Goal: Task Accomplishment & Management: Use online tool/utility

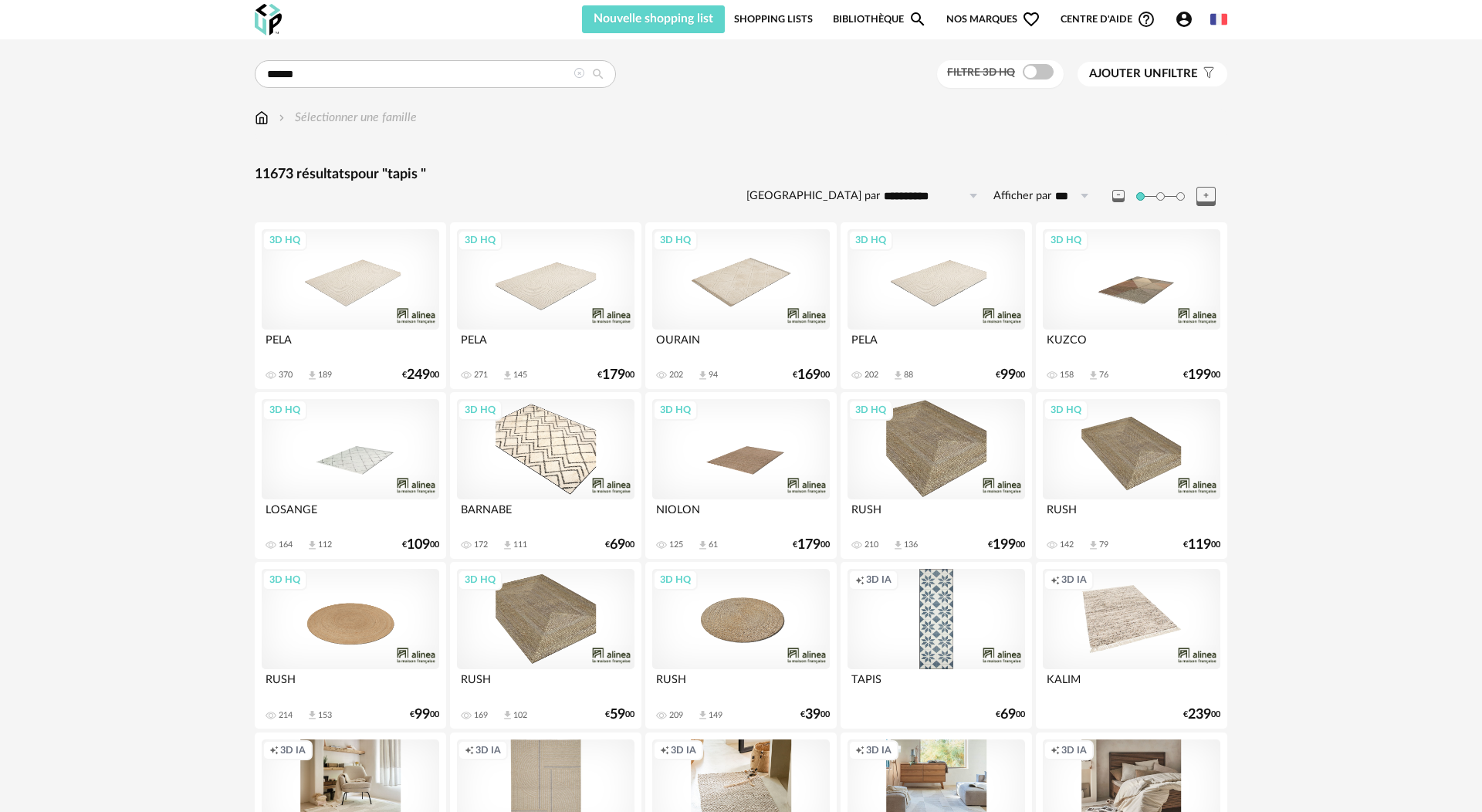
click at [1150, 60] on div "Filtre 3D HQ Ajouter un filtre s Filter icon Filtrer par :" at bounding box center [1083, 74] width 291 height 28
click at [1148, 68] on span "Ajouter un" at bounding box center [1125, 73] width 72 height 12
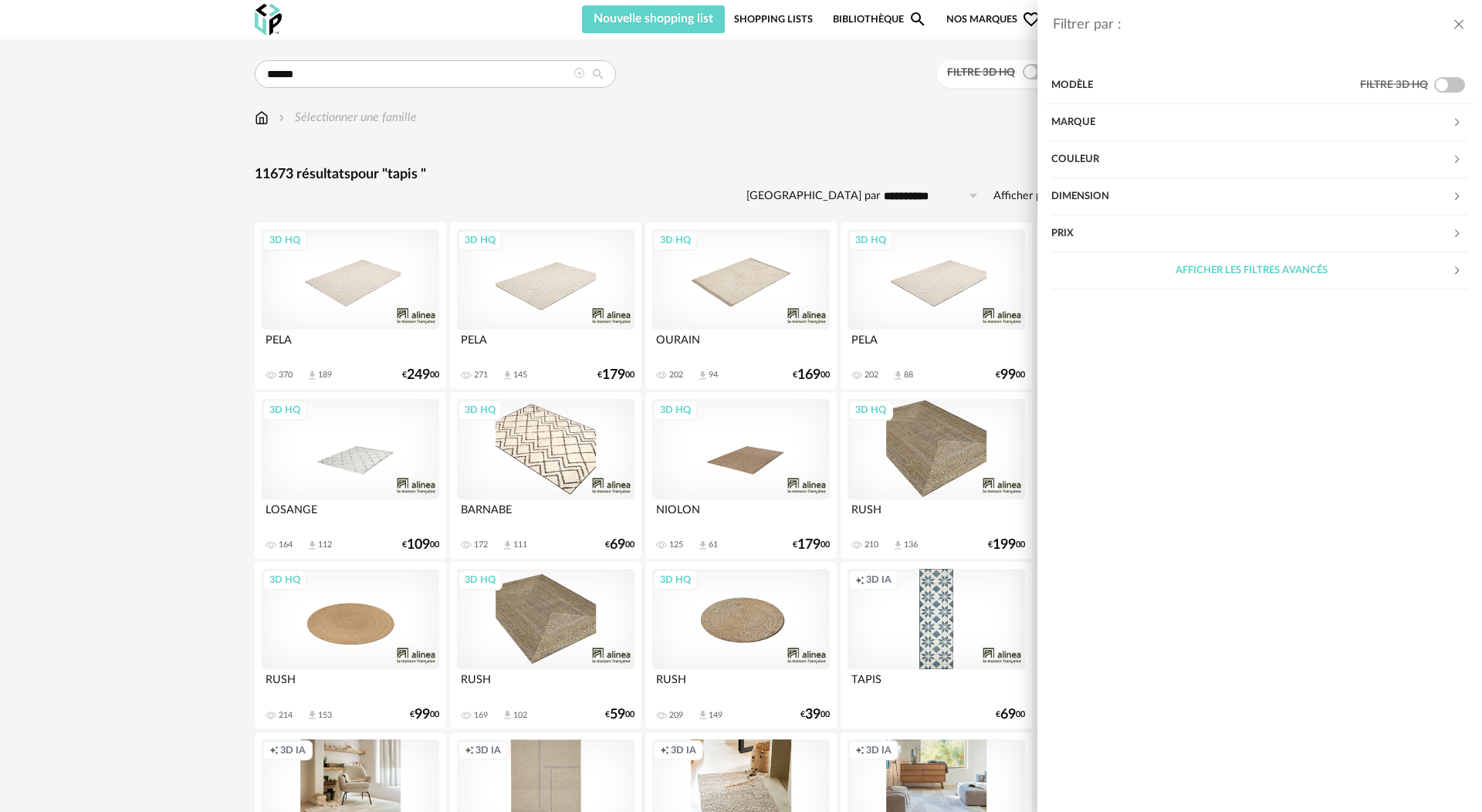
click at [1120, 195] on div "Dimension" at bounding box center [1251, 197] width 400 height 37
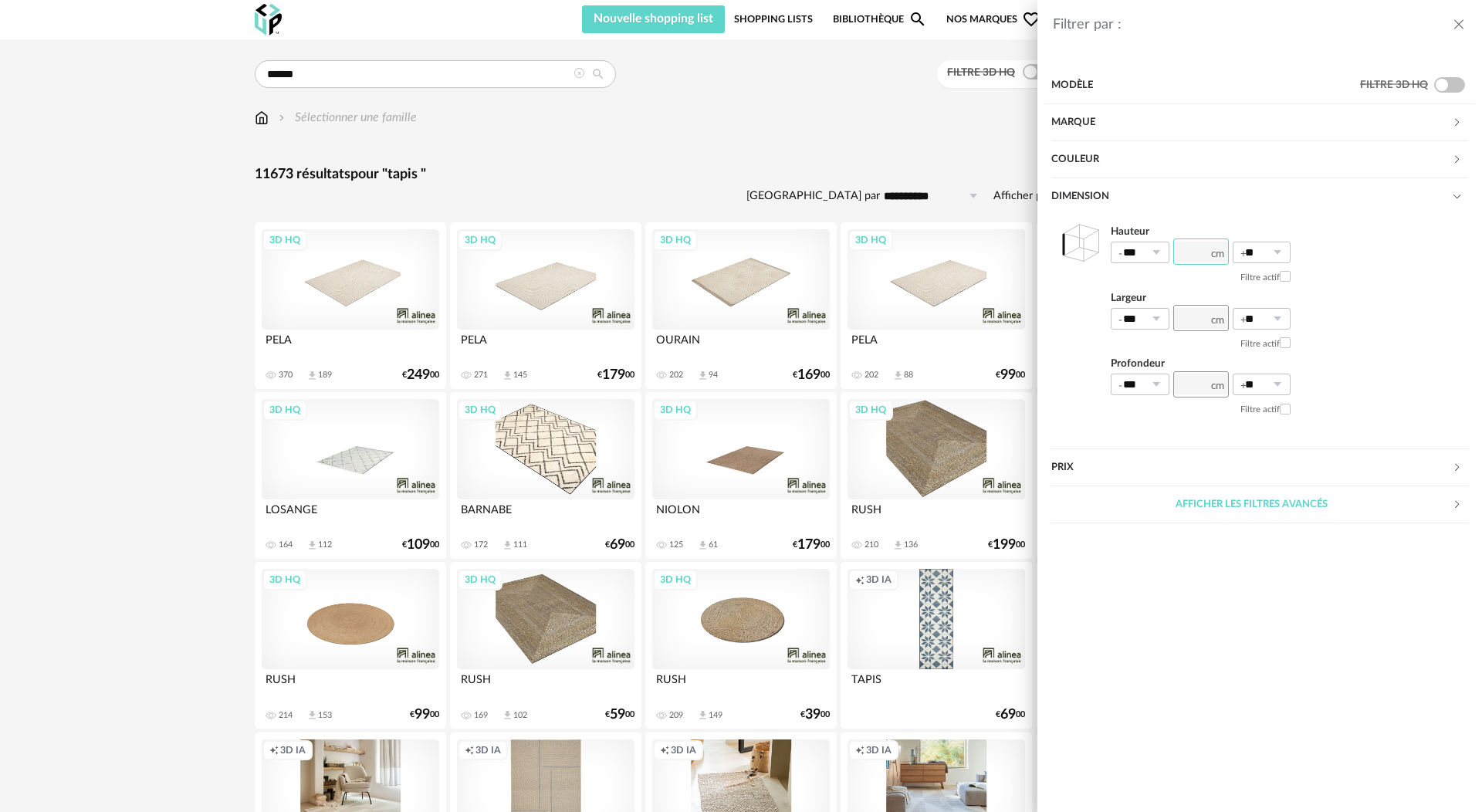
click at [1184, 253] on input "number" at bounding box center [1201, 251] width 56 height 27
click at [1213, 253] on div at bounding box center [1201, 252] width 56 height 21
type input "***"
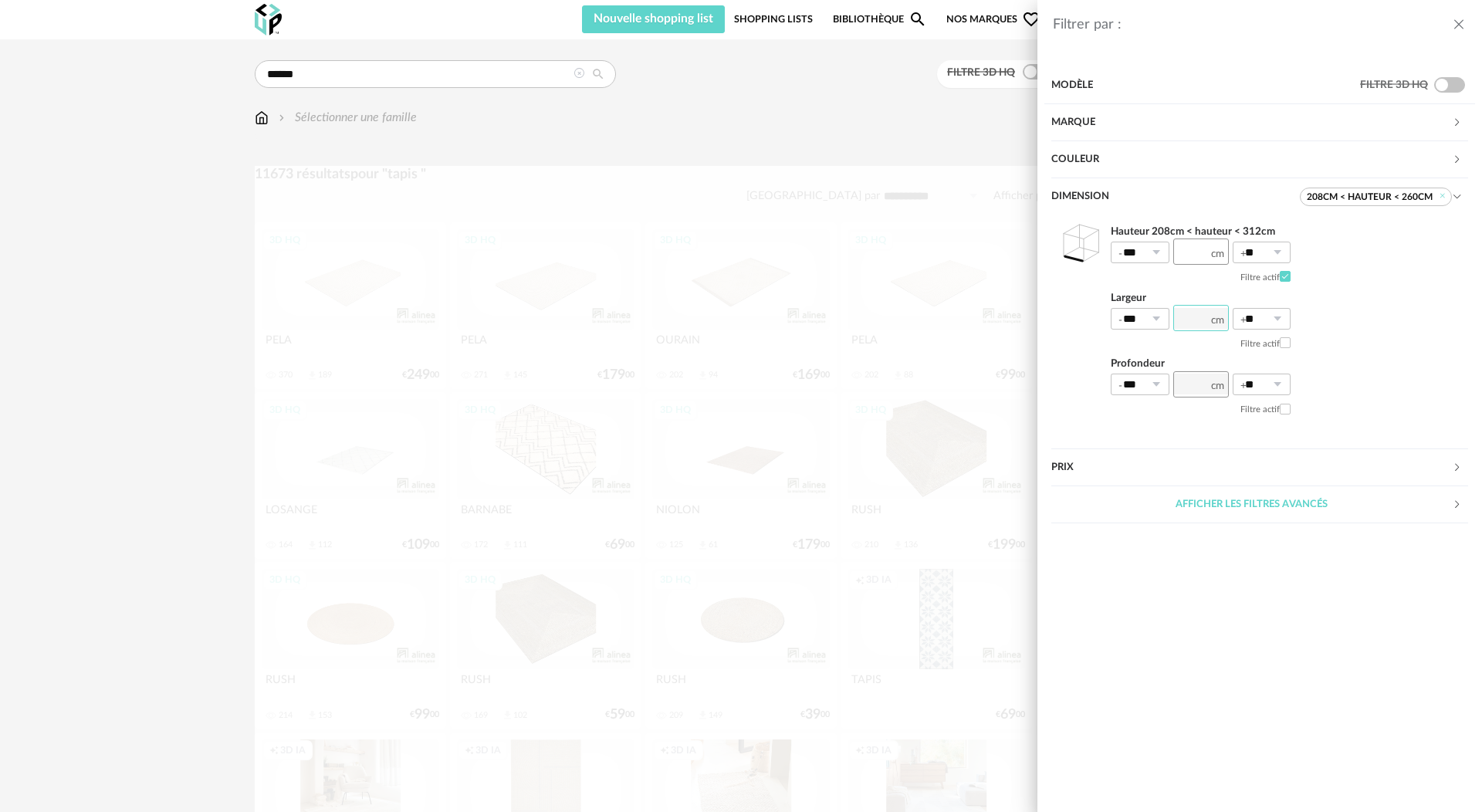
click at [1200, 317] on input "number" at bounding box center [1201, 318] width 56 height 27
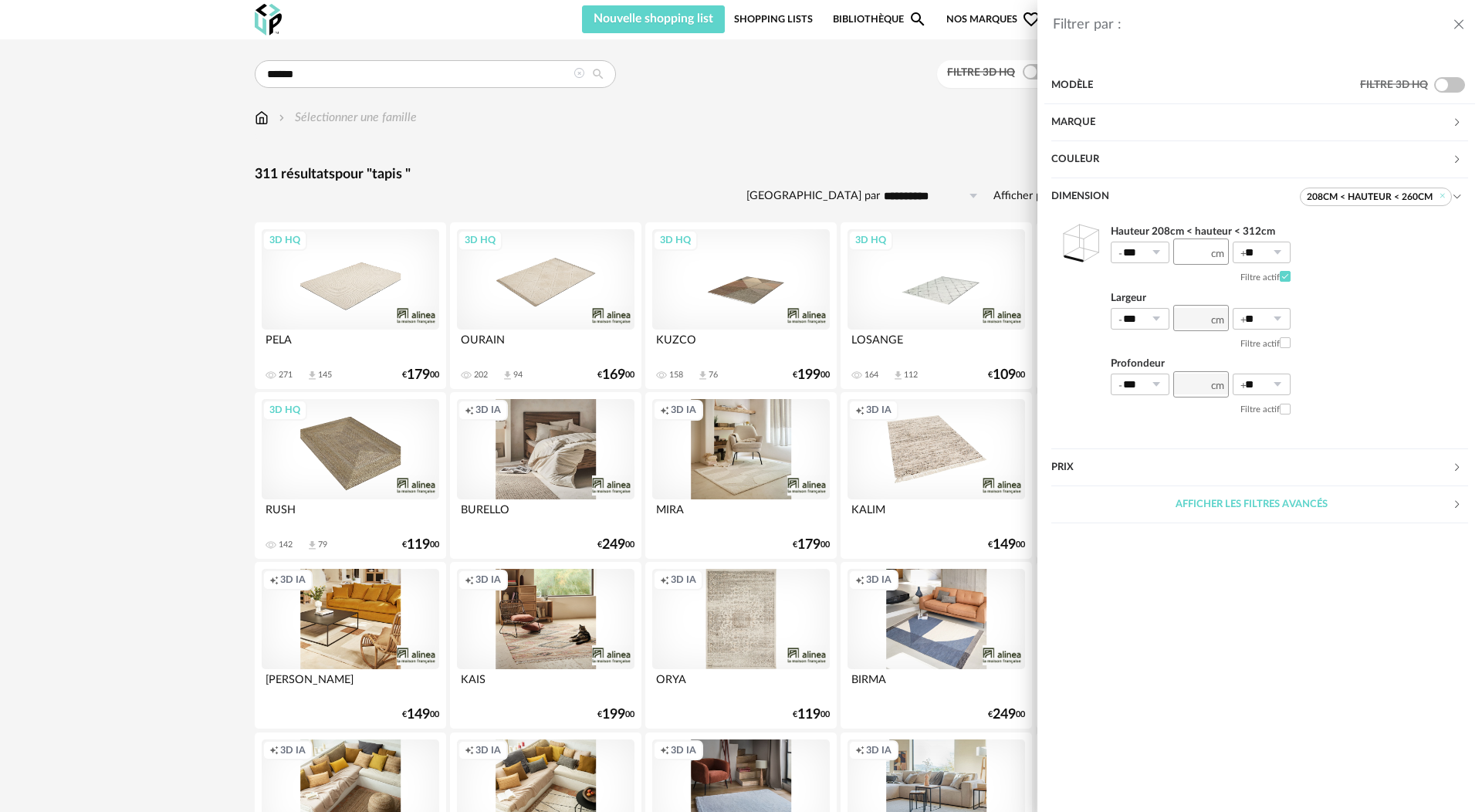
click at [714, 170] on div "Filtrer par : Modèle Filtre 3D HQ Marque &tradition 0 101 Copenhagen 0 366 Conc…" at bounding box center [741, 406] width 1482 height 812
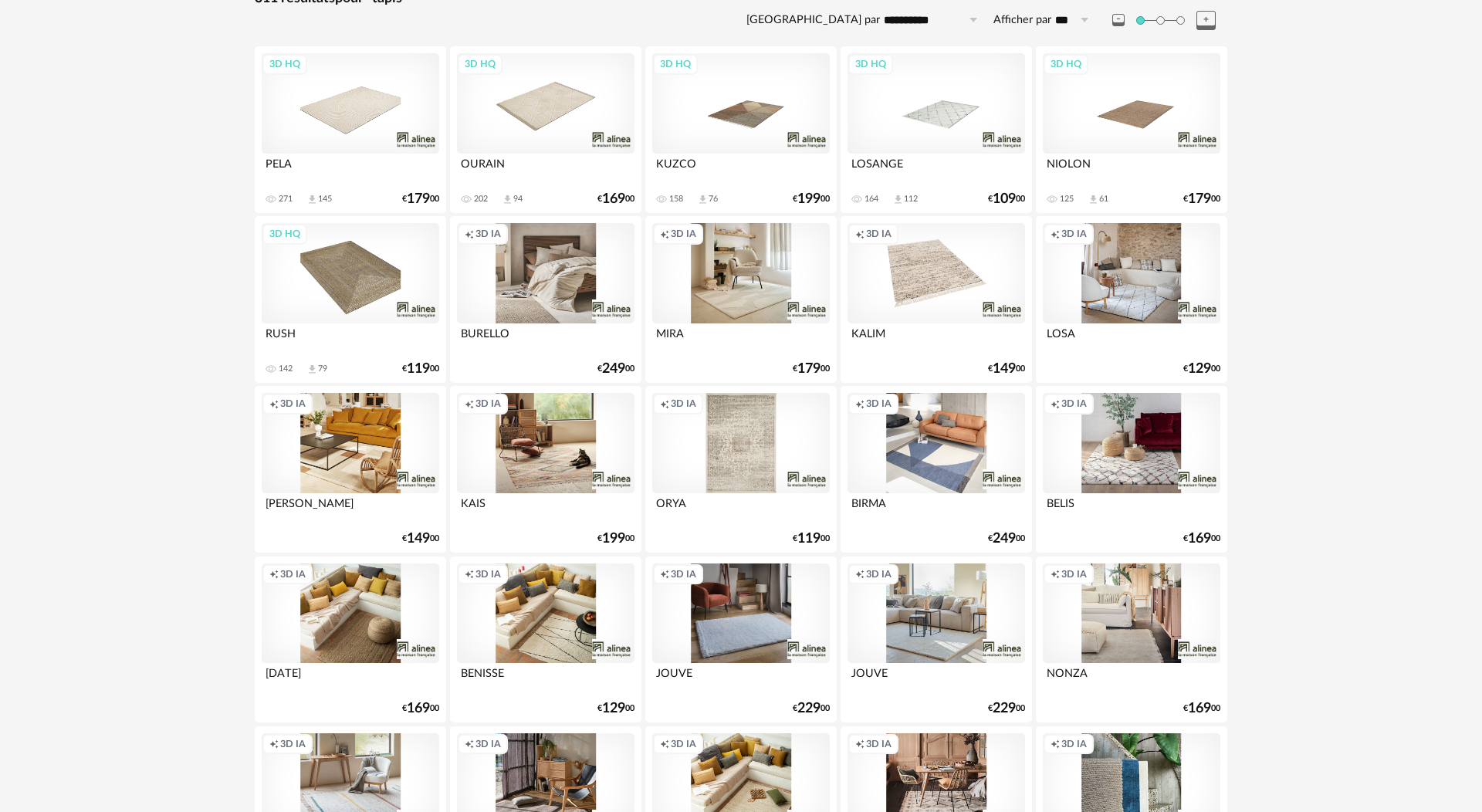
scroll to position [189, 0]
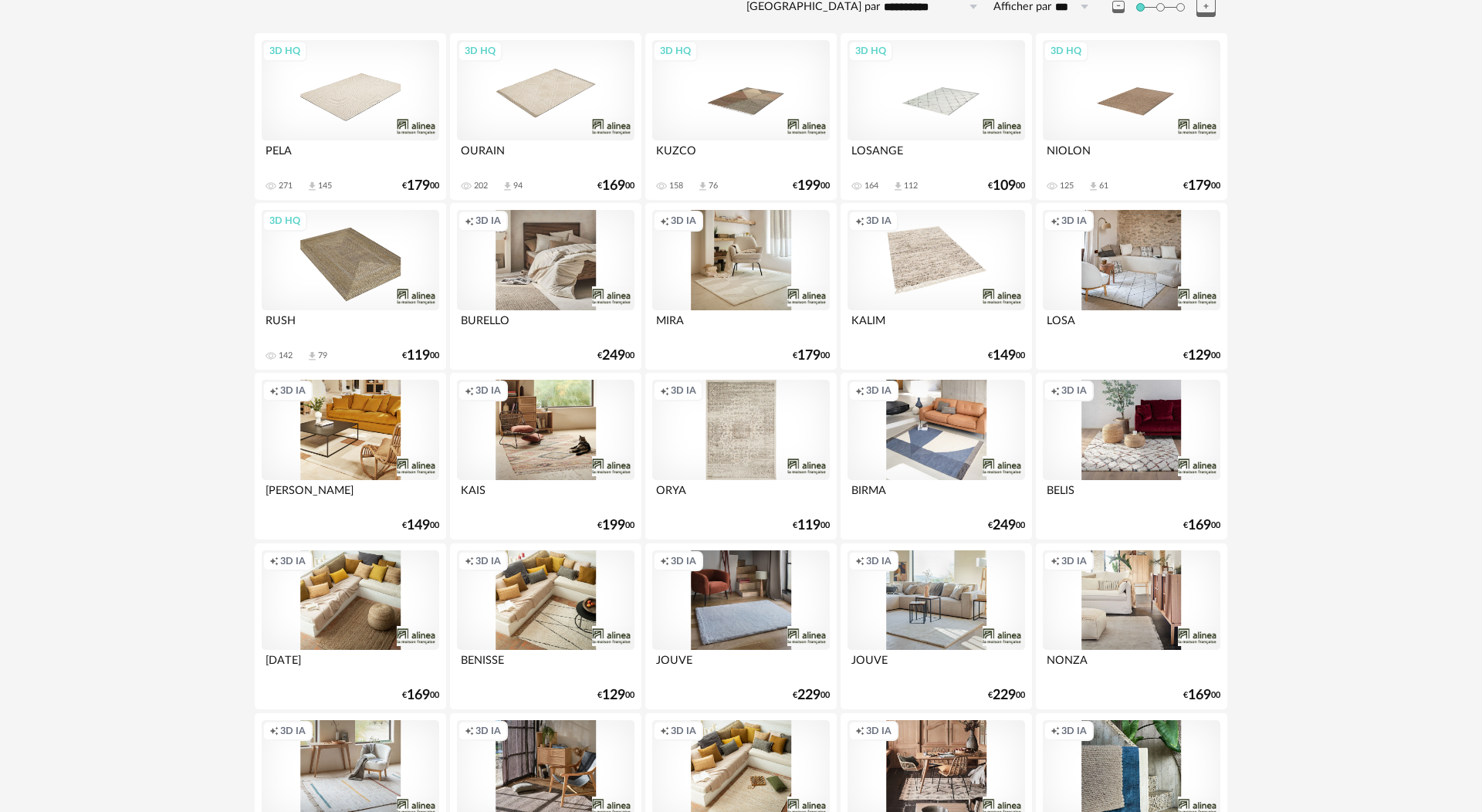
click at [774, 420] on div "Creation icon 3D IA" at bounding box center [741, 430] width 178 height 101
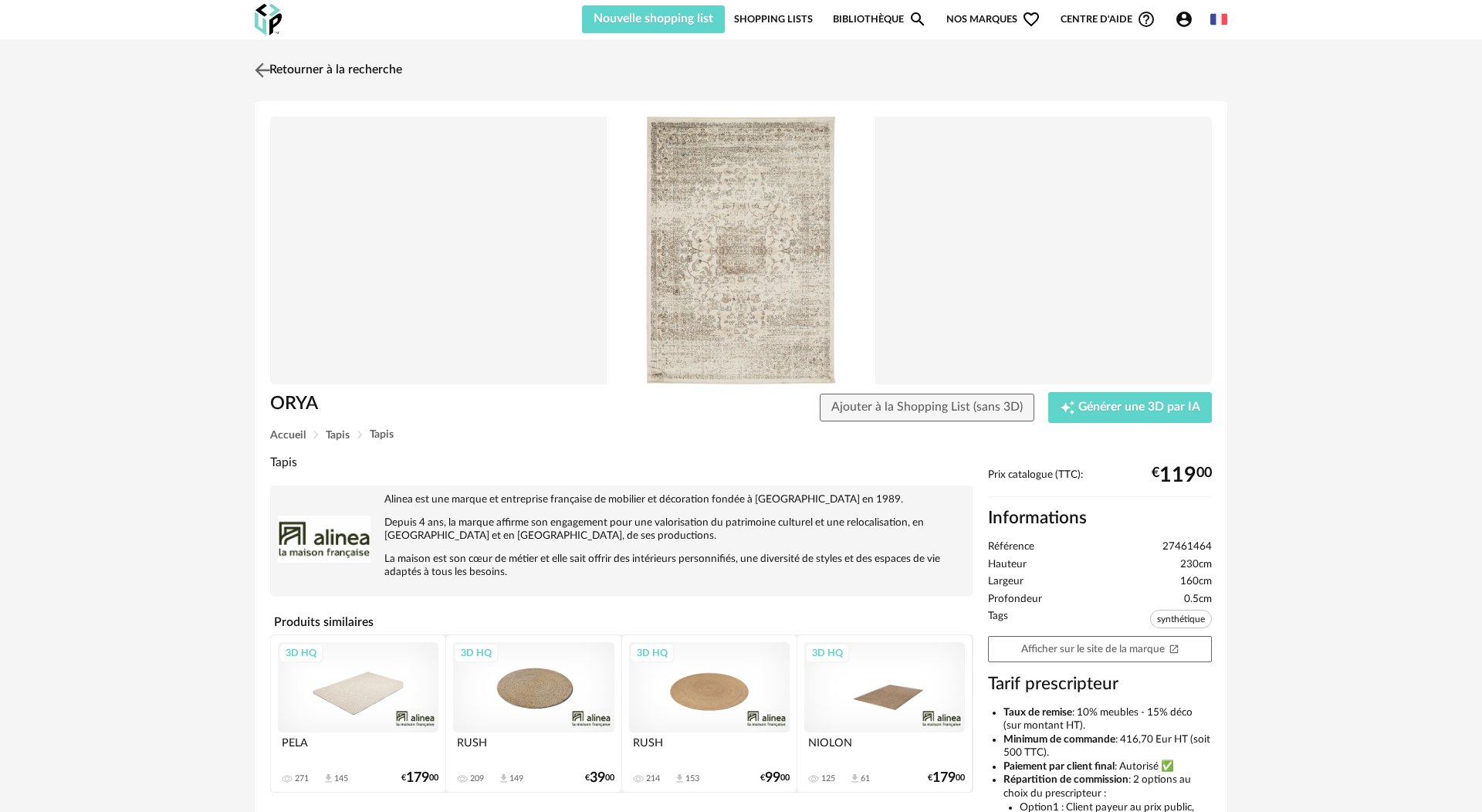
click at [263, 60] on img at bounding box center [263, 70] width 22 height 22
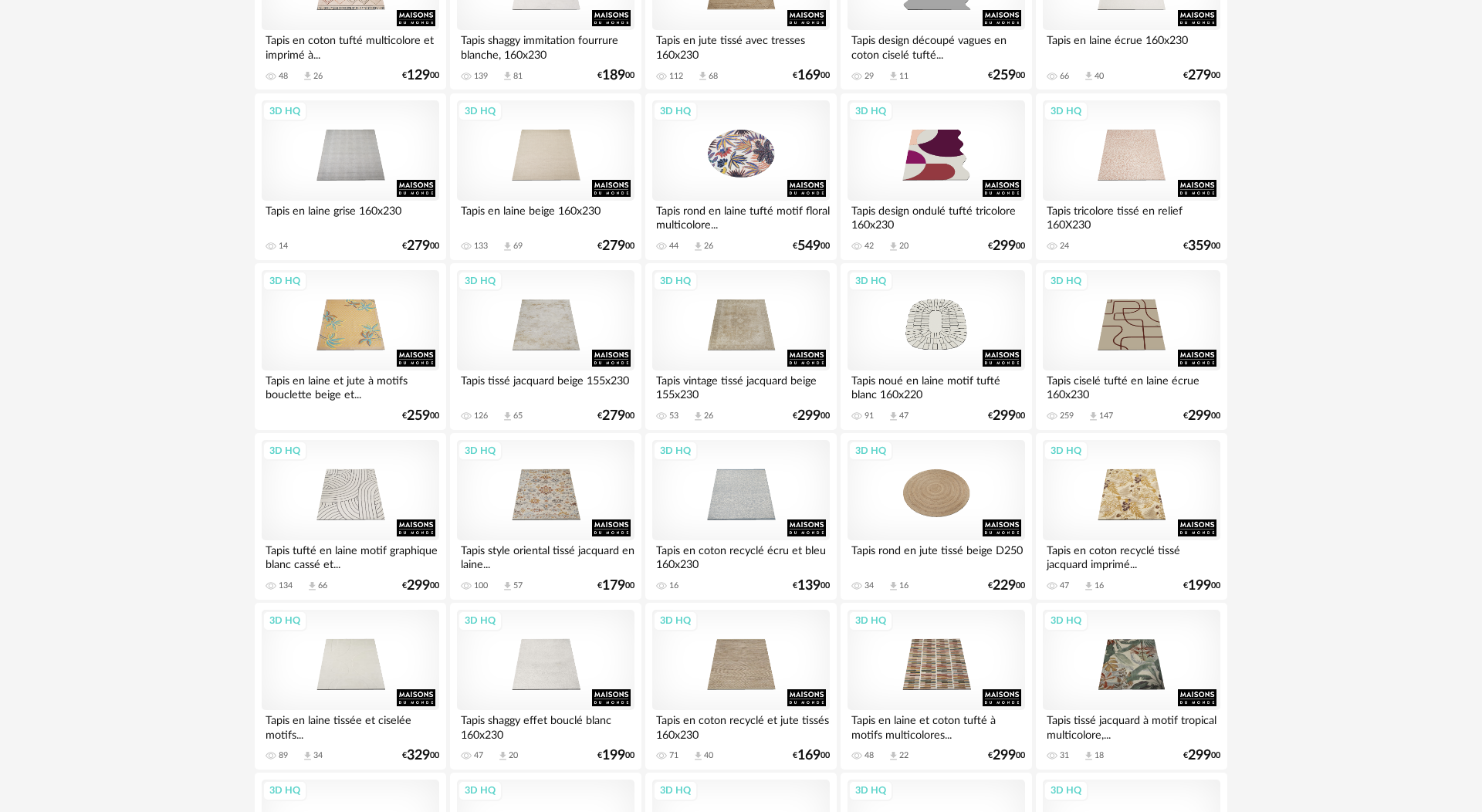
scroll to position [1406, 0]
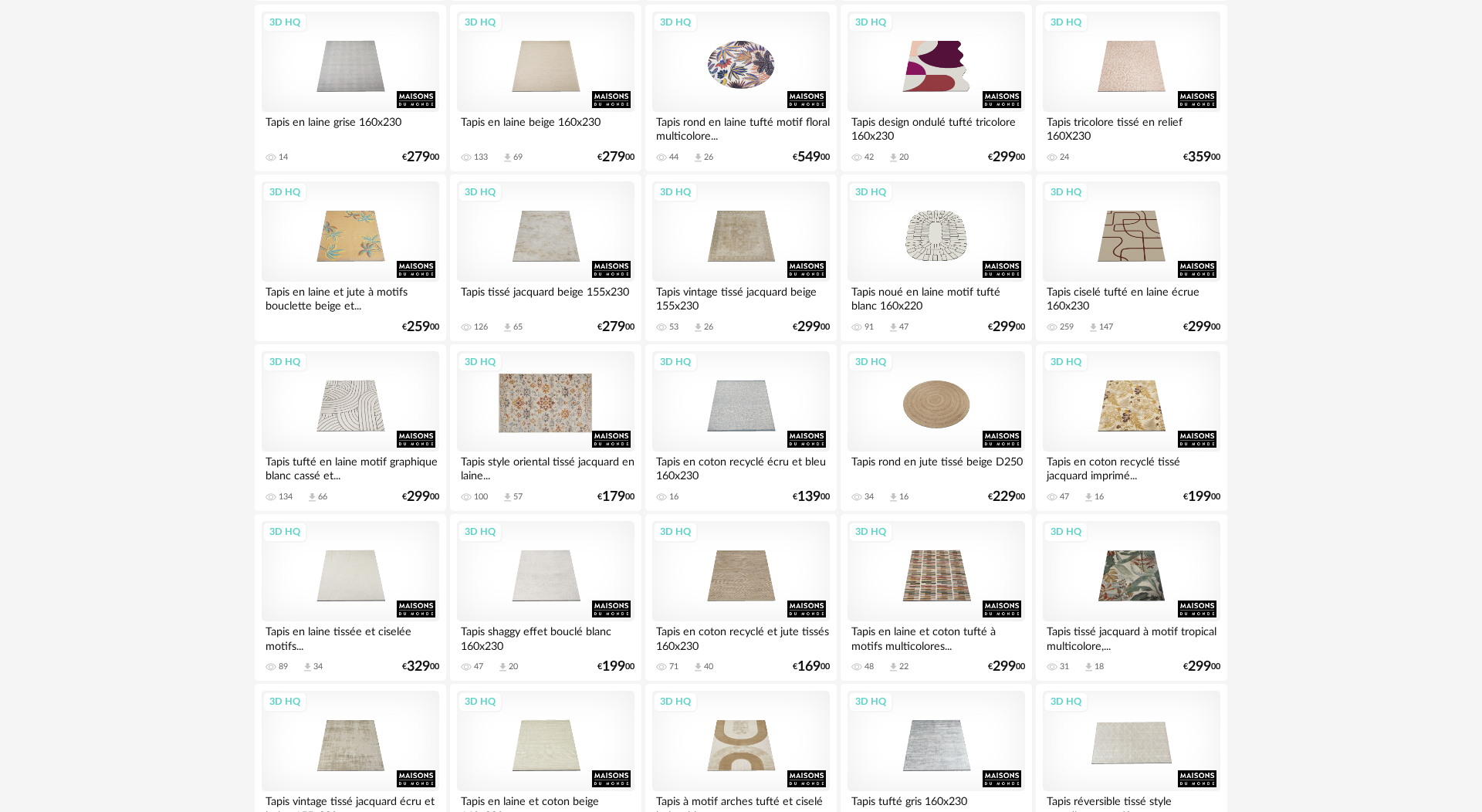
click at [508, 434] on div "3D HQ" at bounding box center [546, 401] width 178 height 101
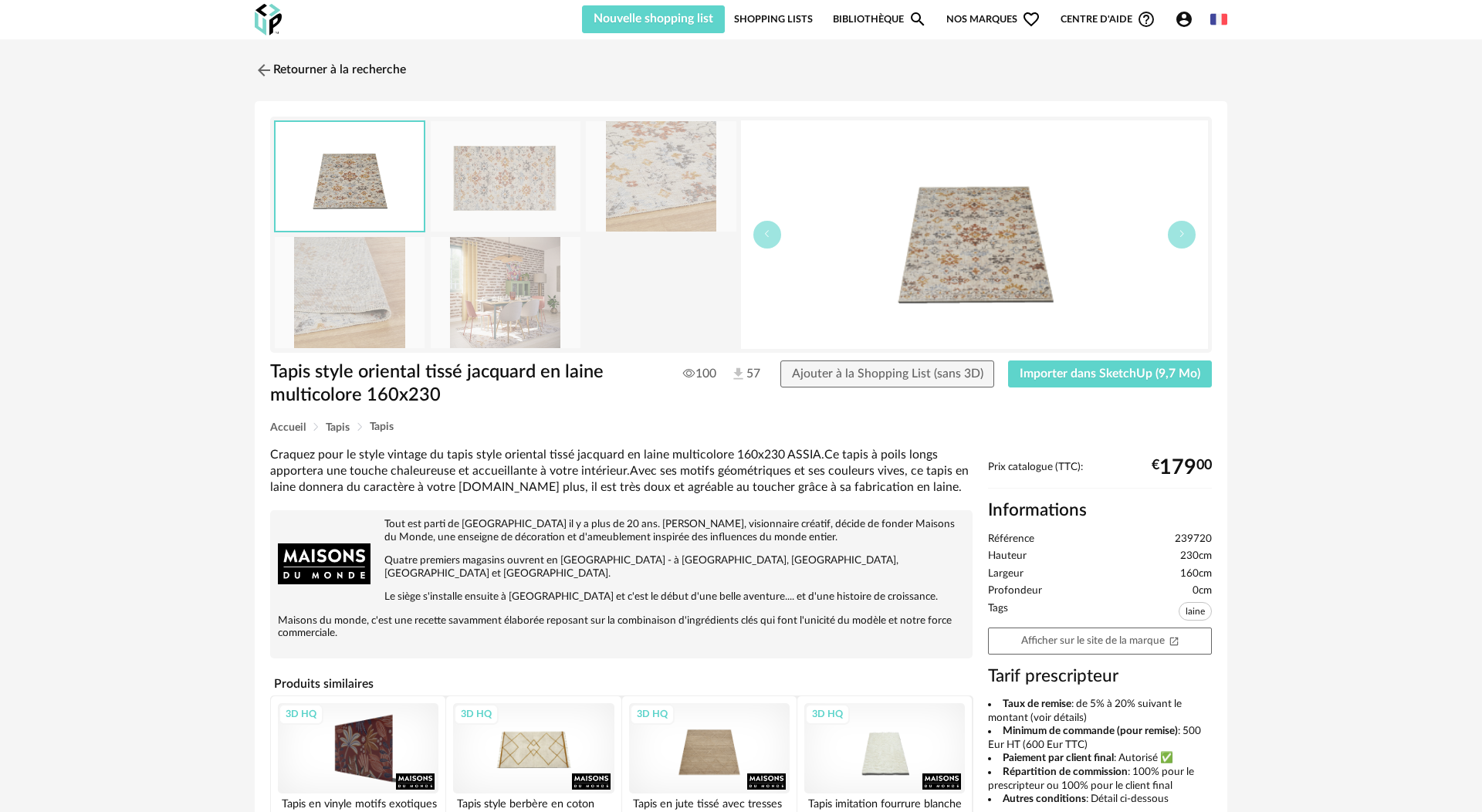
drag, startPoint x: 529, startPoint y: 188, endPoint x: 586, endPoint y: 189, distance: 57.0
click at [529, 187] on img at bounding box center [505, 176] width 149 height 111
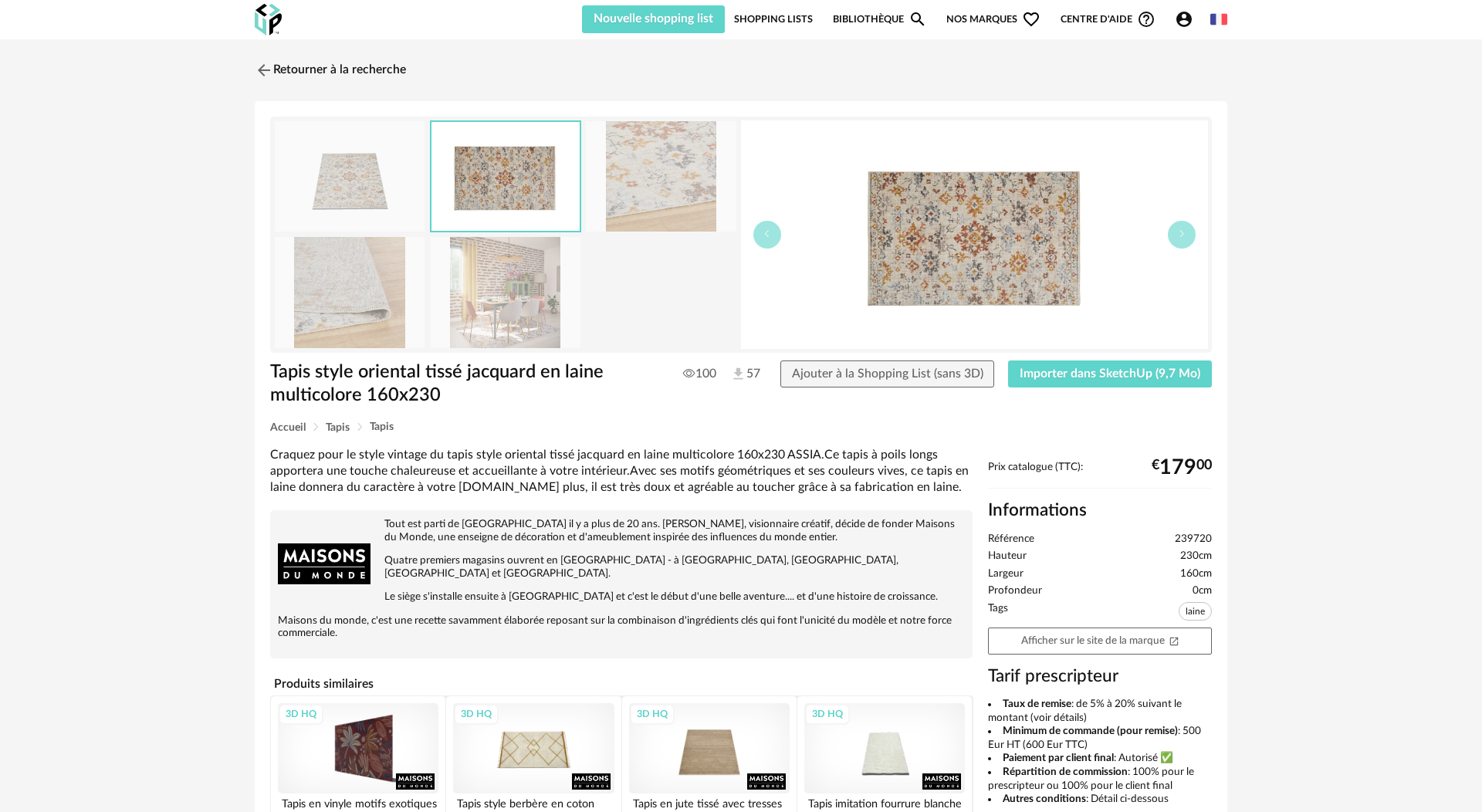
click at [637, 189] on img at bounding box center [660, 176] width 149 height 111
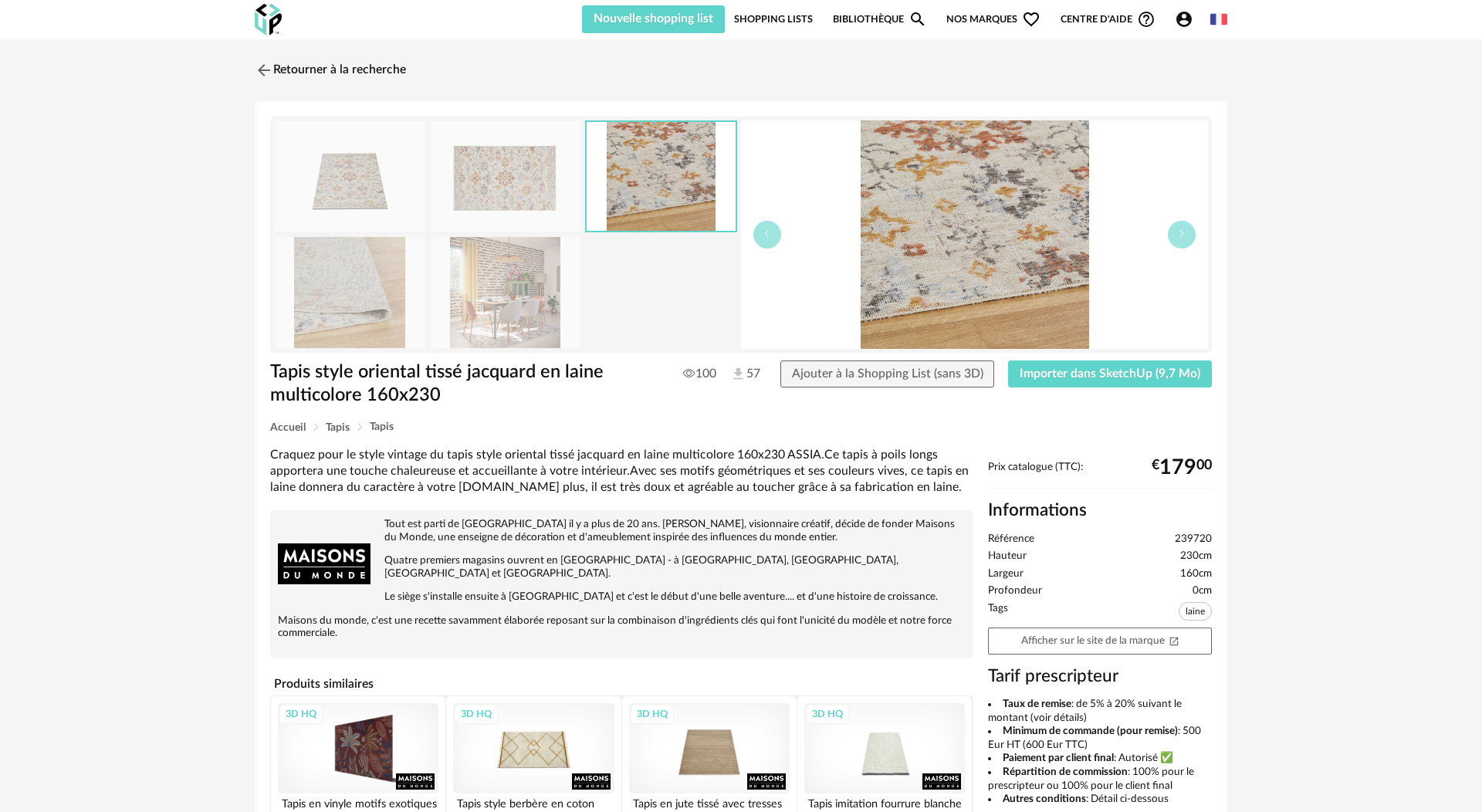
click at [405, 184] on img at bounding box center [349, 176] width 149 height 111
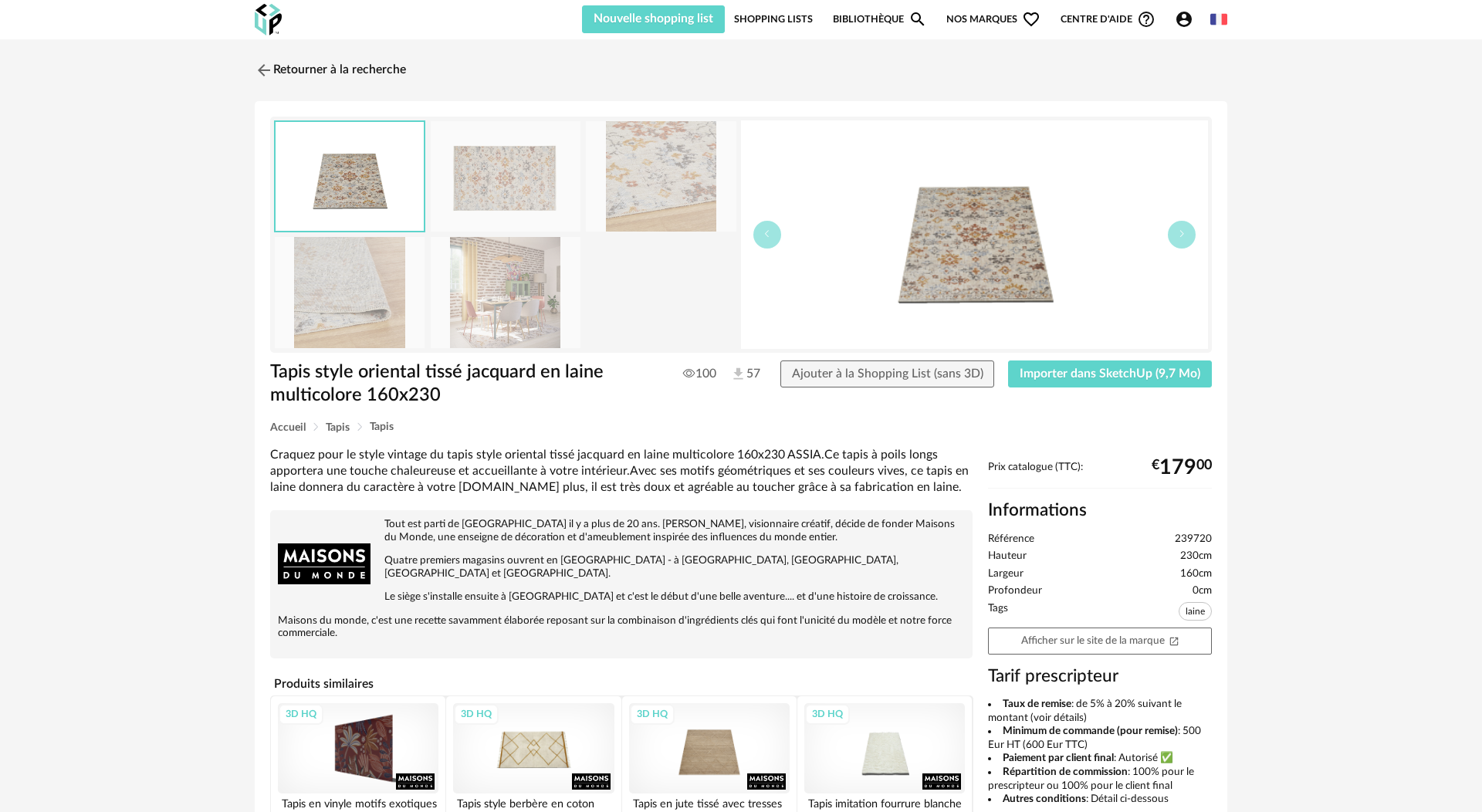
click at [720, 194] on img at bounding box center [660, 176] width 149 height 111
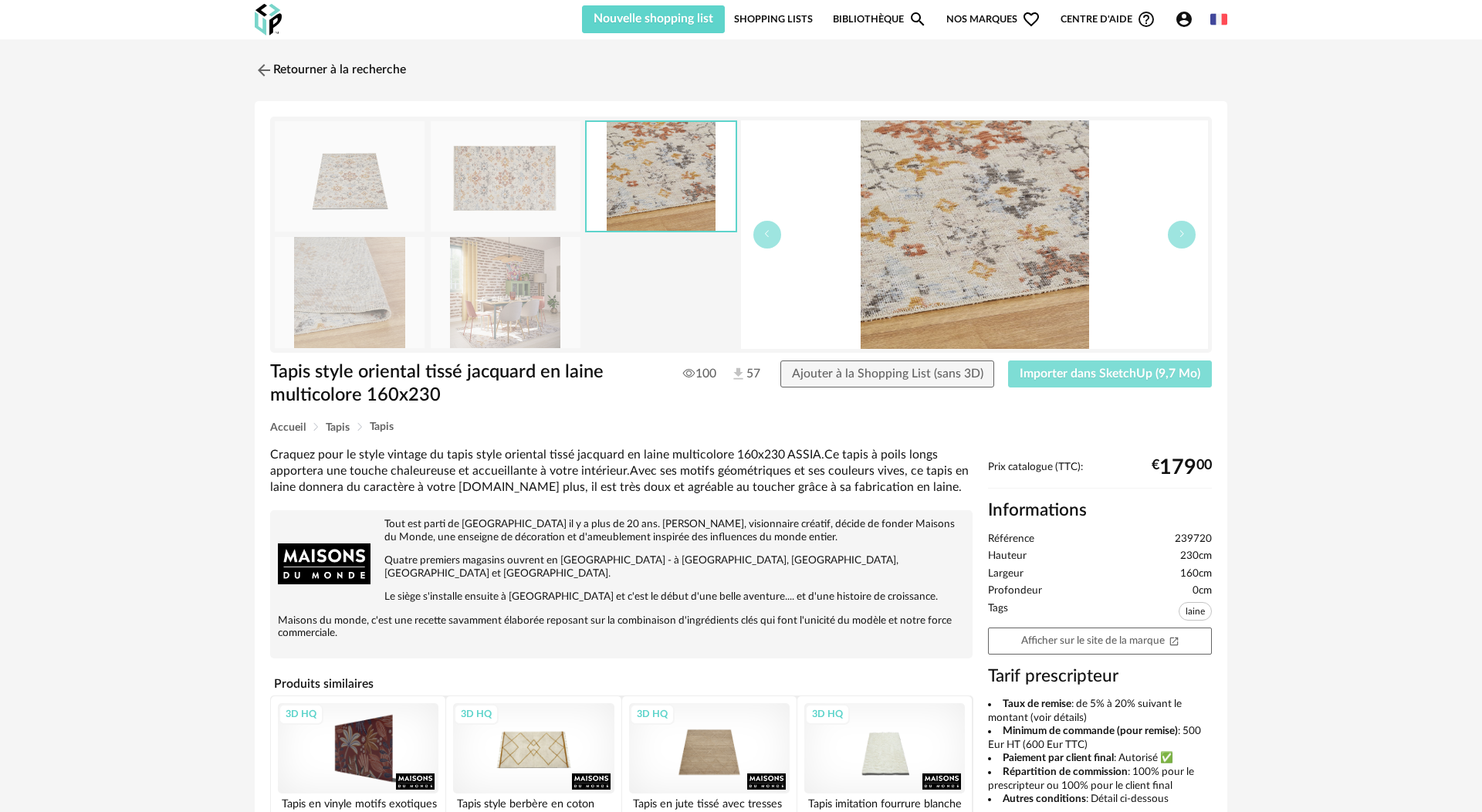
click at [1139, 383] on button "Importer dans SketchUp (9,7 Mo)" at bounding box center [1110, 374] width 203 height 27
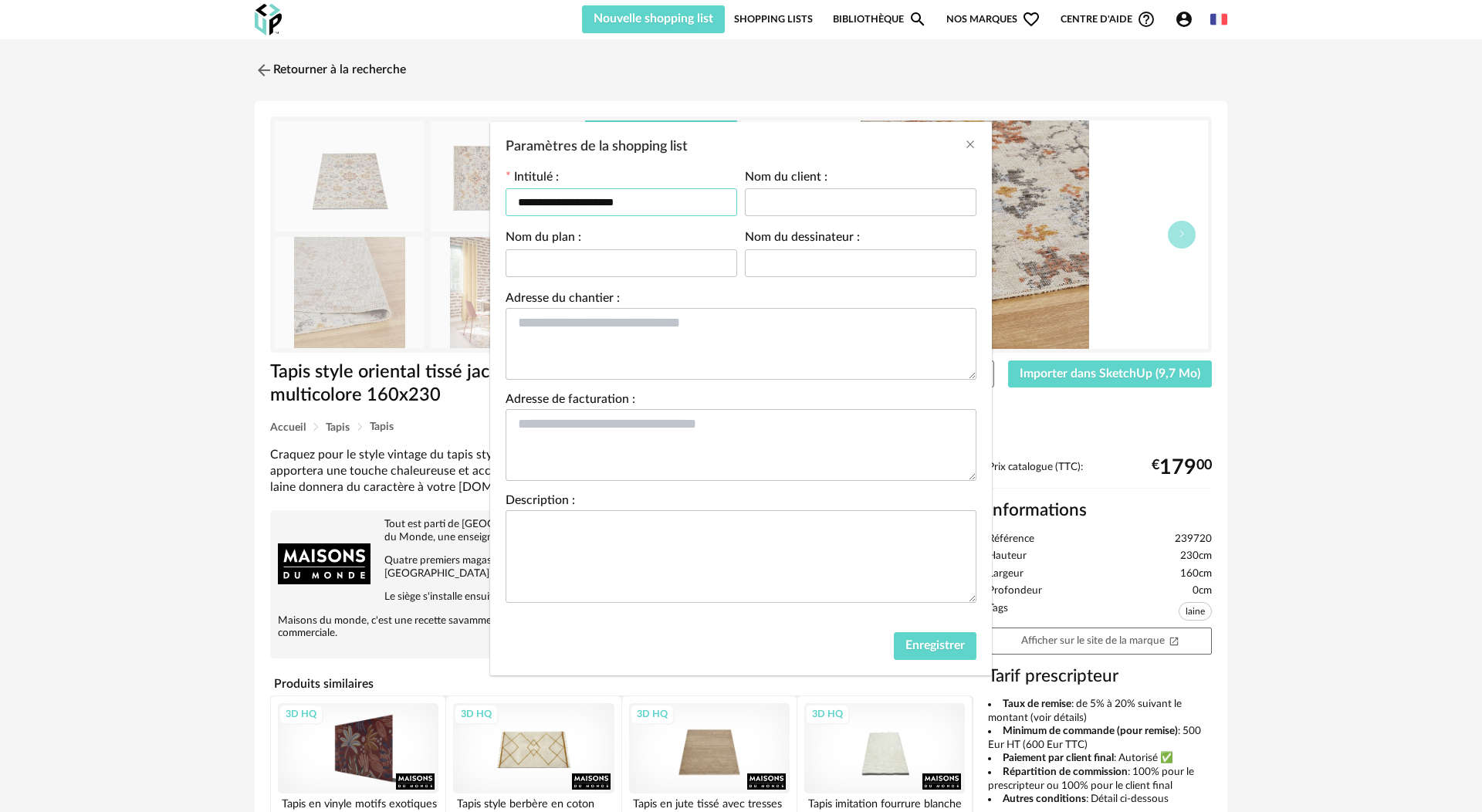
drag, startPoint x: 566, startPoint y: 203, endPoint x: 478, endPoint y: 198, distance: 88.1
click at [478, 198] on div "**********" at bounding box center [741, 406] width 1482 height 812
type input "*"
drag, startPoint x: 626, startPoint y: 209, endPoint x: 749, endPoint y: 218, distance: 123.3
click at [497, 200] on div "**********" at bounding box center [741, 394] width 502 height 460
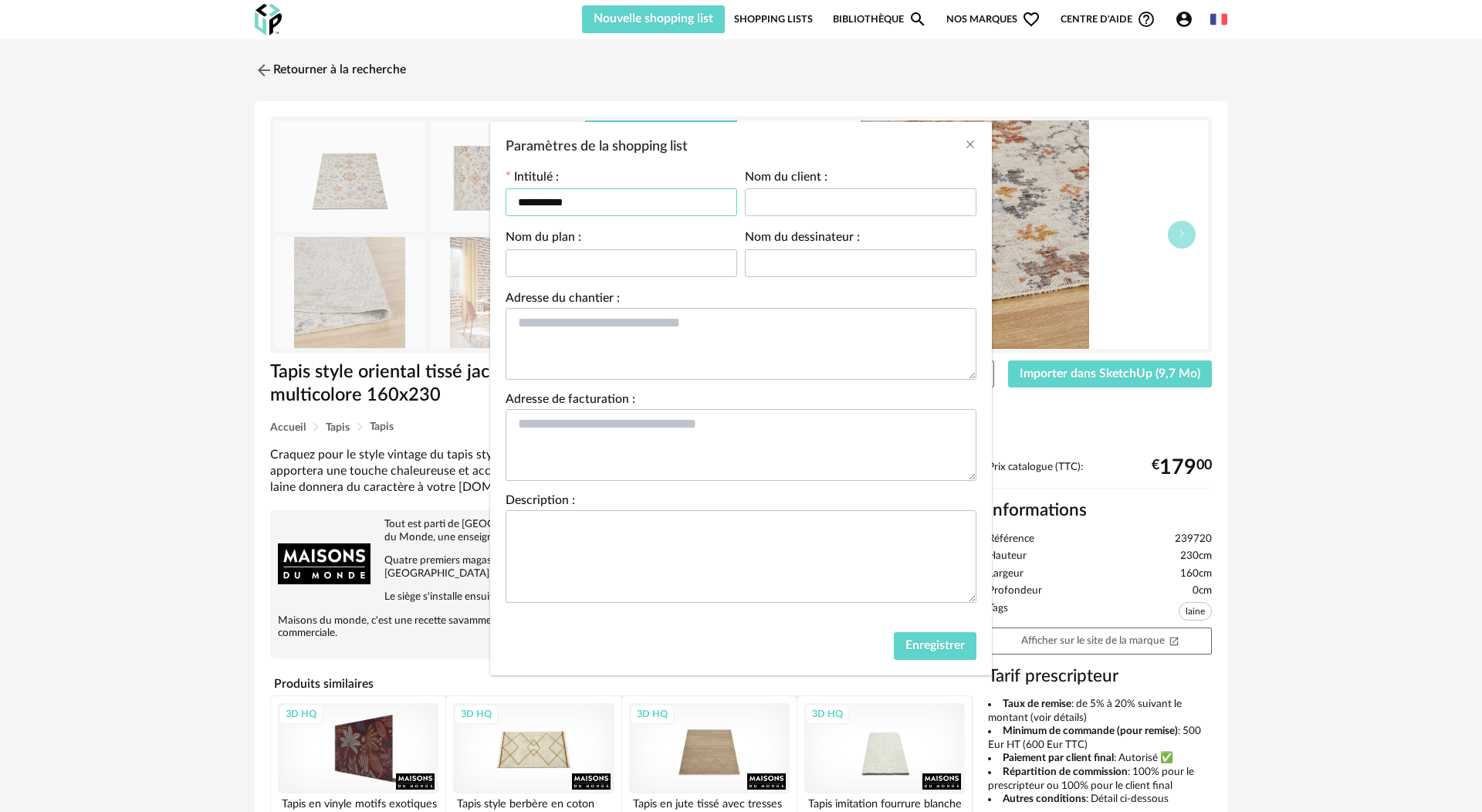
type input "**********"
click at [769, 206] on input "Paramètres de la shopping list" at bounding box center [860, 202] width 232 height 27
type input "*********"
click at [641, 259] on input "Paramètres de la shopping list" at bounding box center [621, 263] width 232 height 27
type input "*****"
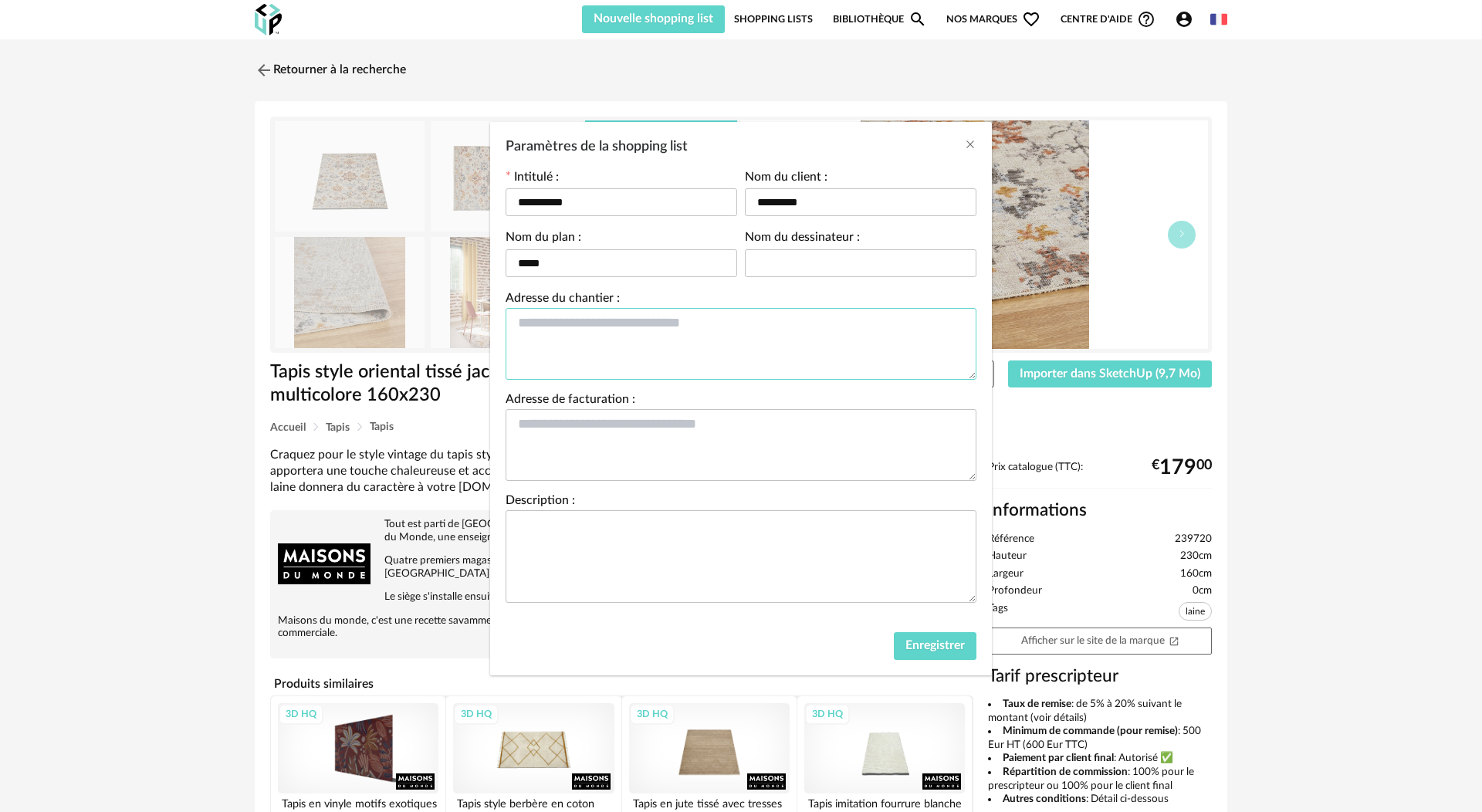
click at [678, 354] on textarea "Paramètres de la shopping list" at bounding box center [741, 343] width 471 height 71
type textarea "******"
click at [944, 650] on span "Enregistrer" at bounding box center [935, 644] width 60 height 12
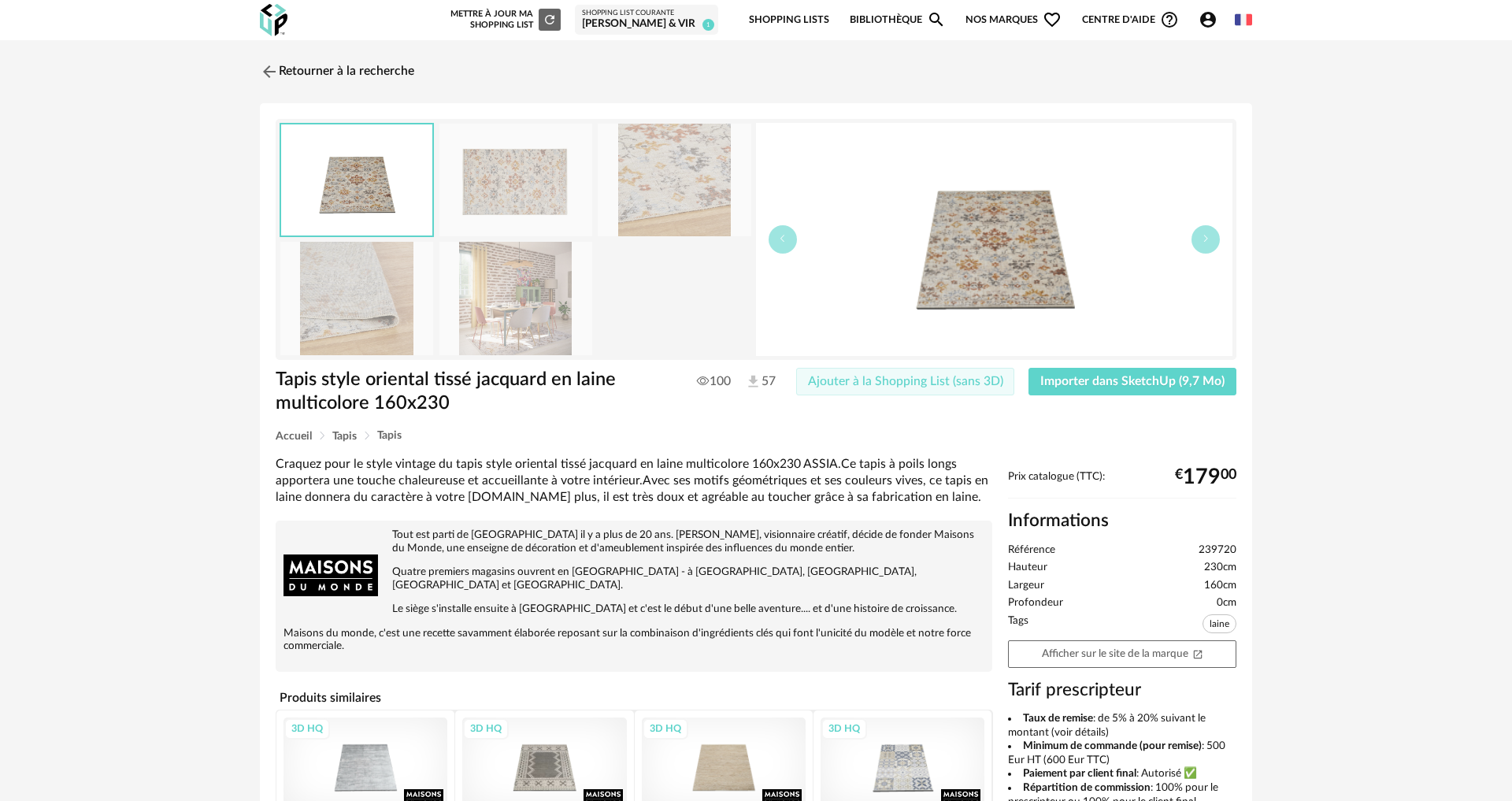
click at [951, 384] on span "Ajouter à la Shopping List (sans 3D)" at bounding box center [906, 380] width 195 height 12
drag, startPoint x: 1480, startPoint y: 33, endPoint x: 1399, endPoint y: 34, distance: 81.0
click at [1480, 33] on div at bounding box center [1480, 33] width 12 height 12
drag, startPoint x: 264, startPoint y: 67, endPoint x: 237, endPoint y: 76, distance: 28.5
click at [264, 67] on img at bounding box center [269, 72] width 19 height 19
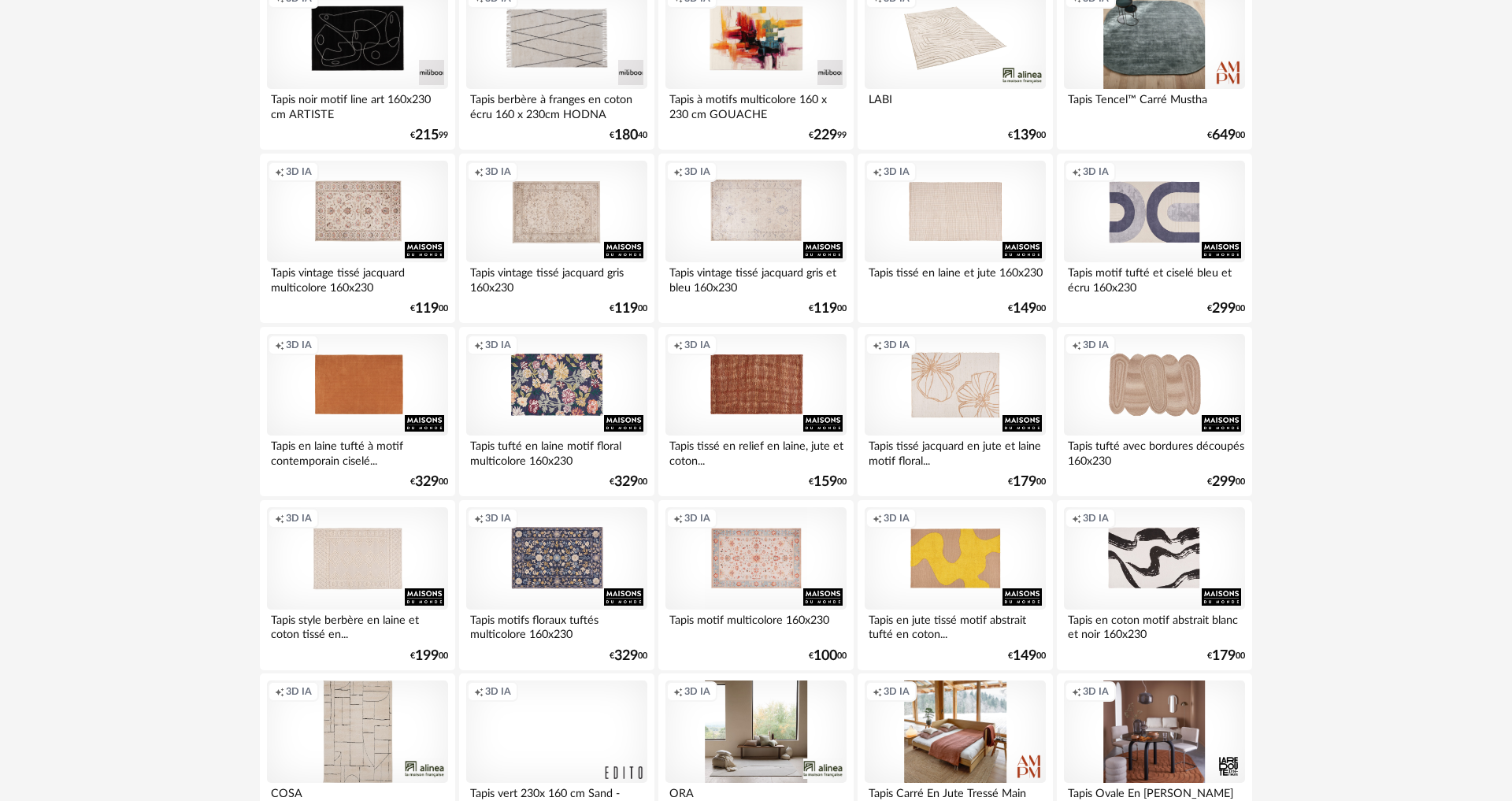
scroll to position [2836, 0]
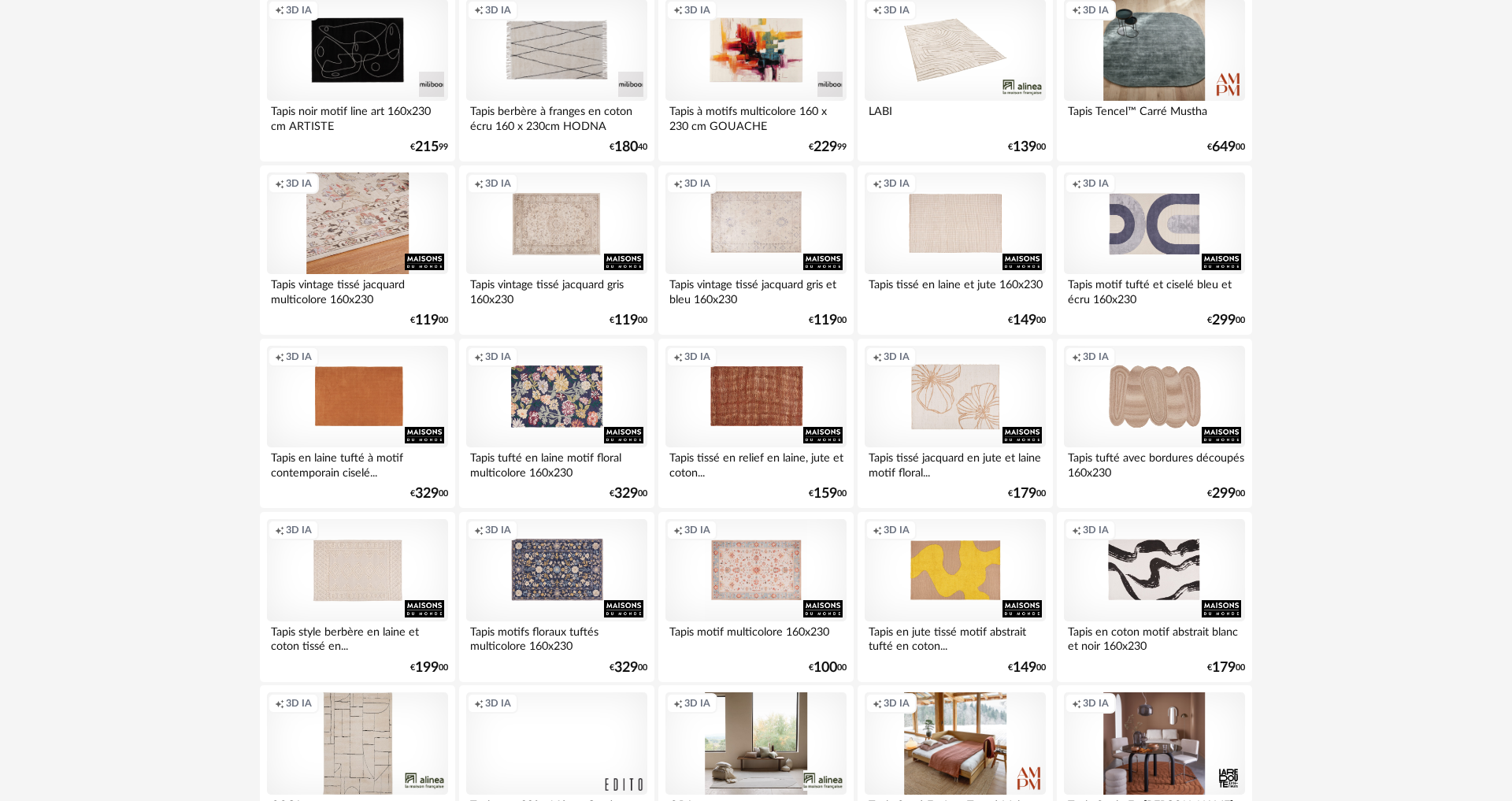
click at [366, 248] on div "Creation icon 3D IA" at bounding box center [358, 224] width 181 height 103
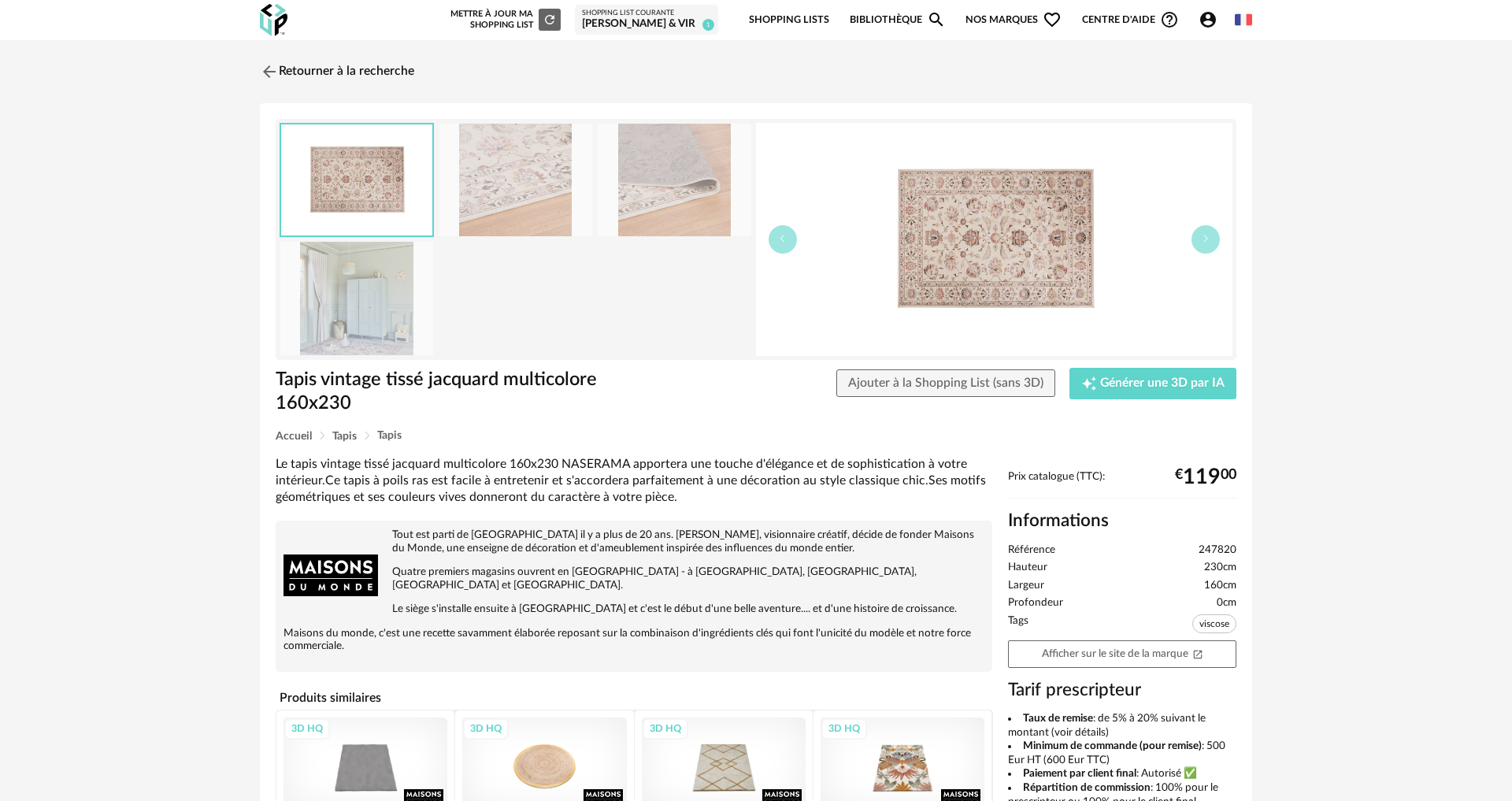
click at [632, 212] on img at bounding box center [674, 179] width 152 height 113
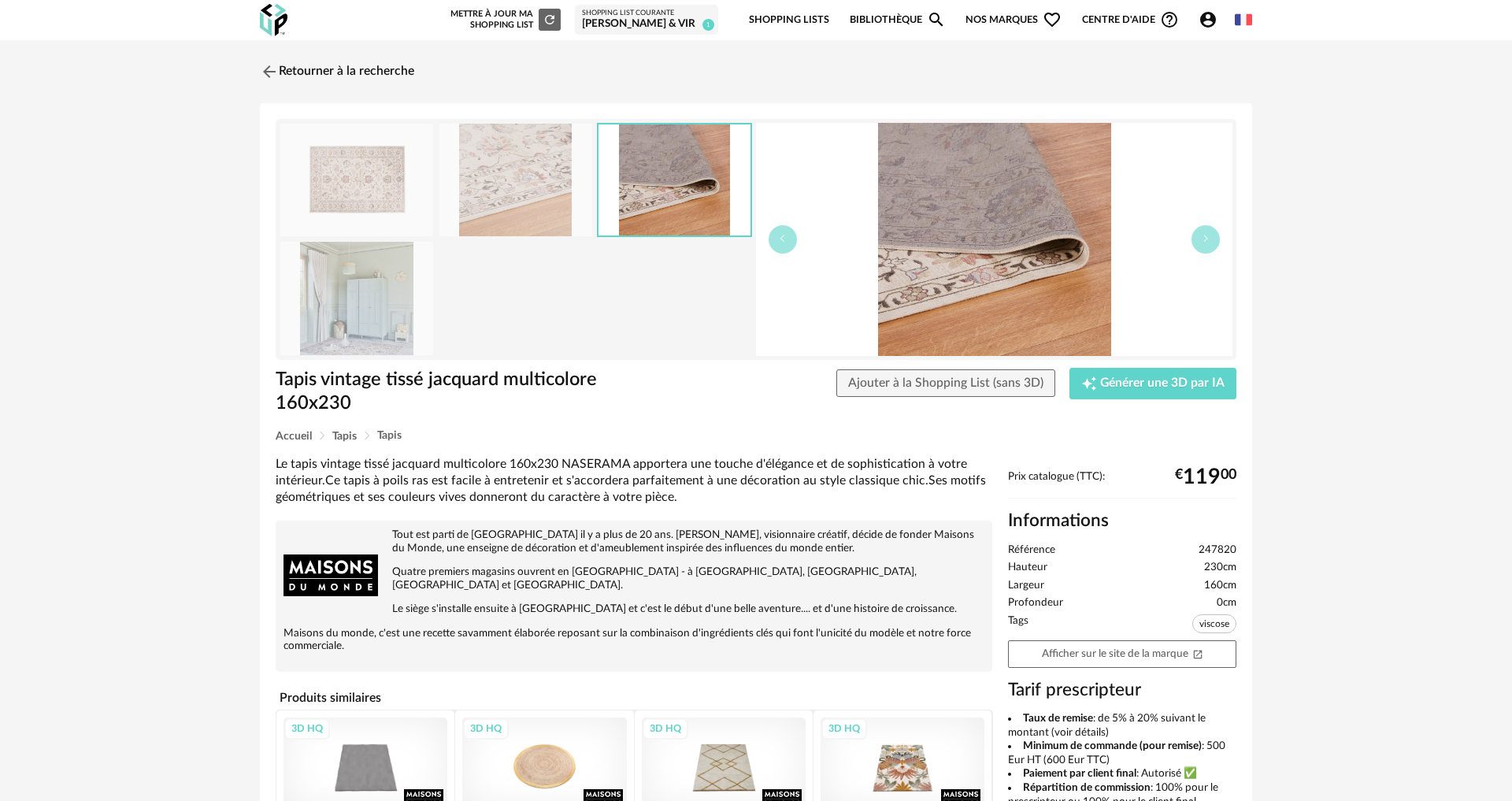
click at [341, 333] on img at bounding box center [356, 298] width 152 height 113
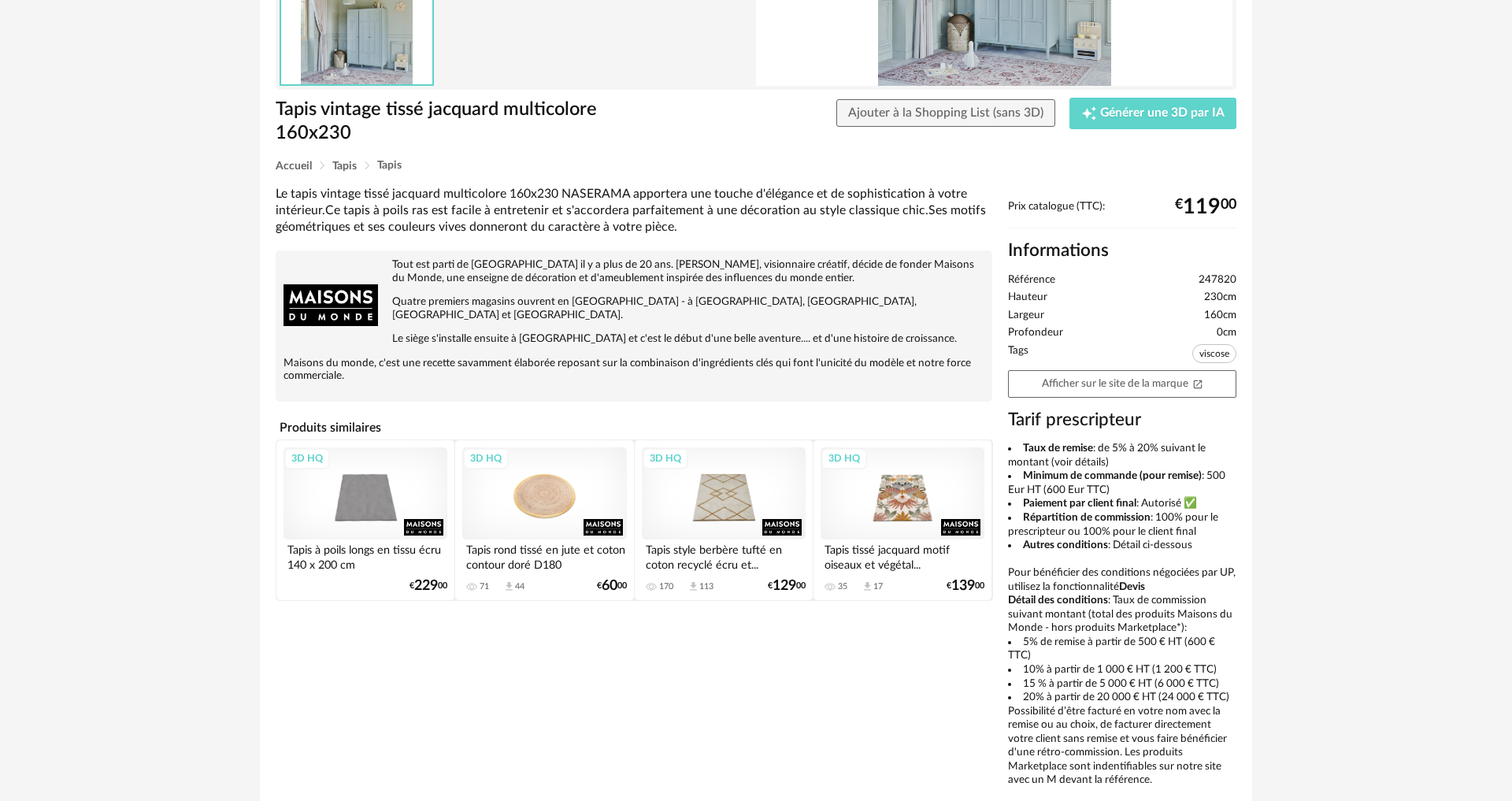
scroll to position [305, 0]
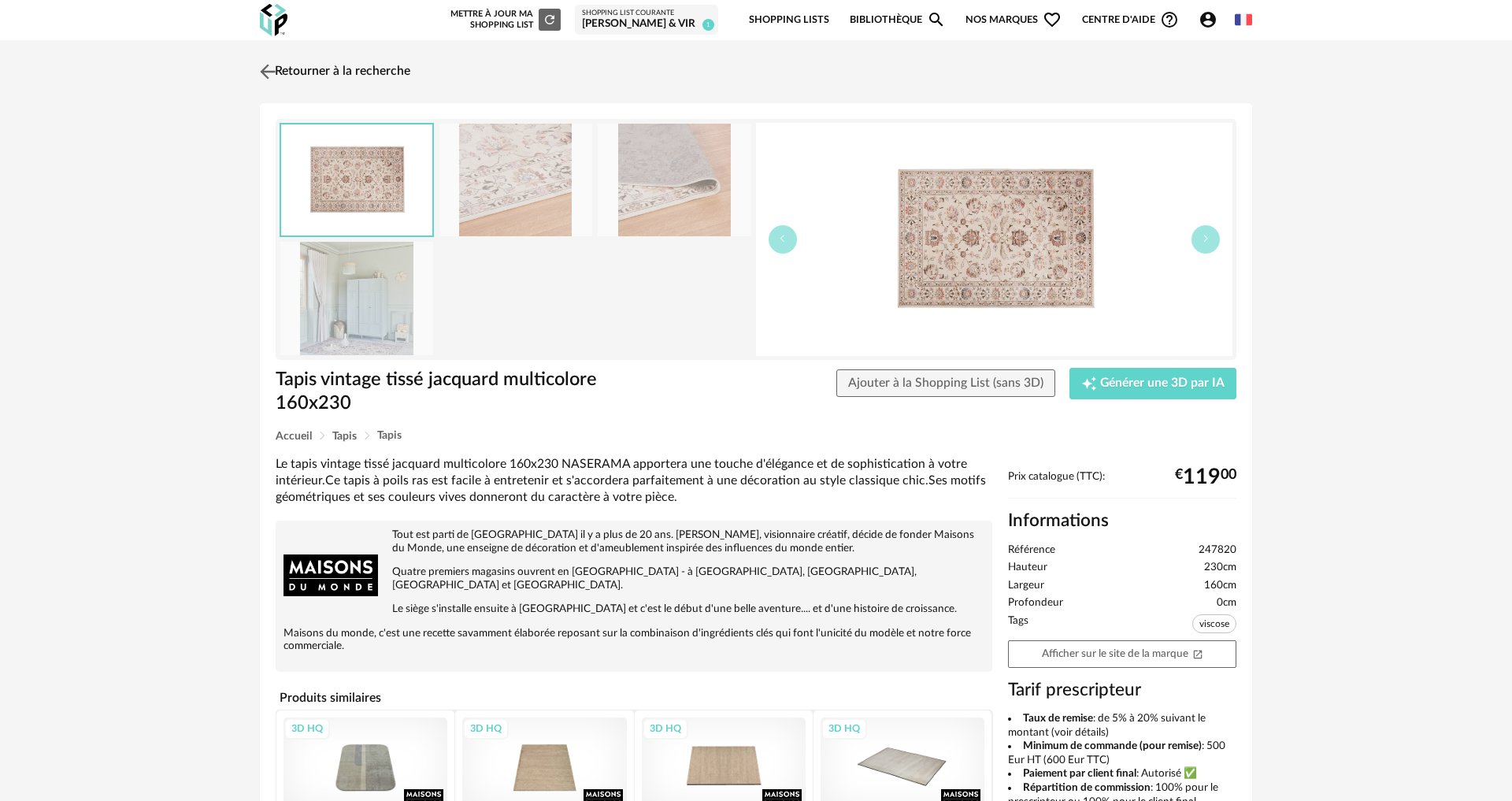
click at [270, 71] on img at bounding box center [268, 71] width 22 height 22
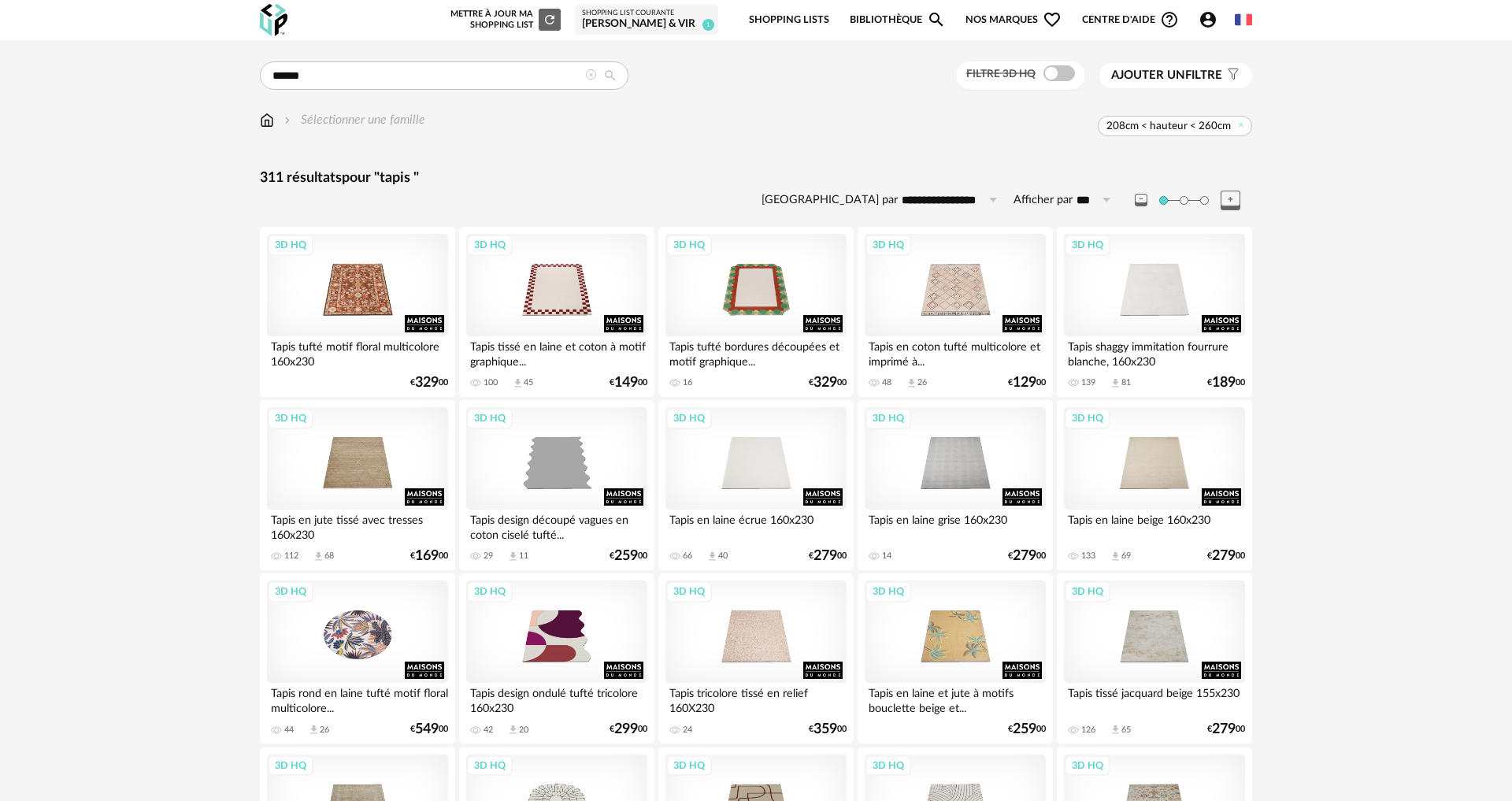
click at [1185, 125] on span "208cm < hauteur < 260cm" at bounding box center [1168, 125] width 124 height 14
click at [1109, 126] on span "208cm < hauteur < 260cm" at bounding box center [1168, 125] width 124 height 14
click at [1176, 79] on span "Ajouter un" at bounding box center [1148, 75] width 74 height 12
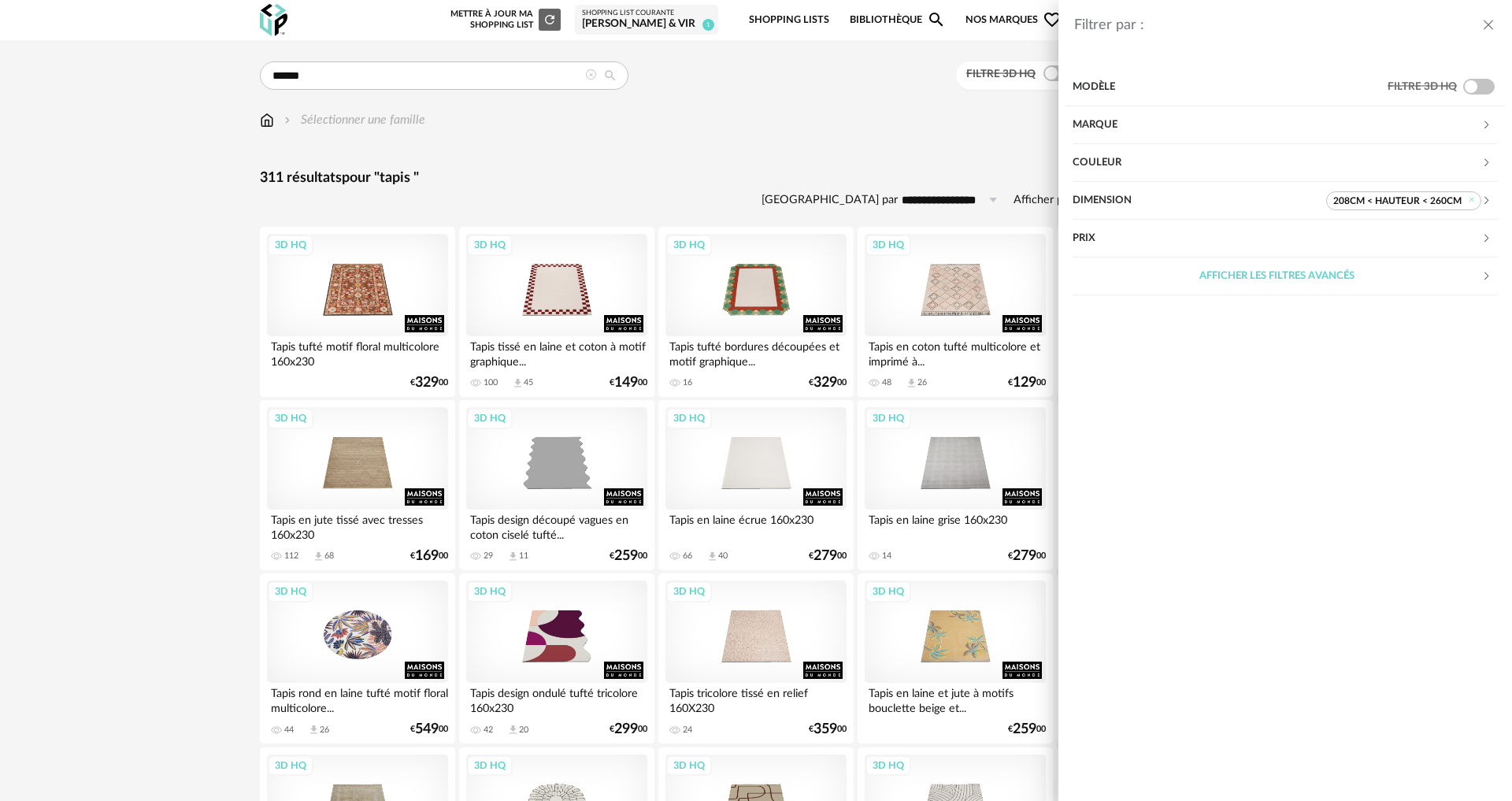
click at [1181, 206] on div "Dimension" at bounding box center [1199, 201] width 253 height 37
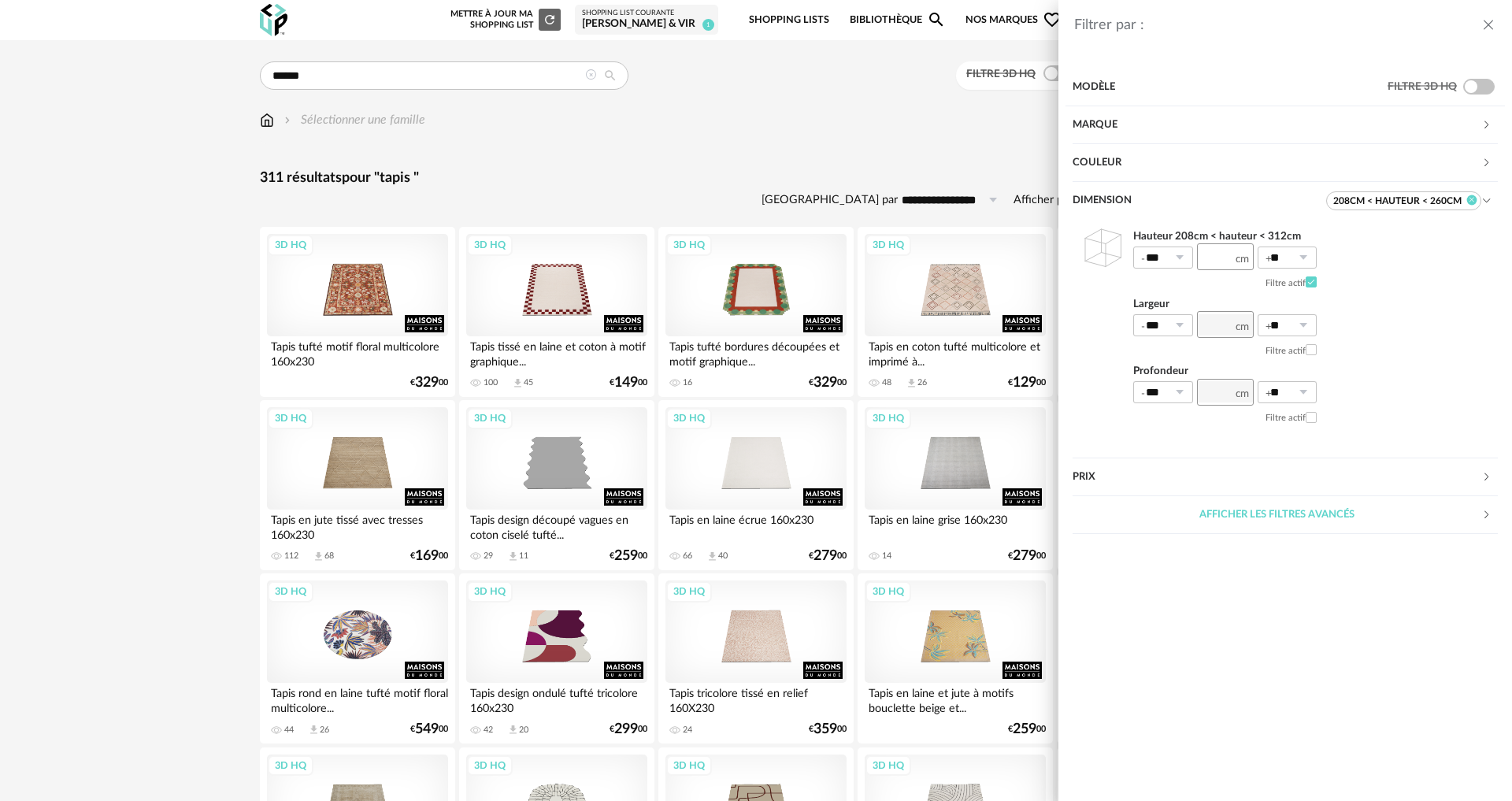
click at [1472, 198] on icon at bounding box center [1472, 200] width 10 height 10
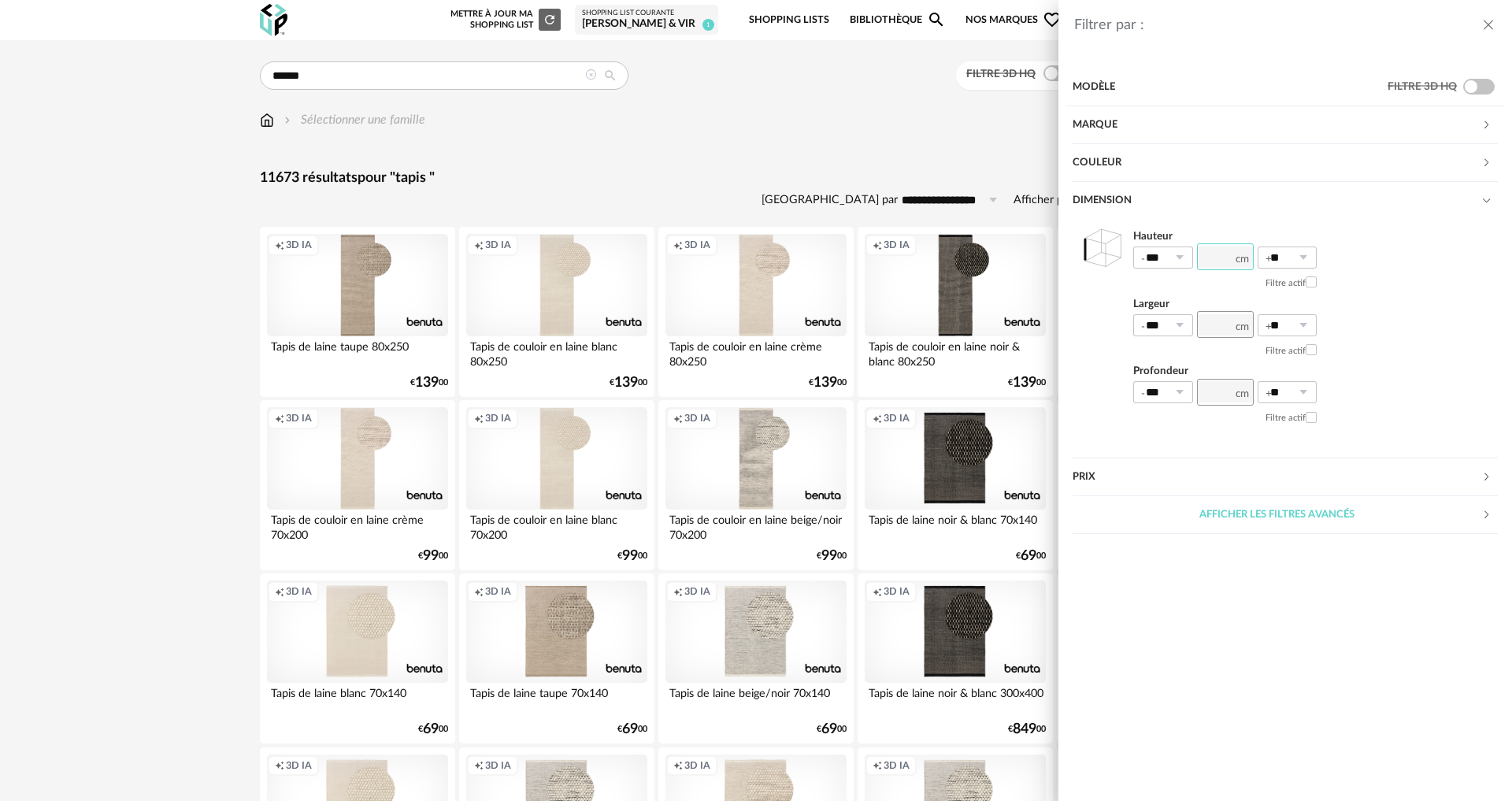
click at [1229, 259] on input "number" at bounding box center [1225, 256] width 57 height 27
type input "***"
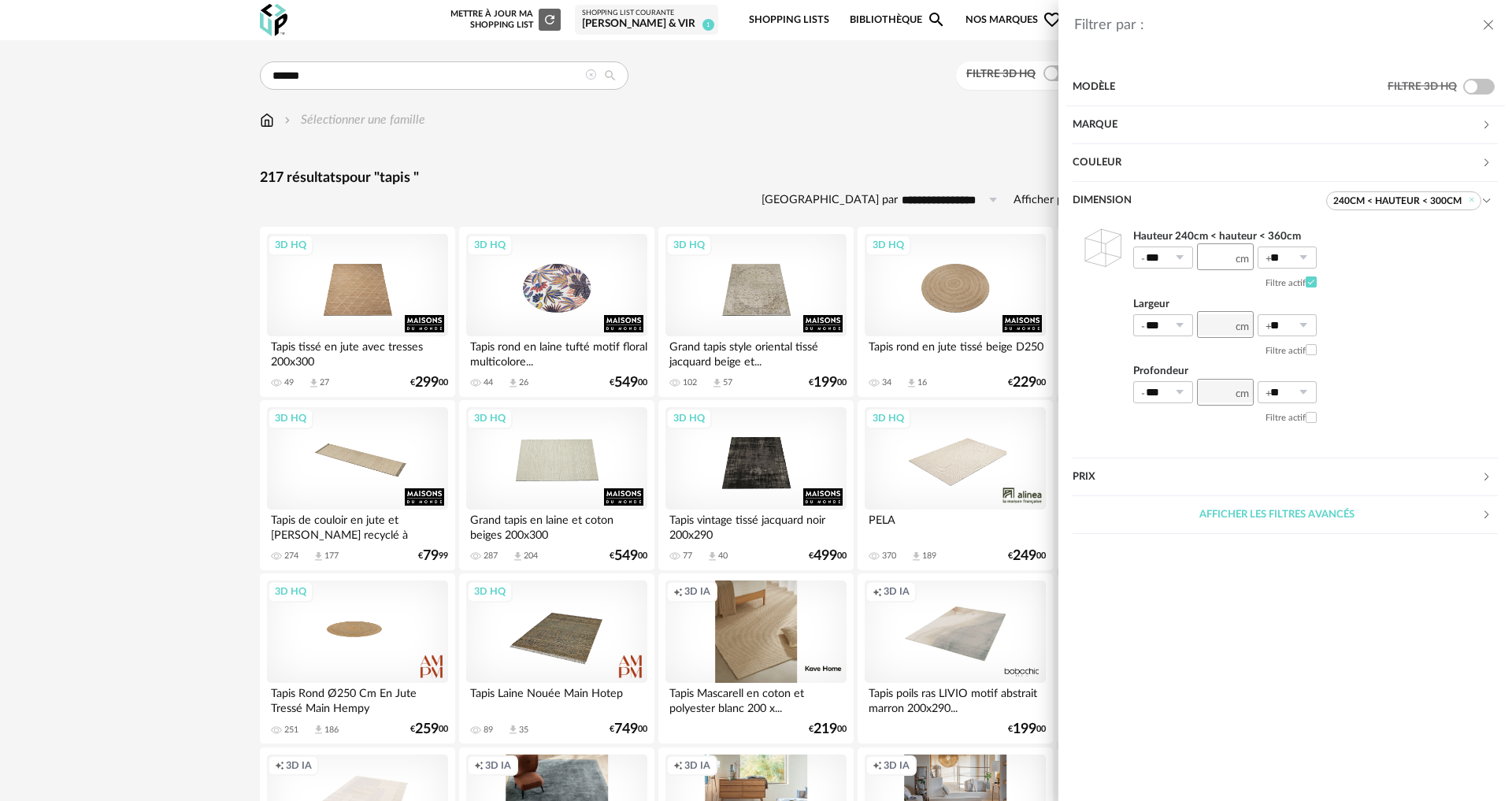
click at [764, 176] on div "Filtrer par : Modèle Filtre 3D HQ Marque &tradition 0 101 Copenhagen 0 366 Conc…" at bounding box center [756, 400] width 1512 height 801
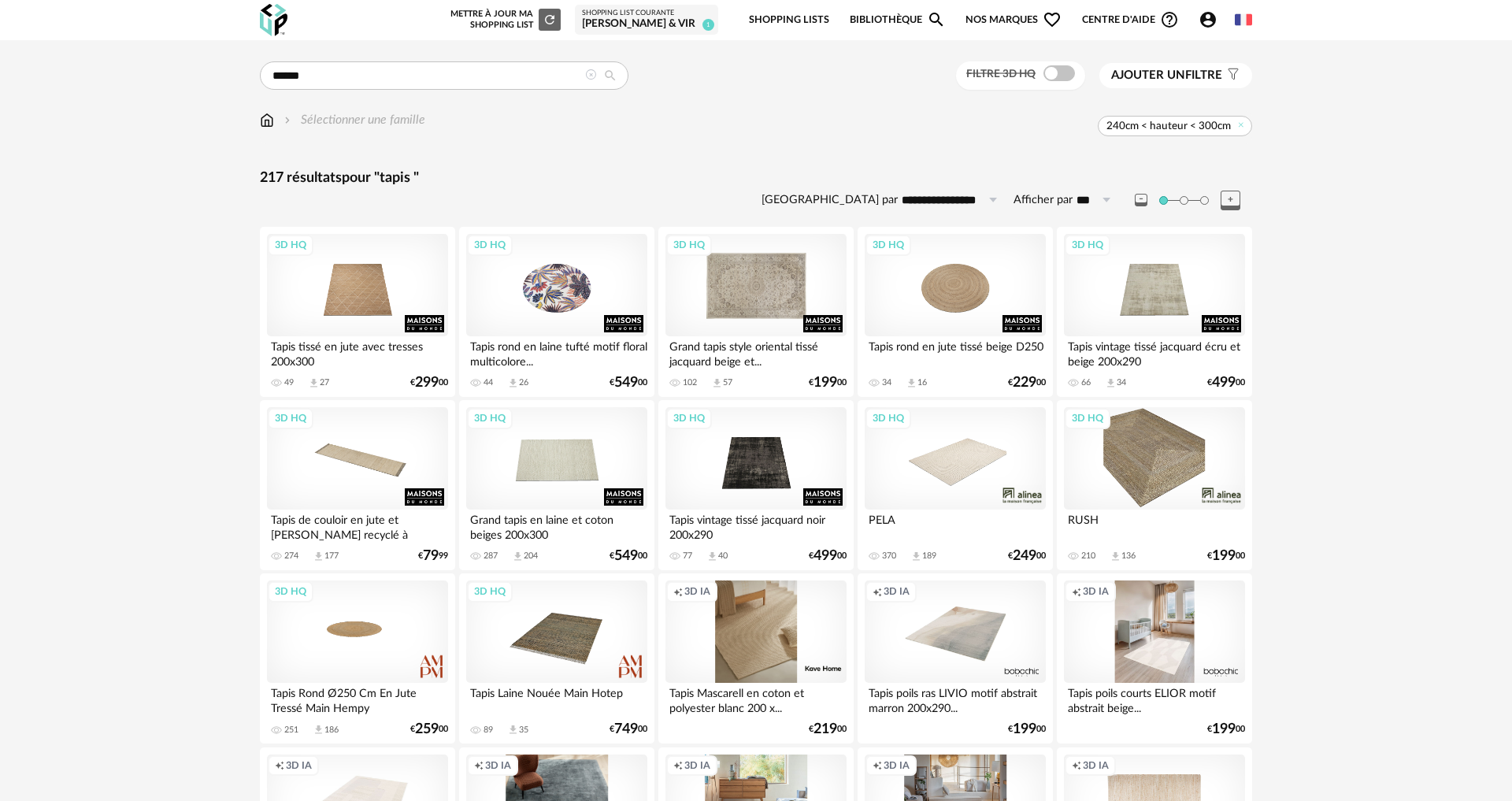
click at [771, 290] on div "3D HQ" at bounding box center [756, 285] width 181 height 103
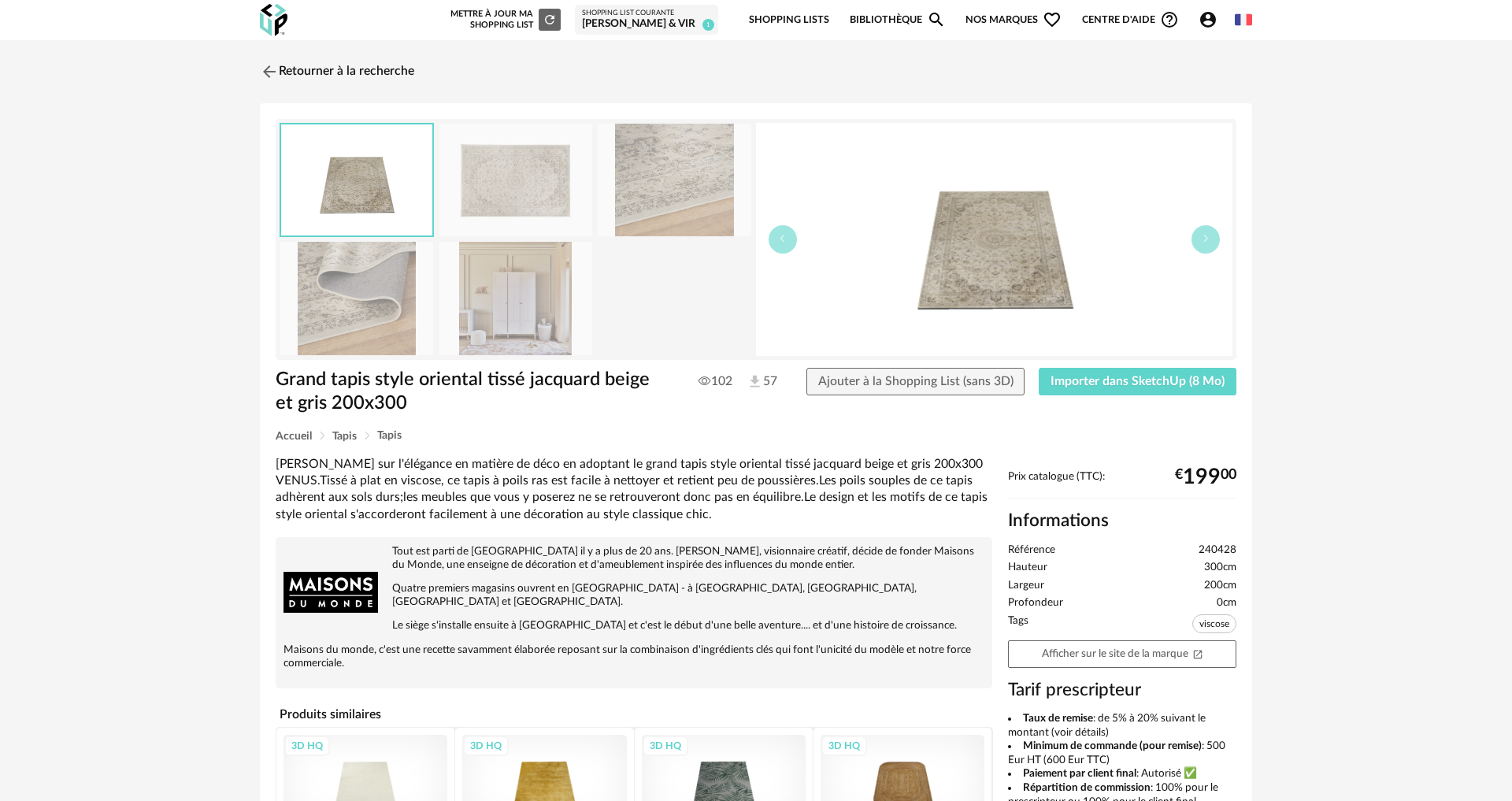
drag, startPoint x: 264, startPoint y: 265, endPoint x: 346, endPoint y: 278, distance: 83.0
click at [288, 268] on div "Retourner à la recherche Grand tapis style oriental tissé jacquard beige et gri…" at bounding box center [756, 578] width 1020 height 1048
click at [358, 279] on img at bounding box center [356, 298] width 152 height 113
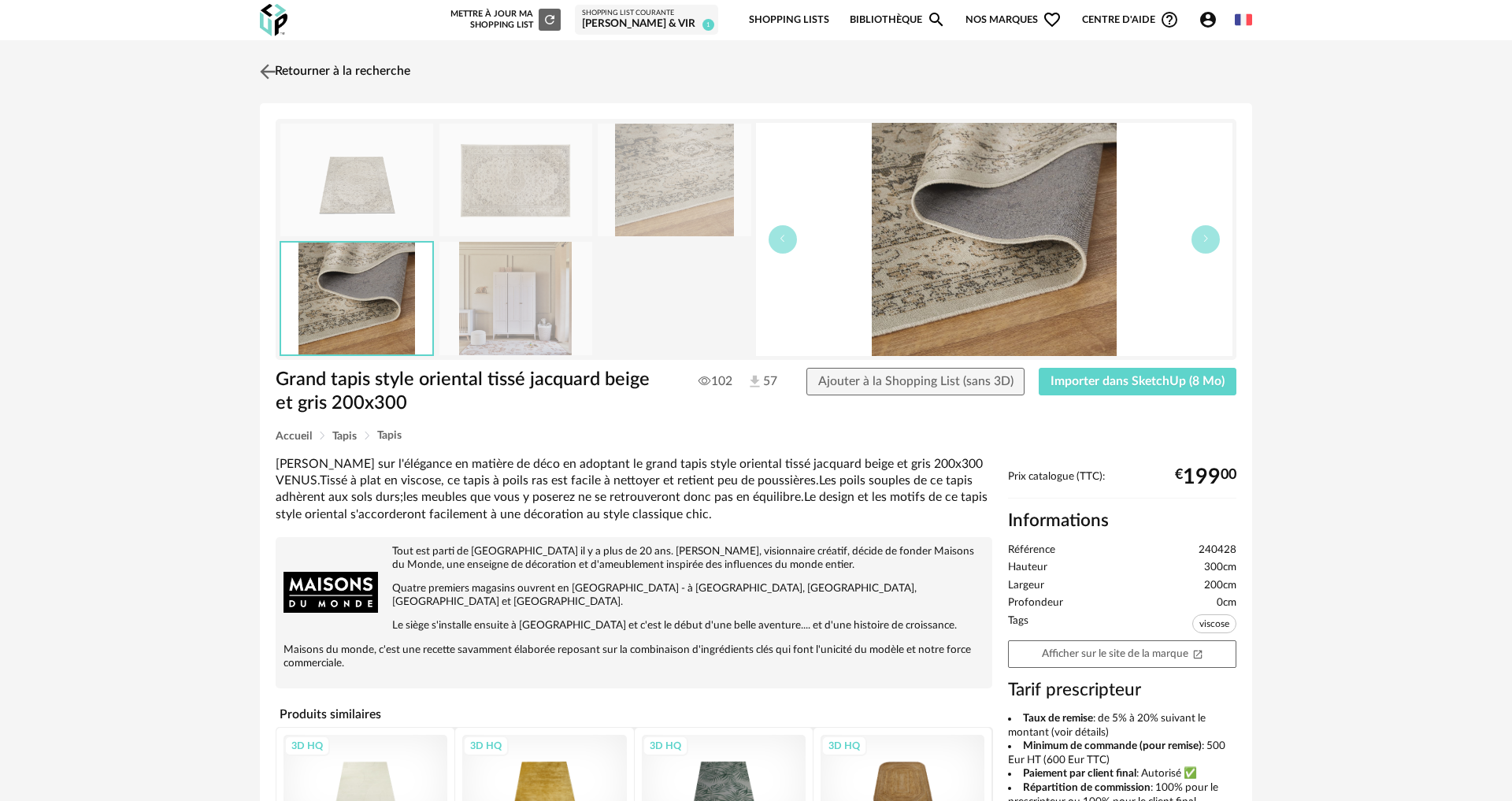
click at [270, 67] on img at bounding box center [268, 71] width 22 height 22
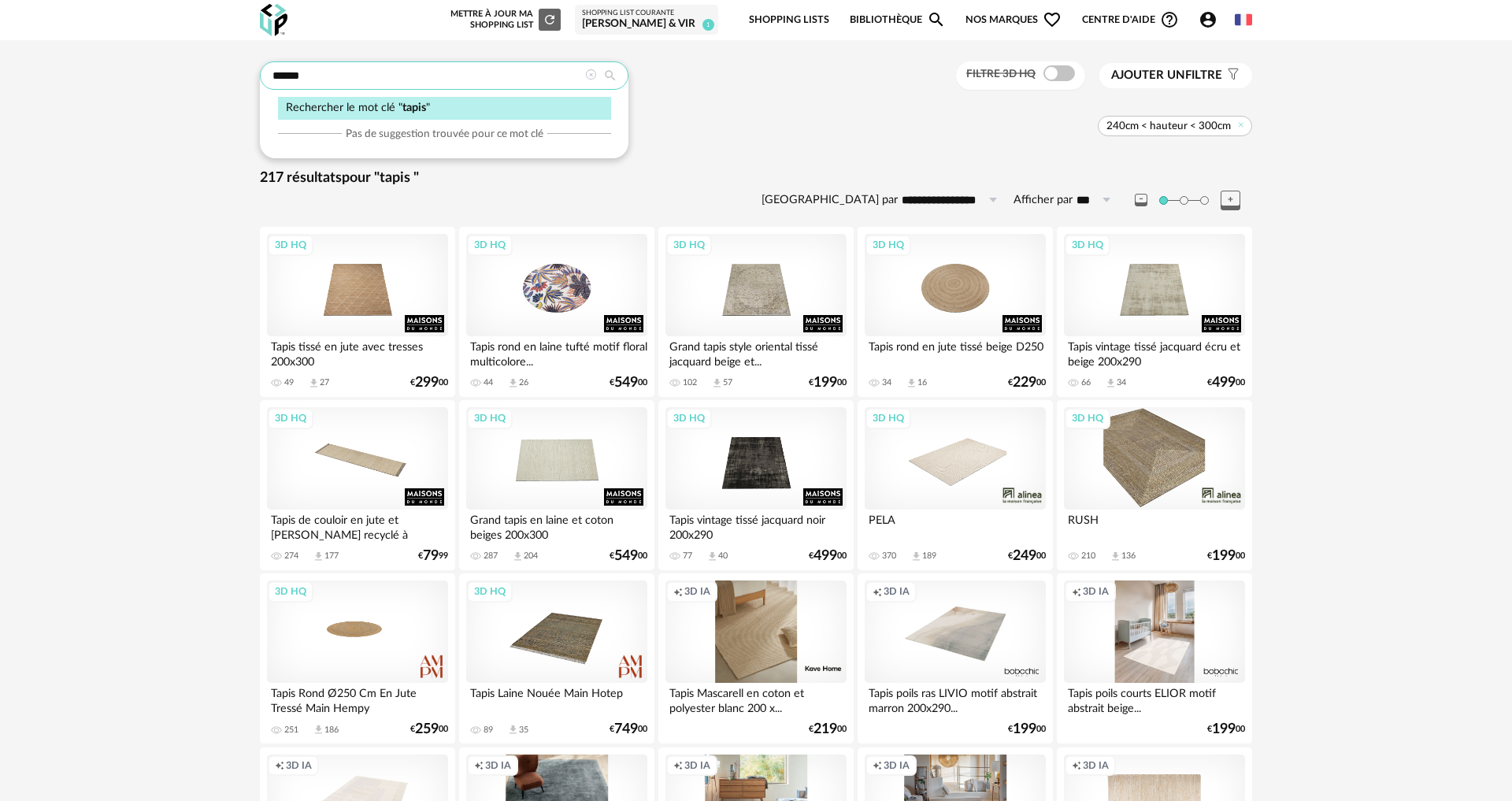
drag, startPoint x: 438, startPoint y: 78, endPoint x: 331, endPoint y: 76, distance: 107.0
click at [331, 76] on input "*****" at bounding box center [444, 76] width 368 height 28
drag, startPoint x: 334, startPoint y: 77, endPoint x: 144, endPoint y: 74, distance: 190.0
type input "******"
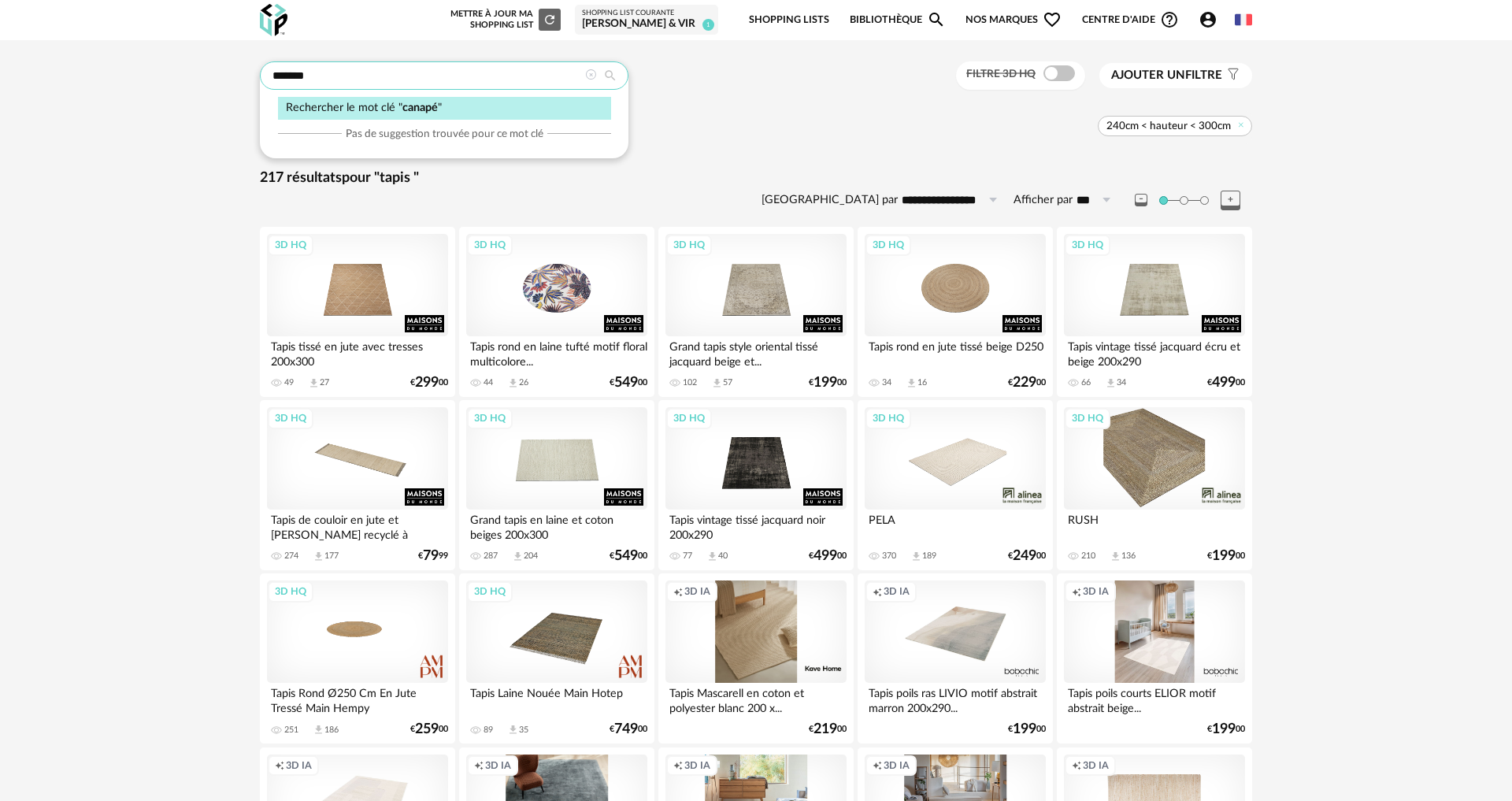
type input "**********"
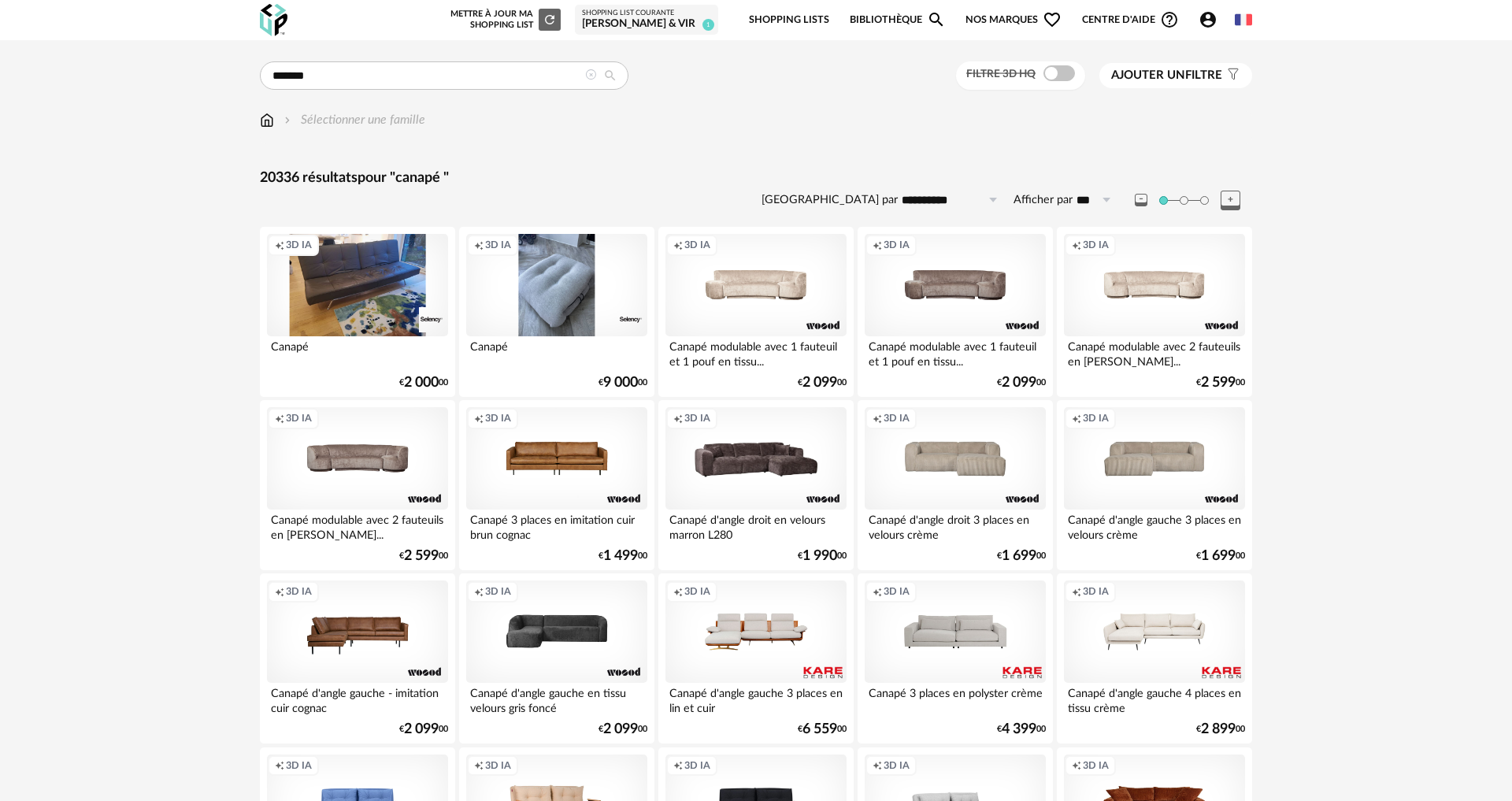
click at [1156, 69] on span "Ajouter un" at bounding box center [1148, 75] width 74 height 12
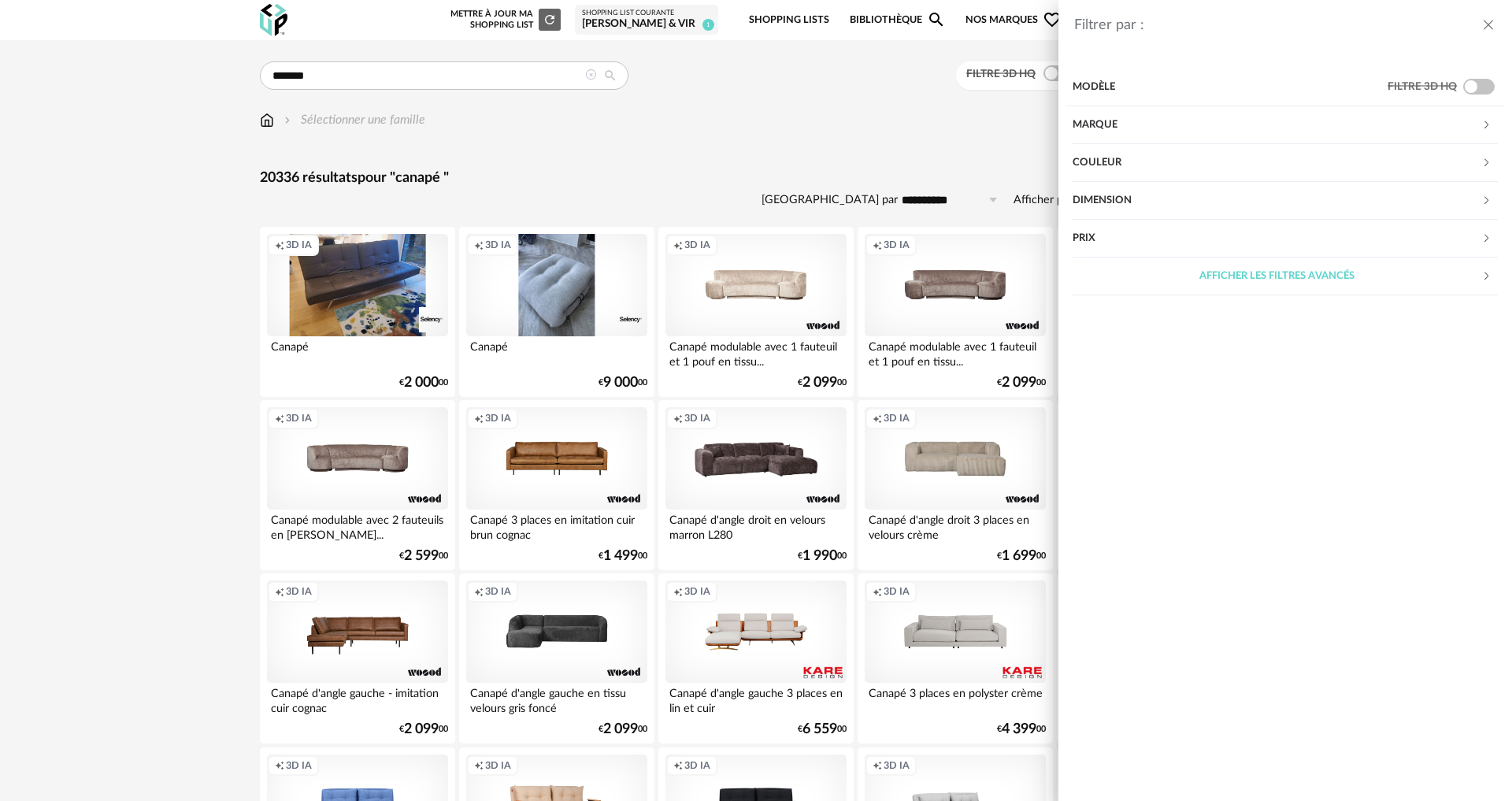
click at [1120, 167] on div "Couleur" at bounding box center [1277, 163] width 408 height 37
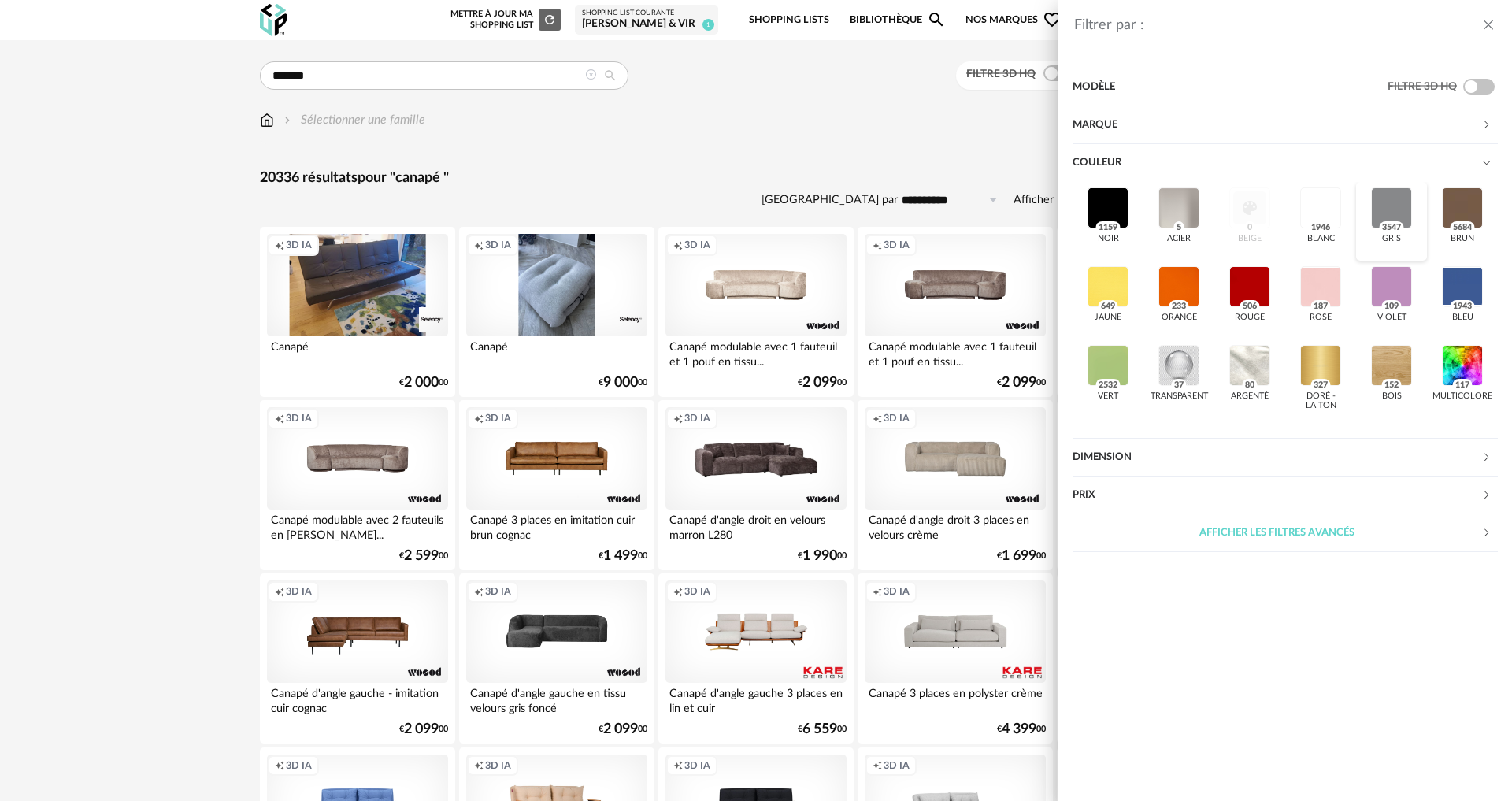
click at [1399, 203] on div at bounding box center [1391, 208] width 41 height 41
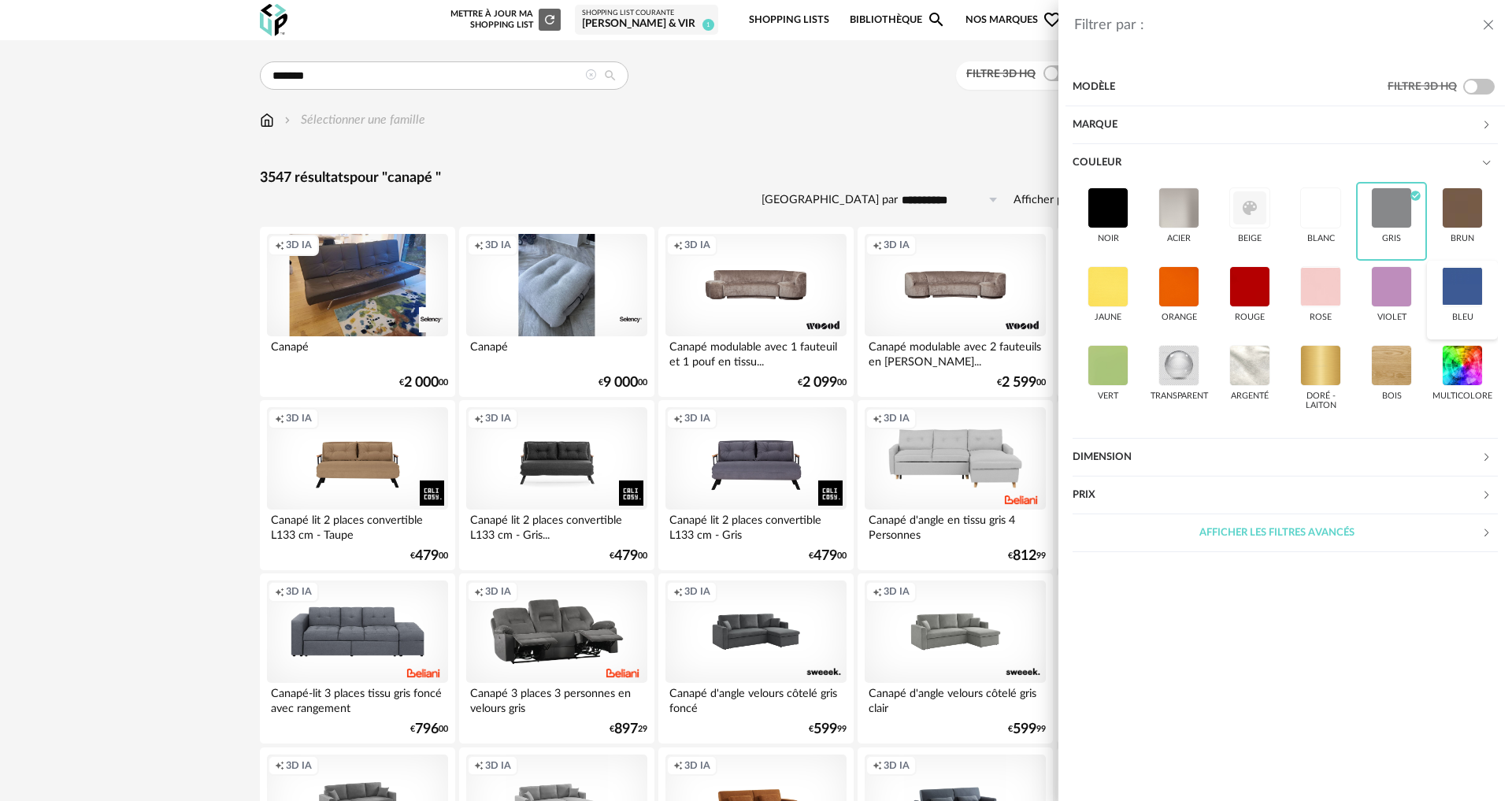
click at [1464, 281] on div at bounding box center [1462, 287] width 41 height 41
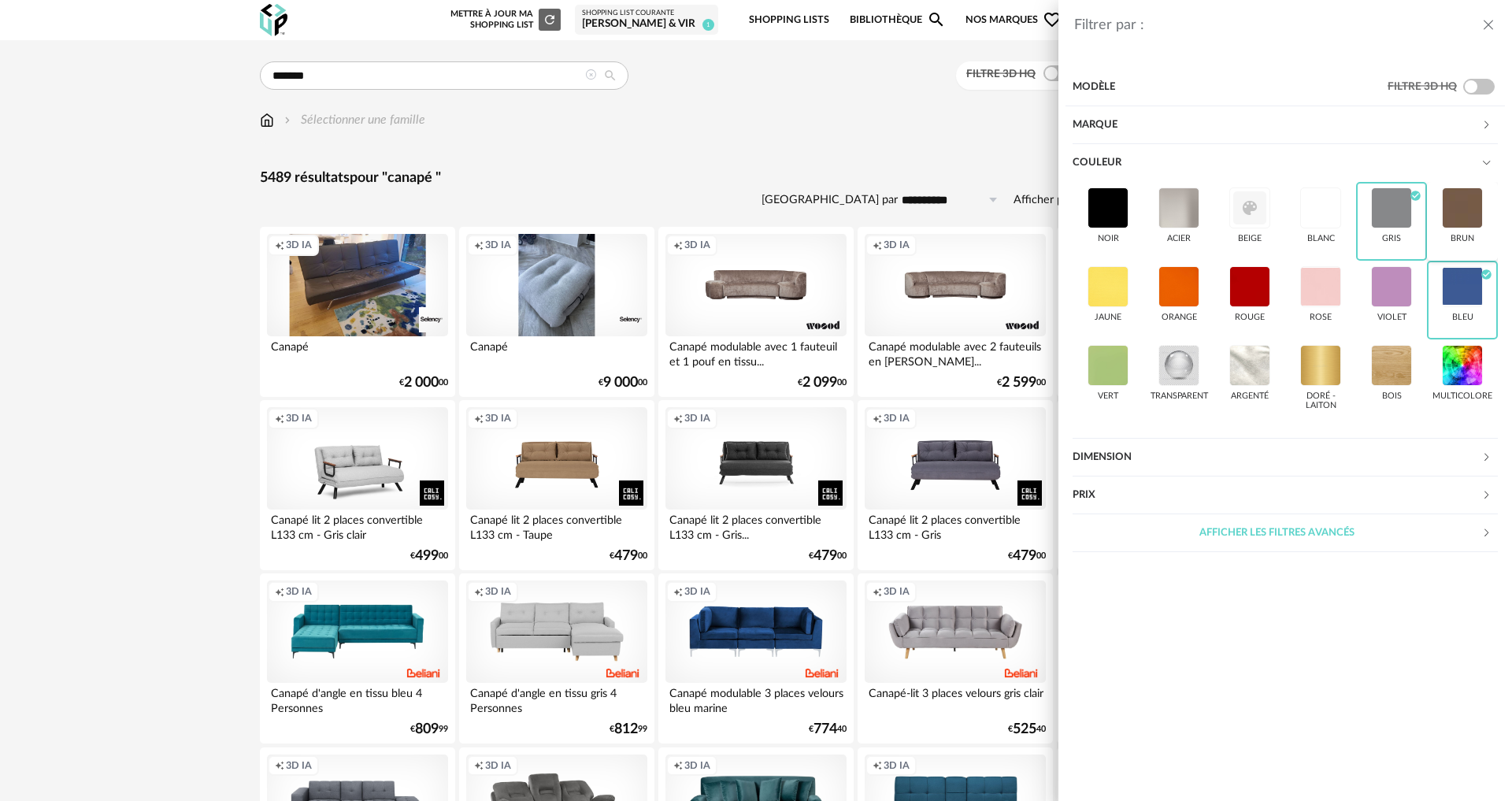
click at [1459, 201] on div at bounding box center [1462, 208] width 41 height 41
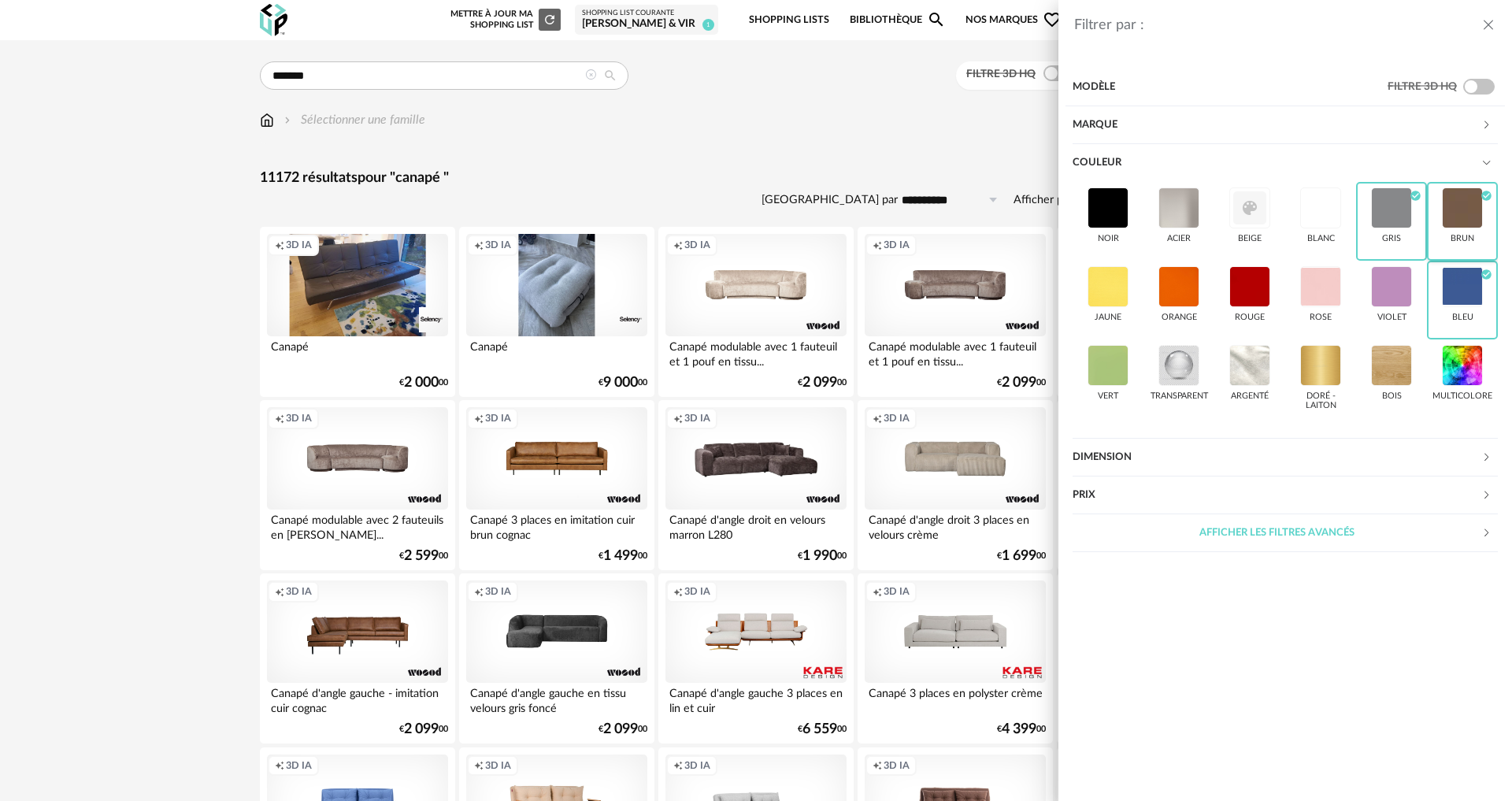
click at [1459, 201] on div at bounding box center [1462, 208] width 41 height 41
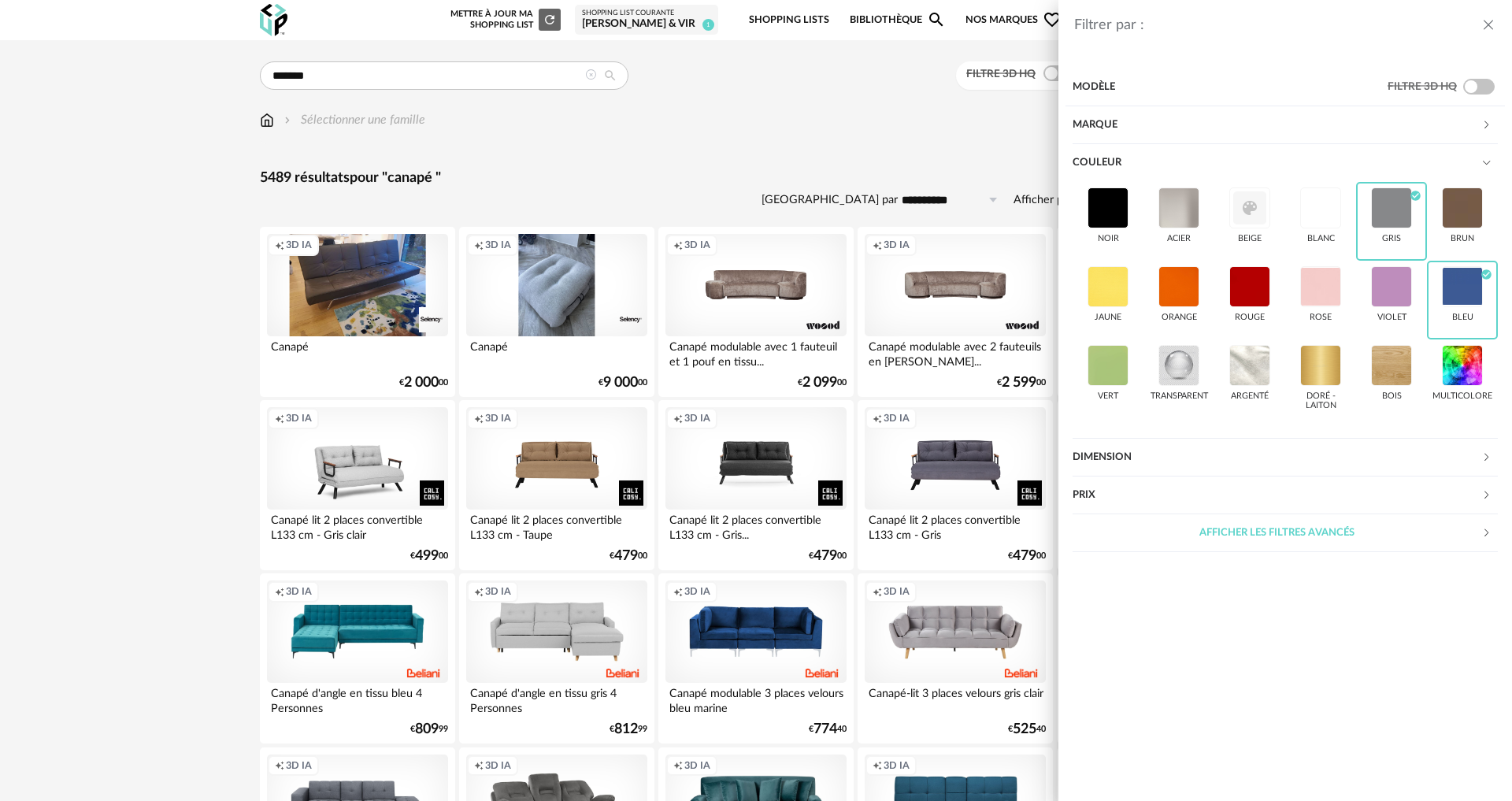
click at [1142, 451] on div "Dimension" at bounding box center [1277, 457] width 408 height 37
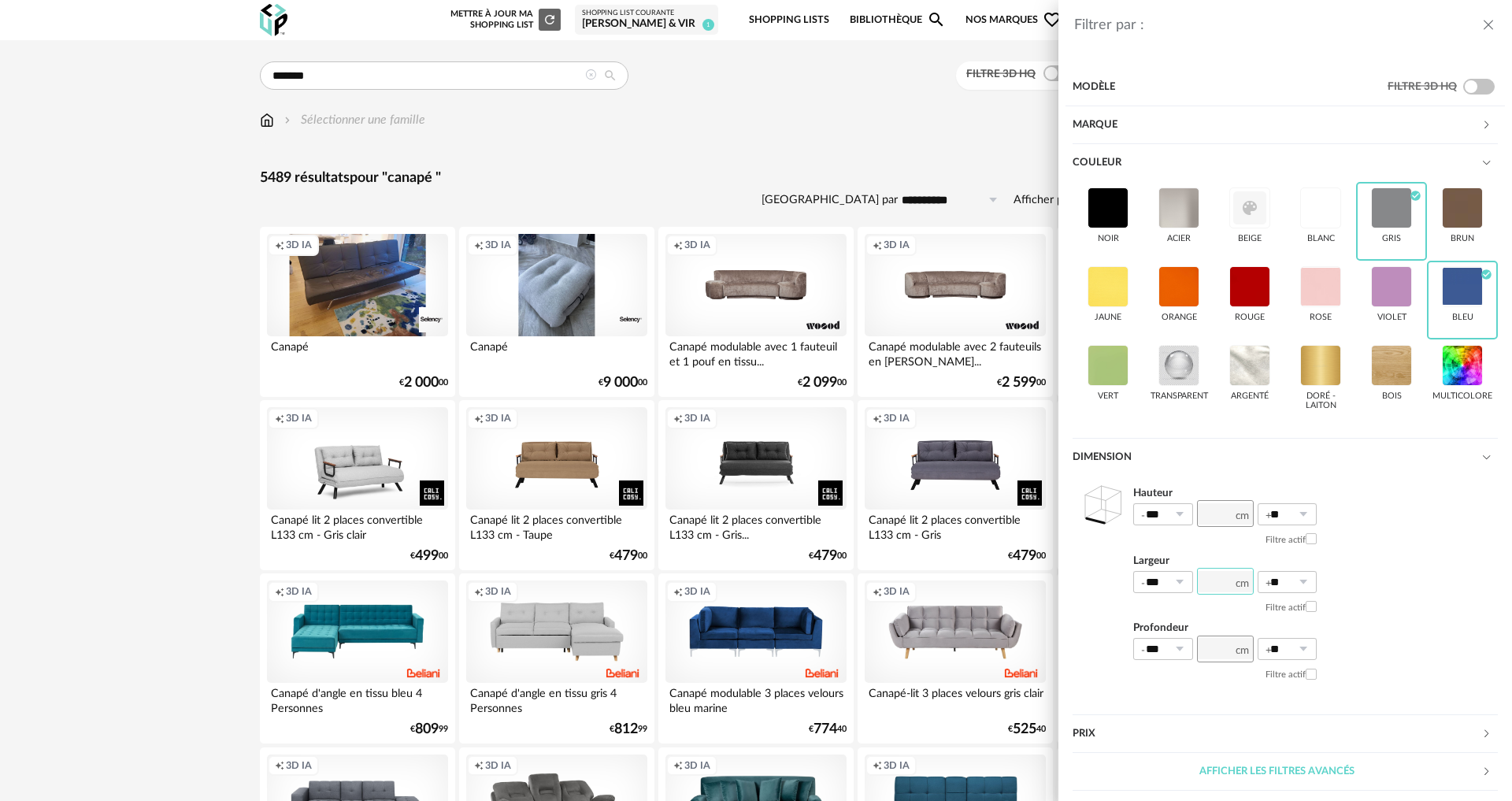
click at [1212, 588] on input "number" at bounding box center [1225, 581] width 57 height 27
type input "*"
type input "***"
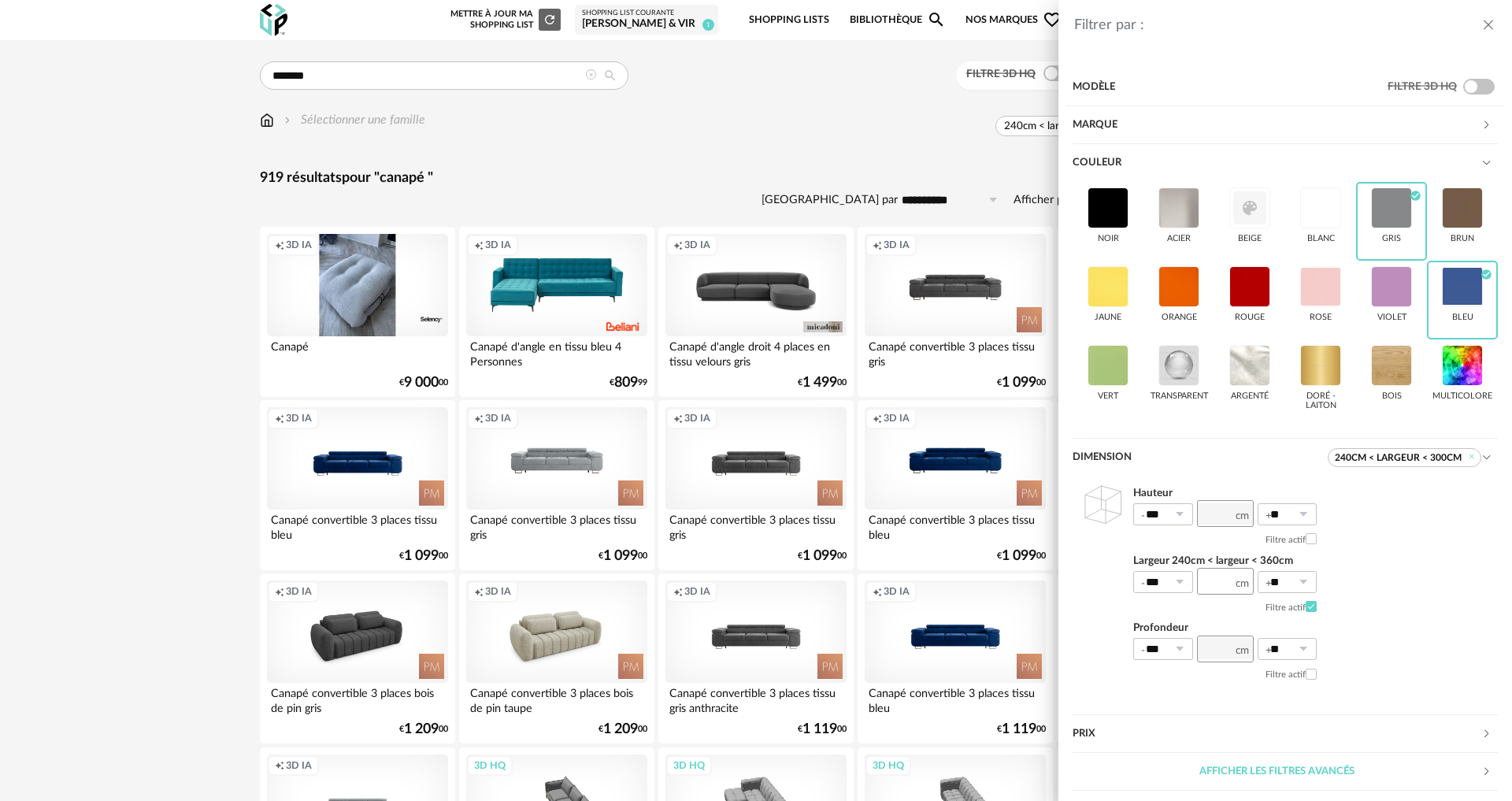
click at [678, 199] on div "Filtrer par : Modèle Filtre 3D HQ Marque &tradition 0 101 Copenhagen 0 366 Conc…" at bounding box center [756, 400] width 1512 height 801
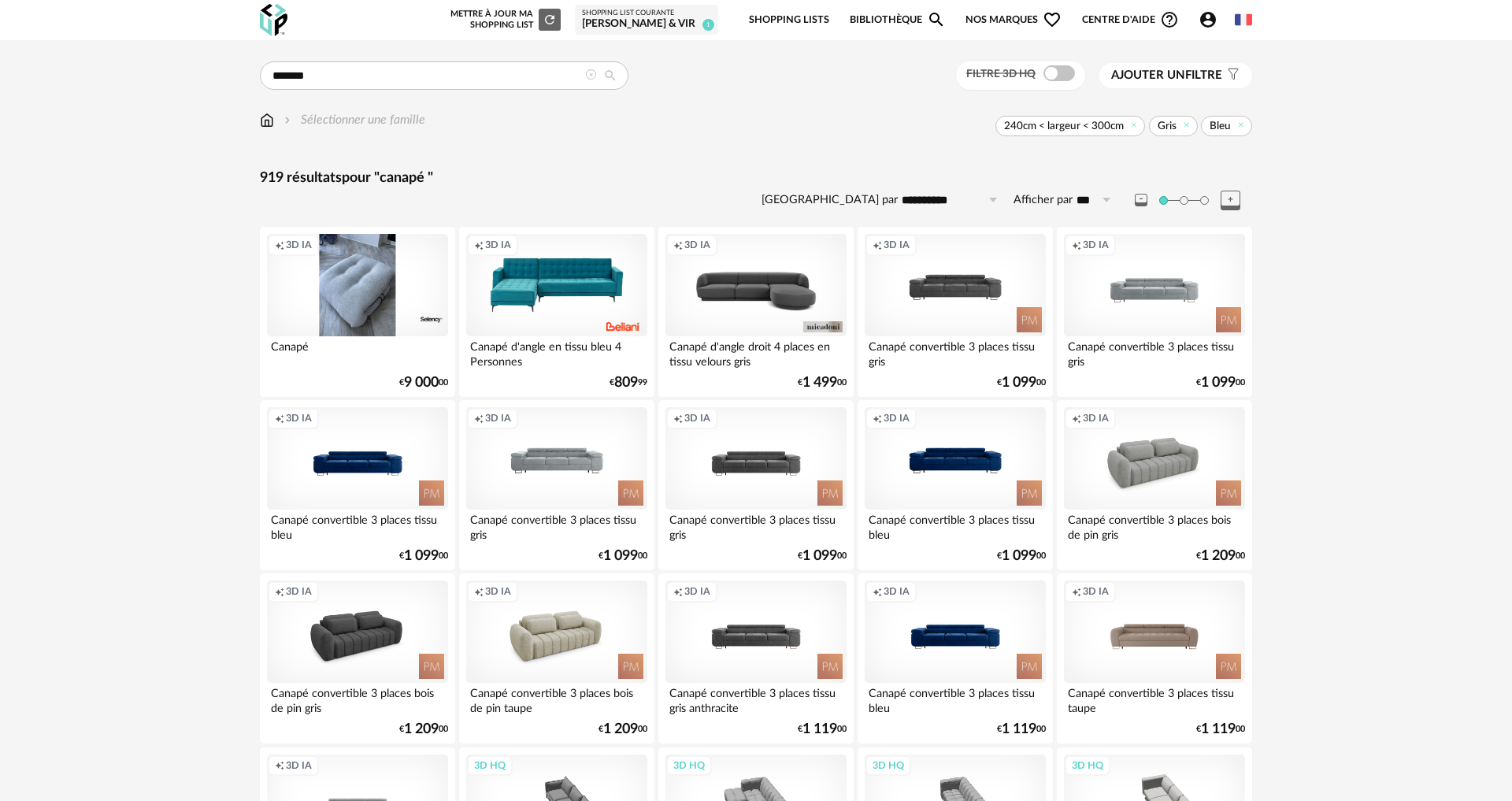
click at [1181, 79] on span "Ajouter un" at bounding box center [1148, 75] width 74 height 12
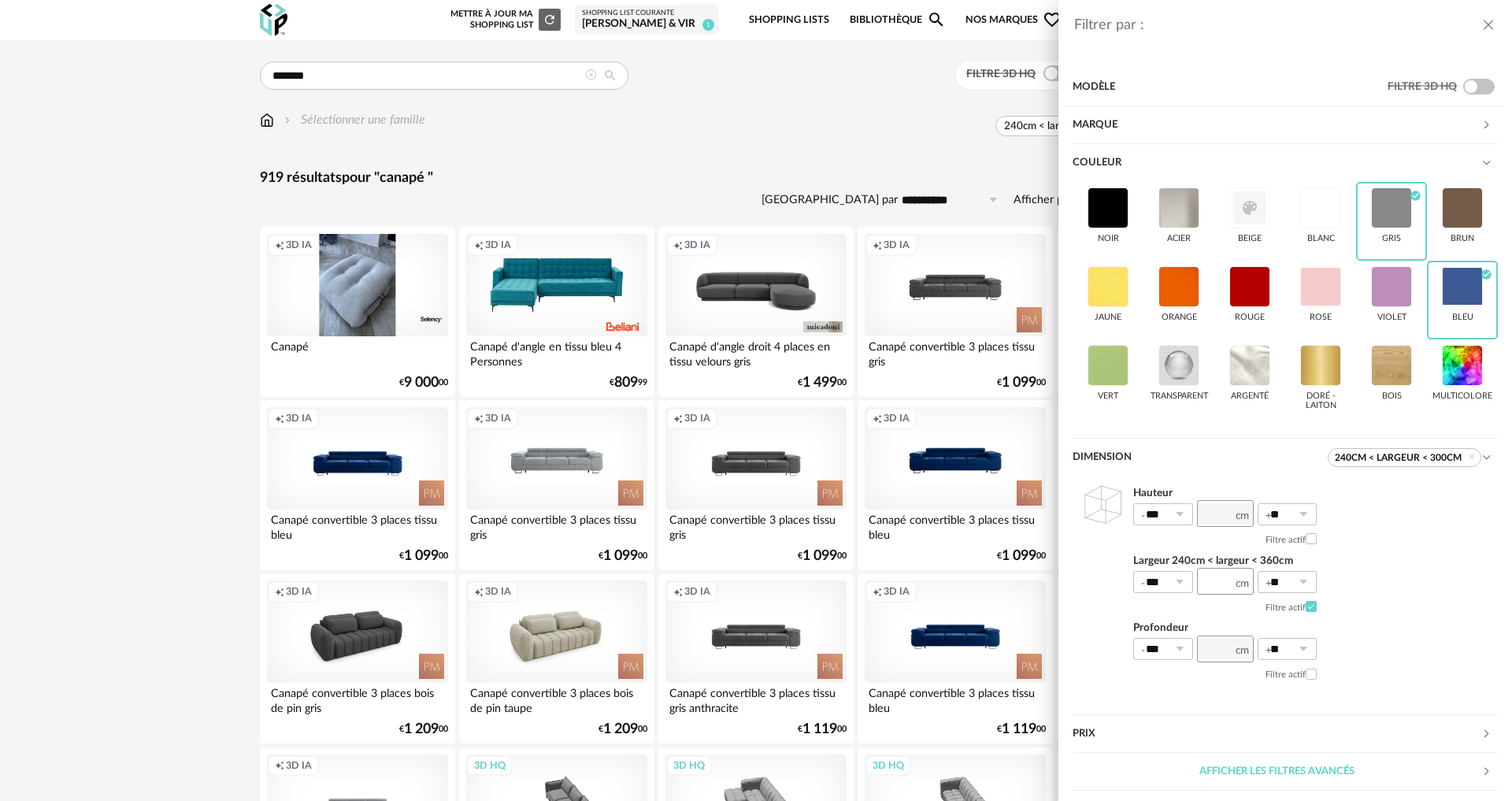
click at [1199, 736] on div "Prix" at bounding box center [1277, 734] width 408 height 37
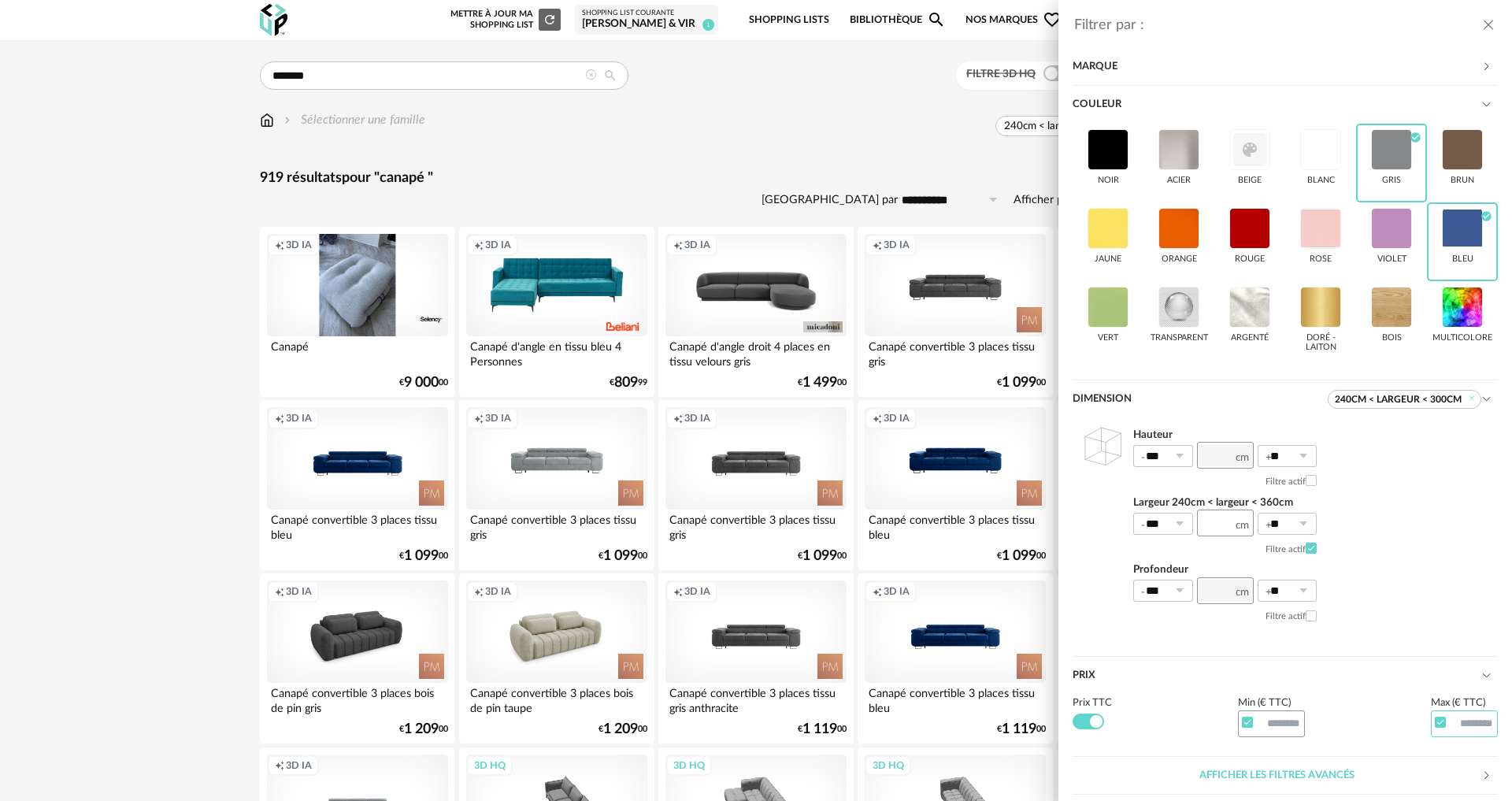
click at [1465, 720] on input "text" at bounding box center [1464, 723] width 67 height 27
type input "****"
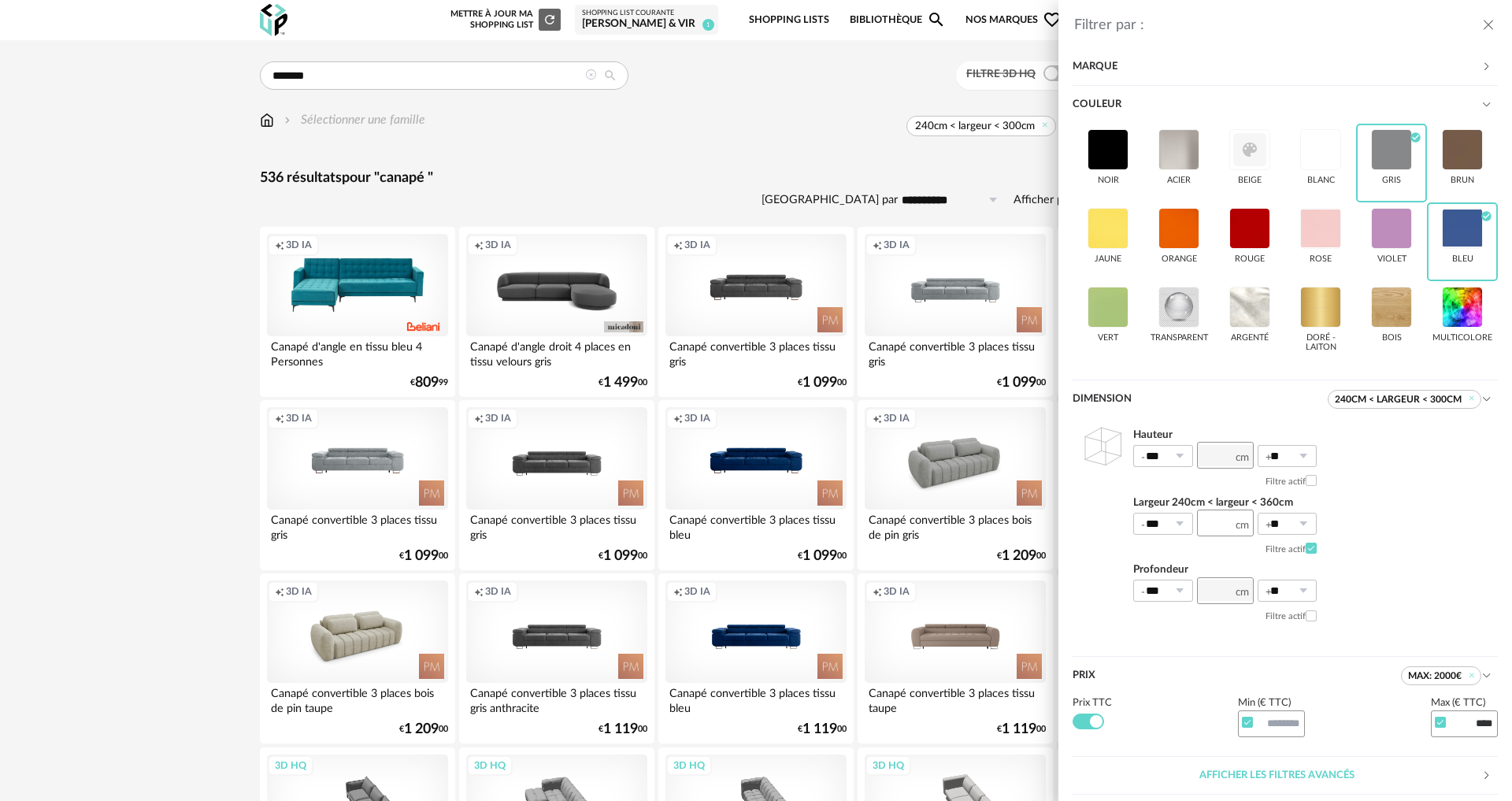
click at [614, 135] on div "Filtrer par : Modèle Filtre 3D HQ Marque &tradition 0 101 Copenhagen 0 366 Conc…" at bounding box center [756, 400] width 1512 height 801
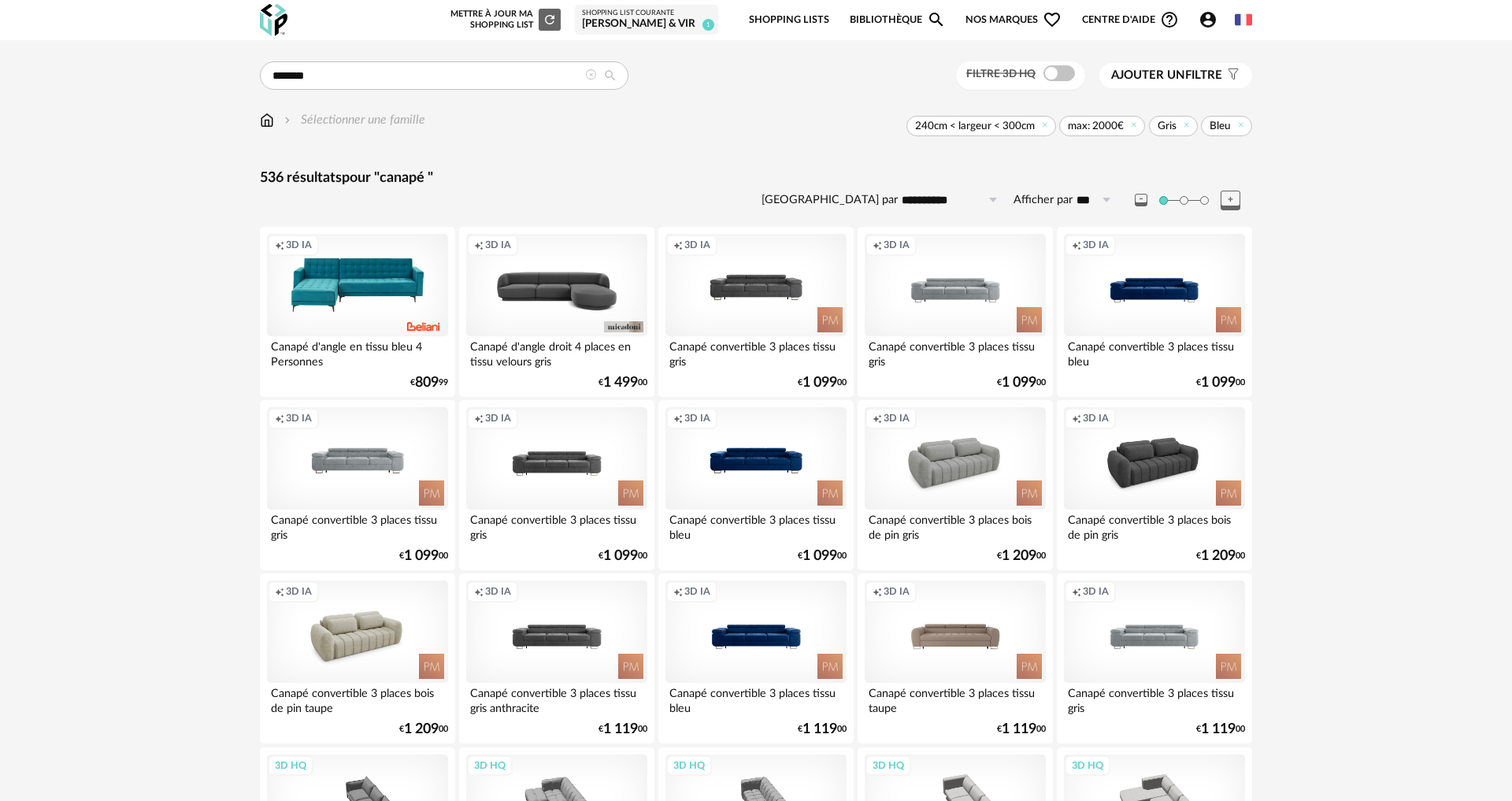
click at [1175, 77] on span "Ajouter un" at bounding box center [1148, 75] width 74 height 12
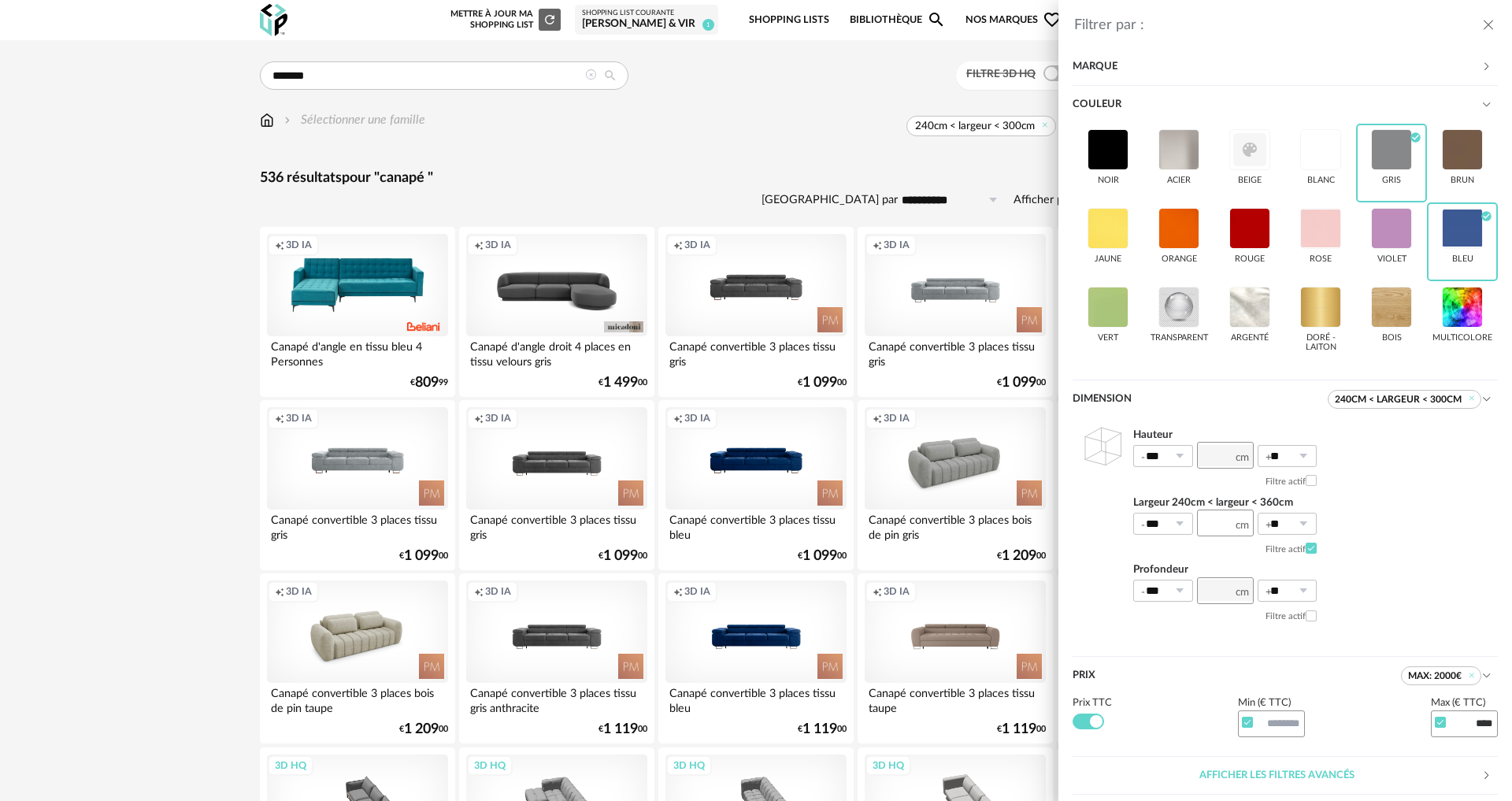
click at [1113, 101] on div "Couleur" at bounding box center [1277, 105] width 408 height 37
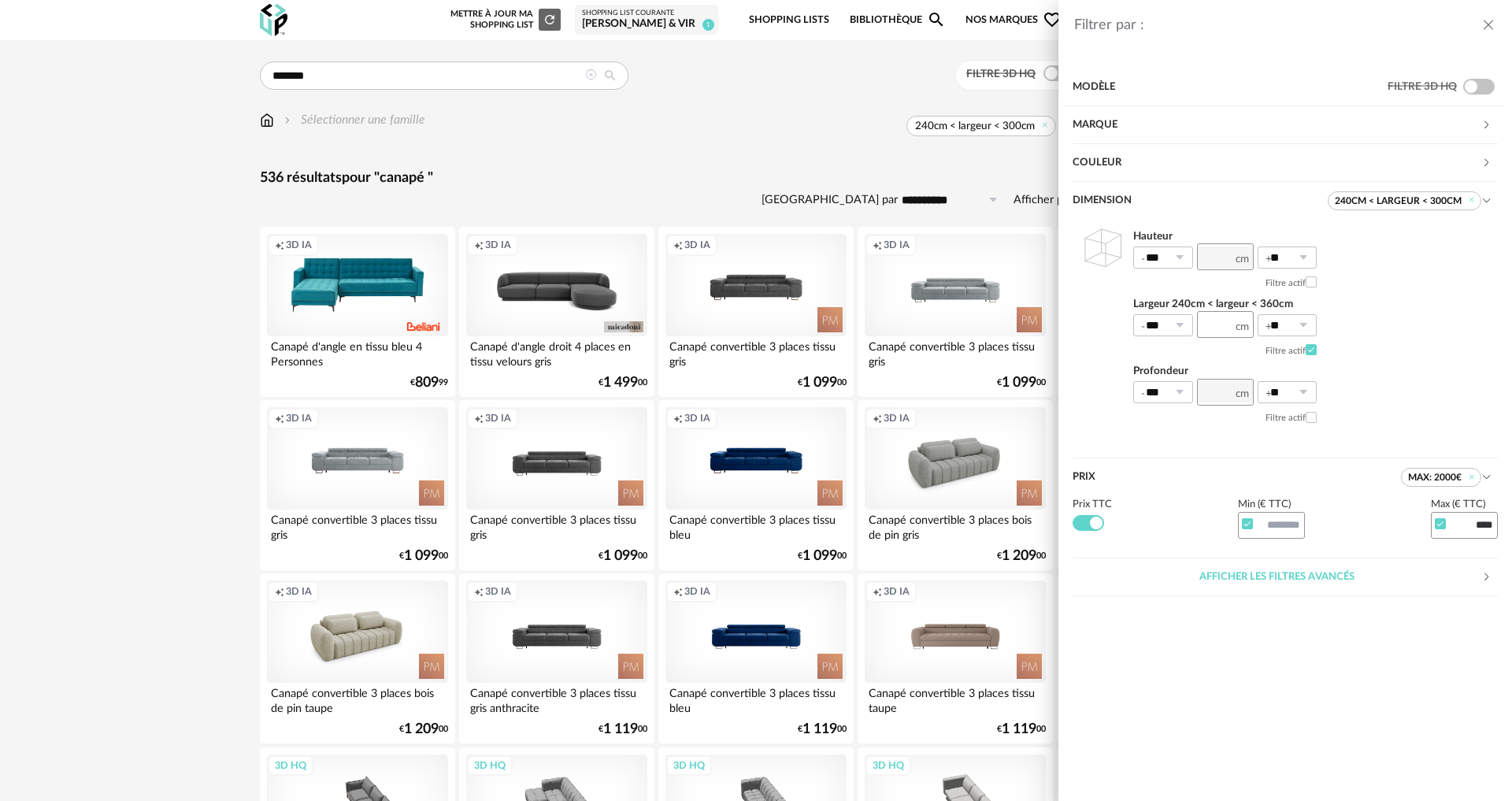
click at [1136, 192] on div "Dimension" at bounding box center [1200, 201] width 255 height 37
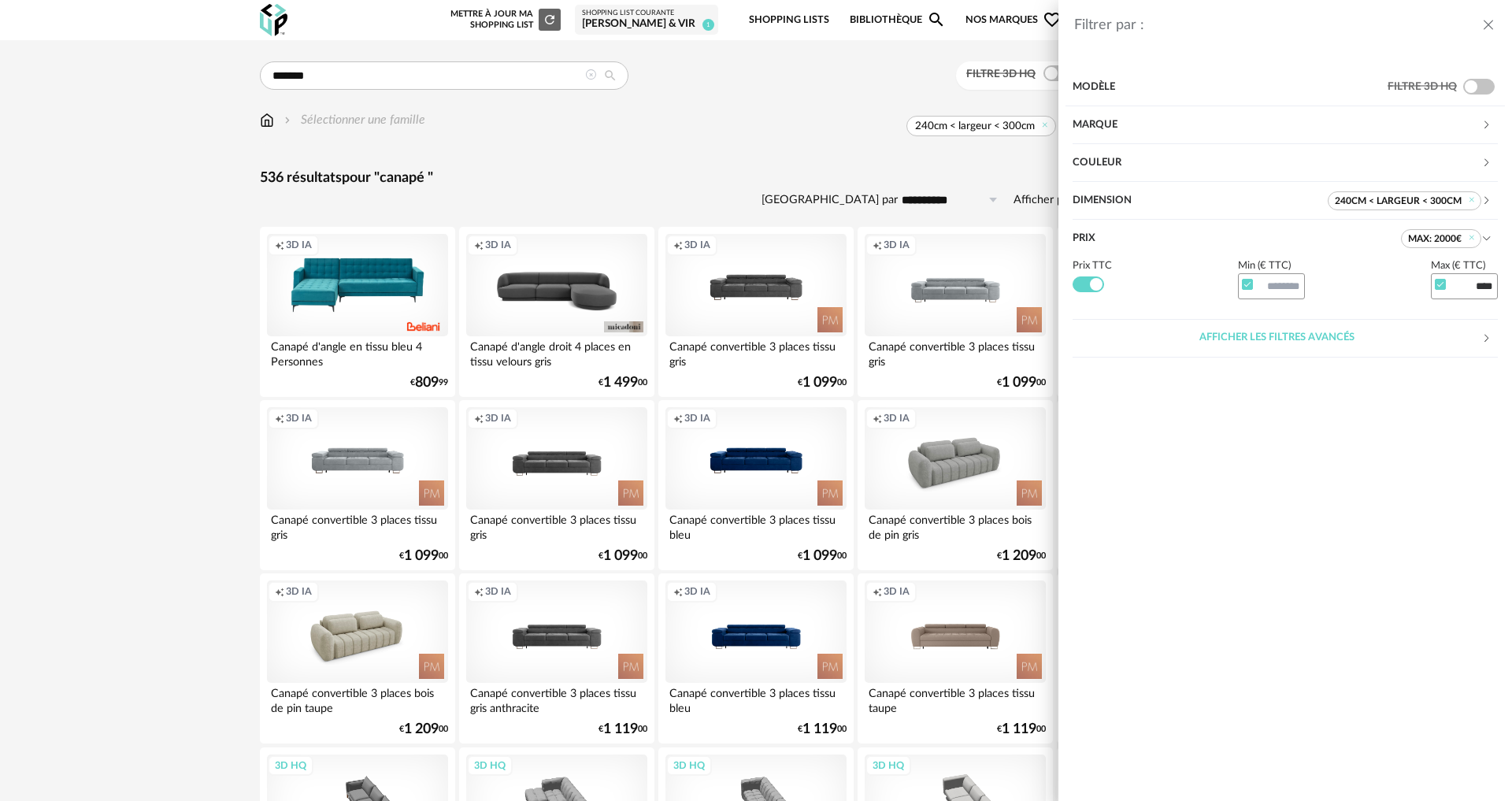
click at [1279, 343] on div "Afficher les filtres avancés" at bounding box center [1277, 337] width 408 height 37
click at [788, 164] on div "Filtrer par : Modèle Filtre 3D HQ Marque &tradition 0 101 Copenhagen 0 366 Conc…" at bounding box center [756, 400] width 1512 height 801
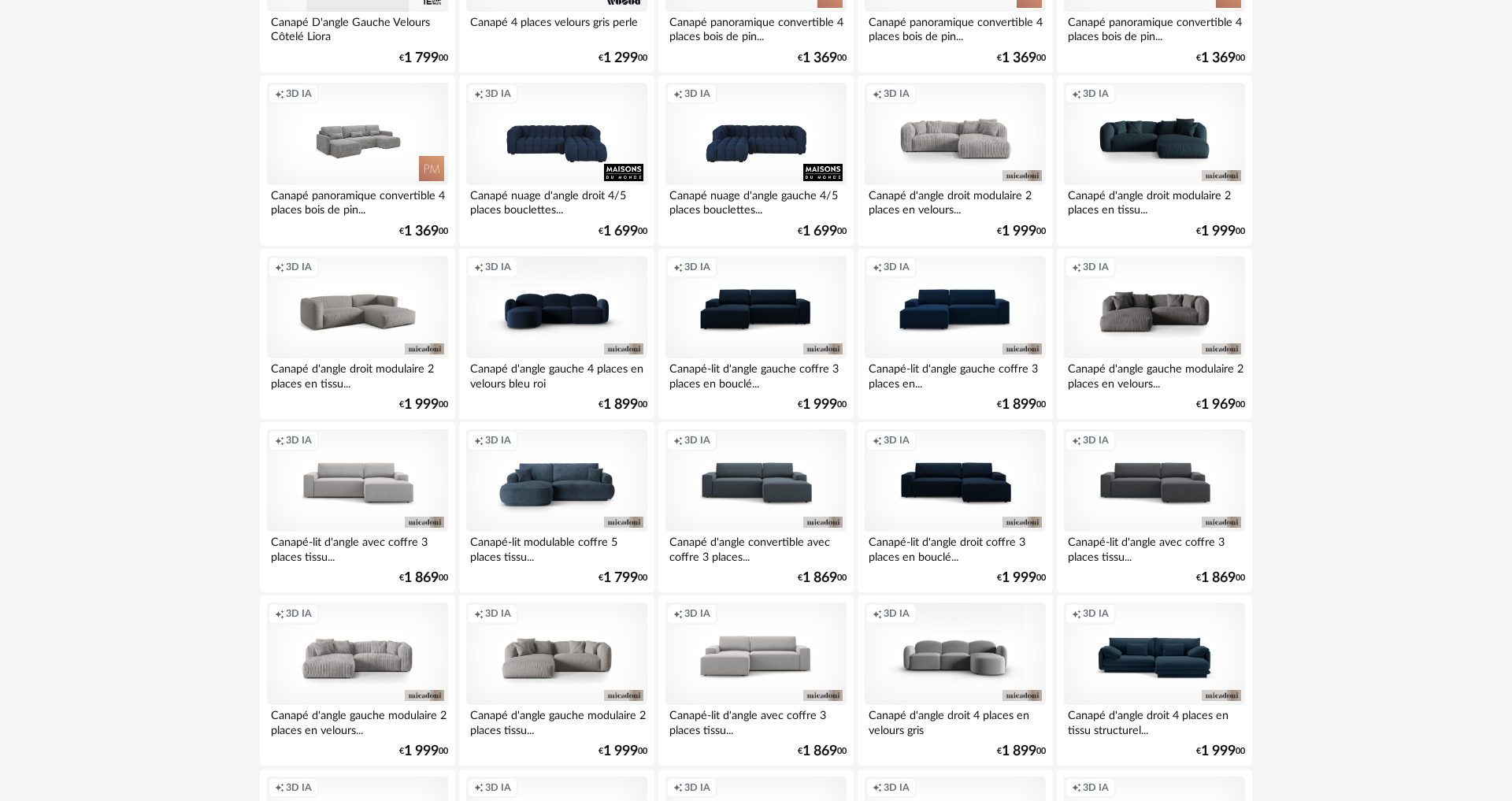
scroll to position [1706, 0]
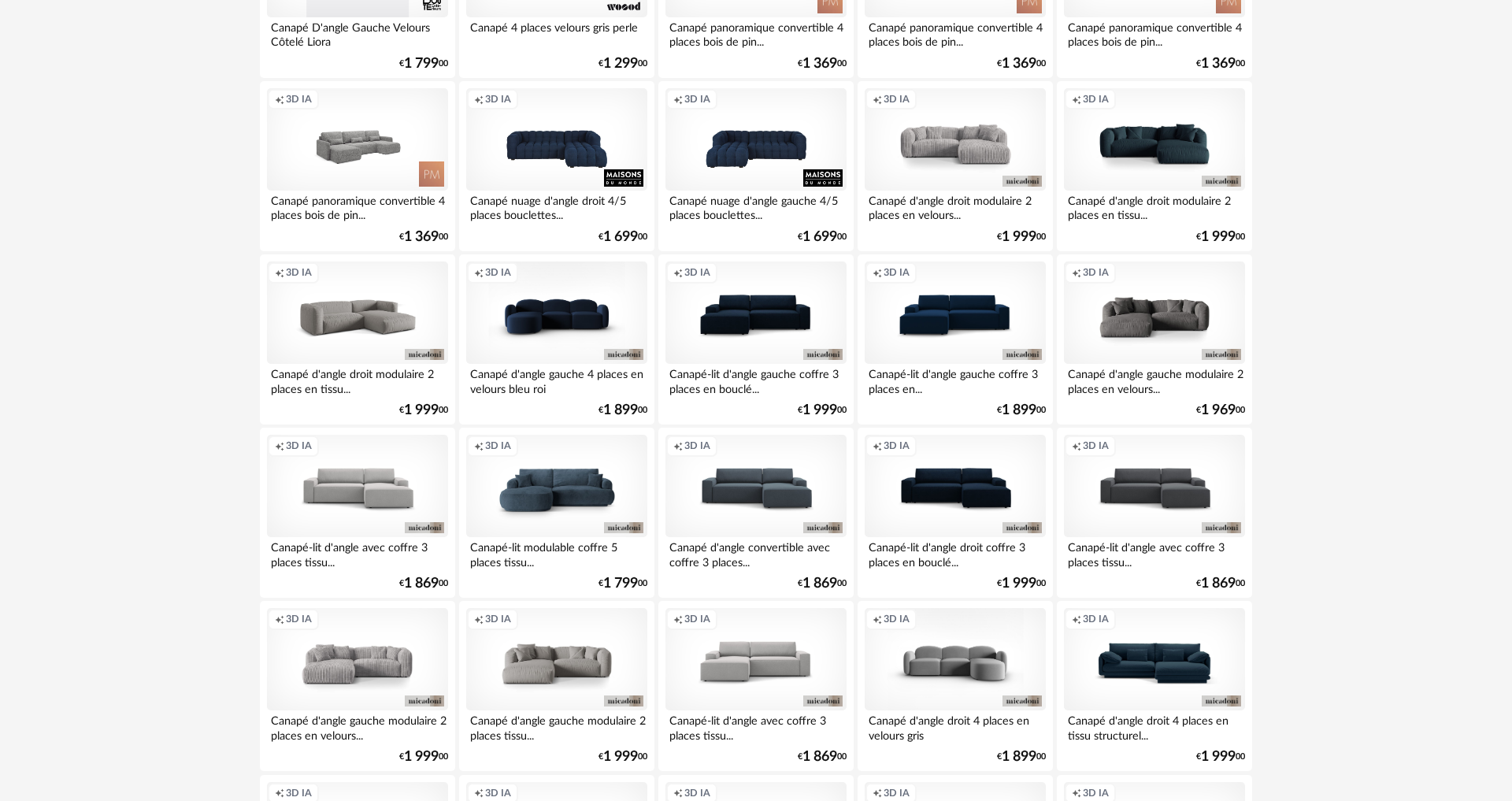
click at [348, 318] on div "Creation icon 3D IA" at bounding box center [358, 313] width 181 height 103
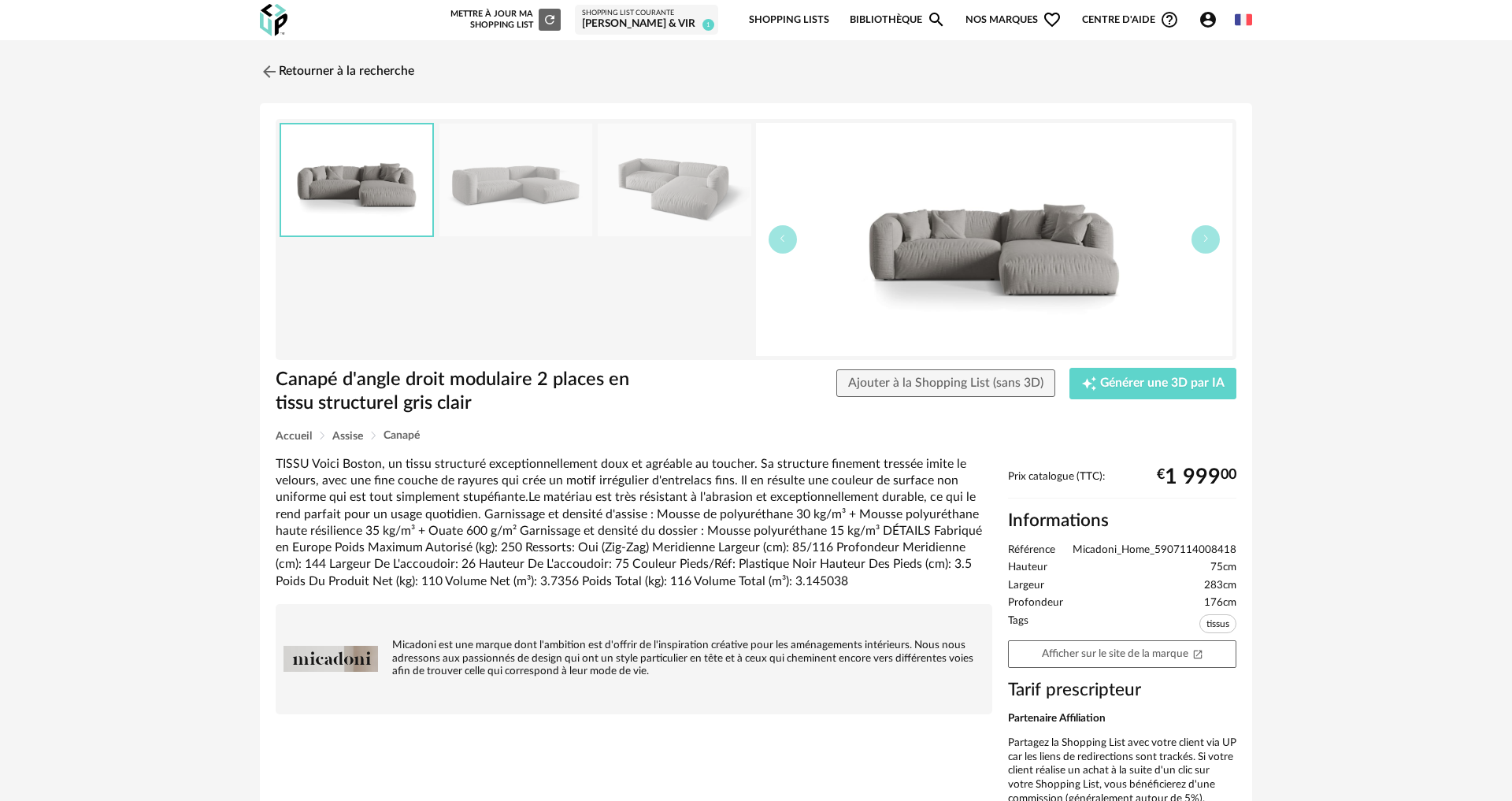
drag, startPoint x: 549, startPoint y: 188, endPoint x: 592, endPoint y: 189, distance: 43.0
click at [549, 188] on img at bounding box center [515, 179] width 152 height 113
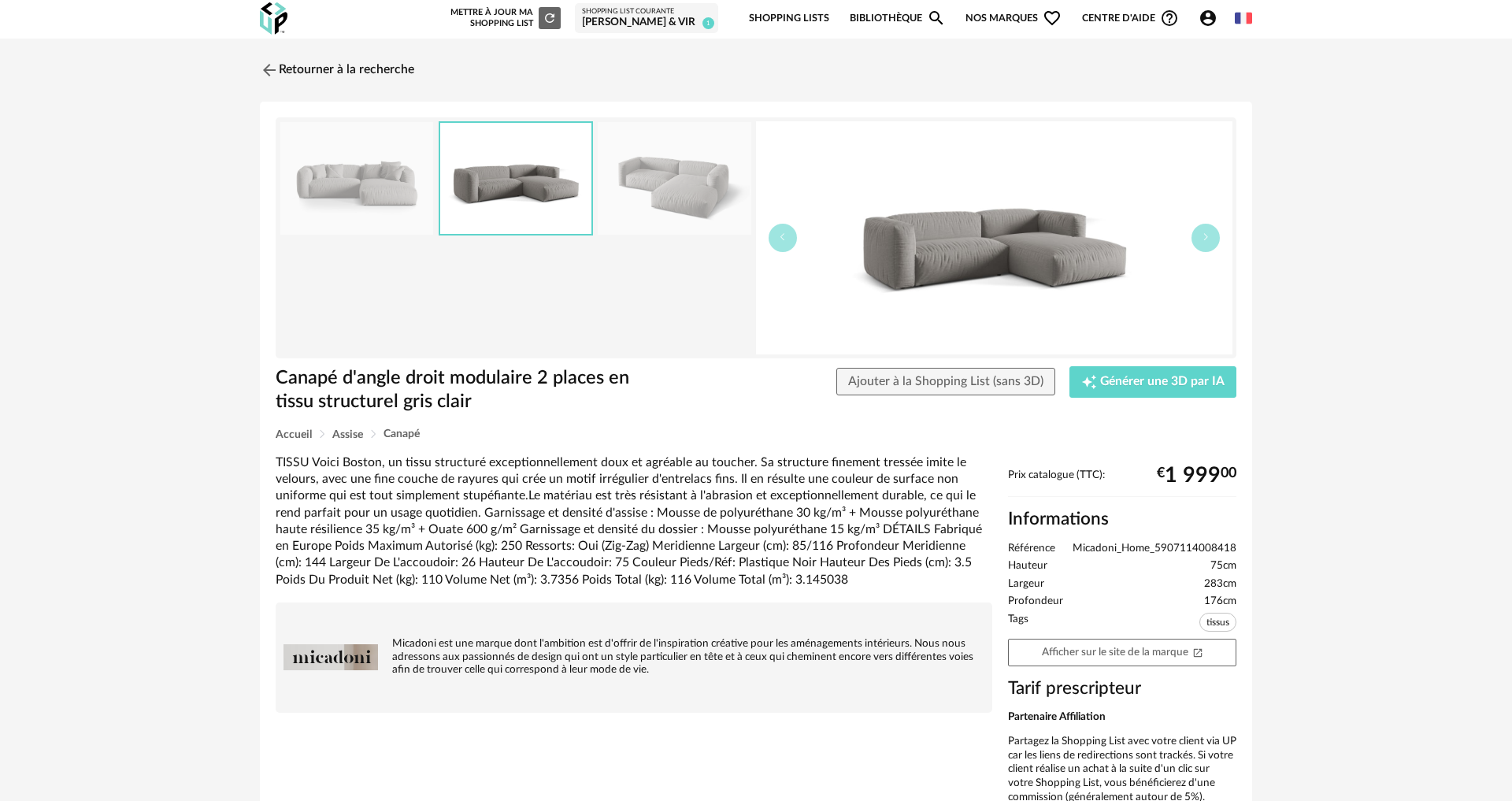
click at [639, 189] on img at bounding box center [674, 179] width 152 height 113
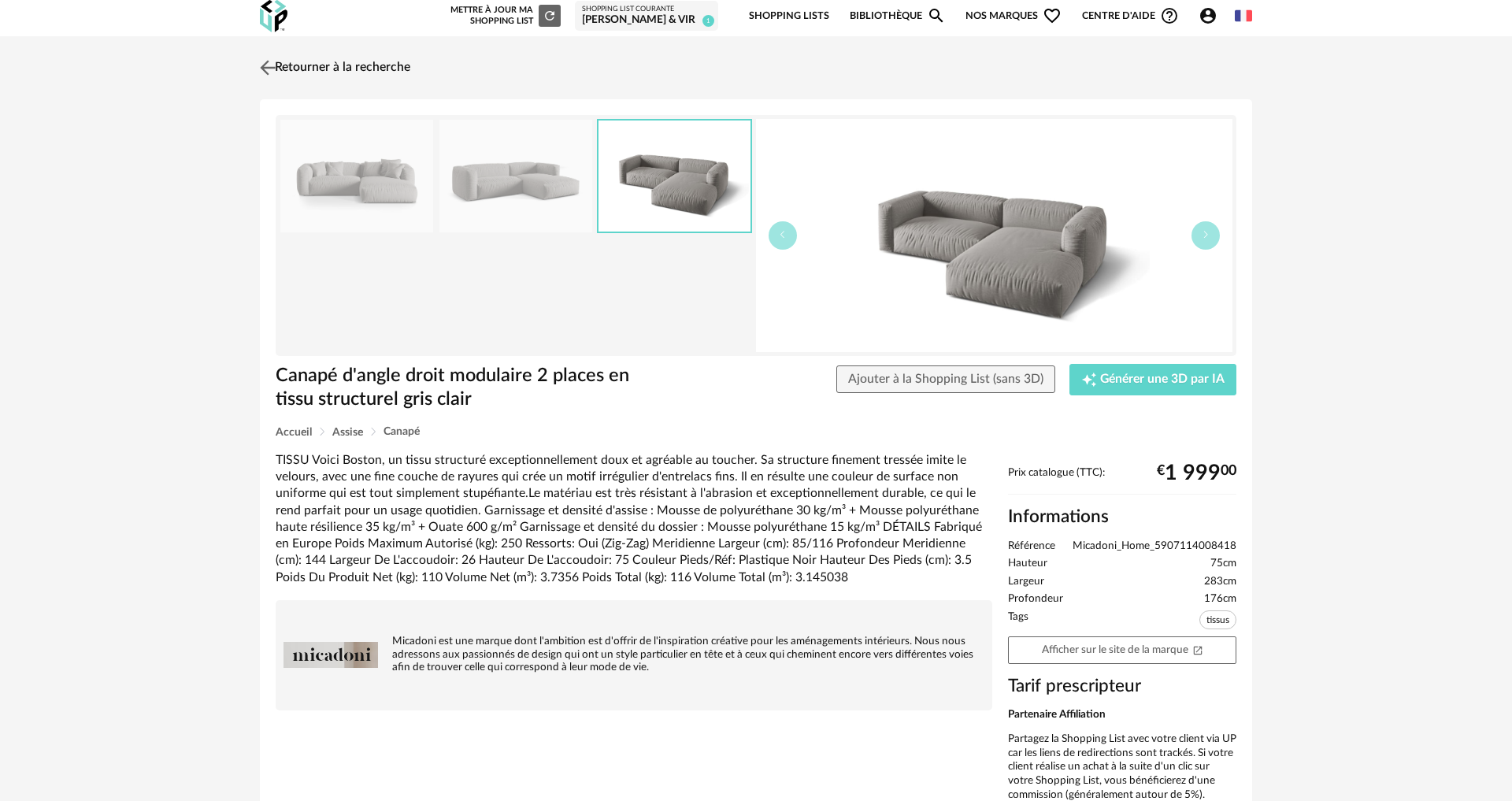
click at [275, 64] on img at bounding box center [268, 67] width 22 height 22
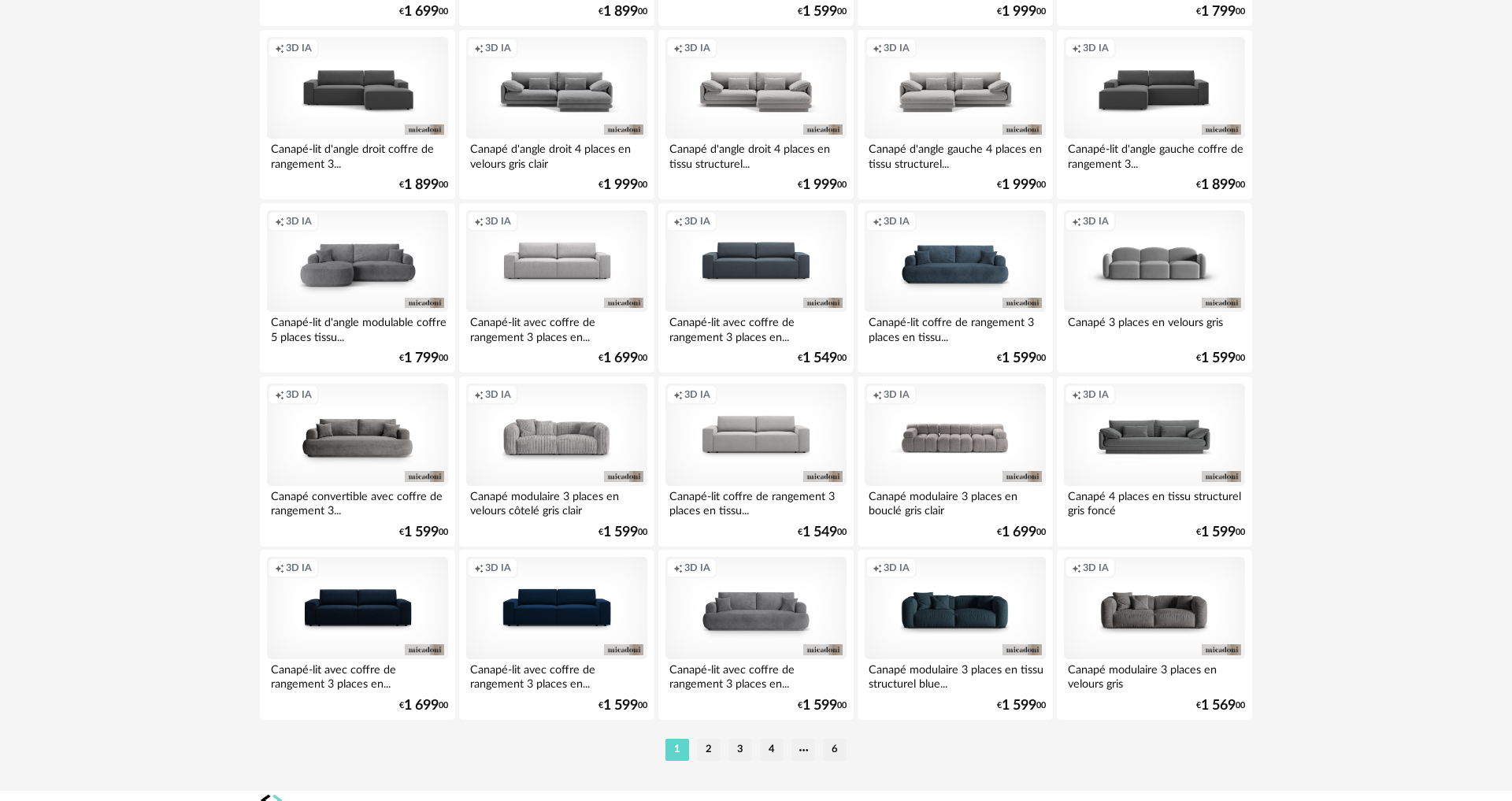
scroll to position [3008, 0]
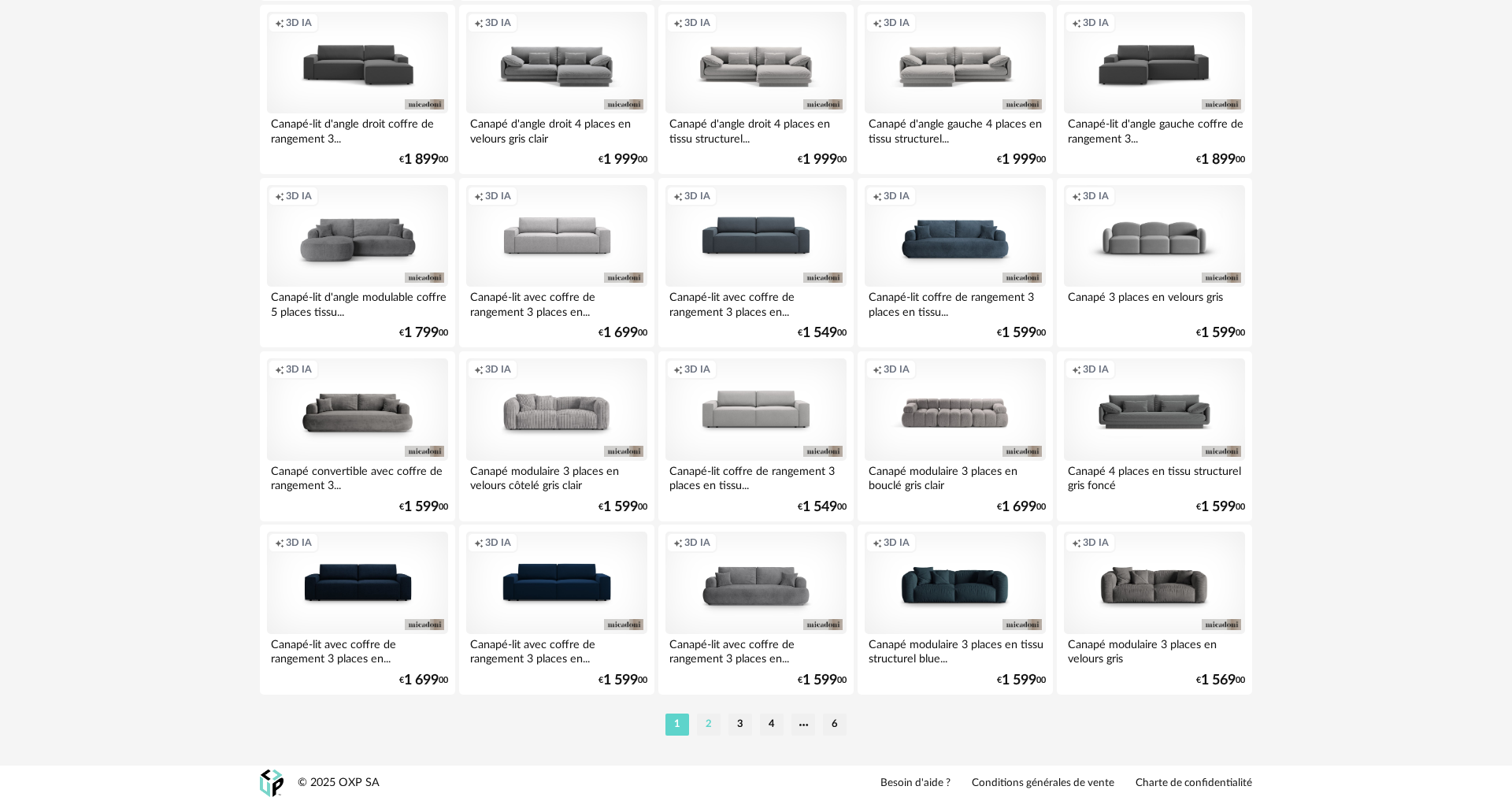
click at [705, 725] on li "2" at bounding box center [708, 725] width 23 height 22
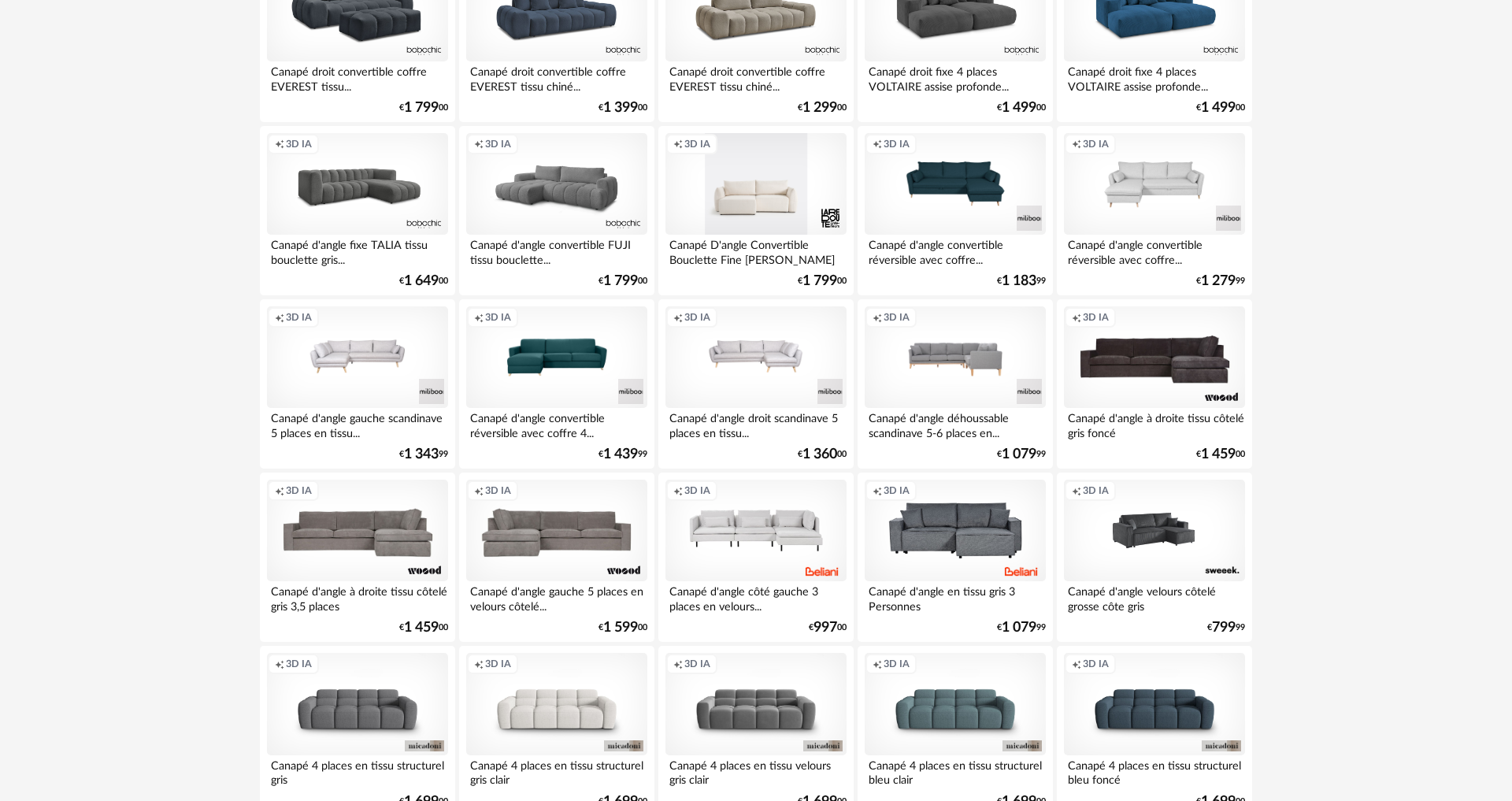
scroll to position [2745, 0]
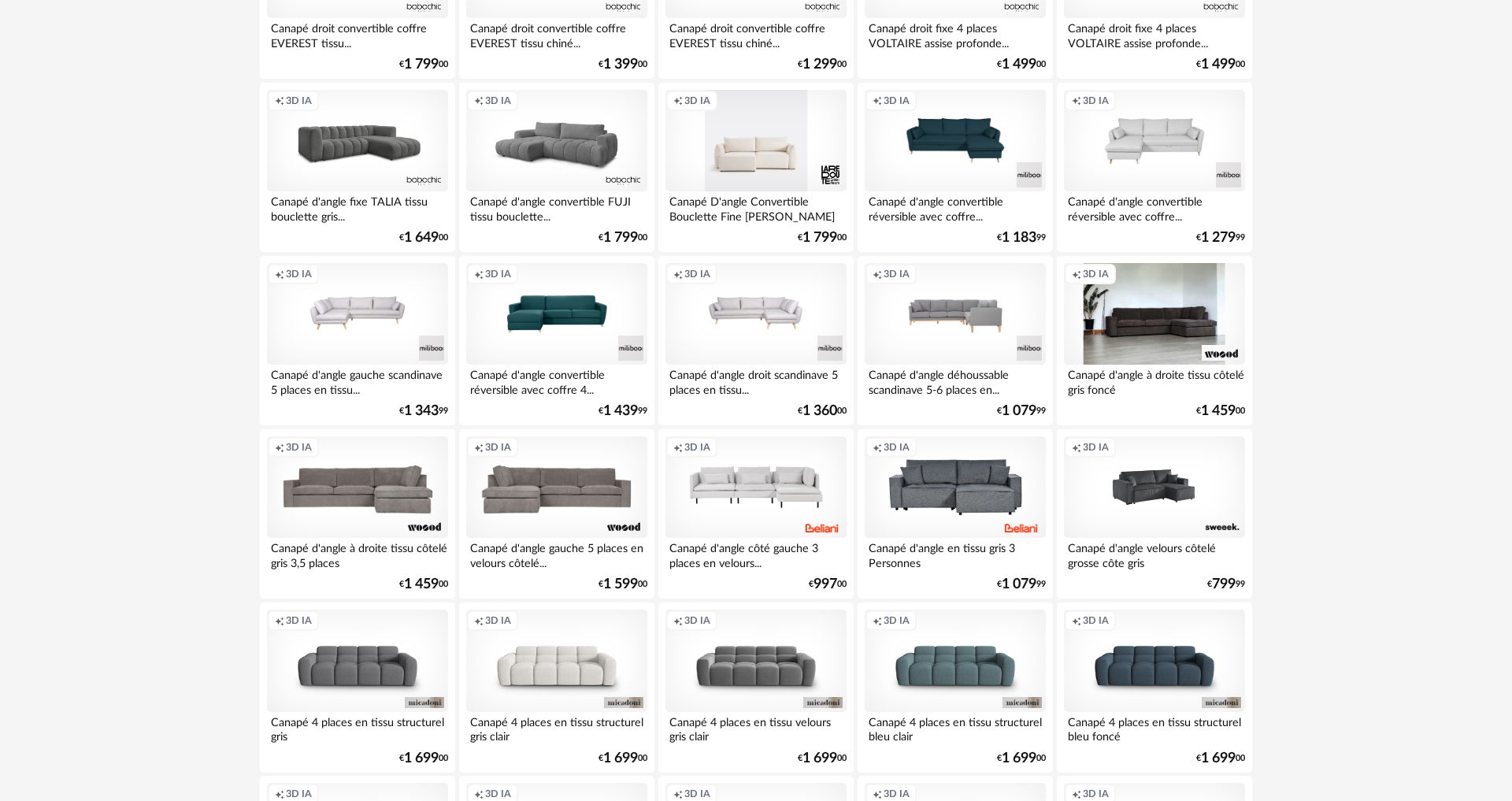
click at [1117, 346] on div "Creation icon 3D IA" at bounding box center [1155, 314] width 181 height 103
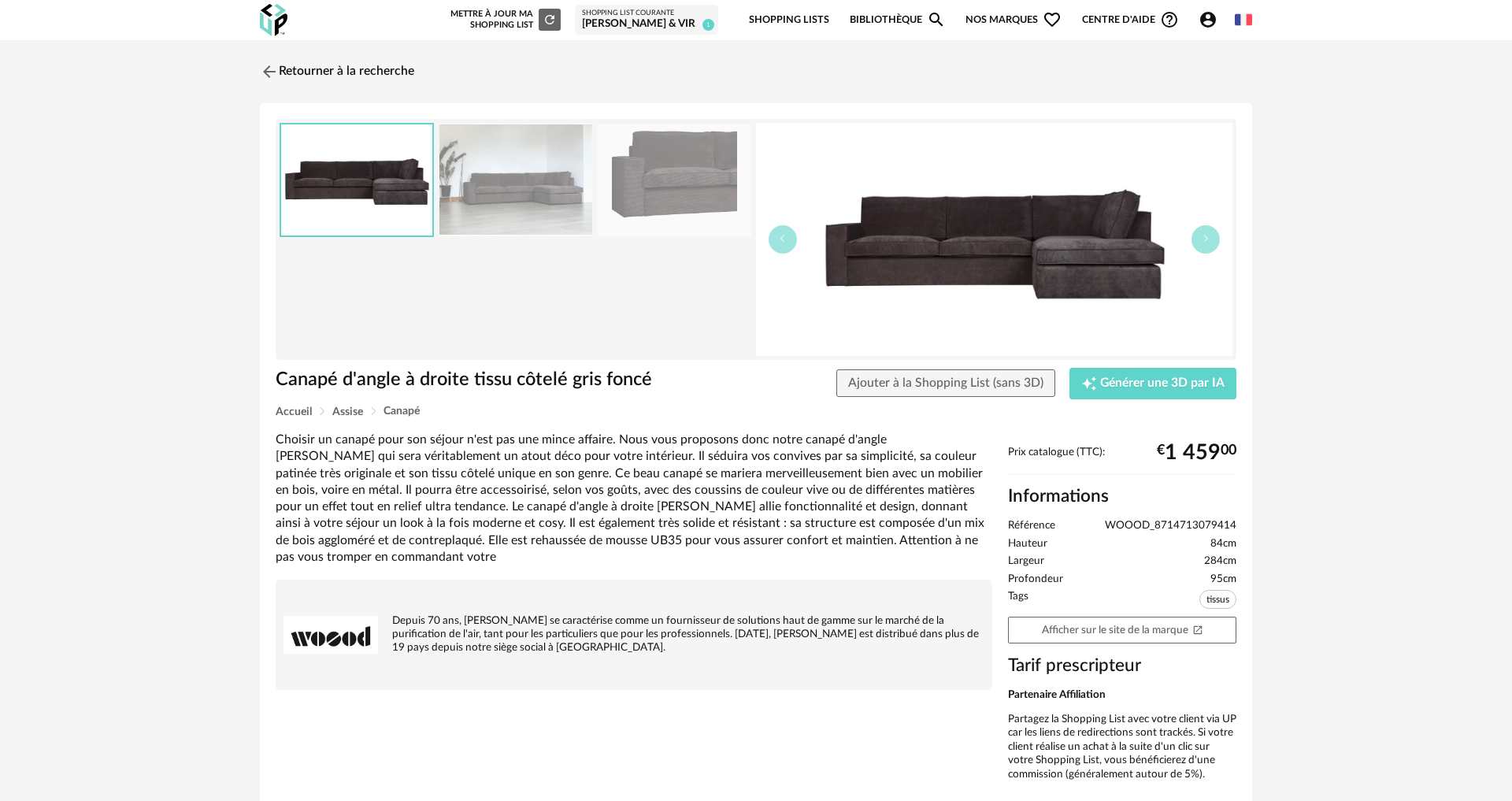
drag, startPoint x: 507, startPoint y: 173, endPoint x: 523, endPoint y: 173, distance: 16.0
click at [507, 173] on img at bounding box center [515, 179] width 152 height 113
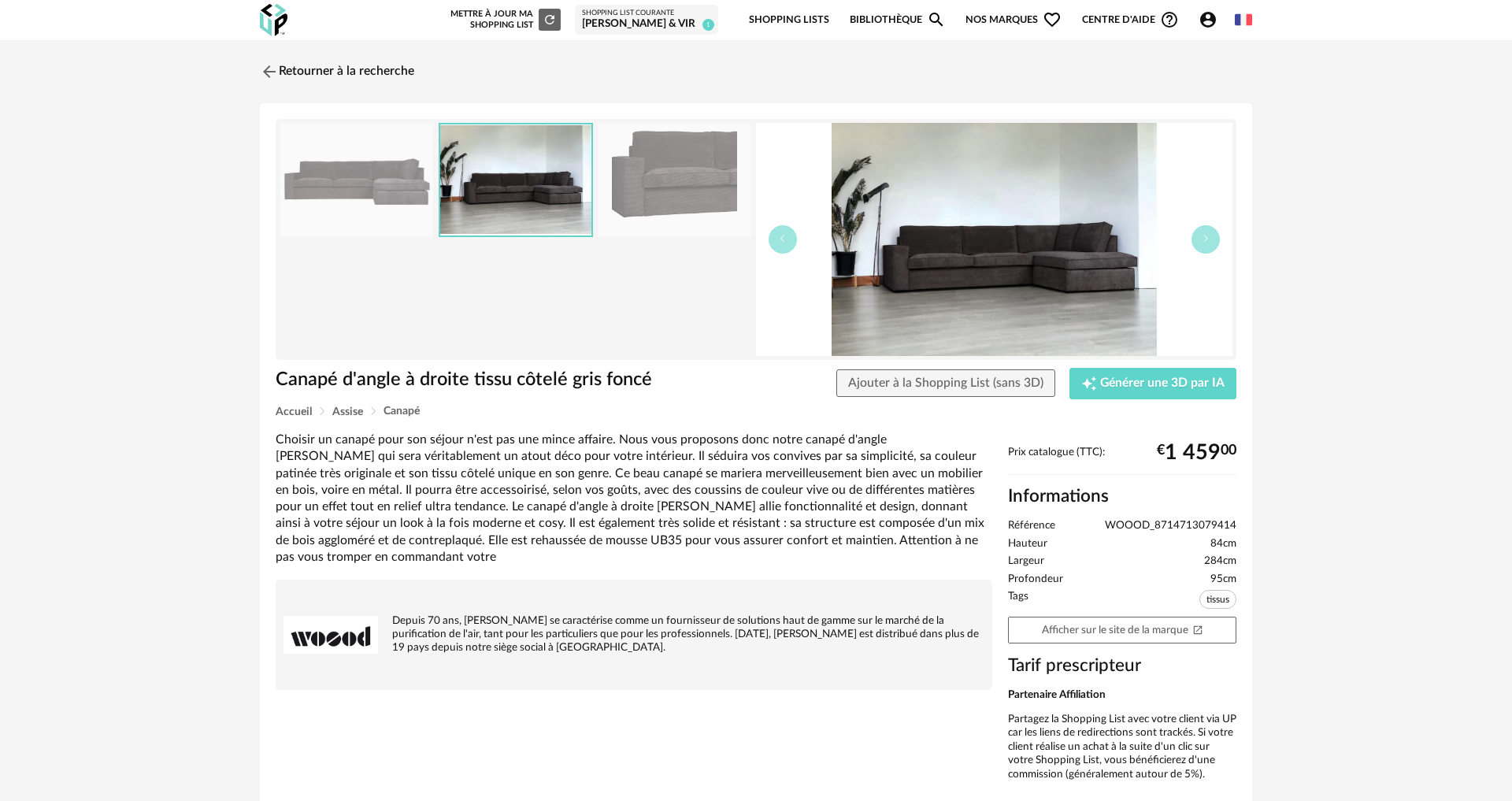
click at [669, 183] on img at bounding box center [674, 179] width 152 height 113
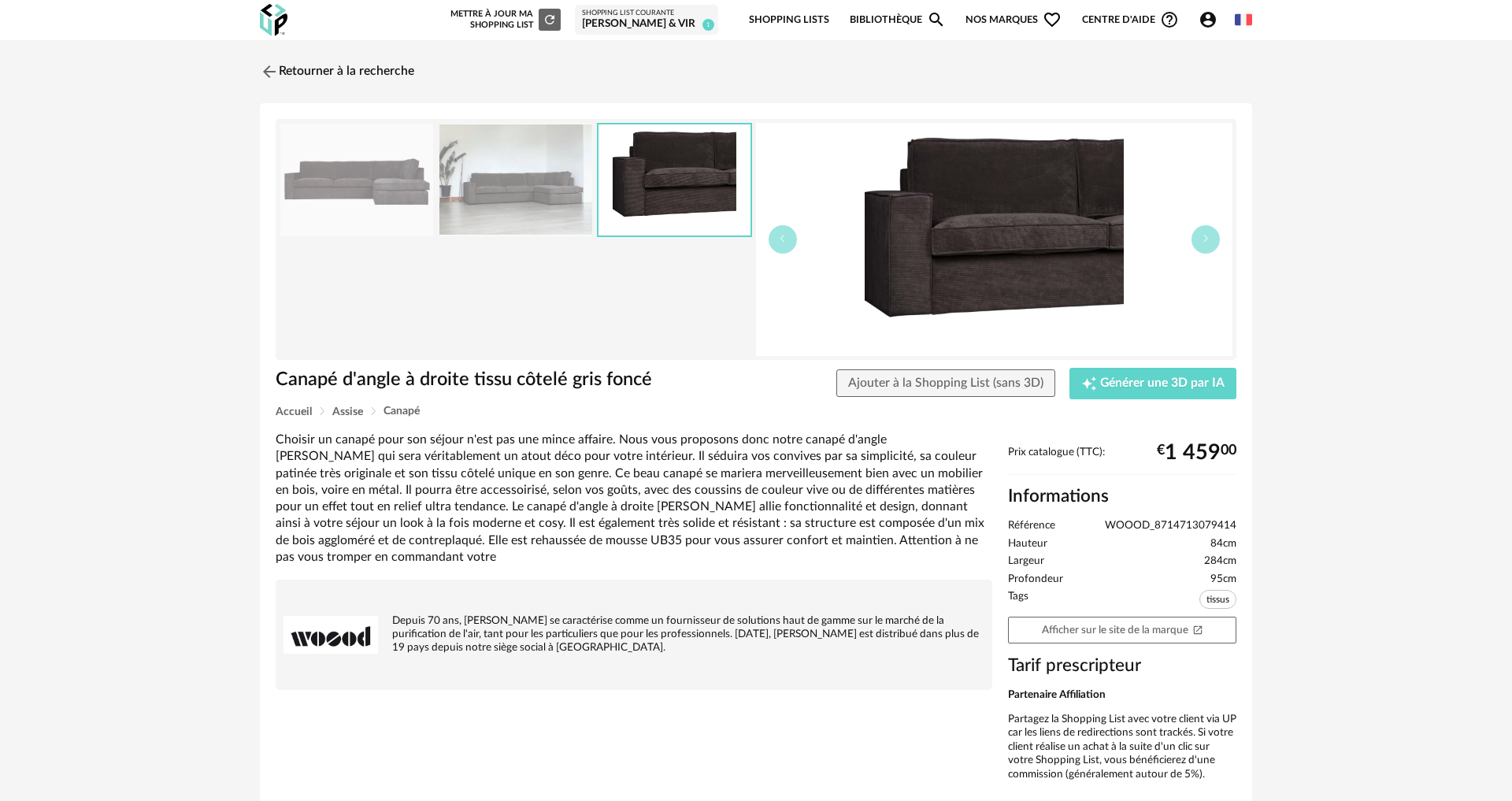
click at [331, 174] on img at bounding box center [356, 179] width 152 height 113
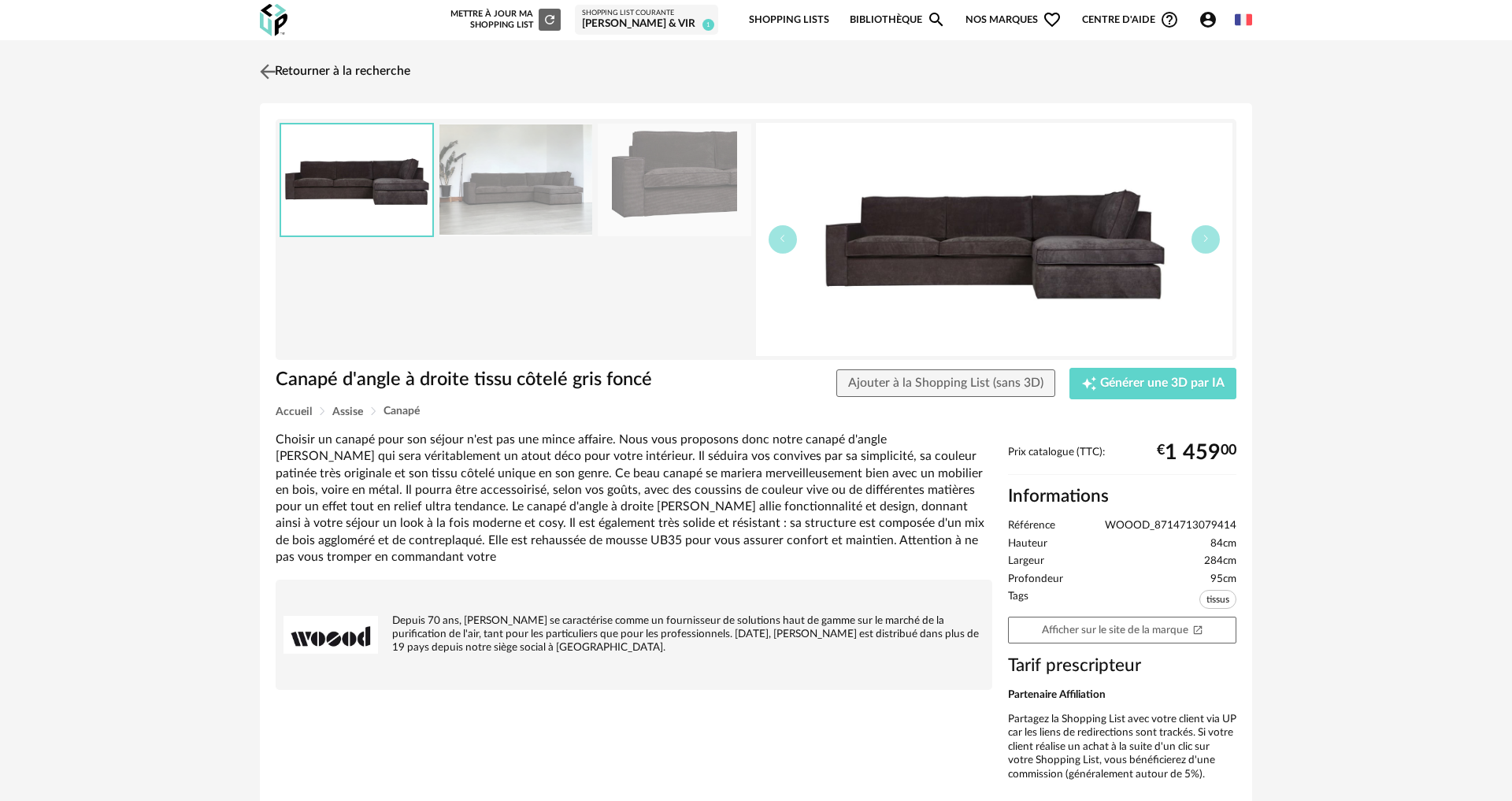
click at [264, 67] on img at bounding box center [268, 71] width 22 height 22
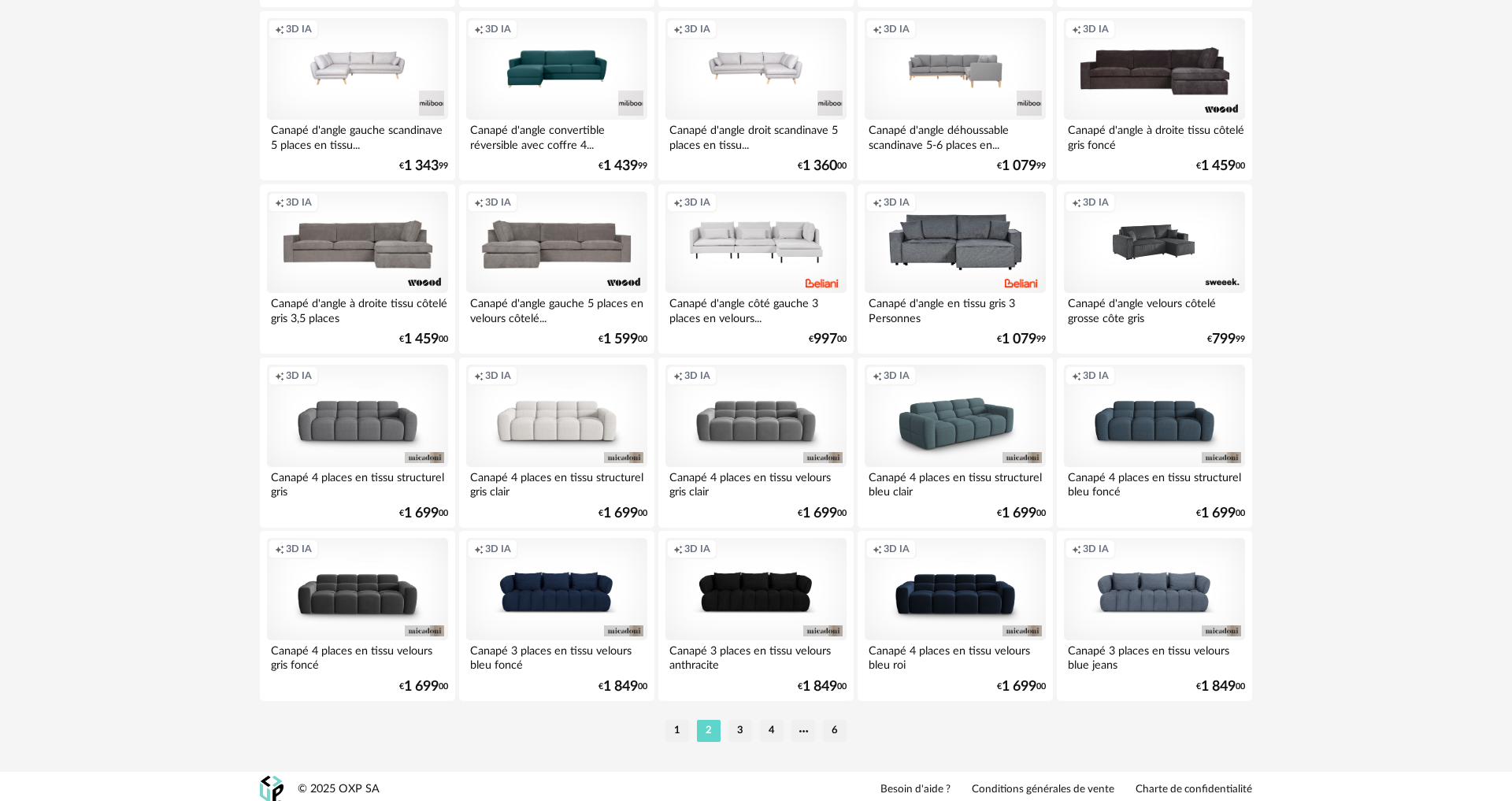
scroll to position [3008, 0]
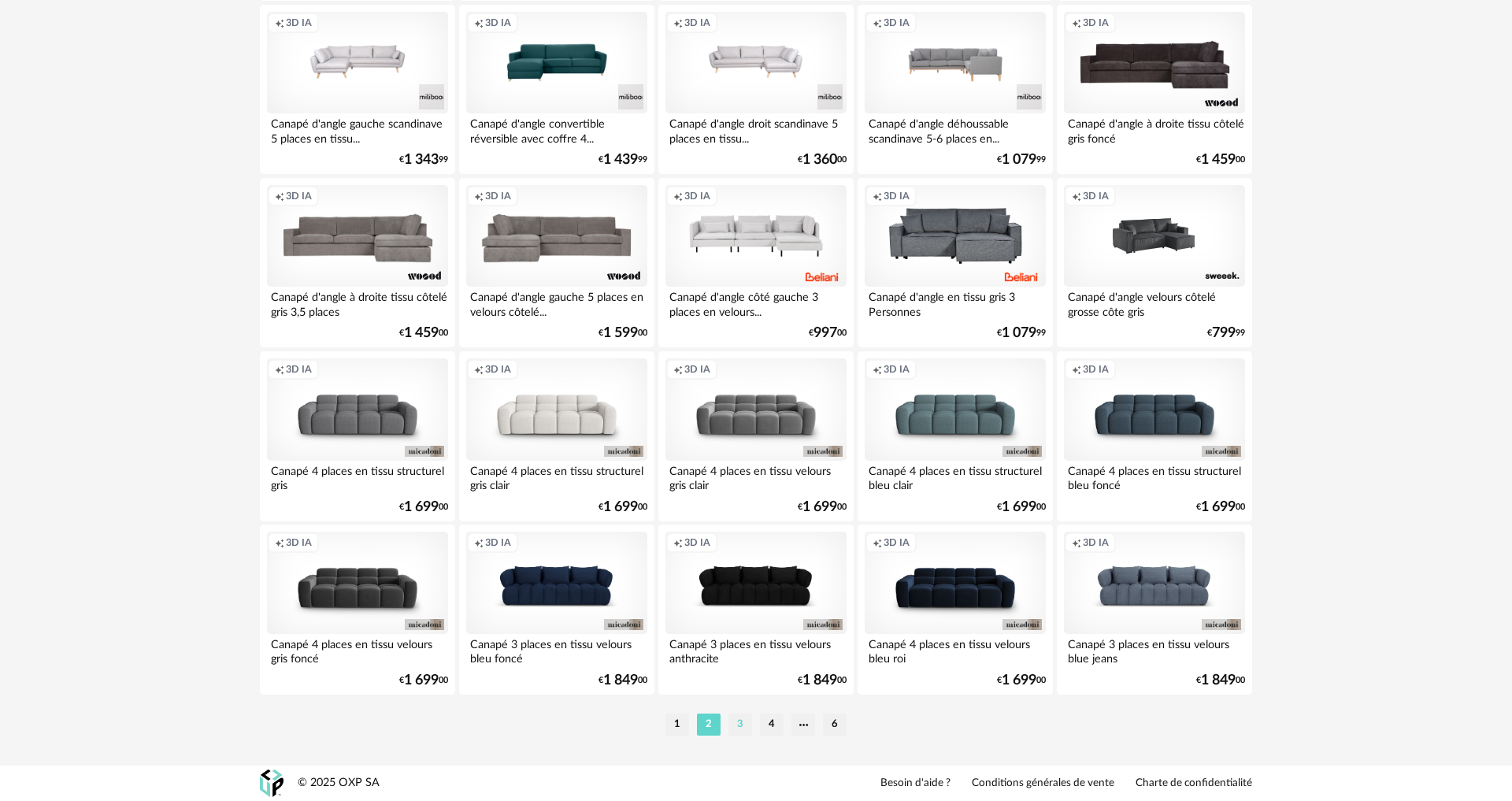
click at [740, 730] on li "3" at bounding box center [740, 725] width 23 height 22
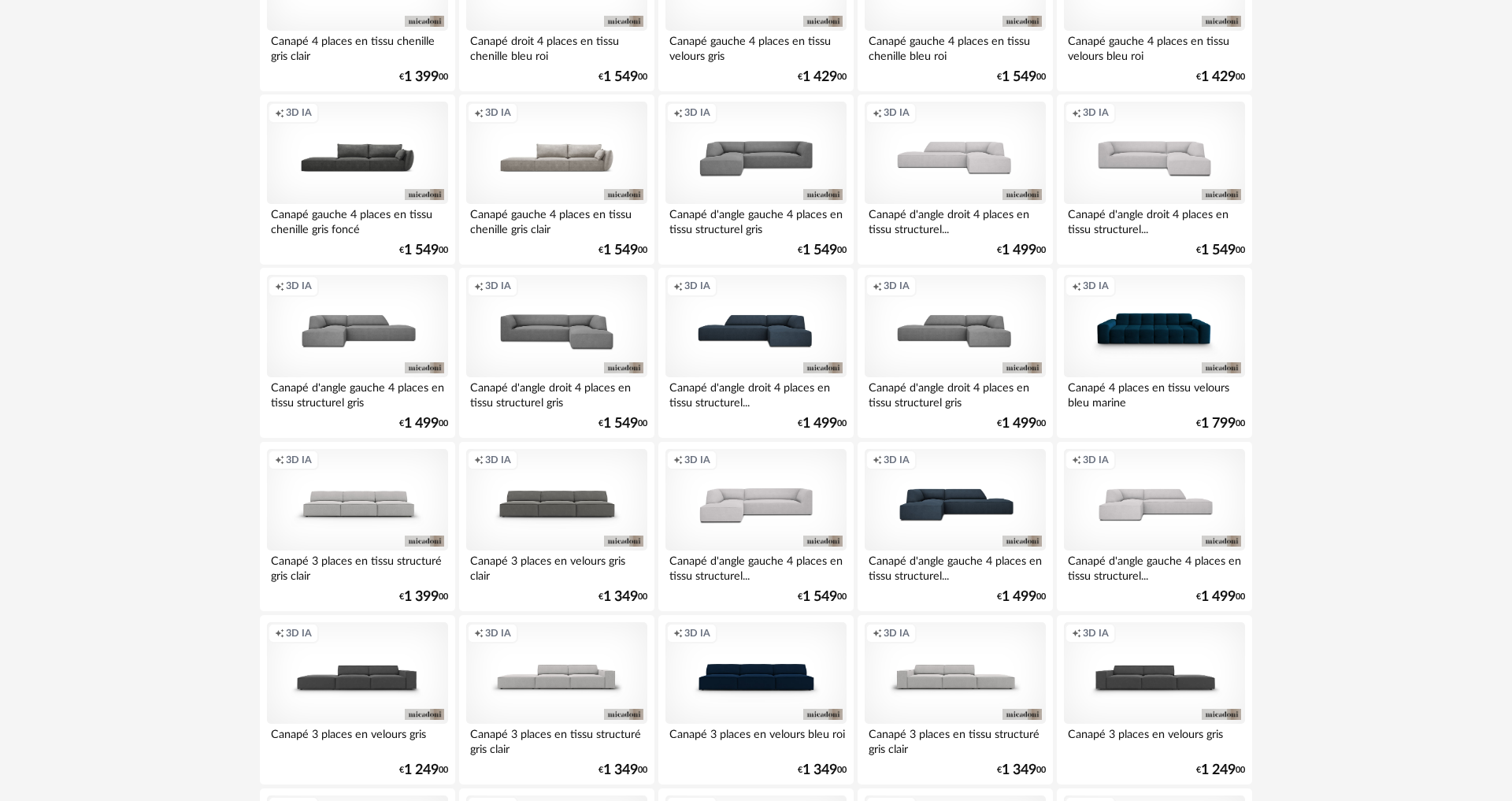
scroll to position [2037, 0]
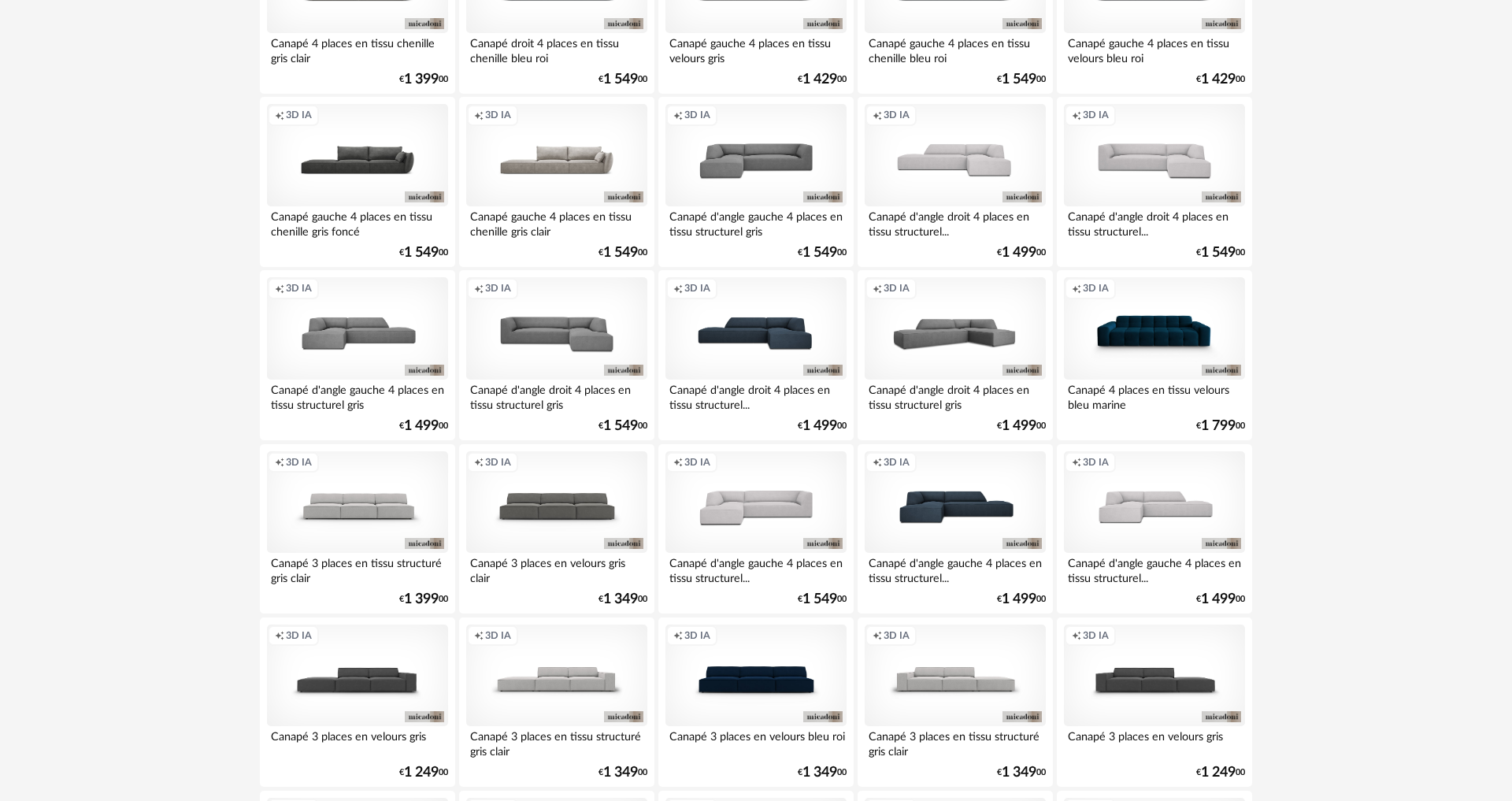
click at [991, 322] on div "Creation icon 3D IA" at bounding box center [955, 329] width 181 height 103
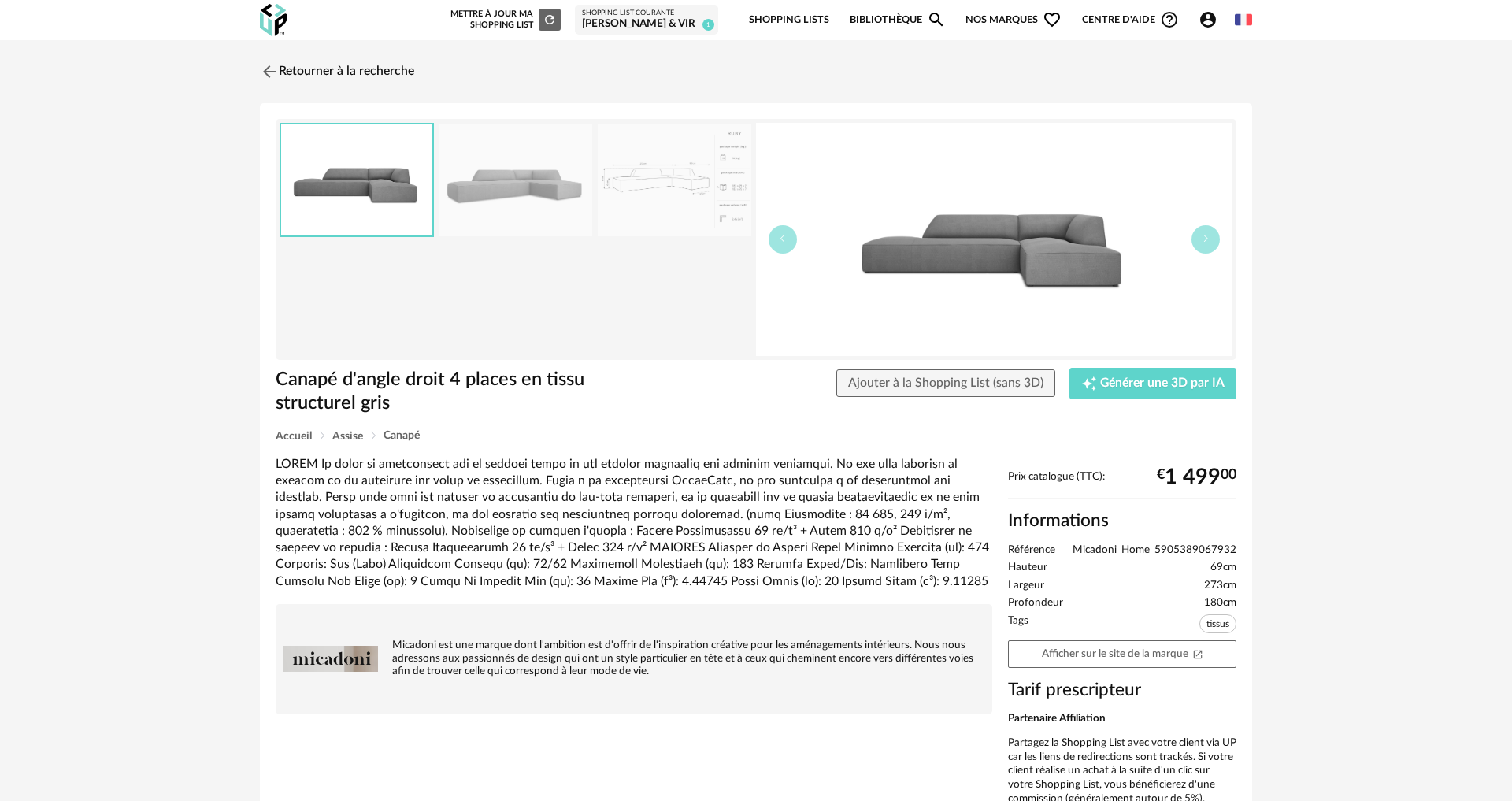
click at [506, 195] on img at bounding box center [515, 179] width 152 height 113
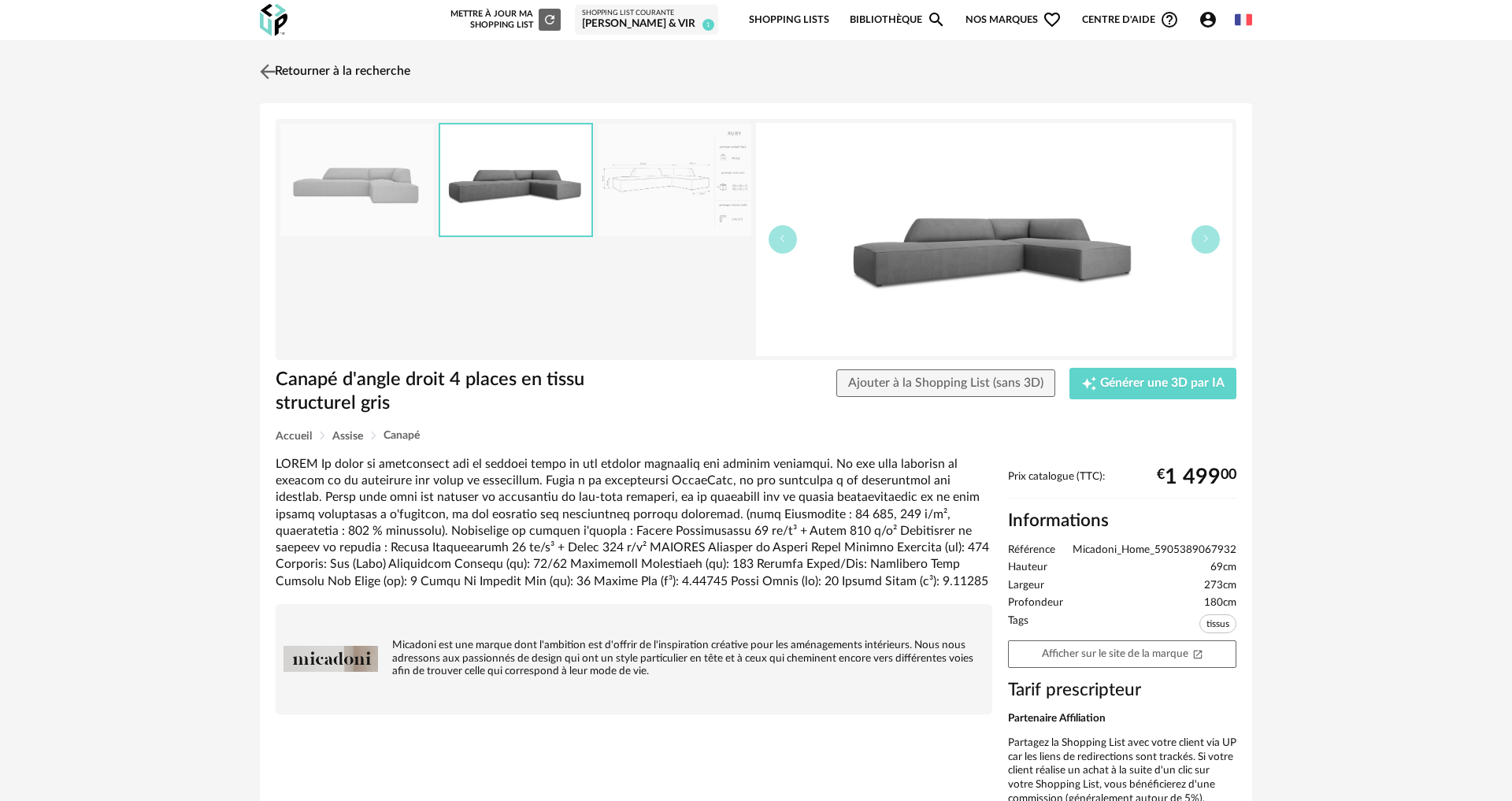
click at [267, 66] on img at bounding box center [268, 71] width 22 height 22
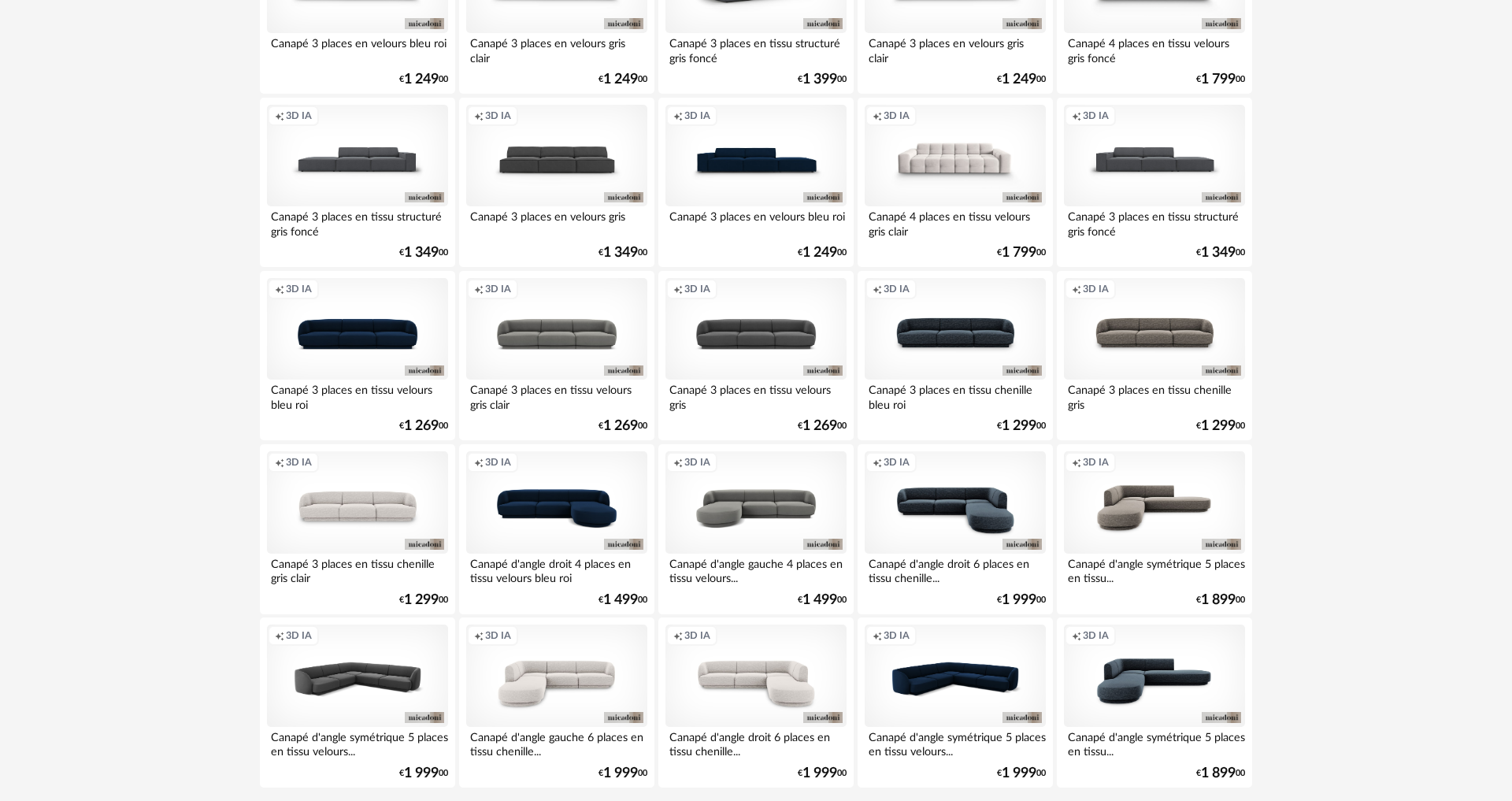
scroll to position [3008, 0]
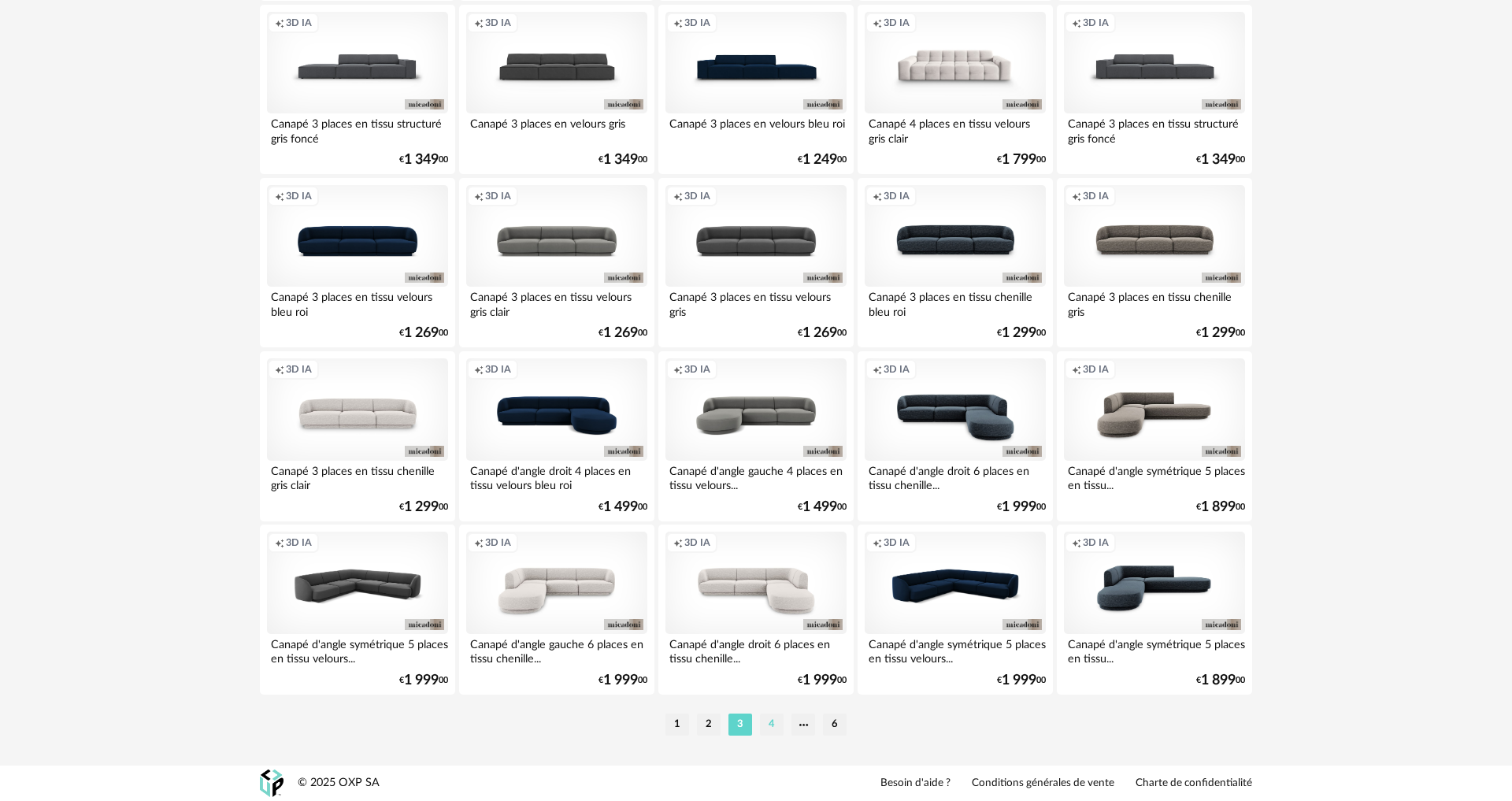
click at [774, 721] on li "4" at bounding box center [771, 725] width 23 height 22
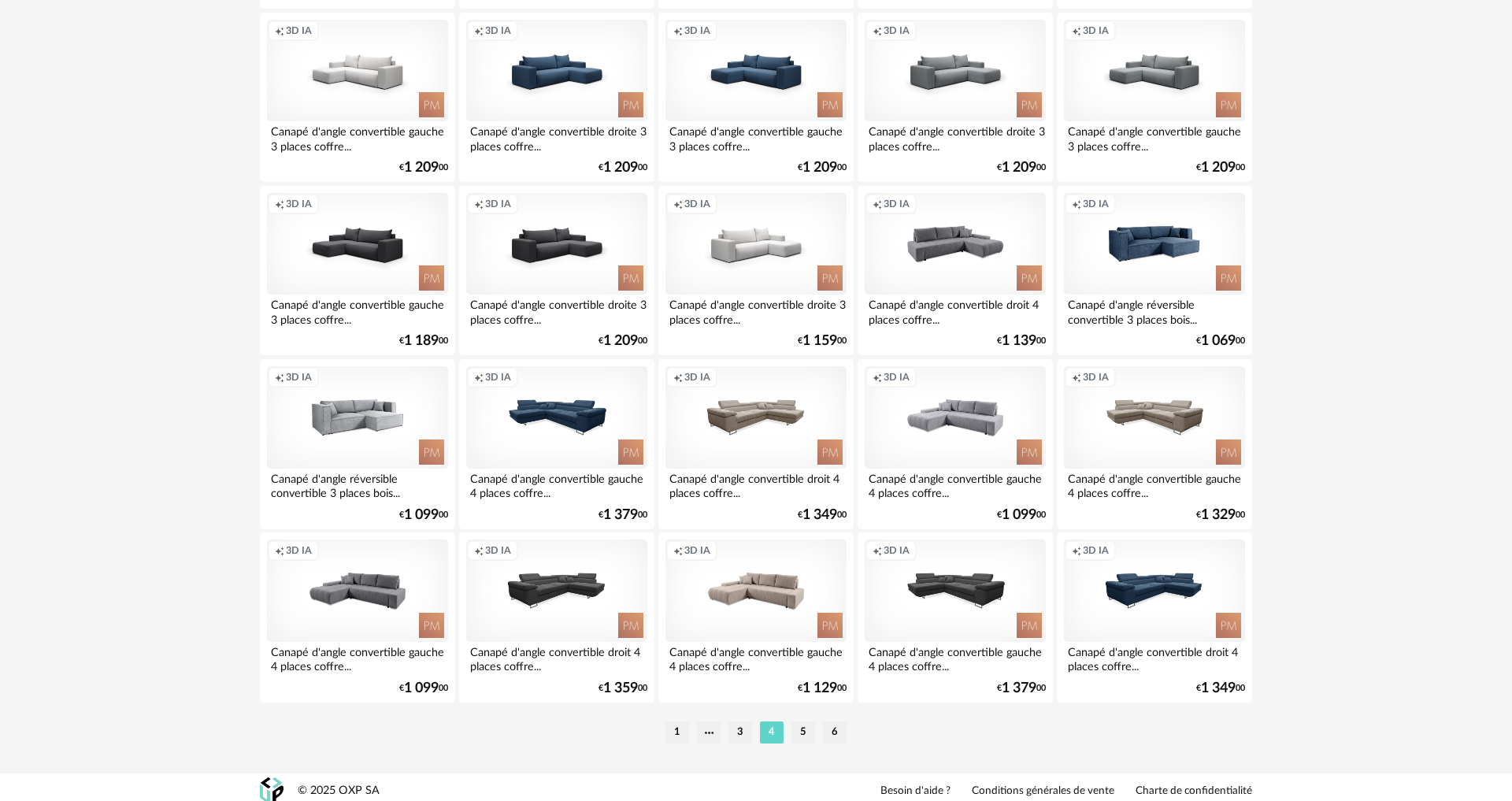
scroll to position [3008, 0]
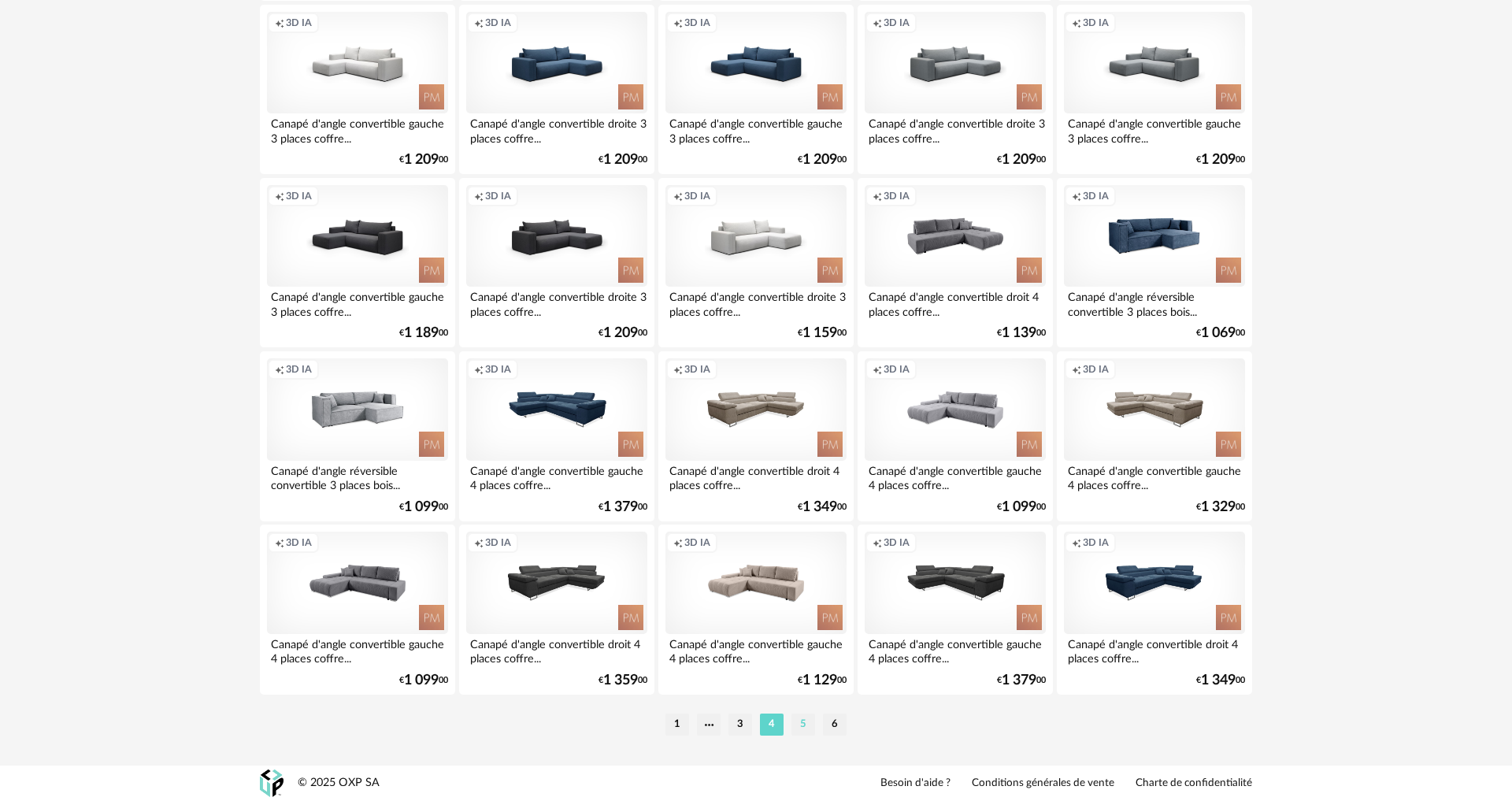
click at [800, 723] on li "5" at bounding box center [803, 725] width 23 height 22
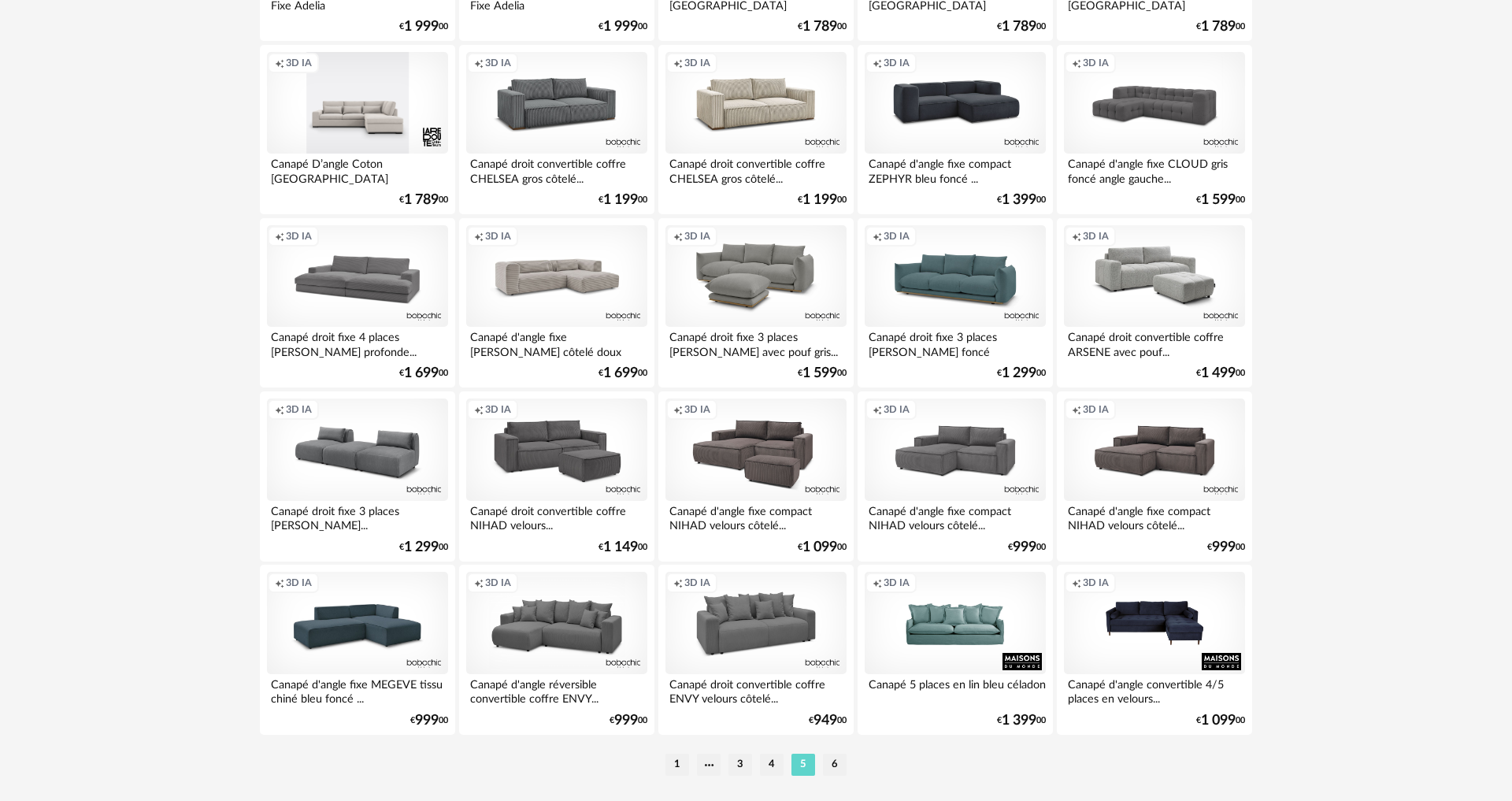
scroll to position [3008, 0]
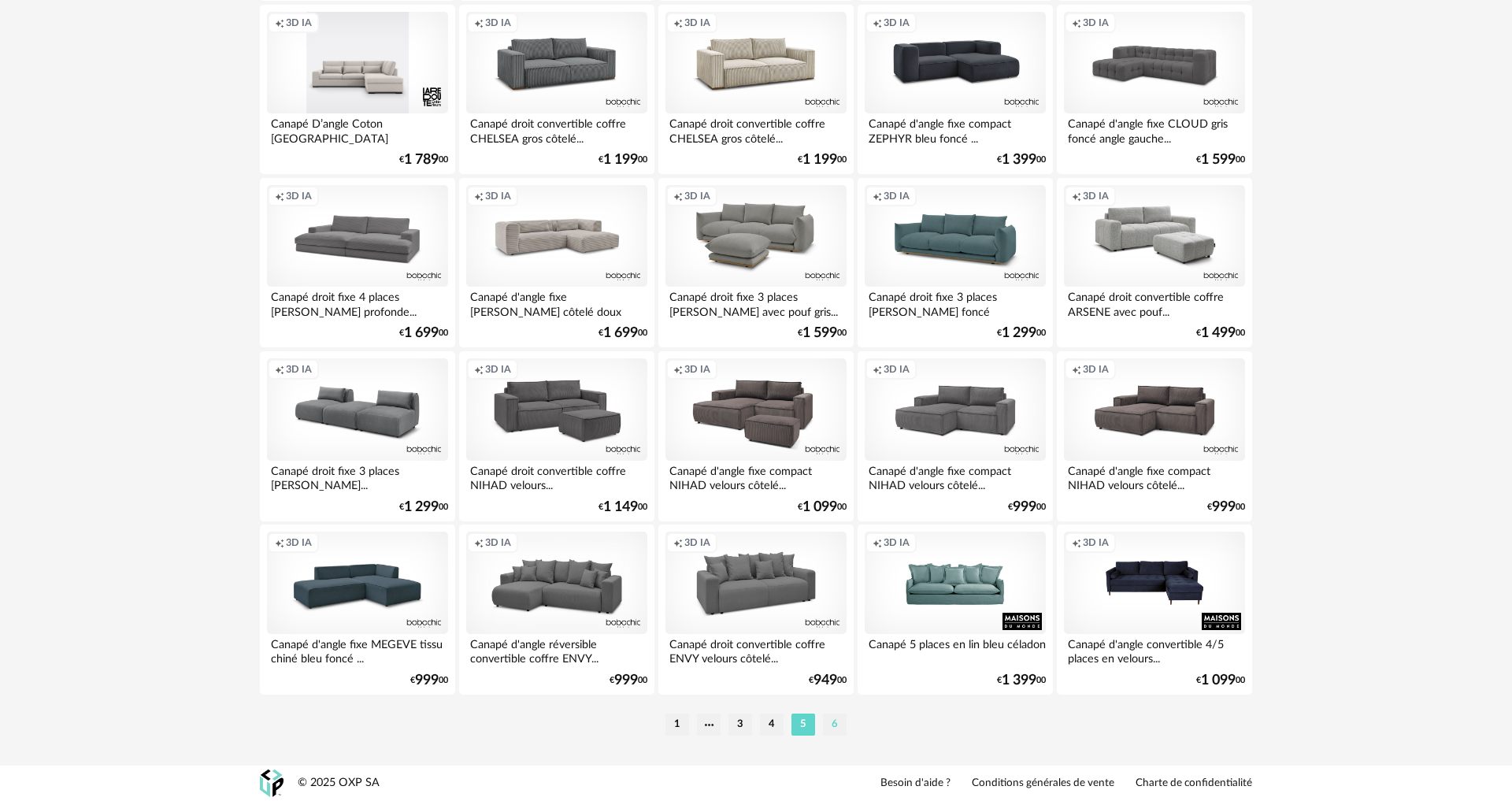
click at [835, 729] on li "6" at bounding box center [834, 725] width 23 height 22
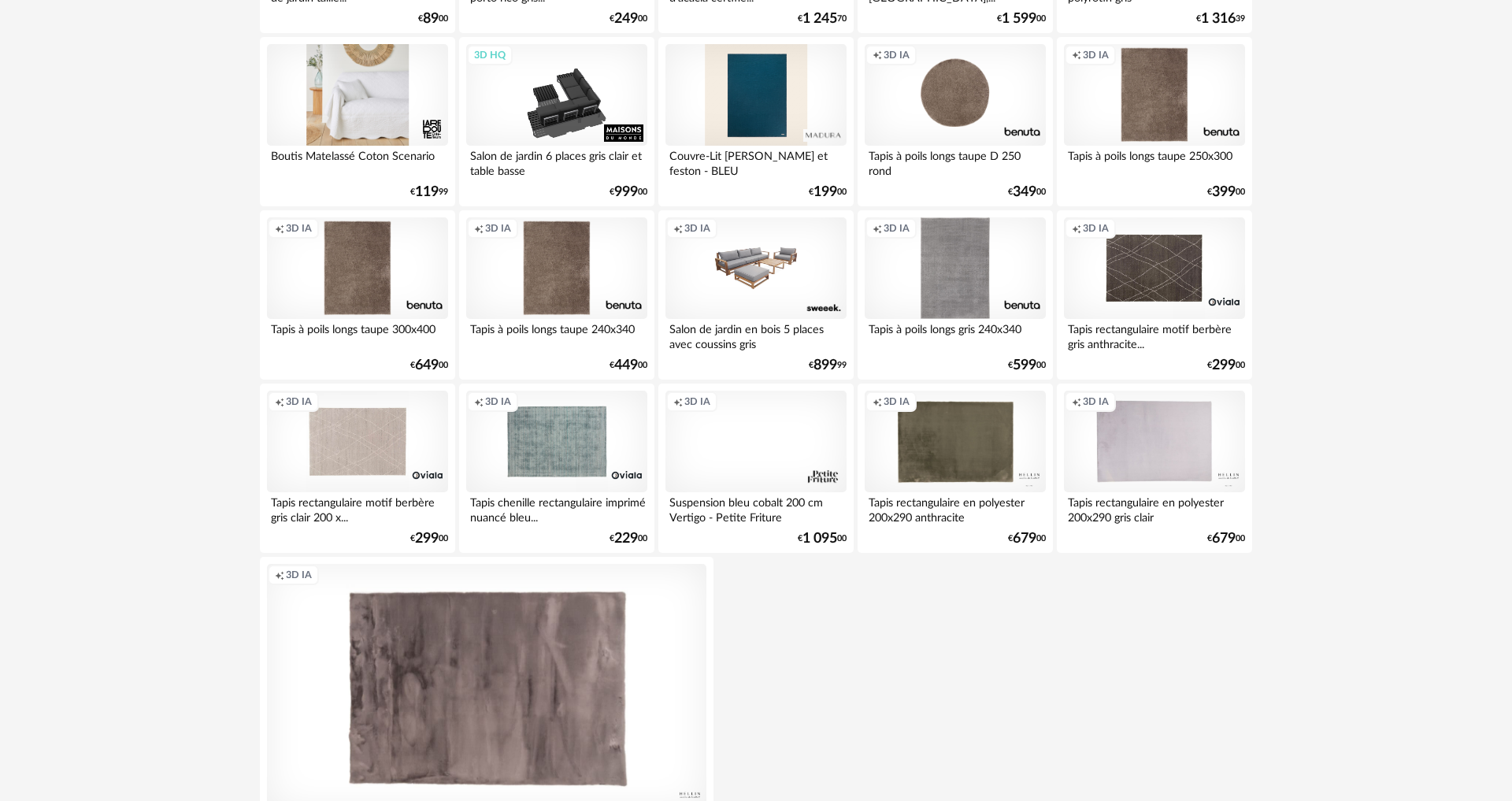
scroll to position [1066, 0]
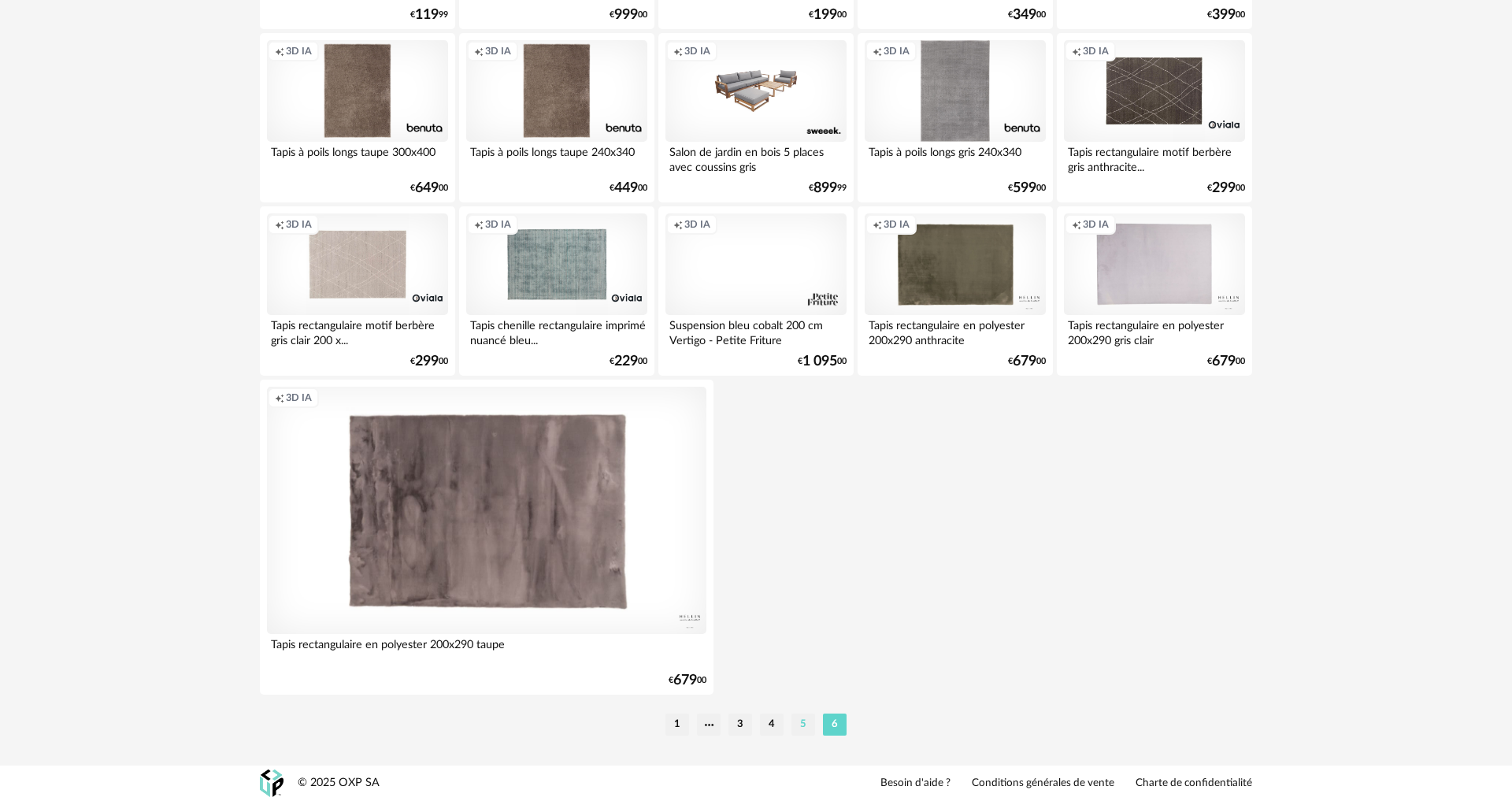
click at [806, 729] on li "5" at bounding box center [803, 725] width 23 height 22
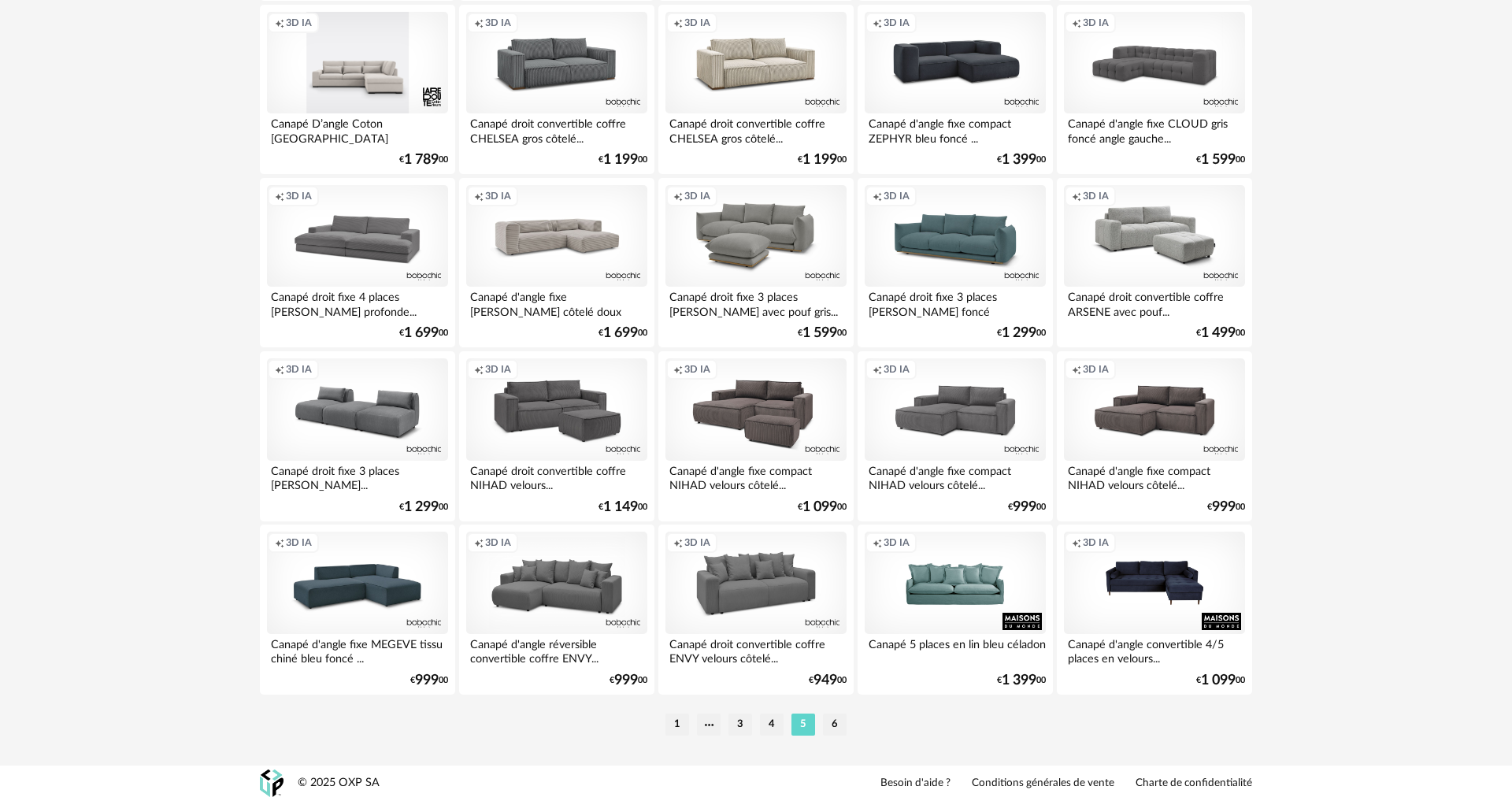
scroll to position [3008, 0]
click at [773, 722] on li "4" at bounding box center [771, 725] width 23 height 22
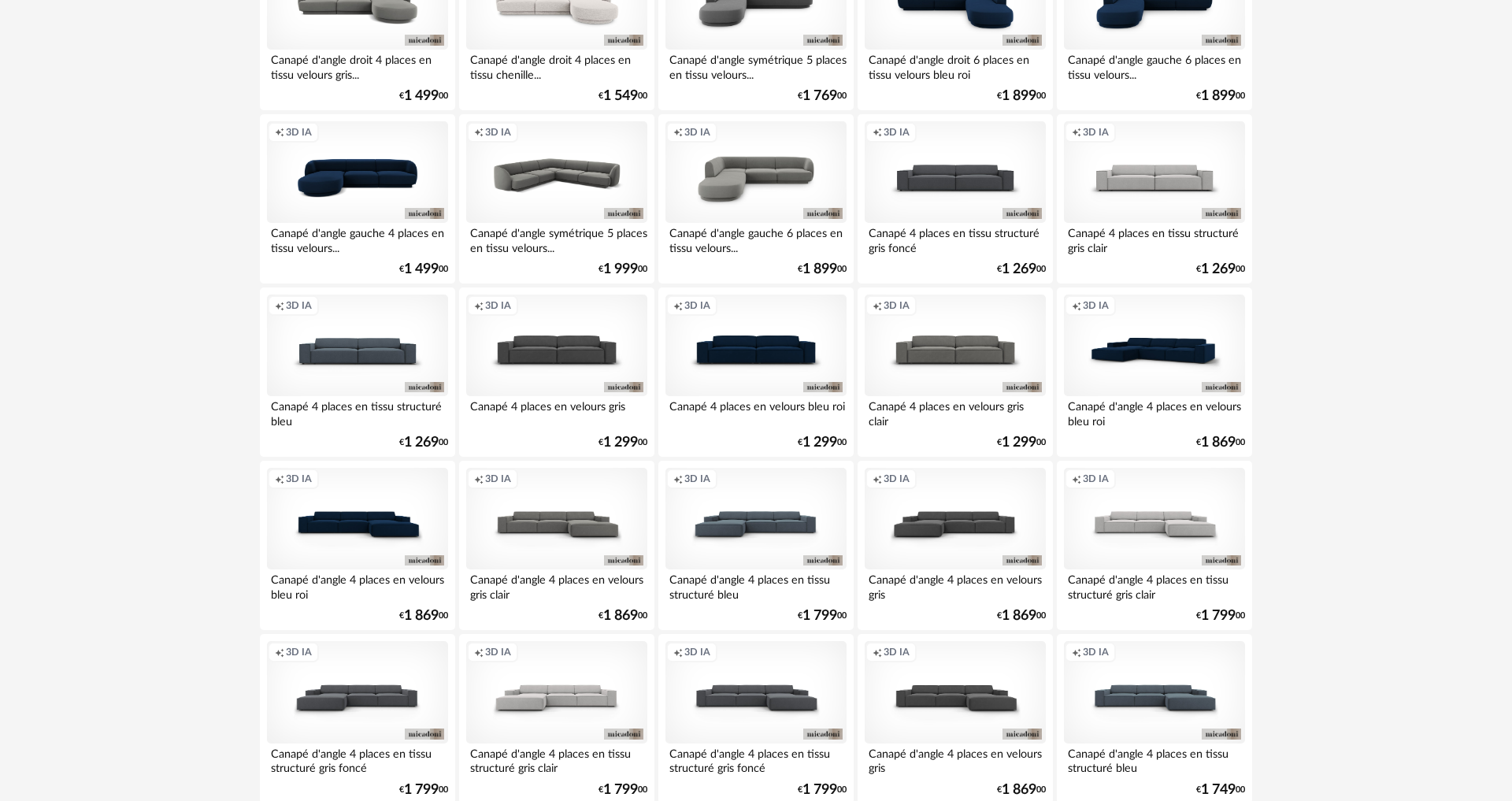
scroll to position [843, 0]
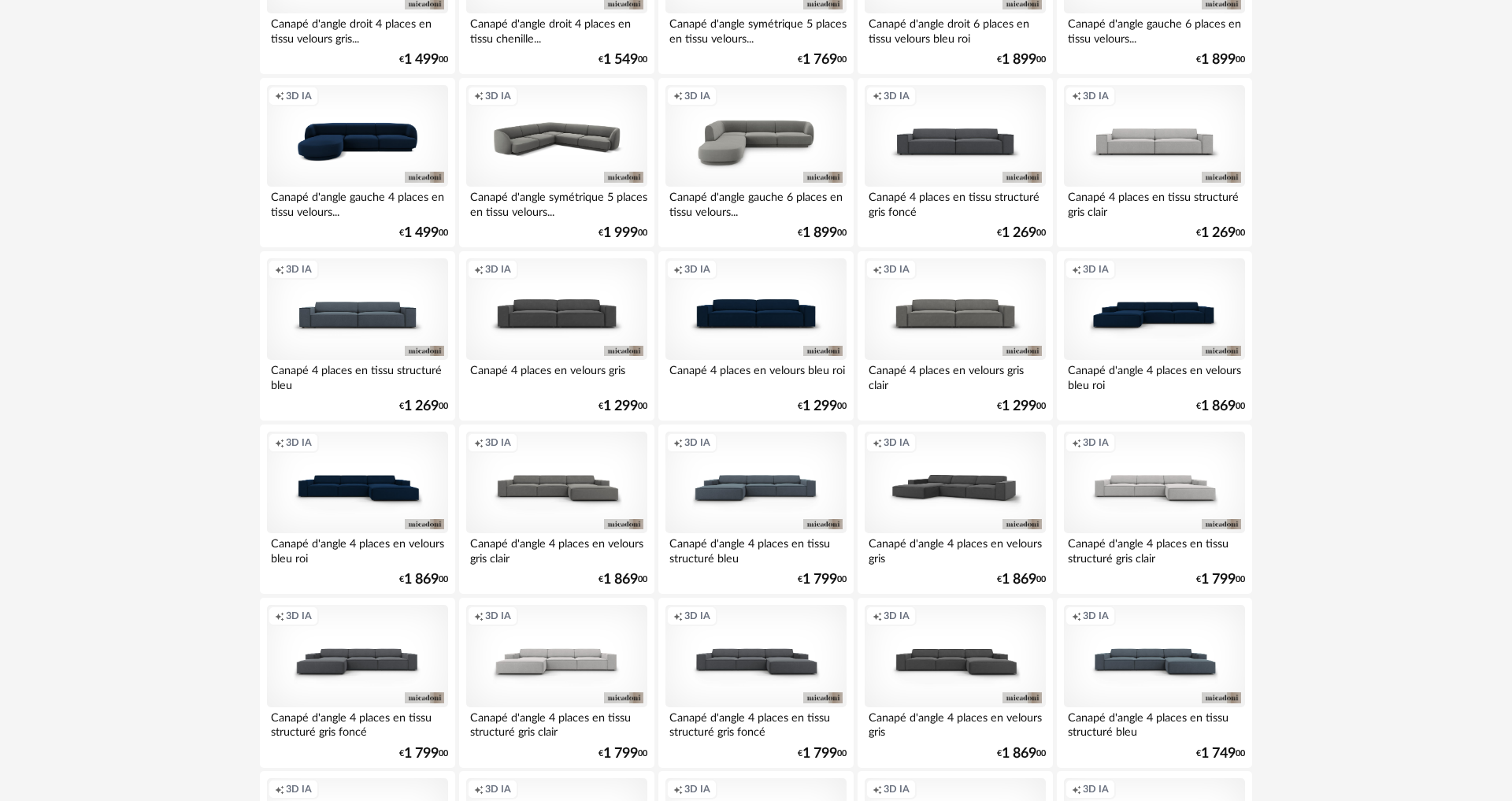
click at [999, 477] on div "Creation icon 3D IA" at bounding box center [955, 483] width 181 height 103
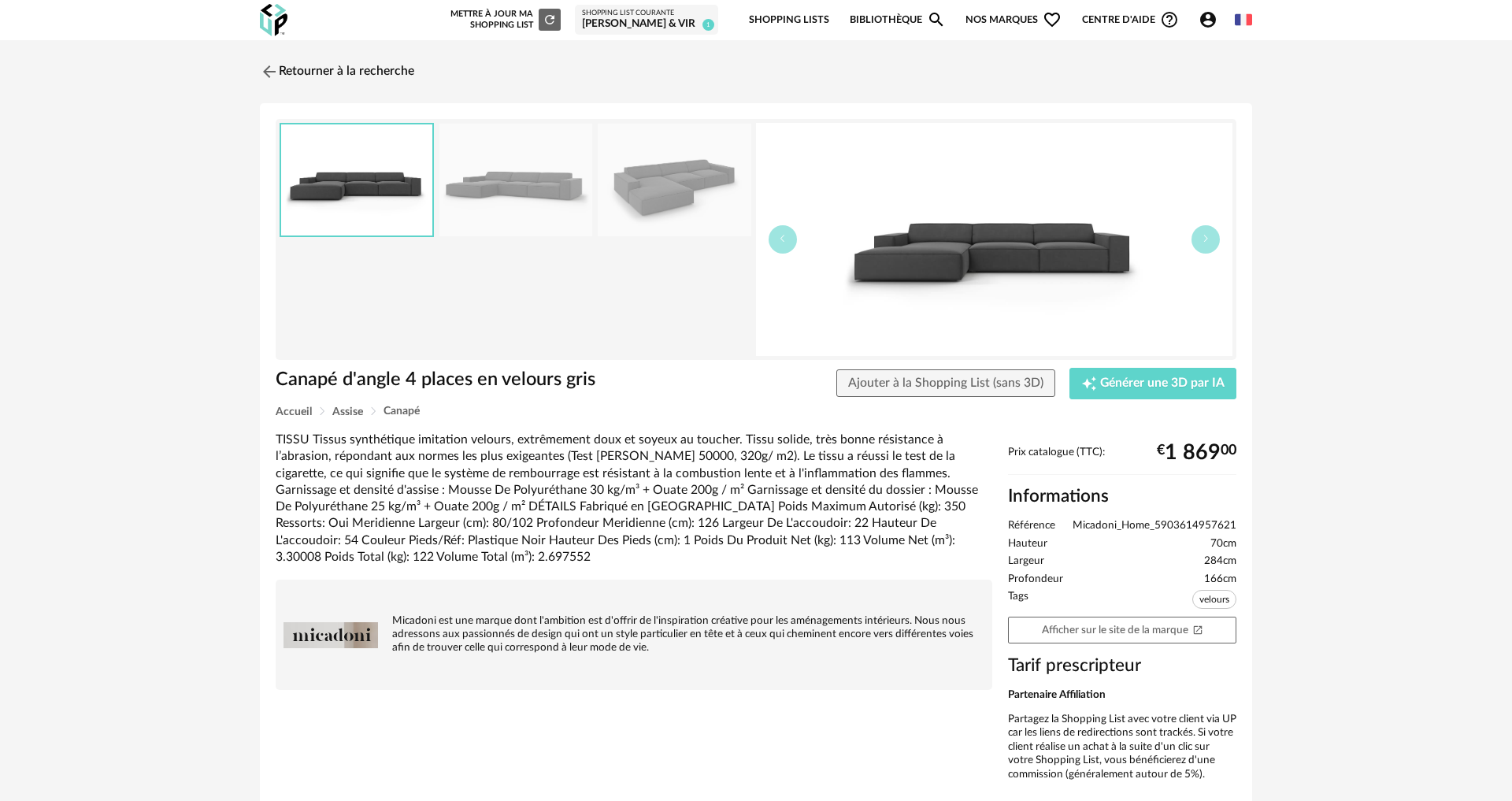
drag, startPoint x: 499, startPoint y: 207, endPoint x: 557, endPoint y: 206, distance: 58.0
click at [499, 207] on img at bounding box center [515, 179] width 152 height 113
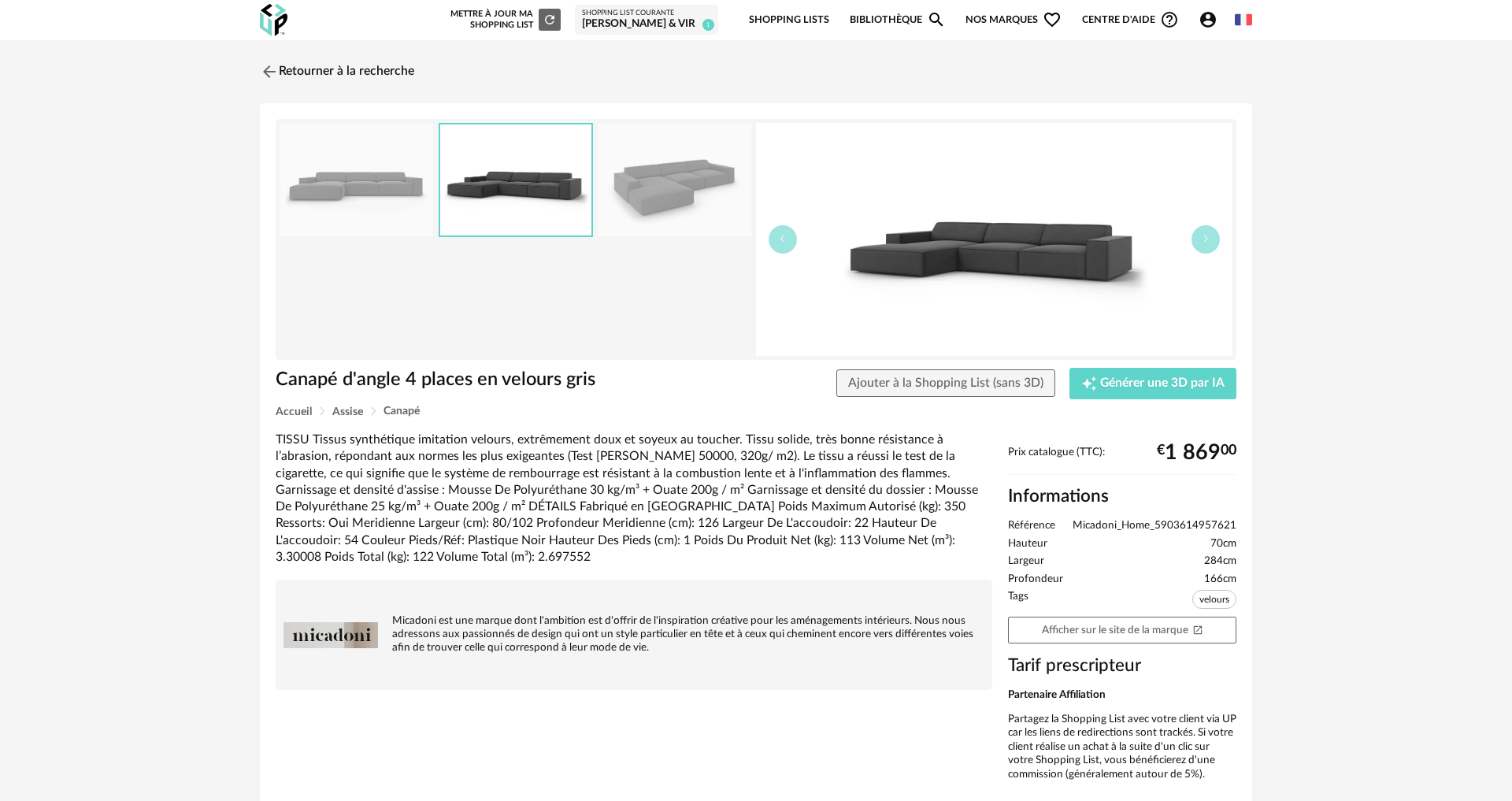
click at [664, 198] on img at bounding box center [674, 179] width 152 height 113
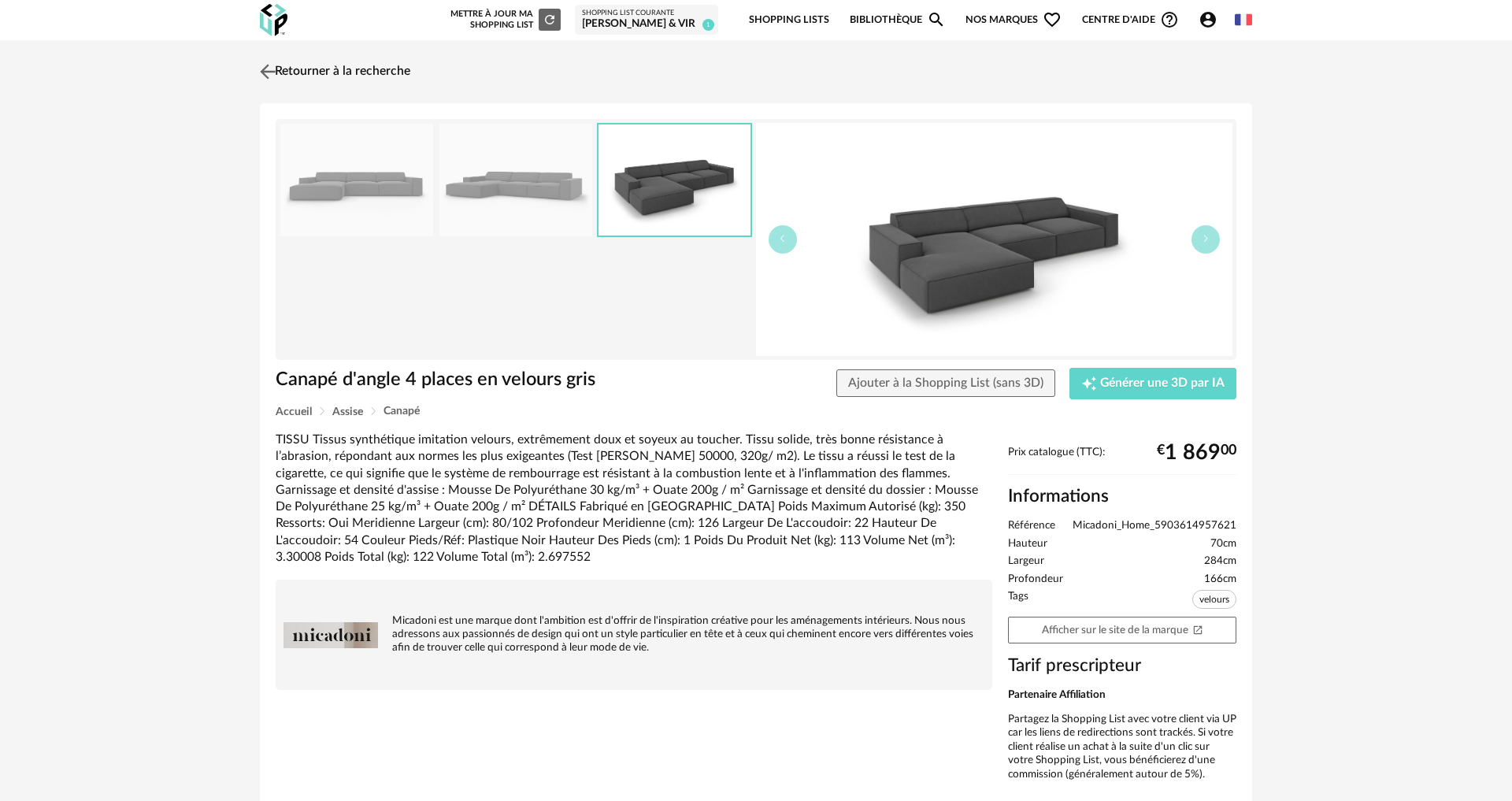
click at [274, 71] on img at bounding box center [268, 71] width 22 height 22
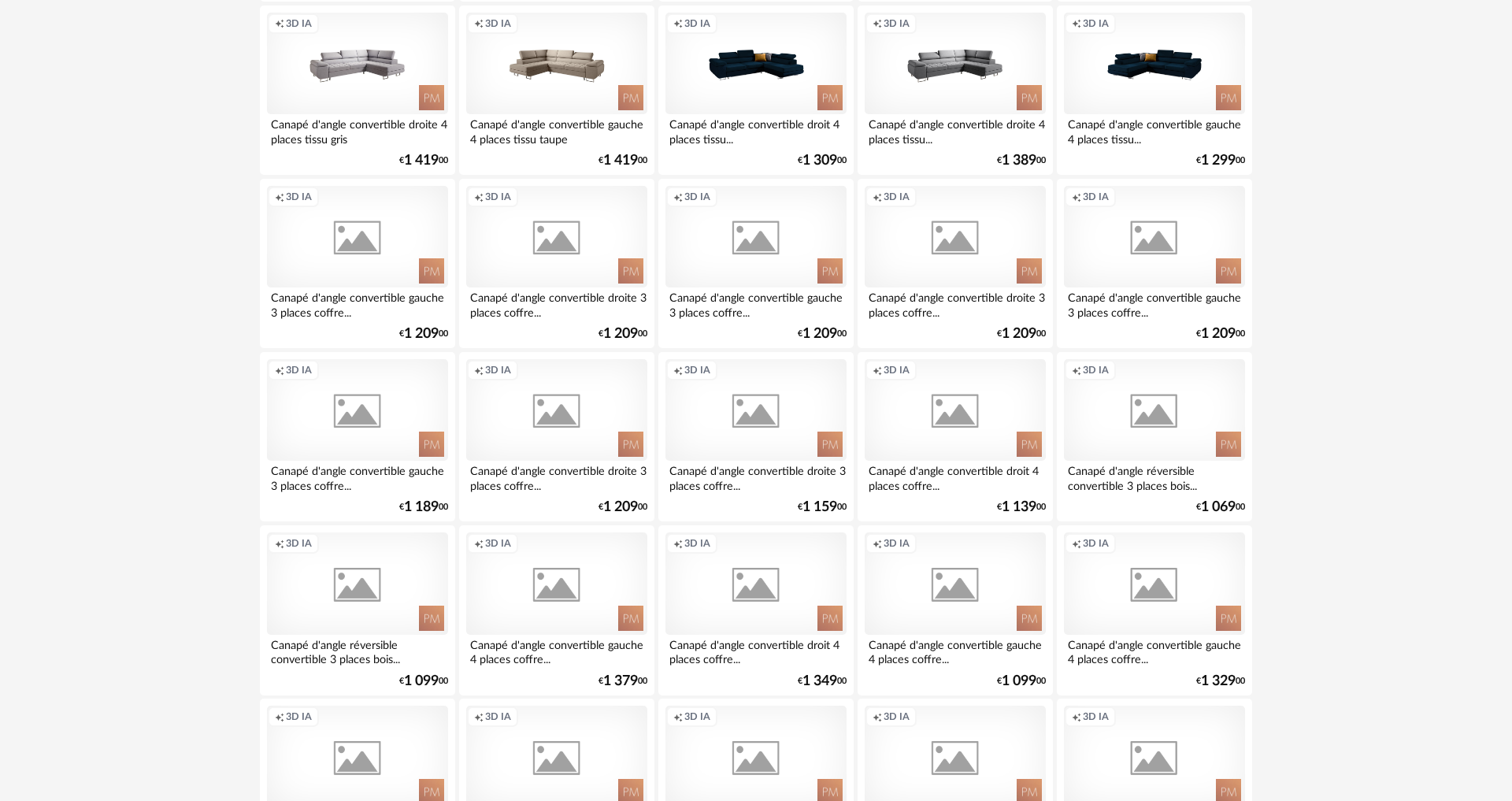
scroll to position [3008, 0]
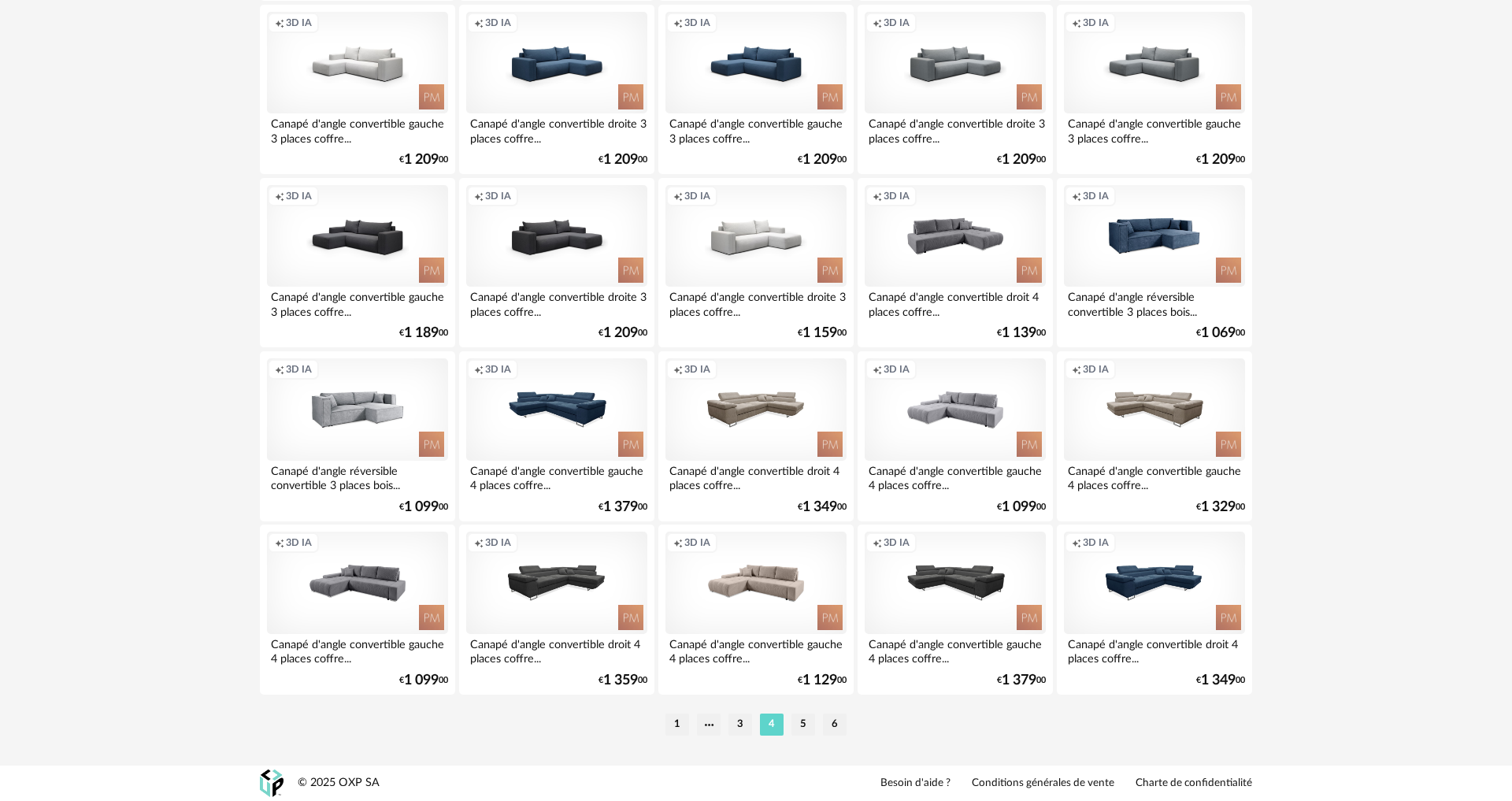
click at [737, 734] on li "3" at bounding box center [740, 725] width 23 height 22
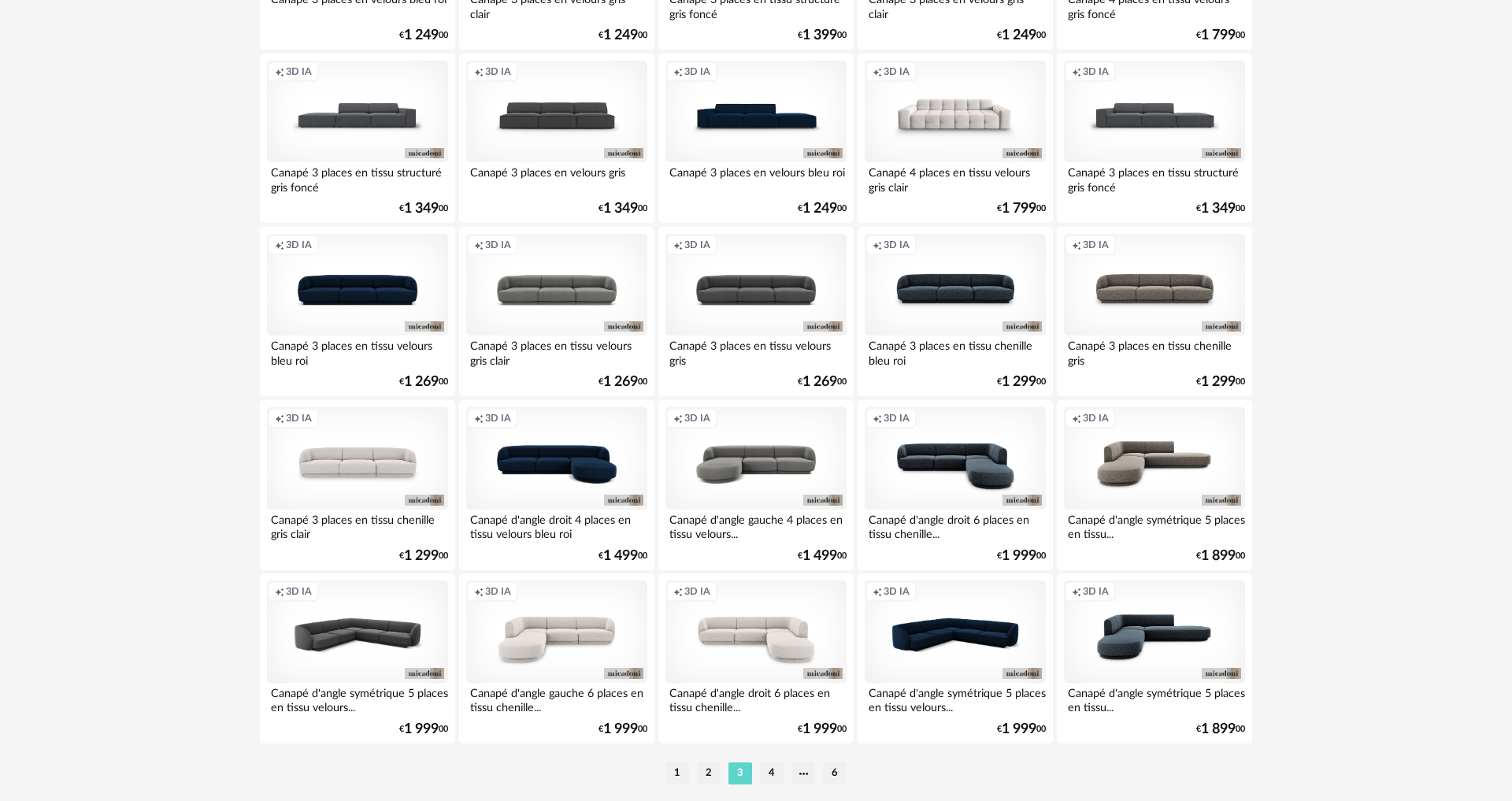
scroll to position [3008, 0]
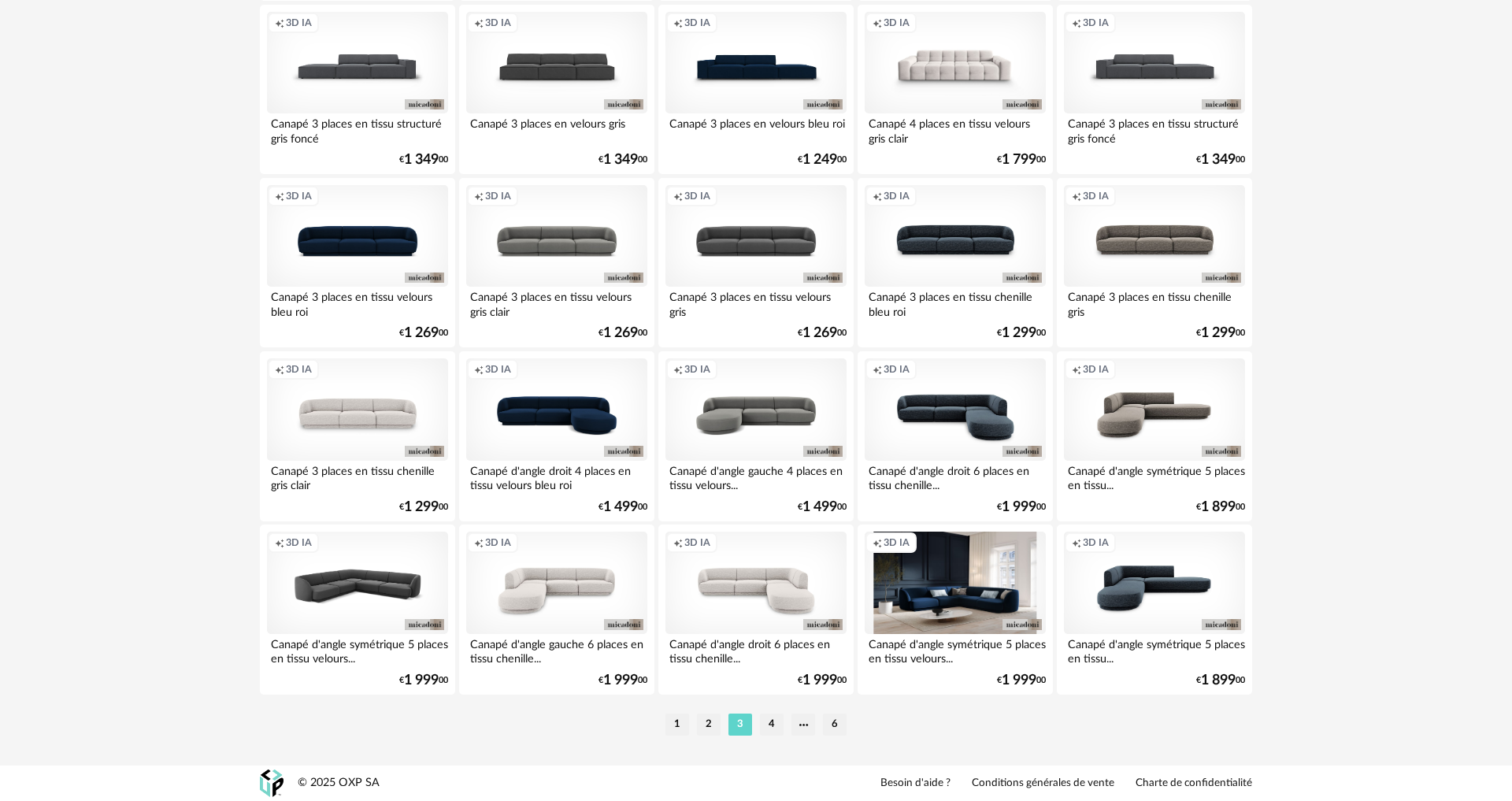
click at [927, 571] on div "Creation icon 3D IA" at bounding box center [955, 583] width 181 height 103
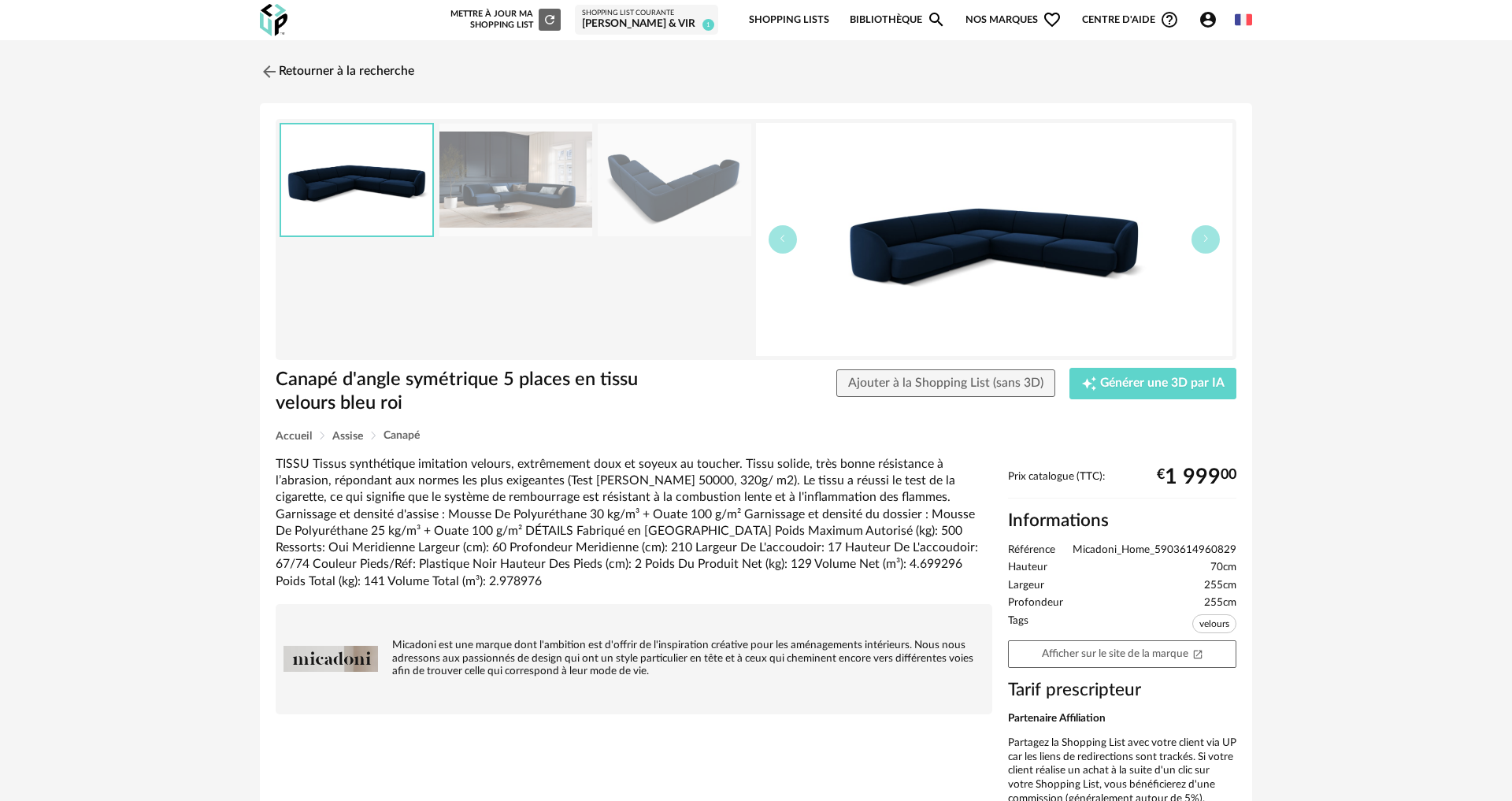
click at [949, 241] on img at bounding box center [994, 238] width 477 height 233
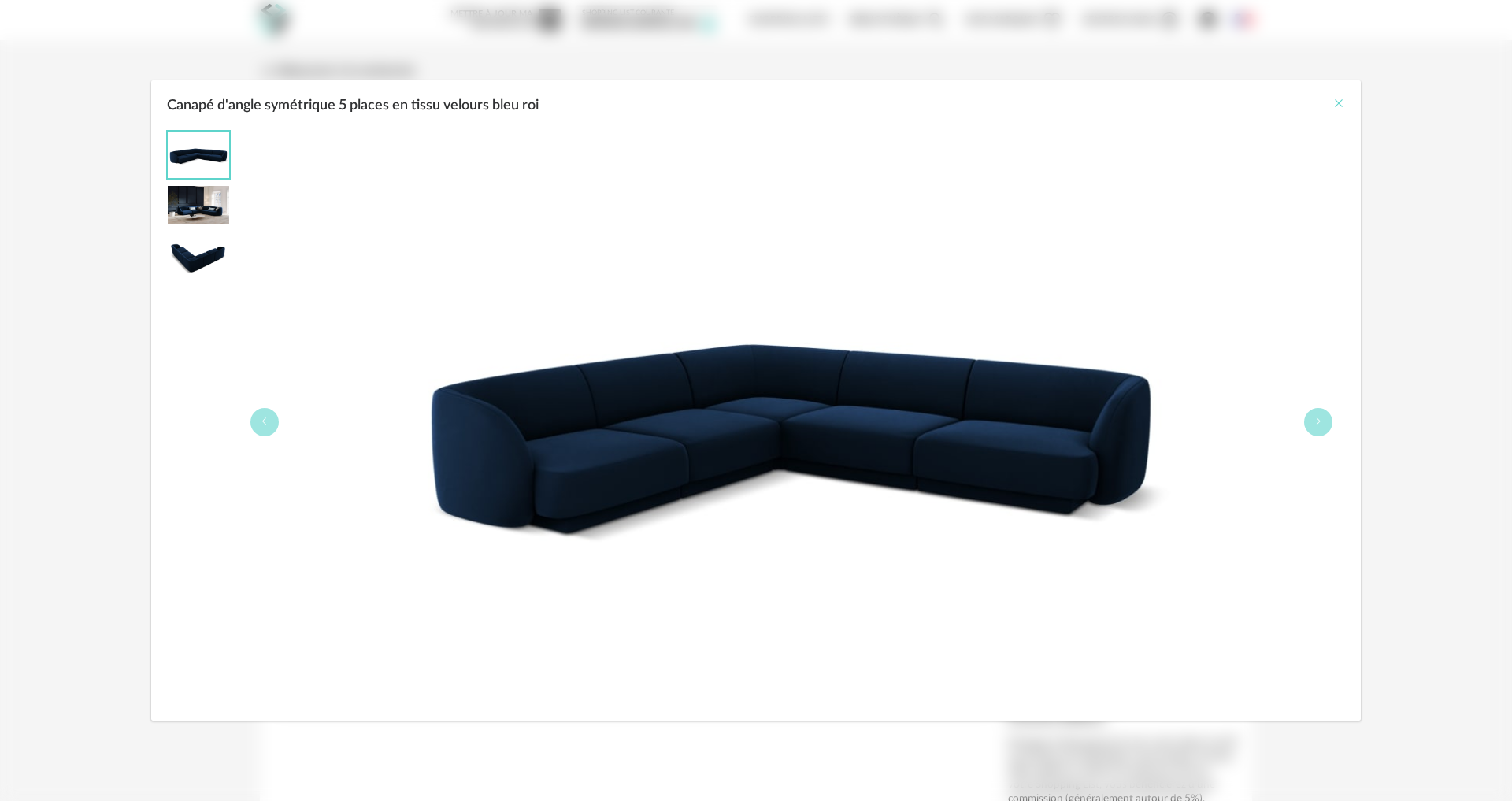
drag, startPoint x: 1344, startPoint y: 102, endPoint x: 1336, endPoint y: 107, distance: 9.4
click at [1344, 102] on icon "Close" at bounding box center [1338, 103] width 12 height 12
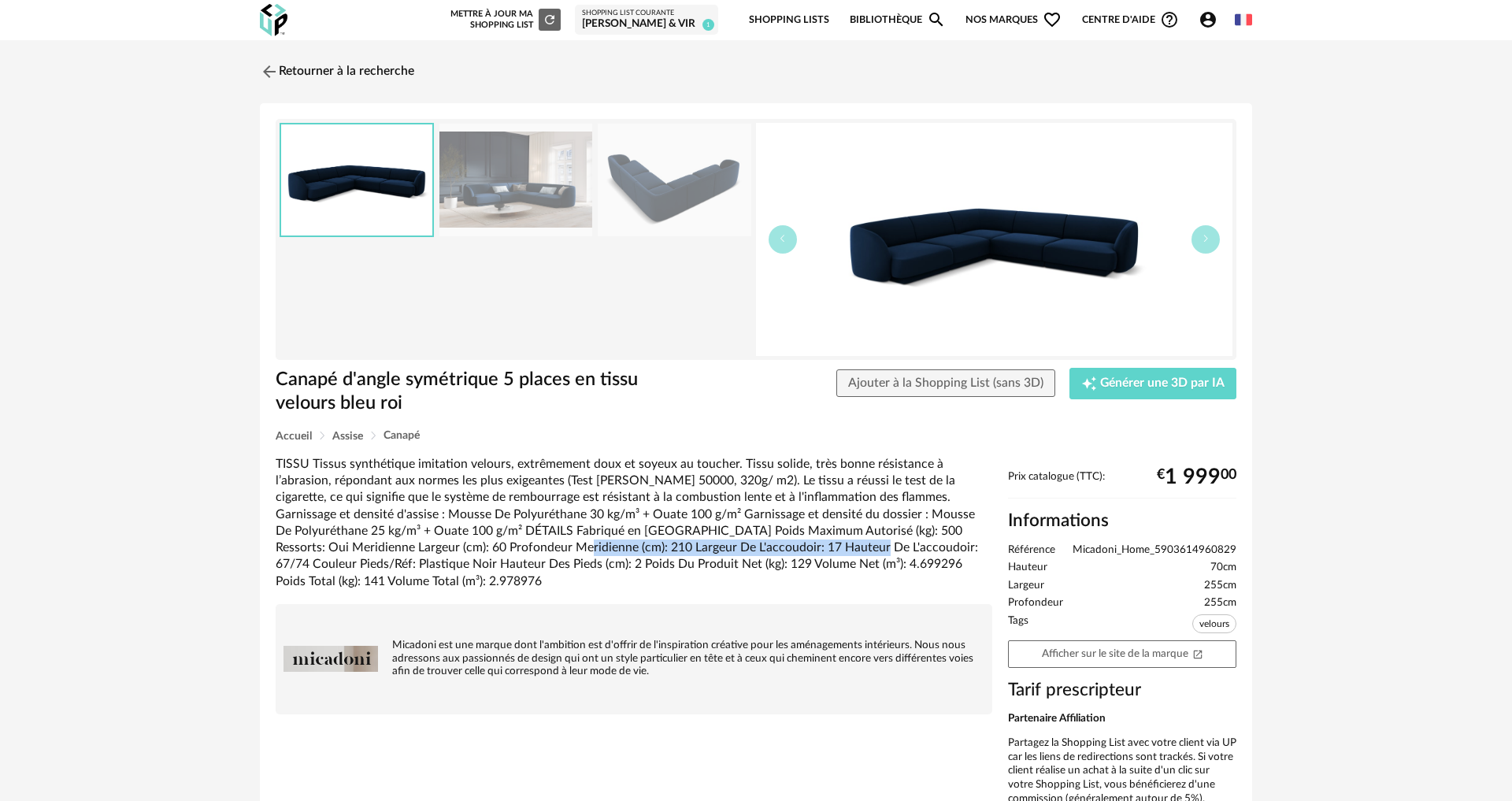
drag, startPoint x: 430, startPoint y: 549, endPoint x: 728, endPoint y: 540, distance: 298.1
click at [728, 540] on div "TISSU Tissus synthétique imitation velours, extrêmement doux et soyeux au touch…" at bounding box center [634, 522] width 717 height 134
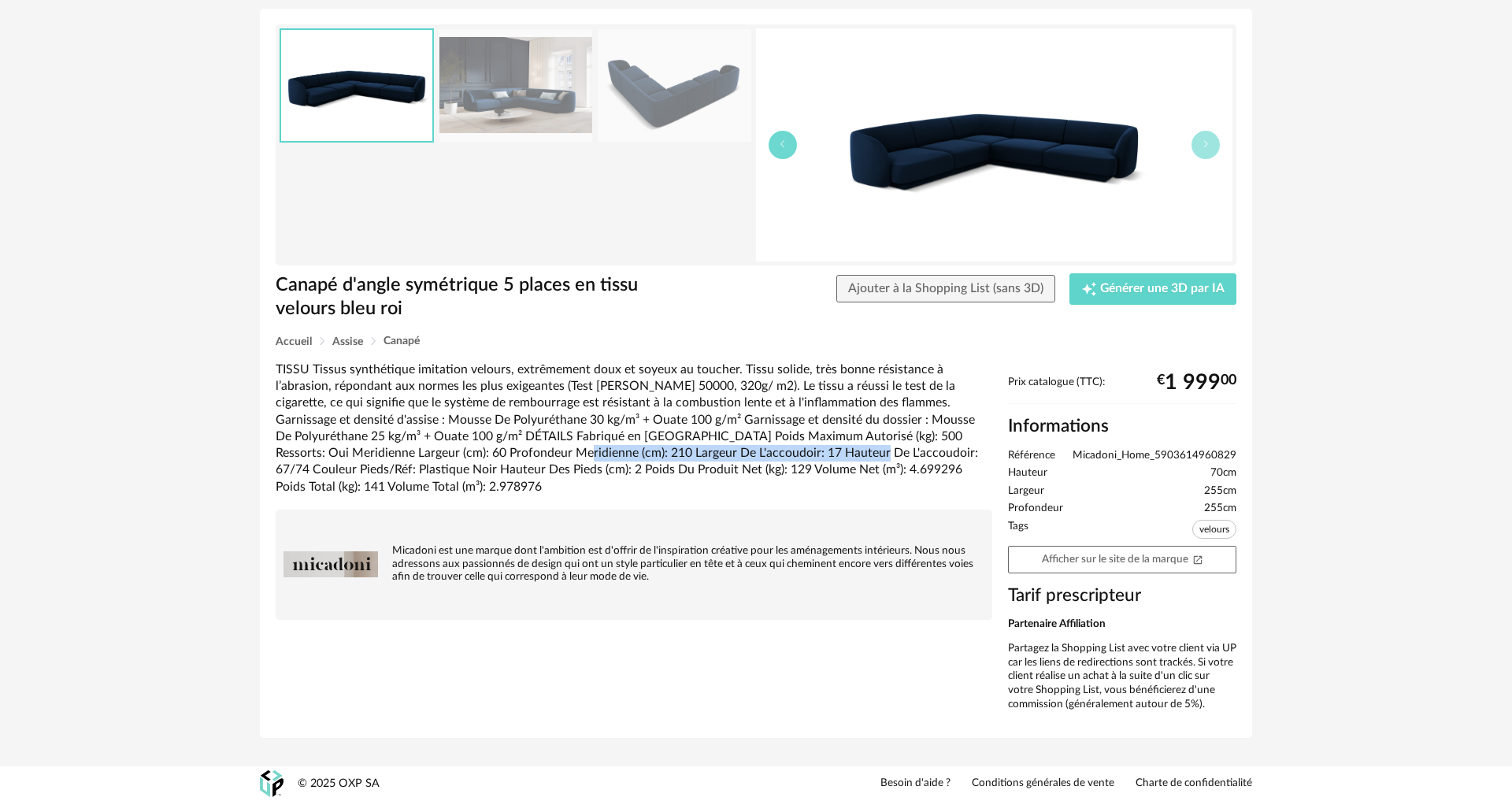
click at [783, 144] on icon "button" at bounding box center [783, 144] width 9 height 9
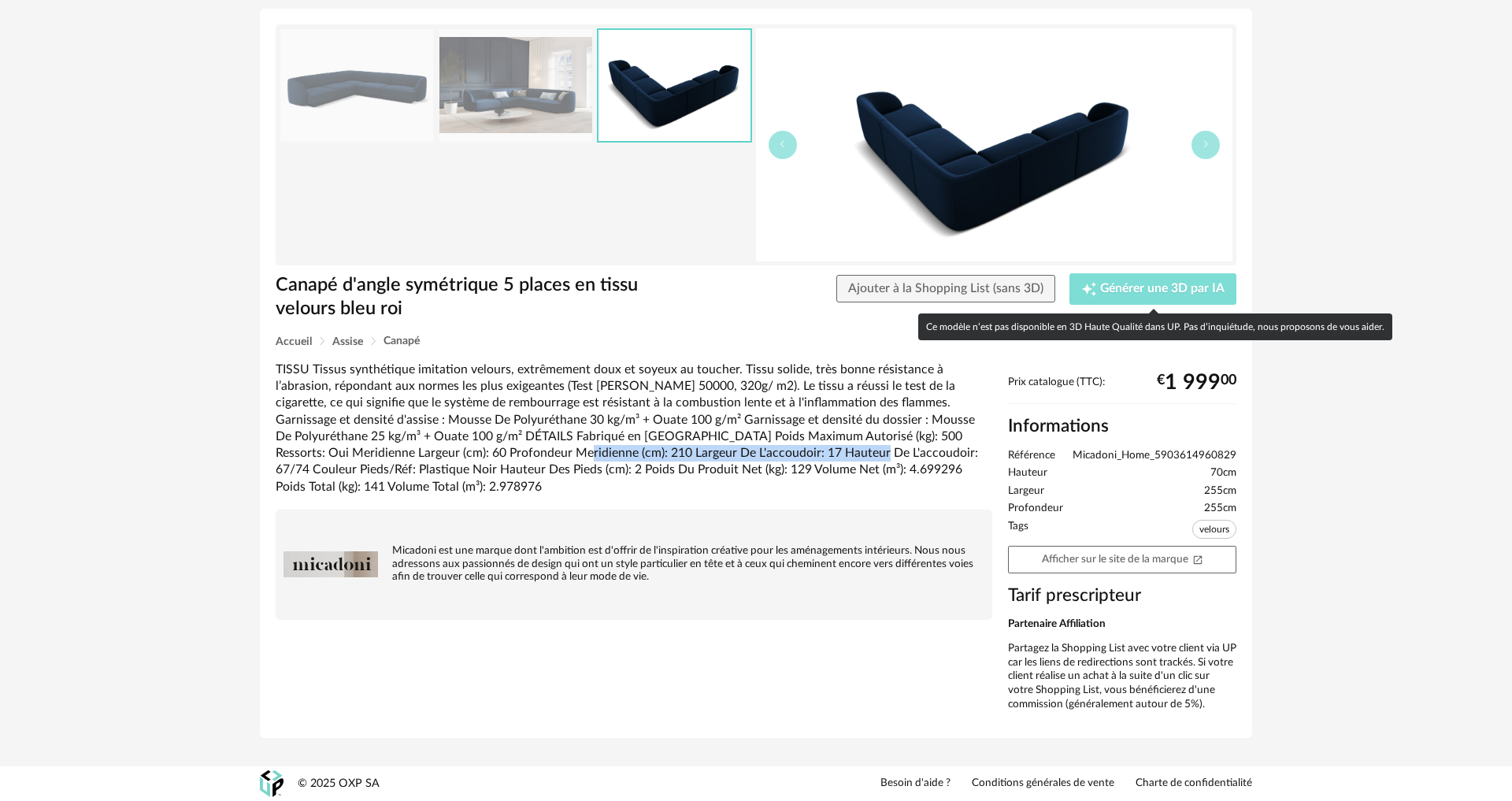
click at [1112, 287] on span "Générer une 3D par IA" at bounding box center [1162, 289] width 124 height 12
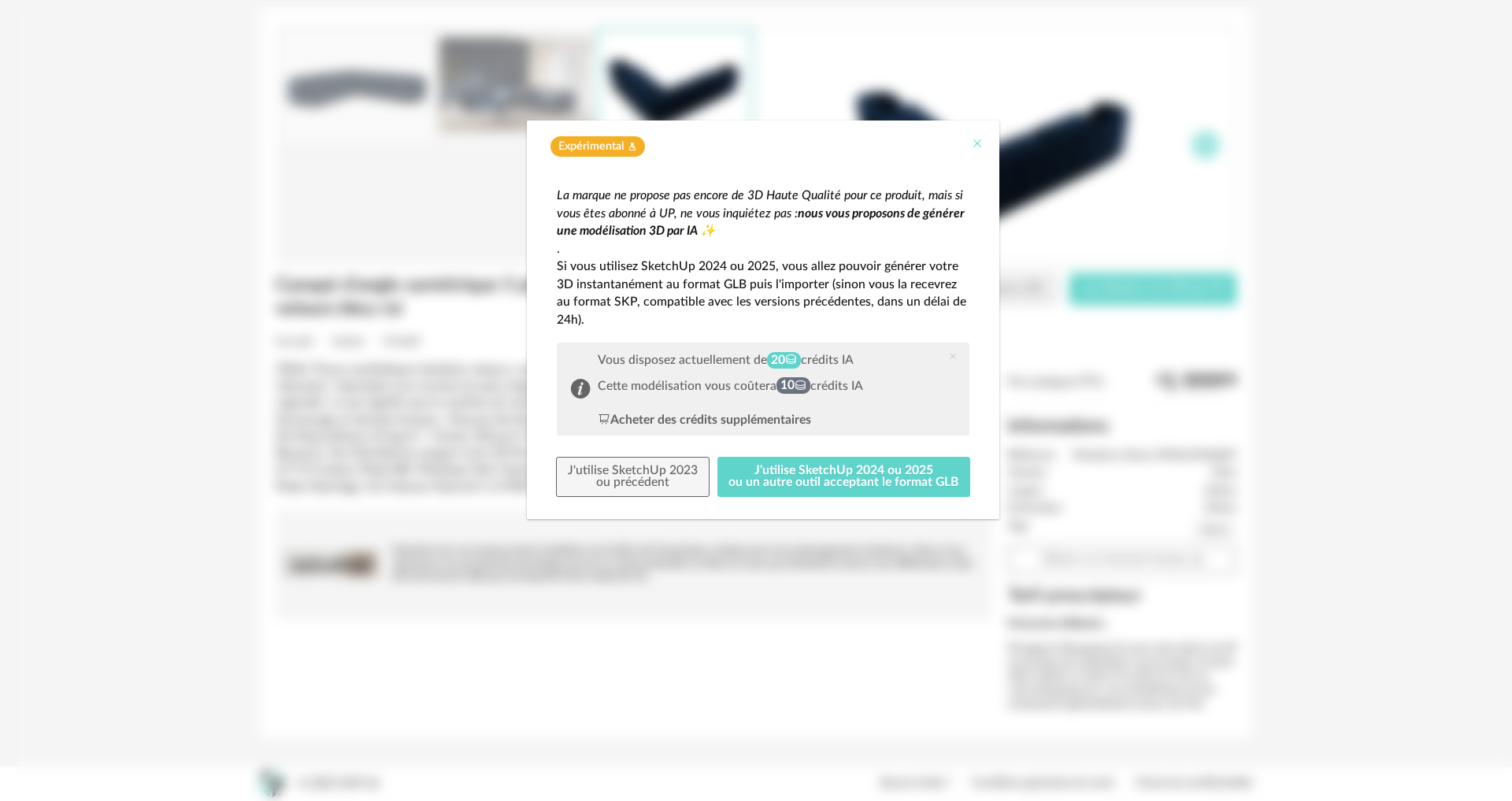
click at [980, 146] on icon "Close" at bounding box center [977, 143] width 12 height 12
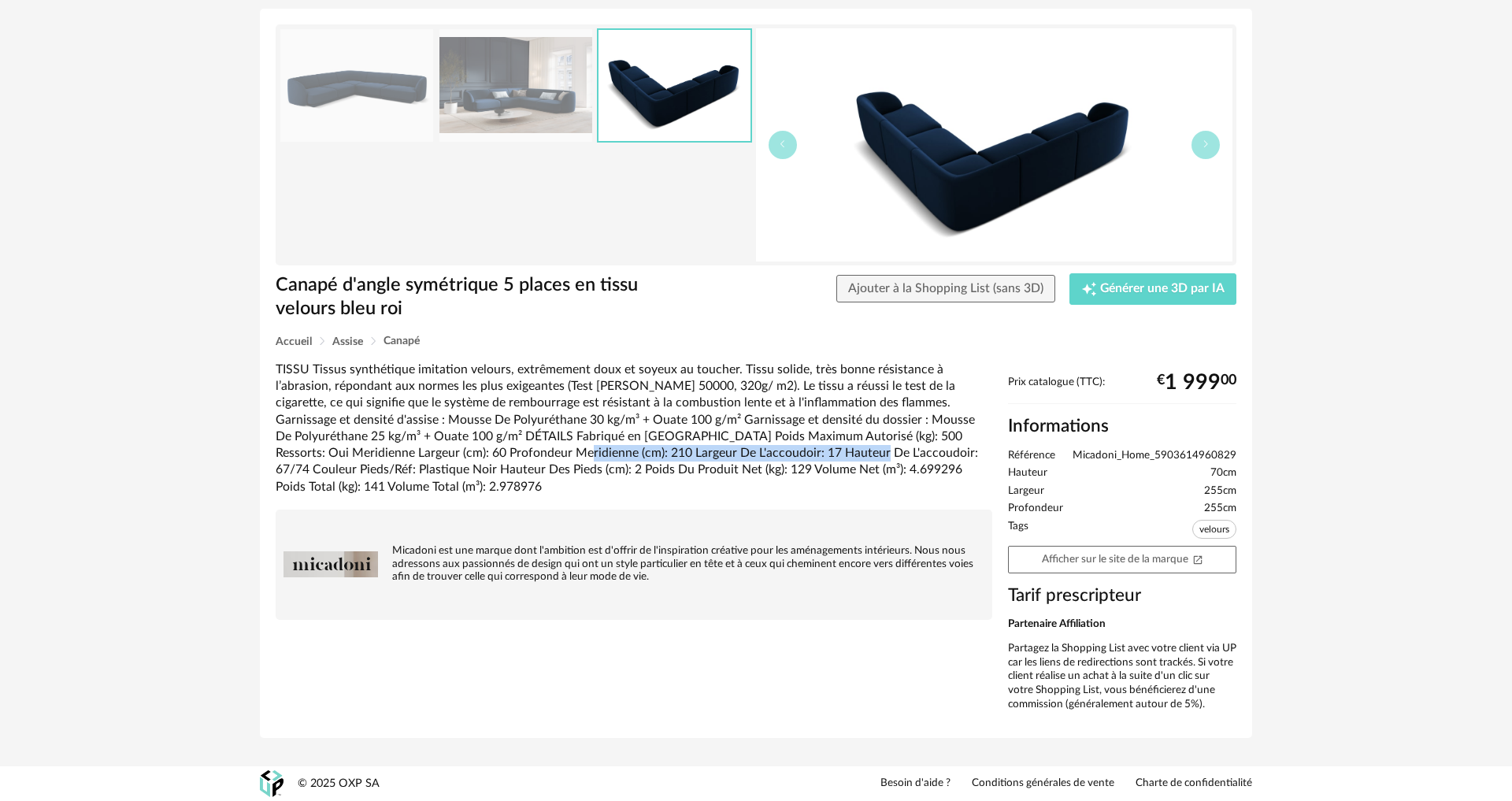
scroll to position [0, 0]
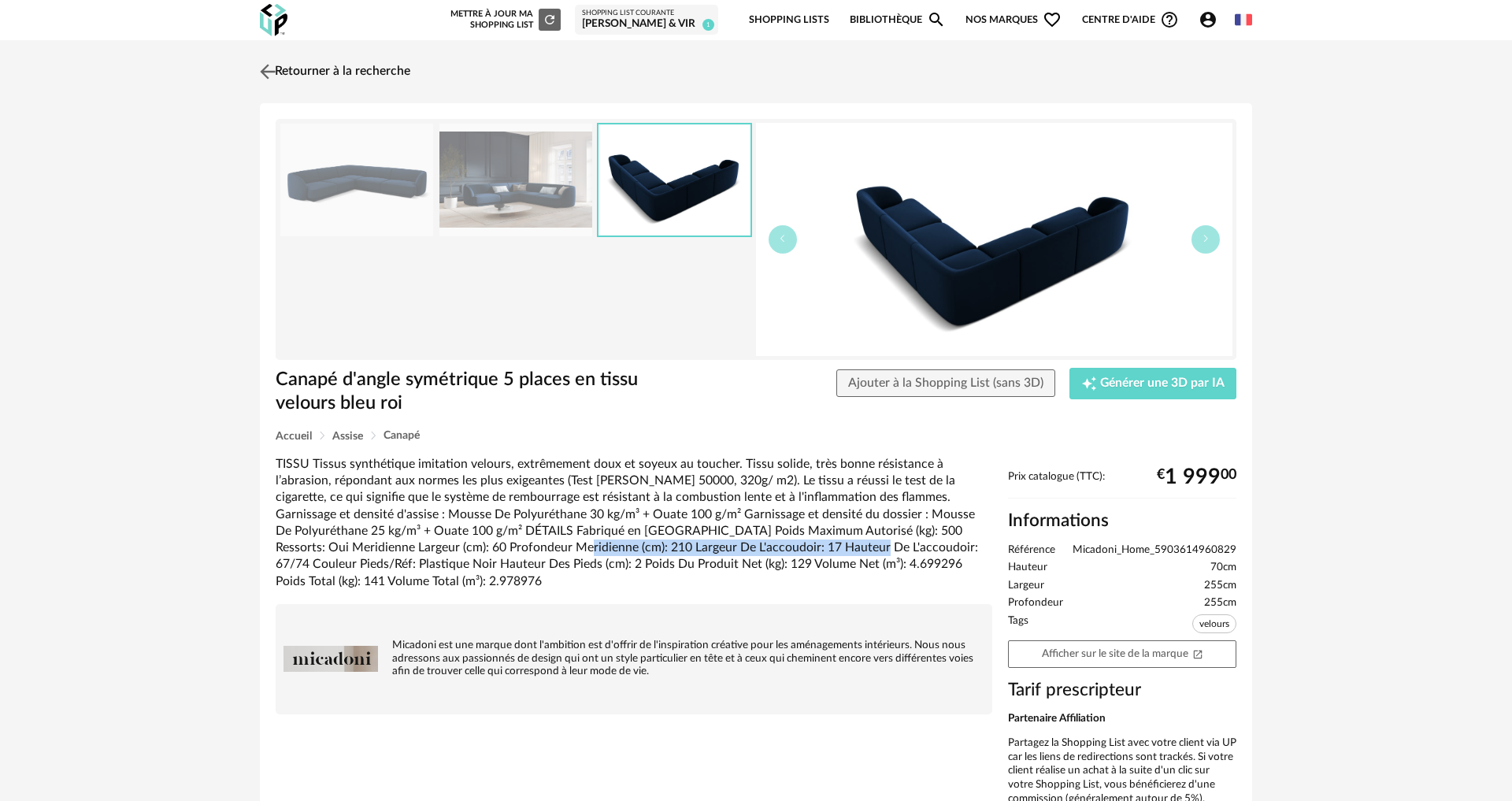
click at [291, 83] on link "Retourner à la recherche" at bounding box center [333, 71] width 154 height 35
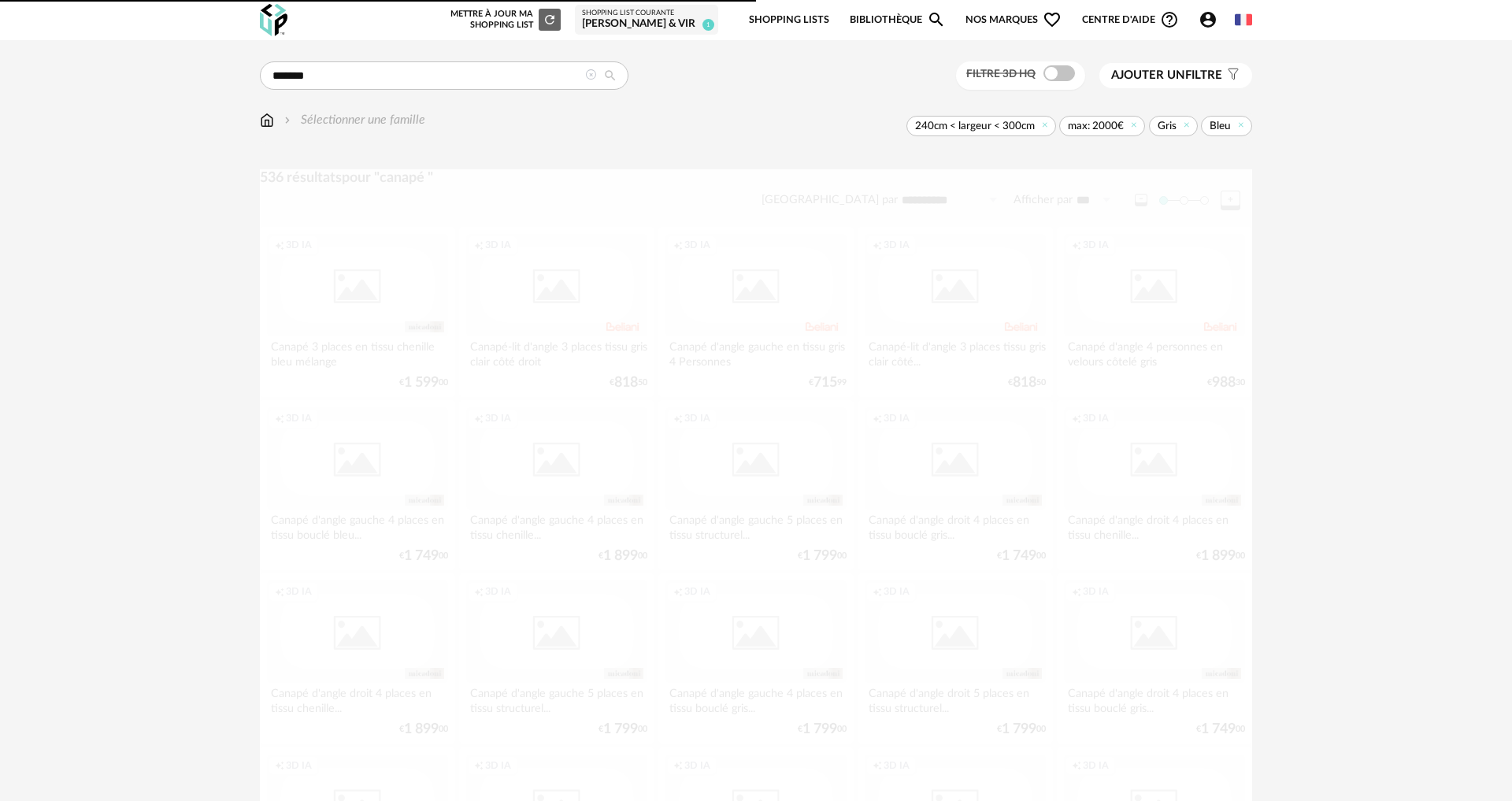
scroll to position [3008, 0]
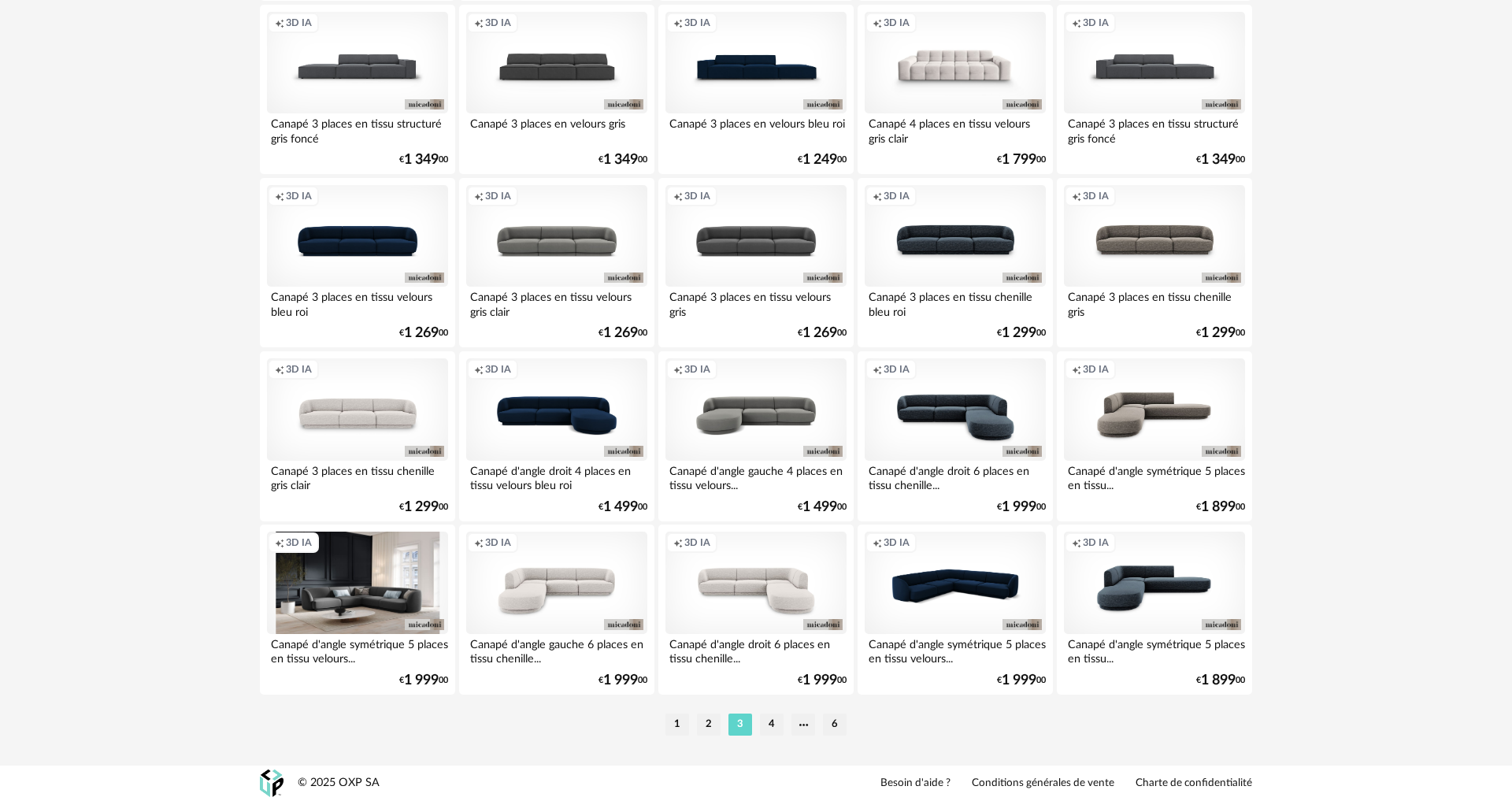
click at [357, 549] on div "Creation icon 3D IA" at bounding box center [358, 583] width 181 height 103
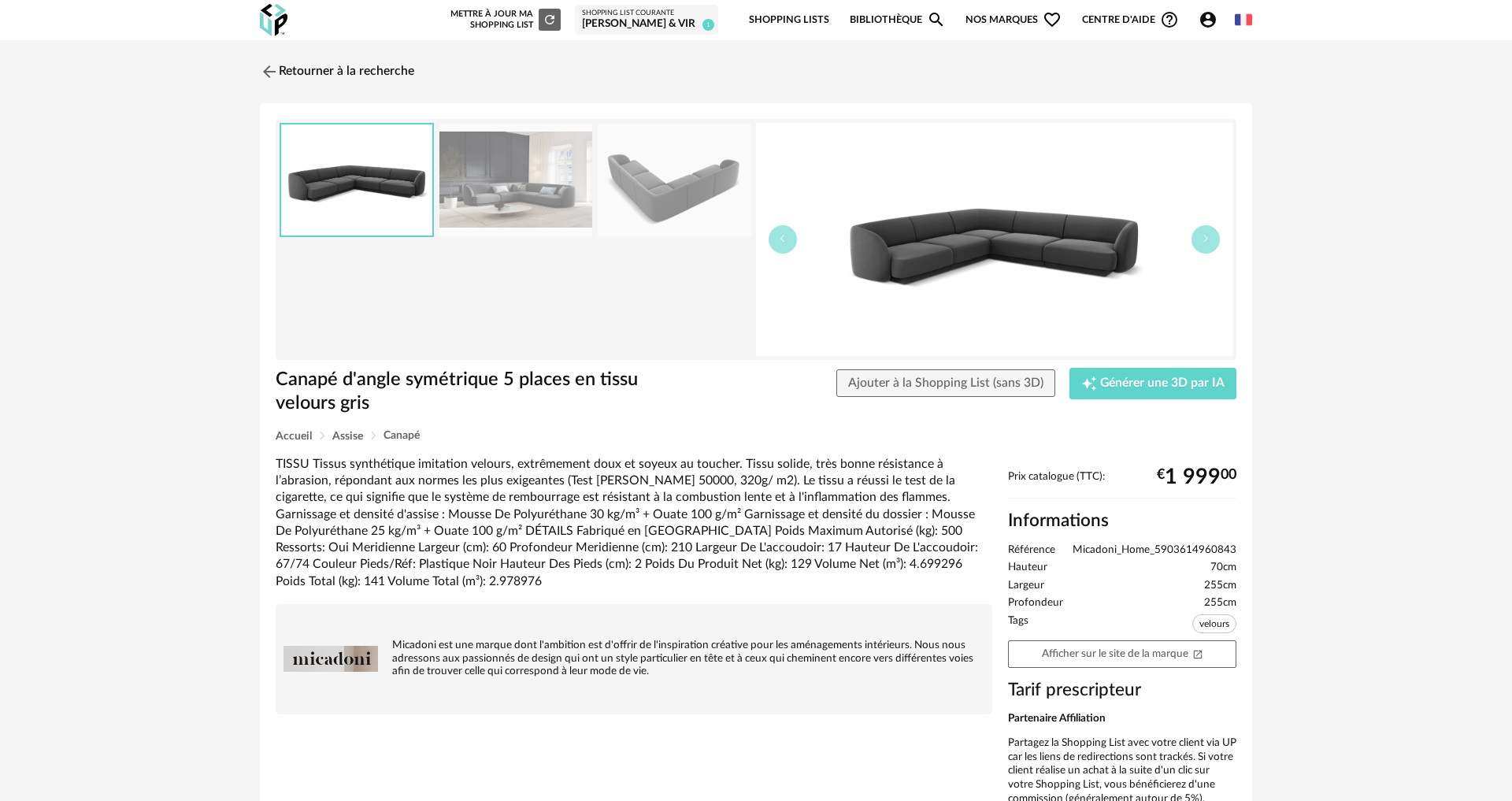
click at [534, 186] on img at bounding box center [515, 179] width 152 height 113
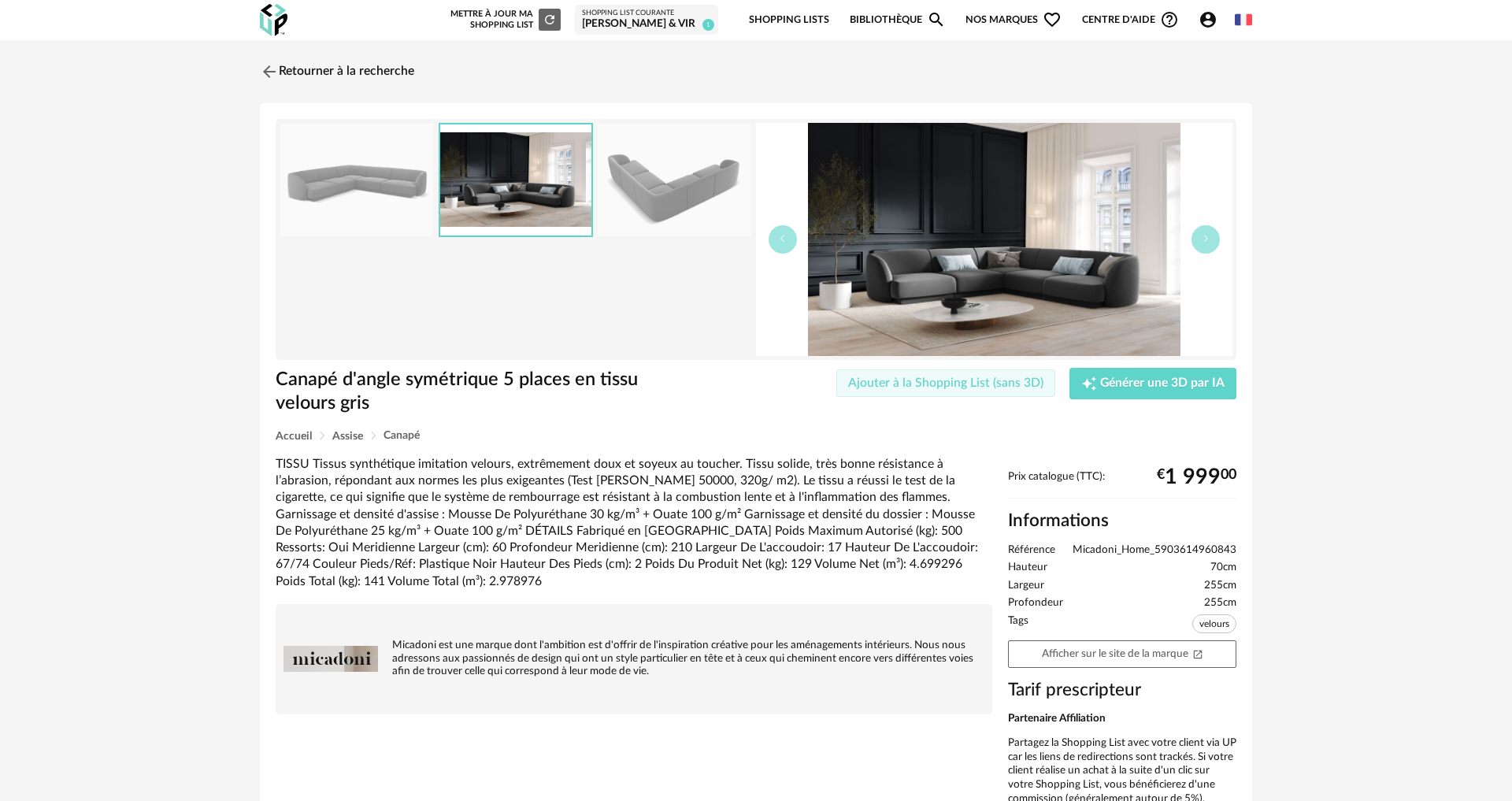
click at [1010, 386] on span "Ajouter à la Shopping List (sans 3D)" at bounding box center [946, 382] width 195 height 12
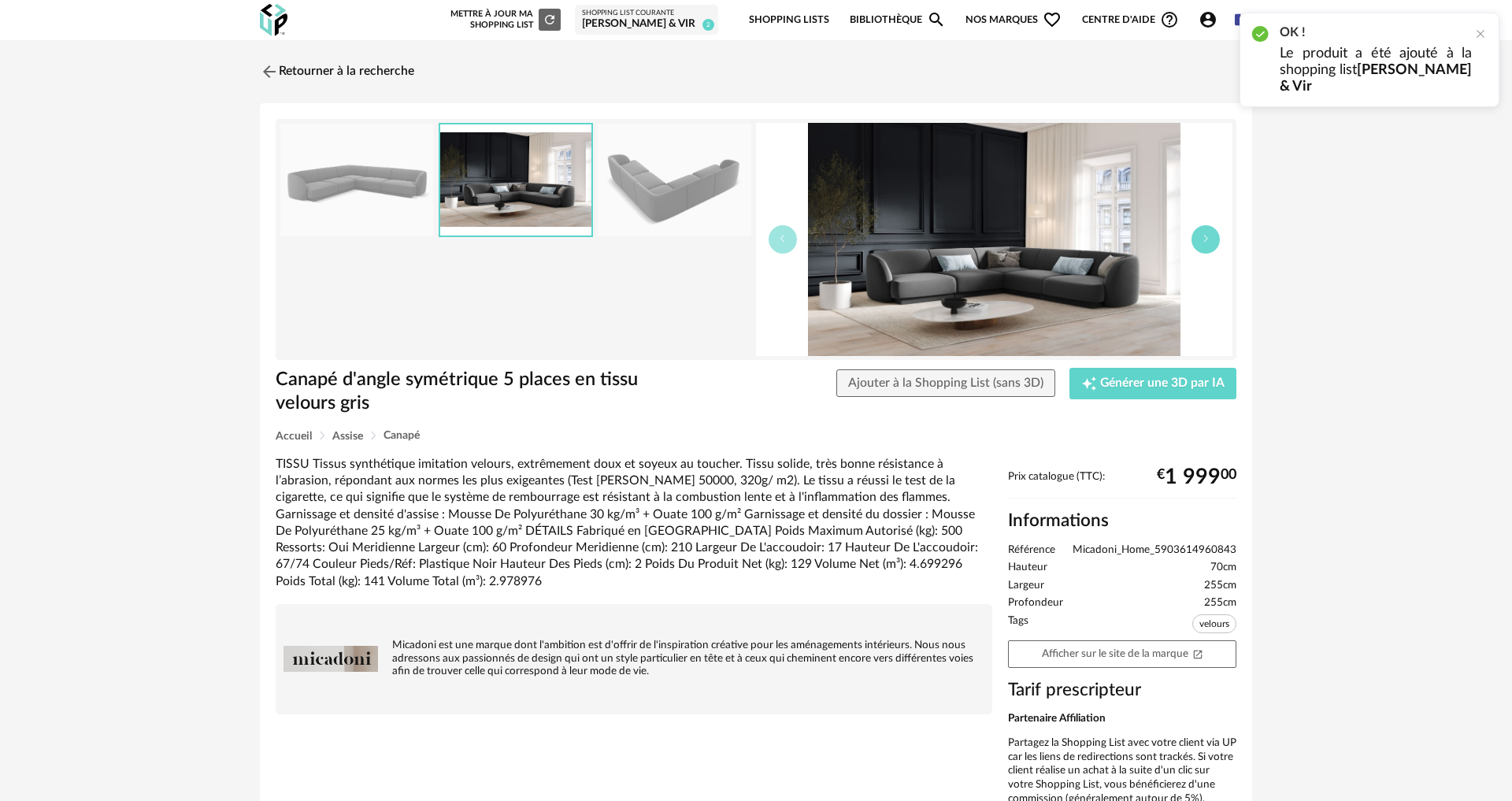
click at [1210, 240] on button "button" at bounding box center [1205, 239] width 28 height 28
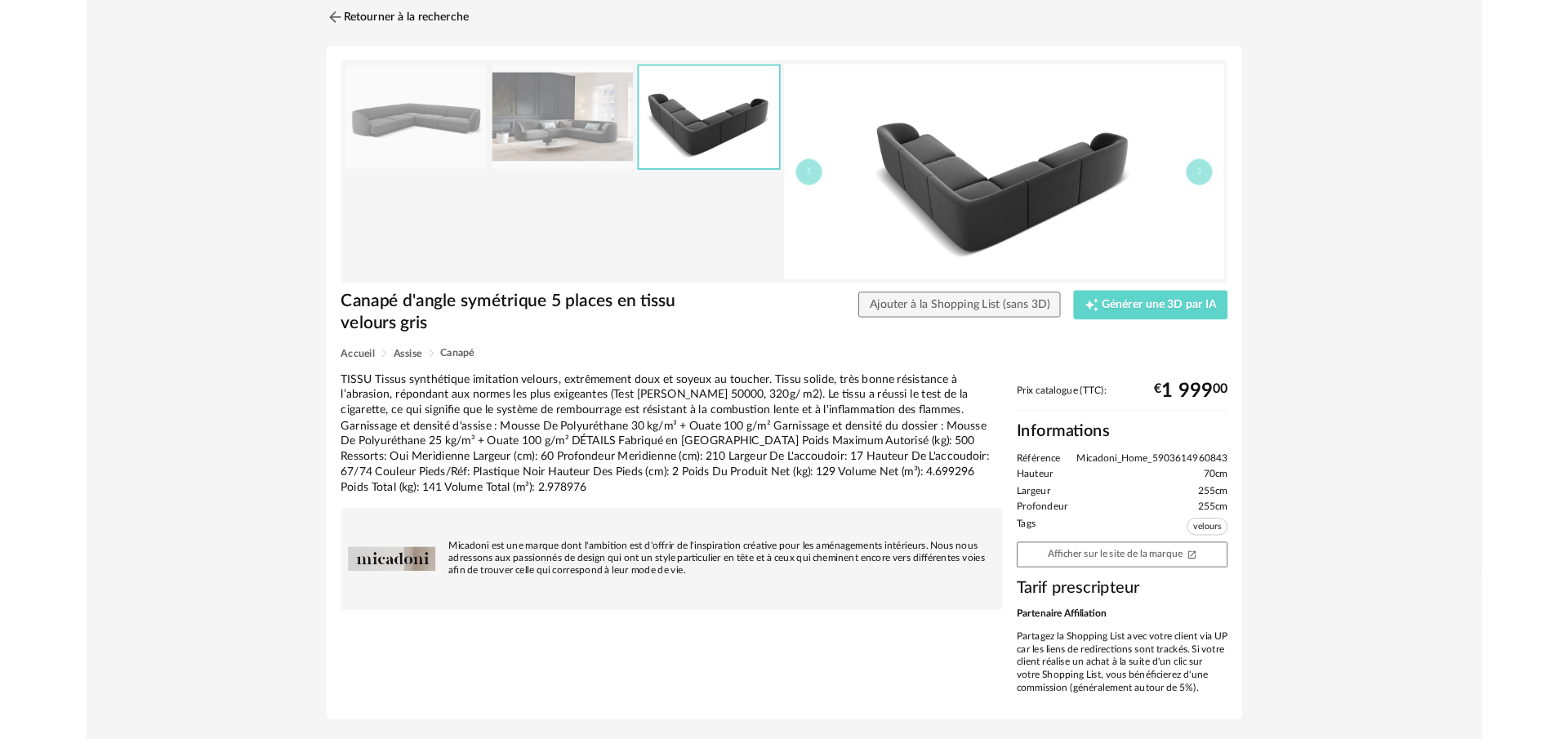
scroll to position [61, 0]
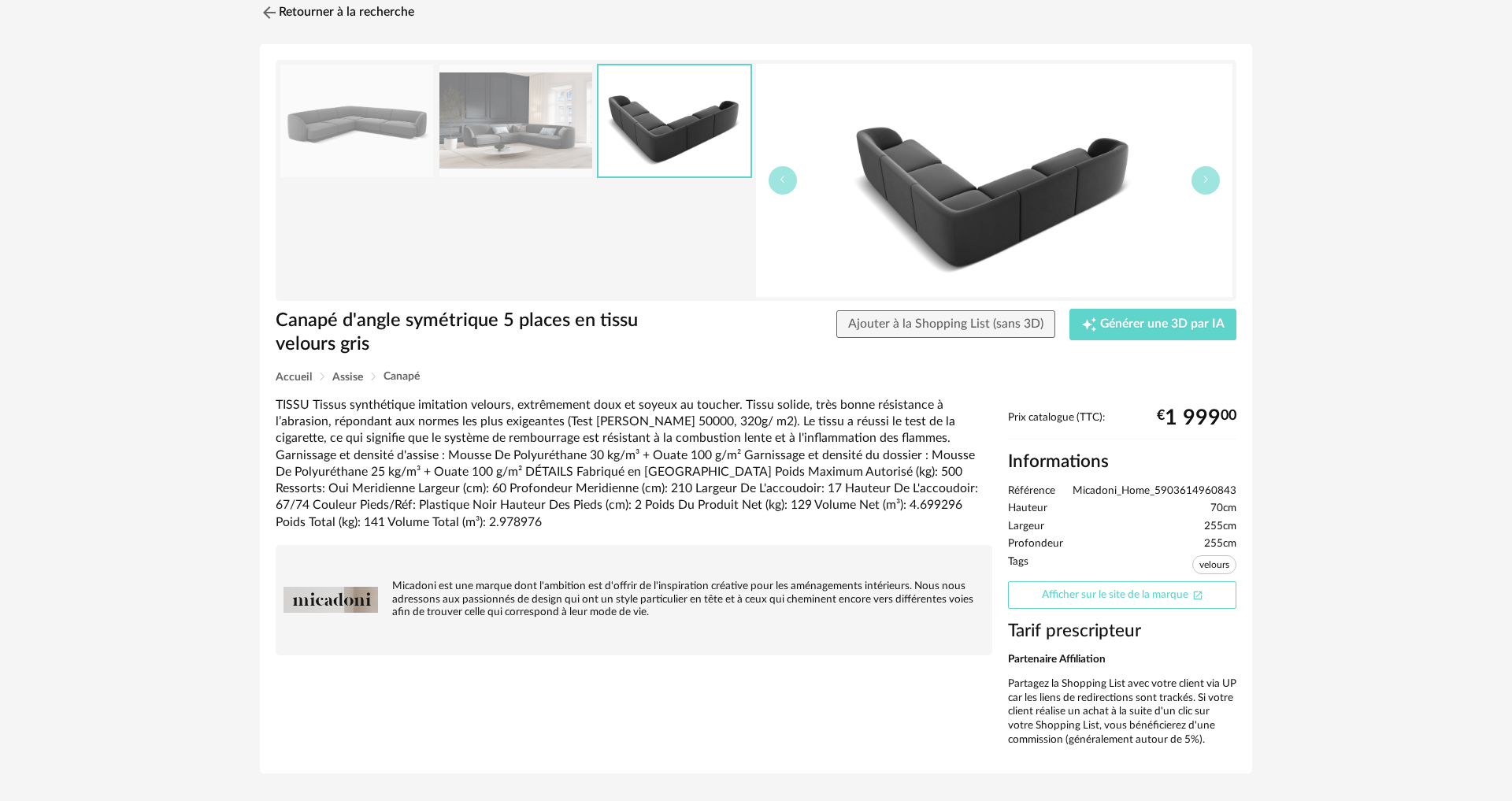
click at [1083, 593] on link "Afficher sur le site de la marque Open In New icon" at bounding box center [1122, 594] width 228 height 27
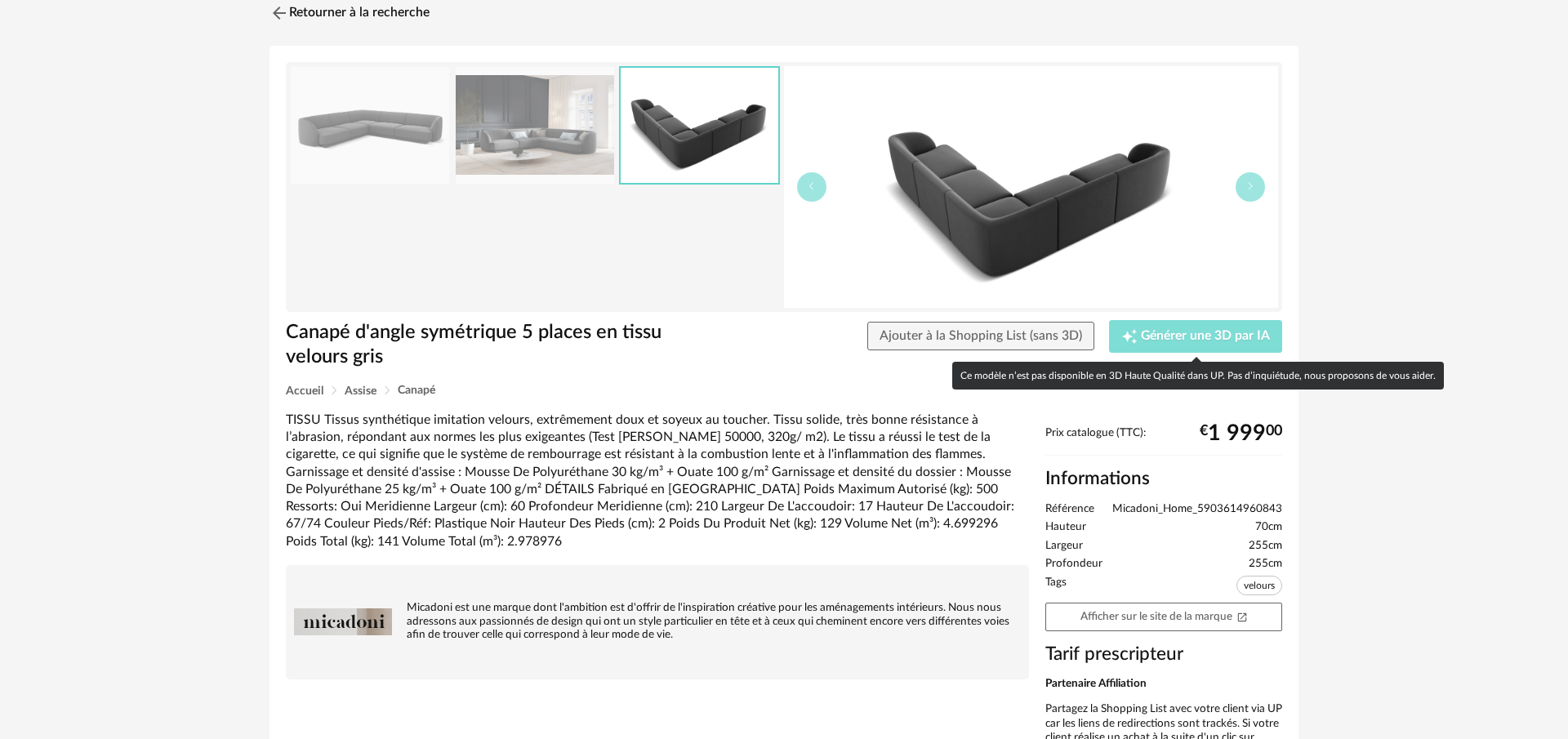
scroll to position [62, 0]
click at [1205, 332] on span "Générer une 3D par IA" at bounding box center [1205, 335] width 129 height 13
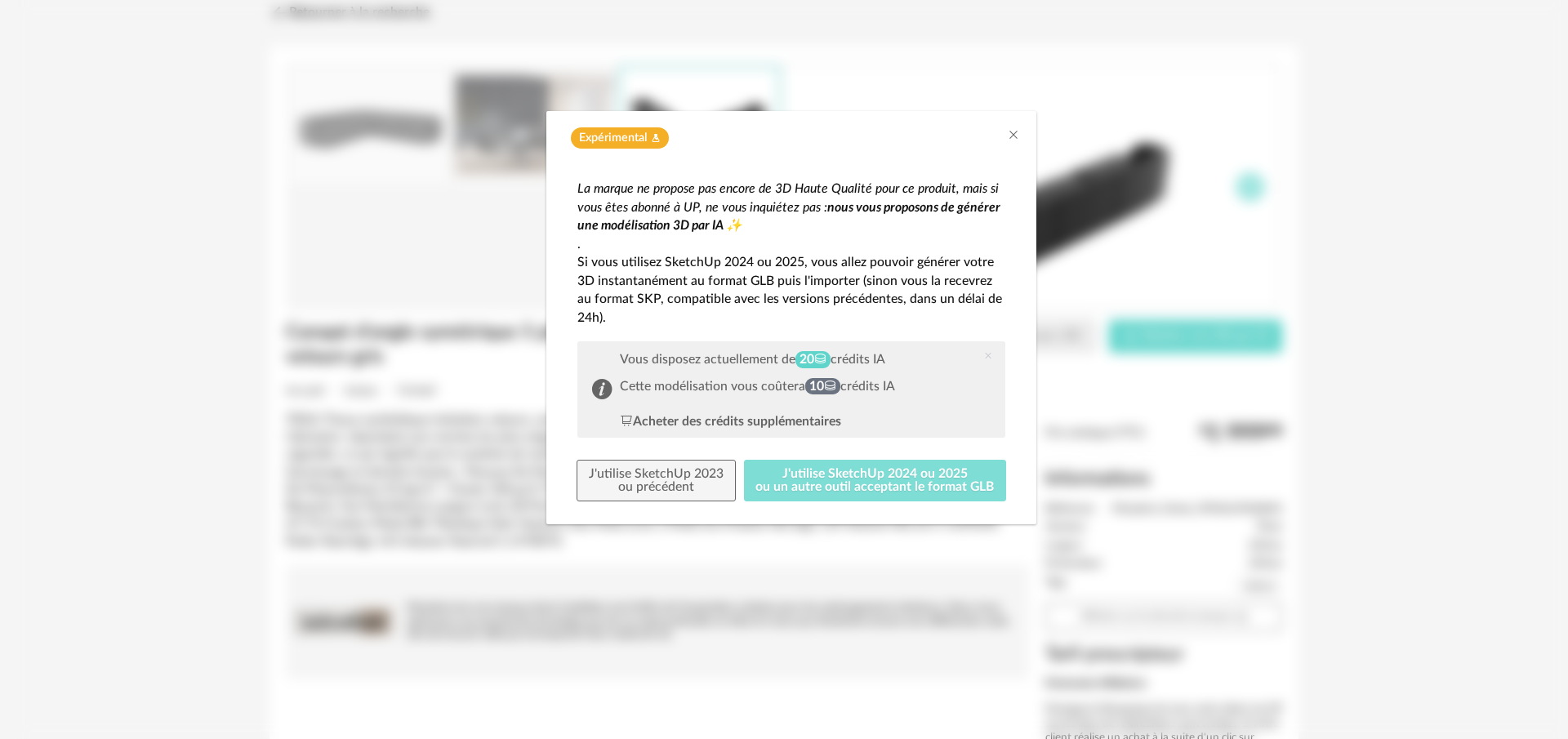
click at [886, 481] on button "J'utilise SketchUp 2024 ou 2025 ou un autre outil acceptant le format GLB" at bounding box center [875, 480] width 263 height 43
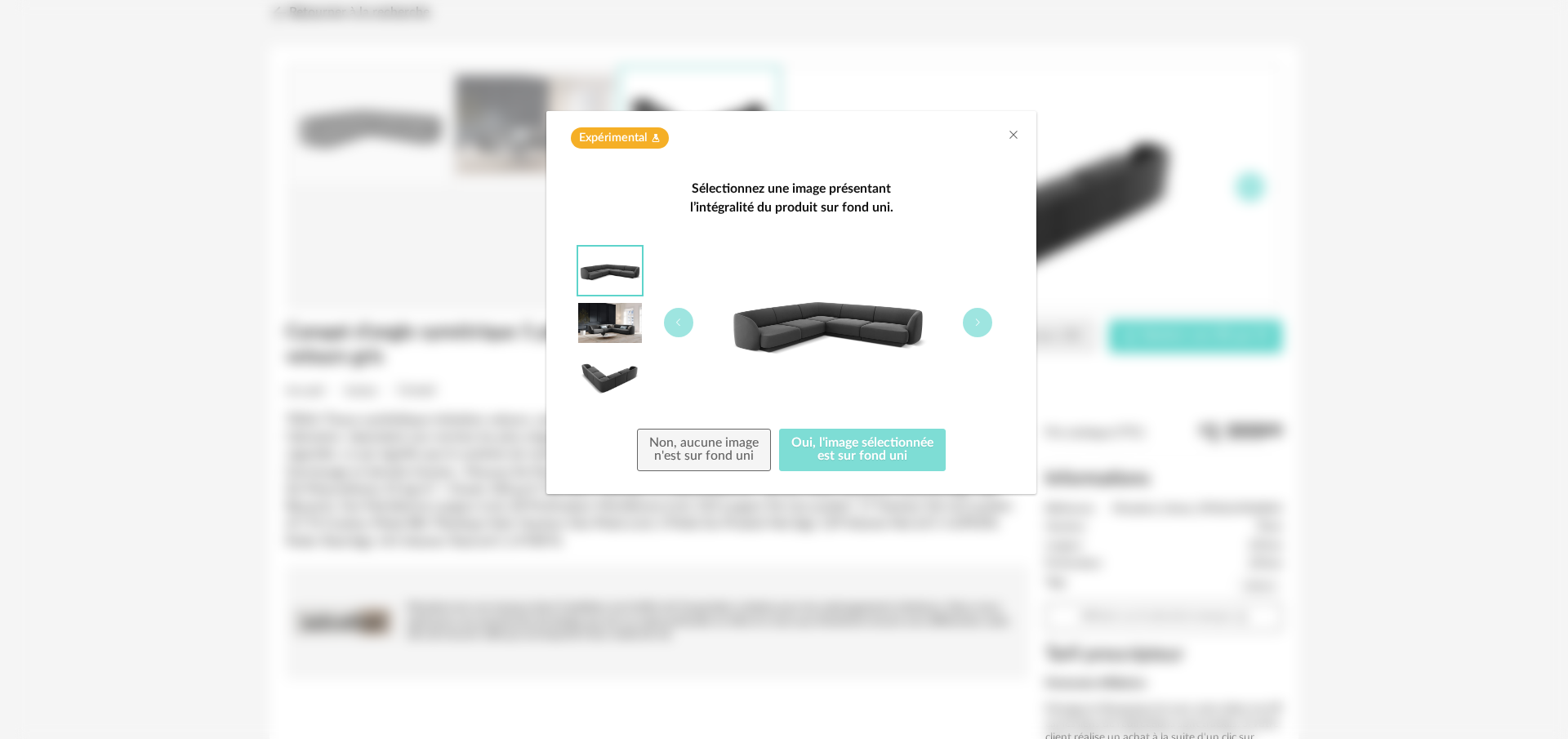
click at [858, 459] on button "Oui, l'image sélectionnée est sur fond uni" at bounding box center [862, 449] width 167 height 43
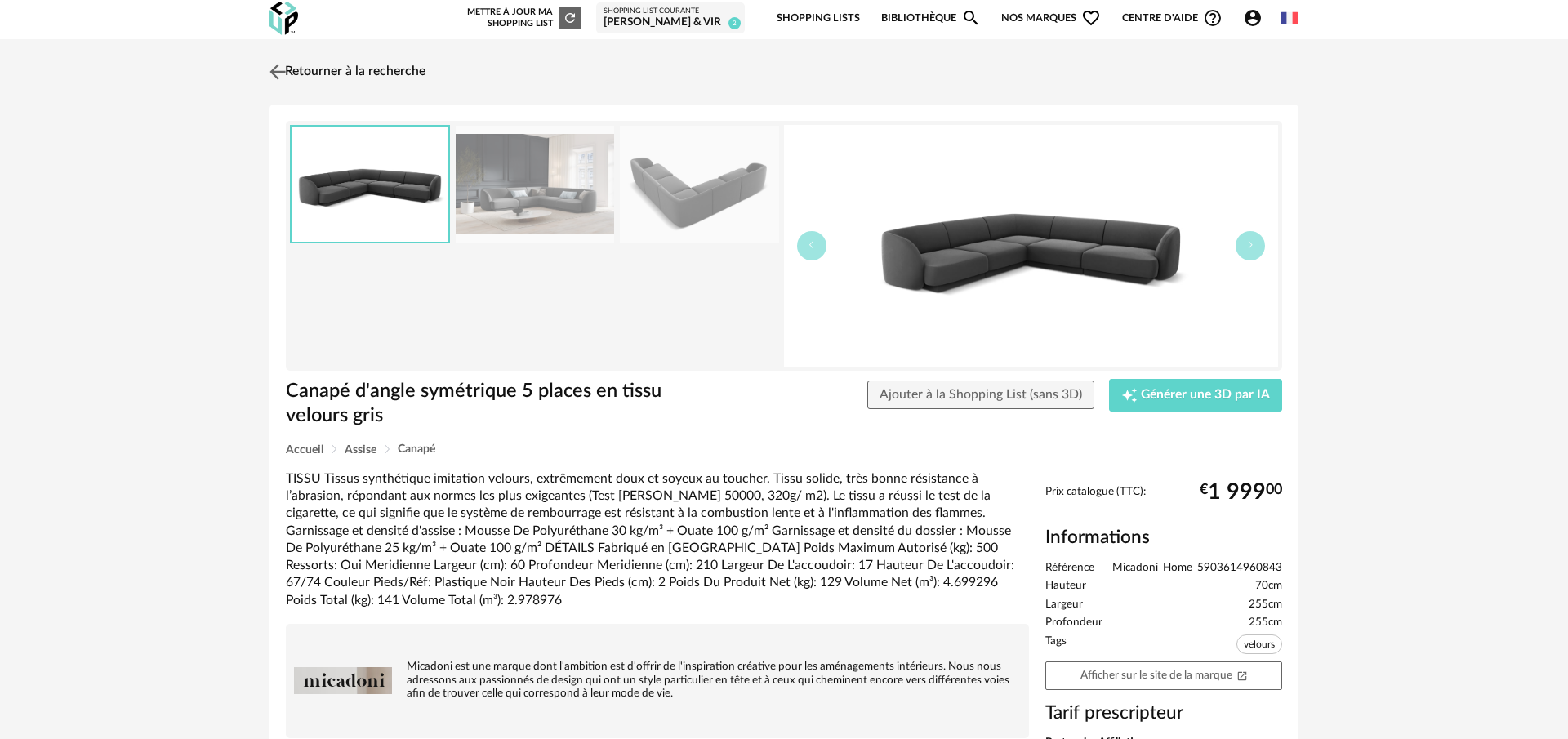
scroll to position [1, 0]
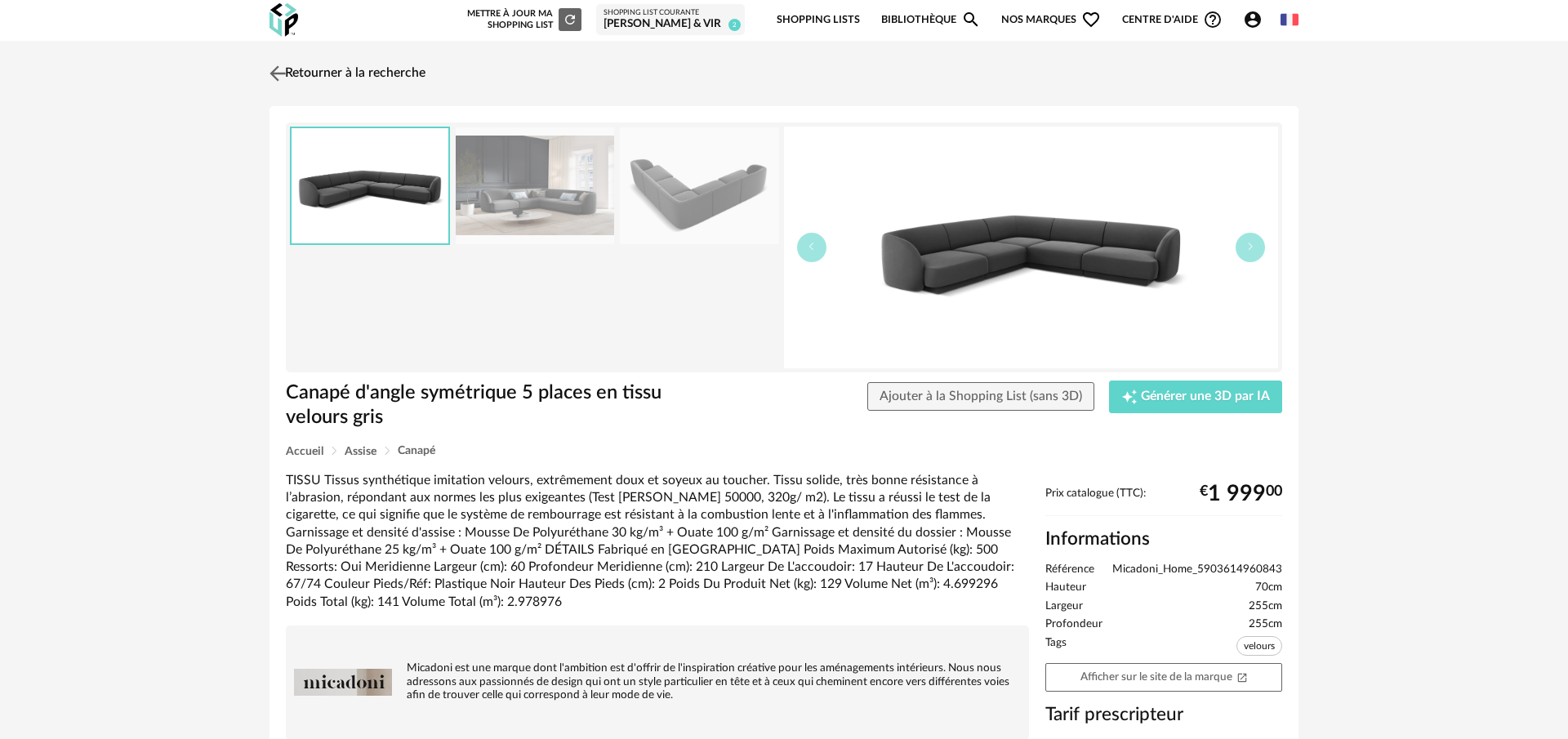
click at [276, 71] on img at bounding box center [278, 73] width 23 height 23
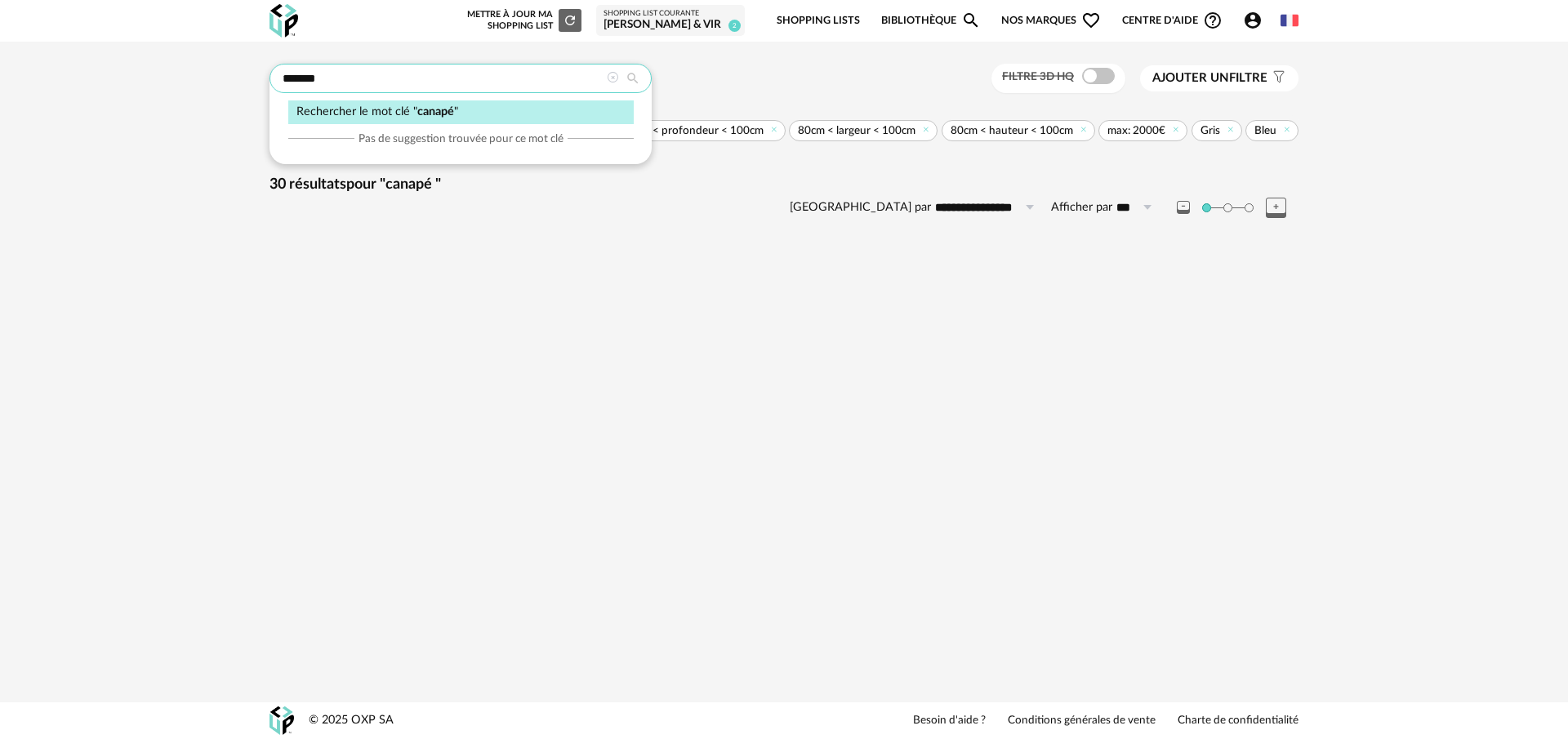
drag, startPoint x: 329, startPoint y: 80, endPoint x: 262, endPoint y: 80, distance: 67.0
click at [262, 80] on div "**********" at bounding box center [784, 165] width 1058 height 201
type input "*********"
type input "**********"
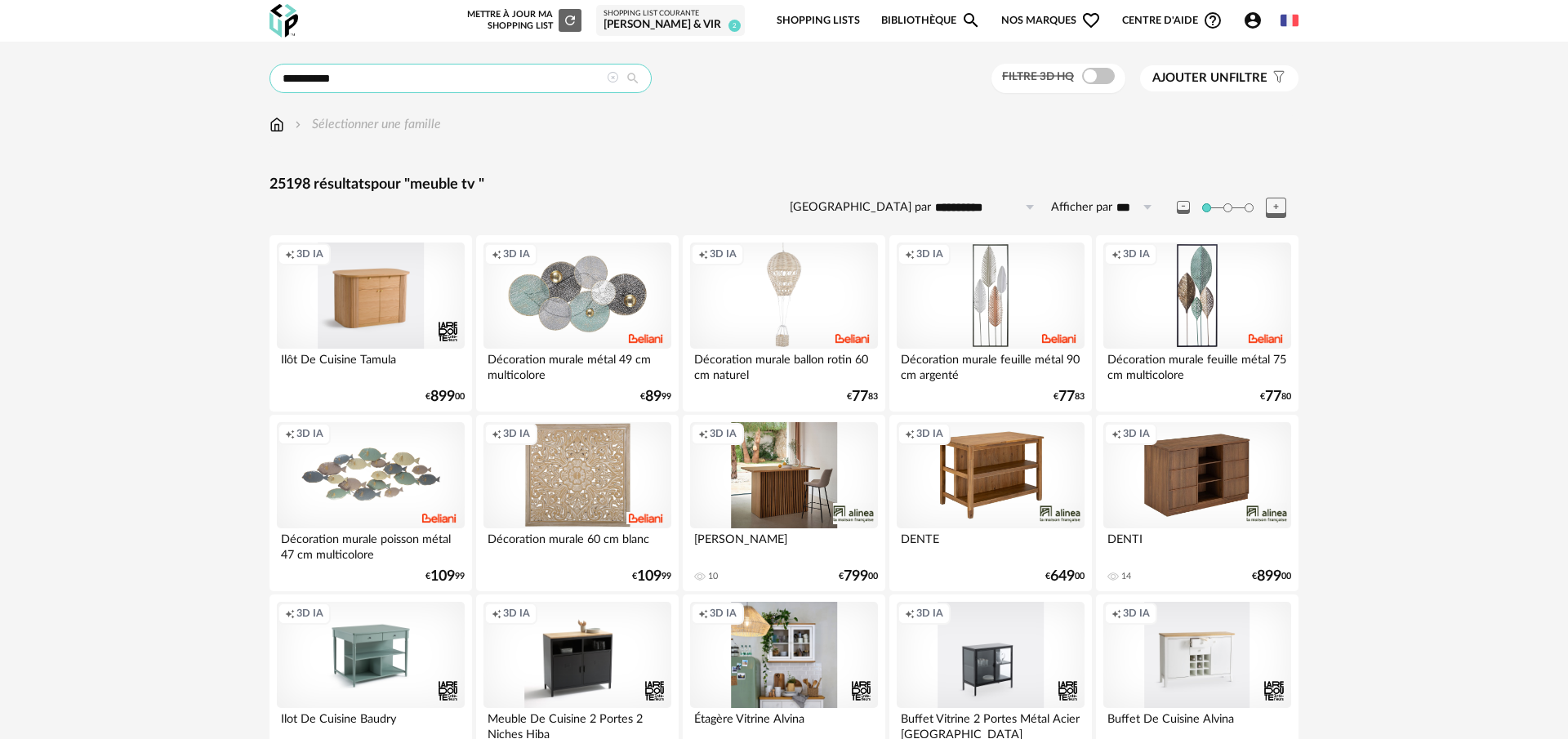
drag, startPoint x: 309, startPoint y: 77, endPoint x: 212, endPoint y: 76, distance: 97.0
type input "*"
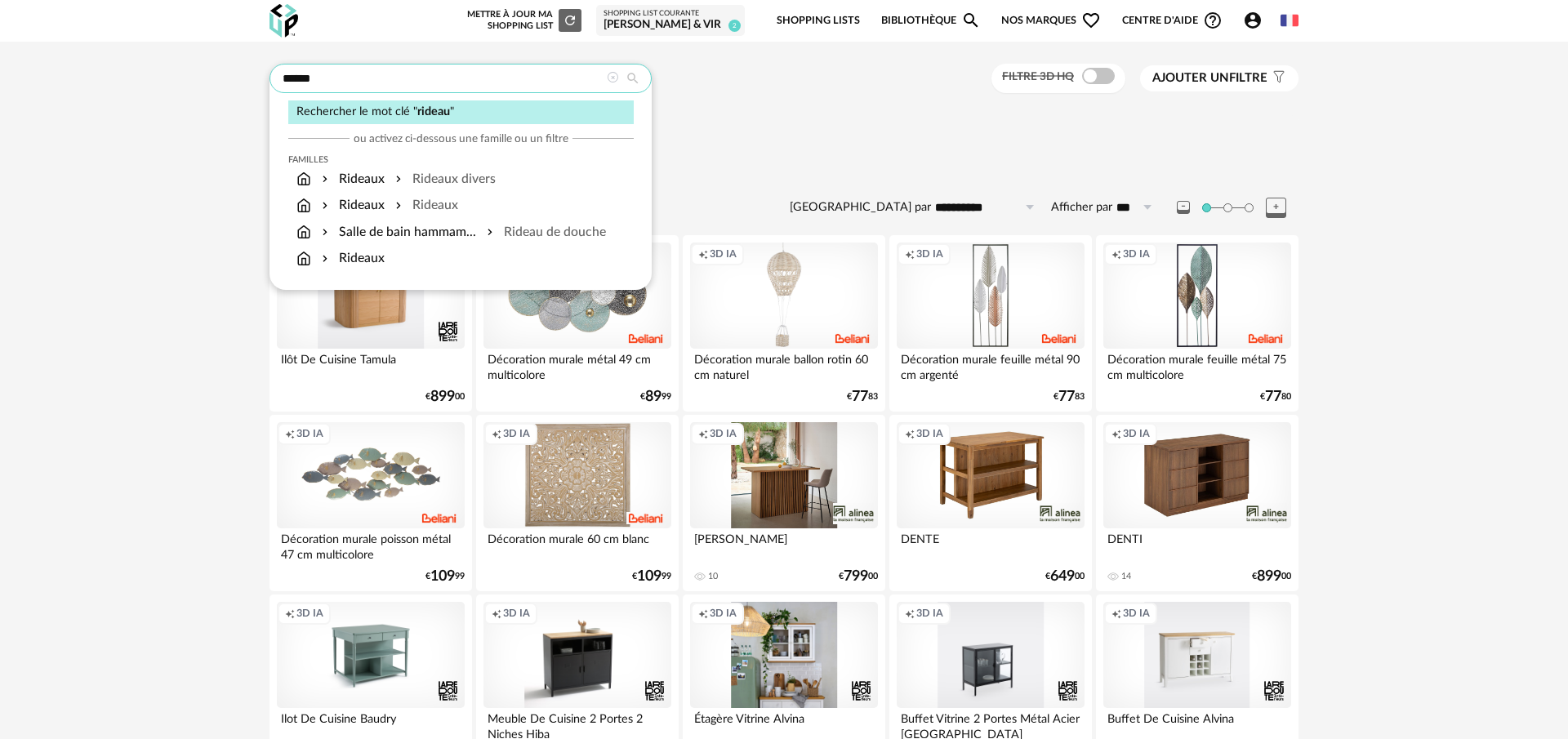
type input "******"
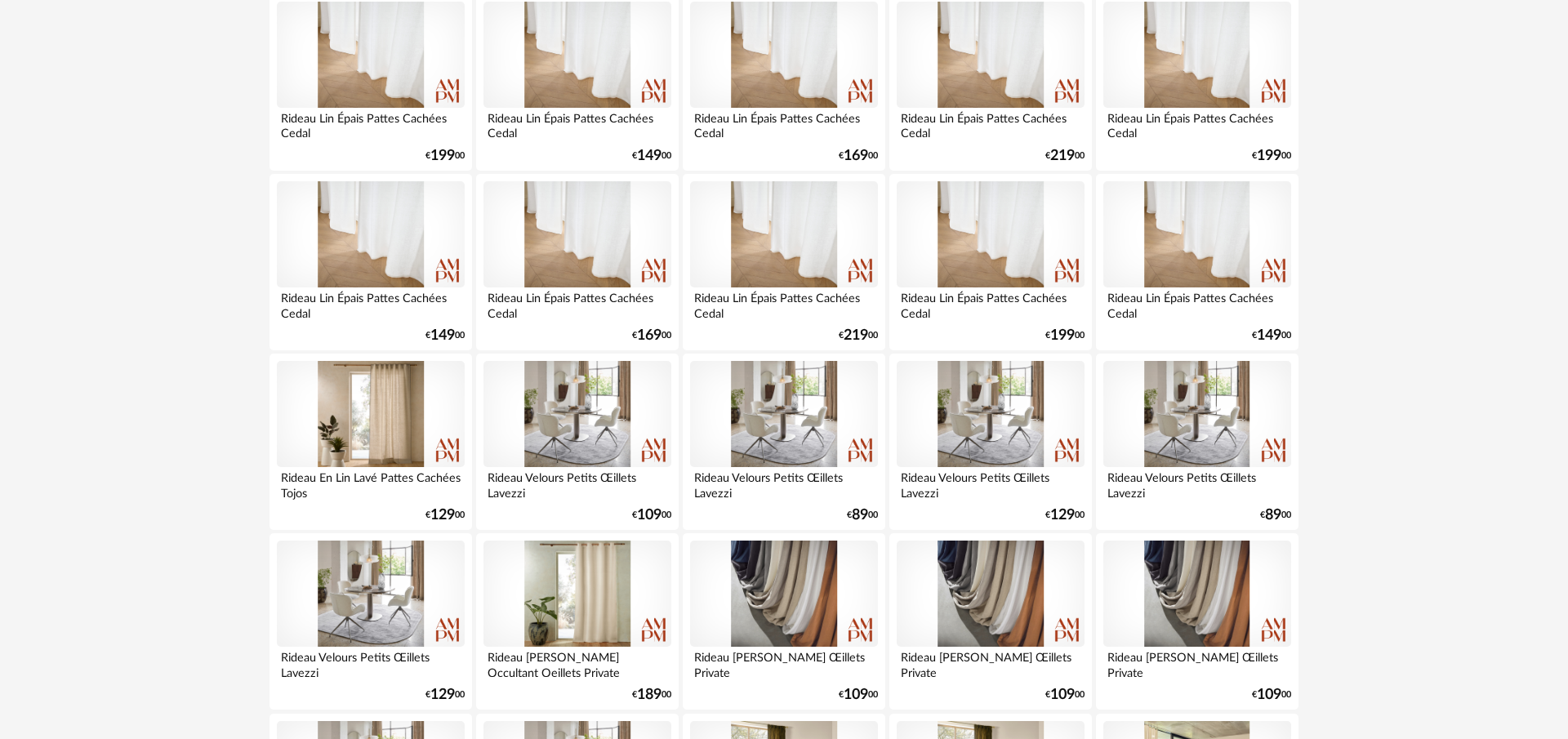
scroll to position [1864, 0]
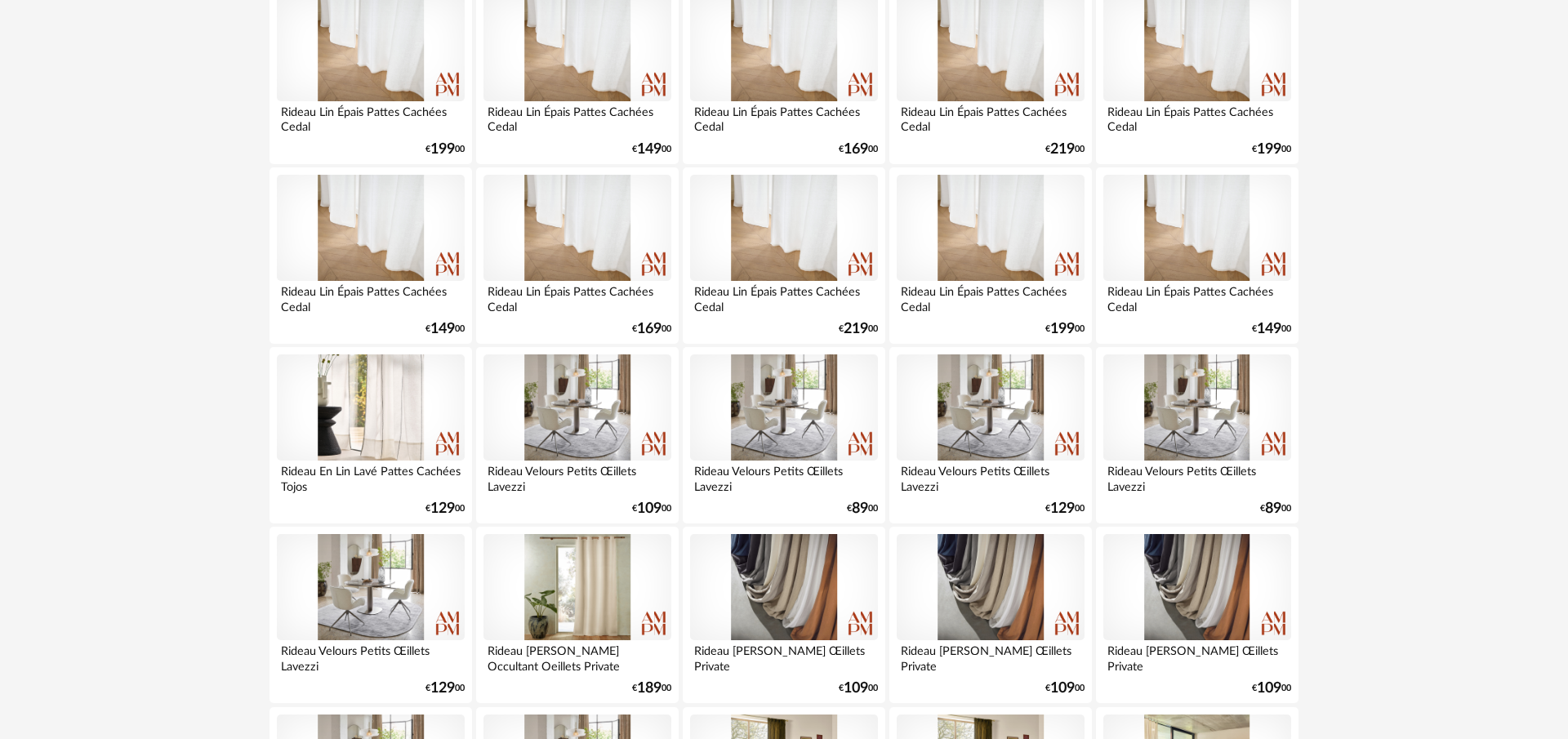
click at [379, 433] on div at bounding box center [371, 408] width 188 height 107
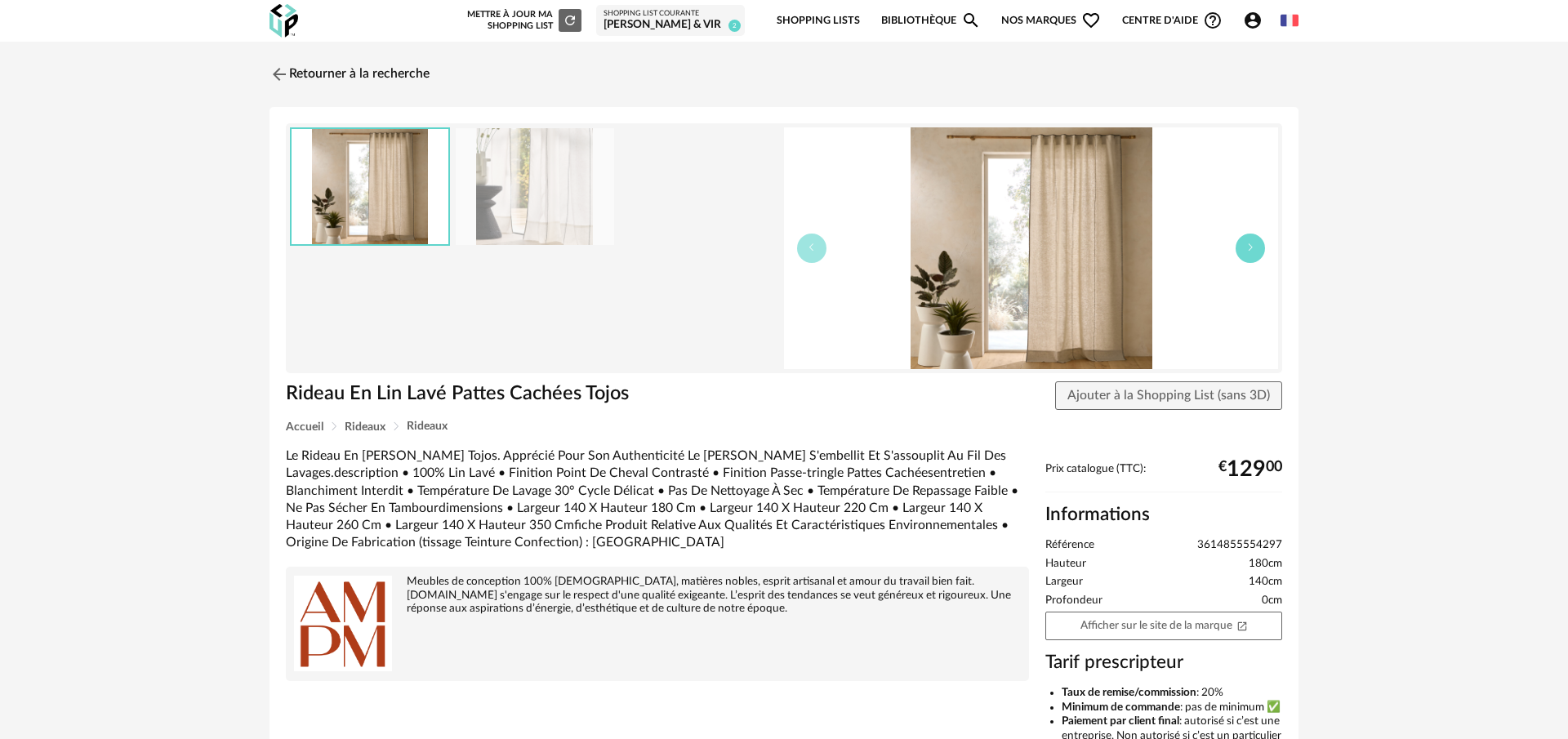
click at [1244, 252] on button "button" at bounding box center [1250, 248] width 29 height 29
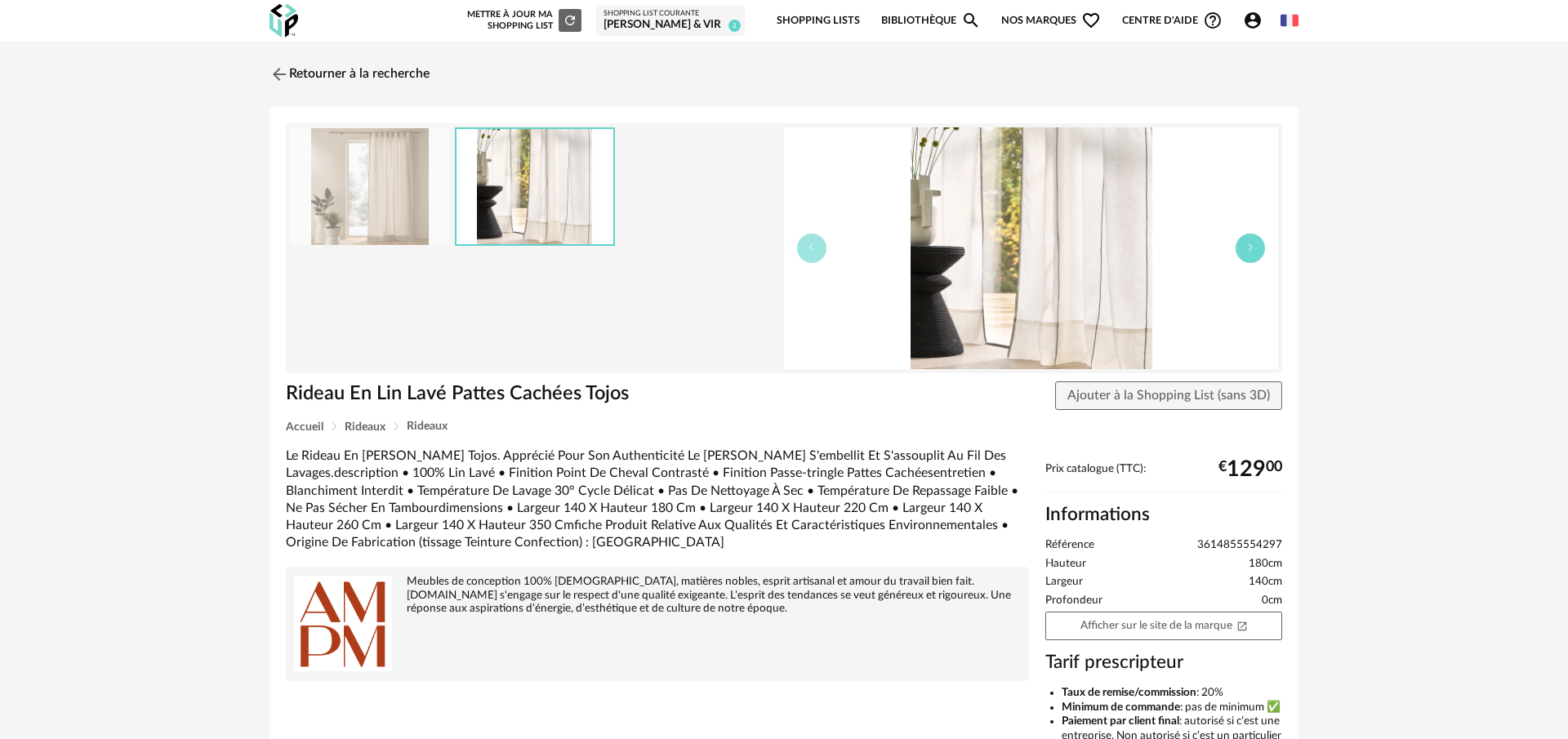
click at [1244, 252] on button "button" at bounding box center [1250, 248] width 29 height 29
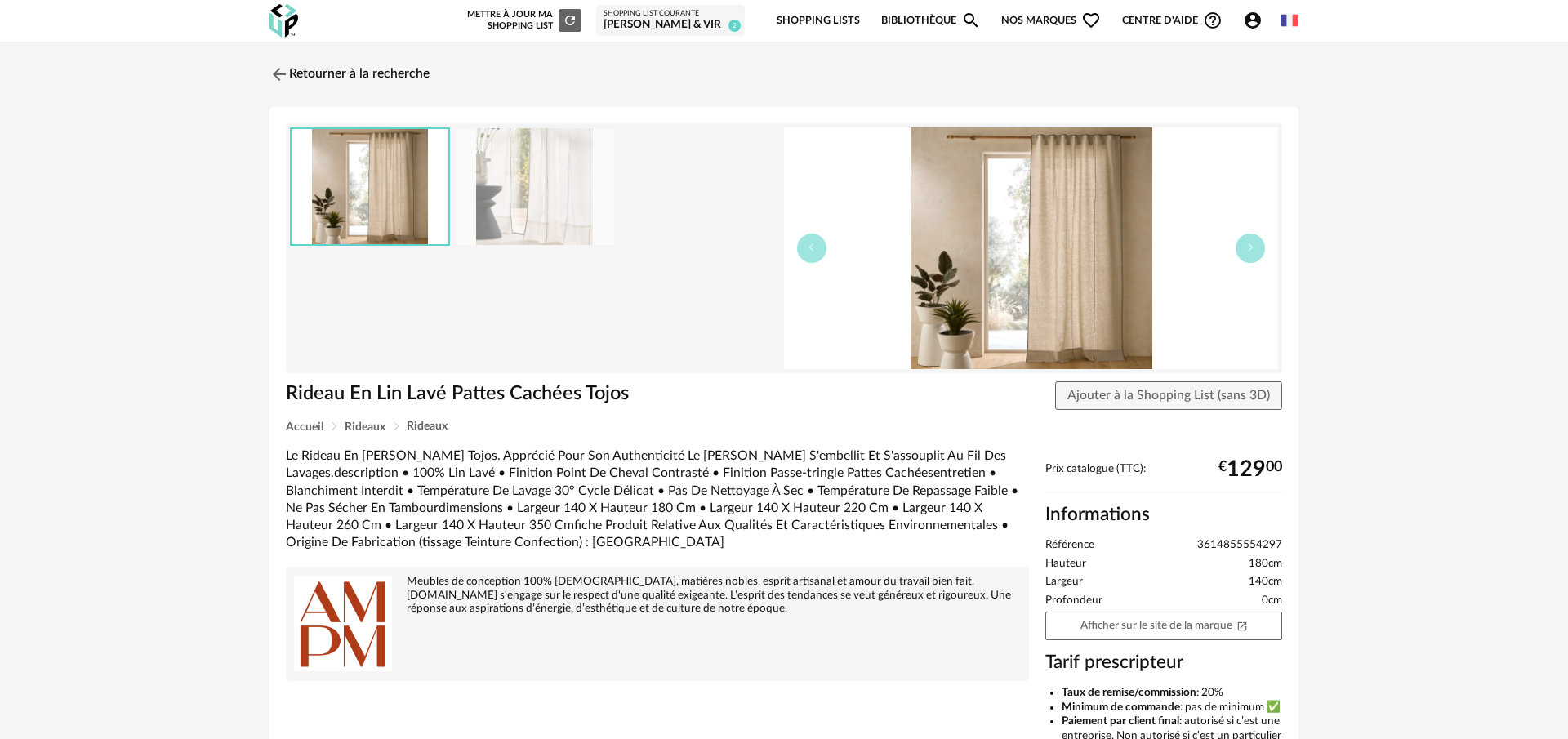
click at [266, 69] on div "Retourner à la recherche Rideau En Lin Lavé Pattes Cachées Tojos Rideau En Lin …" at bounding box center [784, 538] width 1058 height 963
click at [277, 78] on img at bounding box center [278, 74] width 23 height 23
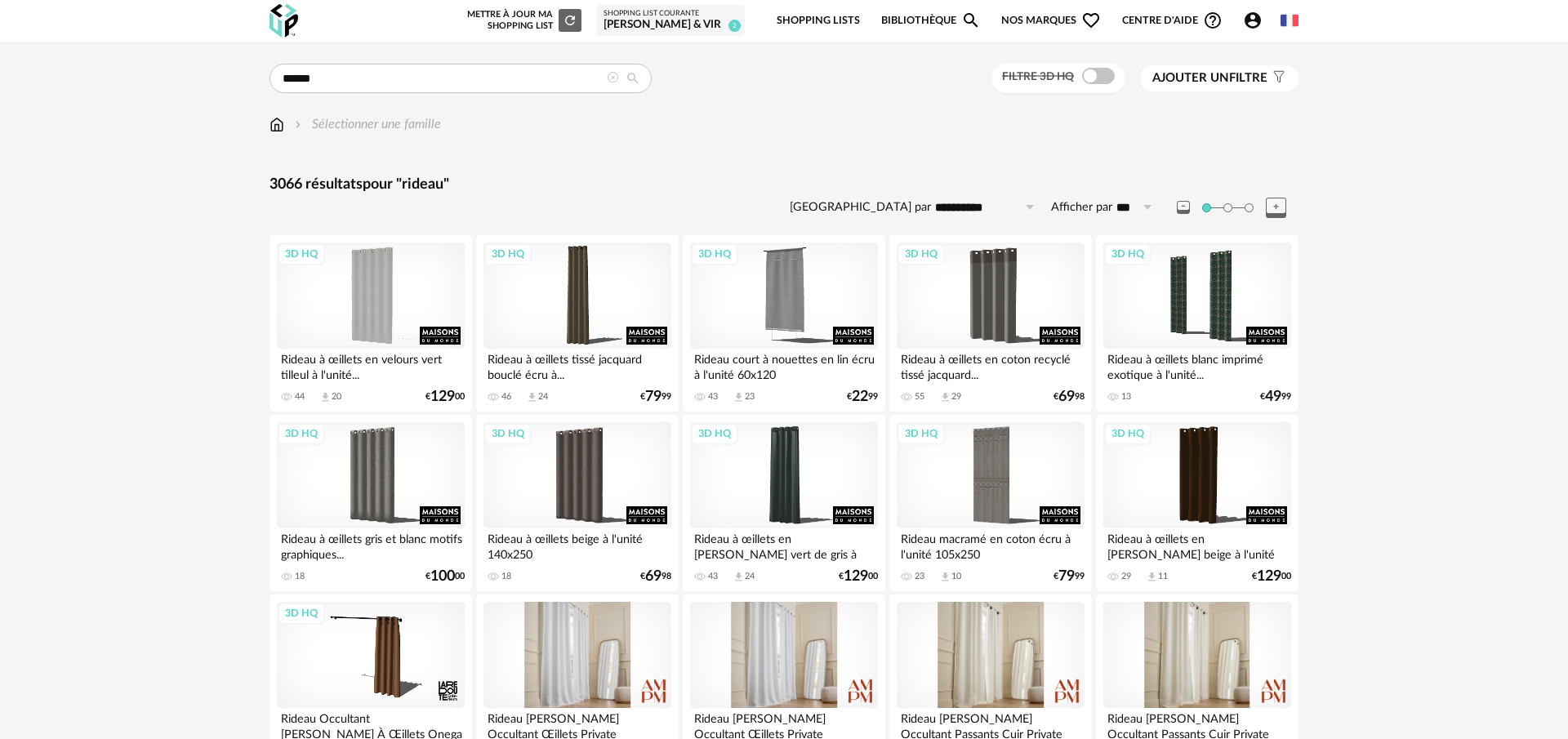
click at [1207, 81] on span "Ajouter un" at bounding box center [1190, 77] width 77 height 13
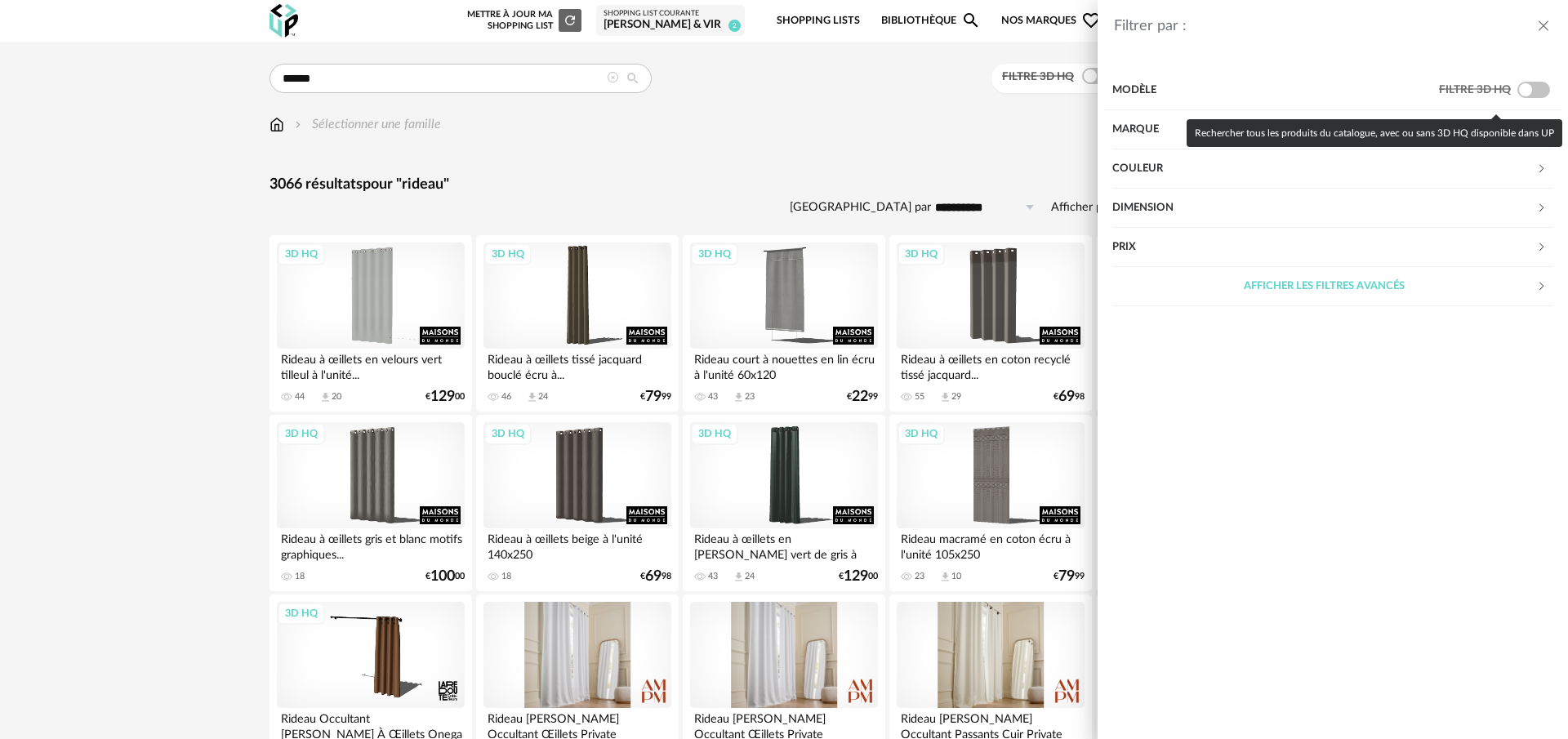
click at [1529, 89] on span at bounding box center [1534, 89] width 33 height 16
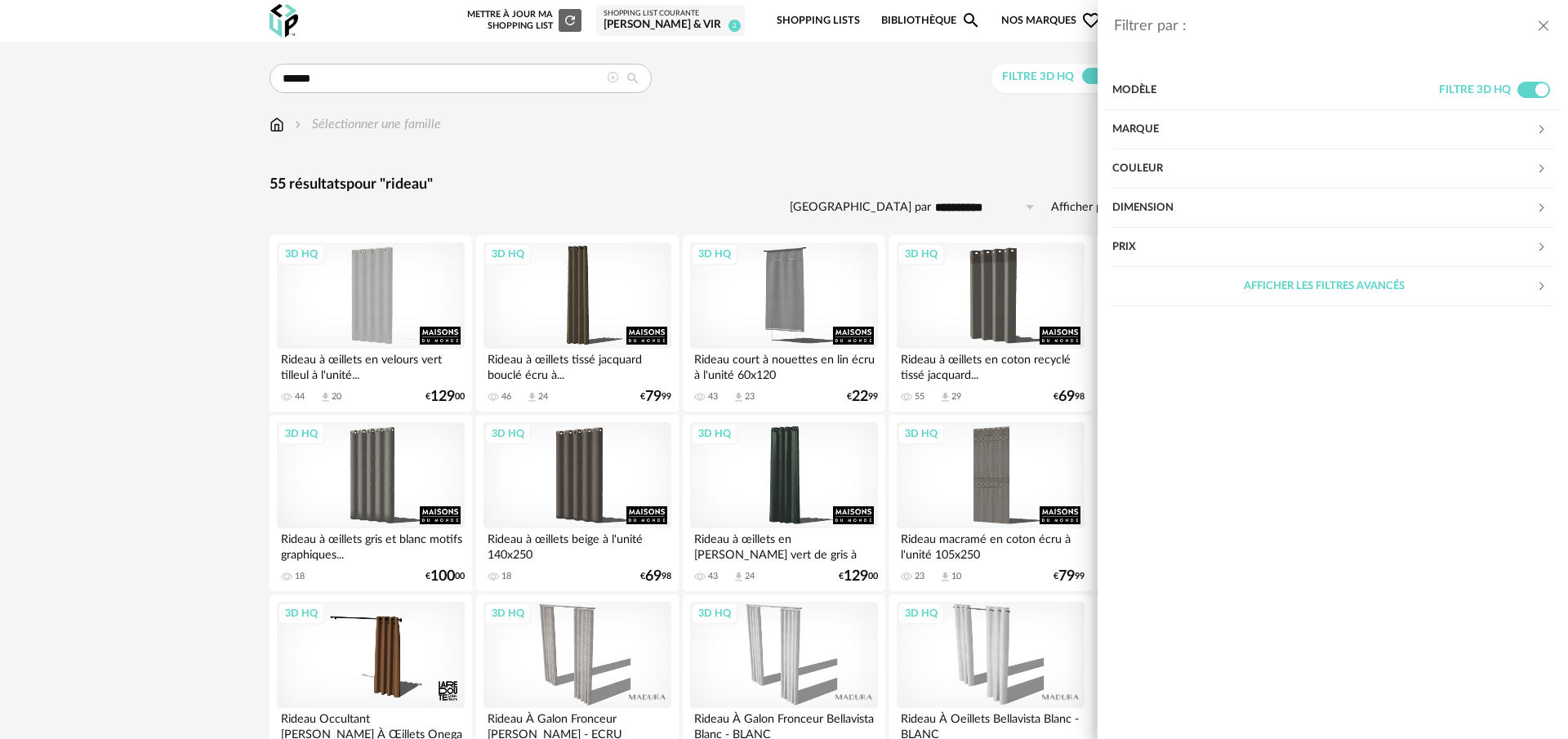
click at [880, 153] on div "Filtrer par : Modèle Filtre 3D HQ Marque &tradition 0 101 Copenhagen 0 366 Conc…" at bounding box center [784, 369] width 1568 height 739
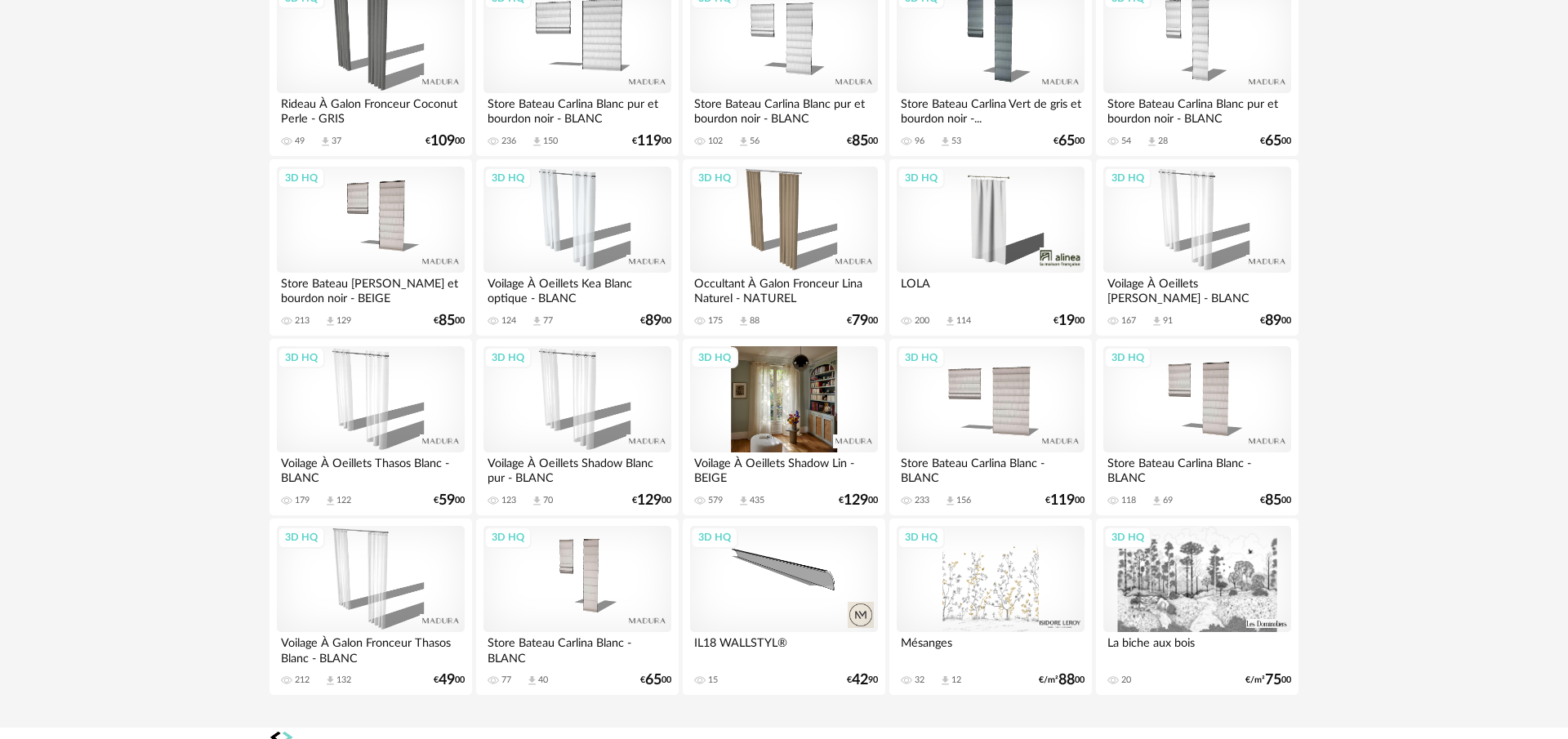
scroll to position [1516, 0]
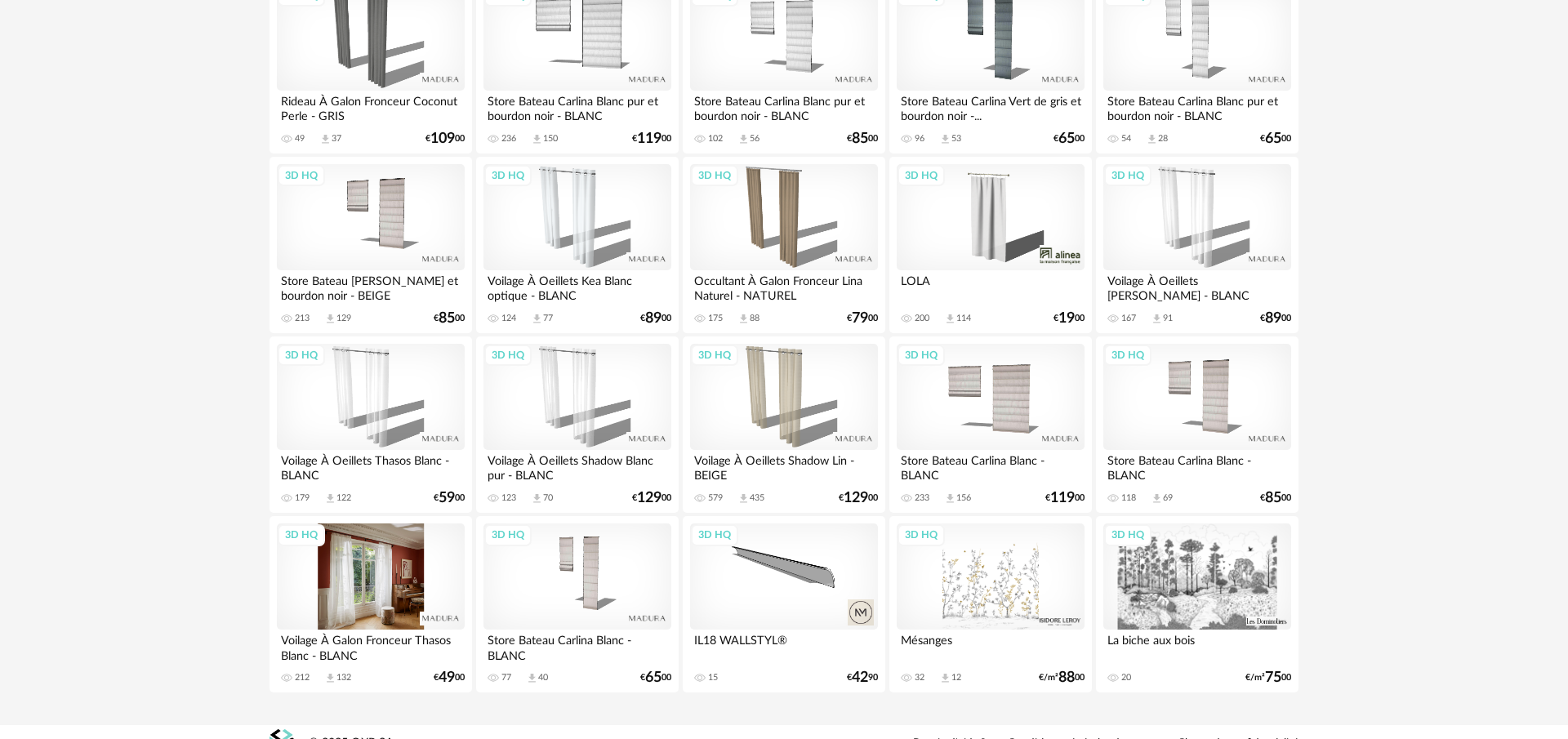
click at [401, 571] on div "3D HQ" at bounding box center [371, 576] width 188 height 107
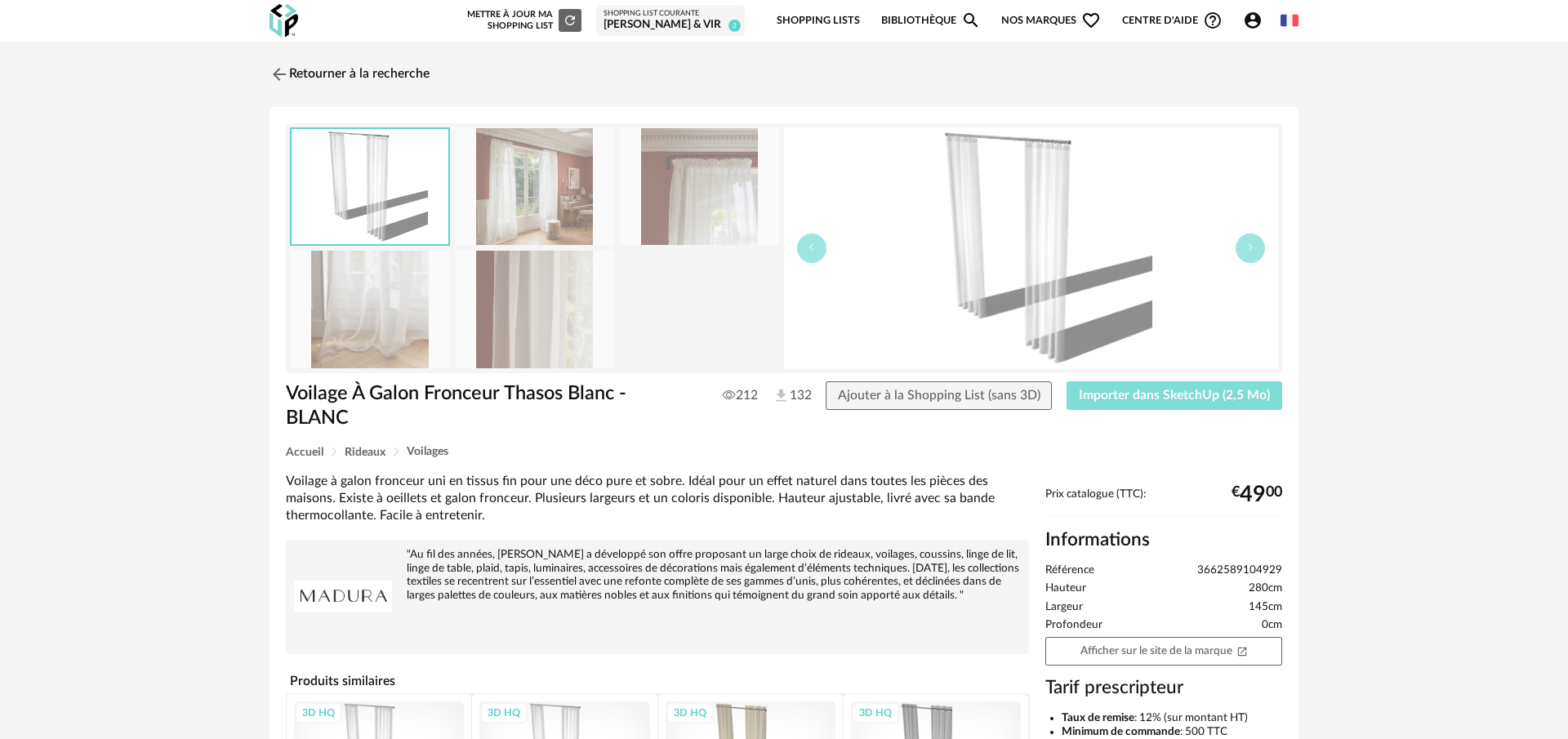
click at [1134, 397] on span "Importer dans SketchUp (2,5 Mo)" at bounding box center [1174, 394] width 191 height 13
click at [283, 72] on img at bounding box center [278, 74] width 23 height 23
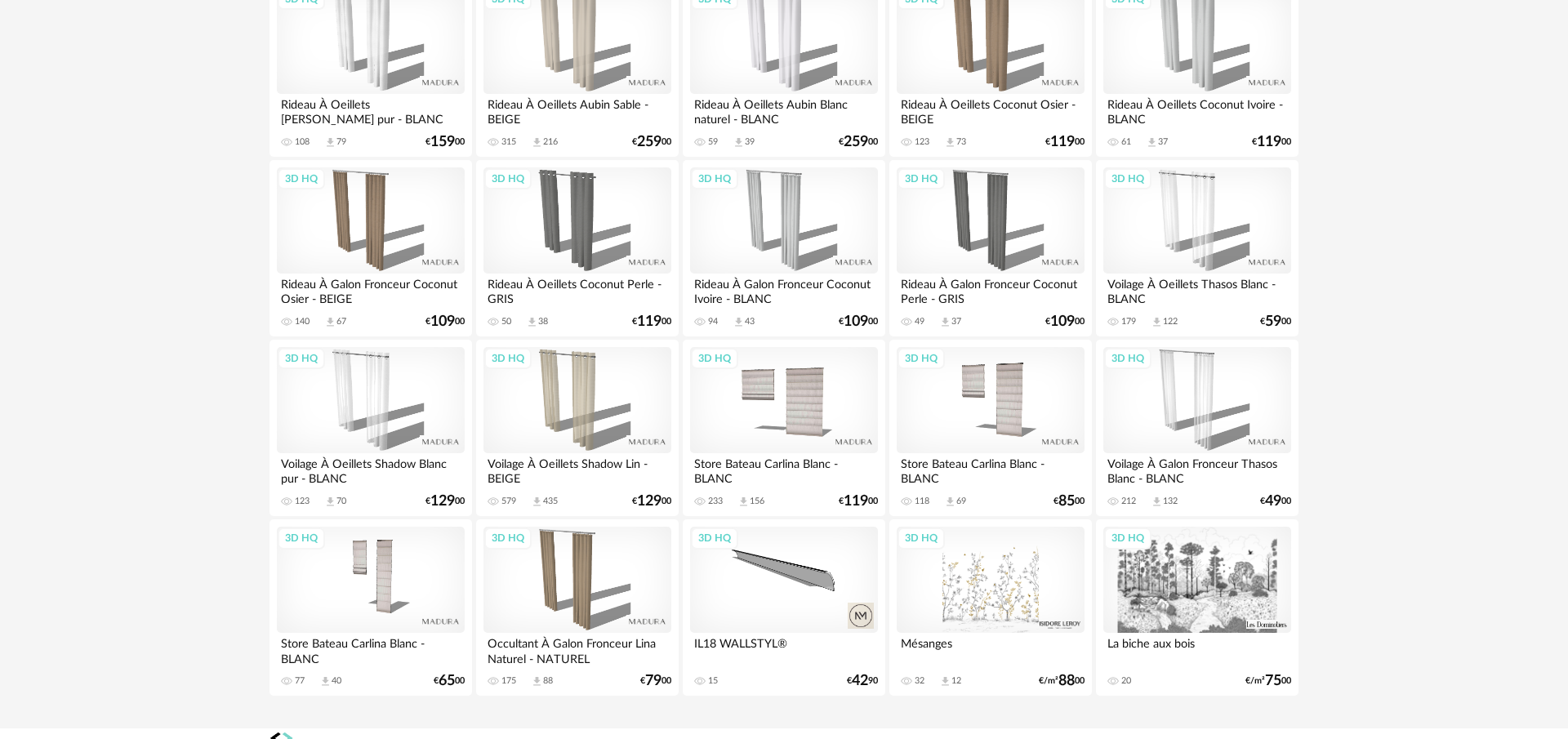
scroll to position [1539, 0]
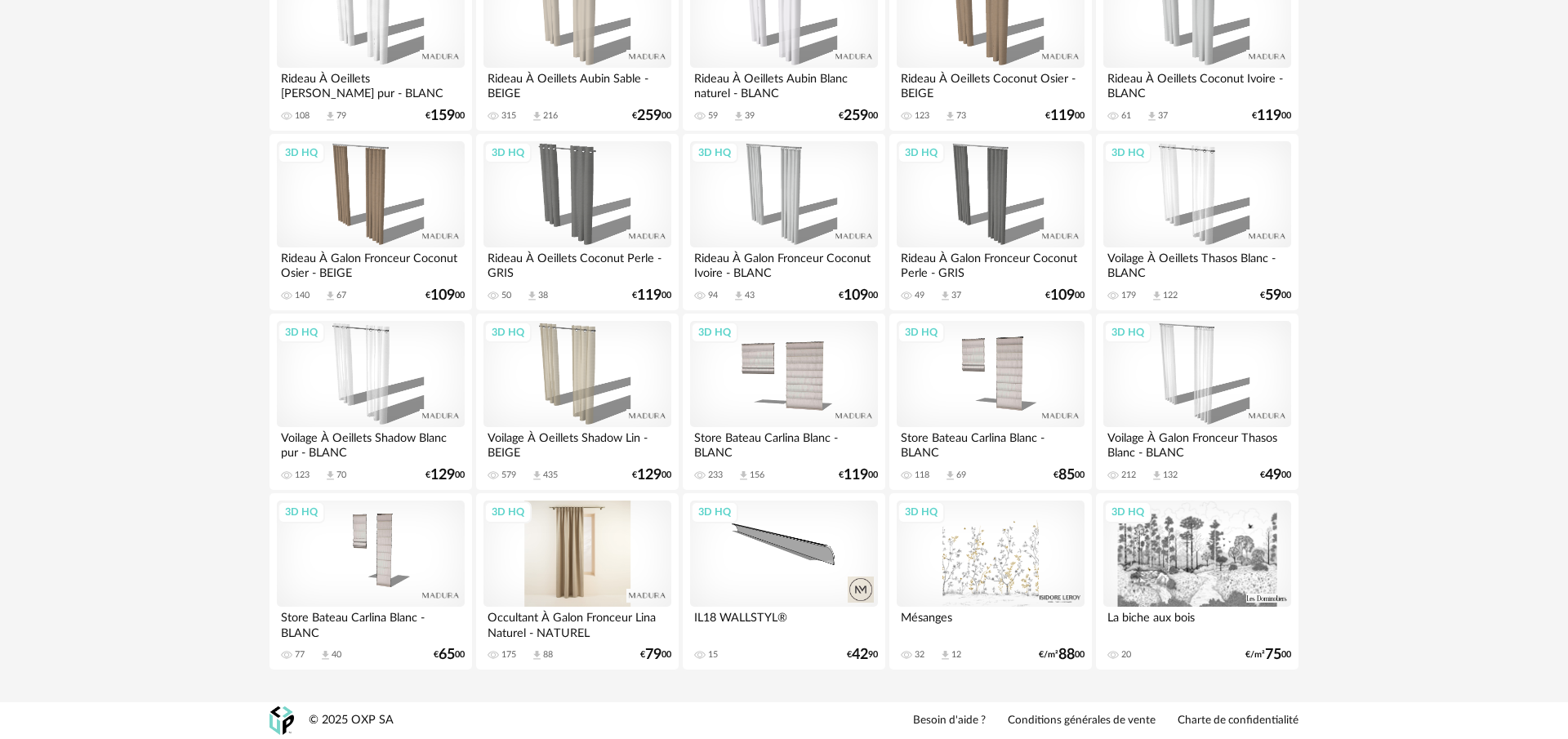
click at [594, 568] on div "3D HQ" at bounding box center [578, 554] width 188 height 107
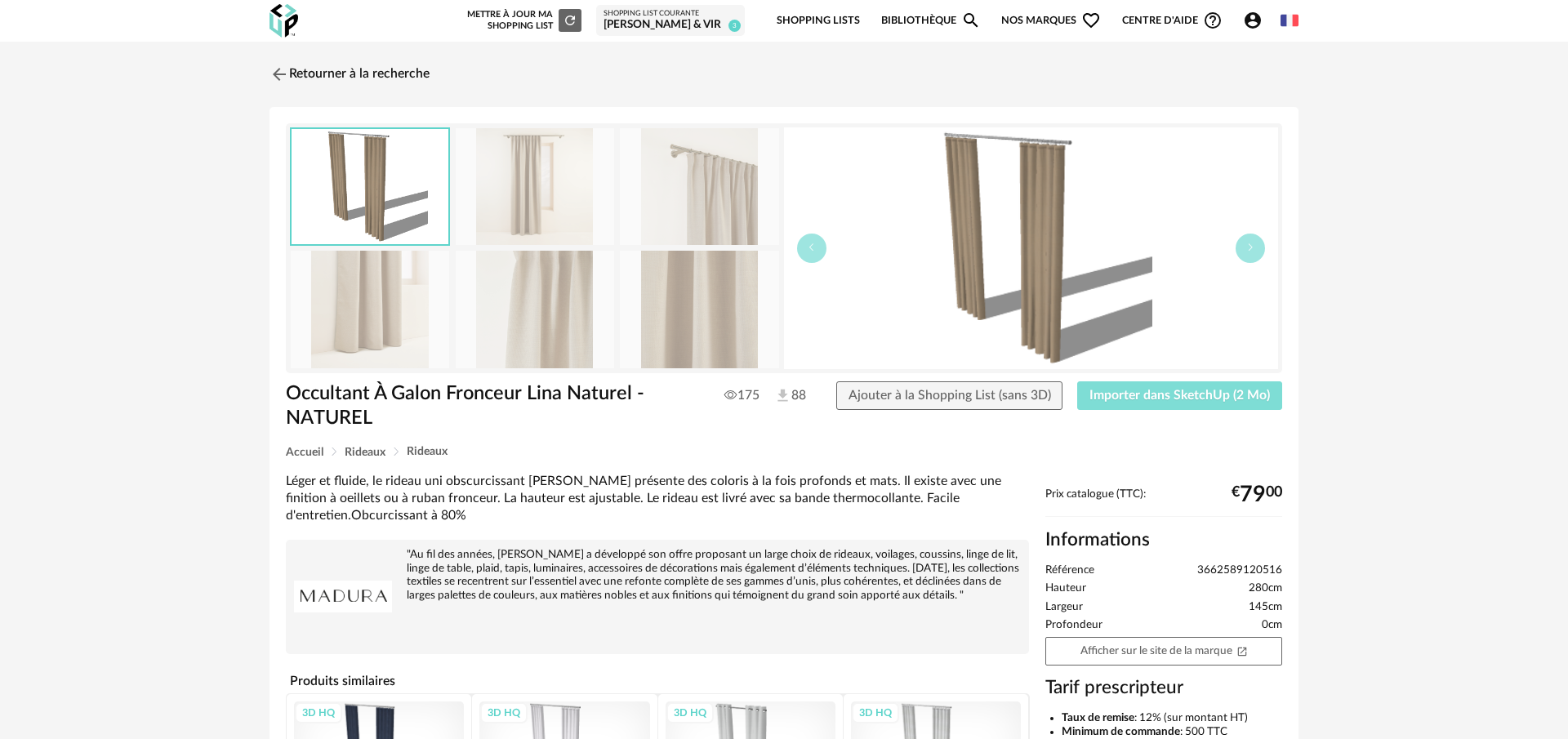
click at [1181, 396] on span "Importer dans SketchUp (2 Mo)" at bounding box center [1179, 394] width 180 height 13
click at [280, 70] on img at bounding box center [278, 74] width 23 height 23
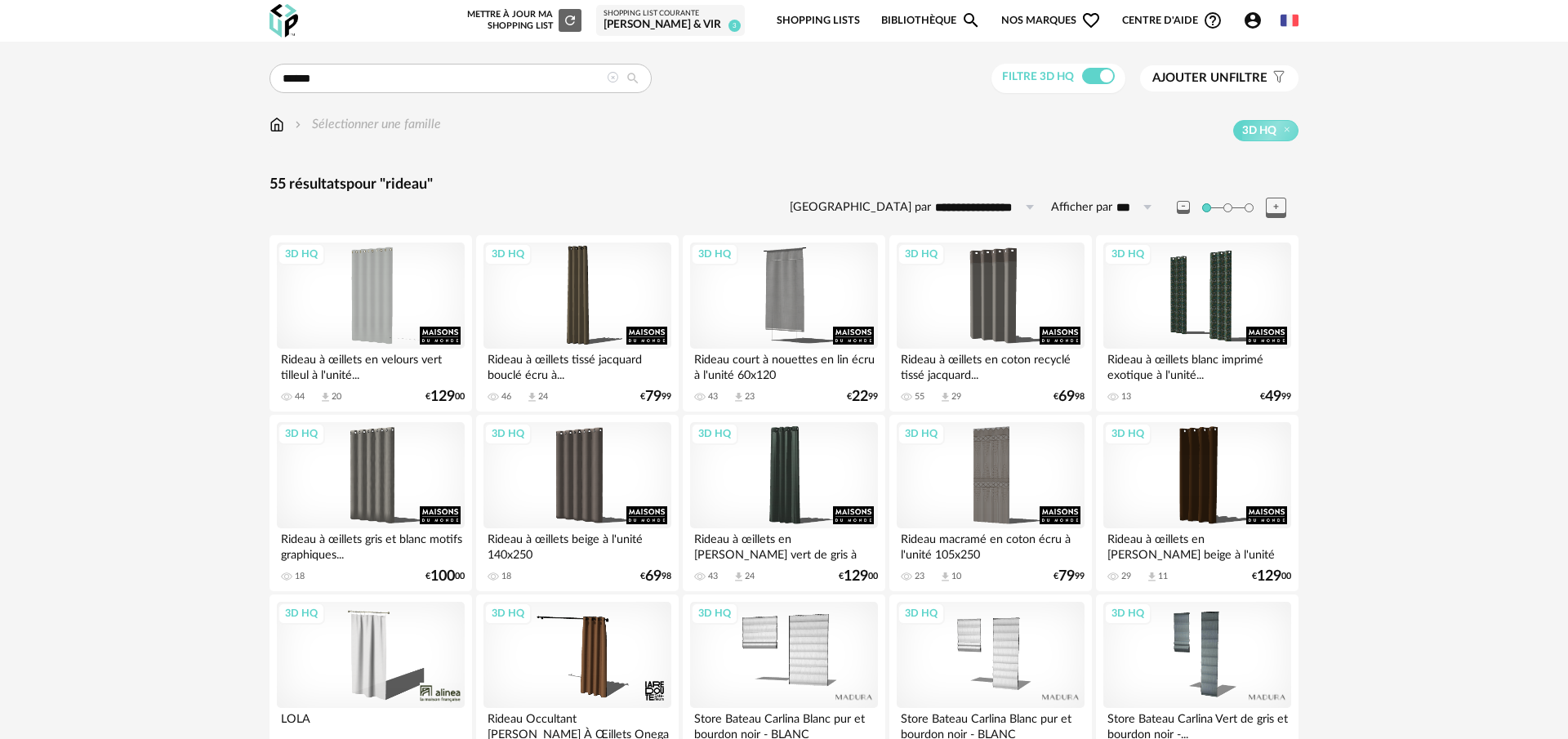
click at [926, 22] on link "Bibliothèque Magnify icon" at bounding box center [930, 21] width 100 height 39
click at [1016, 22] on span "Nos marques Heart Outline icon" at bounding box center [1051, 21] width 100 height 39
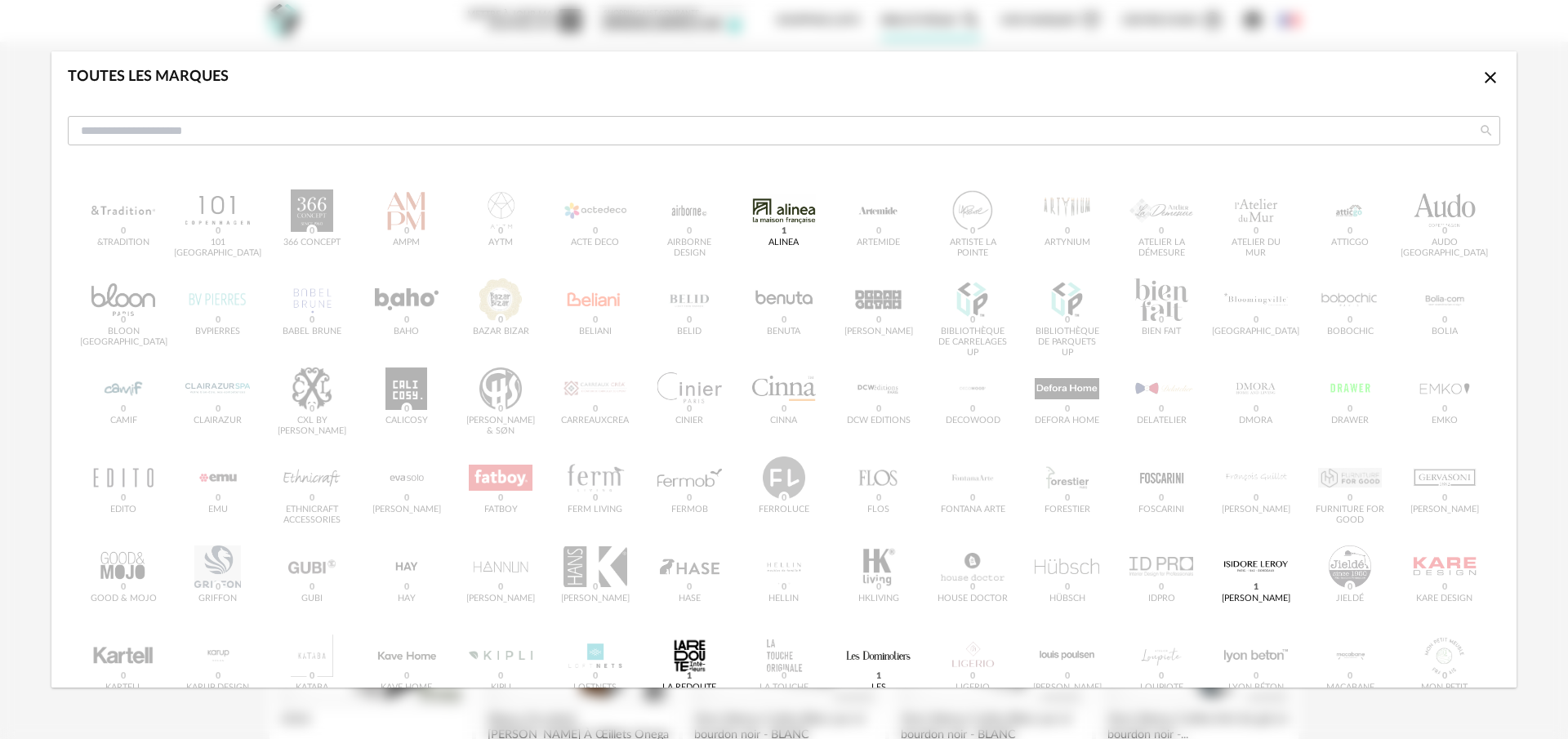
click at [1489, 77] on icon "Close icon" at bounding box center [1490, 77] width 12 height 12
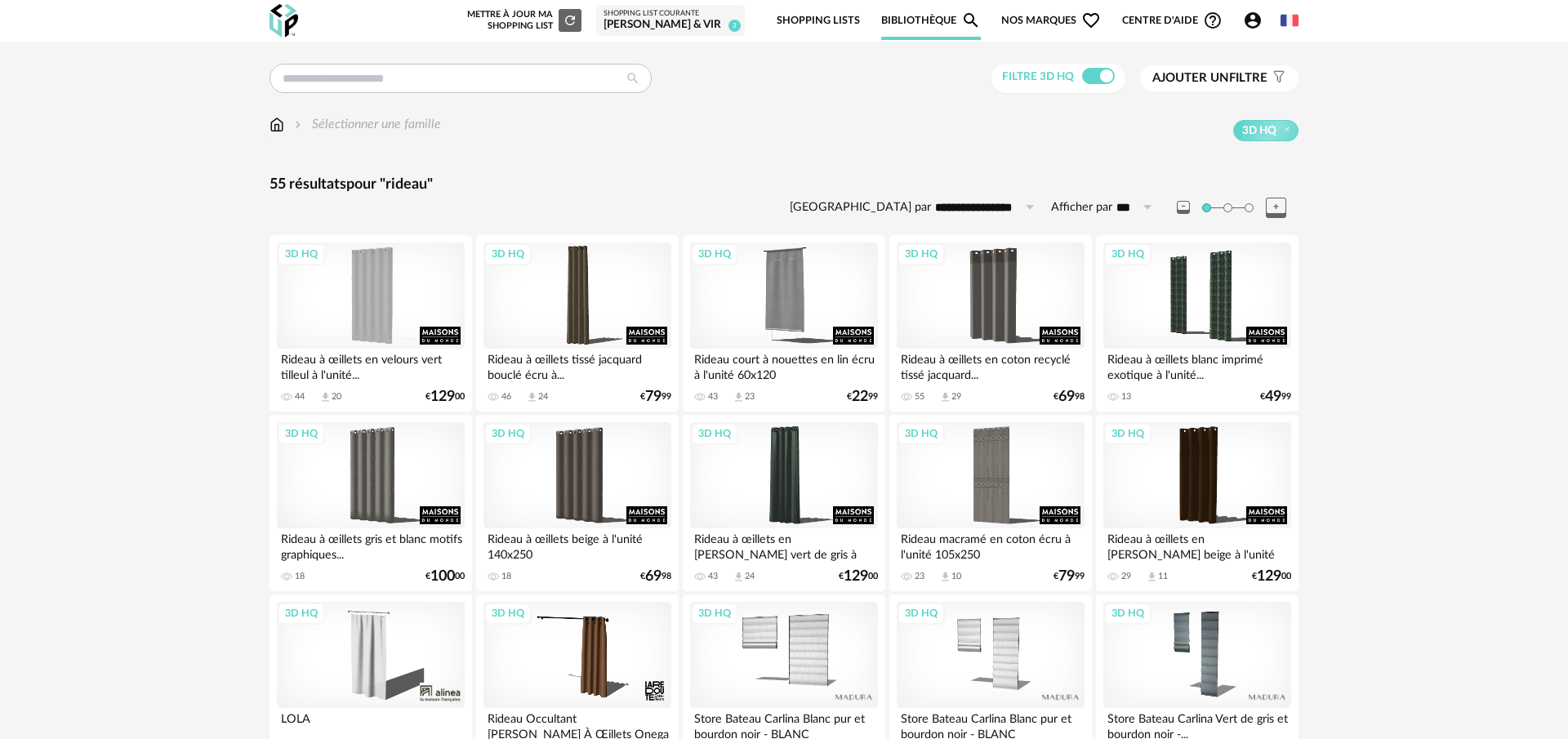
drag, startPoint x: 635, startPoint y: 141, endPoint x: 625, endPoint y: 139, distance: 10.2
click at [633, 141] on div "Sélectionner une famille 3D HQ" at bounding box center [784, 132] width 1029 height 34
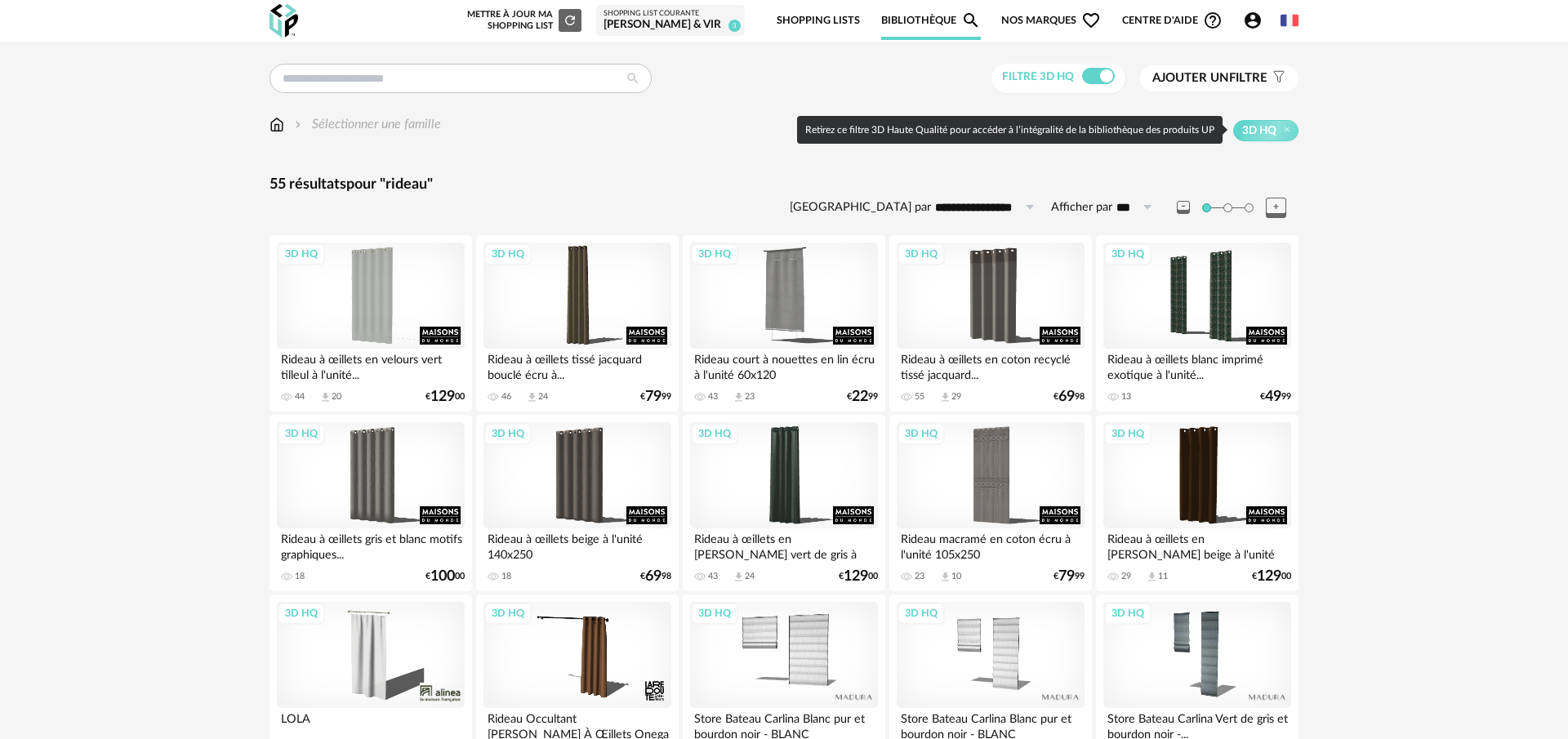
click at [1217, 77] on span "Ajouter un" at bounding box center [1190, 77] width 77 height 13
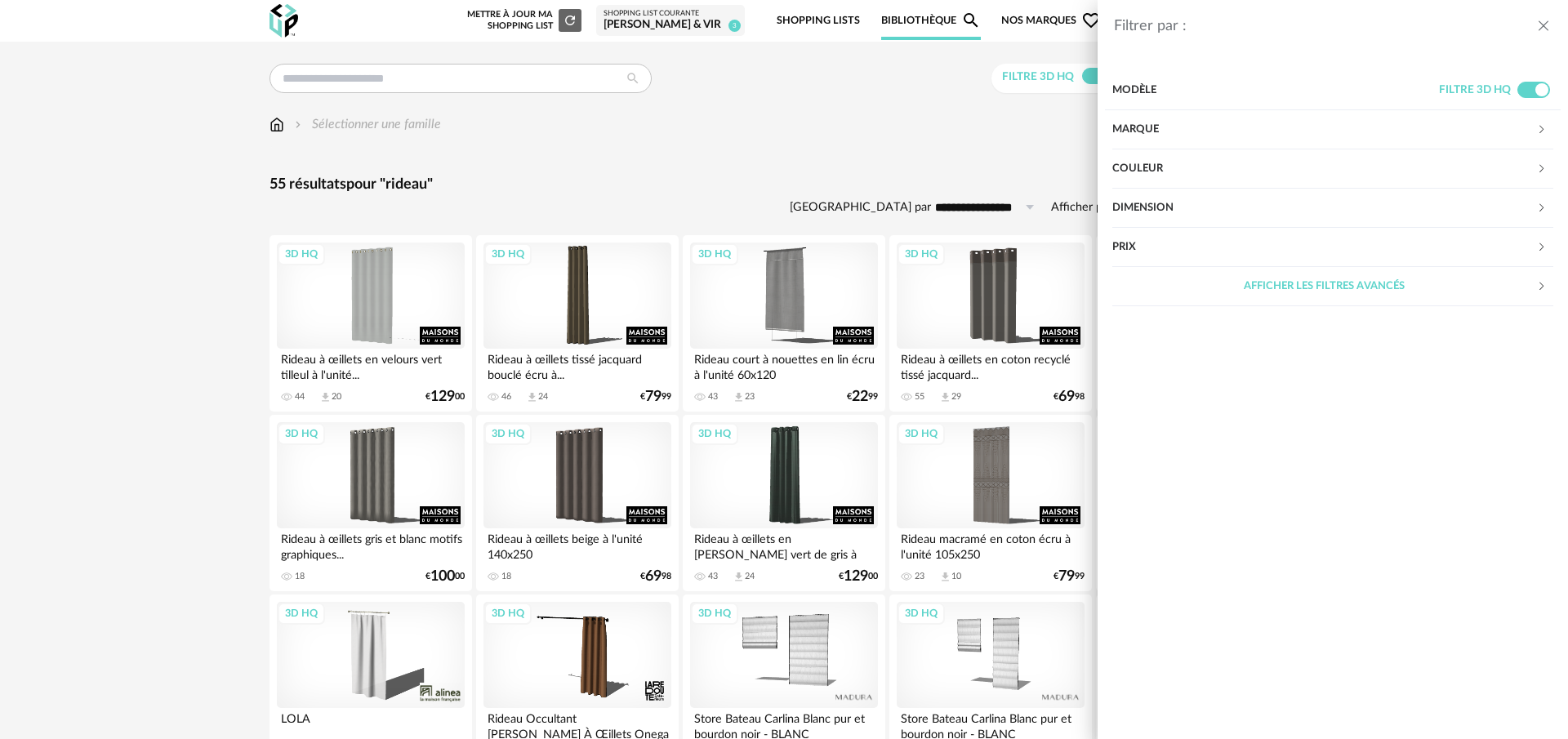
click at [1149, 204] on div "Dimension" at bounding box center [1324, 208] width 423 height 39
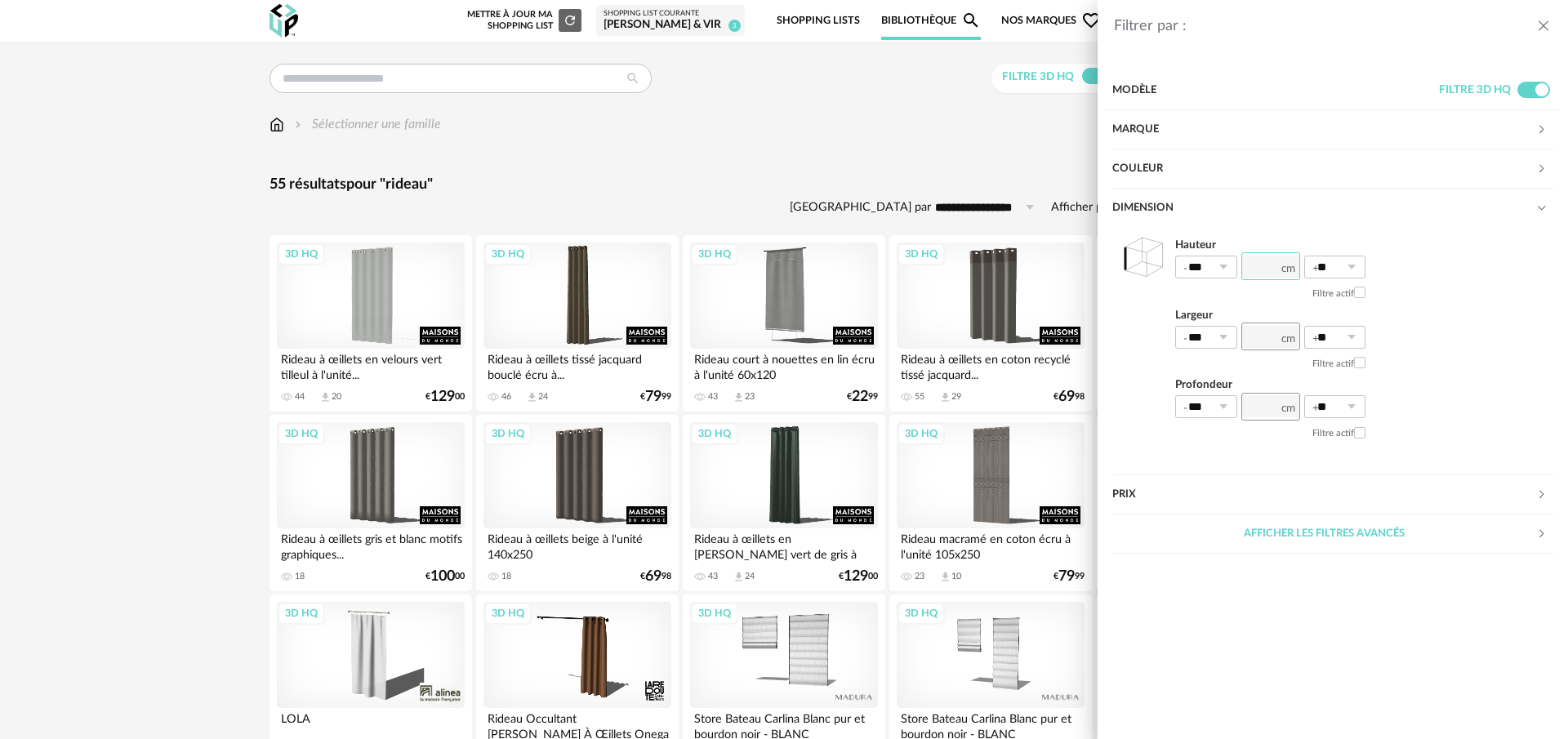
click at [1274, 268] on input "number" at bounding box center [1270, 265] width 59 height 28
type input "***"
type input "******"
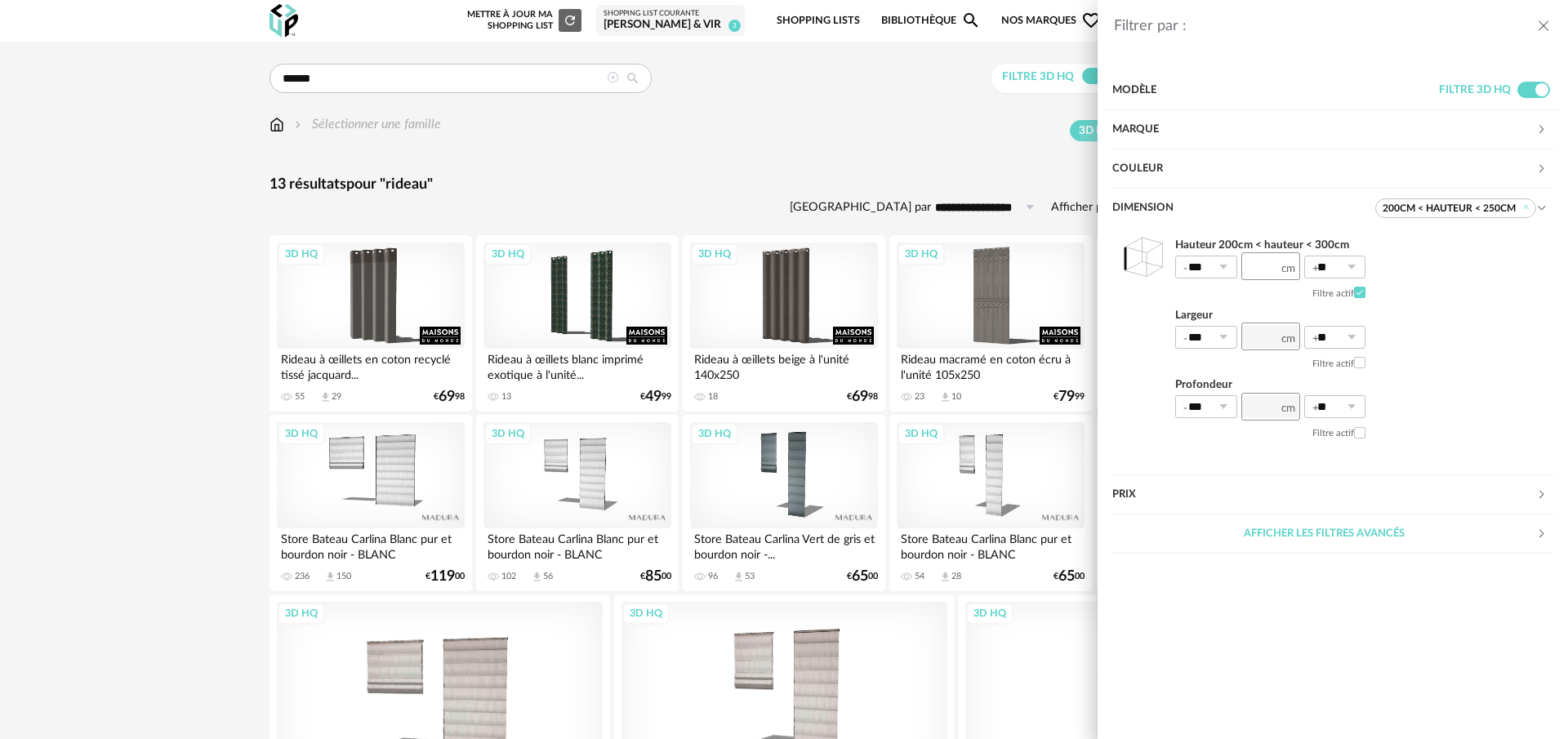
click at [785, 190] on div "Filtrer par : Modèle Filtre 3D HQ Marque &tradition 0 101 Copenhagen 0 366 Conc…" at bounding box center [784, 369] width 1568 height 739
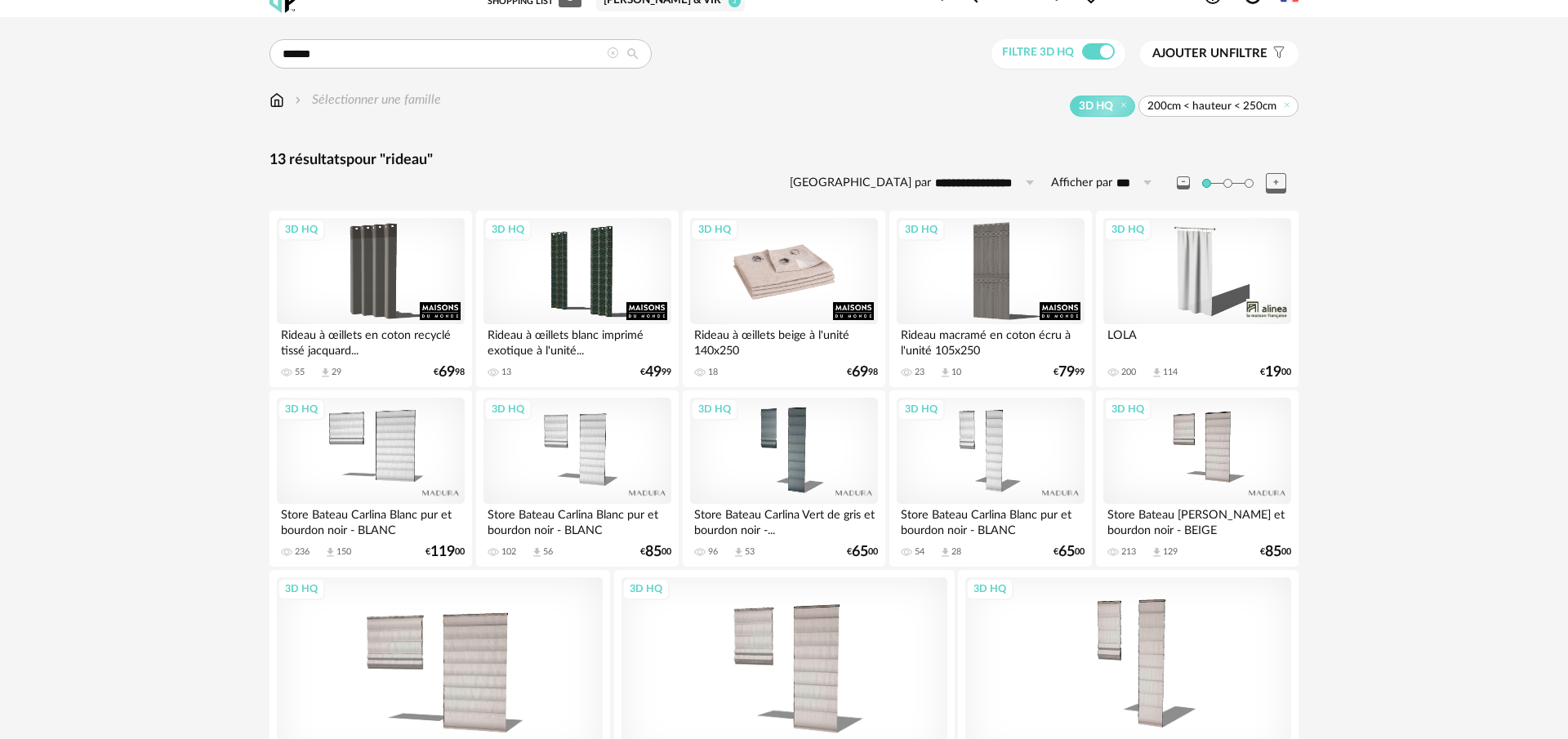
scroll to position [25, 0]
click at [1198, 277] on div "3D HQ" at bounding box center [1198, 270] width 188 height 107
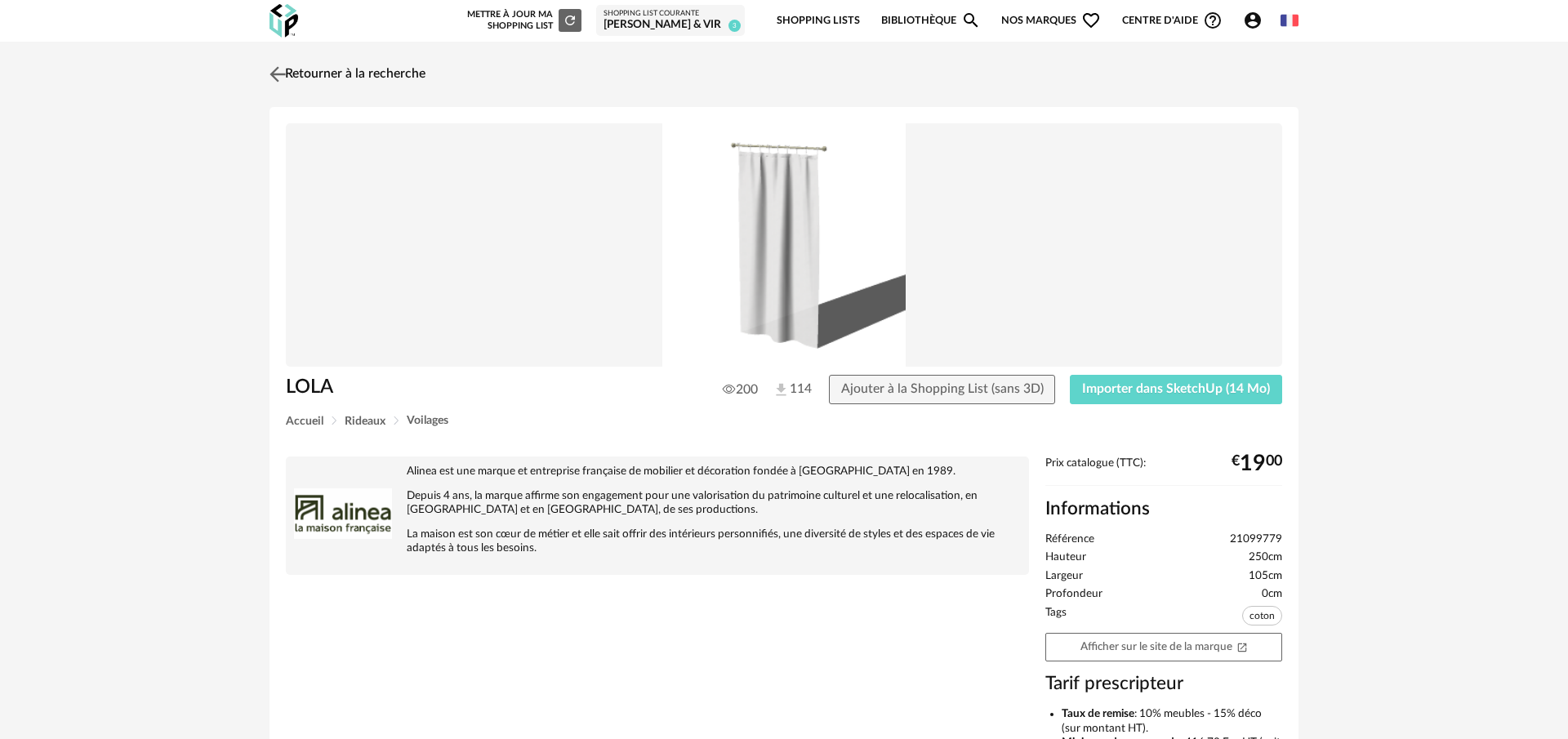
click at [273, 69] on img at bounding box center [278, 74] width 23 height 23
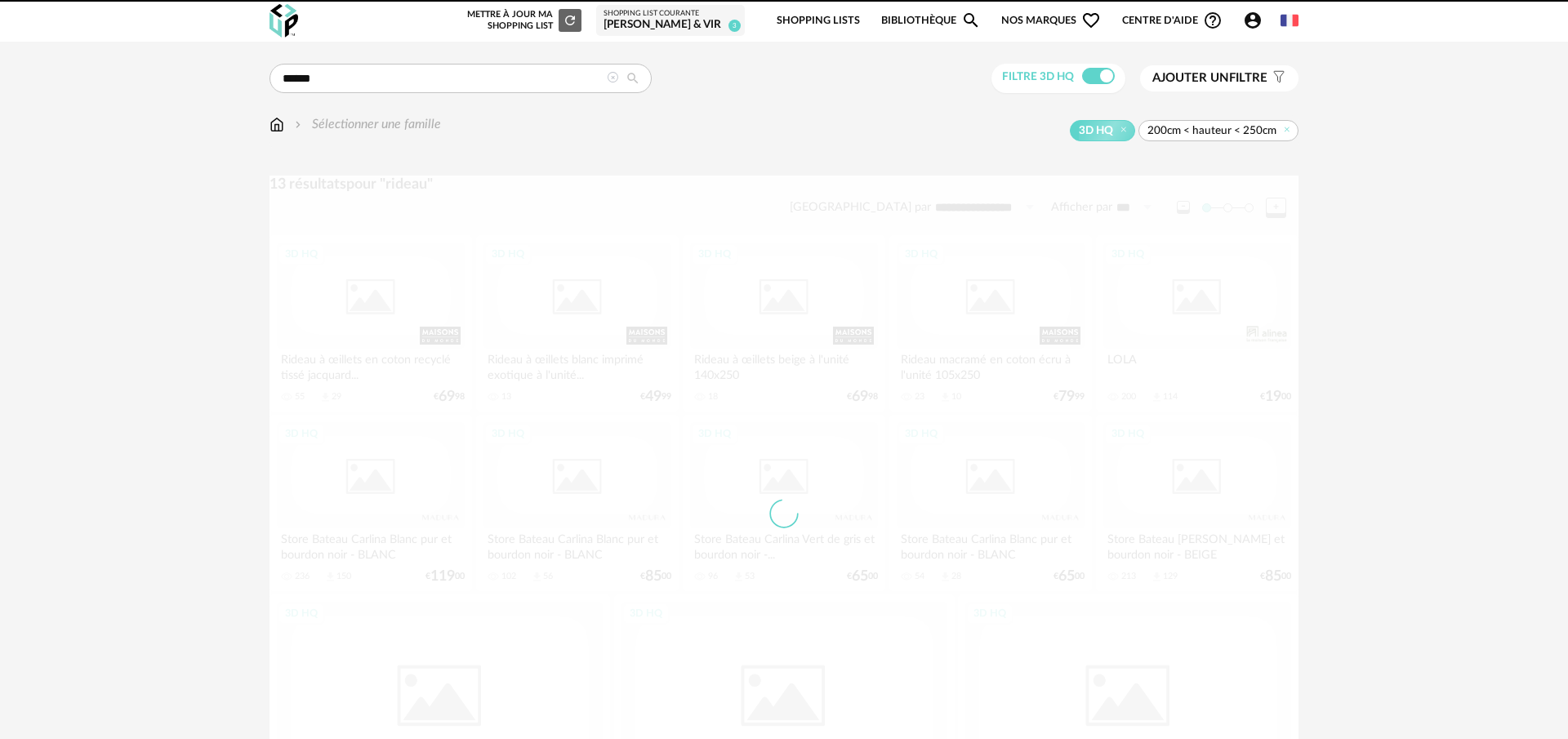
scroll to position [25, 0]
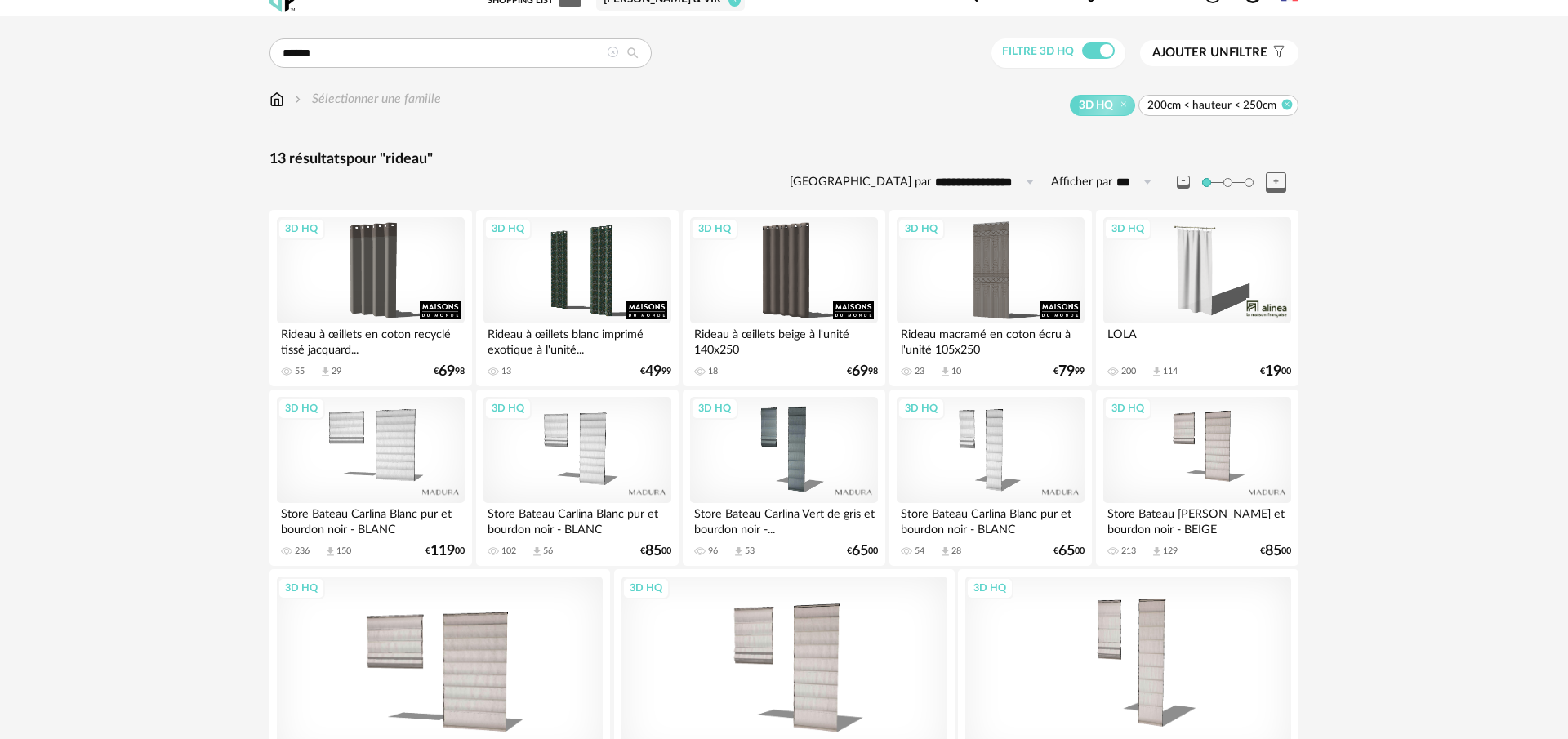
click at [1286, 105] on icon at bounding box center [1287, 104] width 11 height 11
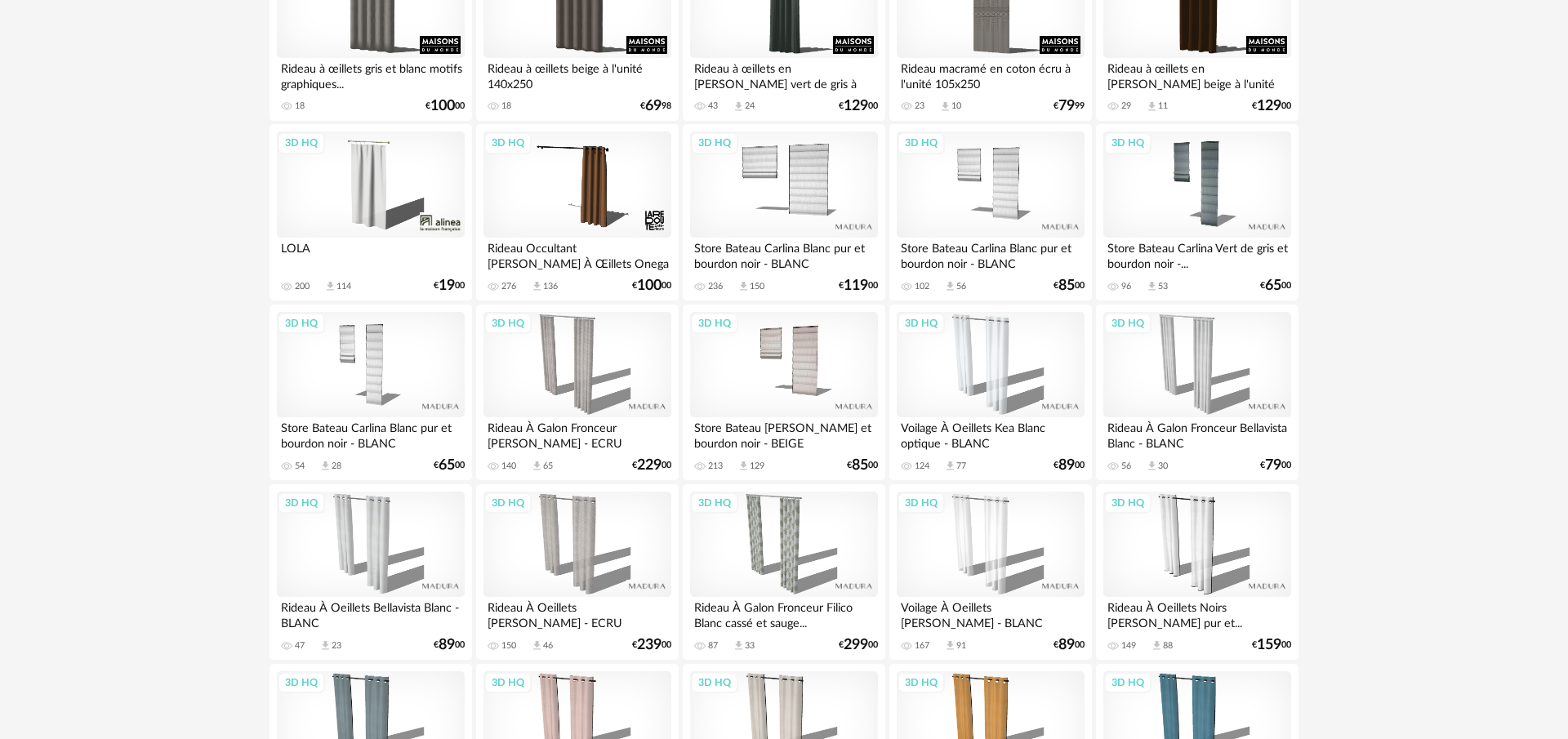
scroll to position [526, 0]
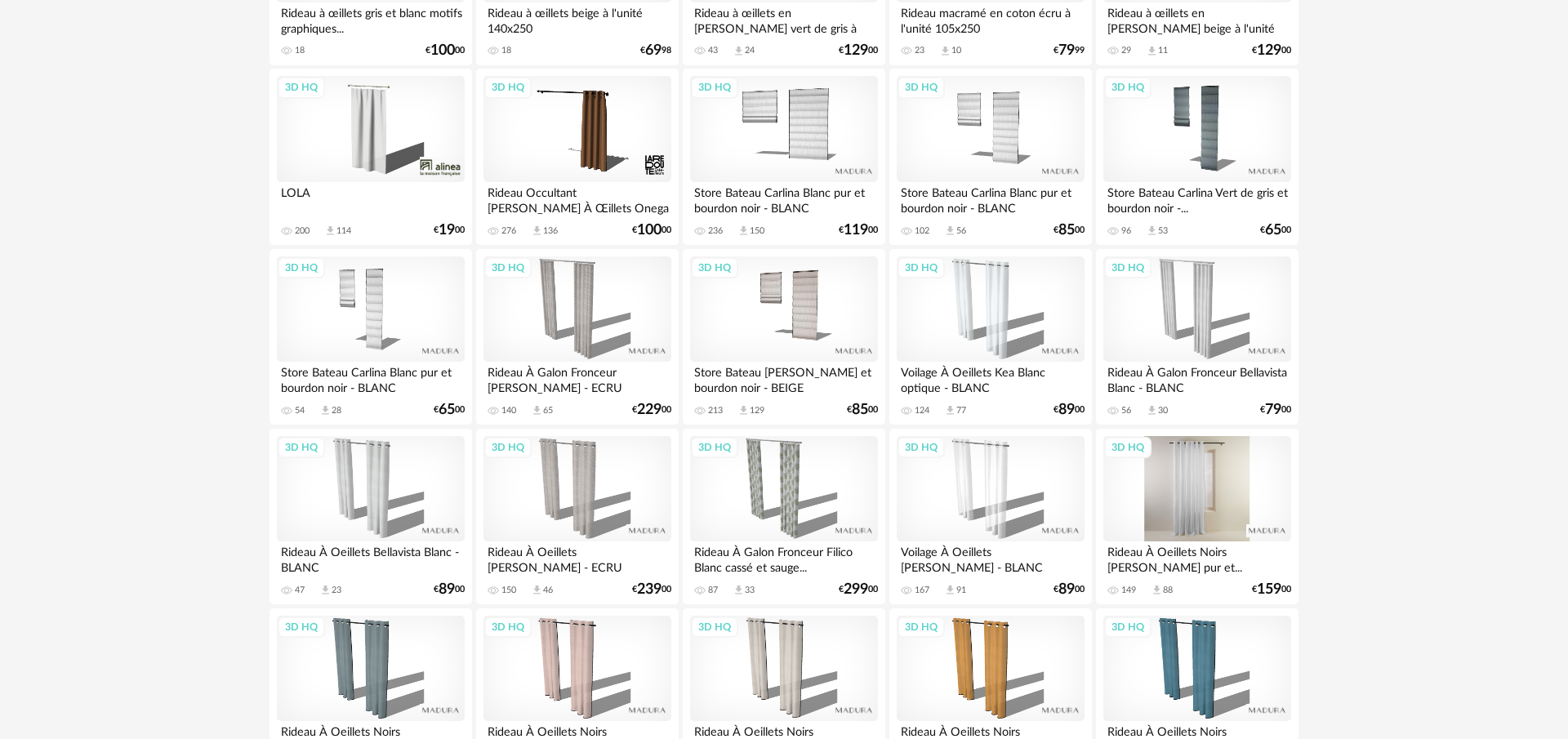
click at [1213, 513] on div "3D HQ" at bounding box center [1198, 489] width 188 height 107
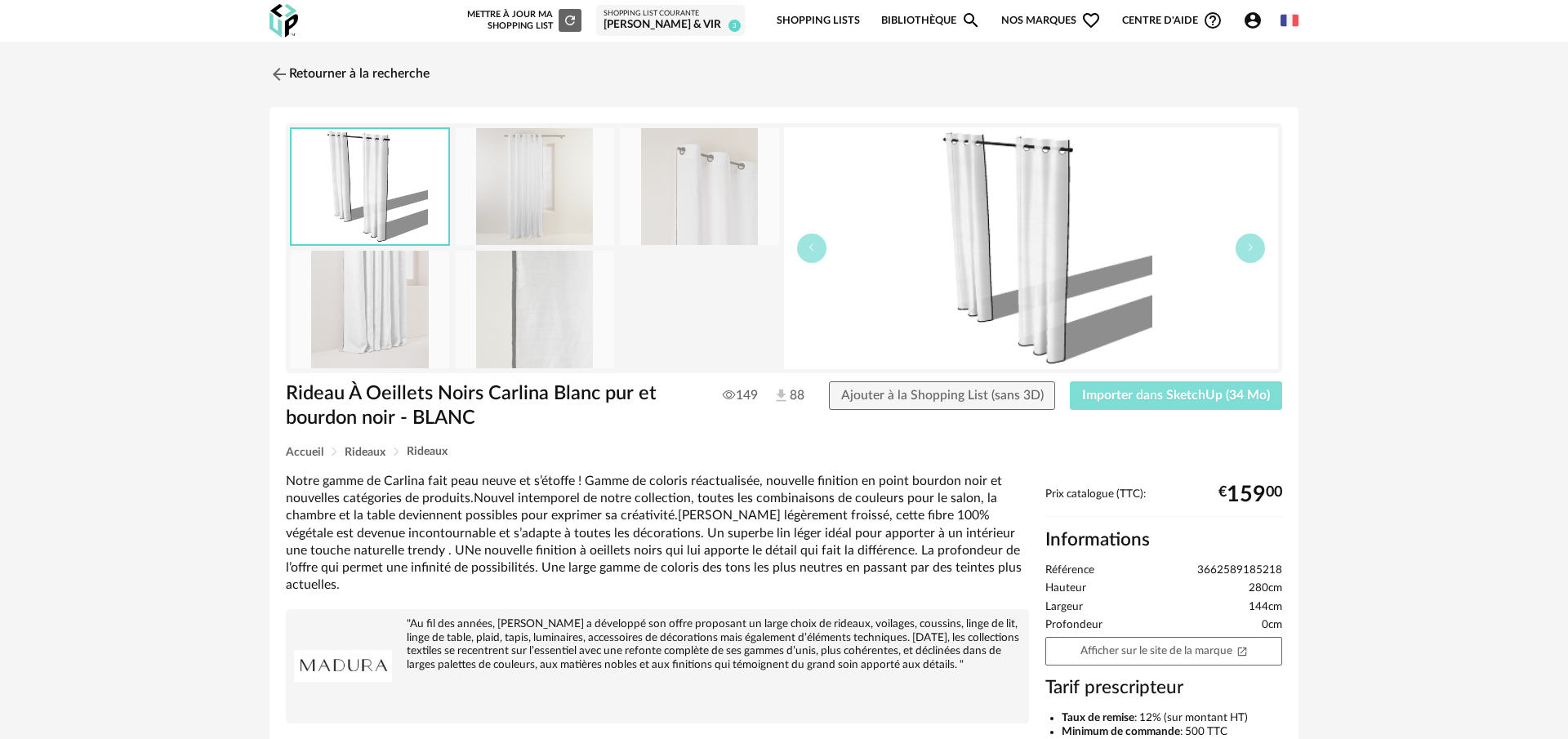
click at [1151, 398] on span "Importer dans SketchUp (34 Mo)" at bounding box center [1176, 394] width 188 height 13
click at [281, 73] on img at bounding box center [278, 74] width 23 height 23
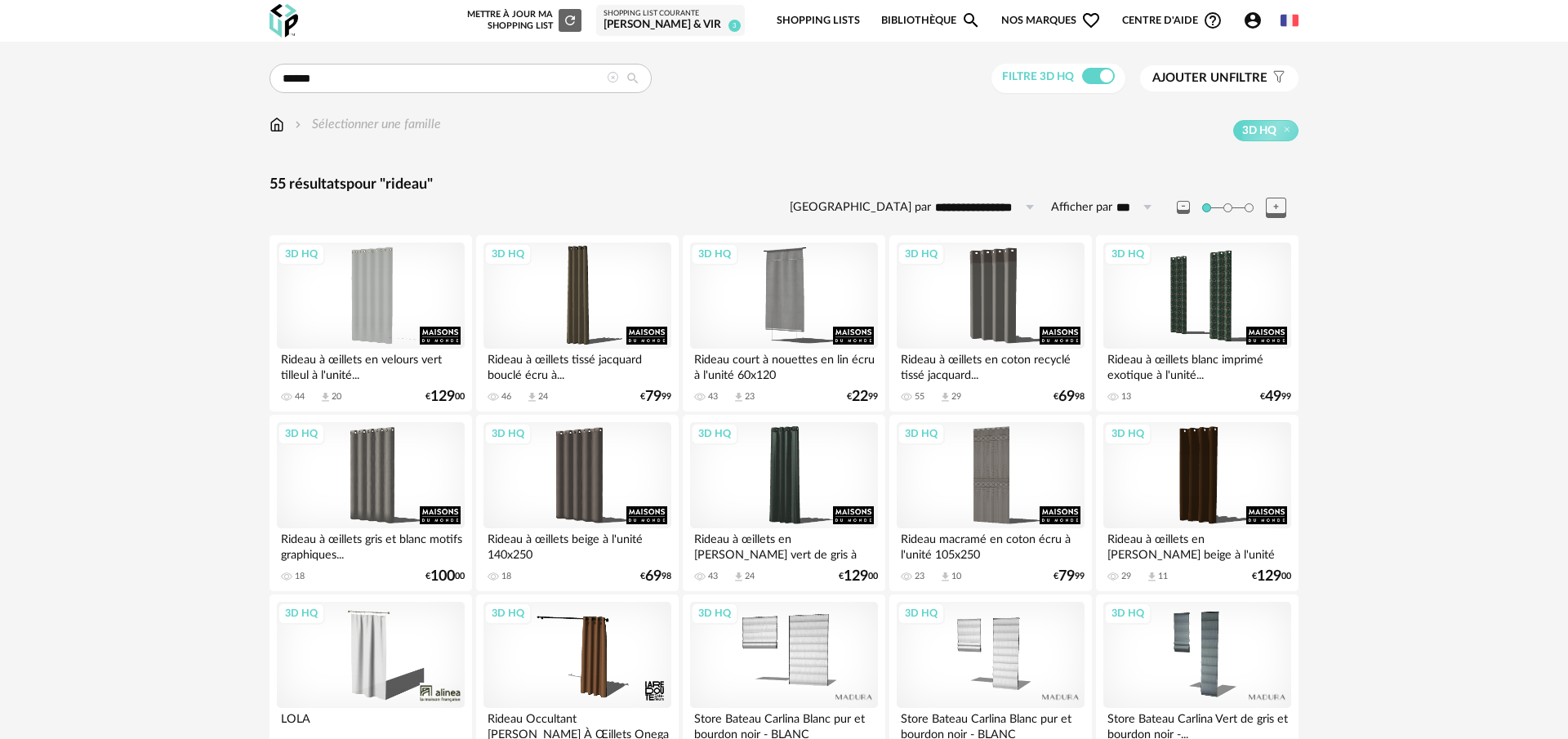
click at [1186, 79] on span "Ajouter un" at bounding box center [1190, 77] width 77 height 13
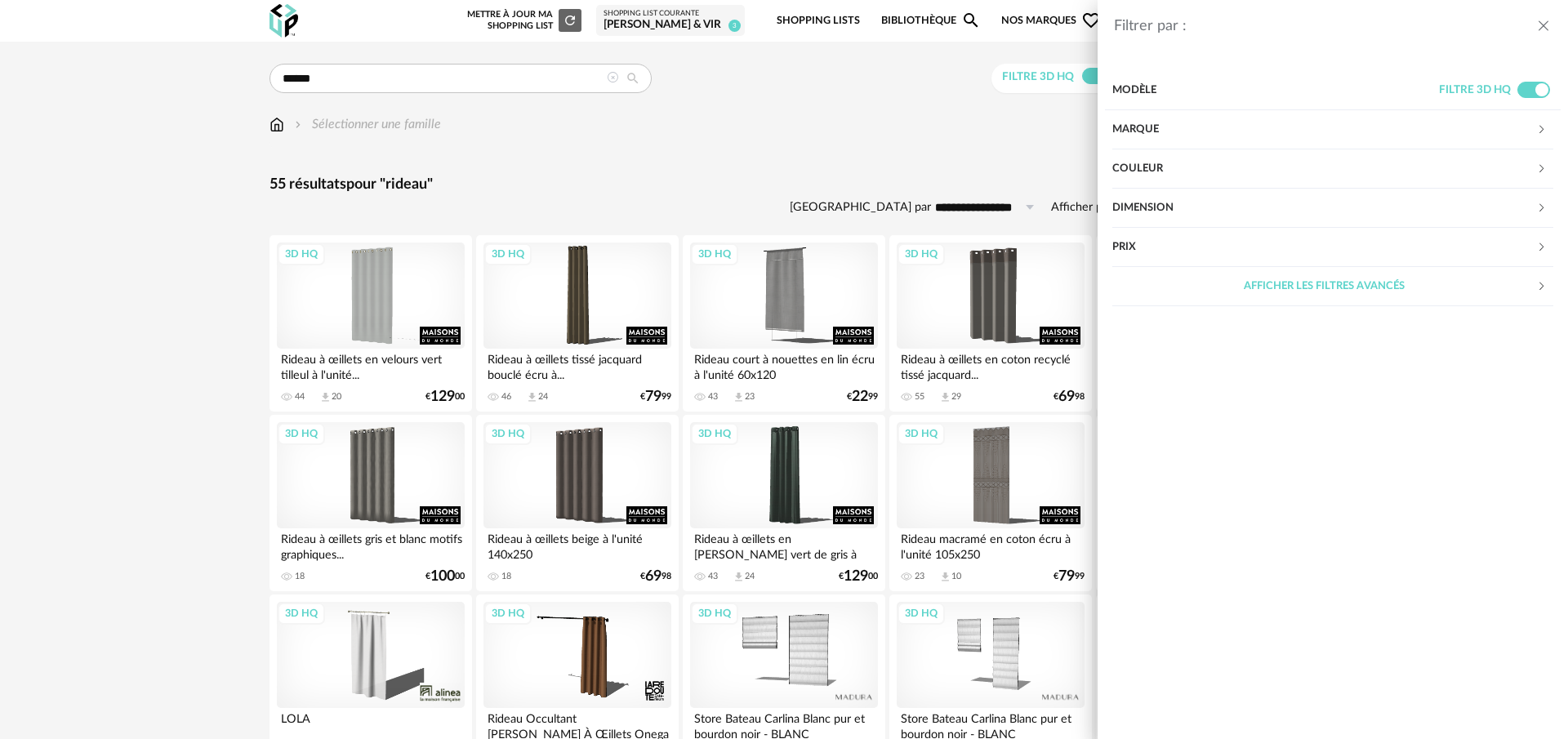
click at [1136, 214] on div "Dimension" at bounding box center [1324, 208] width 423 height 39
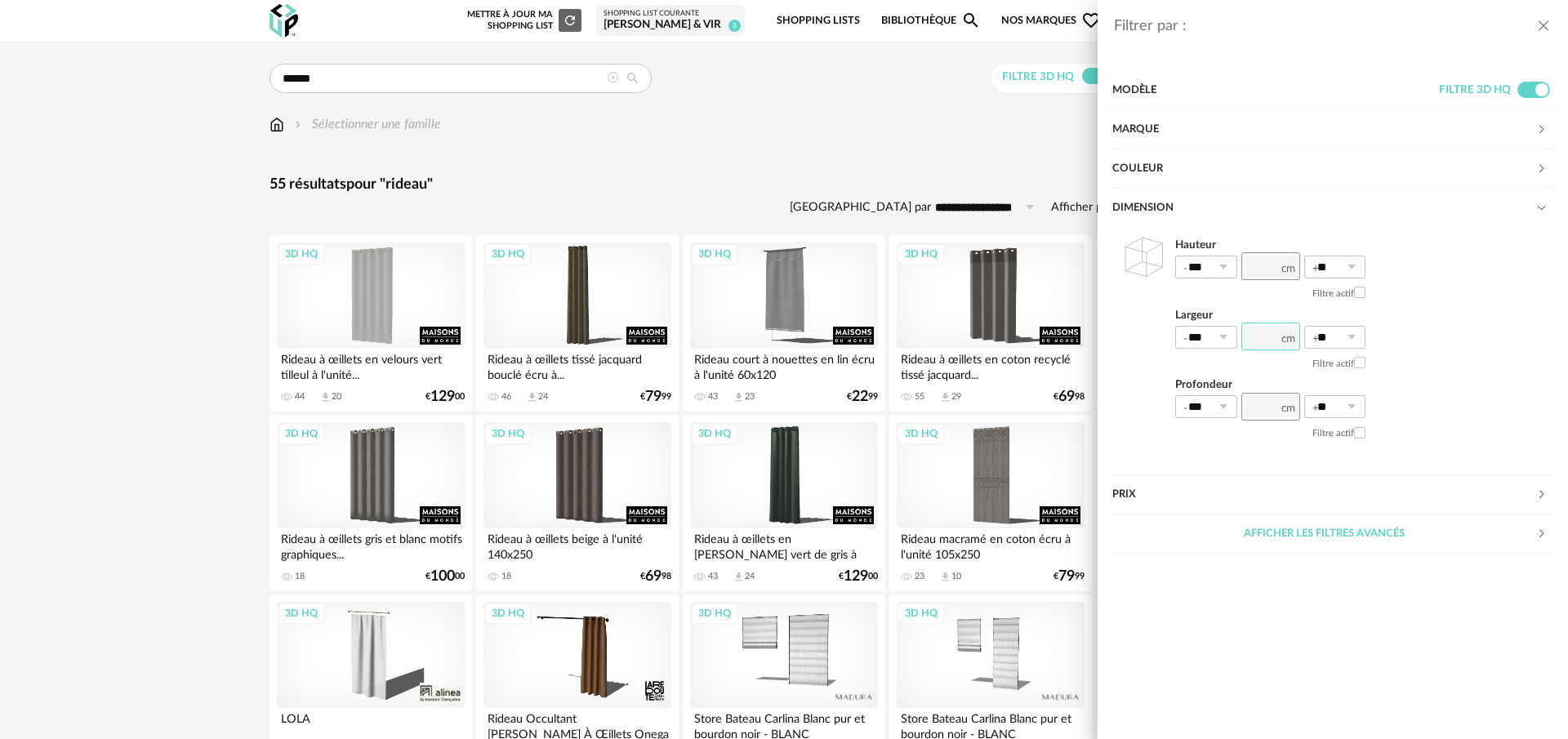
click at [1274, 342] on input "number" at bounding box center [1270, 336] width 59 height 28
type input "*"
type input "***"
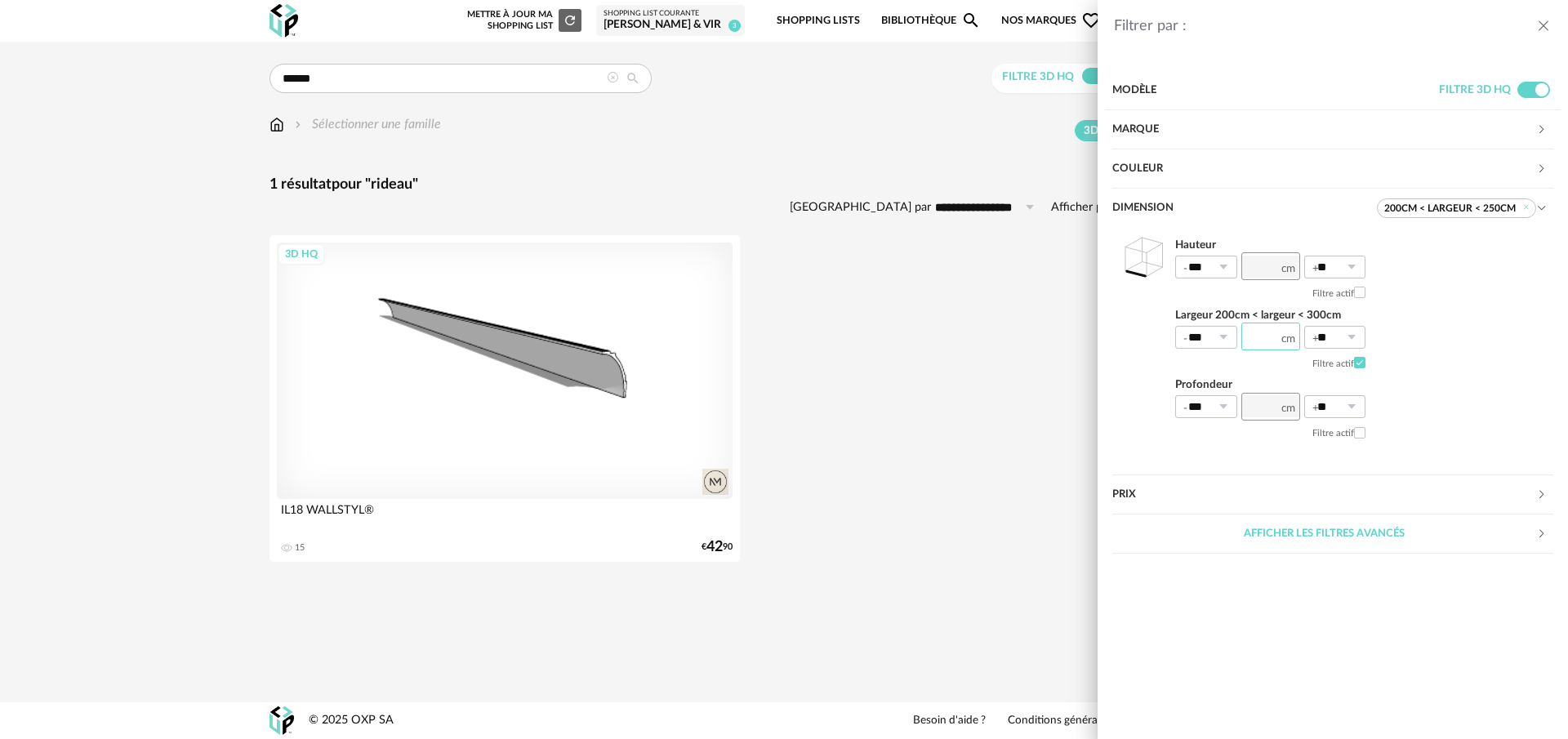
drag, startPoint x: 1281, startPoint y: 332, endPoint x: 1223, endPoint y: 335, distance: 58.1
click at [1223, 335] on div "*** 0% 10% 20% 30% 40% 50% 60% 70% 80% 90% 100% *** ** 0% 10% 20% 30% 40% 50% 6…" at bounding box center [1270, 337] width 190 height 24
click at [1547, 24] on icon "close drawer" at bounding box center [1543, 26] width 16 height 16
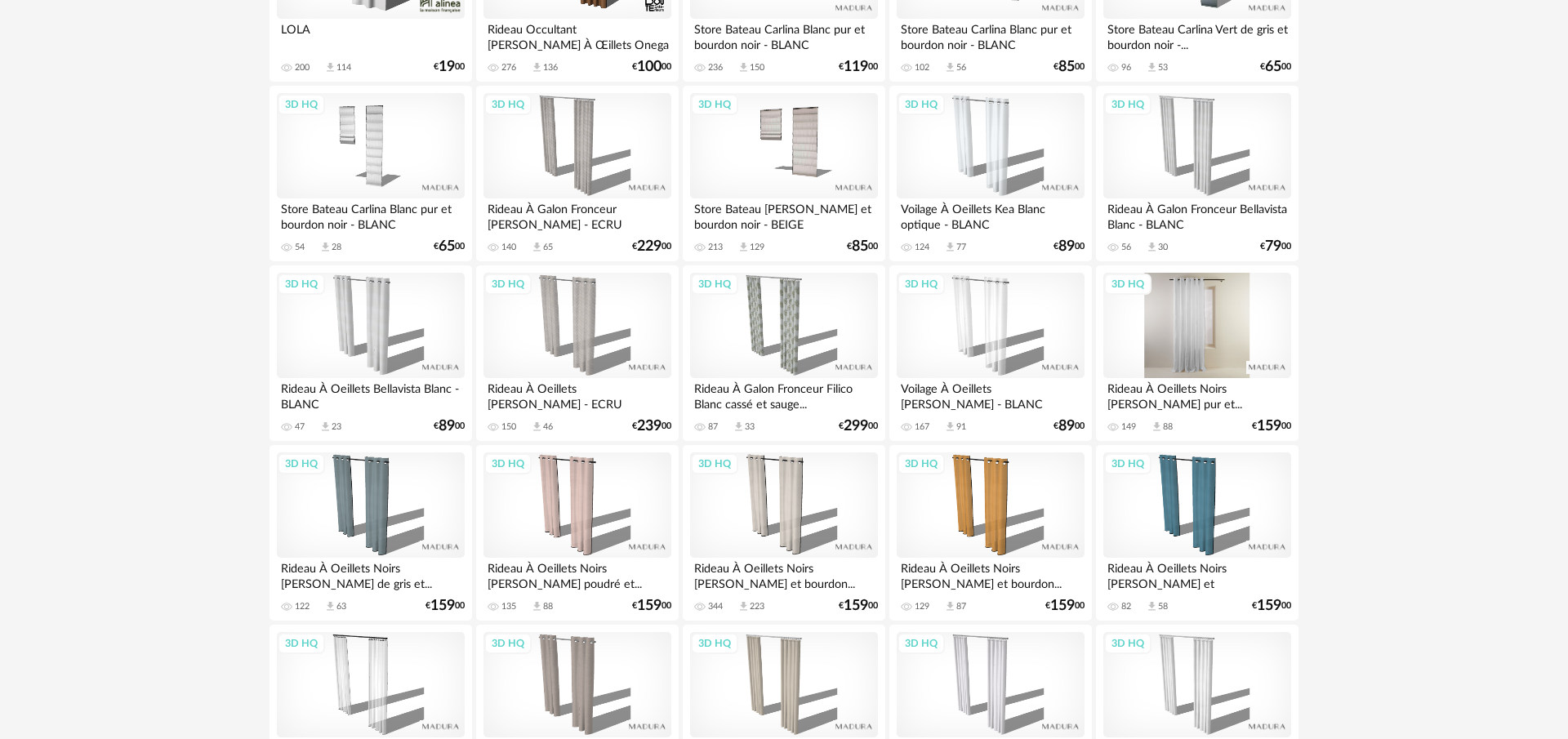
scroll to position [816, 0]
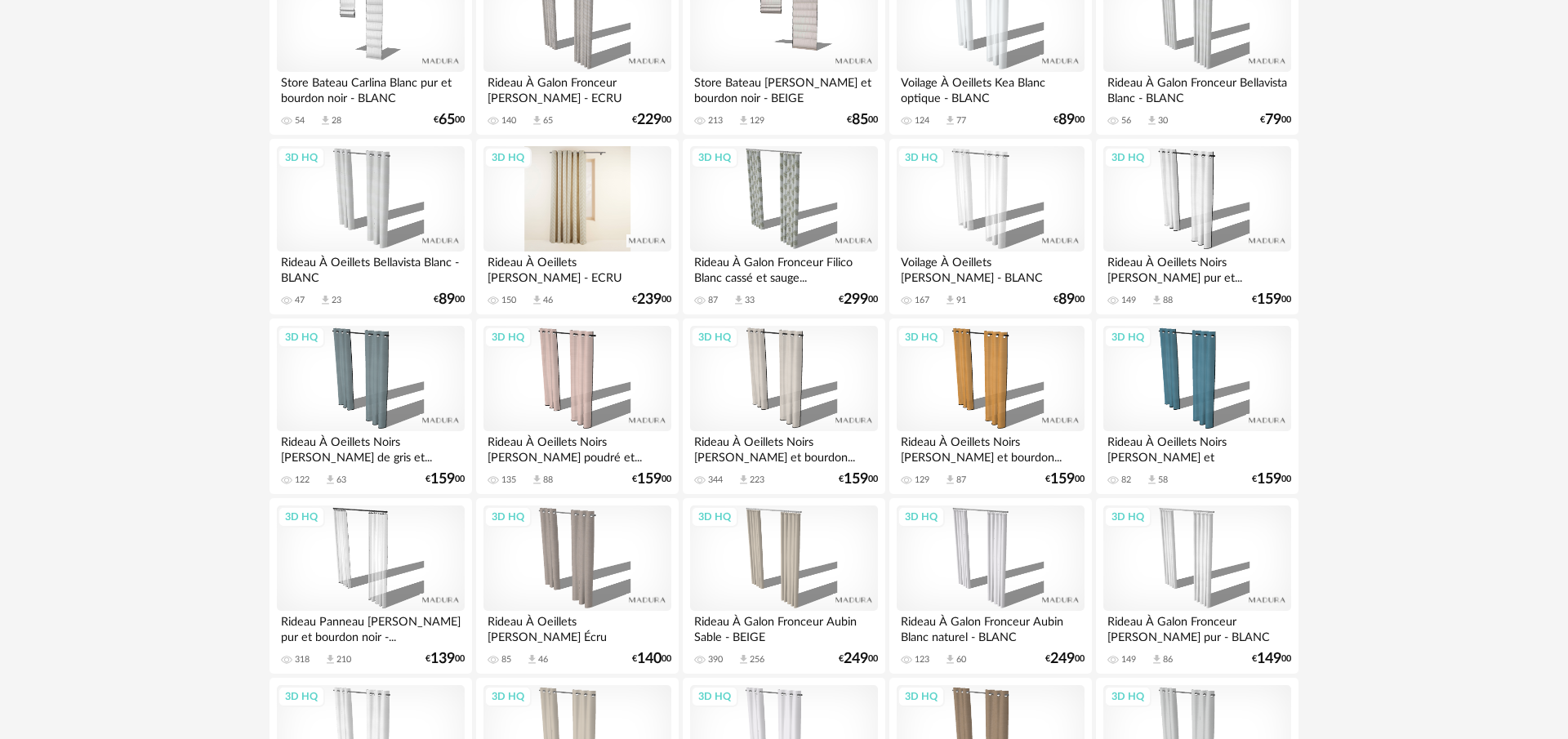
click at [576, 194] on div "3D HQ" at bounding box center [578, 200] width 188 height 107
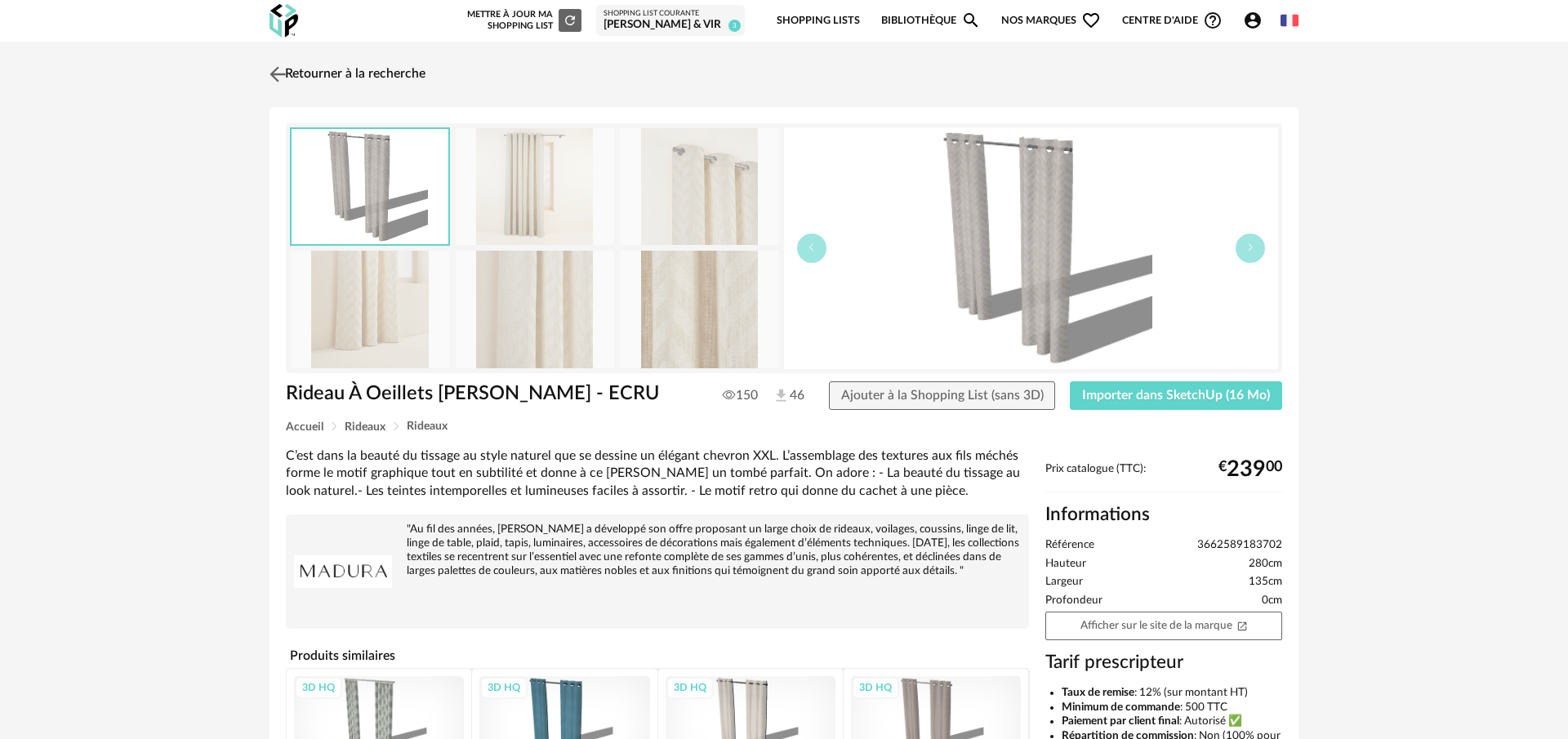
click at [272, 70] on img at bounding box center [278, 74] width 23 height 23
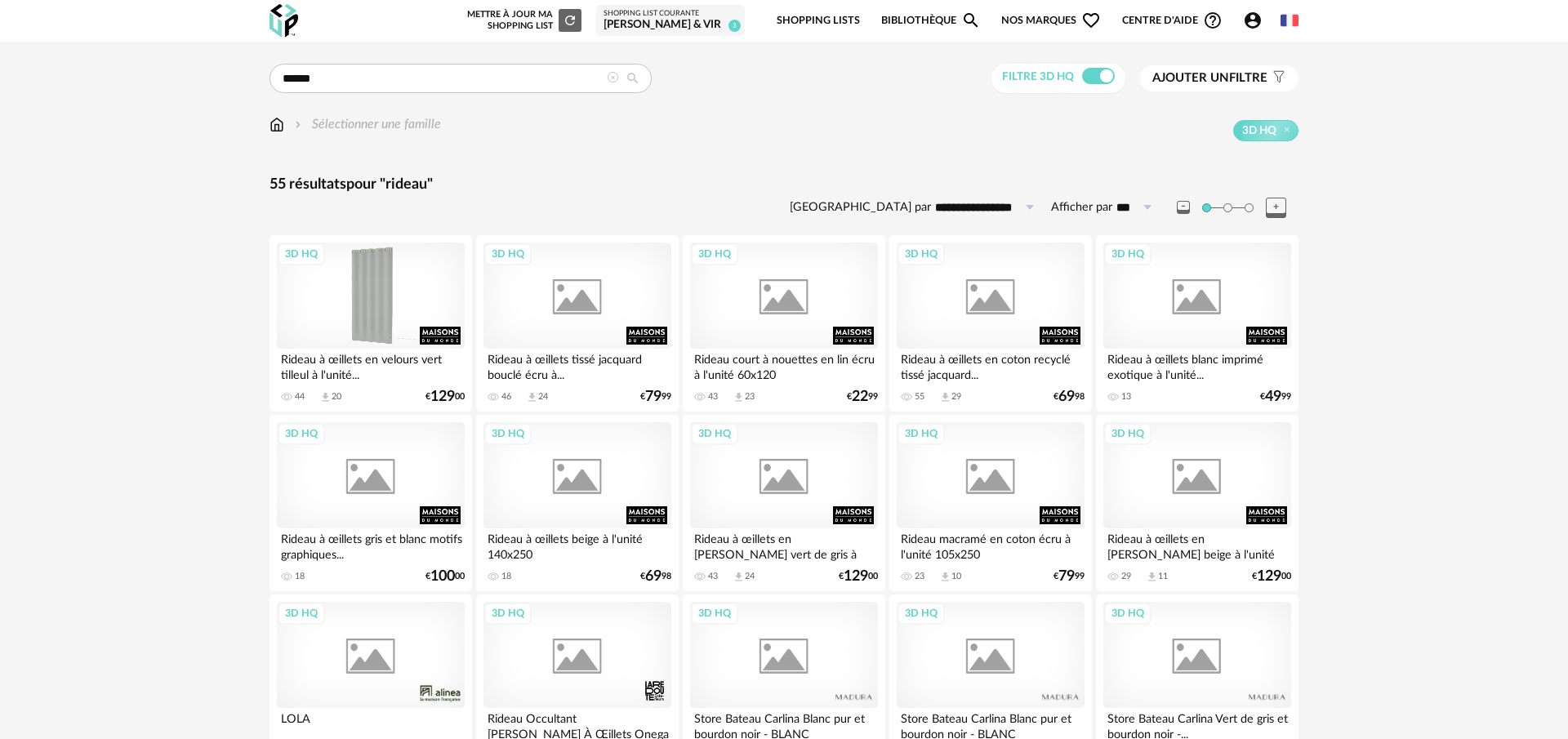
scroll to position [816, 0]
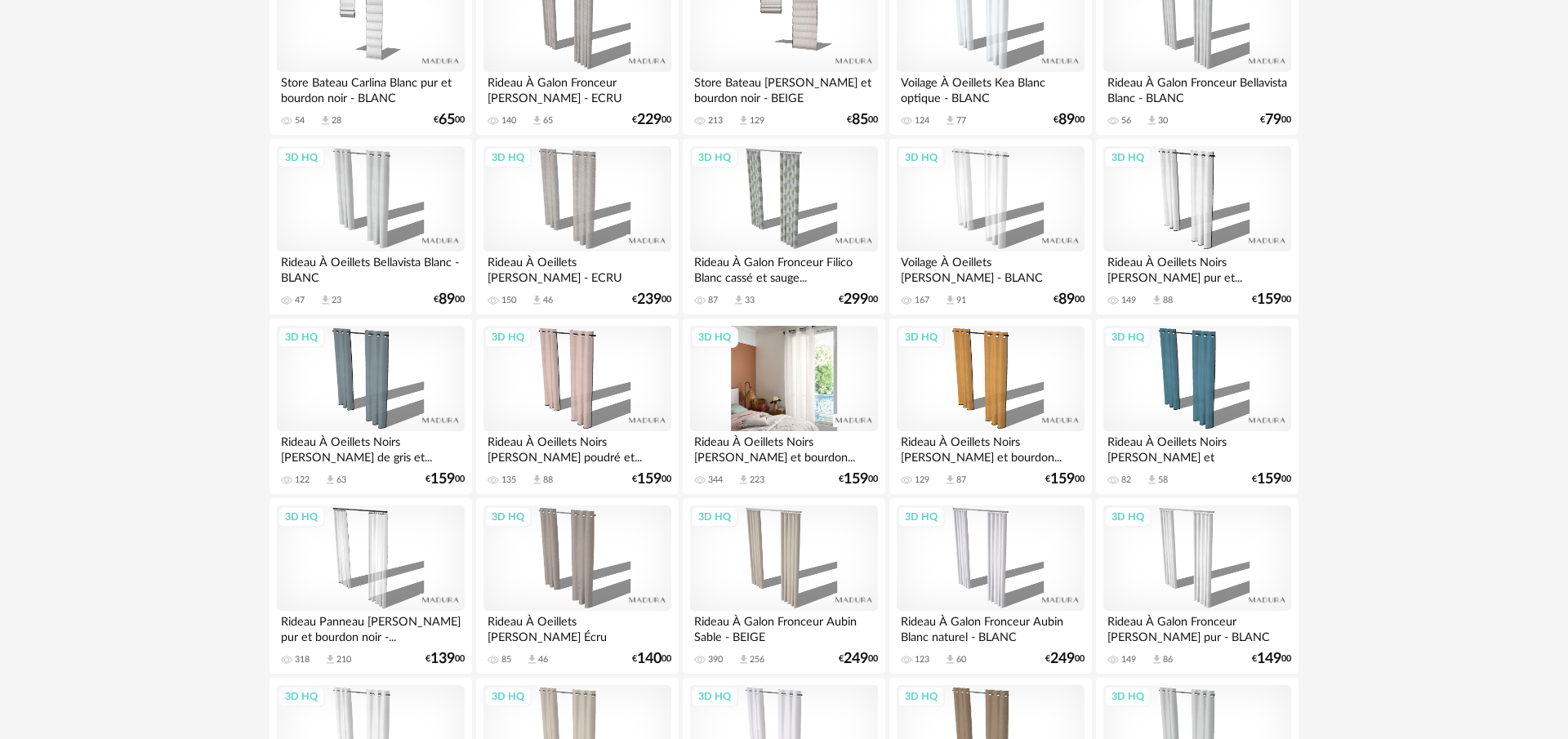
click at [807, 407] on div "3D HQ" at bounding box center [784, 379] width 188 height 107
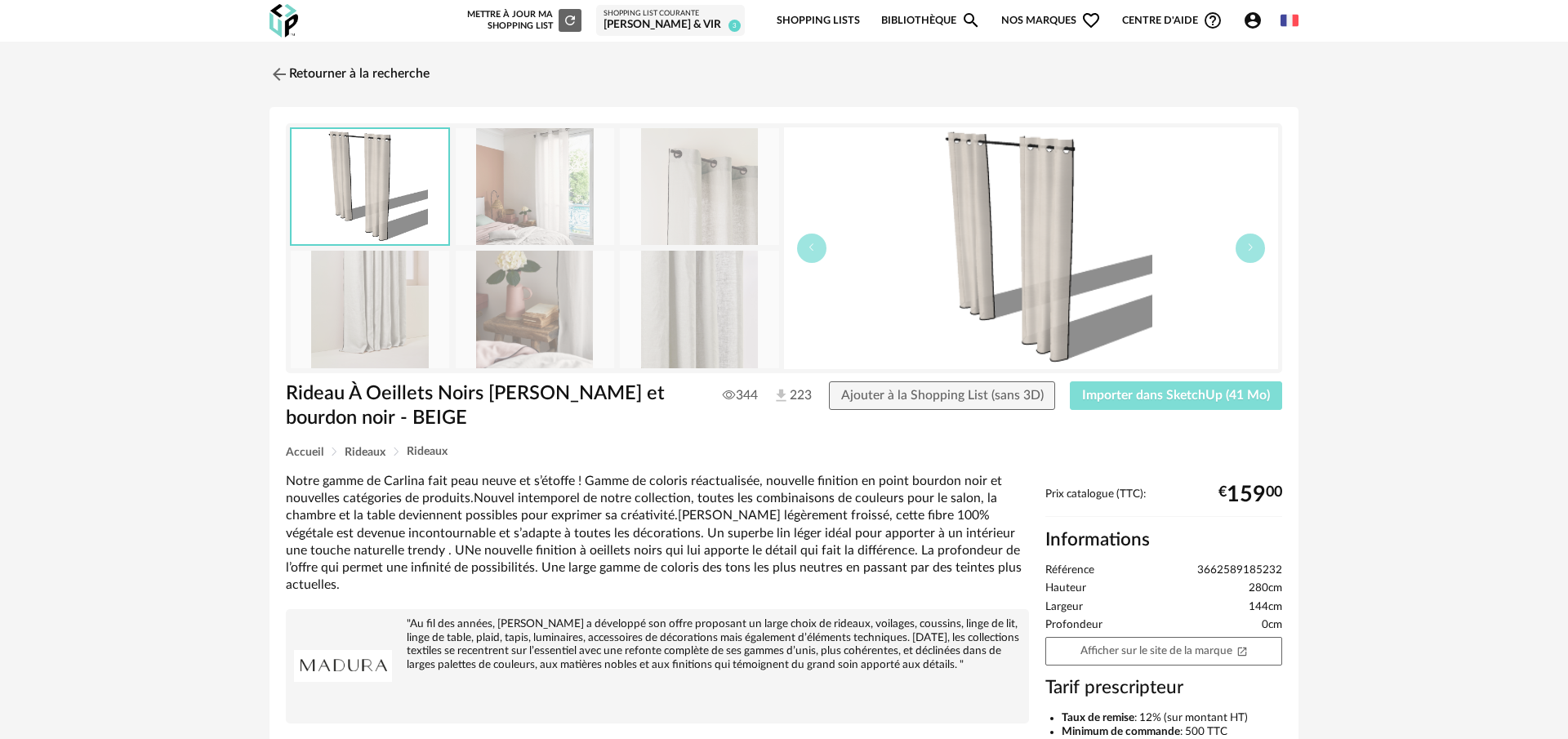
click at [1144, 402] on button "Importer dans SketchUp (41 Mo)" at bounding box center [1176, 396] width 212 height 29
click at [280, 72] on img at bounding box center [278, 74] width 23 height 23
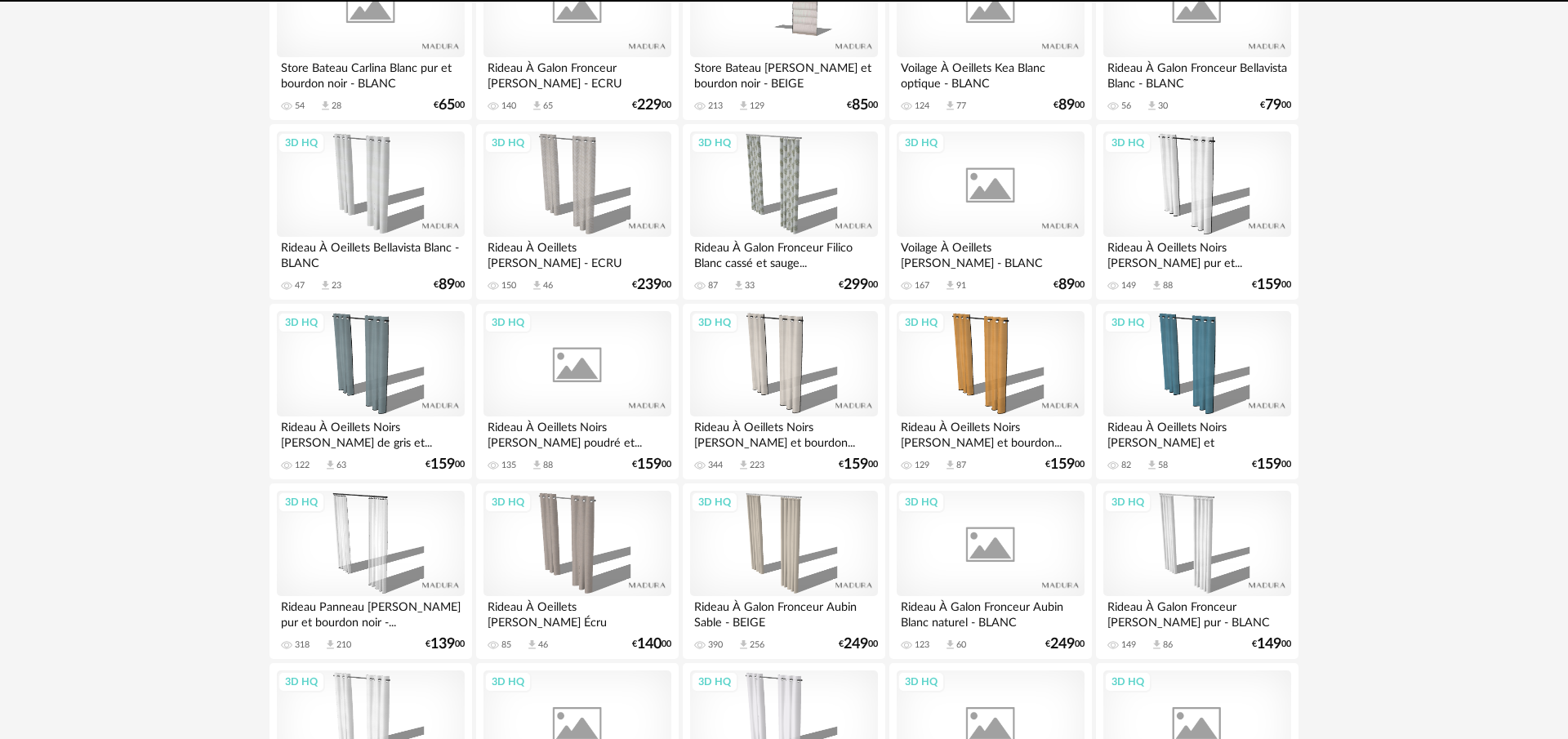
scroll to position [1131, 0]
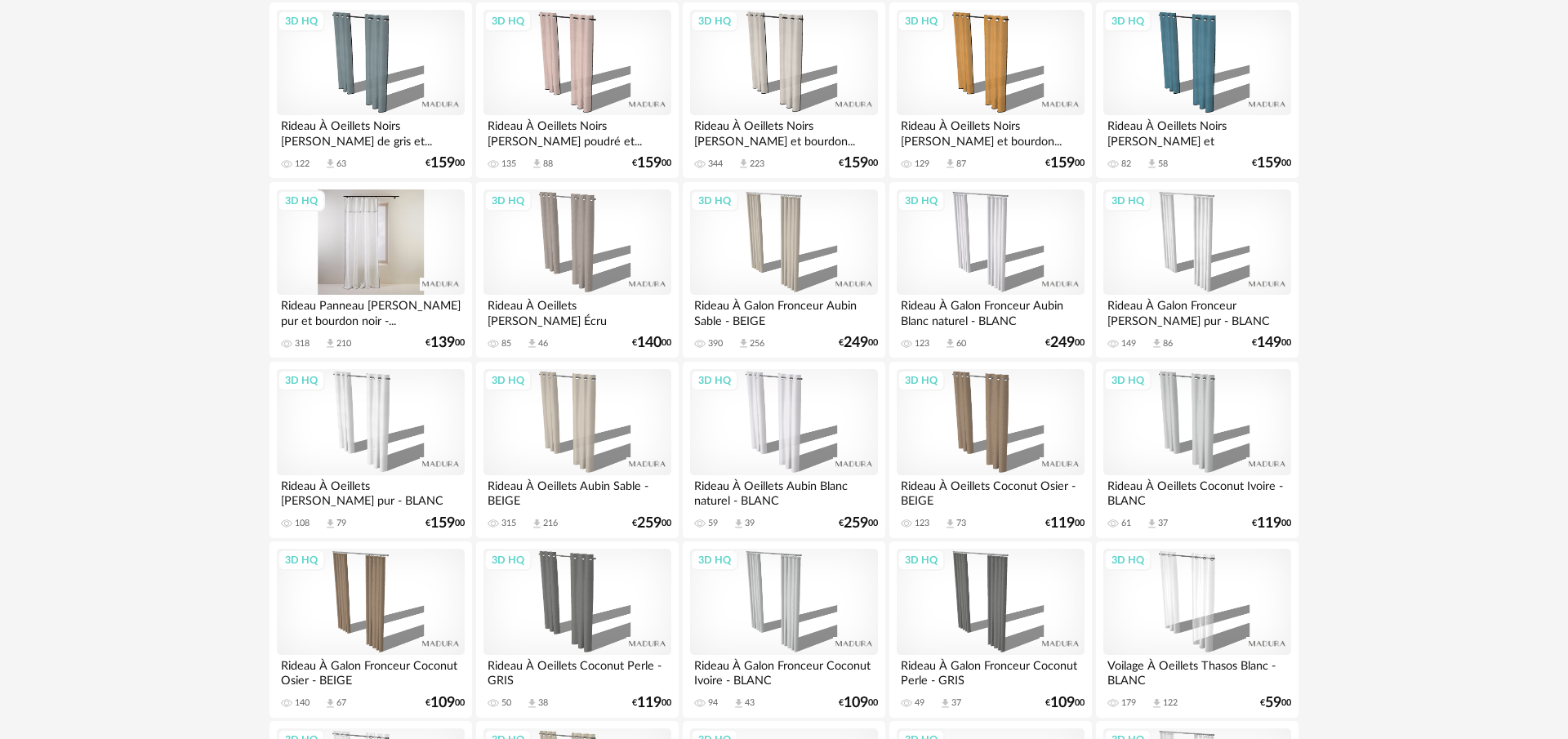
click at [405, 238] on div "3D HQ" at bounding box center [371, 243] width 188 height 107
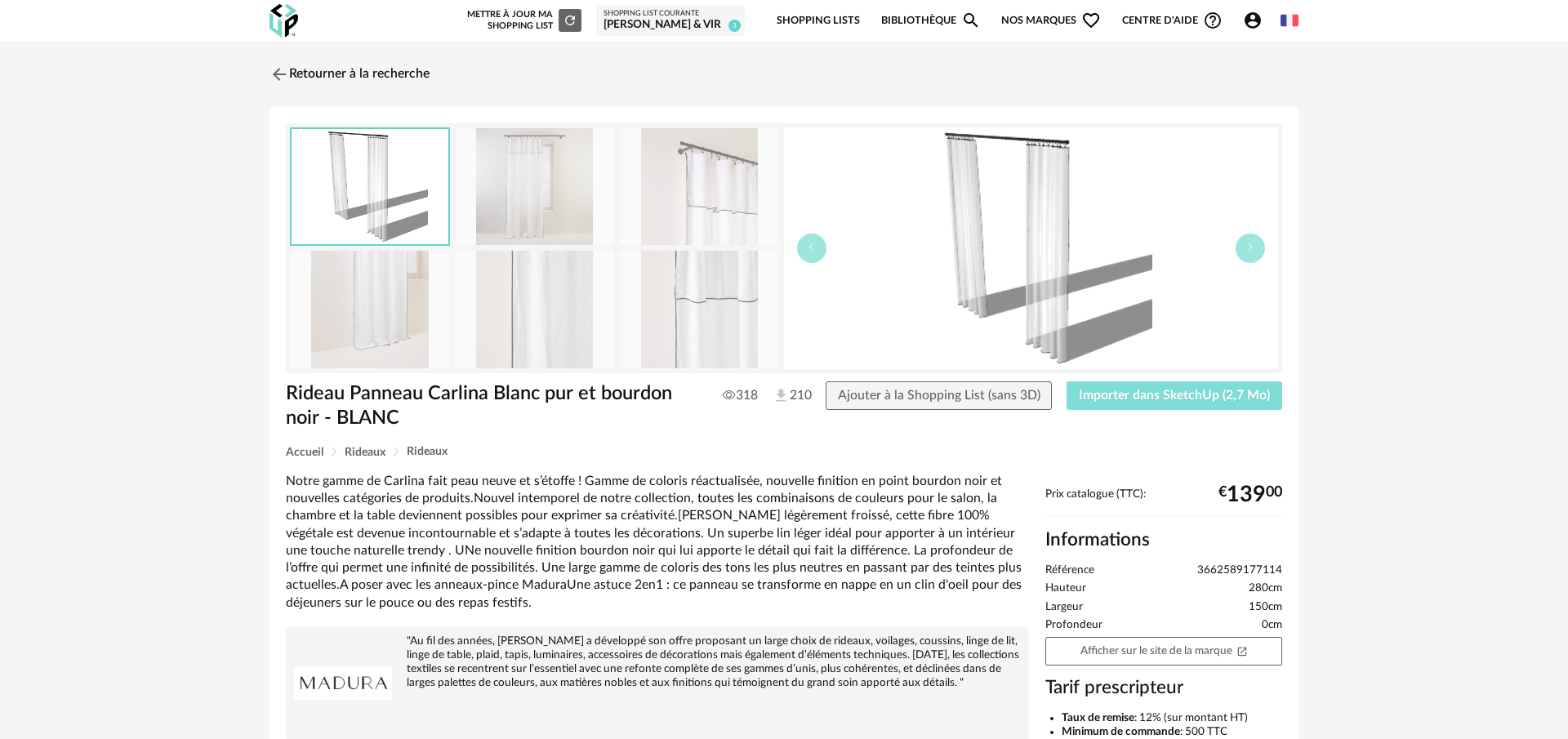
click at [1218, 399] on span "Importer dans SketchUp (2,7 Mo)" at bounding box center [1174, 394] width 191 height 13
click at [675, 182] on img at bounding box center [699, 186] width 158 height 117
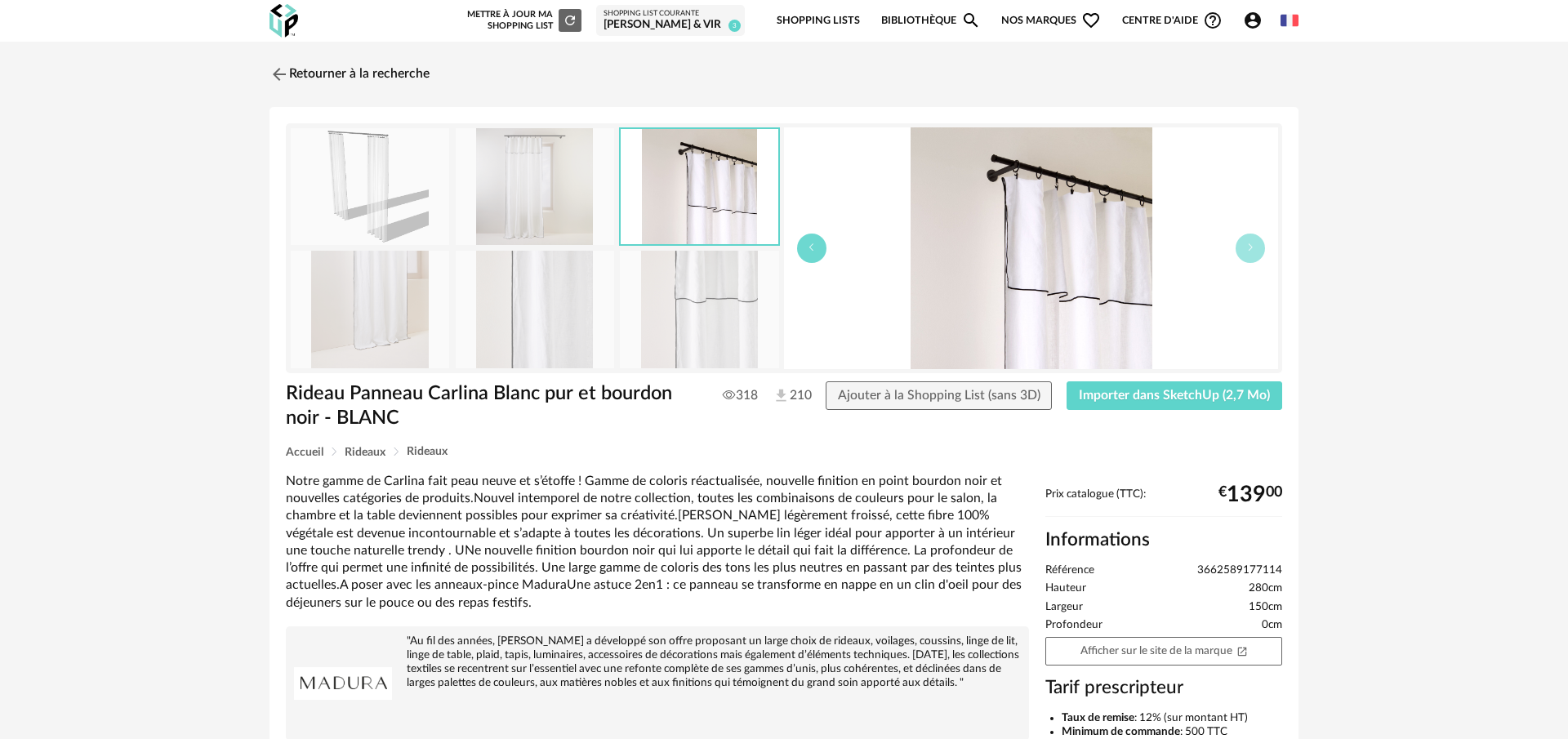
click at [810, 244] on icon "button" at bounding box center [812, 247] width 10 height 10
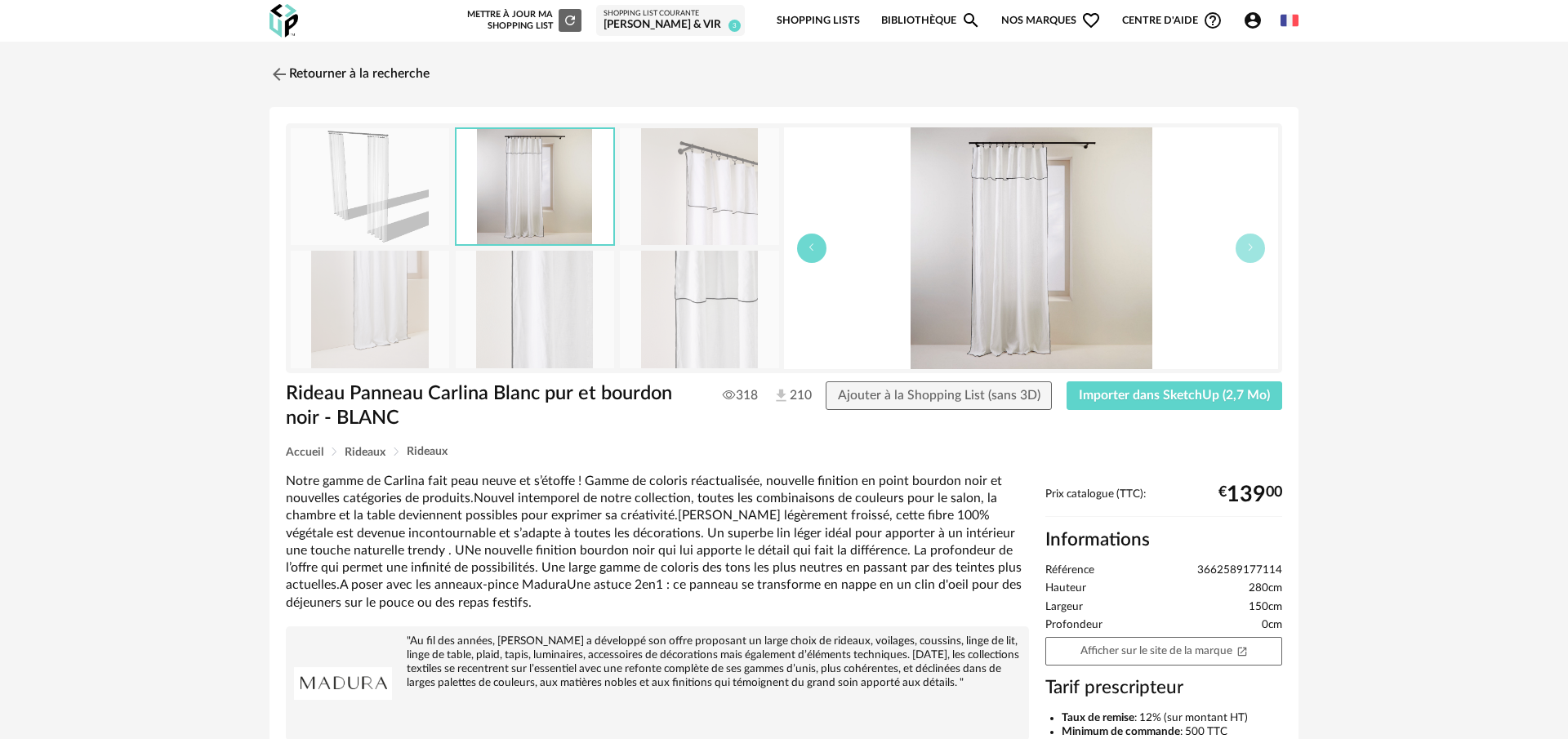
click at [810, 244] on icon "button" at bounding box center [812, 247] width 10 height 10
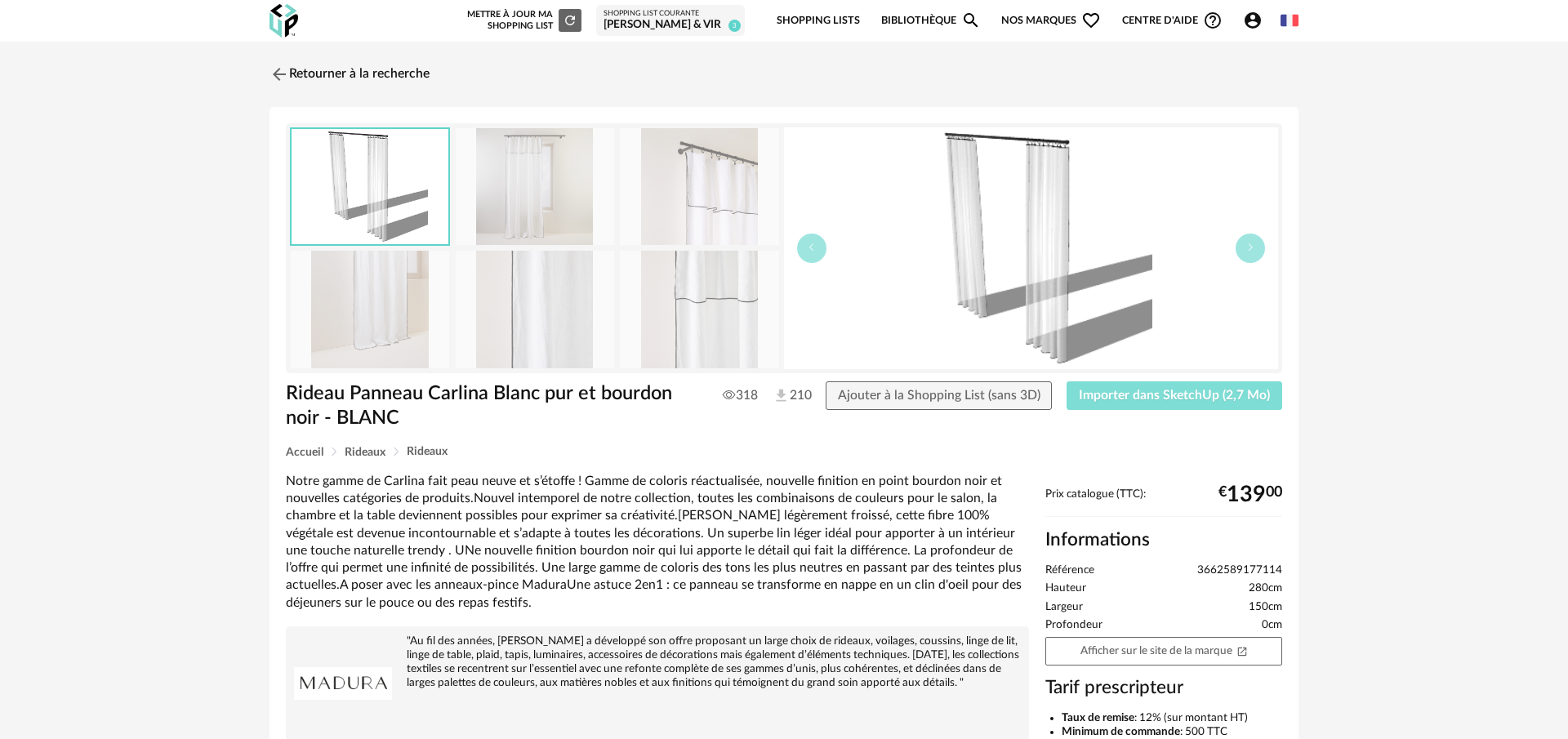
click at [1197, 403] on button "Importer dans SketchUp (2,7 Mo)" at bounding box center [1175, 396] width 215 height 29
click at [1019, 393] on span "Ajouter à la Shopping List (sans 3D)" at bounding box center [939, 394] width 203 height 13
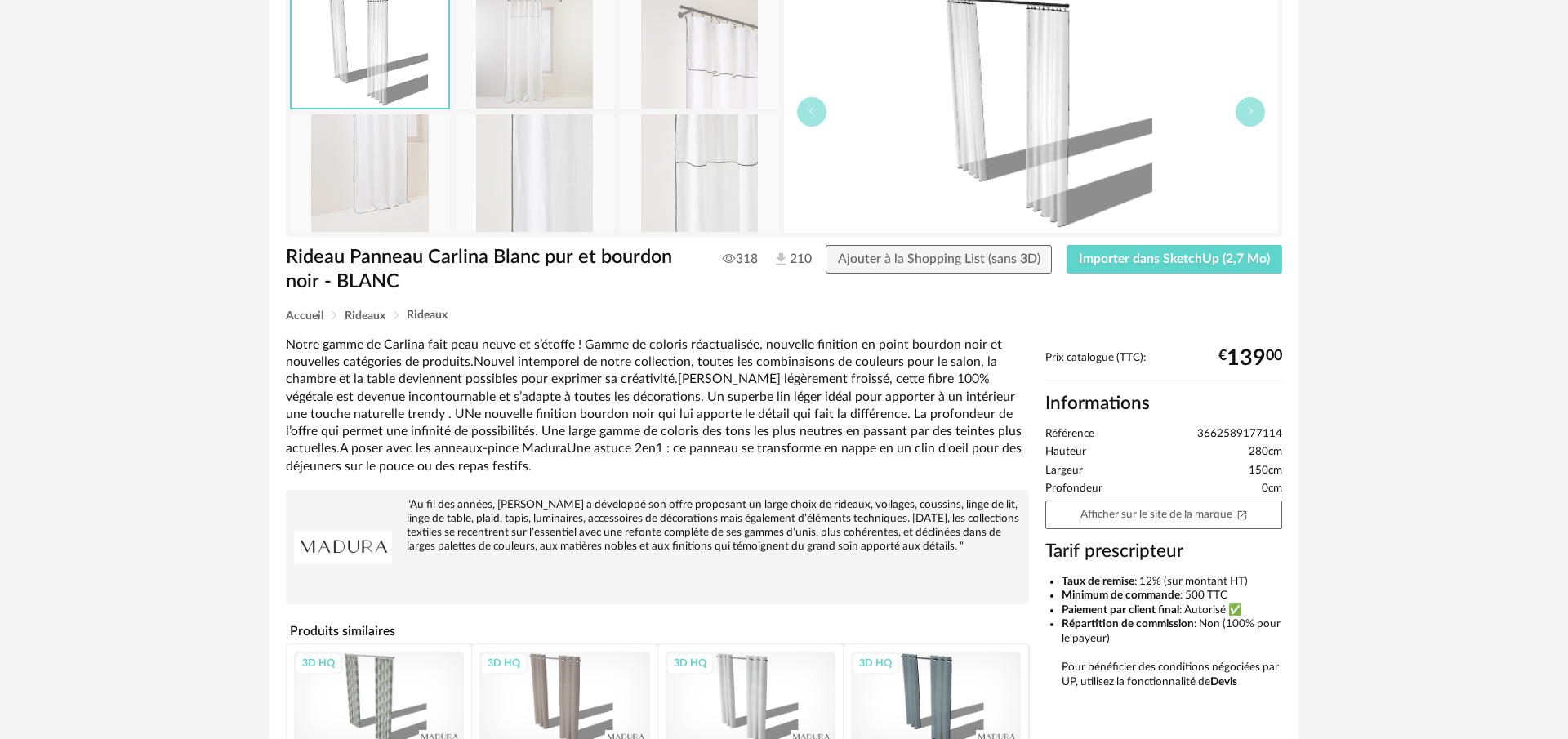
scroll to position [178, 0]
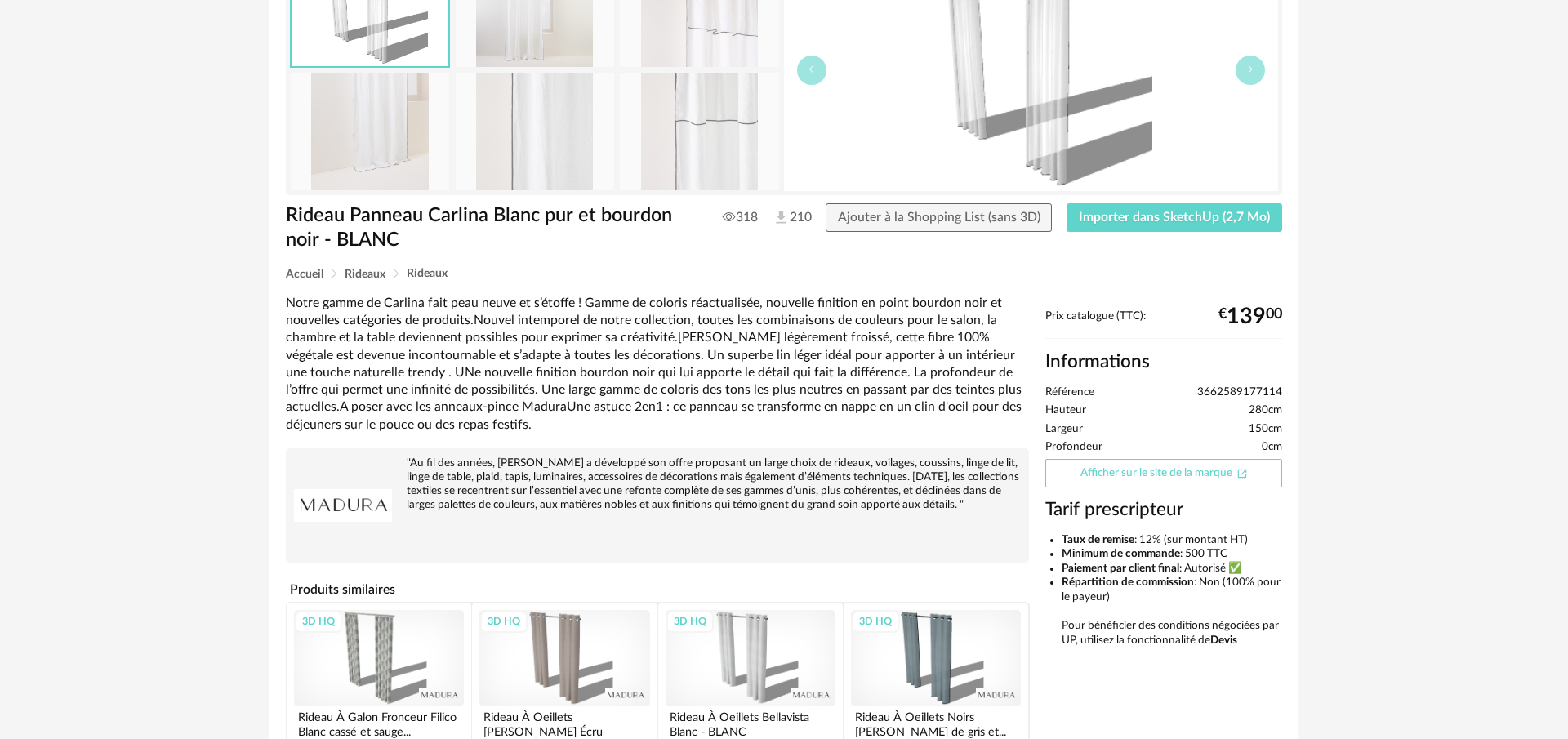
click at [1114, 475] on link "Afficher sur le site de la marque Open In New icon" at bounding box center [1164, 473] width 236 height 28
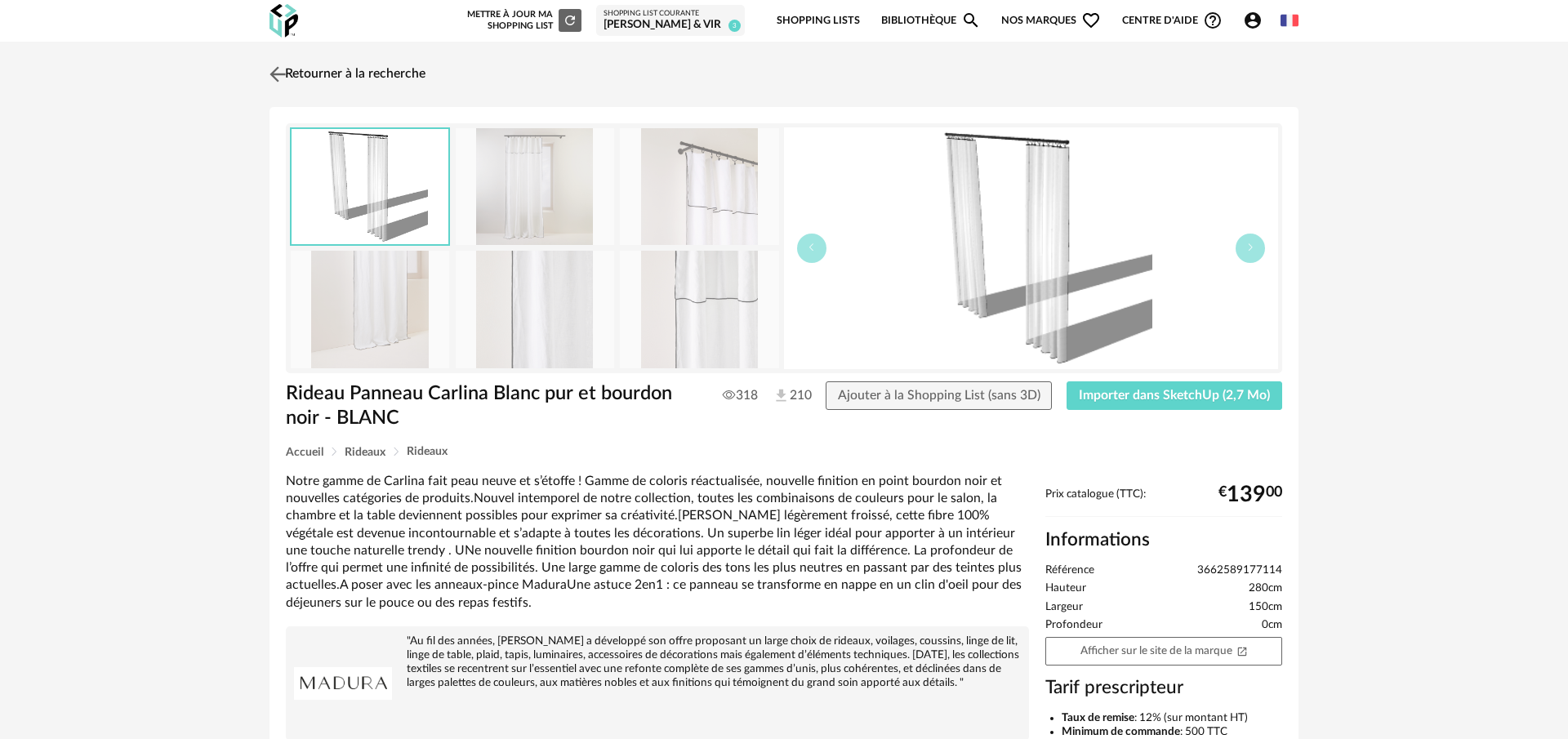
click at [280, 76] on img at bounding box center [278, 74] width 23 height 23
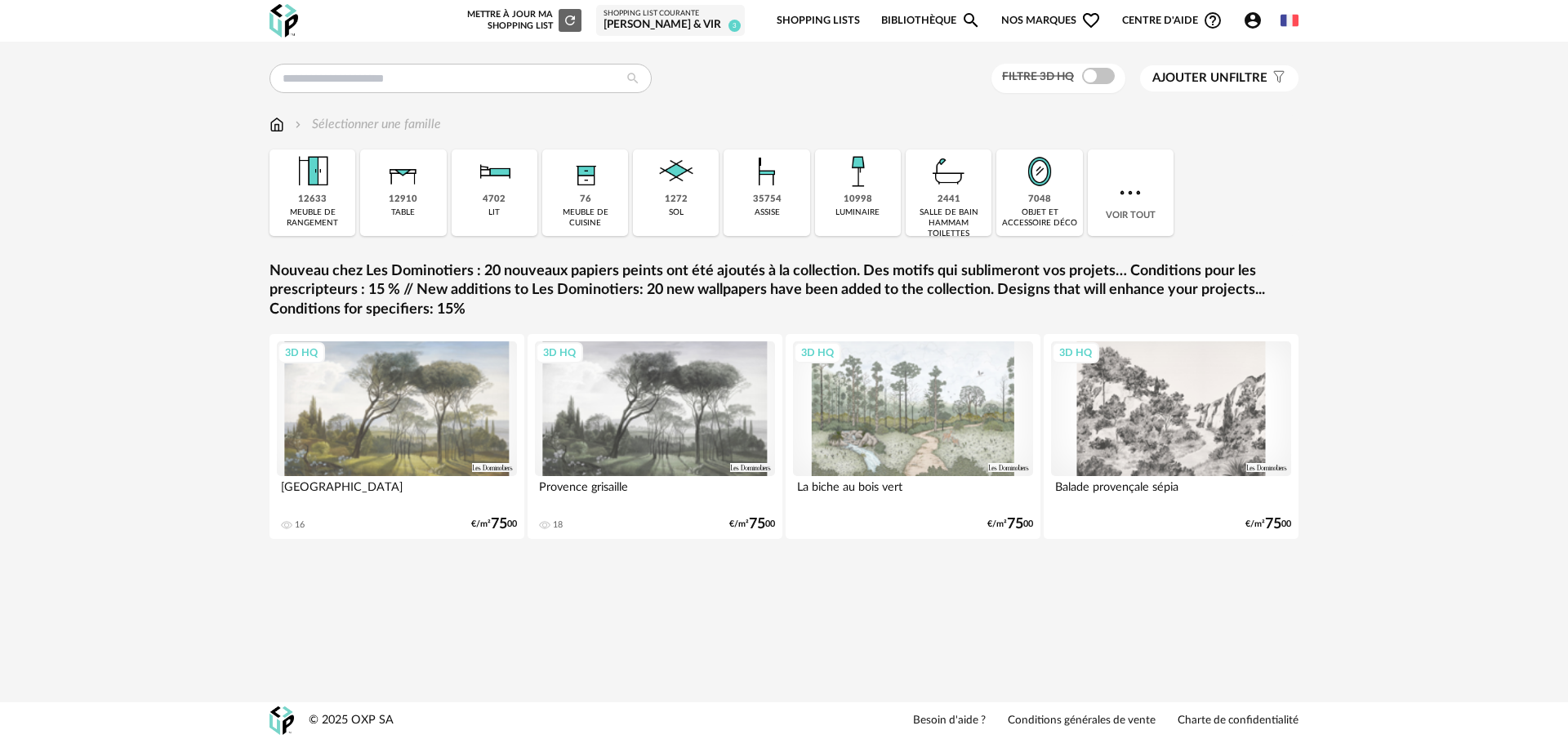
click at [1250, 17] on icon "Account Circle icon" at bounding box center [1253, 20] width 19 height 19
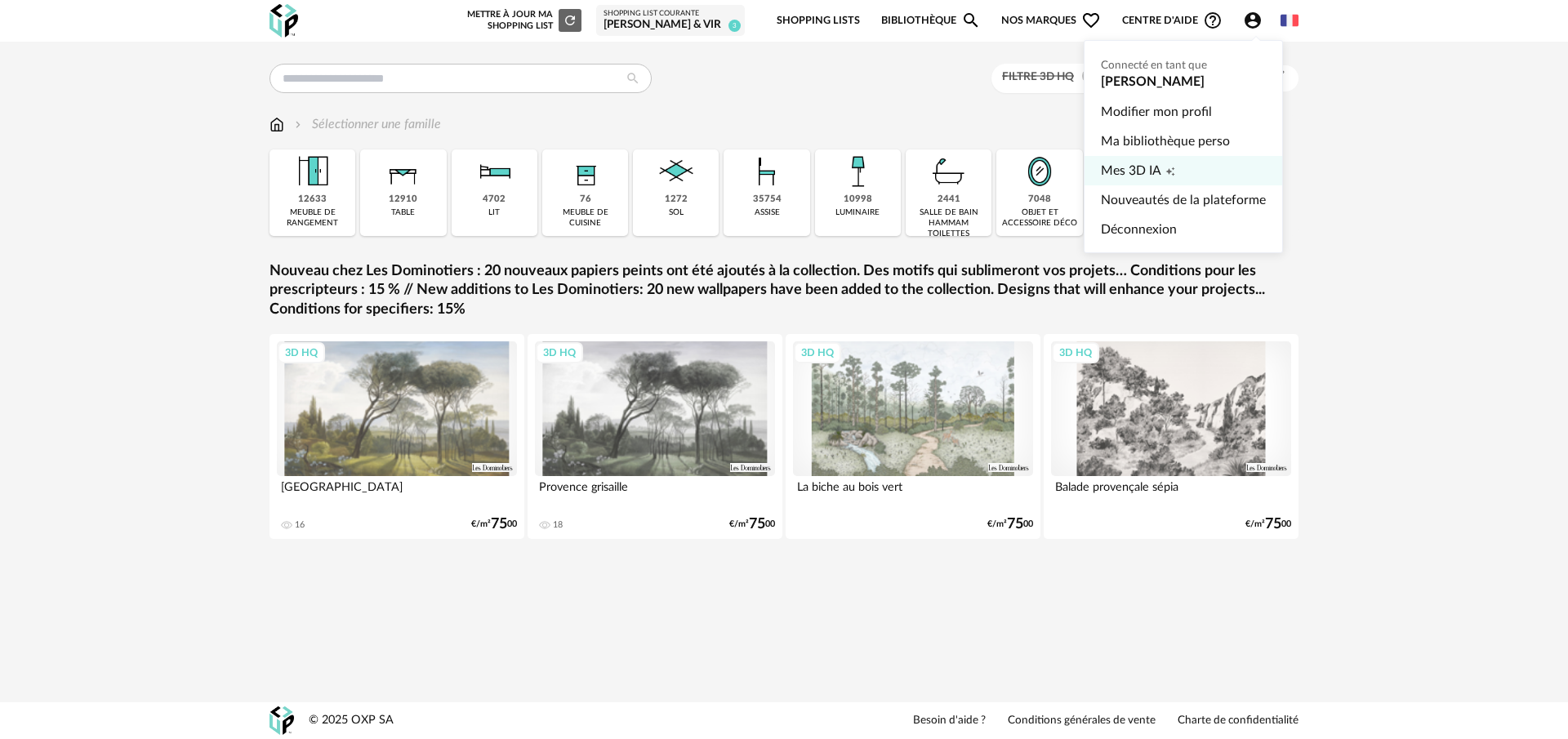
click at [1166, 169] on icon "Creation icon" at bounding box center [1171, 171] width 10 height 10
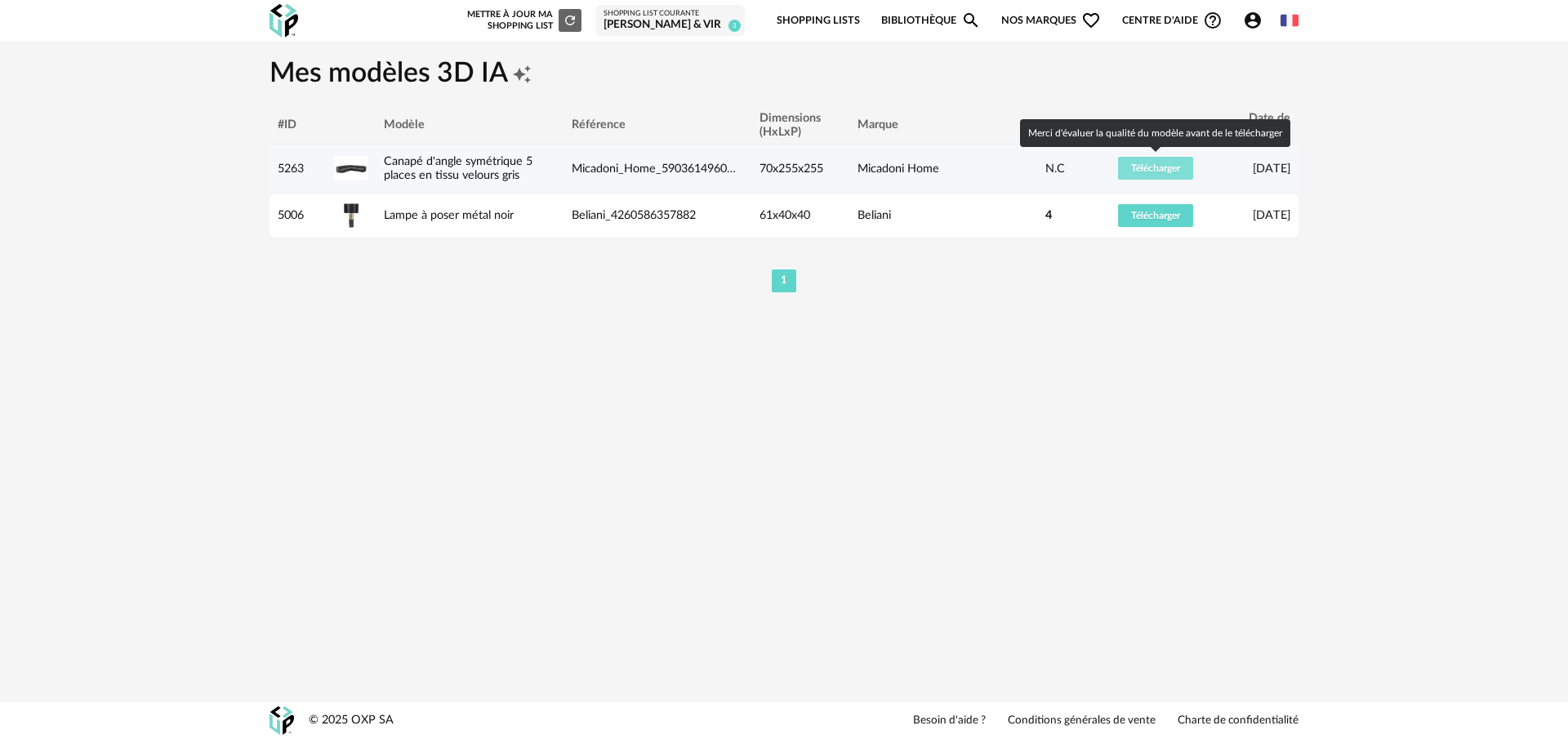
click at [1150, 170] on span "Télécharger" at bounding box center [1155, 169] width 49 height 10
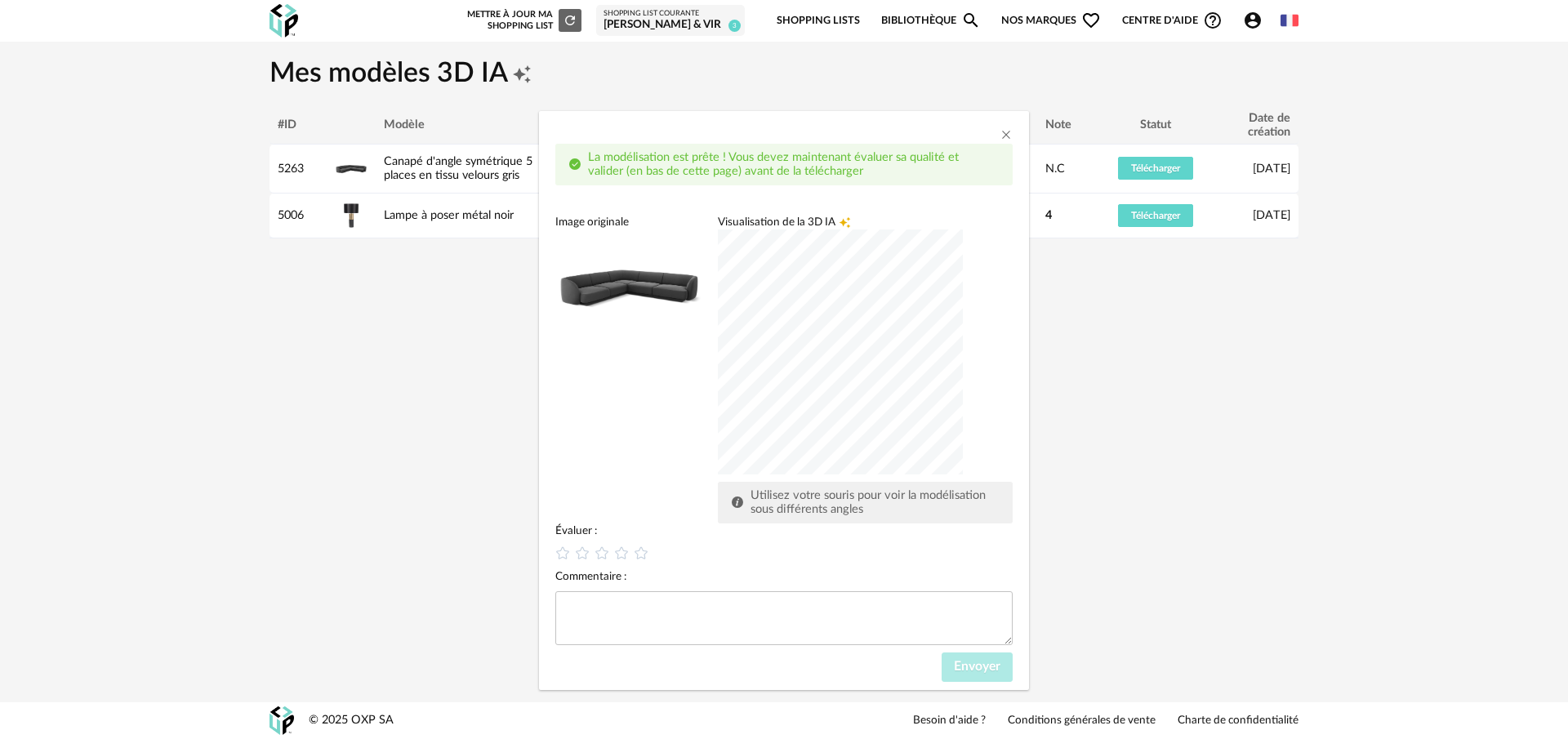
click at [872, 354] on div "dialog" at bounding box center [840, 352] width 245 height 245
click at [642, 556] on icon "dialog" at bounding box center [642, 553] width 17 height 17
click at [989, 667] on span "Envoyer" at bounding box center [977, 665] width 47 height 13
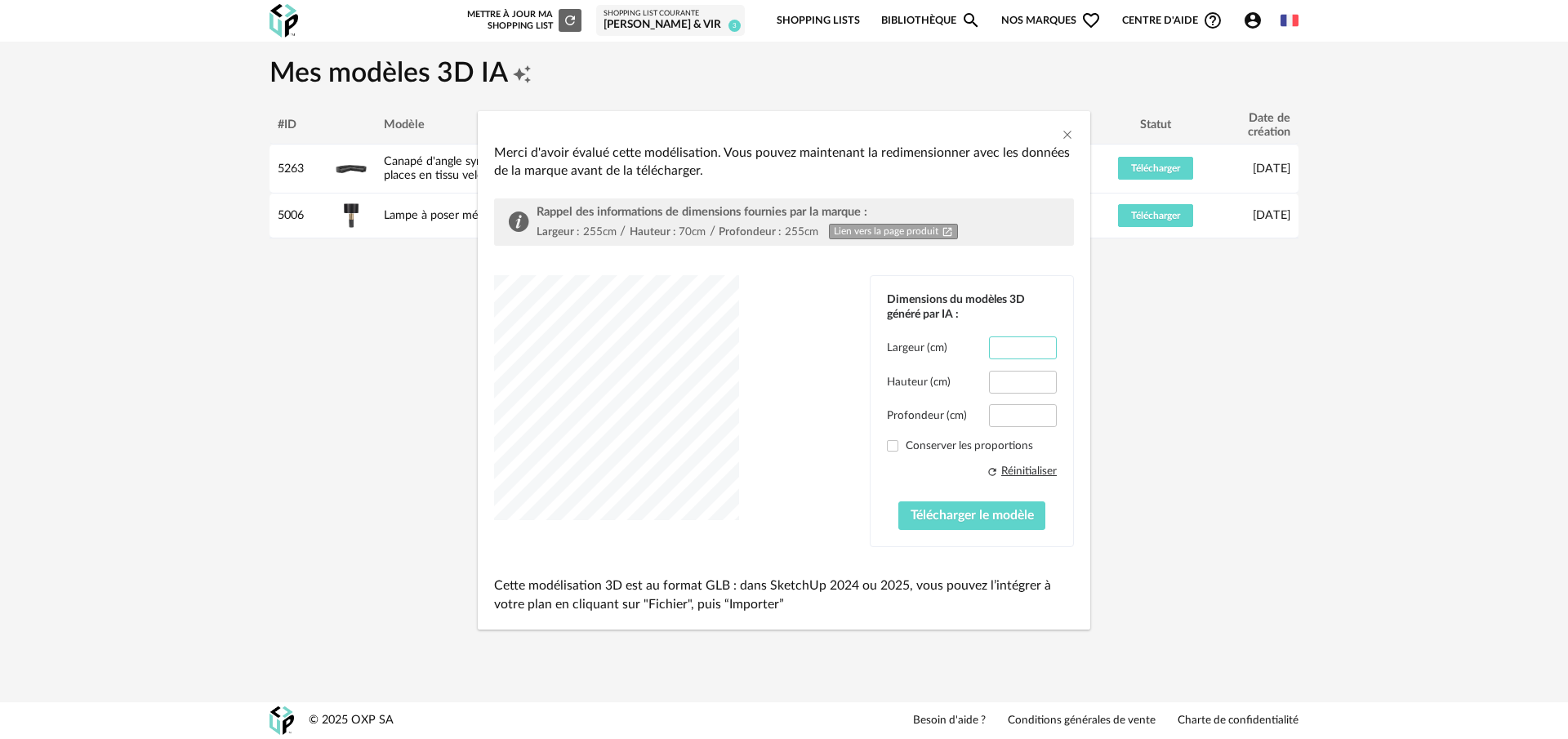
drag, startPoint x: 994, startPoint y: 349, endPoint x: 1044, endPoint y: 346, distance: 50.1
click at [1044, 346] on input "***" at bounding box center [1023, 348] width 68 height 23
click at [1025, 346] on input "******" at bounding box center [1023, 348] width 68 height 23
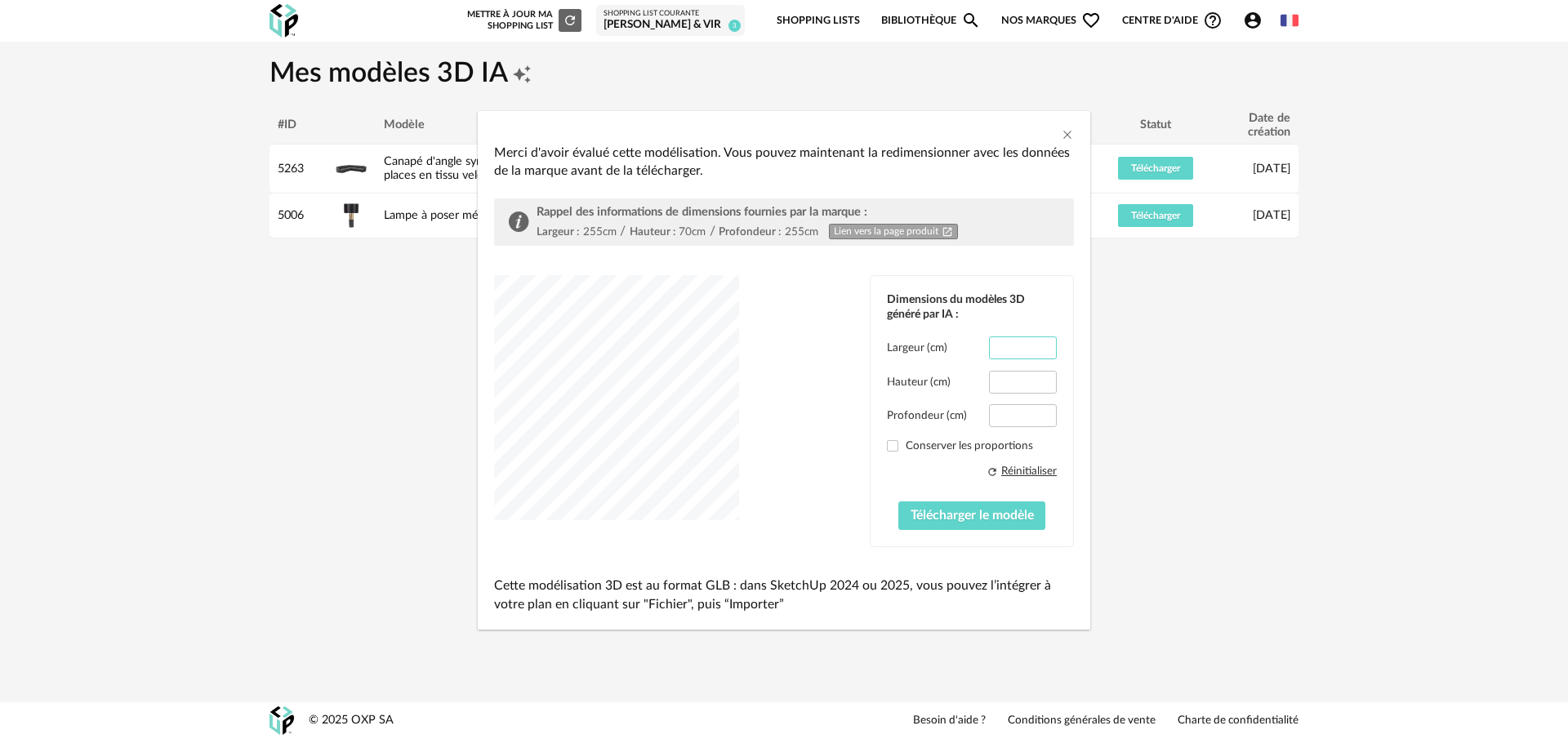
type input "*"
type input "***"
drag, startPoint x: 1031, startPoint y: 415, endPoint x: 995, endPoint y: 416, distance: 36.0
click at [995, 416] on input "***" at bounding box center [1023, 416] width 68 height 23
drag, startPoint x: 999, startPoint y: 416, endPoint x: 1026, endPoint y: 417, distance: 27.0
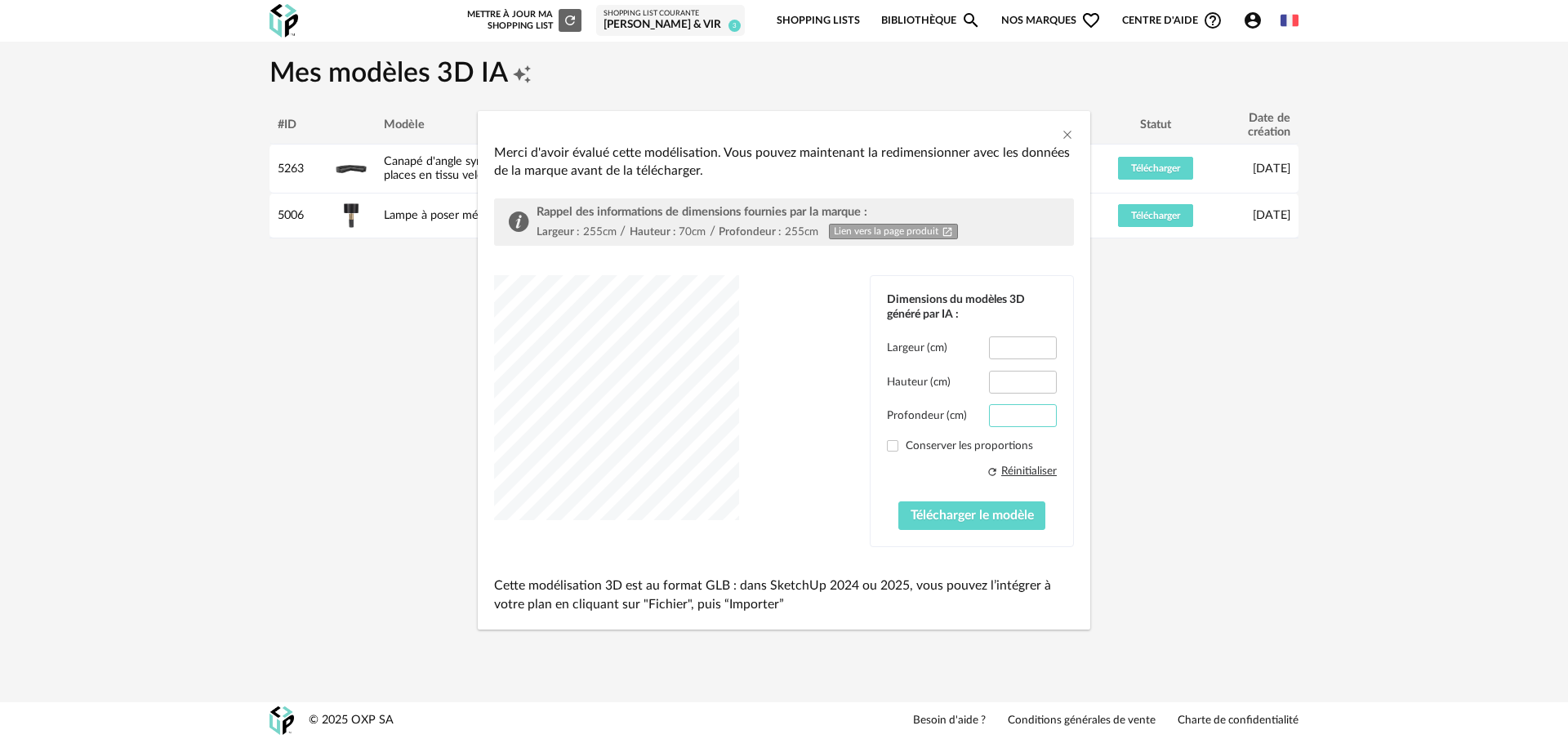
click at [1026, 417] on input "***" at bounding box center [1023, 416] width 68 height 23
click at [1041, 420] on input "***" at bounding box center [1023, 416] width 68 height 23
click at [1041, 414] on input "***" at bounding box center [1023, 416] width 68 height 23
drag, startPoint x: 1025, startPoint y: 415, endPoint x: 1010, endPoint y: 413, distance: 15.1
click at [1005, 413] on input "***" at bounding box center [1023, 416] width 68 height 23
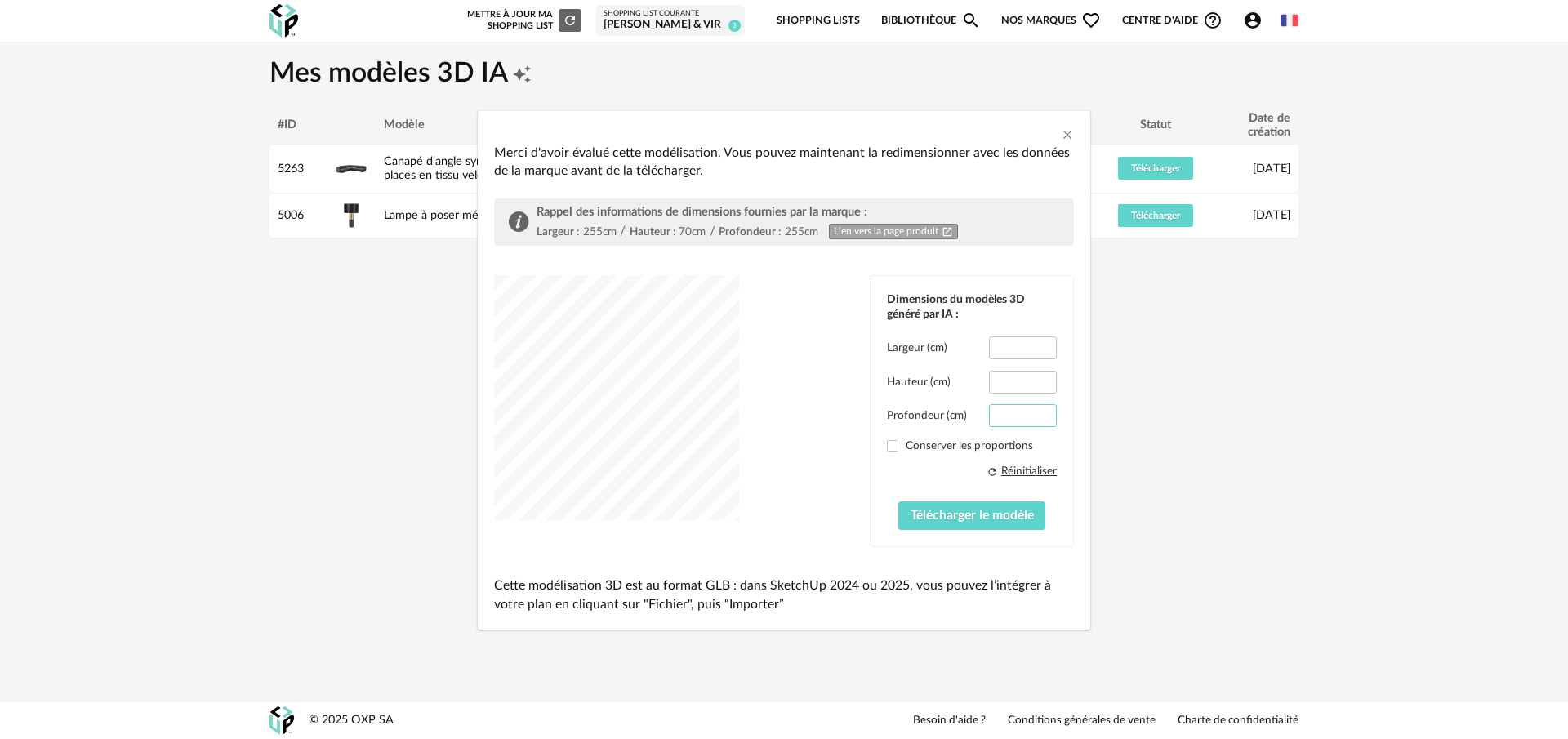
click at [1014, 416] on input "****" at bounding box center [1023, 416] width 68 height 23
type input "***"
click at [1036, 378] on input "**" at bounding box center [1023, 383] width 68 height 23
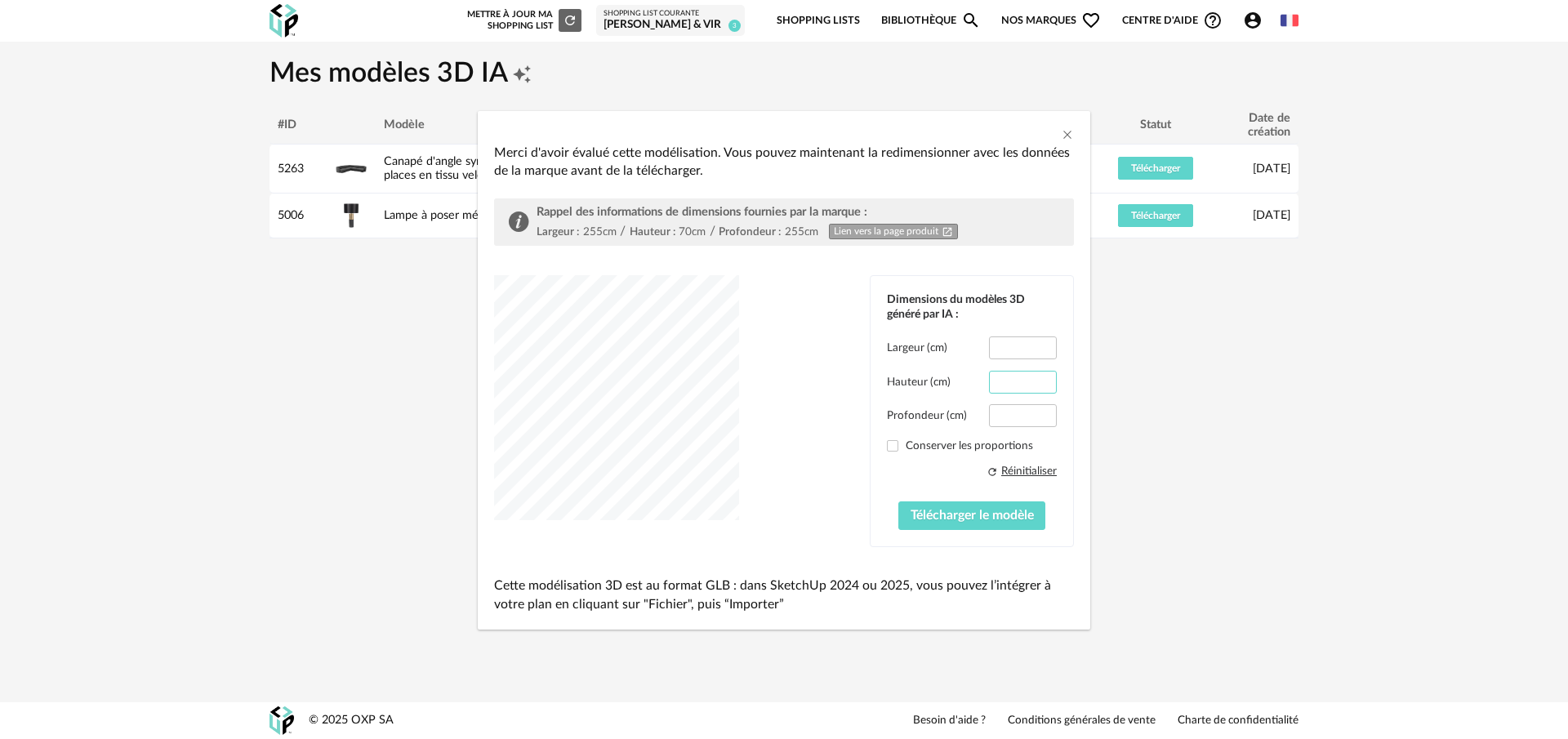
click at [1036, 378] on input "**" at bounding box center [1023, 383] width 68 height 23
drag, startPoint x: 1015, startPoint y: 382, endPoint x: 994, endPoint y: 382, distance: 21.0
click at [994, 382] on input "**" at bounding box center [1023, 383] width 68 height 23
type input "**"
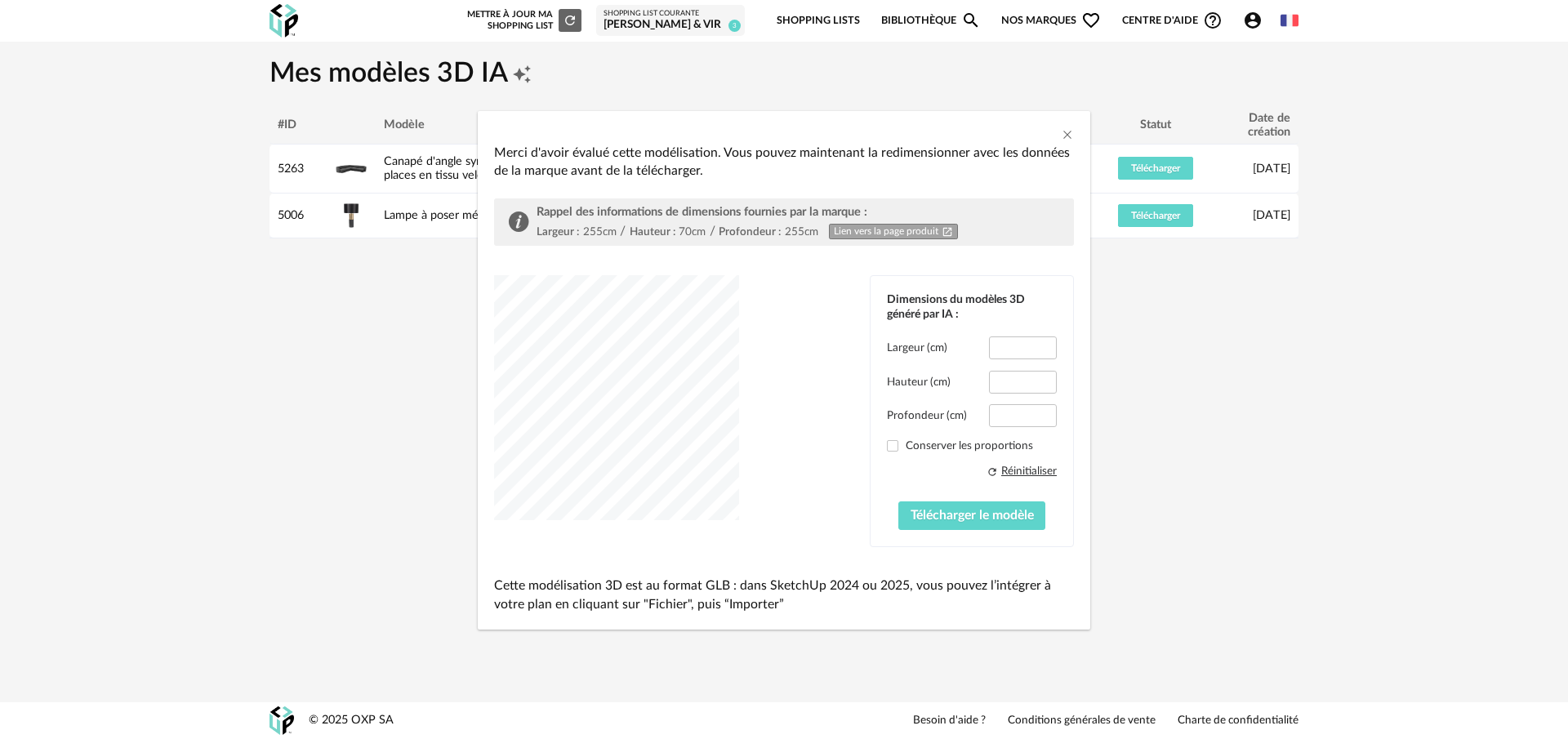
click at [624, 431] on div "dialog" at bounding box center [616, 397] width 245 height 245
drag, startPoint x: 746, startPoint y: 434, endPoint x: 695, endPoint y: 521, distance: 100.8
click at [695, 521] on div "Dimensions du modèles 3D généré par IA : Largeur (cm) *** Hauteur (cm) ** Profo…" at bounding box center [784, 411] width 580 height 272
click at [989, 521] on span "Télécharger le modèle" at bounding box center [972, 514] width 123 height 13
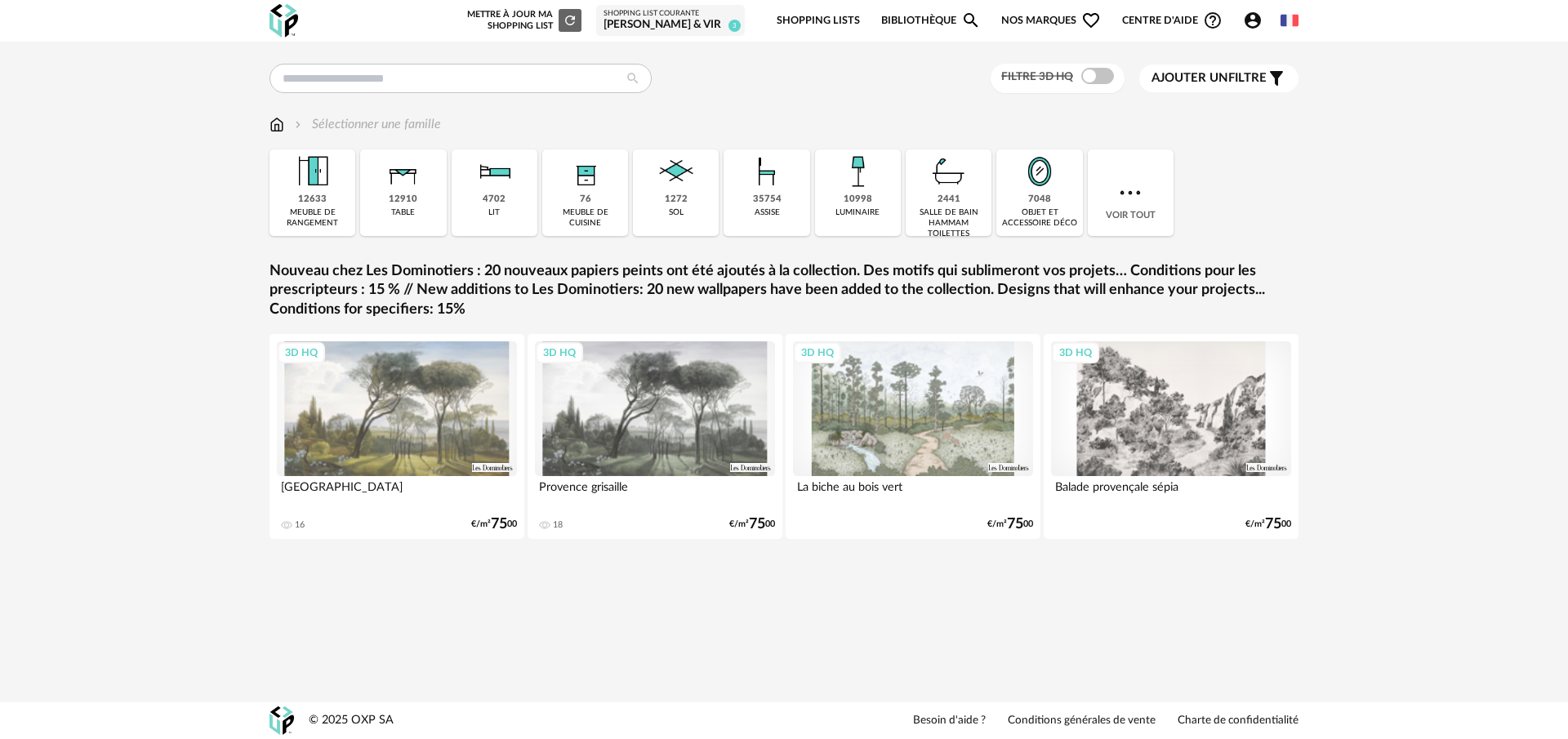
click at [839, 18] on link "Shopping Lists" at bounding box center [818, 21] width 83 height 39
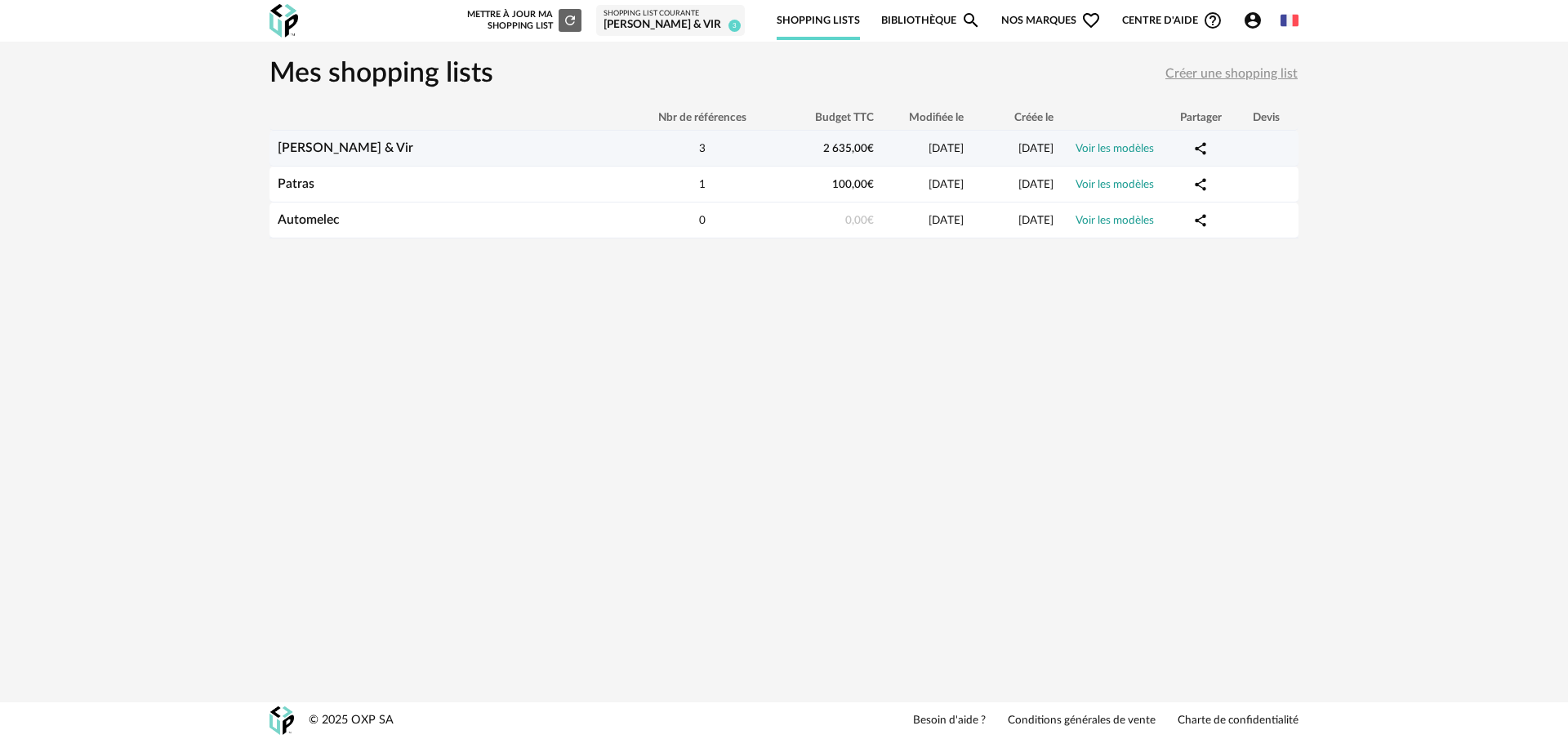
click at [1113, 148] on link "Voir les modèles" at bounding box center [1114, 148] width 78 height 12
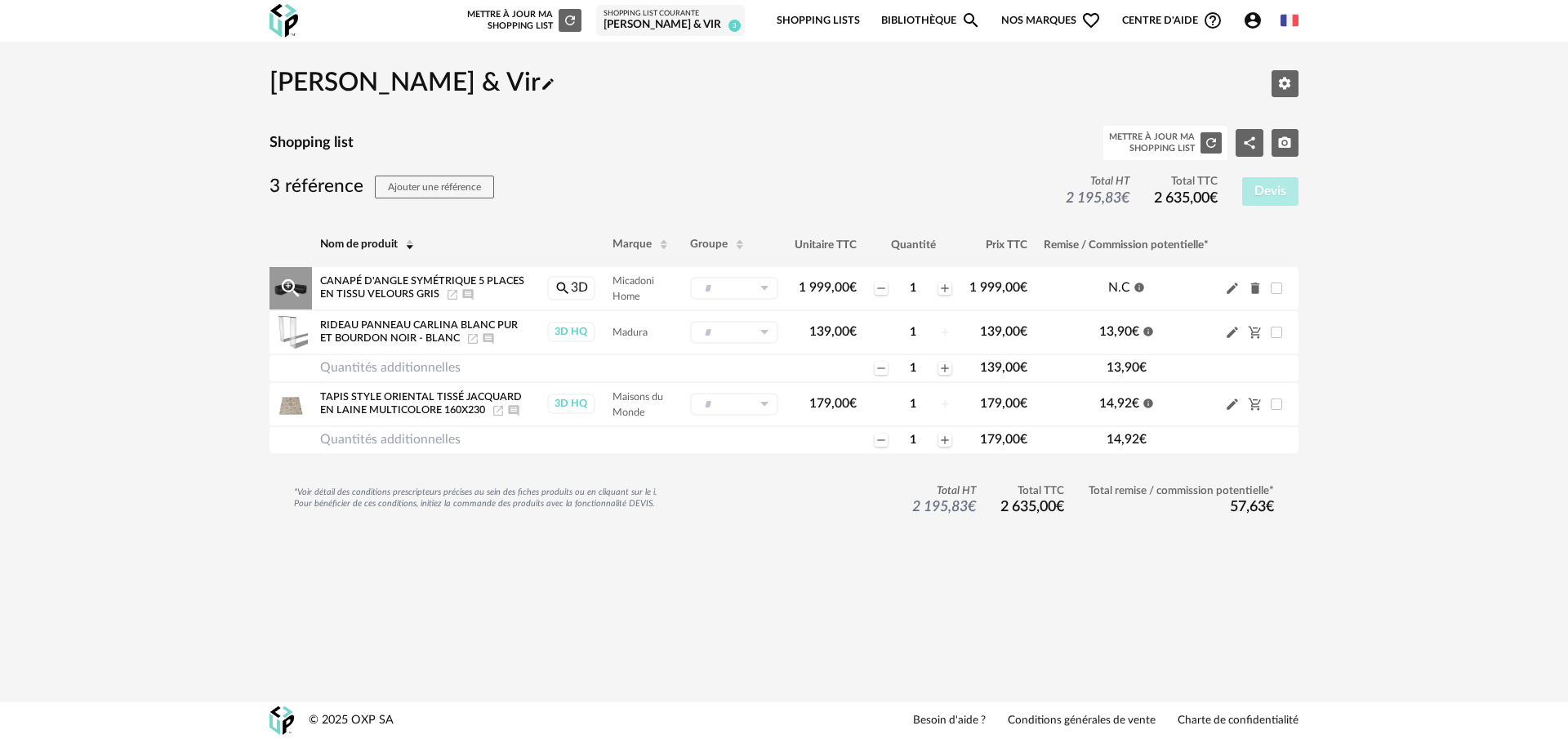
click at [1255, 288] on icon "Delete icon" at bounding box center [1255, 289] width 9 height 12
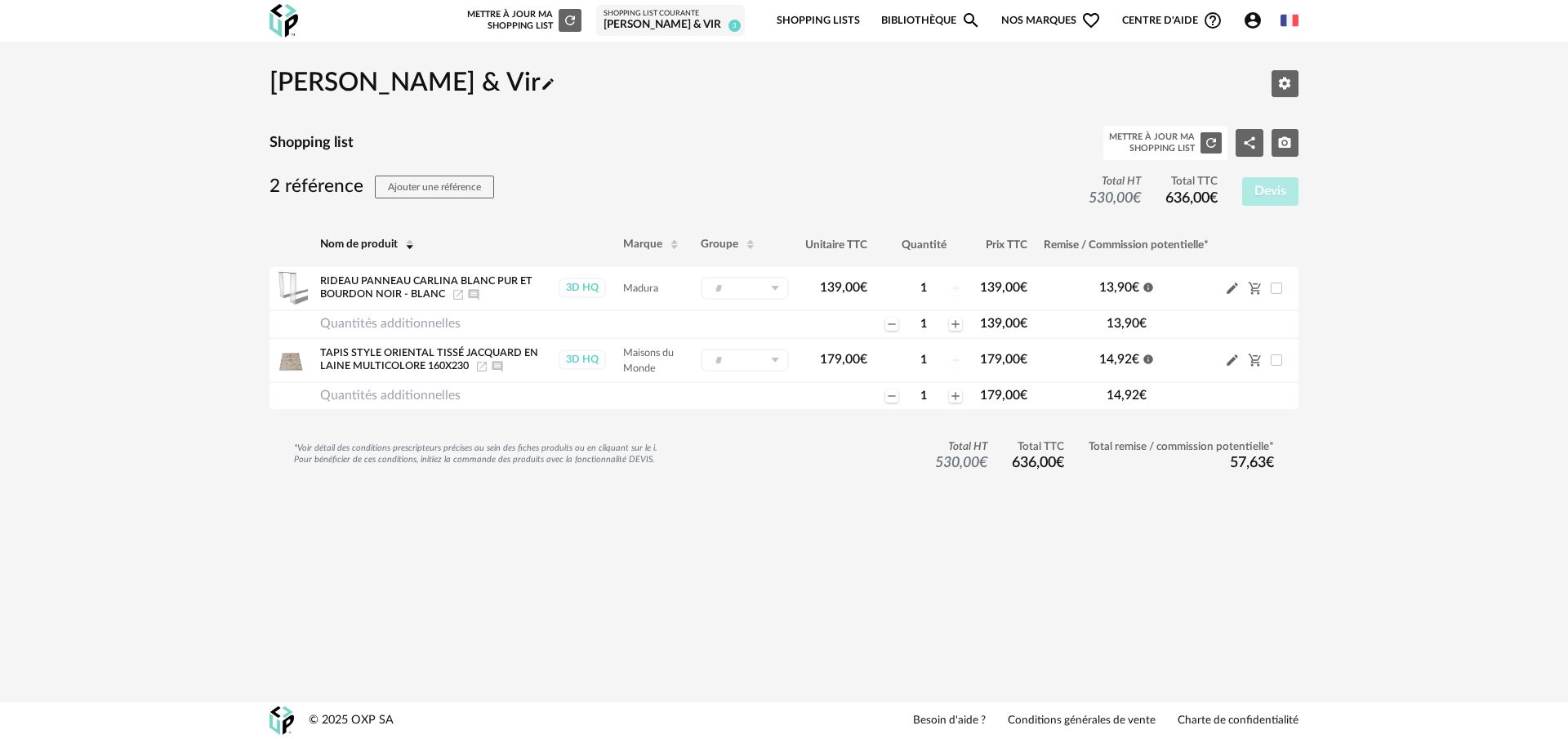
click at [932, 15] on link "Bibliothèque Magnify icon" at bounding box center [930, 21] width 100 height 39
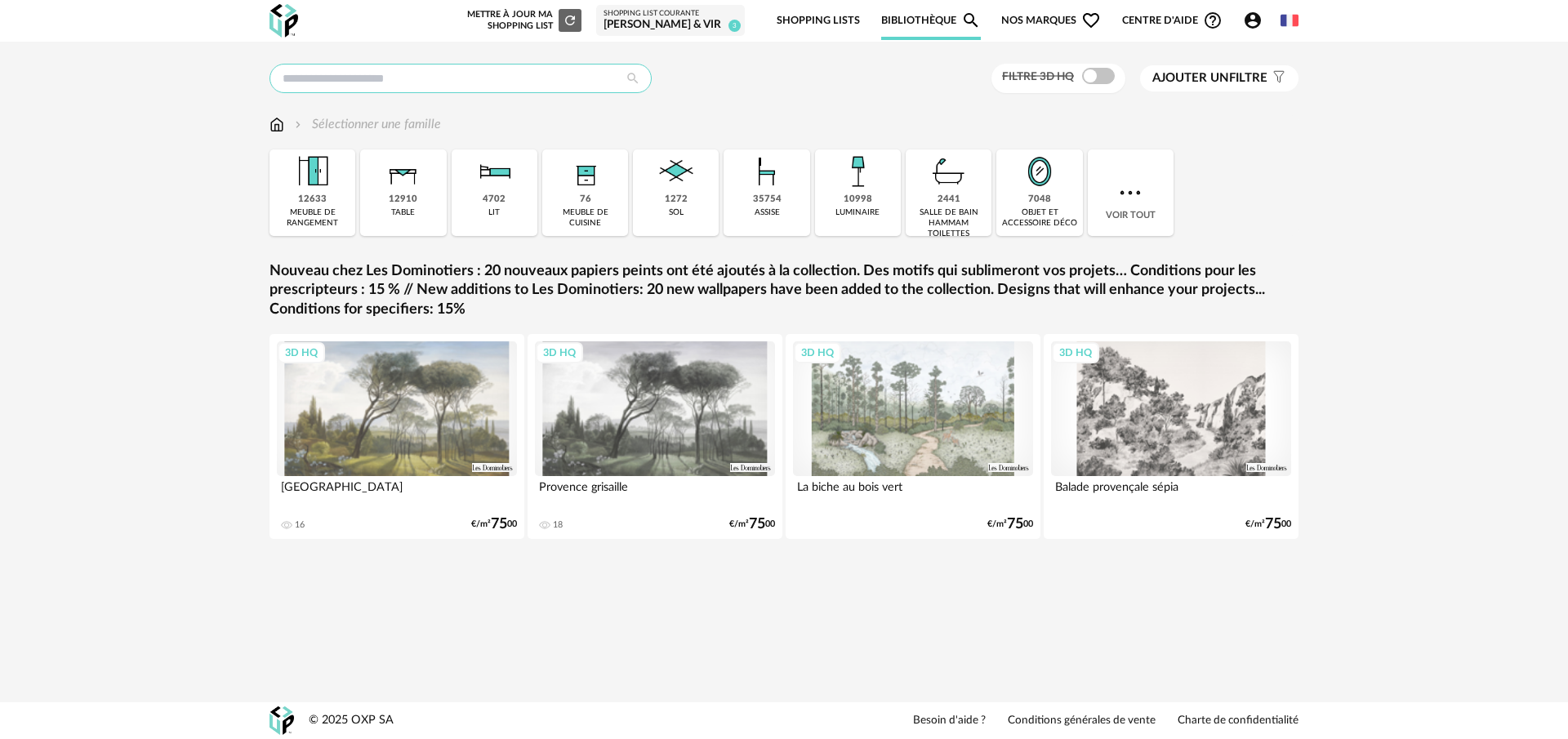
click at [332, 73] on input "text" at bounding box center [460, 78] width 382 height 29
type input "******"
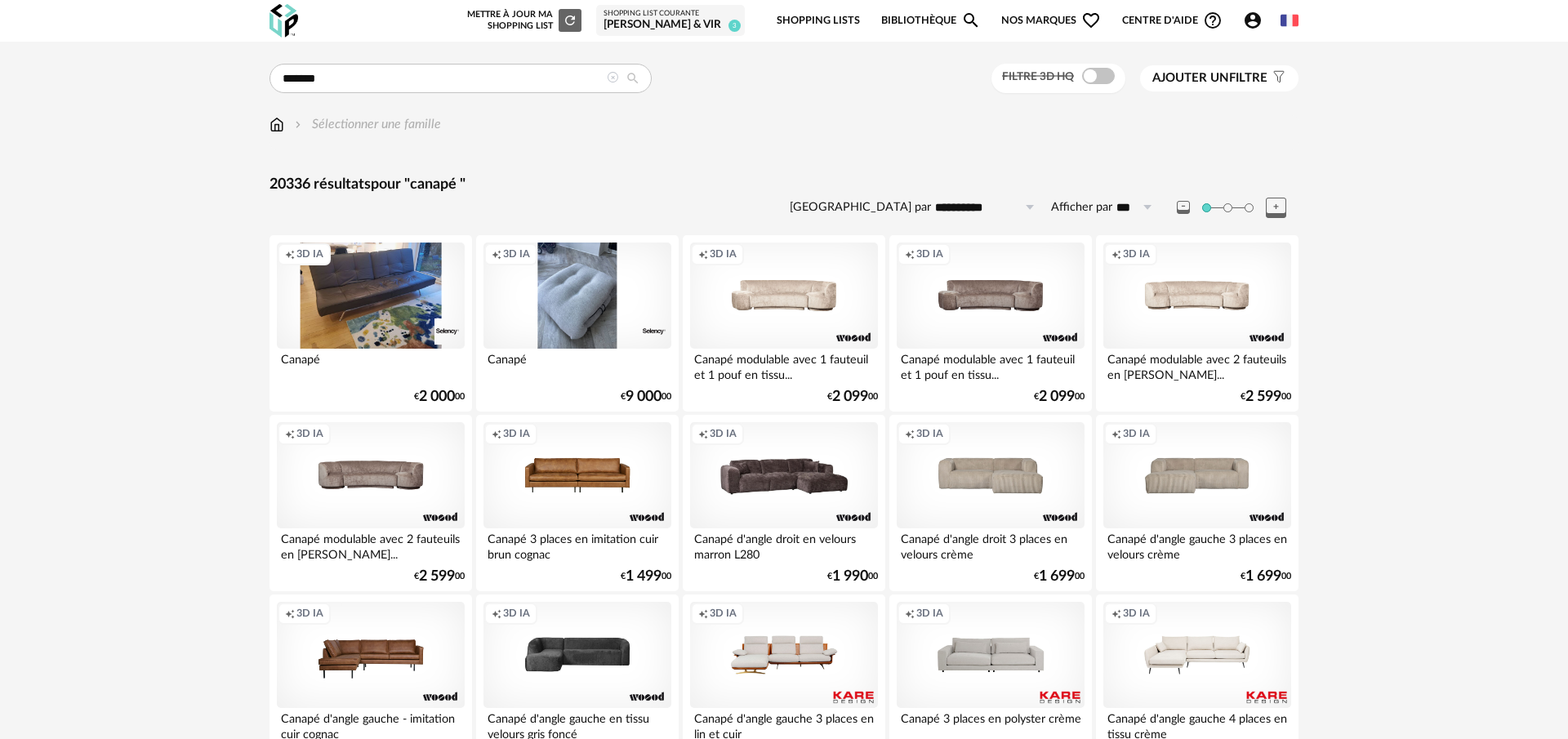
click at [1238, 76] on span "Ajouter un filtre" at bounding box center [1209, 77] width 115 height 16
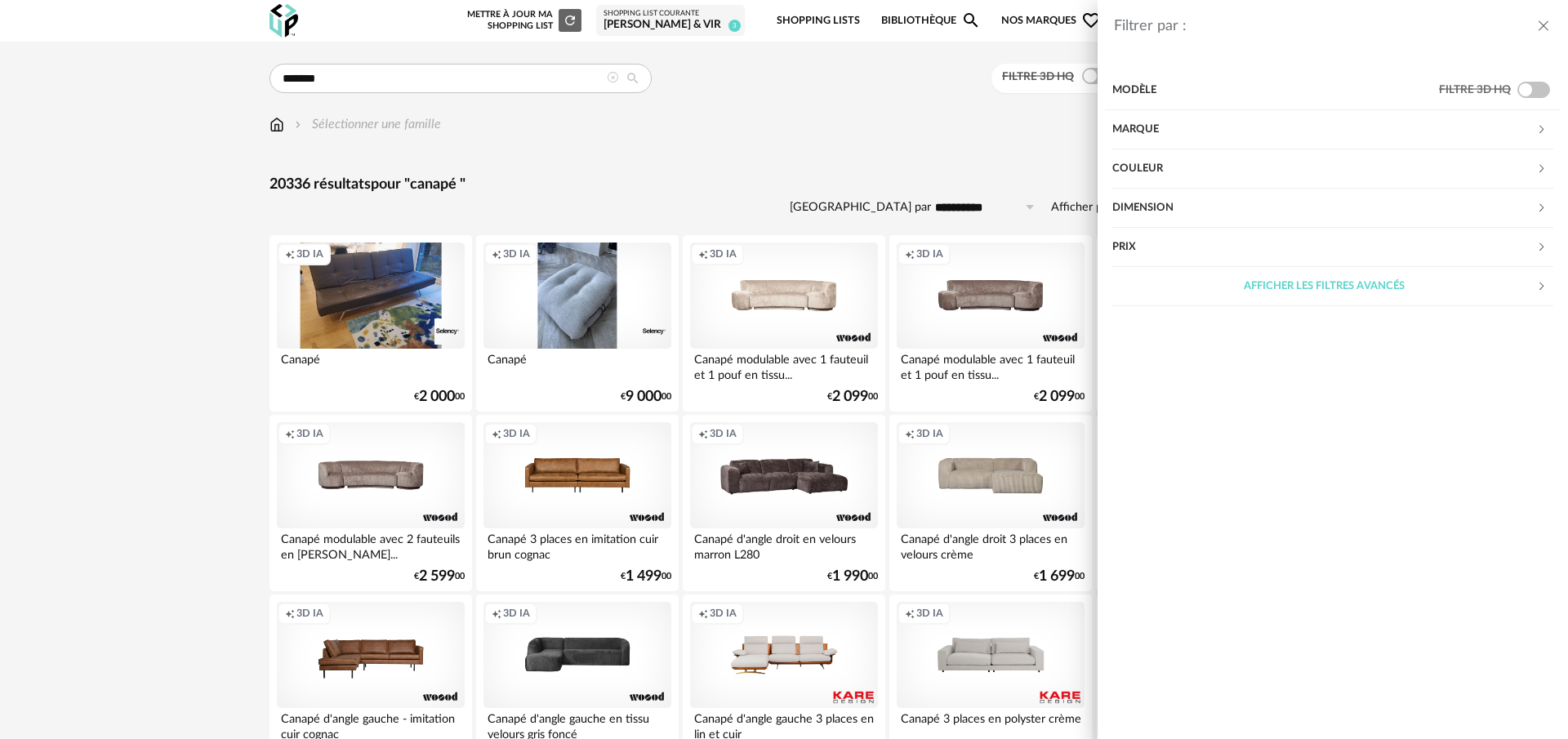
click at [1202, 169] on div "Couleur" at bounding box center [1324, 169] width 423 height 39
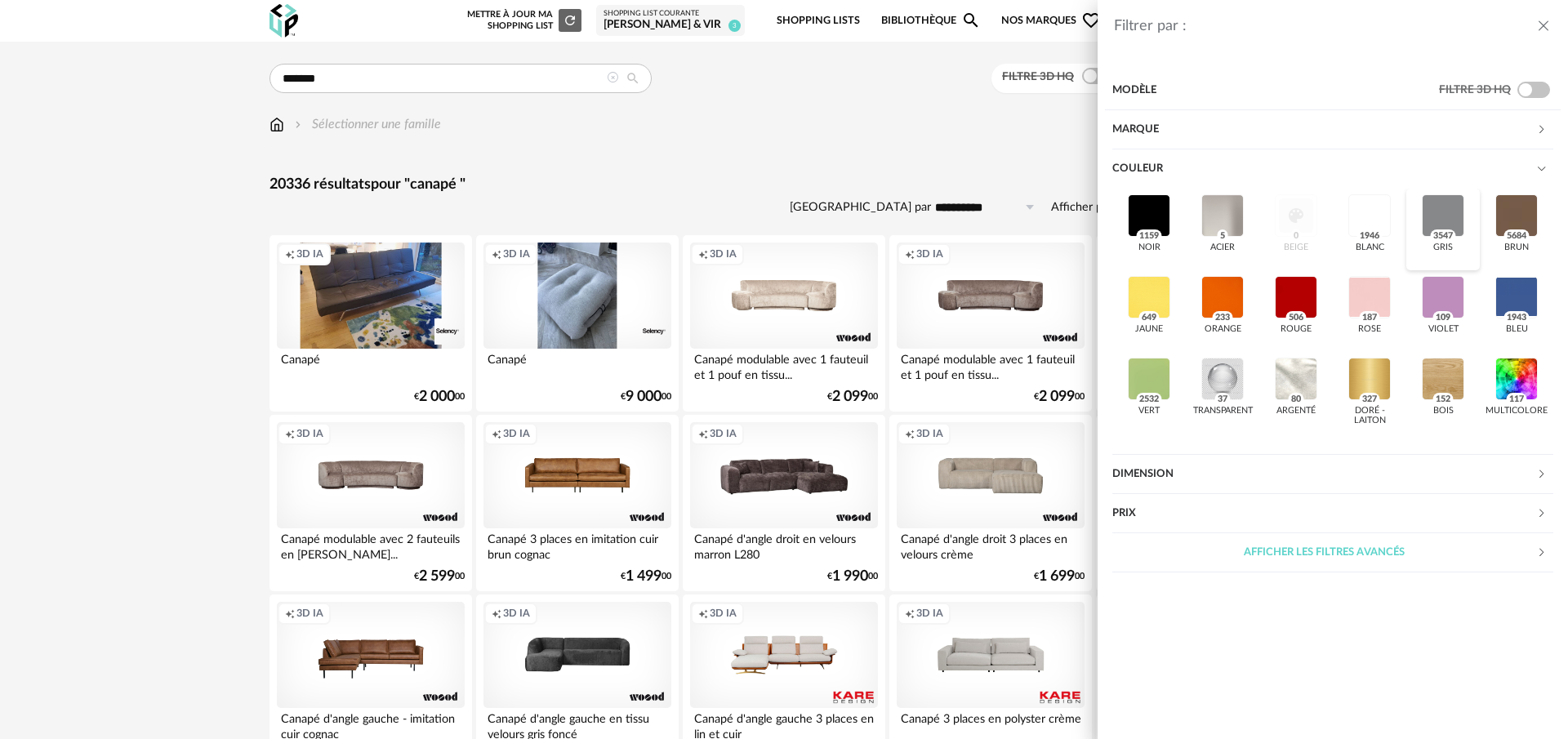
click at [1440, 213] on div at bounding box center [1443, 216] width 43 height 43
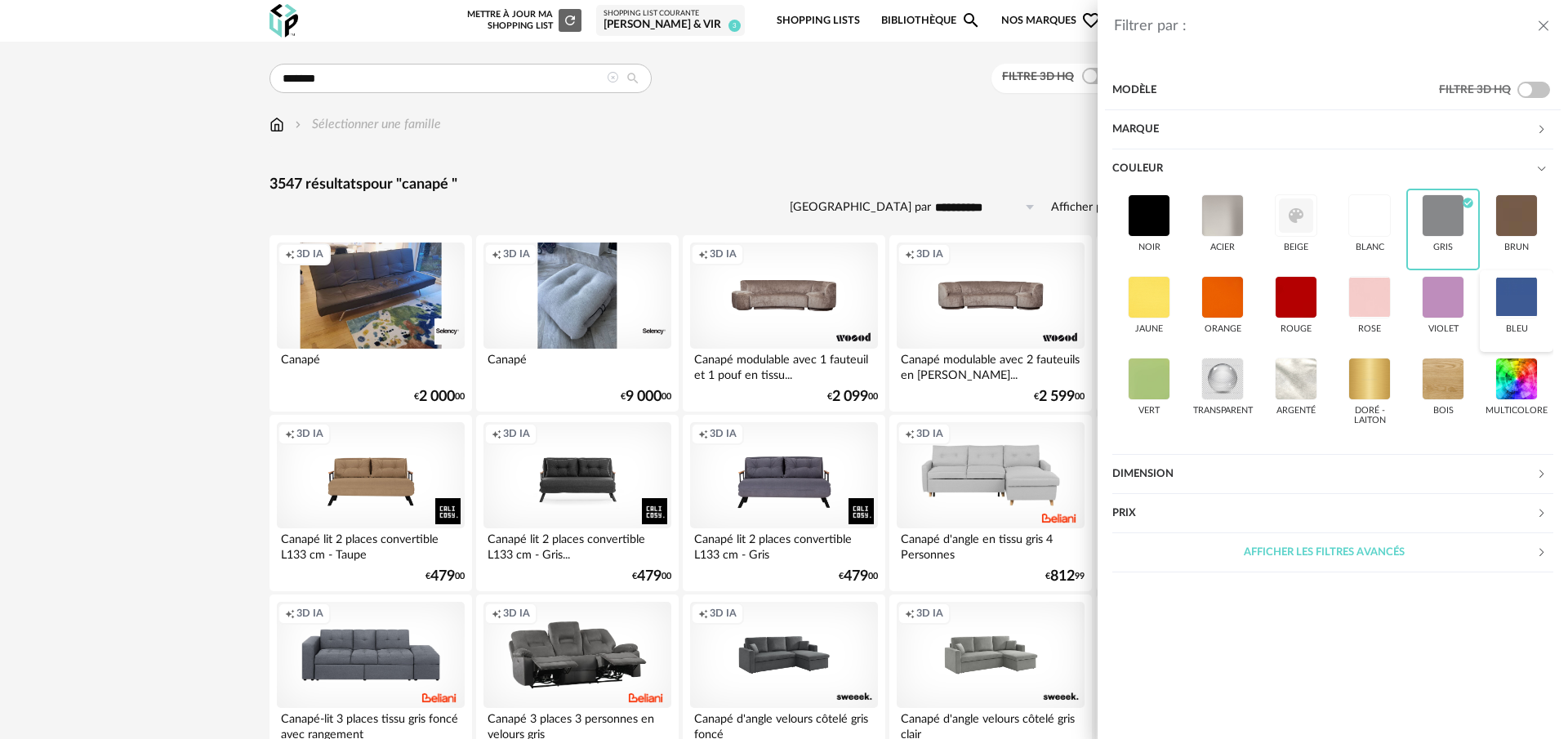
click at [1506, 289] on div at bounding box center [1517, 297] width 43 height 43
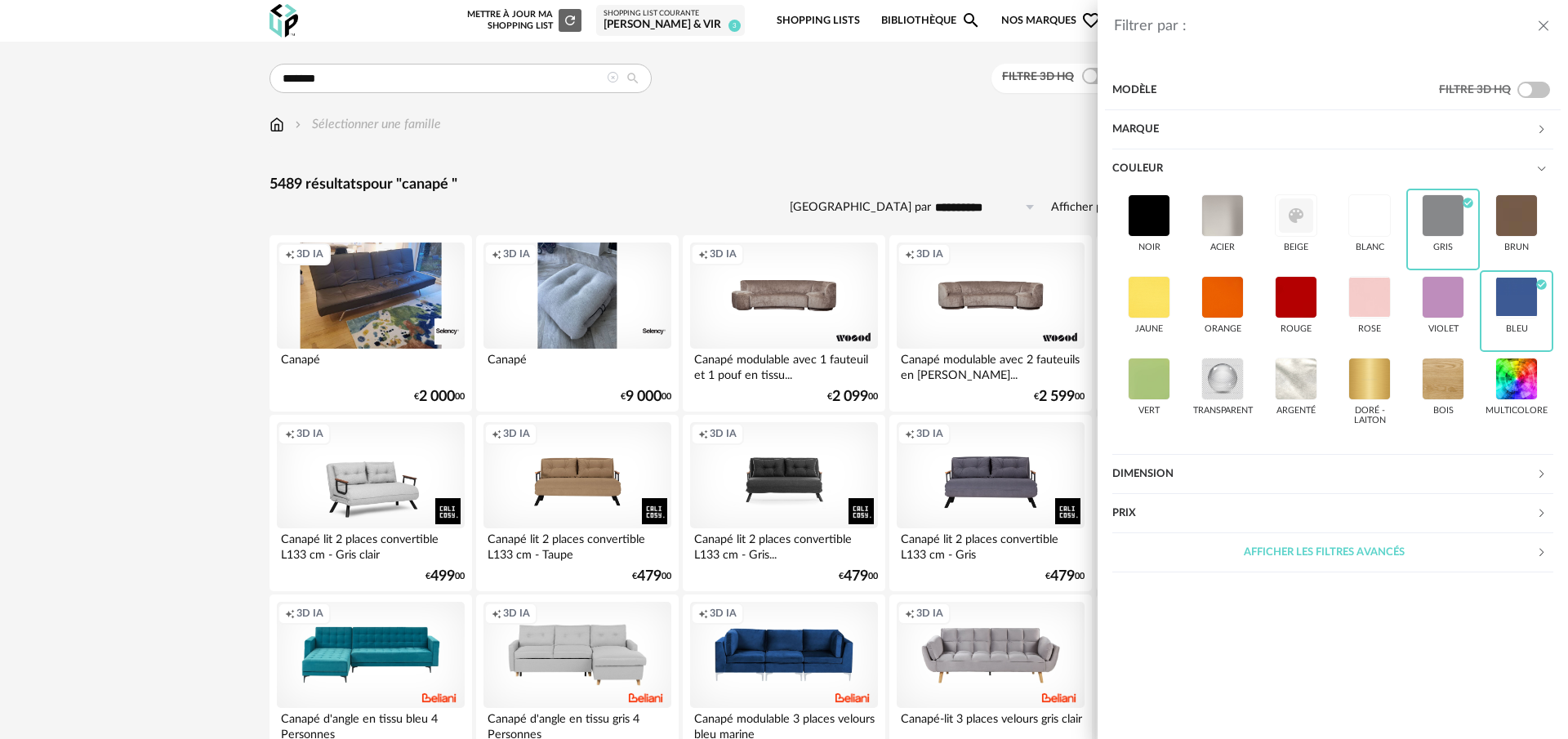
click at [1358, 558] on div "Afficher les filtres avancés" at bounding box center [1324, 552] width 423 height 39
click at [1255, 626] on div "Style" at bounding box center [1324, 631] width 423 height 39
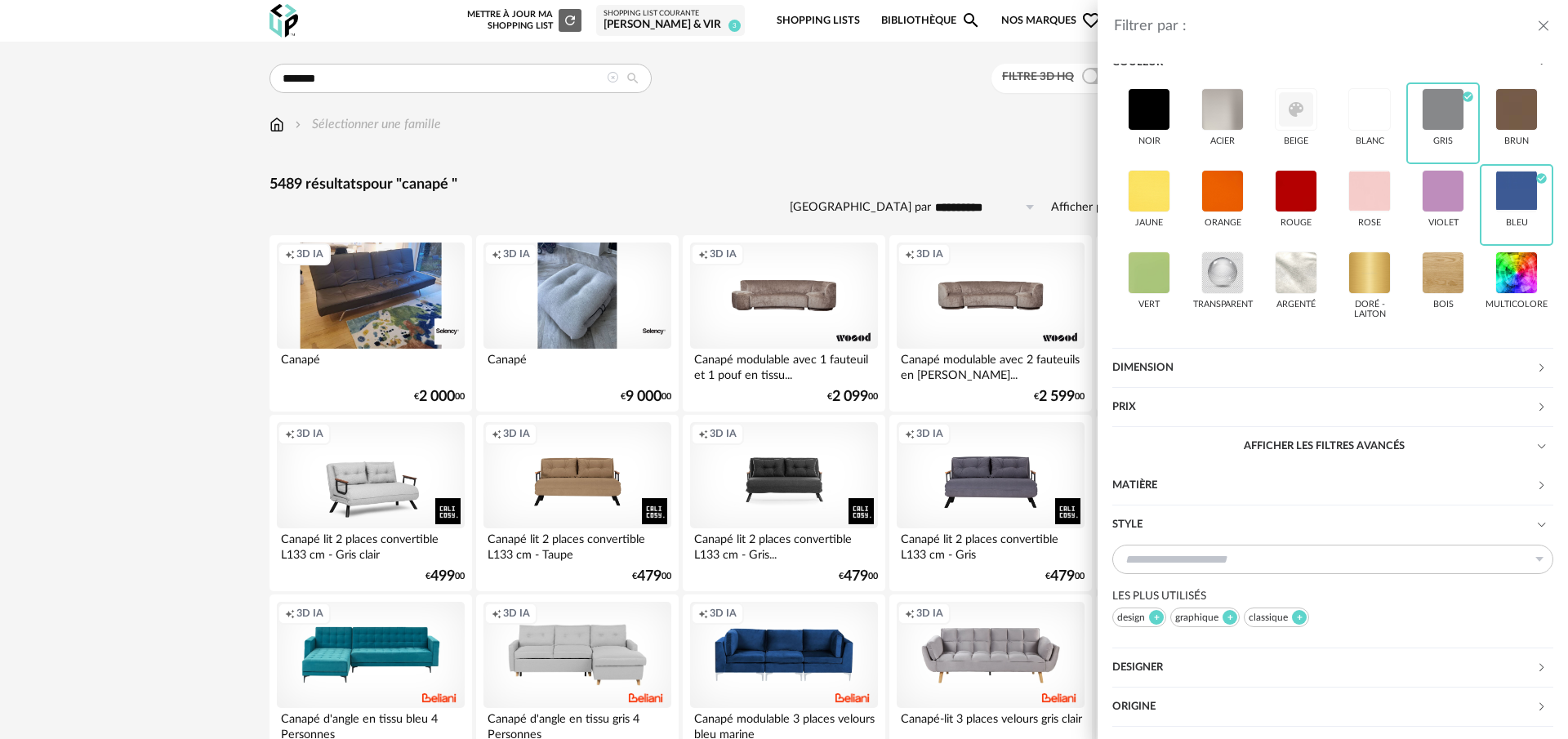
scroll to position [109, 0]
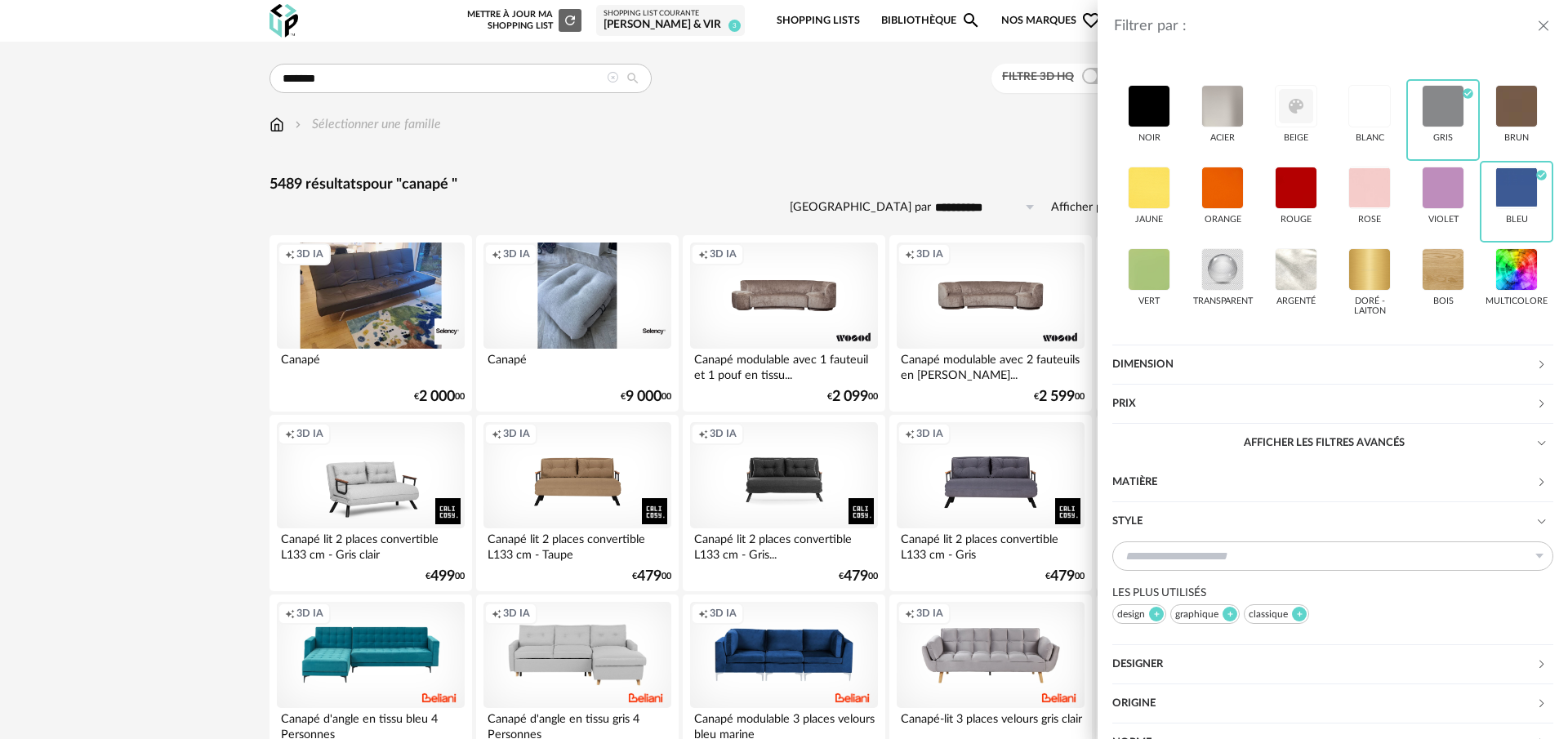
click at [1266, 610] on div "classique" at bounding box center [1275, 614] width 65 height 19
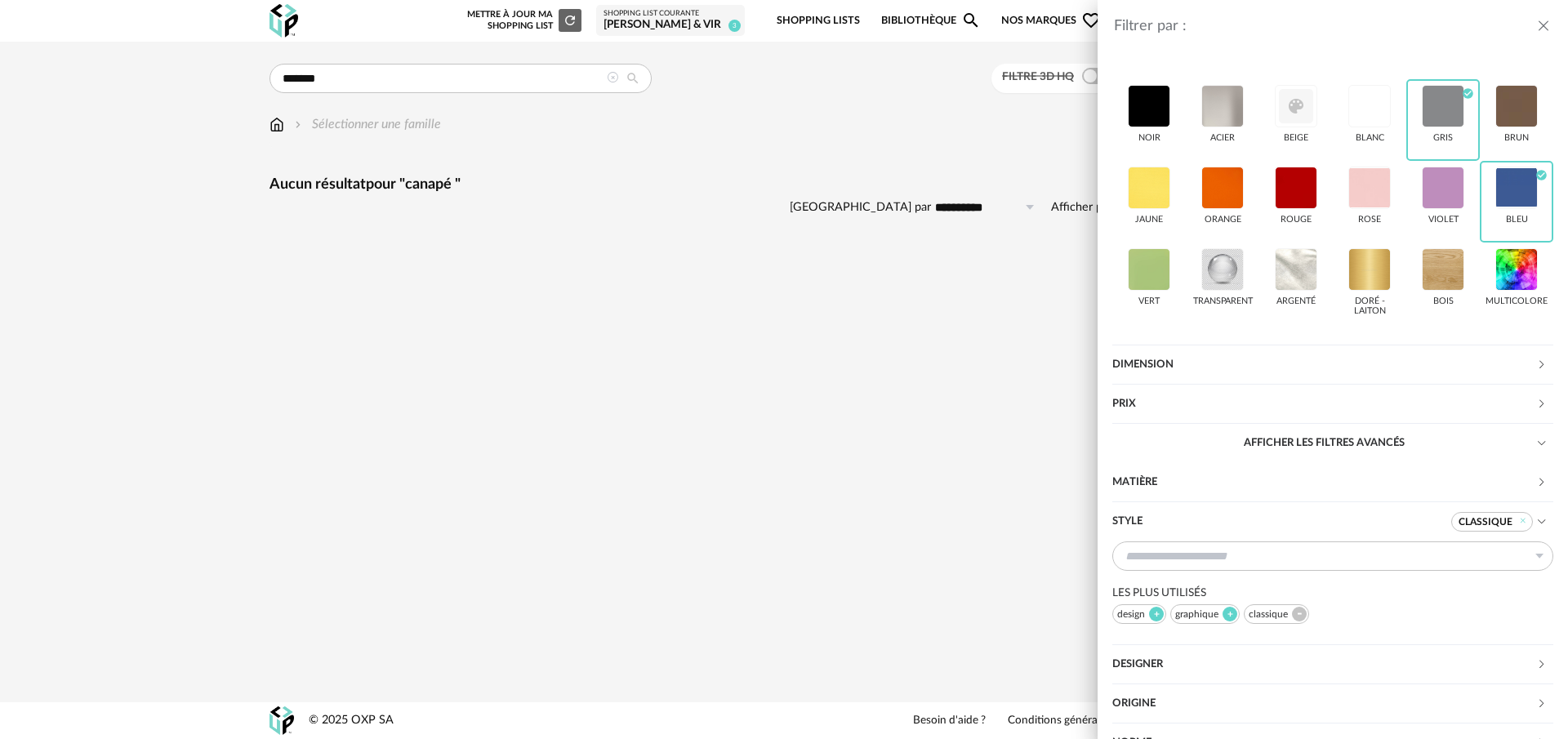
drag, startPoint x: 1522, startPoint y: 520, endPoint x: 1498, endPoint y: 507, distance: 27.3
click at [1522, 520] on icon at bounding box center [1522, 521] width 11 height 11
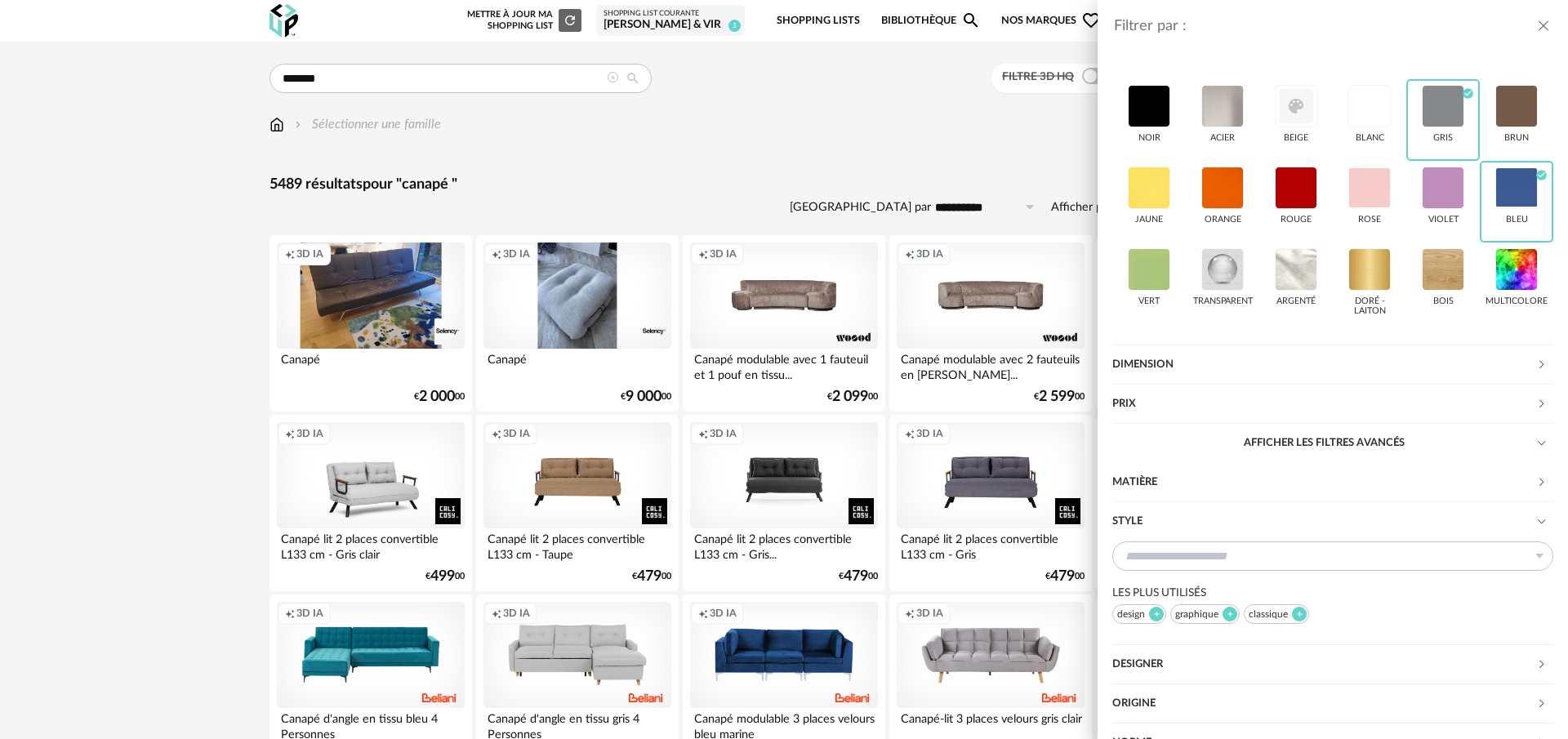
click at [1194, 365] on div "Dimension" at bounding box center [1324, 364] width 423 height 39
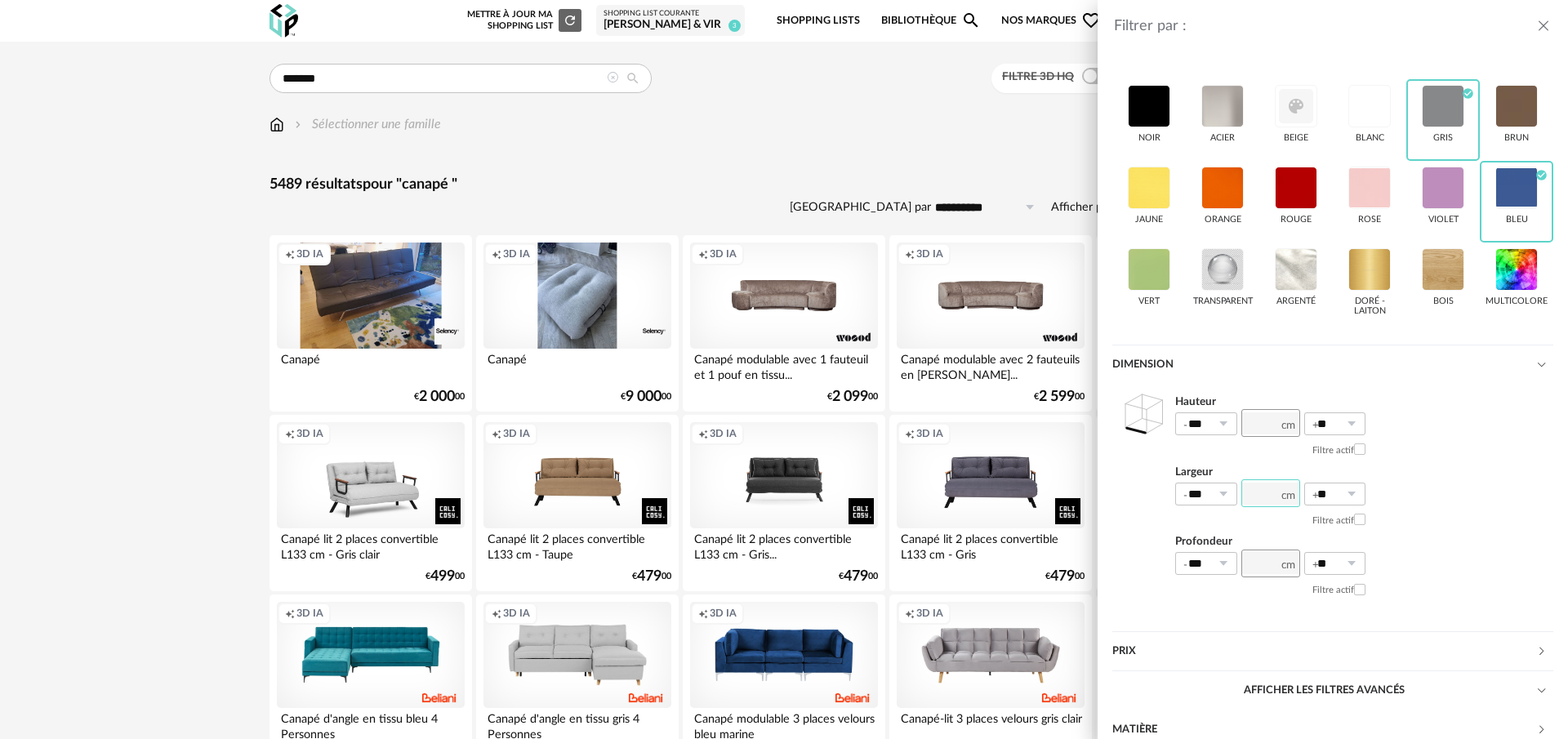
click at [1254, 493] on input "number" at bounding box center [1270, 493] width 59 height 28
type input "*"
type input "***"
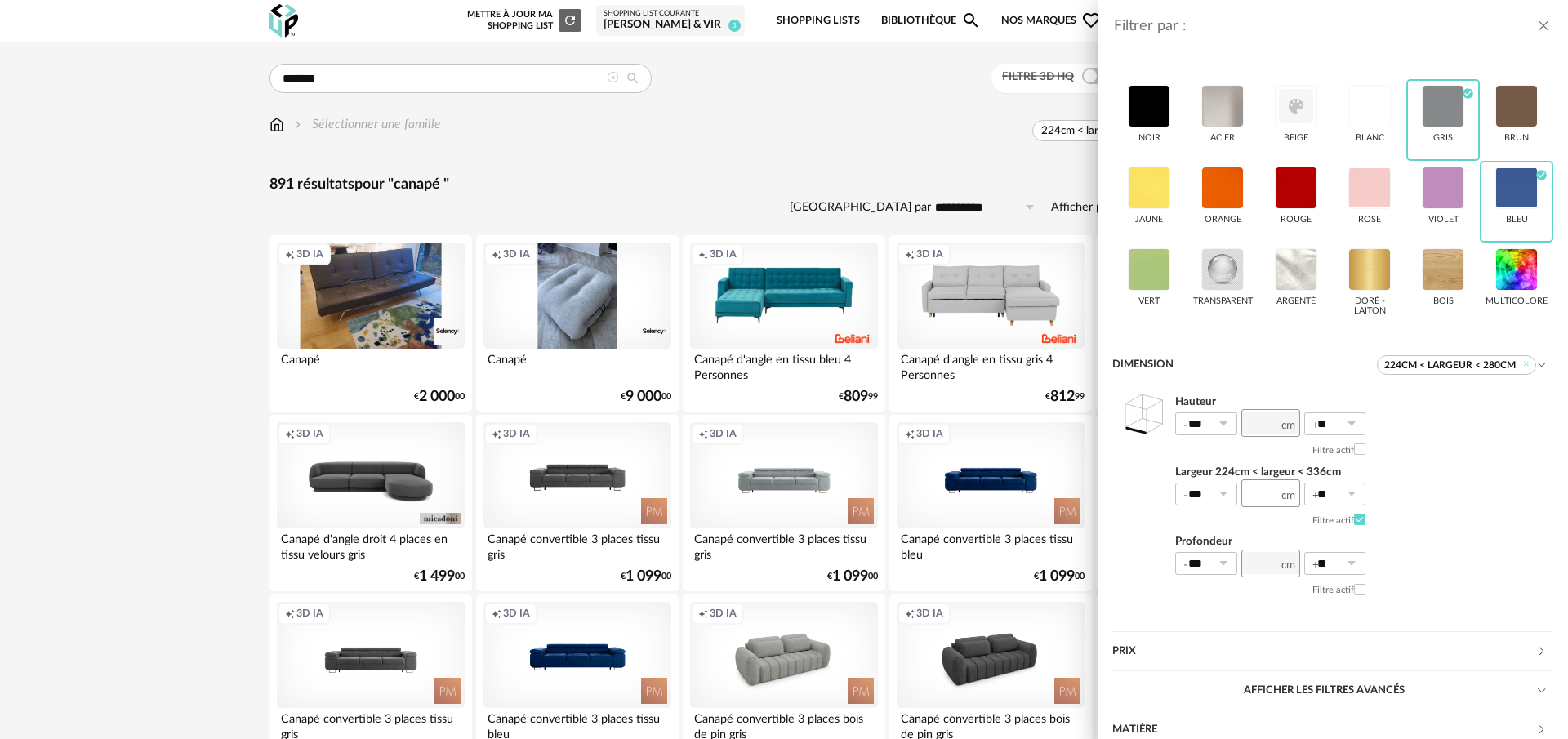
click at [829, 156] on div "Filtrer par : Modèle Filtre 3D HQ Marque &tradition 0 101 Copenhagen 0 366 Conc…" at bounding box center [784, 369] width 1568 height 739
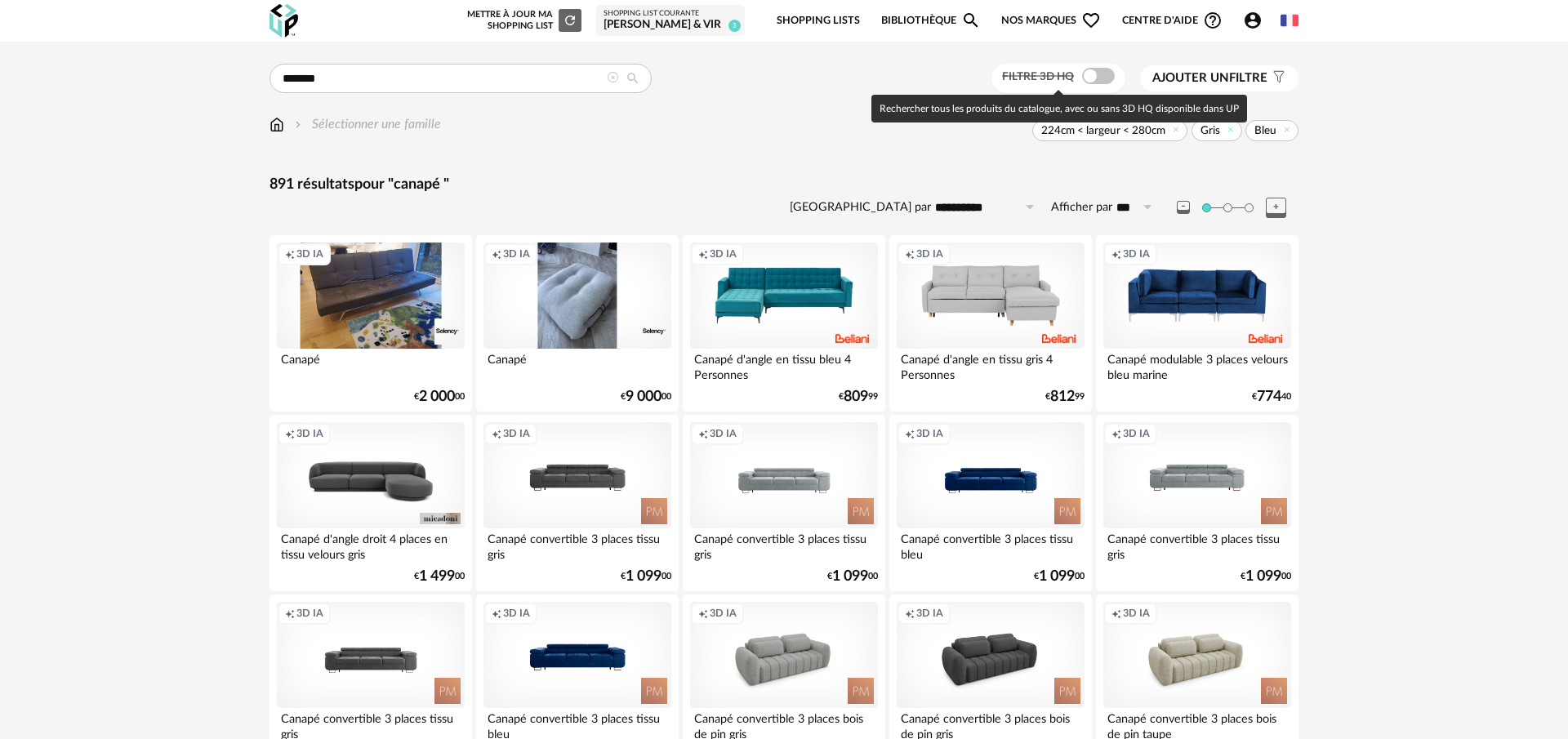
click at [1088, 77] on span at bounding box center [1099, 76] width 33 height 16
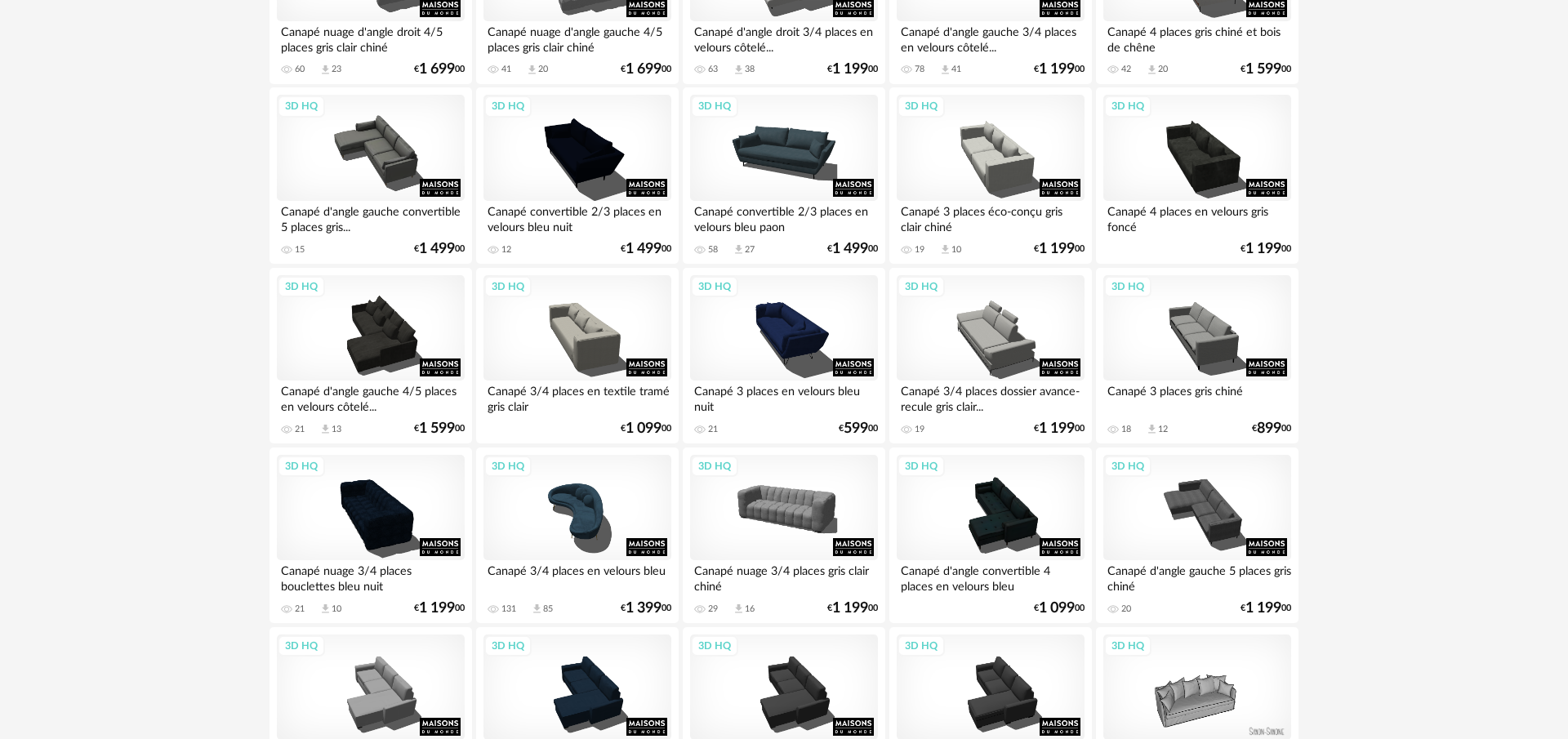
scroll to position [508, 0]
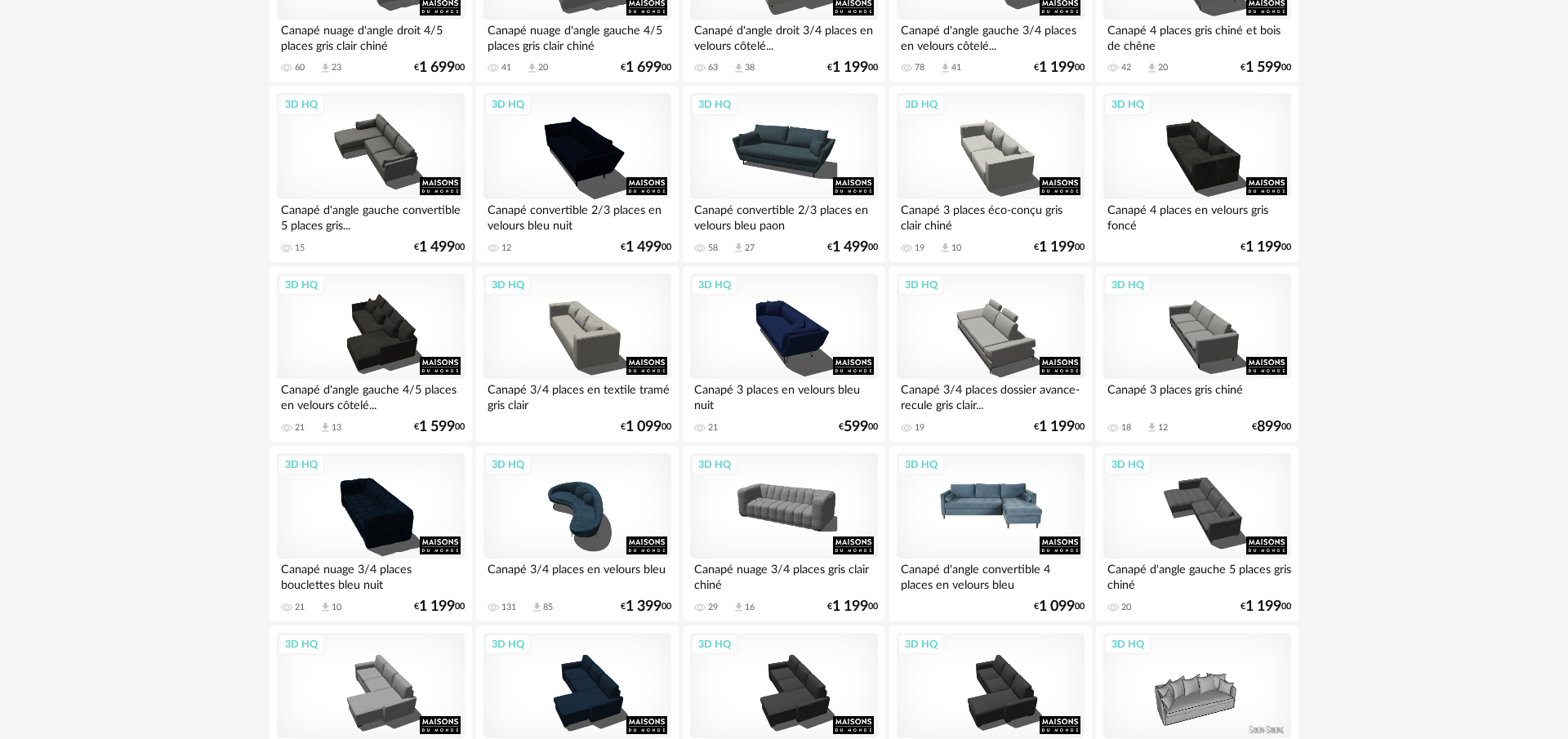
click at [976, 494] on div "3D HQ" at bounding box center [990, 507] width 188 height 107
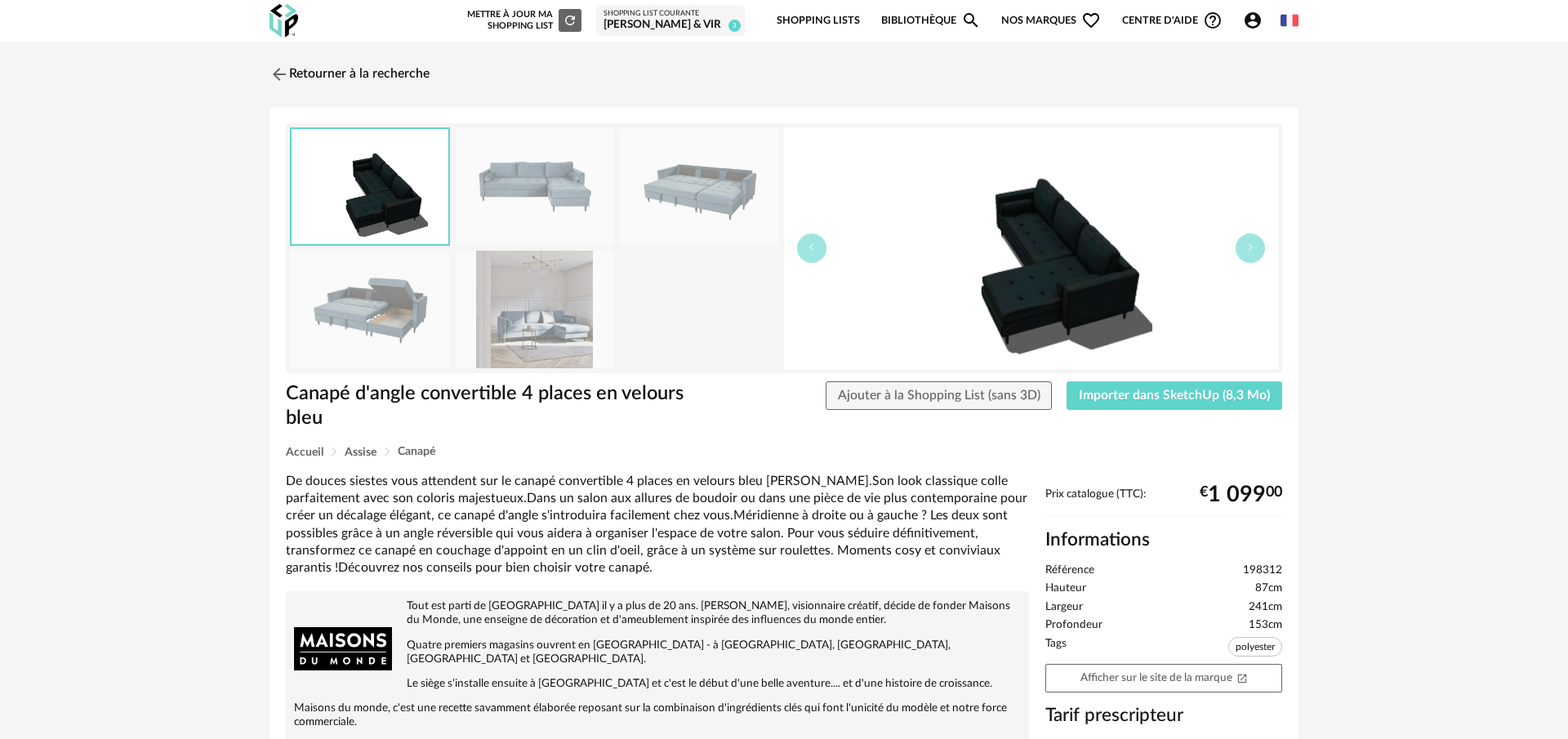
click at [568, 215] on img at bounding box center [534, 186] width 158 height 117
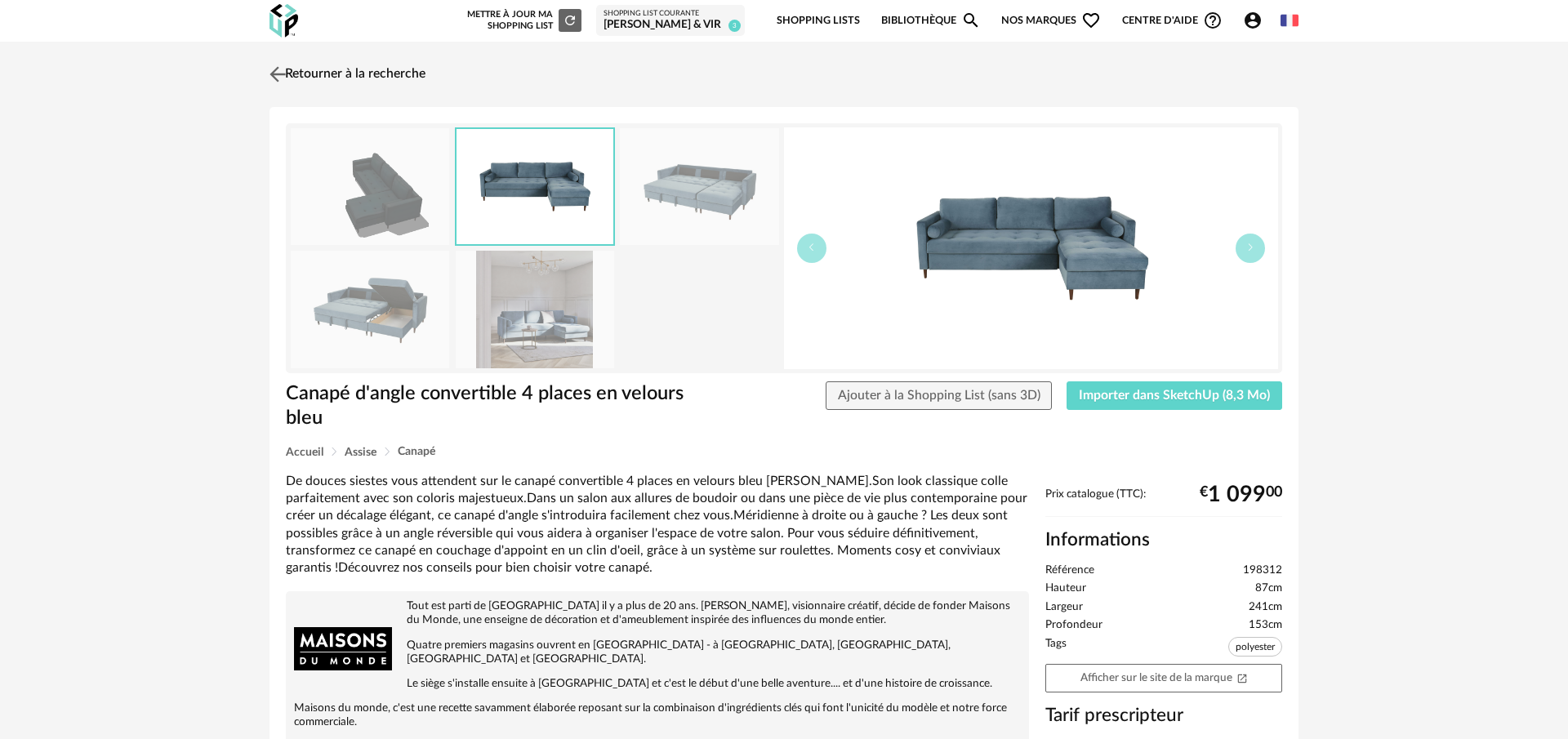
click at [279, 73] on img at bounding box center [278, 74] width 23 height 23
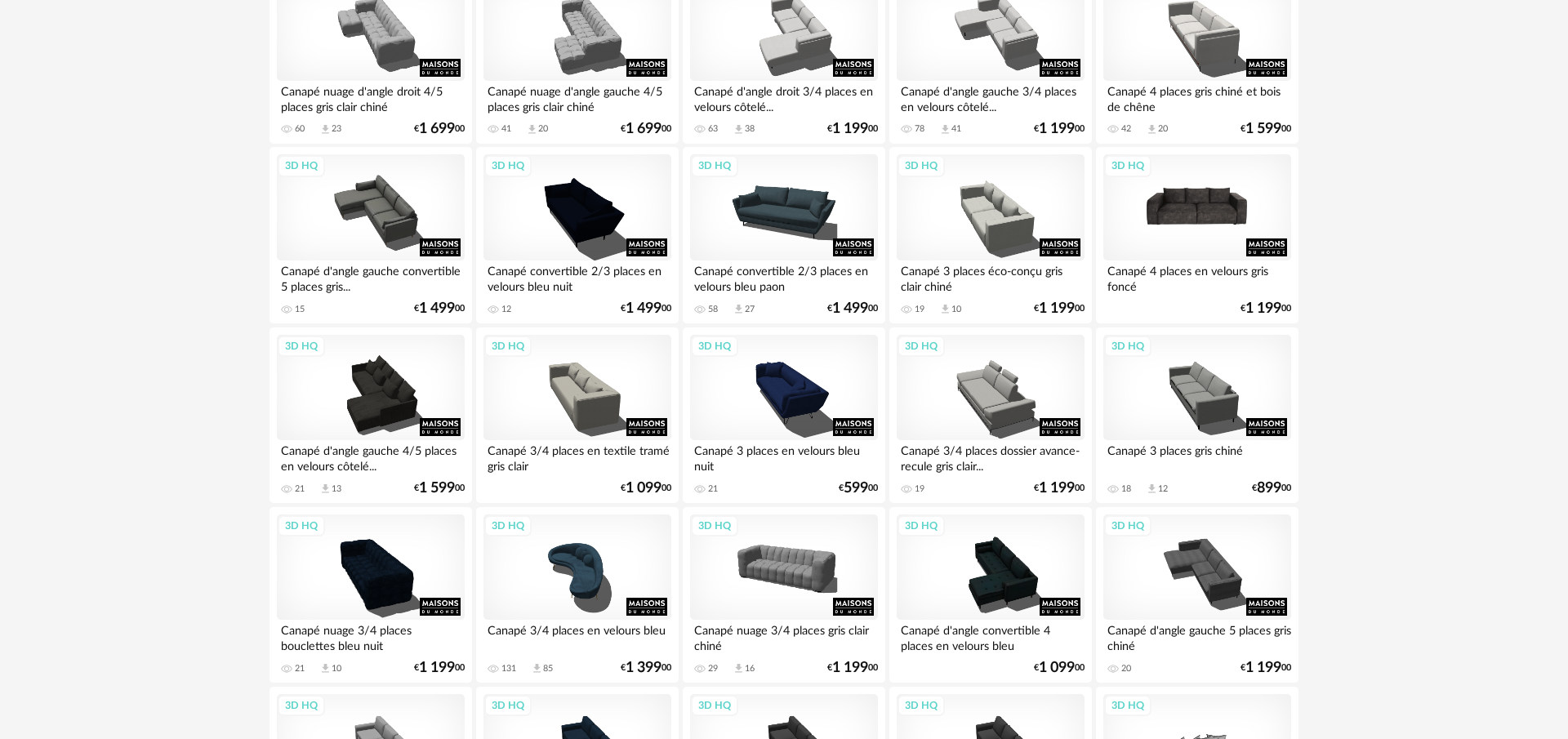
click at [1197, 188] on div "3D HQ" at bounding box center [1198, 207] width 188 height 107
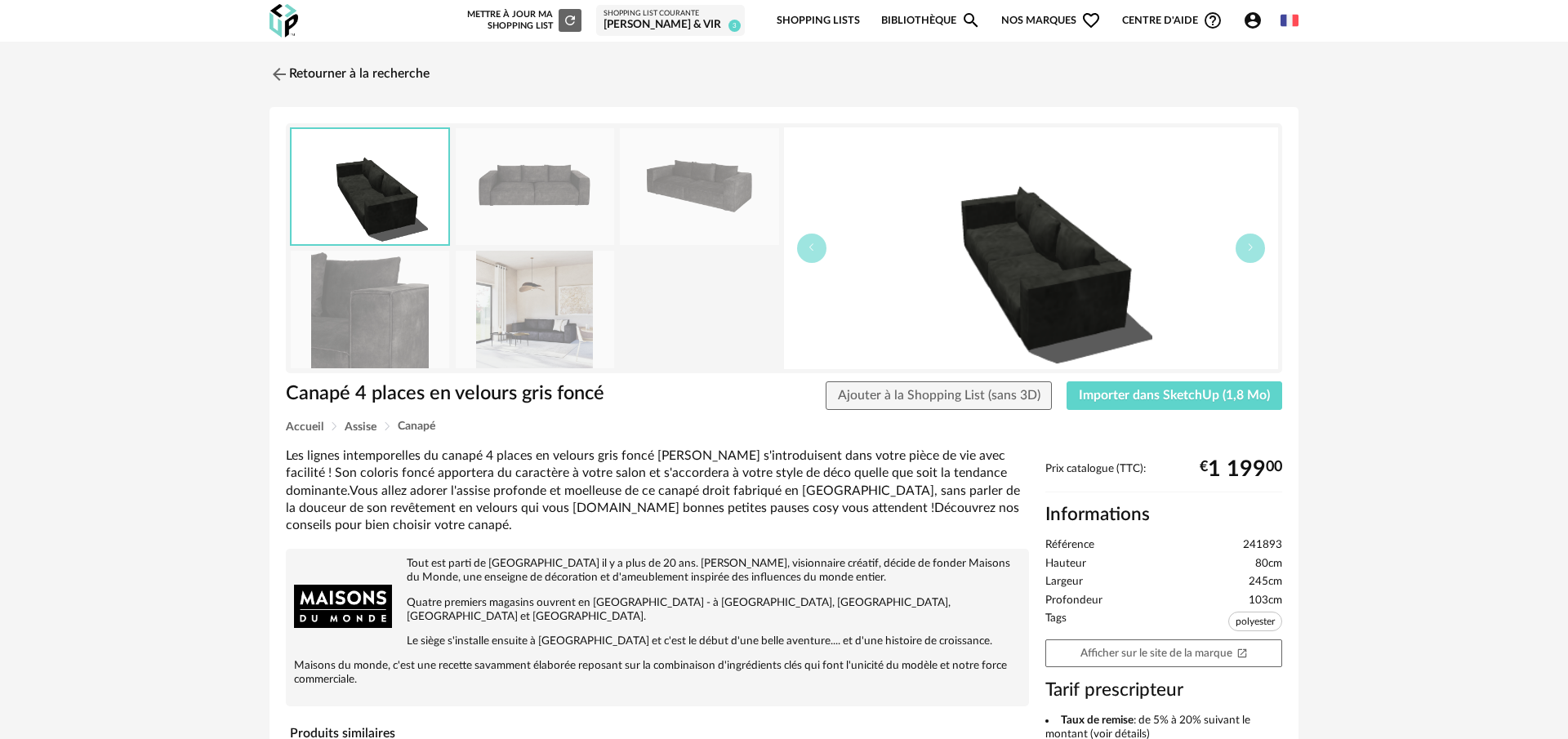
click at [564, 327] on img at bounding box center [534, 309] width 158 height 117
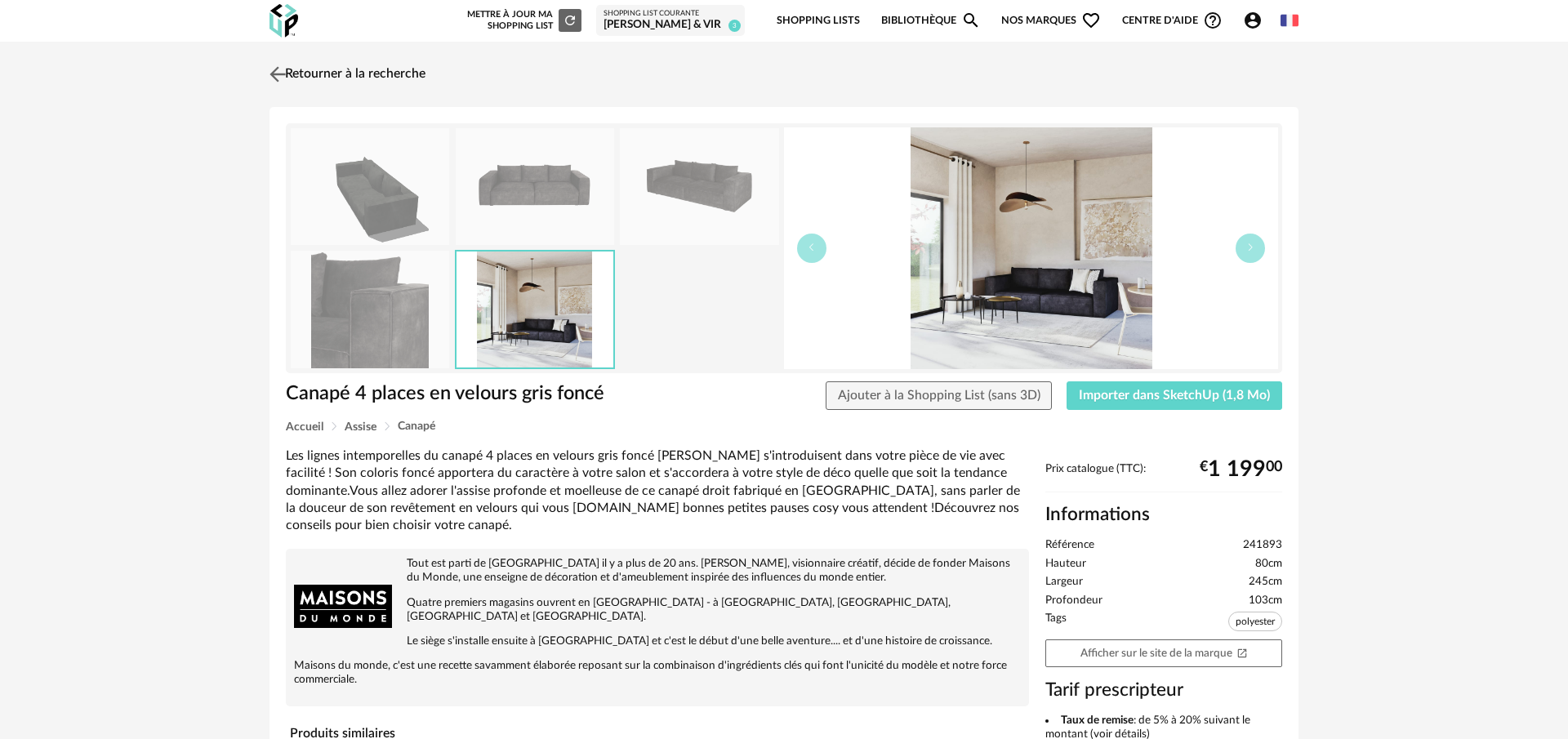
click at [280, 76] on img at bounding box center [278, 74] width 23 height 23
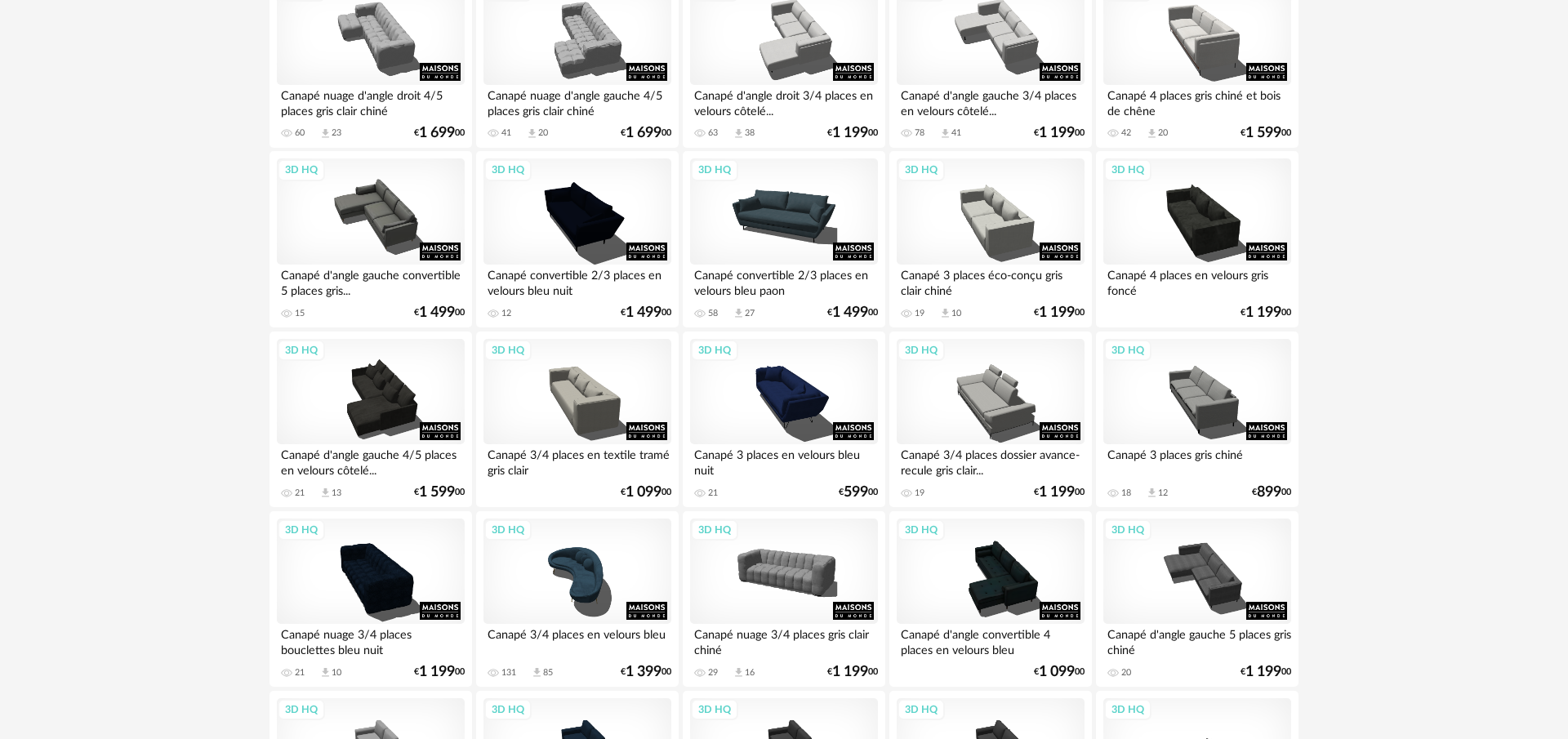
scroll to position [473, 0]
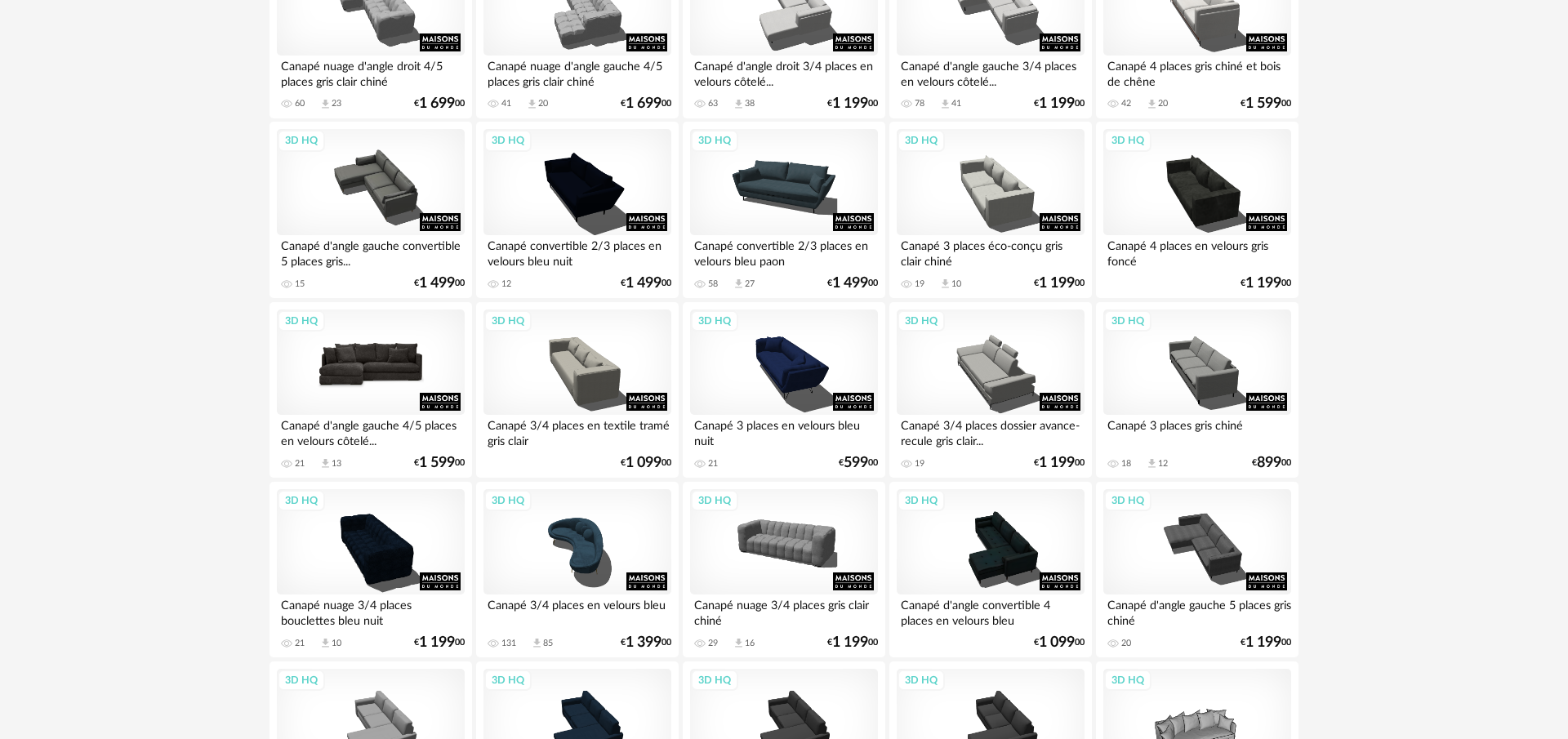
click at [382, 364] on div "3D HQ" at bounding box center [371, 362] width 188 height 107
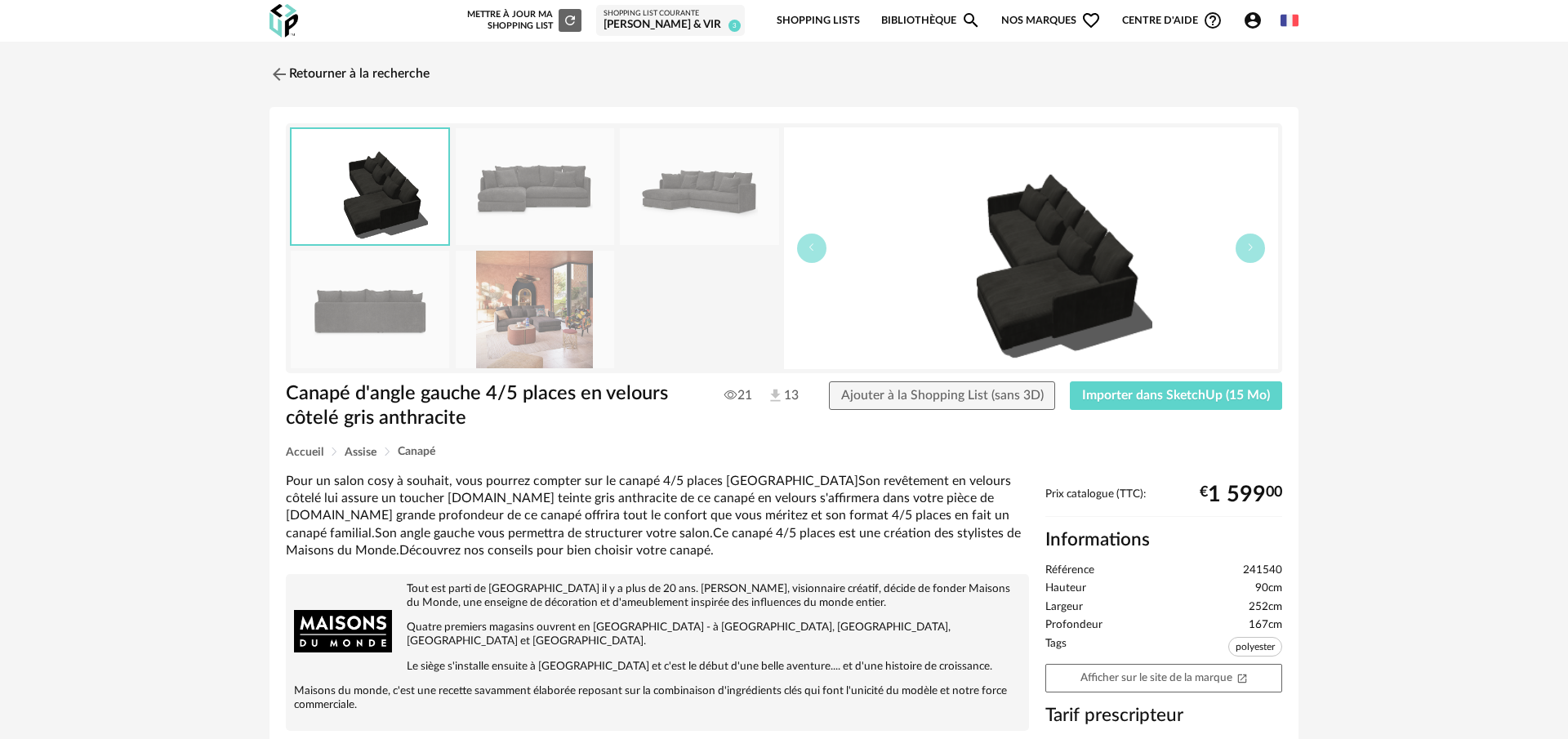
click at [516, 197] on img at bounding box center [534, 186] width 158 height 117
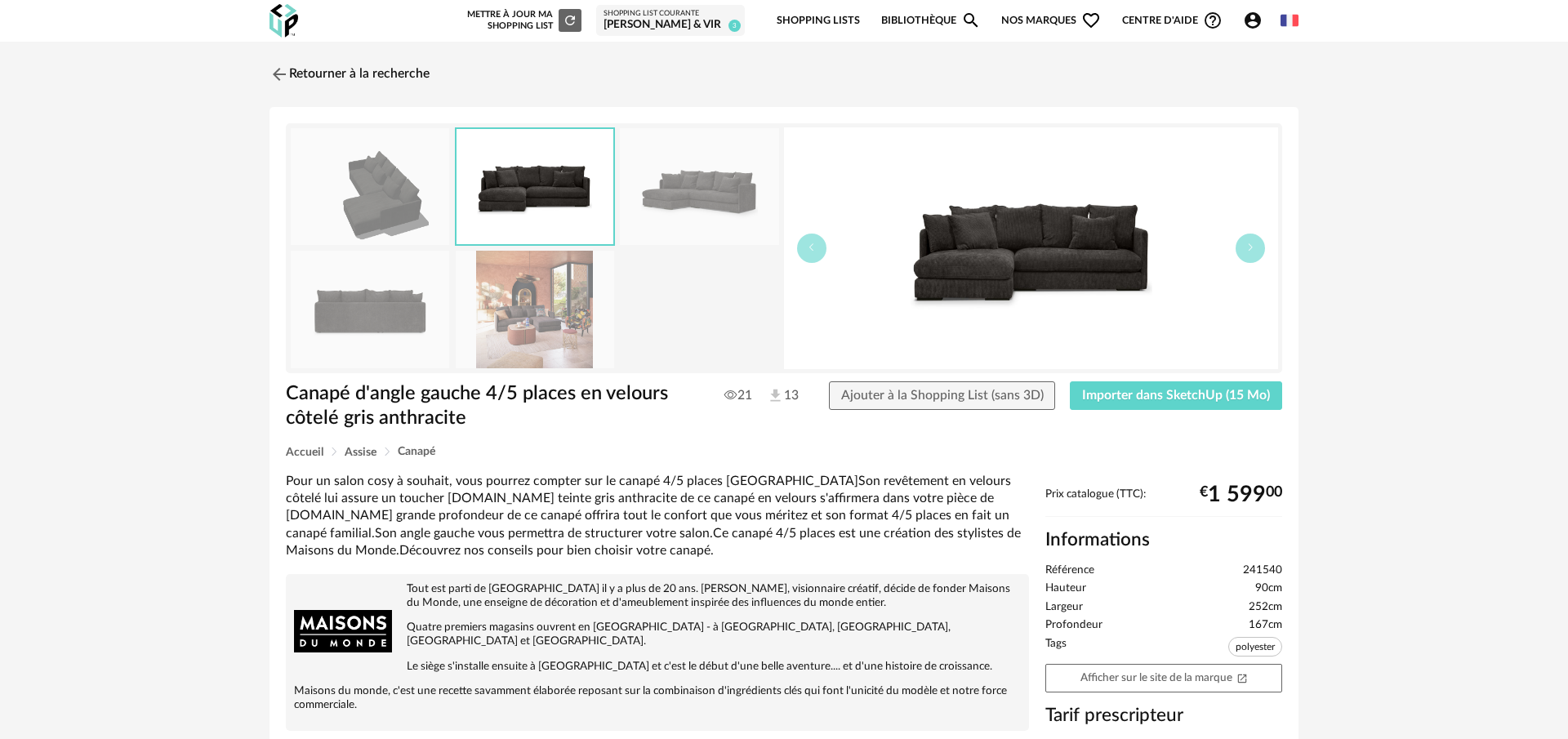
click at [652, 190] on img at bounding box center [699, 186] width 158 height 117
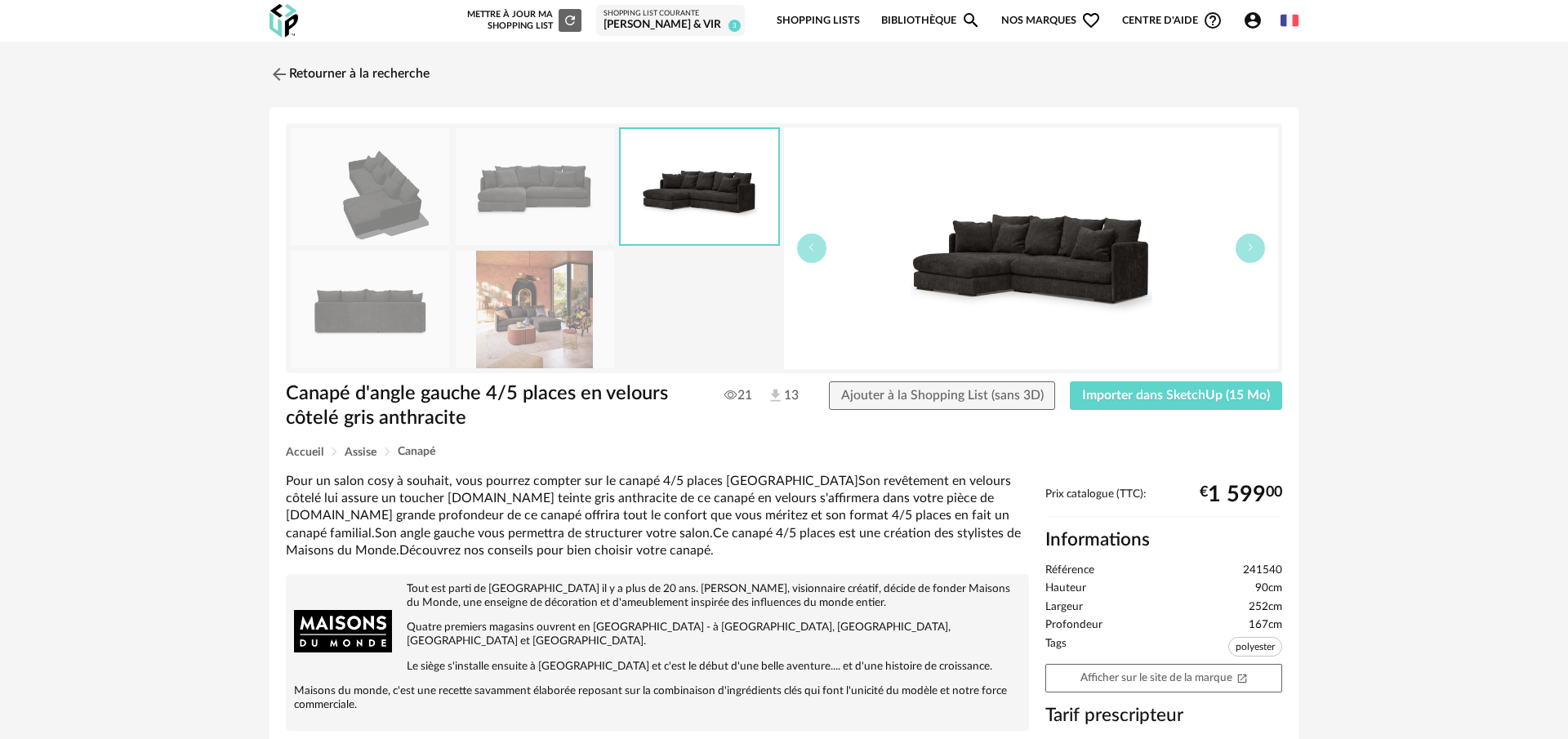
click at [352, 320] on img at bounding box center [369, 309] width 158 height 117
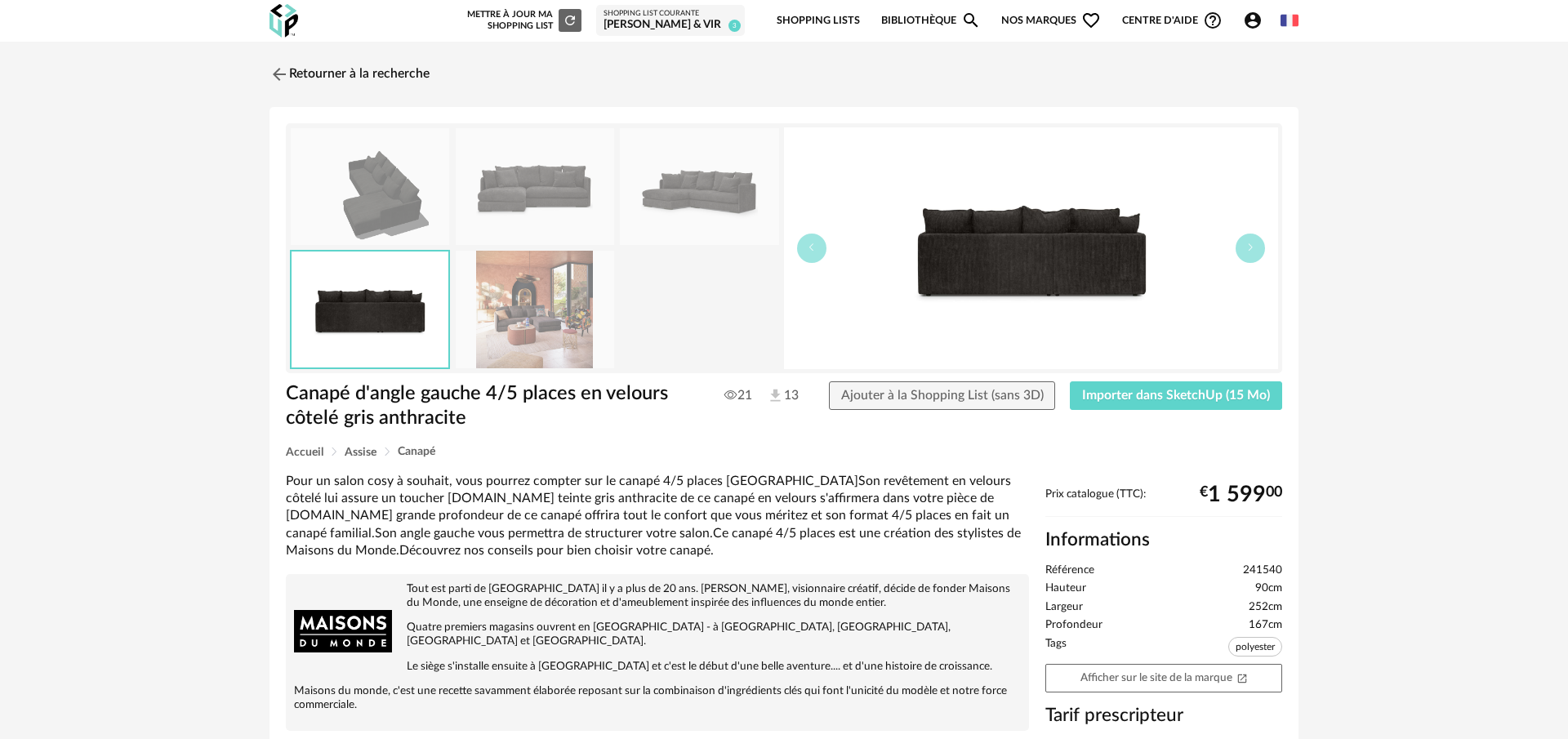
click at [553, 314] on img at bounding box center [534, 309] width 158 height 117
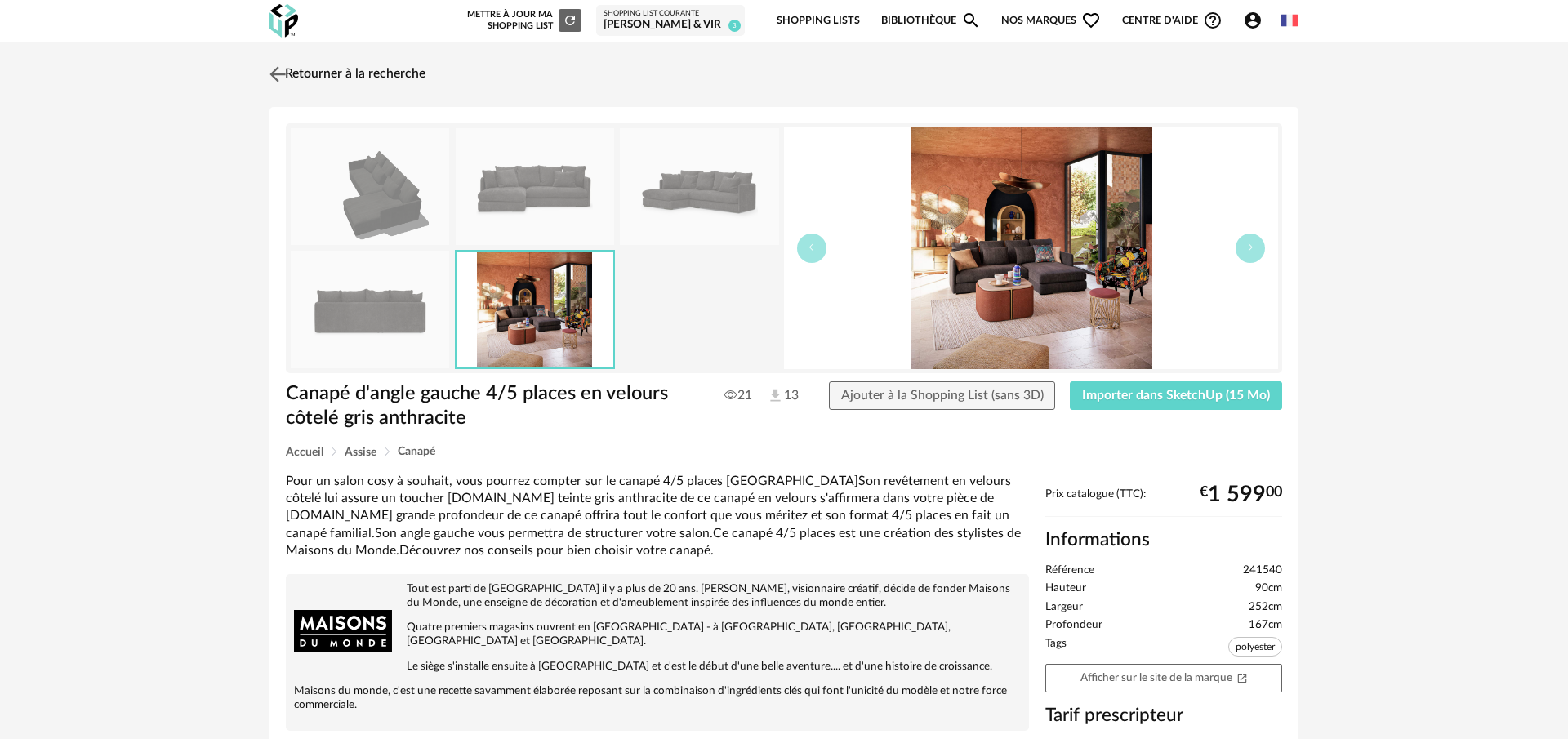
click at [274, 72] on img at bounding box center [278, 74] width 23 height 23
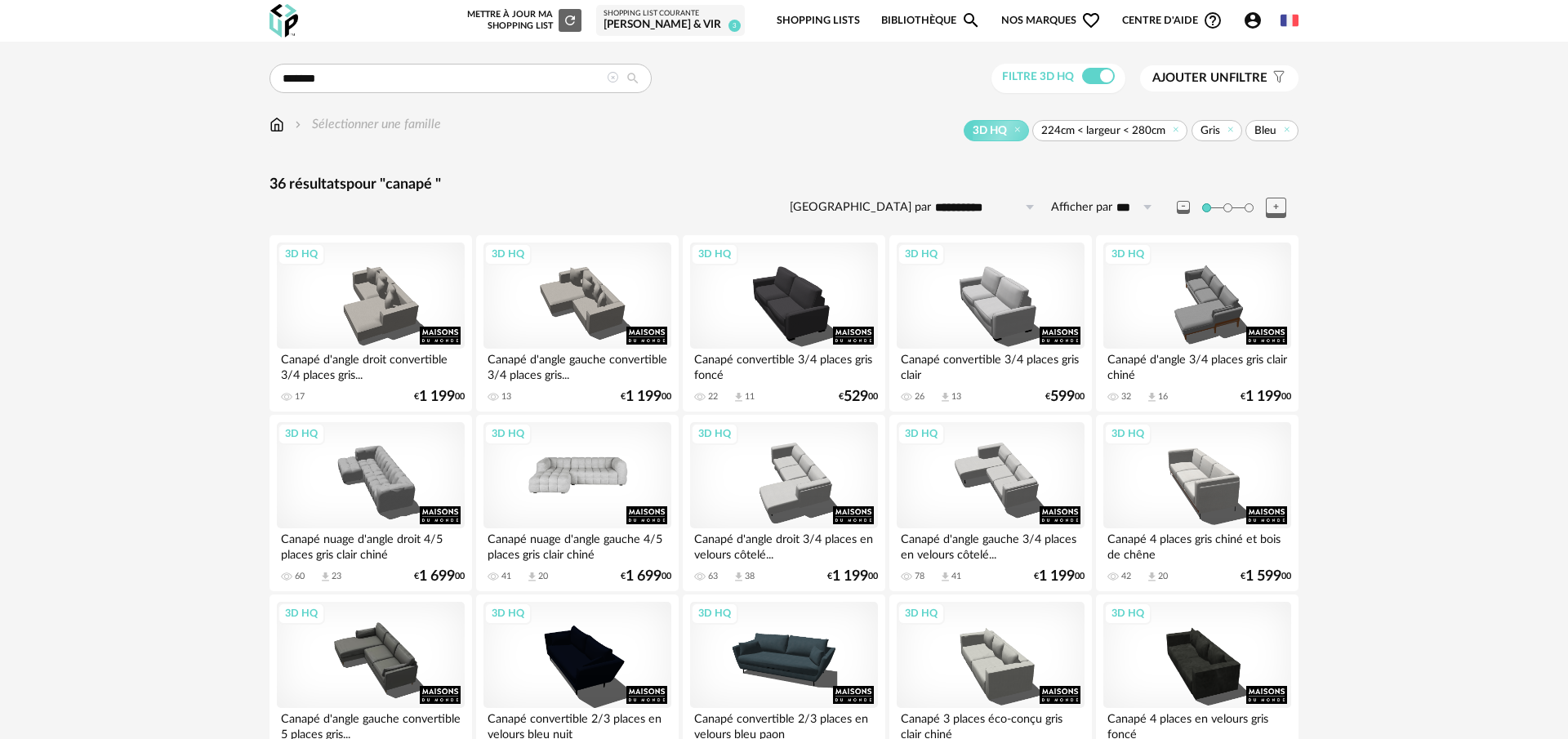
click at [528, 499] on div "3D HQ" at bounding box center [578, 476] width 188 height 107
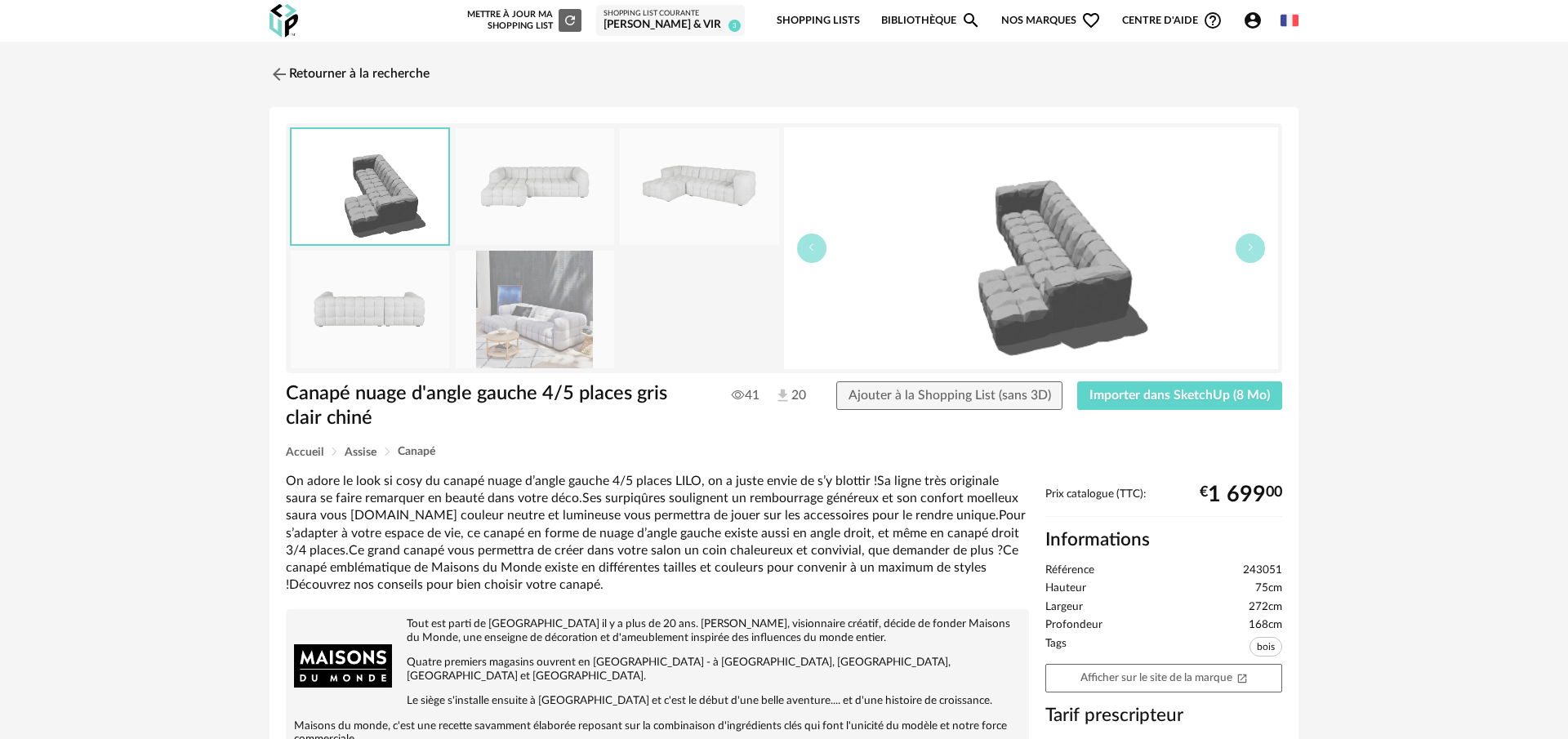
click at [572, 340] on img at bounding box center [534, 309] width 158 height 117
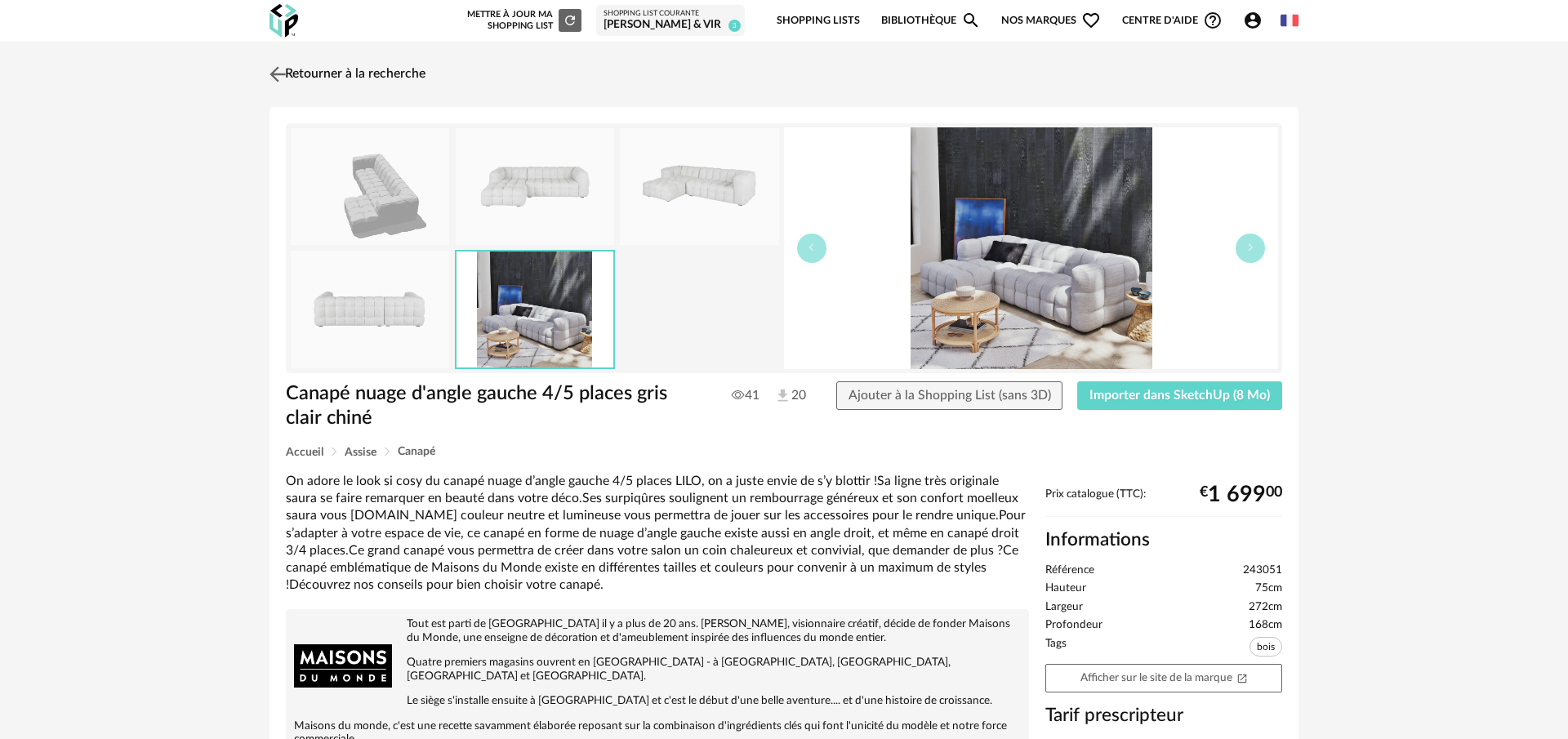
click at [276, 71] on img at bounding box center [278, 74] width 23 height 23
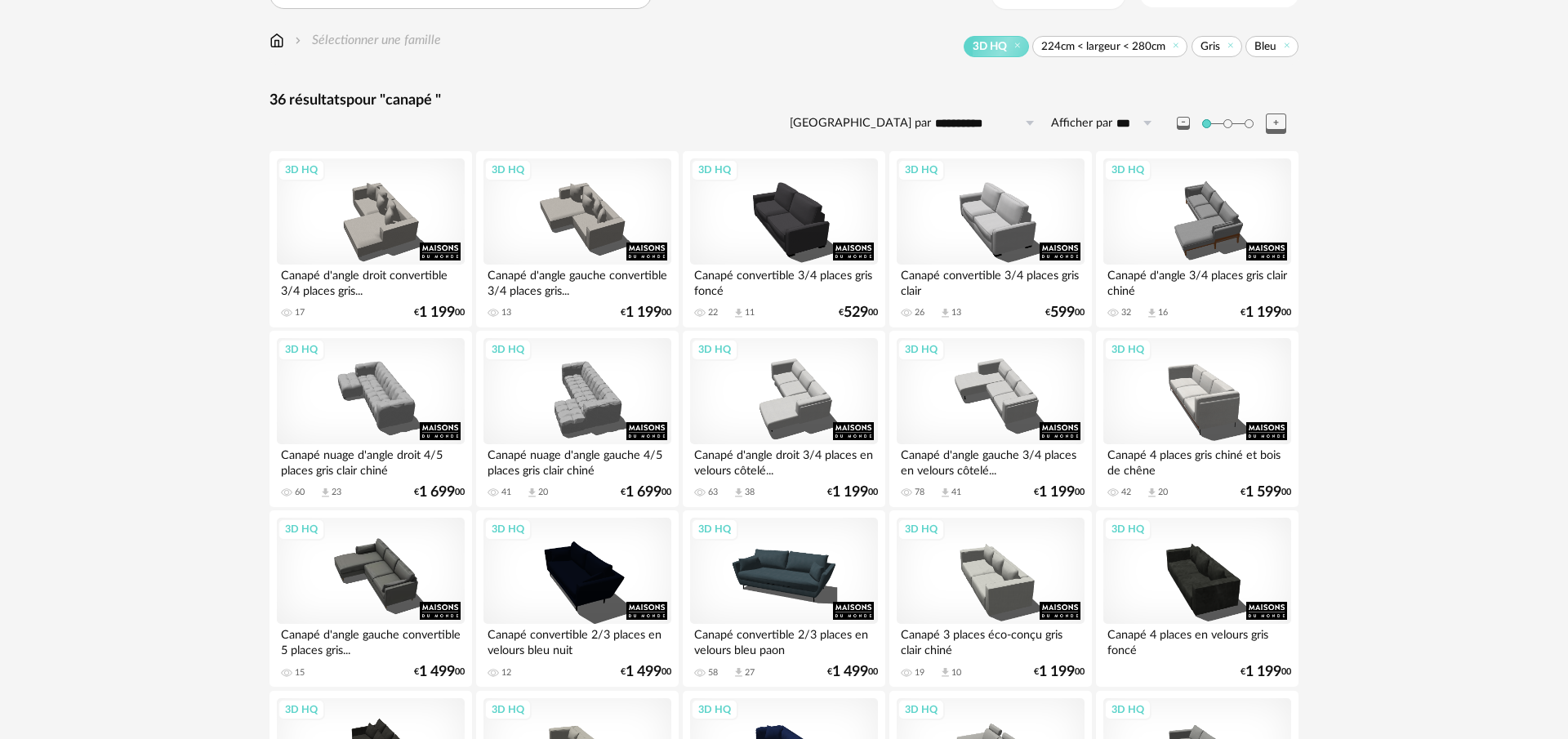
scroll to position [41, 0]
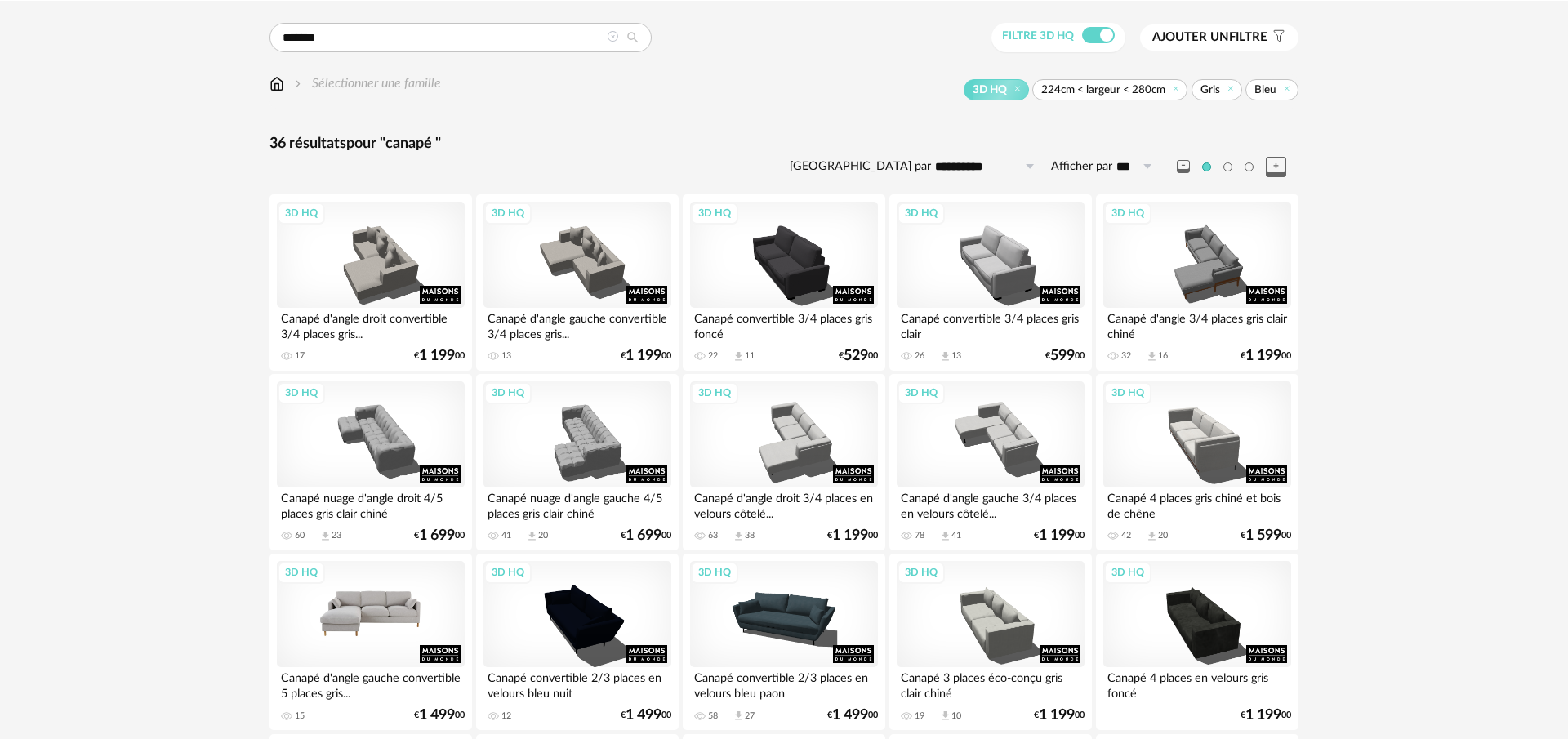
click at [402, 604] on div "3D HQ" at bounding box center [371, 614] width 188 height 107
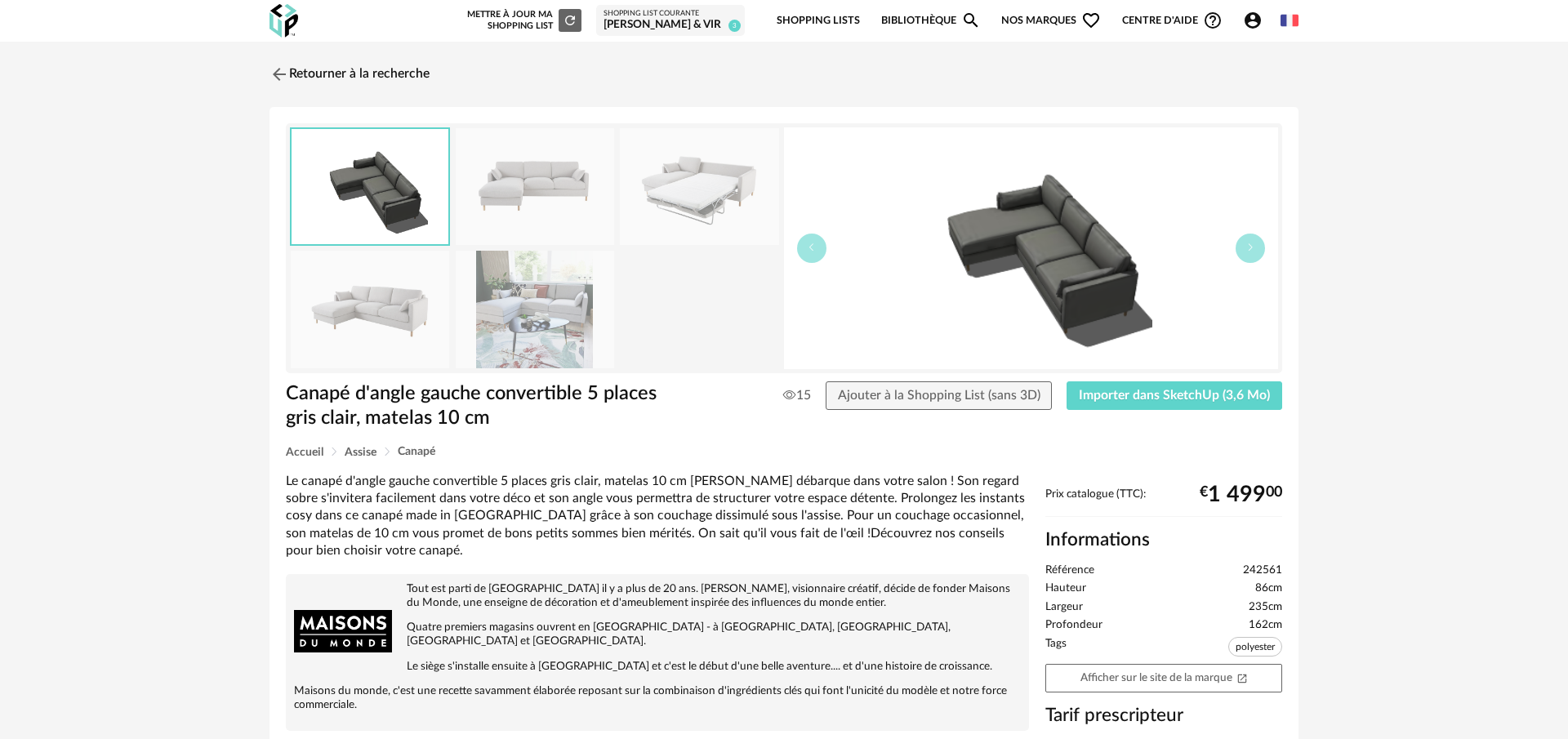
click at [535, 316] on img at bounding box center [534, 309] width 158 height 117
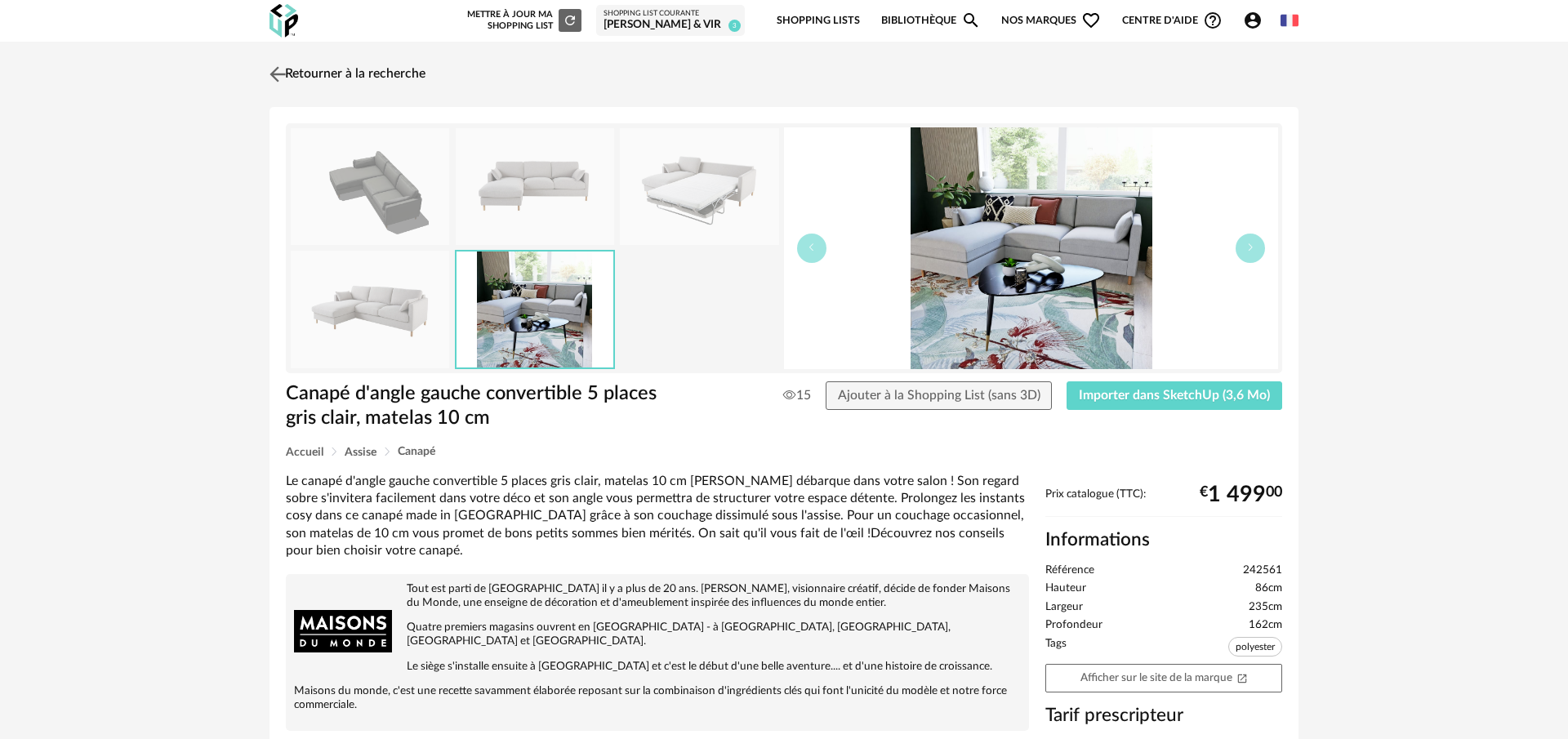
click at [272, 65] on img at bounding box center [278, 74] width 23 height 23
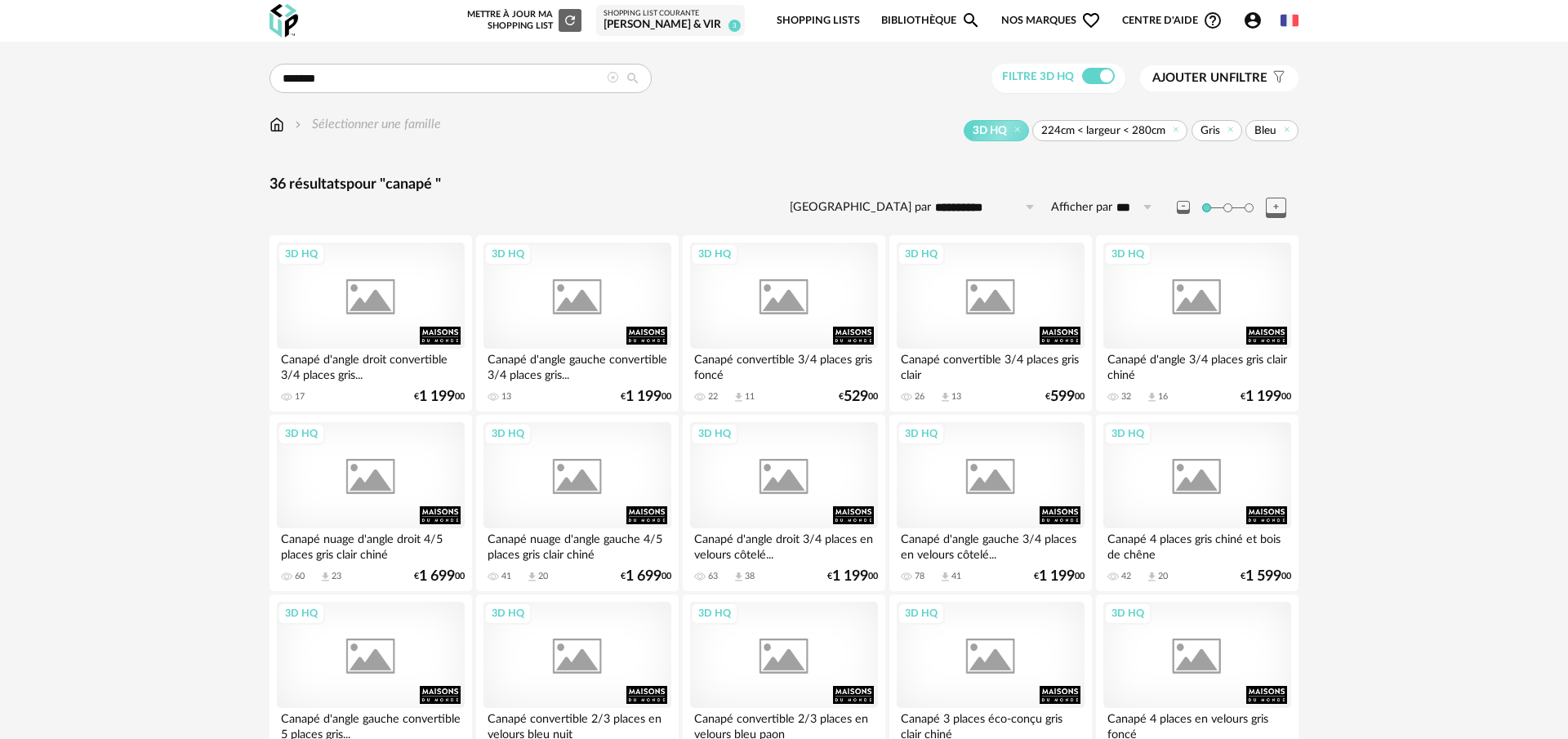
scroll to position [41, 0]
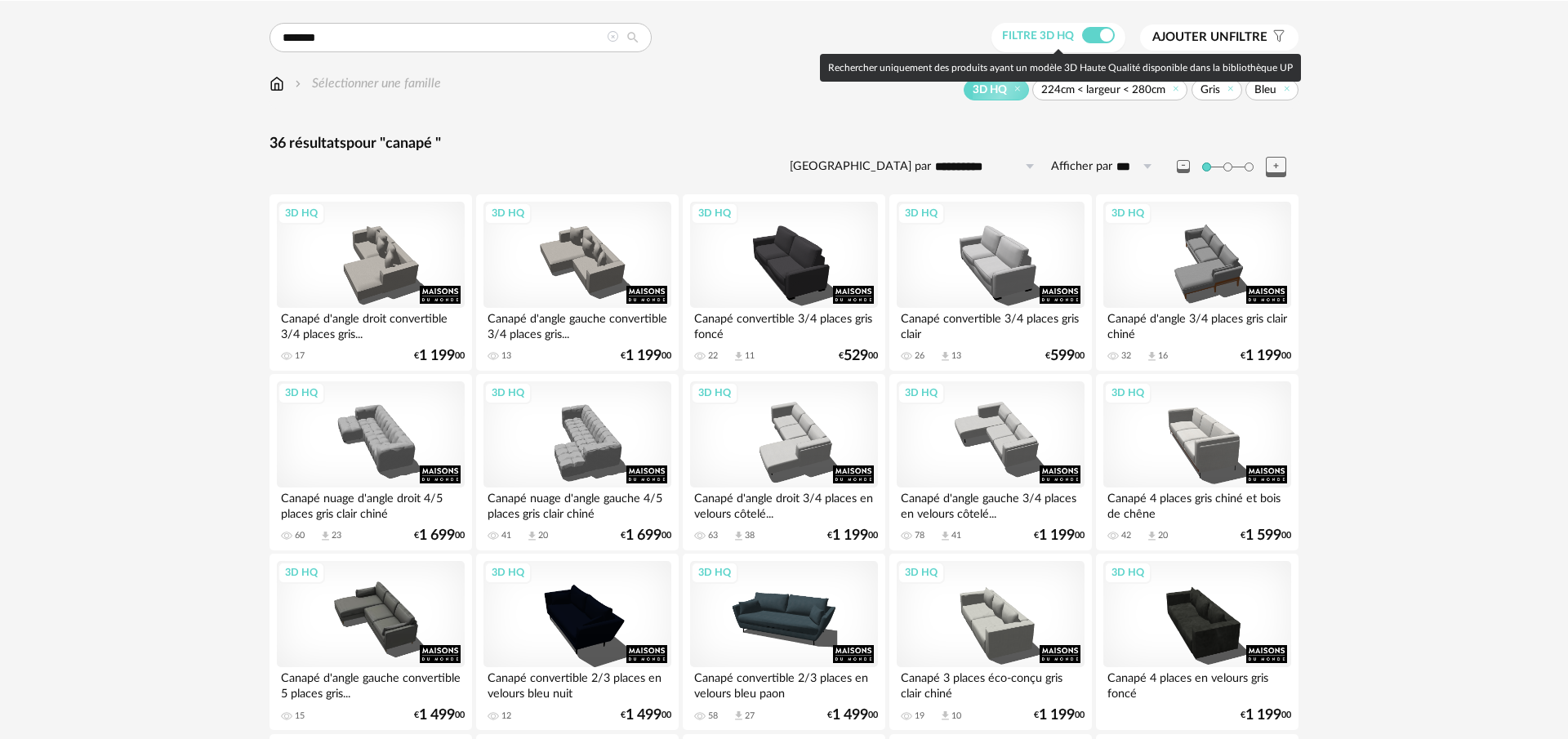
click at [1102, 39] on span at bounding box center [1099, 35] width 33 height 16
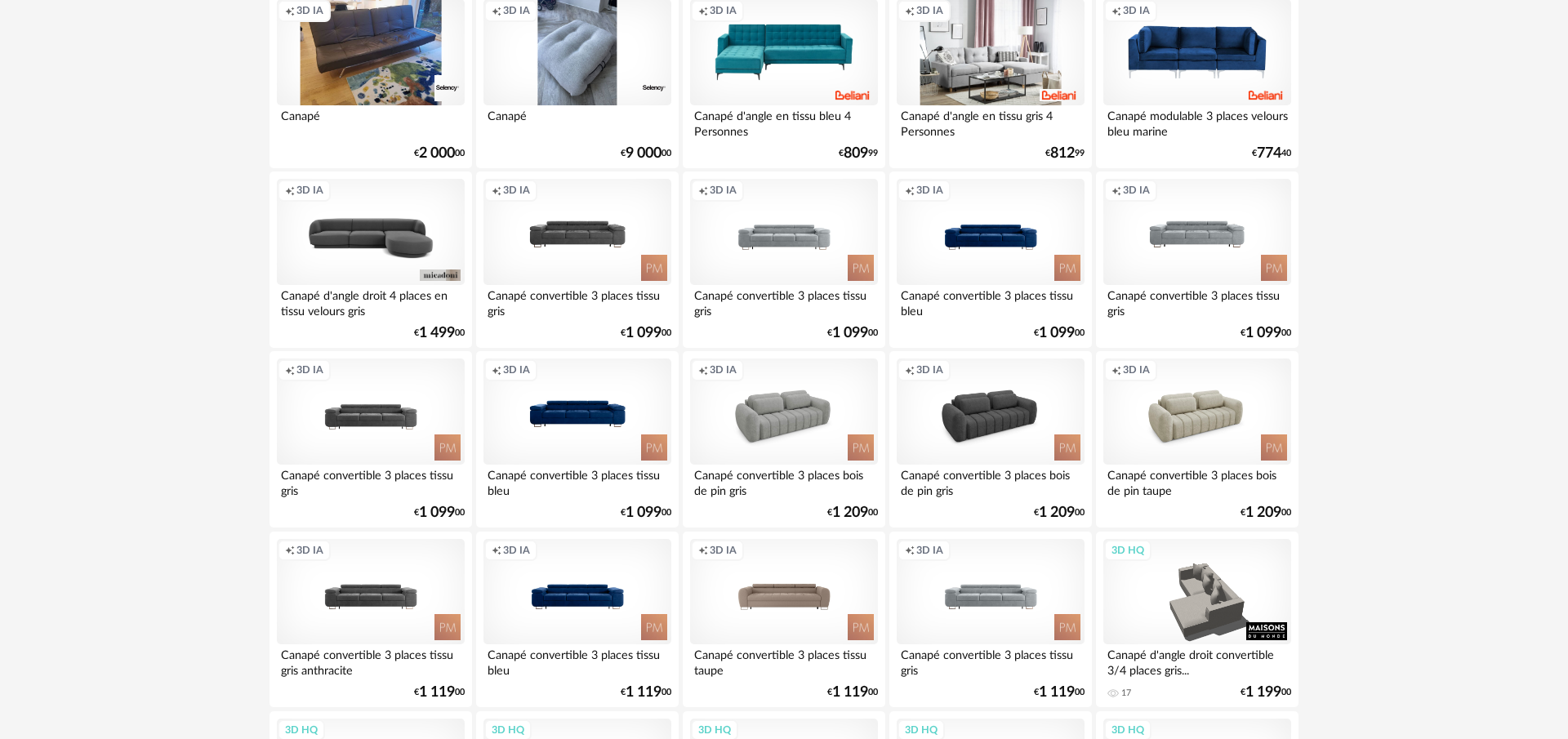
scroll to position [273, 0]
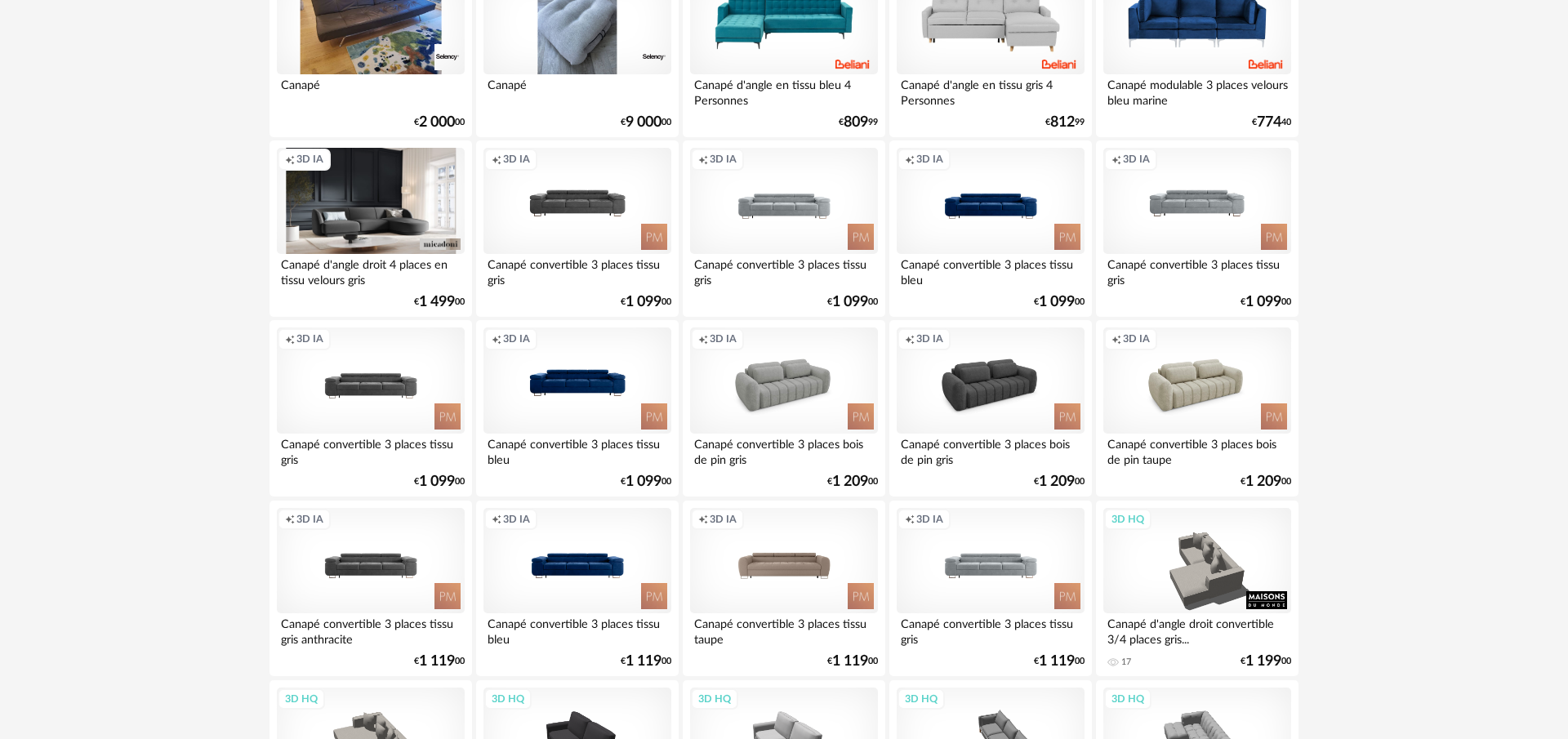
click at [397, 184] on div "Creation icon 3D IA" at bounding box center [371, 201] width 188 height 107
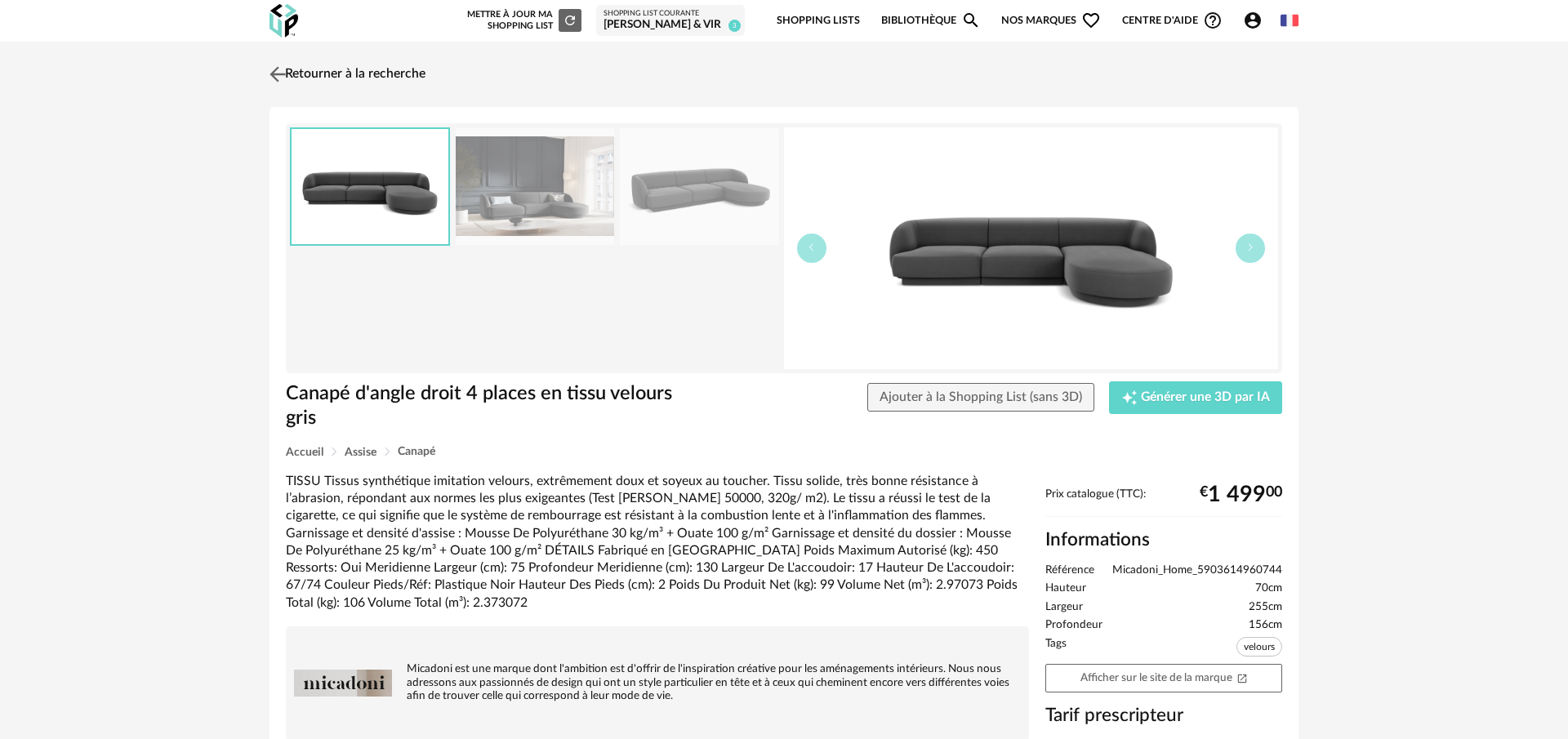
click at [291, 70] on link "Retourner à la recherche" at bounding box center [345, 74] width 160 height 36
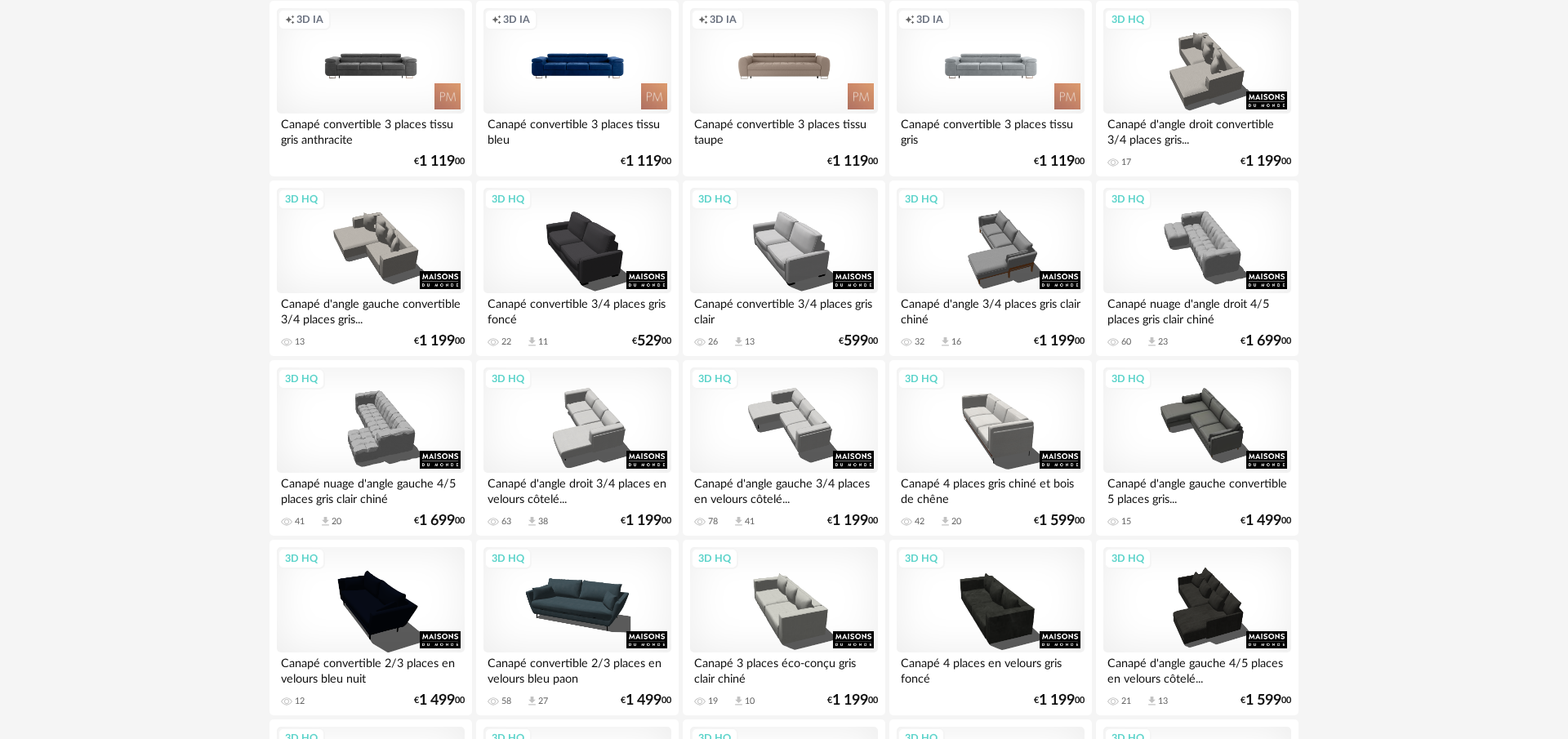
scroll to position [776, 0]
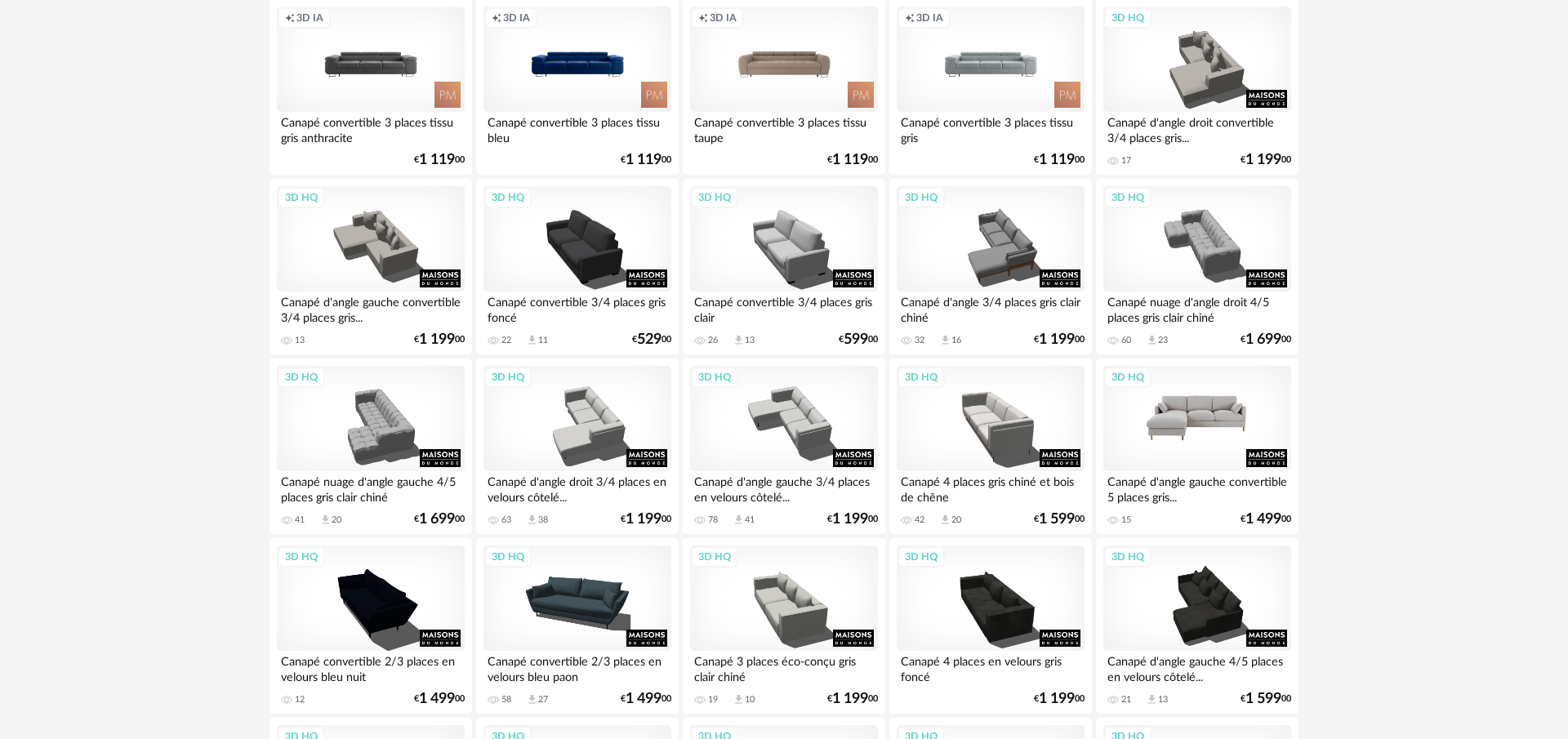
click at [1207, 393] on div "3D HQ" at bounding box center [1198, 419] width 188 height 107
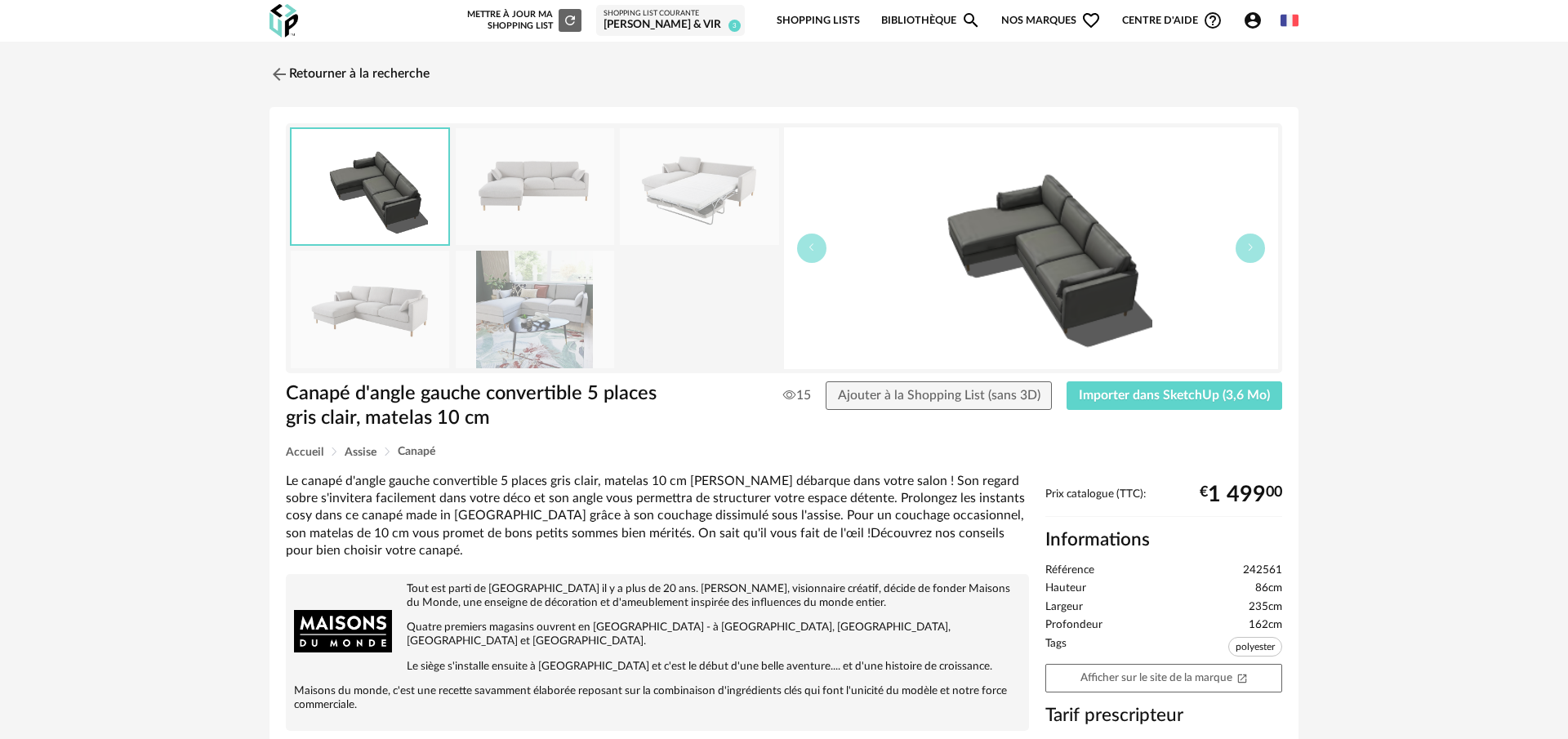
click at [564, 215] on img at bounding box center [534, 186] width 158 height 117
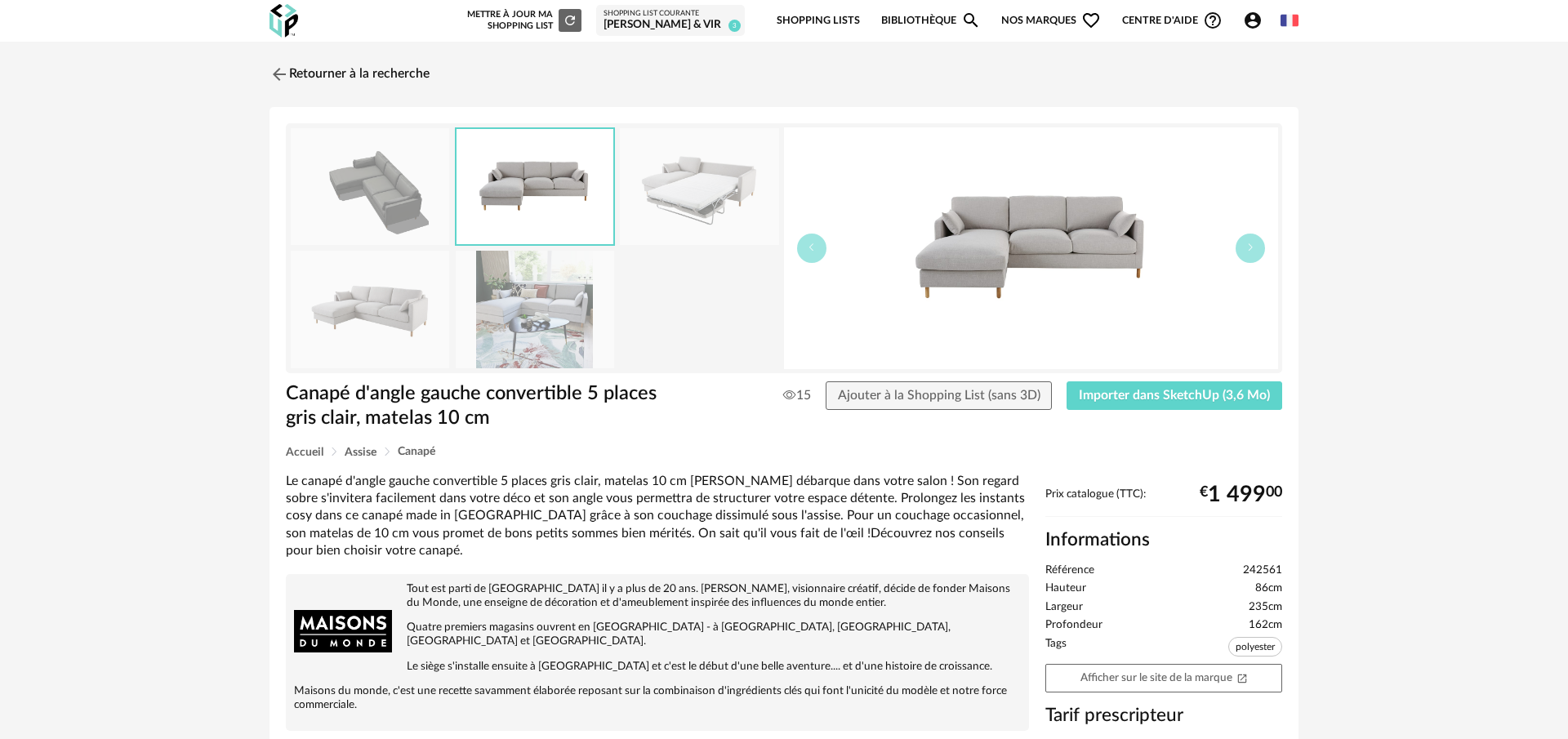
click at [697, 217] on img at bounding box center [699, 186] width 158 height 117
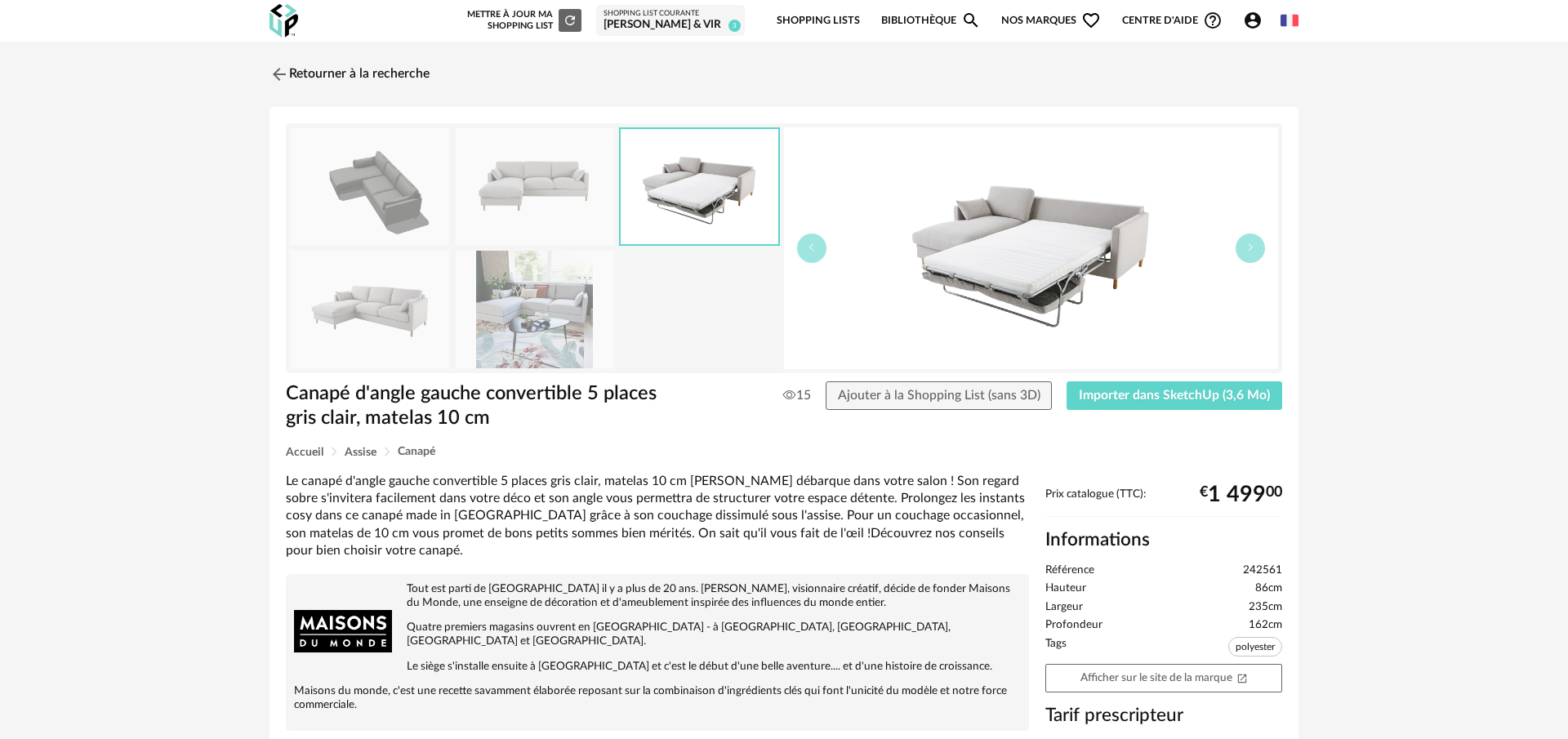
click at [392, 322] on img at bounding box center [369, 309] width 158 height 117
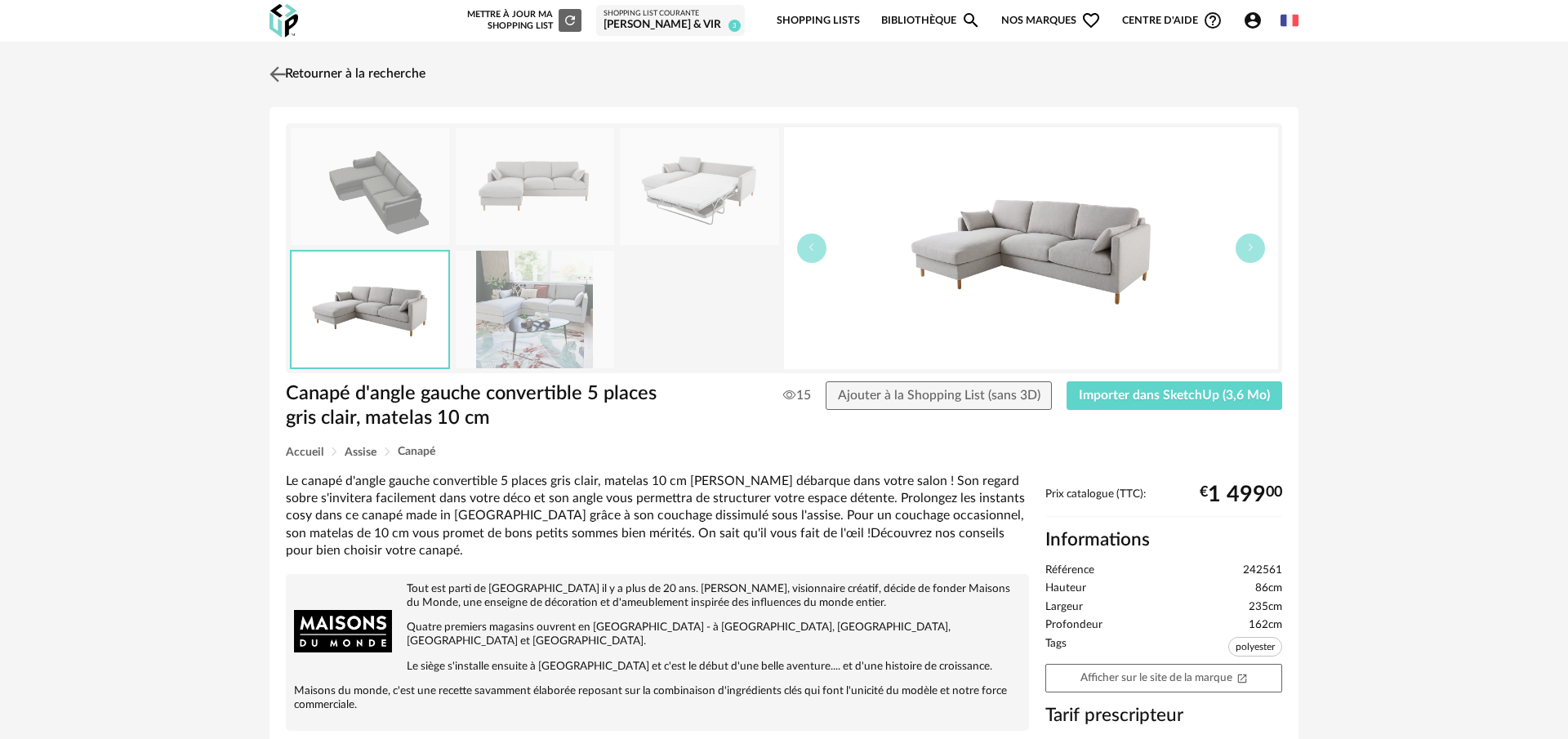
click at [283, 74] on img at bounding box center [278, 74] width 23 height 23
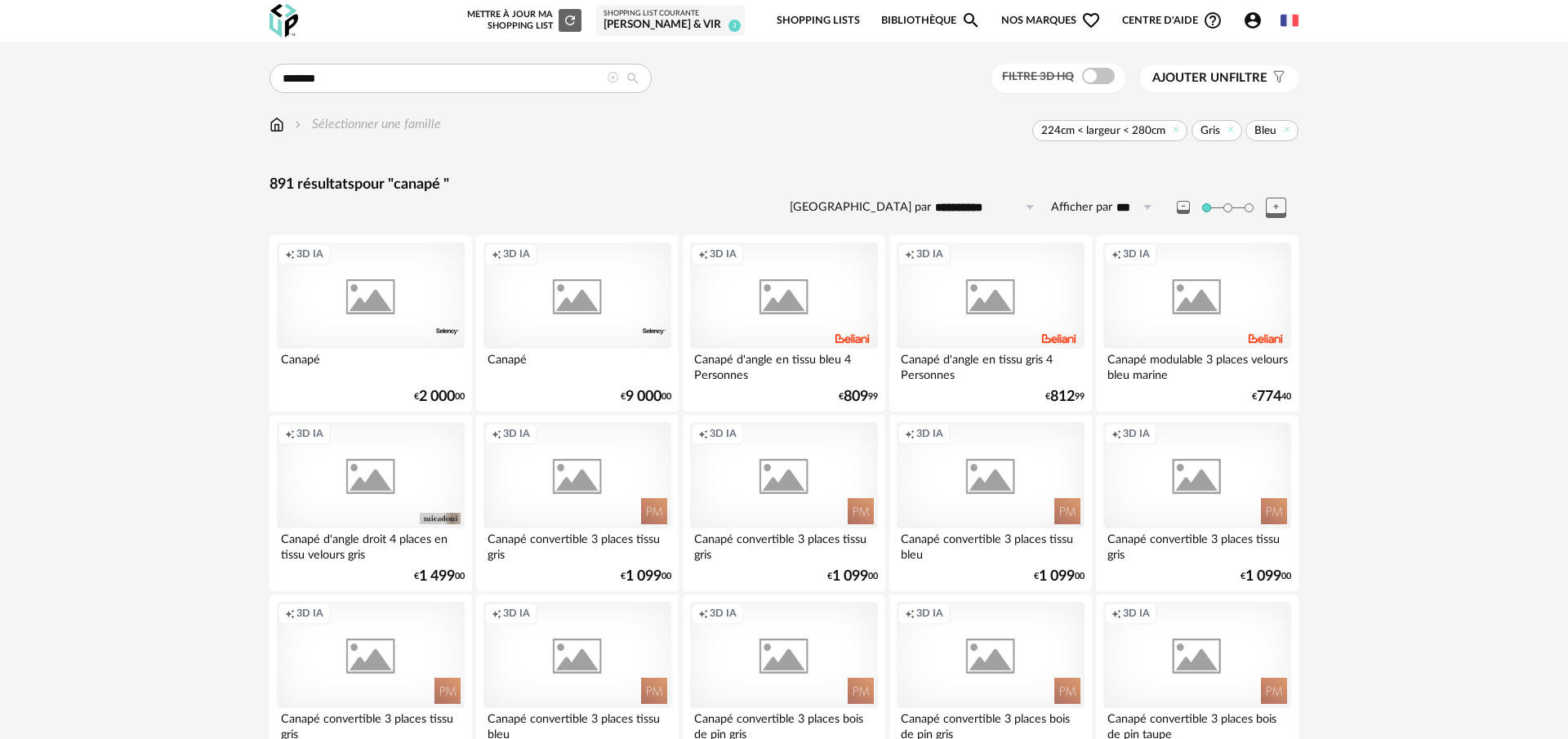
scroll to position [776, 0]
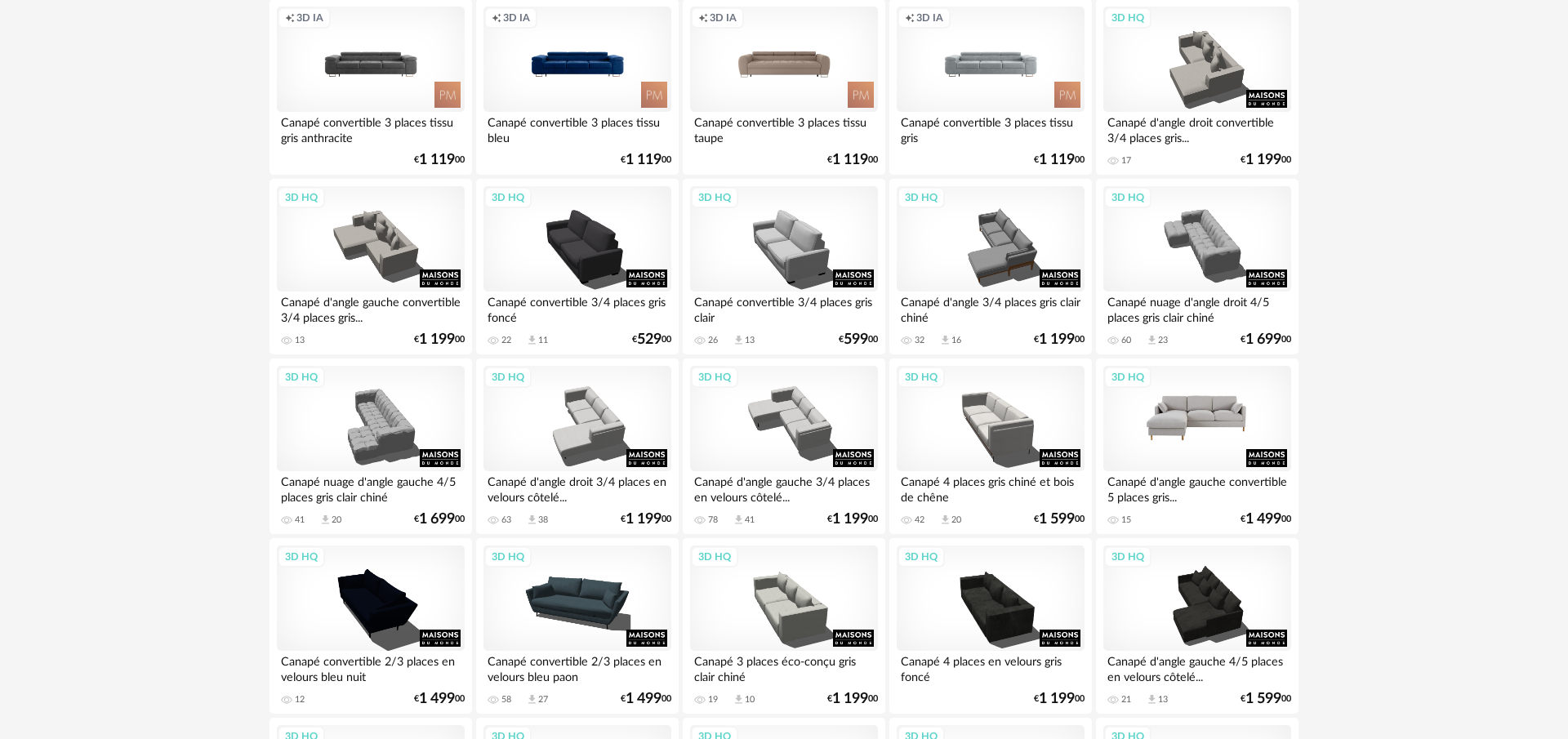
click at [1171, 432] on div "3D HQ" at bounding box center [1198, 419] width 188 height 107
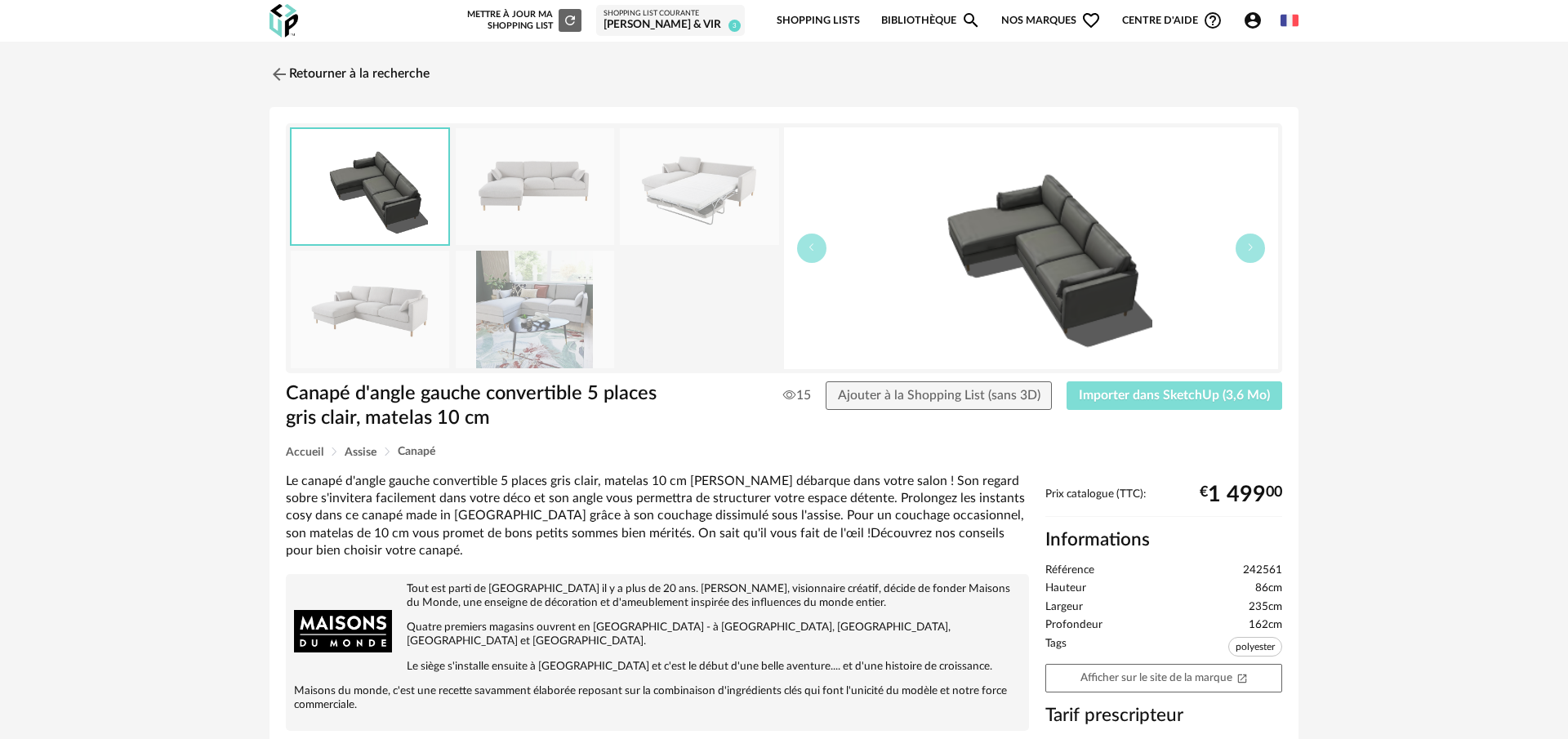
click at [1140, 392] on span "Importer dans SketchUp (3,6 Mo)" at bounding box center [1174, 394] width 191 height 13
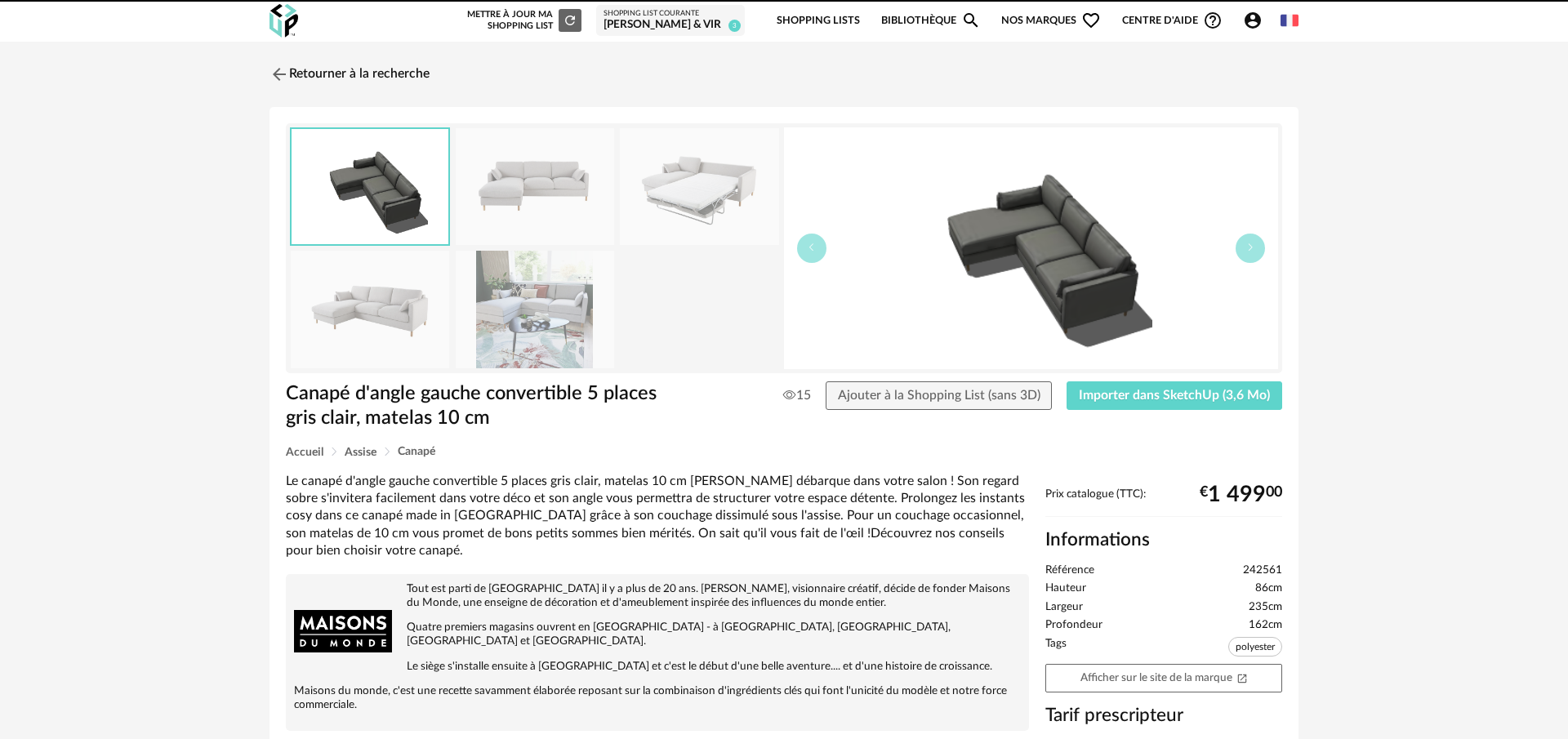
click at [270, 75] on img at bounding box center [279, 75] width 19 height 19
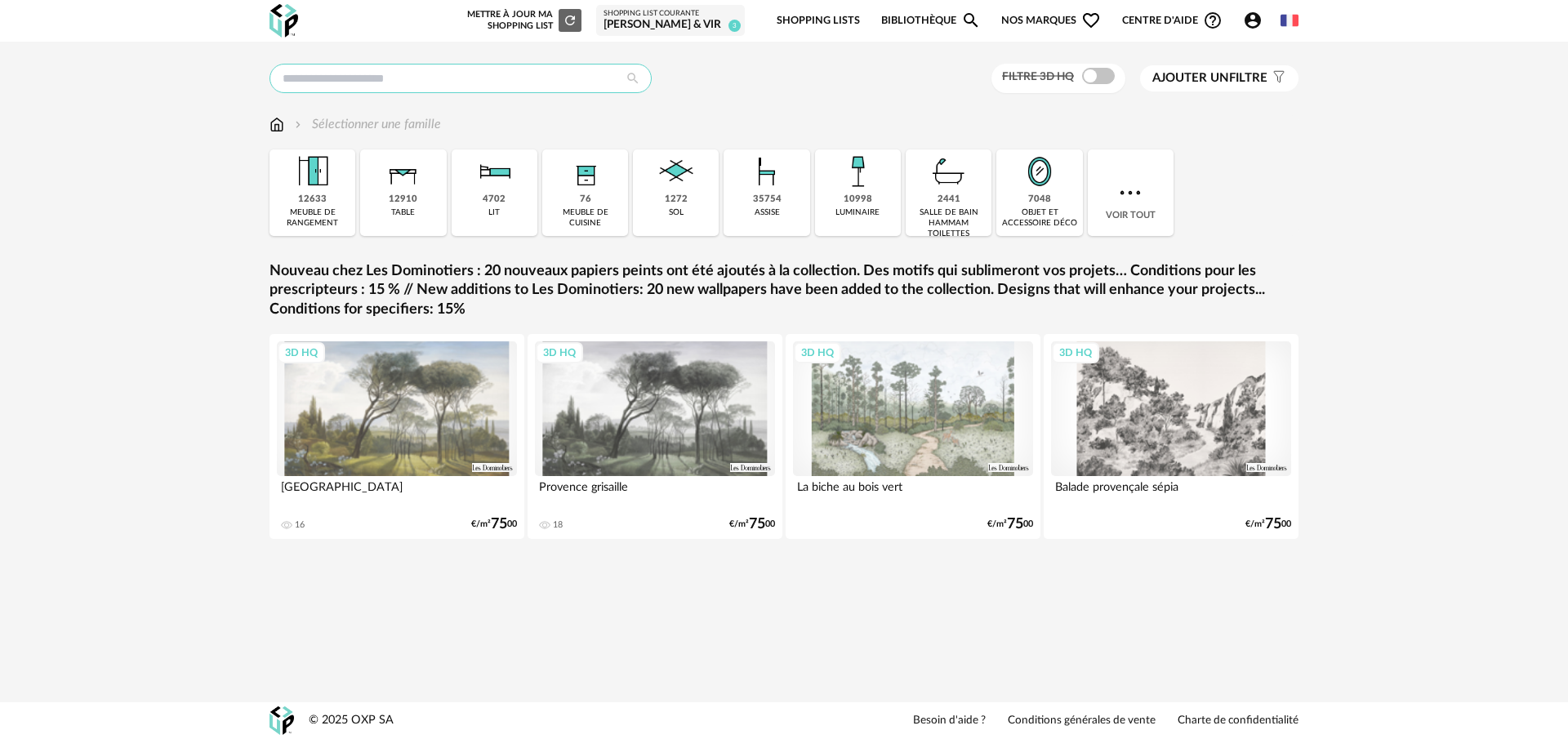
click at [405, 77] on input "text" at bounding box center [460, 78] width 382 height 29
type input "**********"
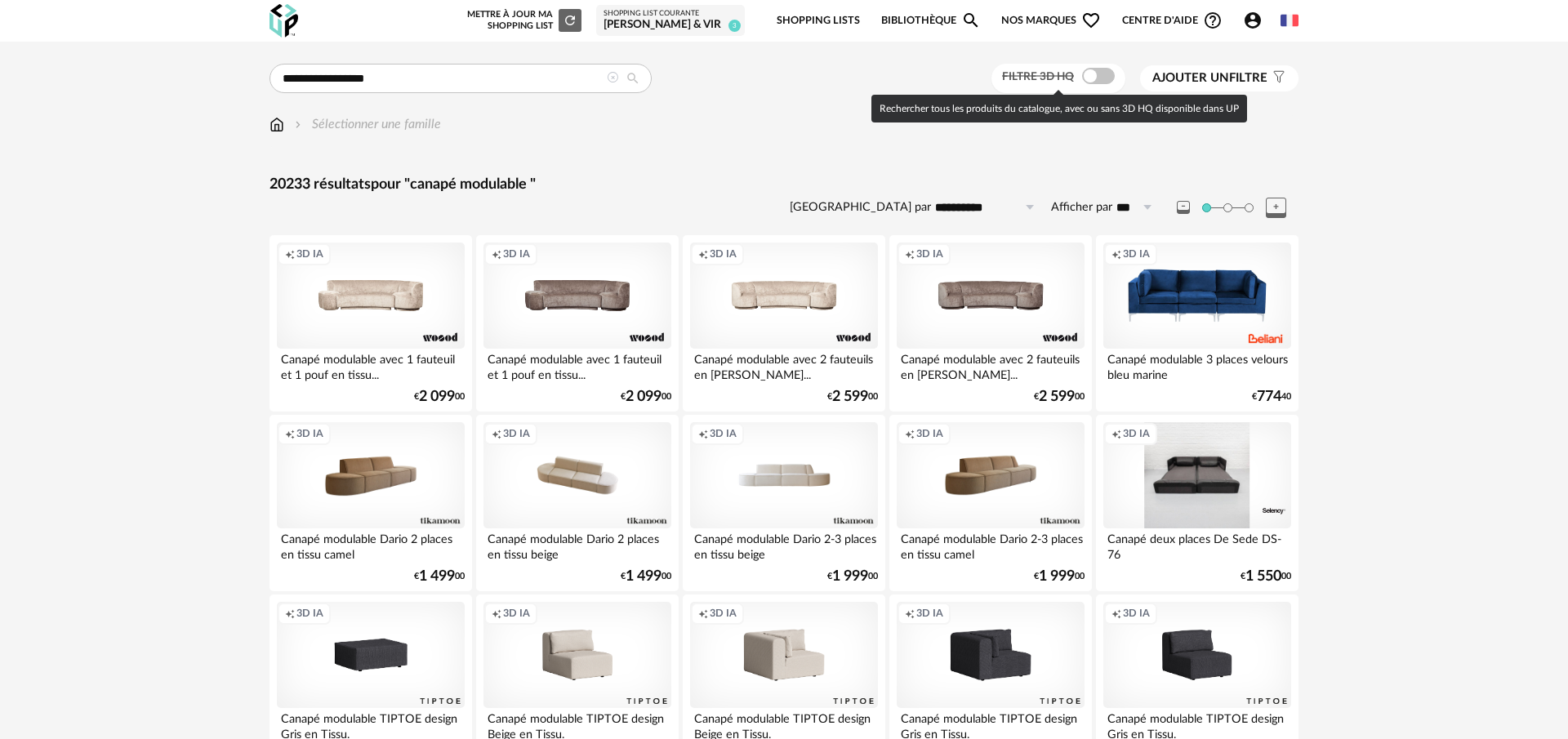
click at [1089, 77] on span at bounding box center [1099, 76] width 33 height 16
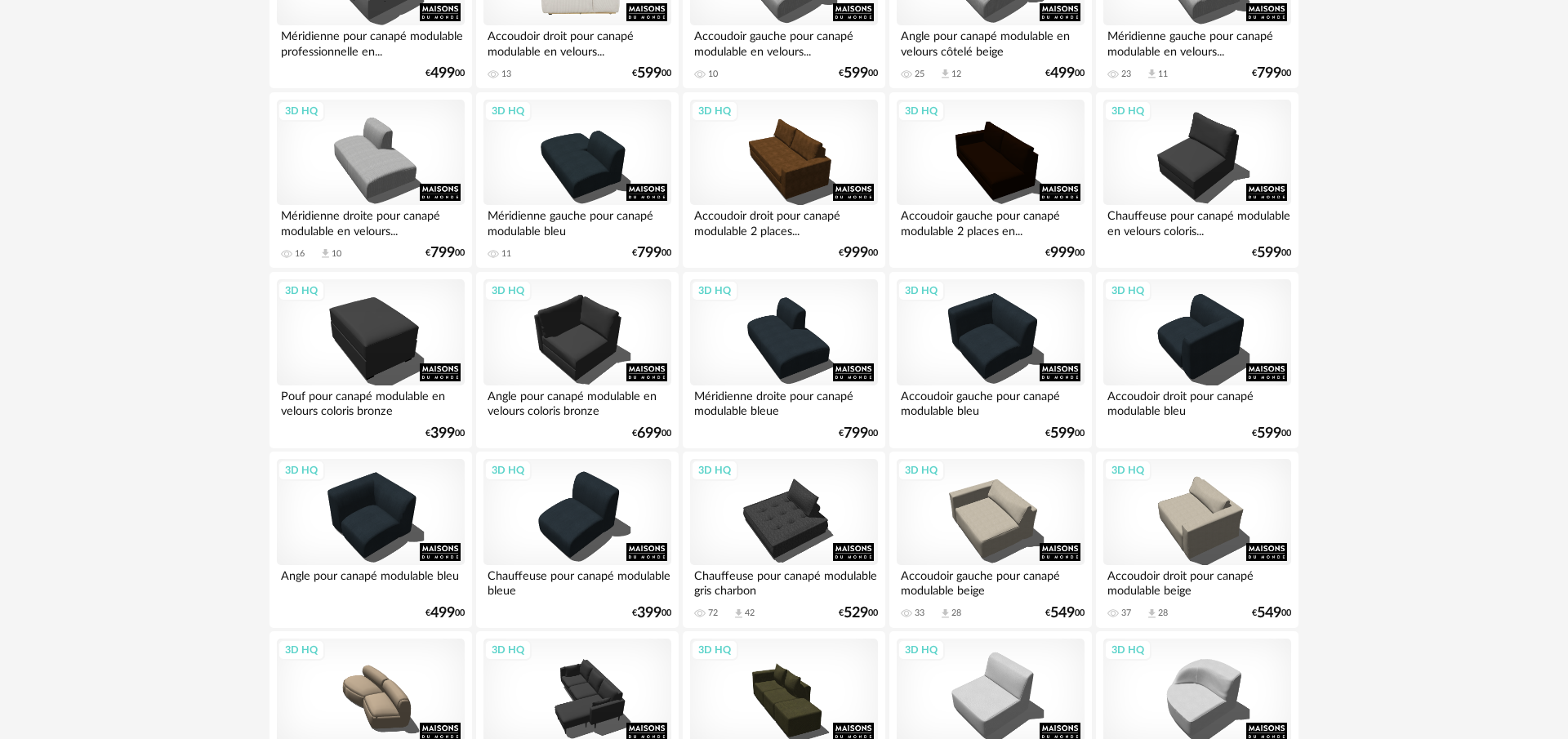
scroll to position [1223, 0]
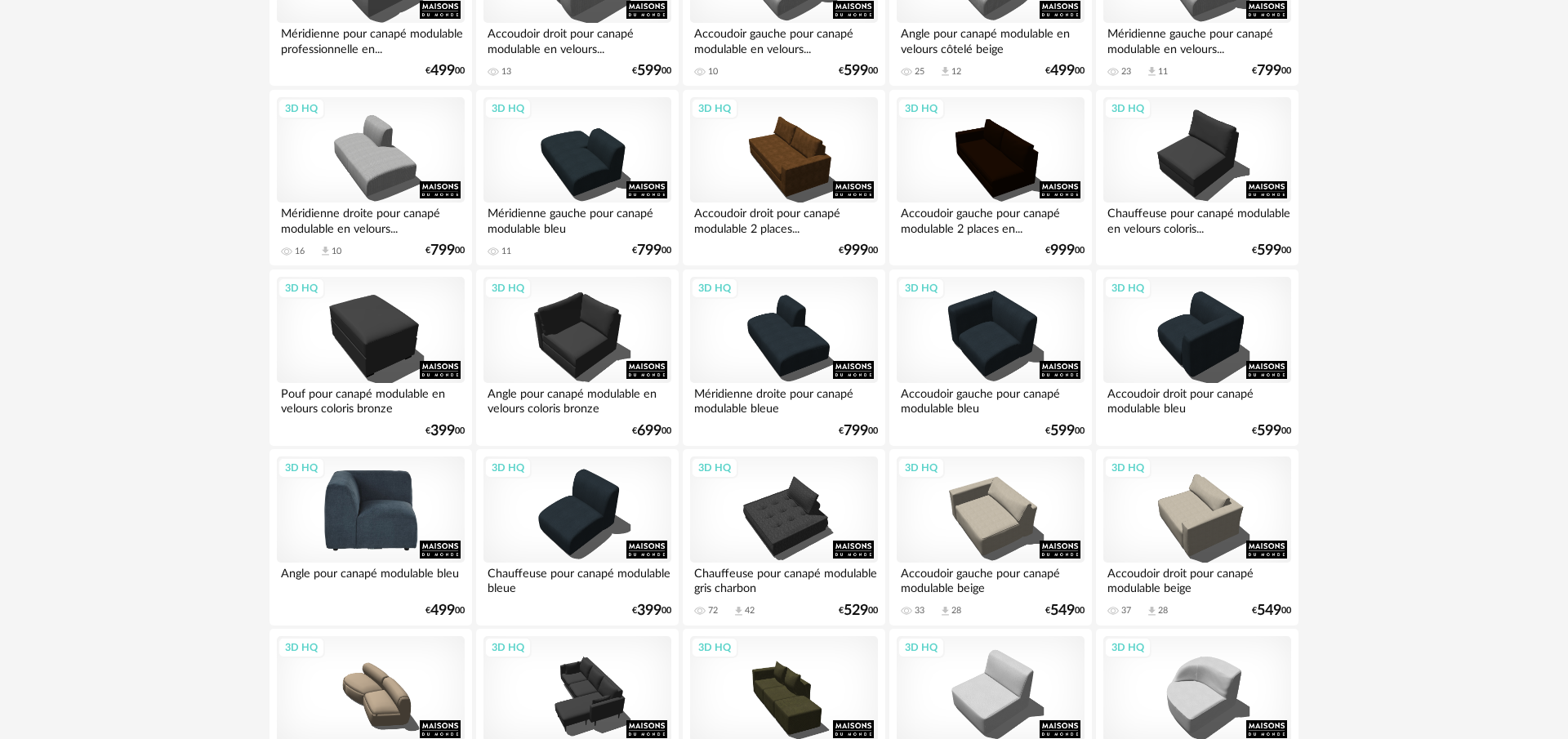
click at [376, 493] on div "3D HQ" at bounding box center [371, 509] width 188 height 107
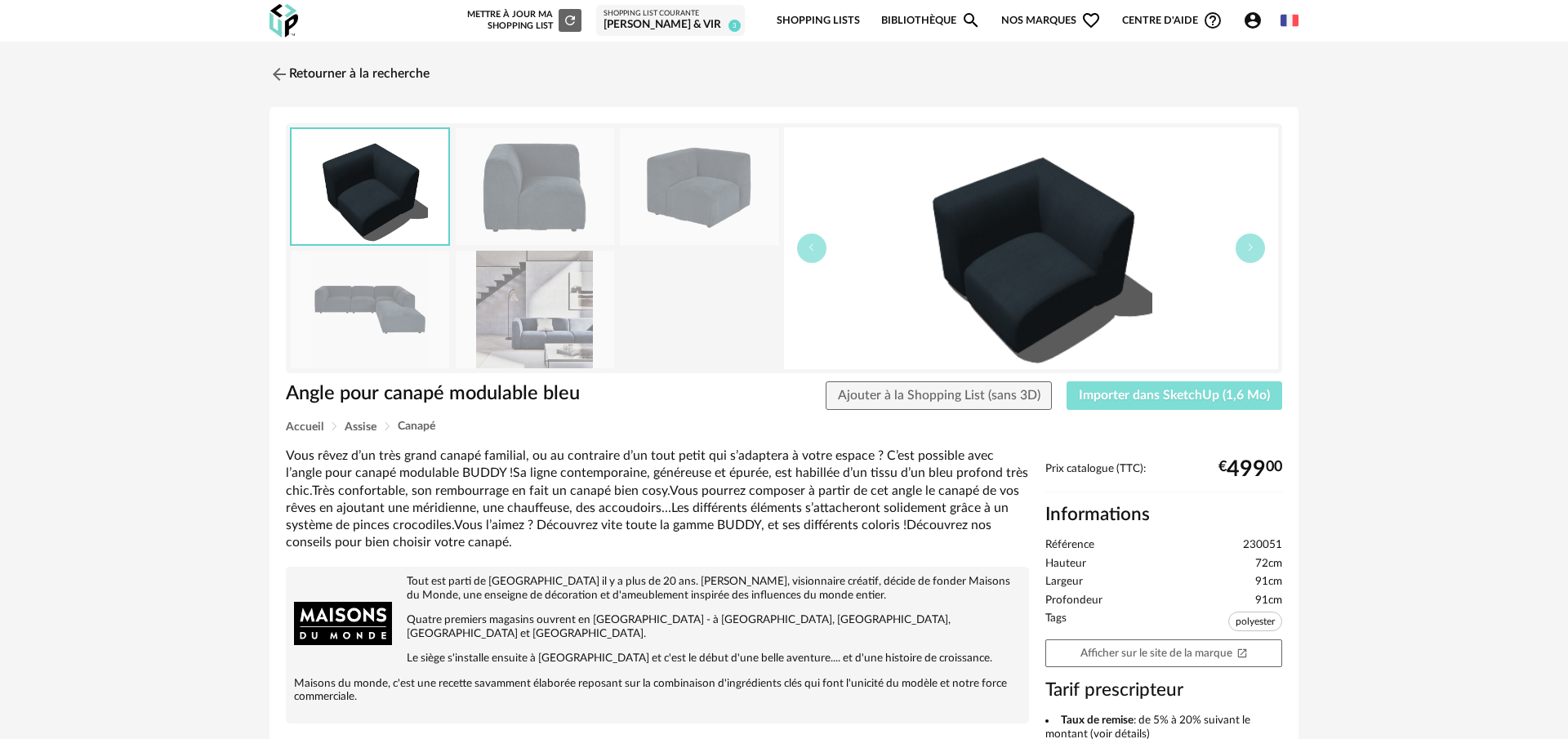
click at [1119, 393] on span "Importer dans SketchUp (1,6 Mo)" at bounding box center [1174, 394] width 191 height 13
click at [275, 76] on img at bounding box center [278, 74] width 23 height 23
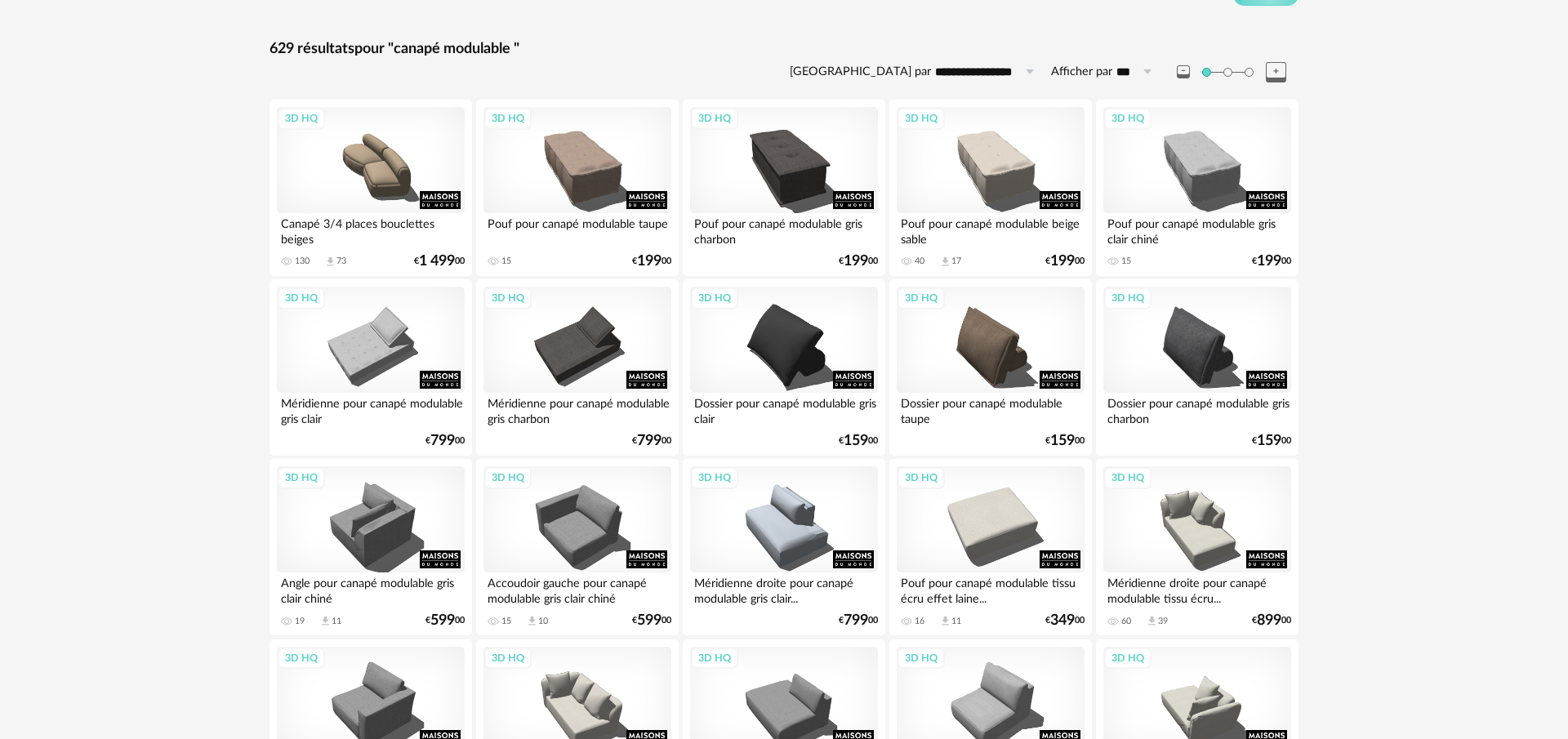
scroll to position [140, 0]
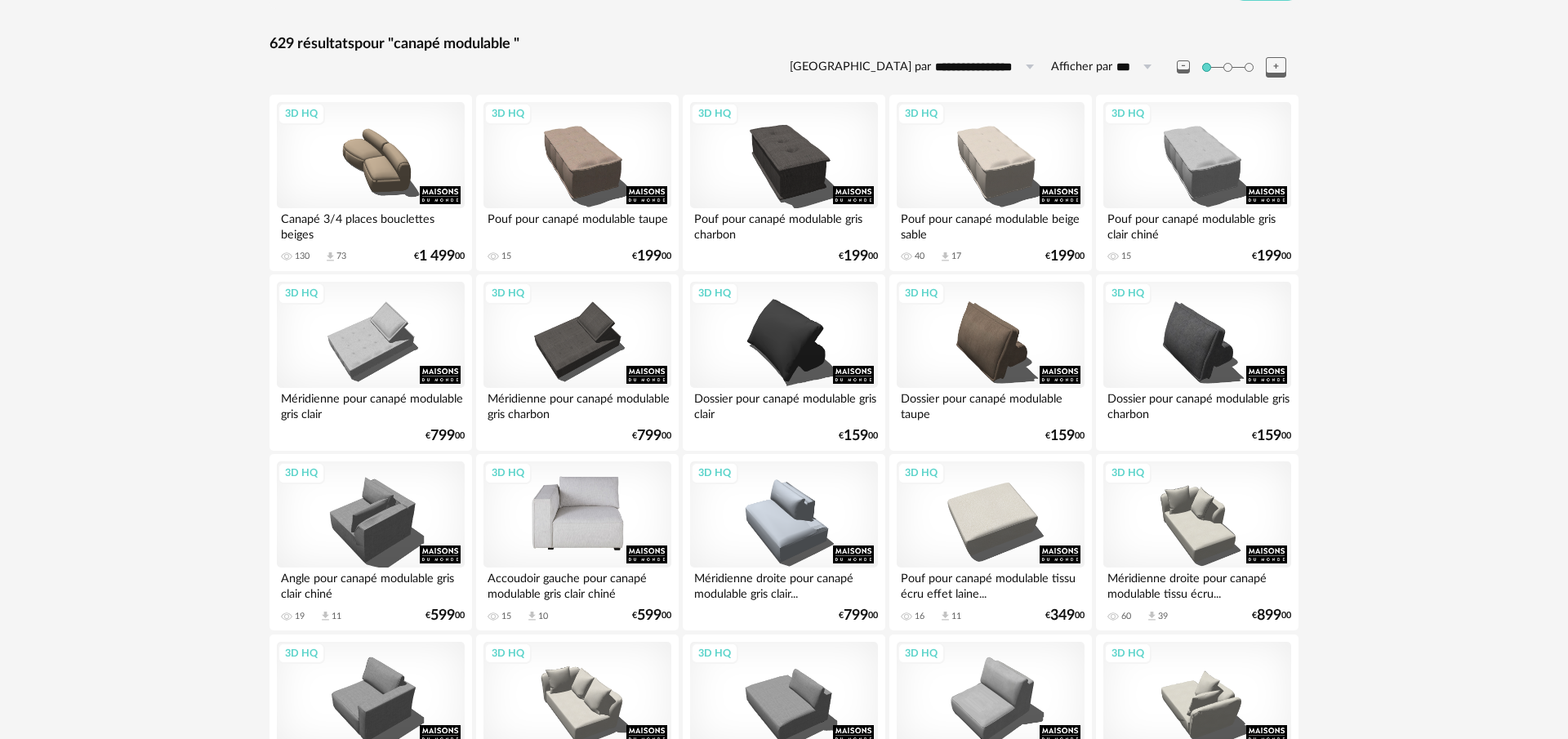
click at [605, 491] on div "3D HQ" at bounding box center [578, 514] width 188 height 107
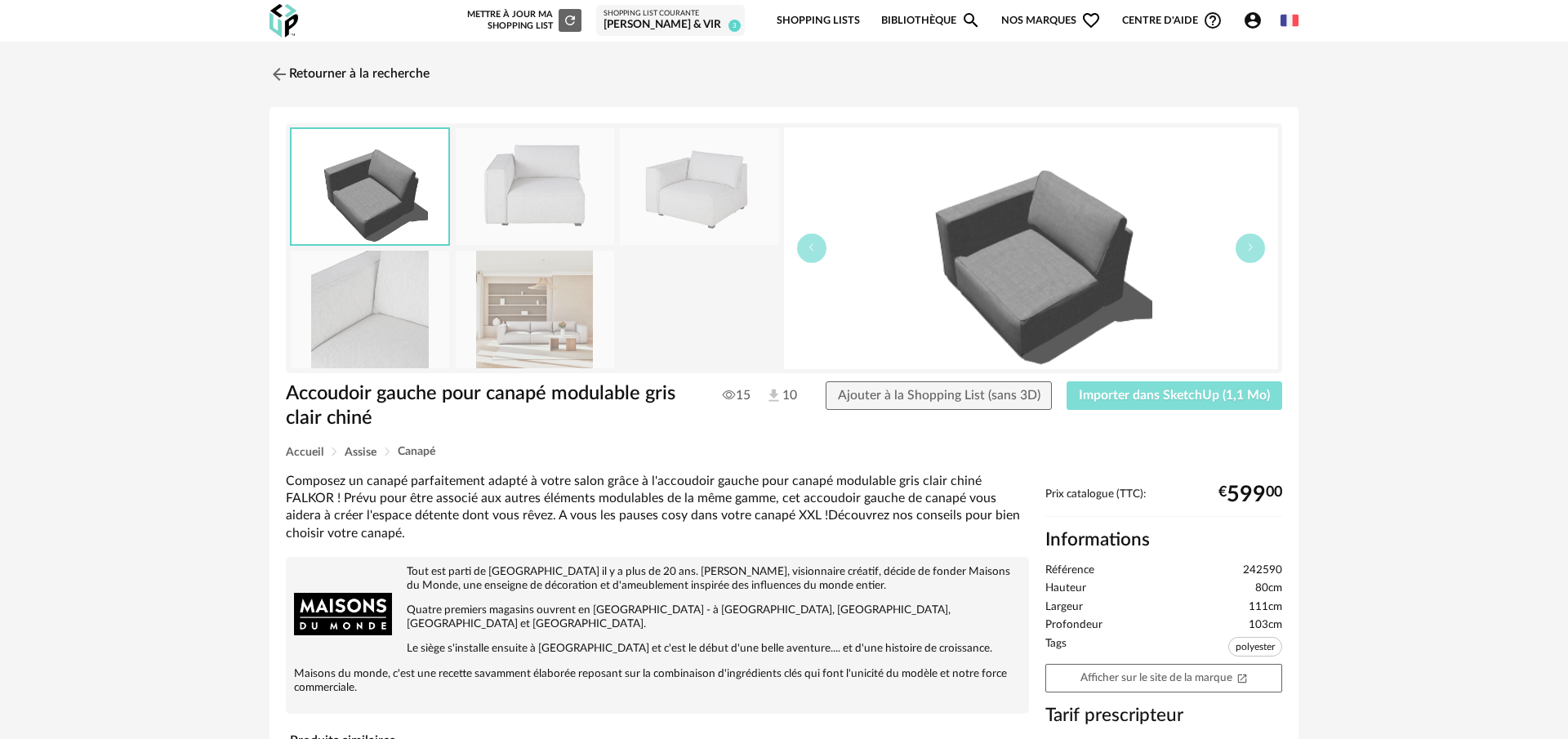
click at [1210, 399] on span "Importer dans SketchUp (1,1 Mo)" at bounding box center [1174, 394] width 191 height 13
click at [534, 339] on img at bounding box center [534, 309] width 158 height 117
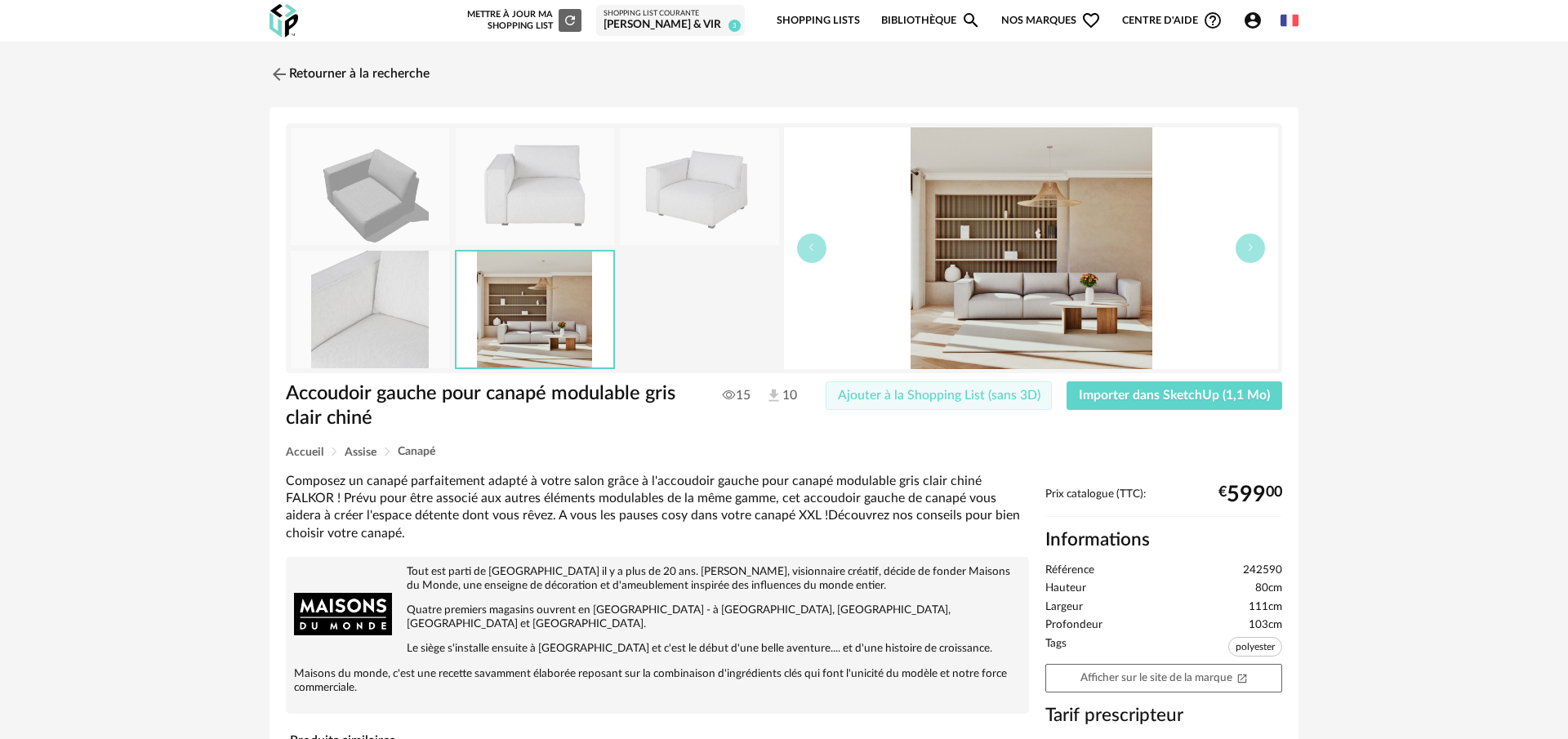
click at [959, 400] on span "Ajouter à la Shopping List (sans 3D)" at bounding box center [939, 394] width 203 height 13
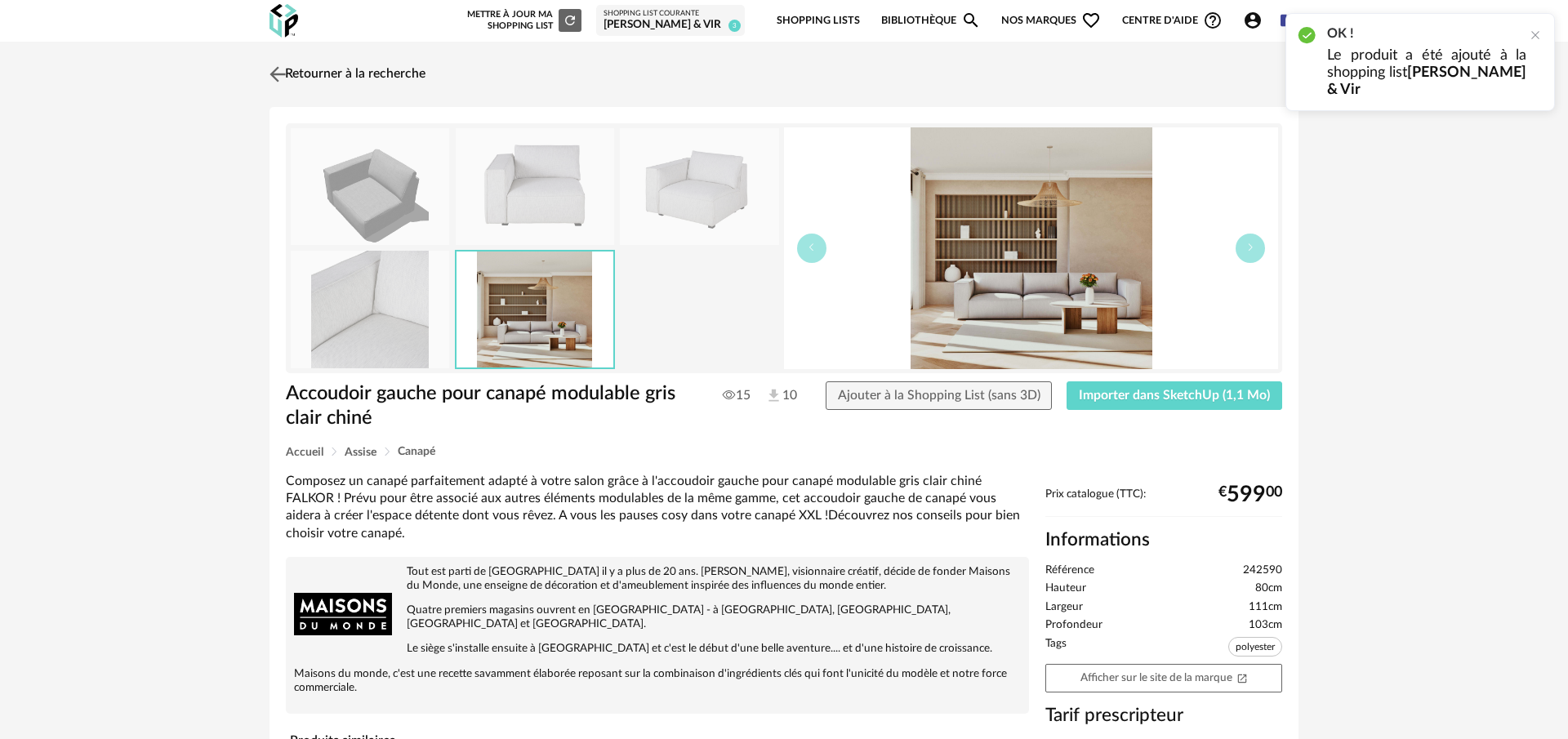
click at [284, 78] on img at bounding box center [278, 74] width 23 height 23
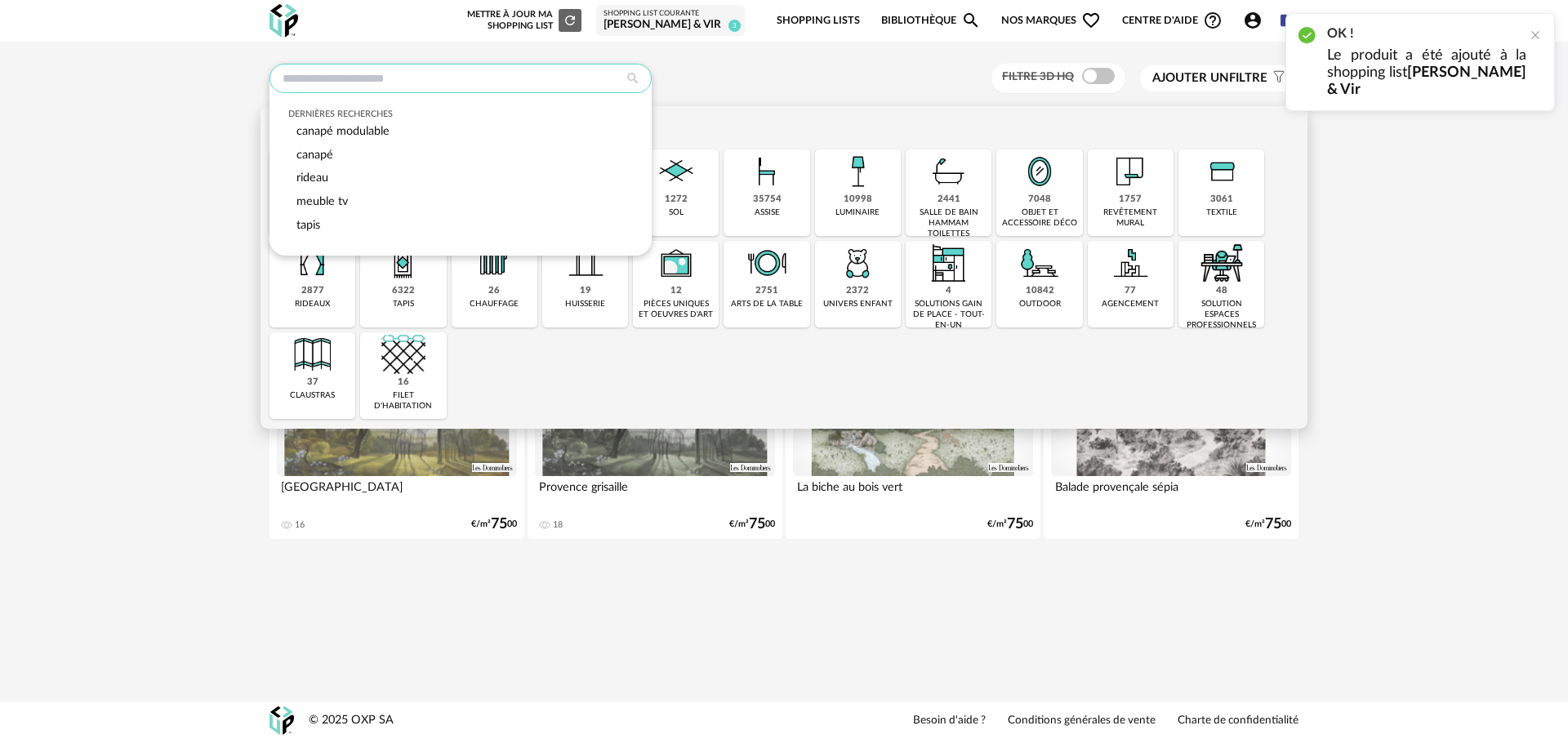
click at [352, 70] on input "text" at bounding box center [460, 78] width 382 height 29
click at [352, 128] on span "canapé modulable" at bounding box center [343, 131] width 93 height 13
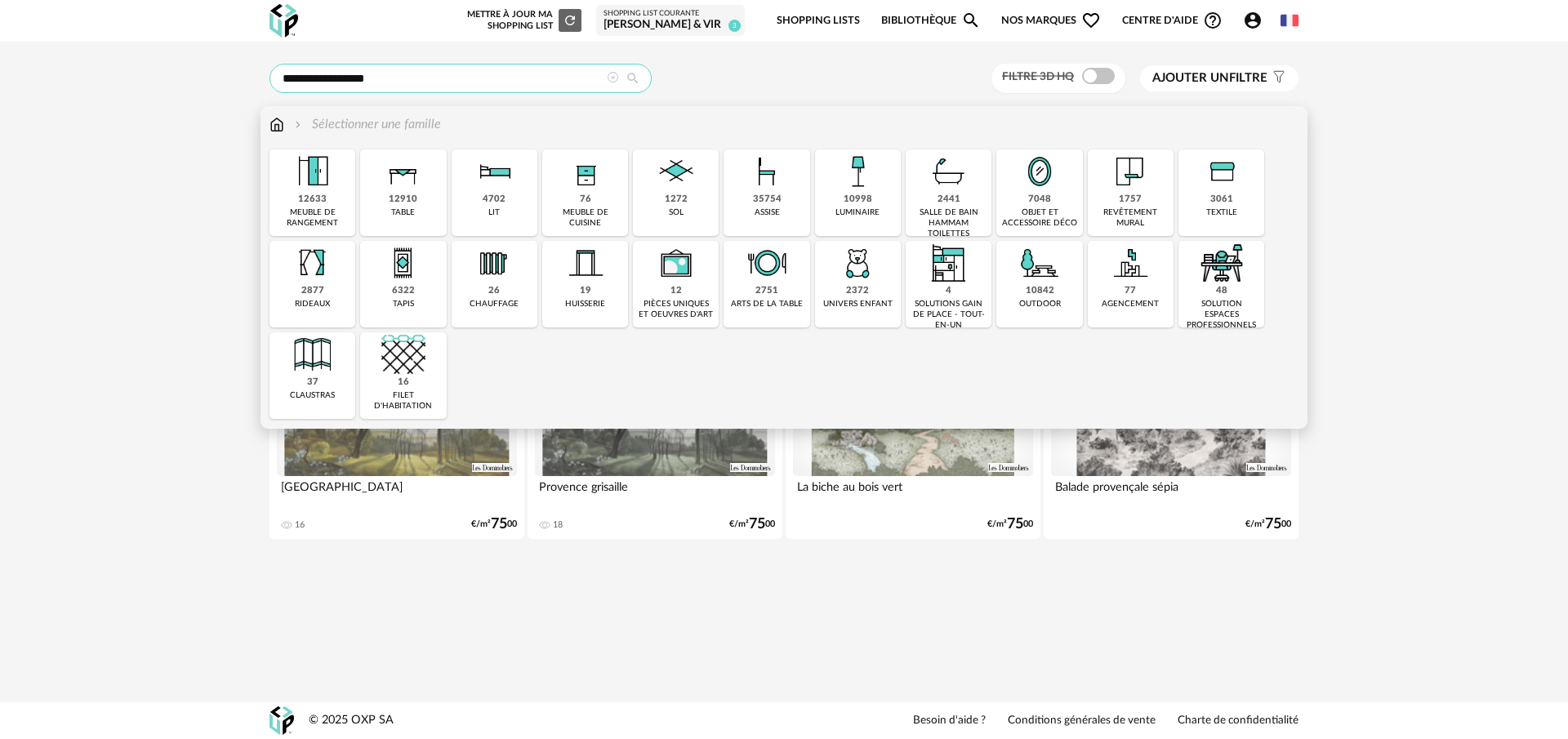
type input "**********"
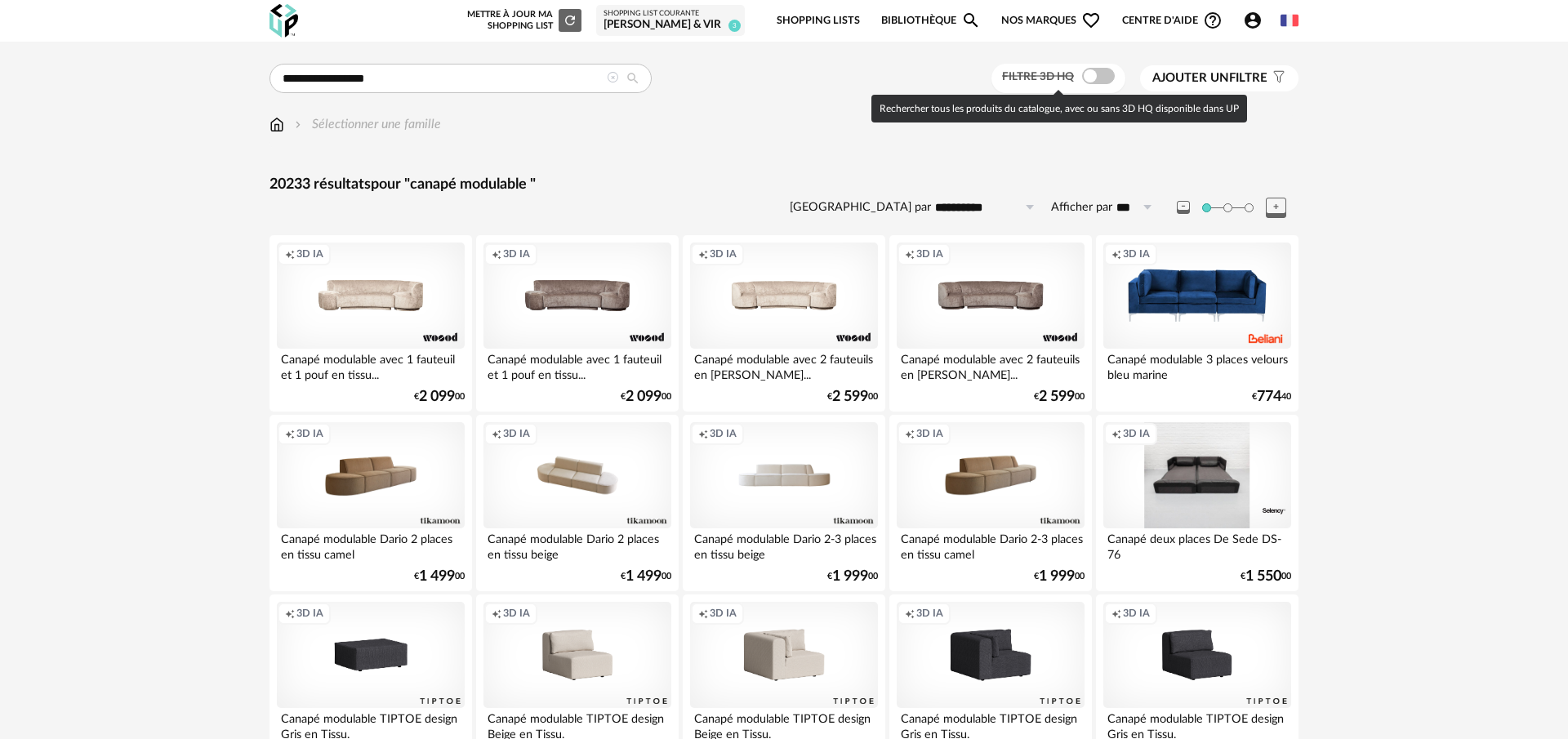
click at [1091, 76] on span at bounding box center [1099, 76] width 33 height 16
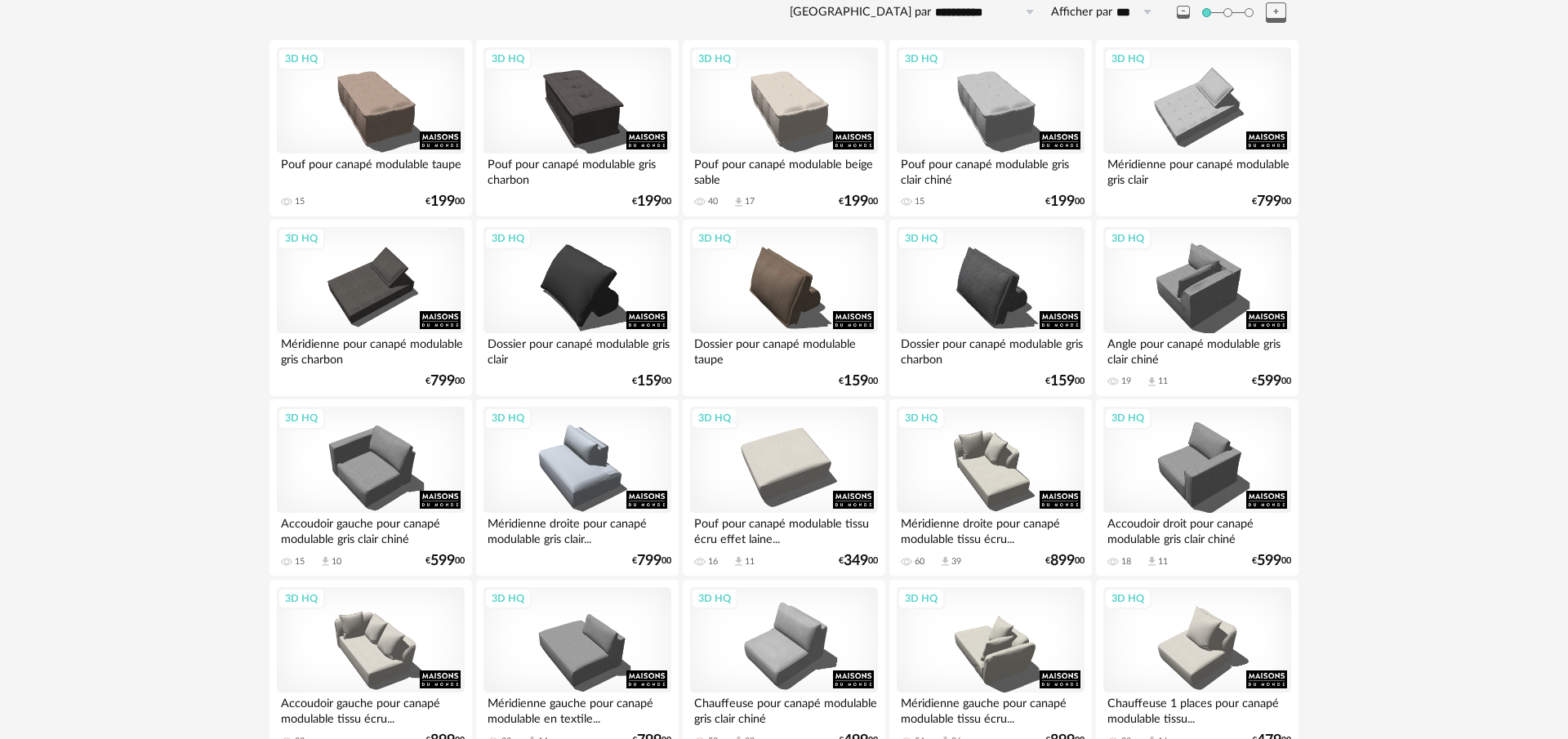
scroll to position [334, 0]
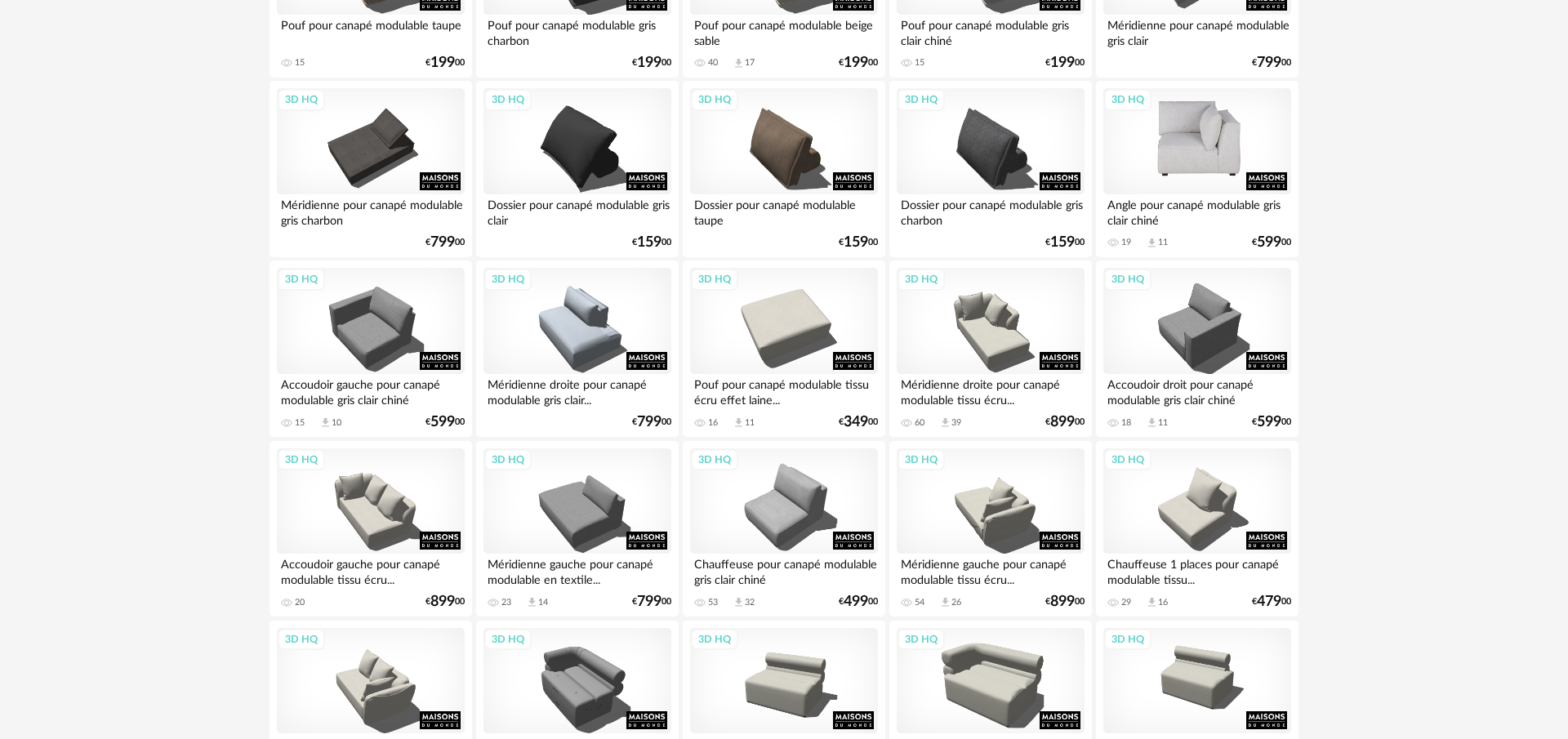
click at [1217, 138] on div "3D HQ" at bounding box center [1198, 141] width 188 height 107
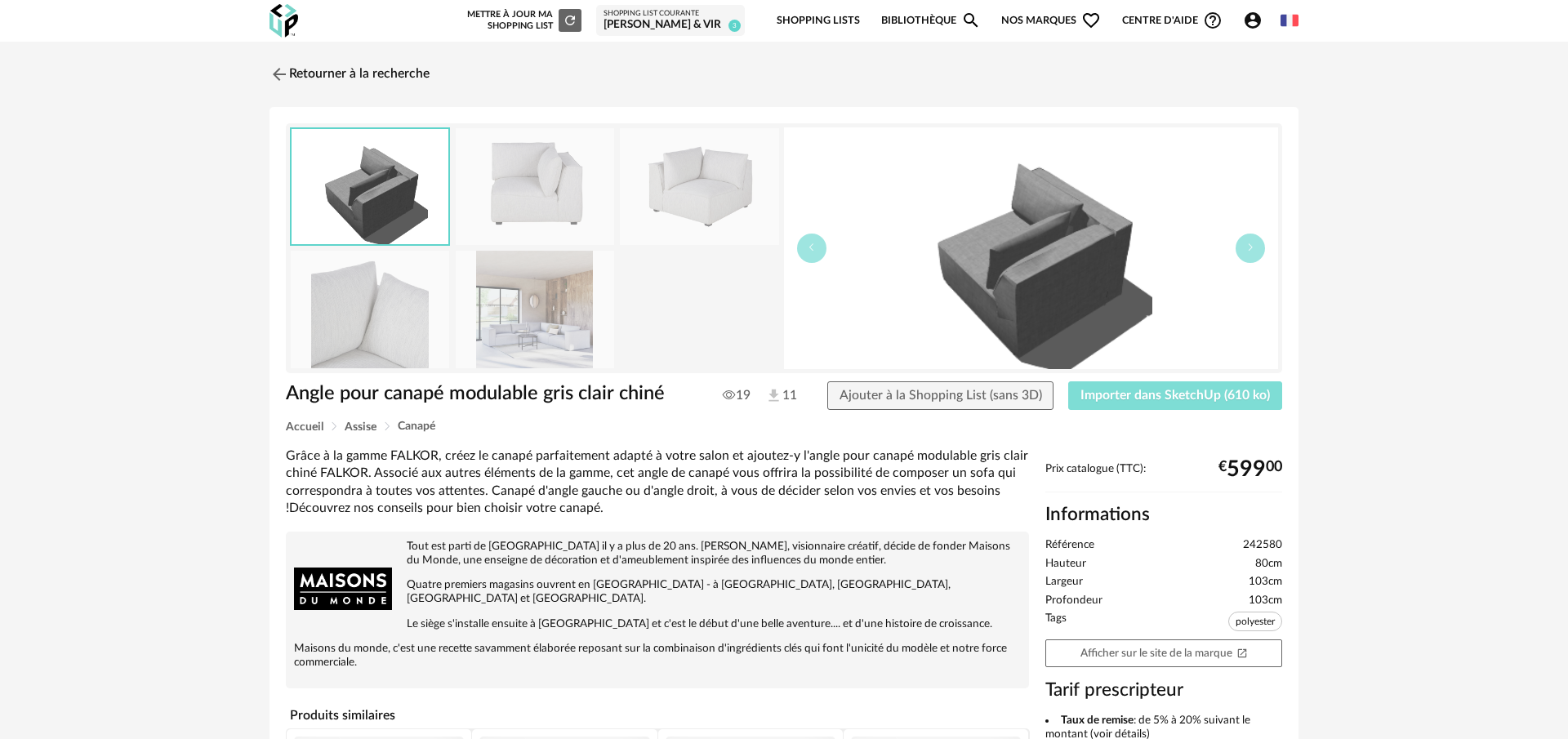
click at [1151, 399] on span "Importer dans SketchUp (610 ko)" at bounding box center [1176, 394] width 190 height 13
click at [279, 75] on img at bounding box center [278, 74] width 23 height 23
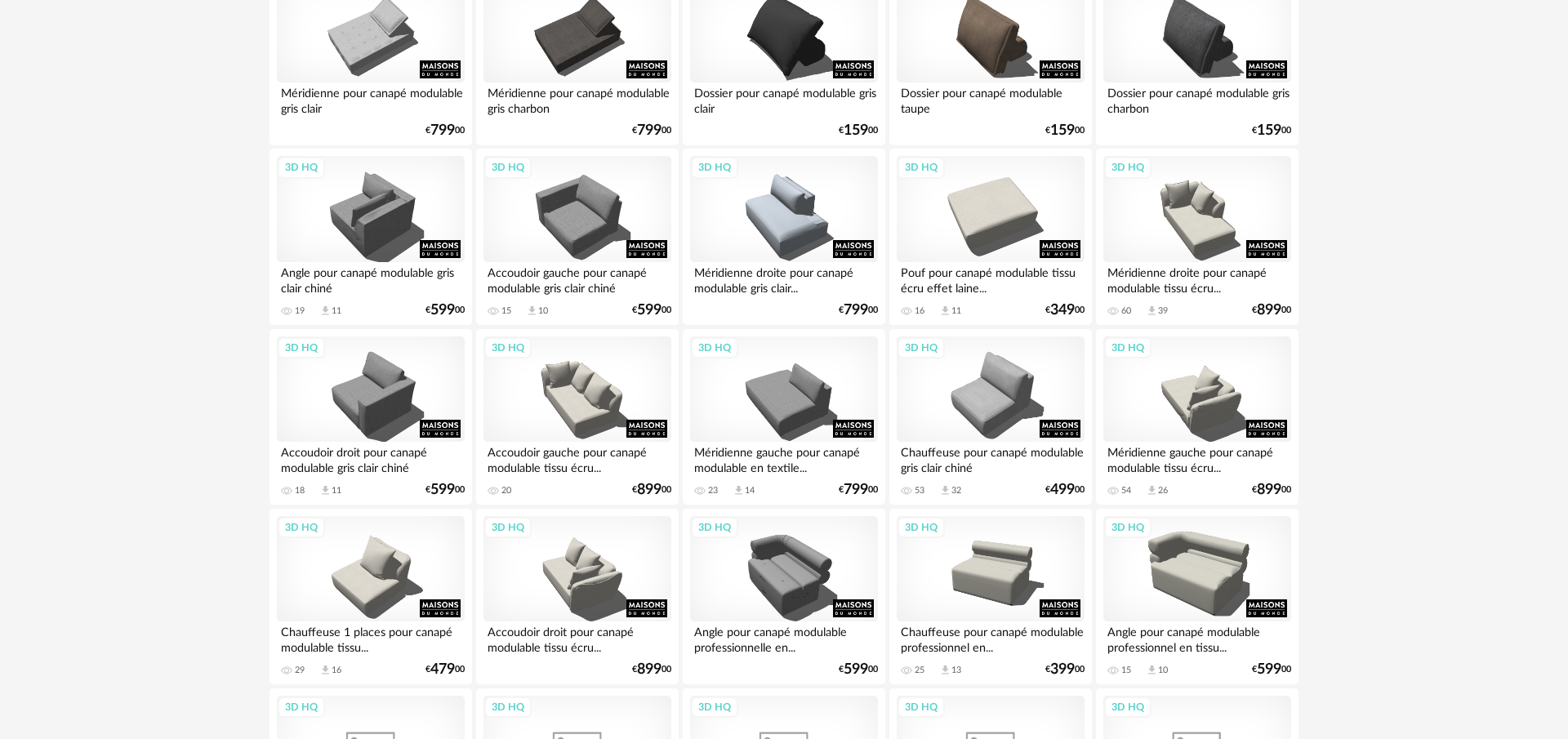
scroll to position [590, 0]
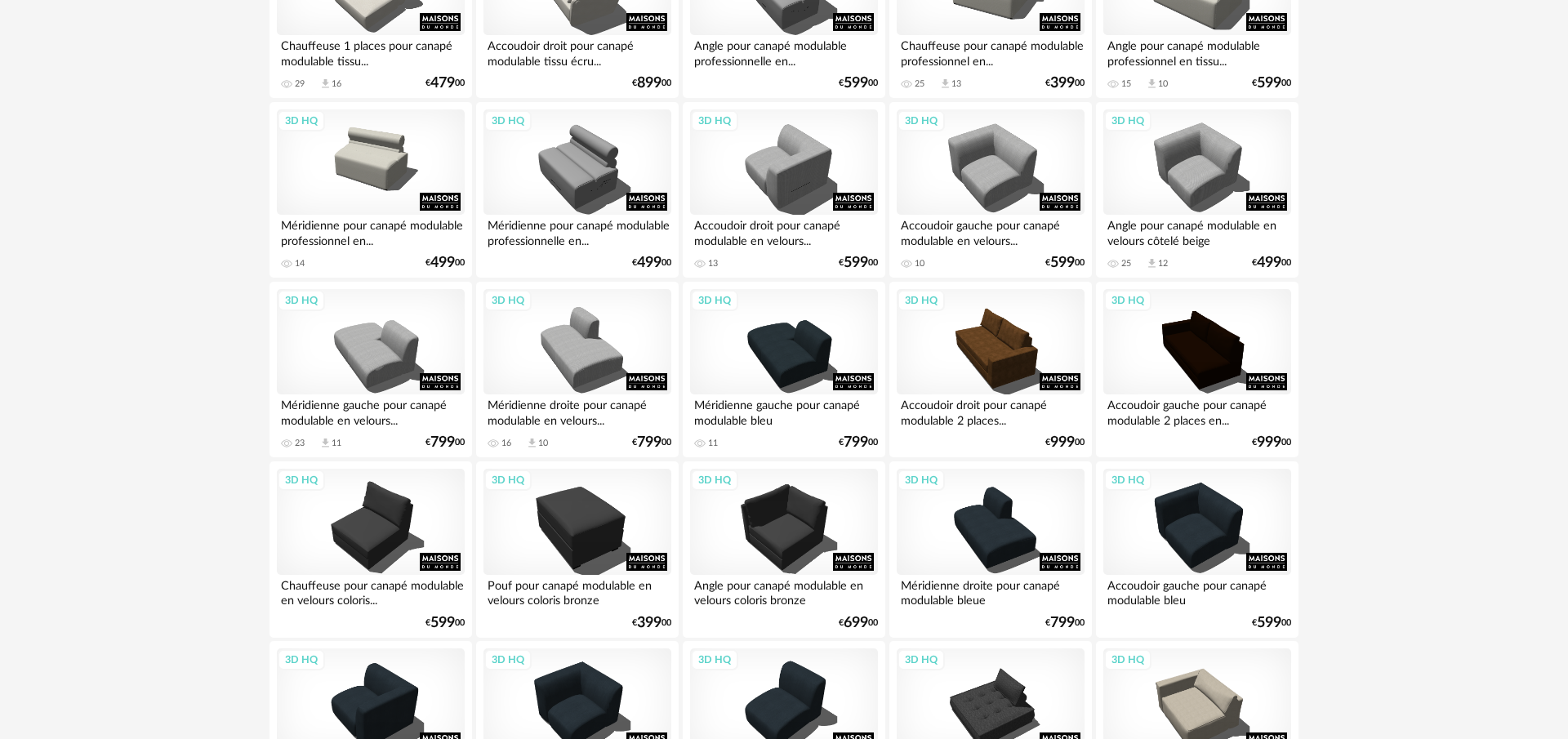
scroll to position [1051, 0]
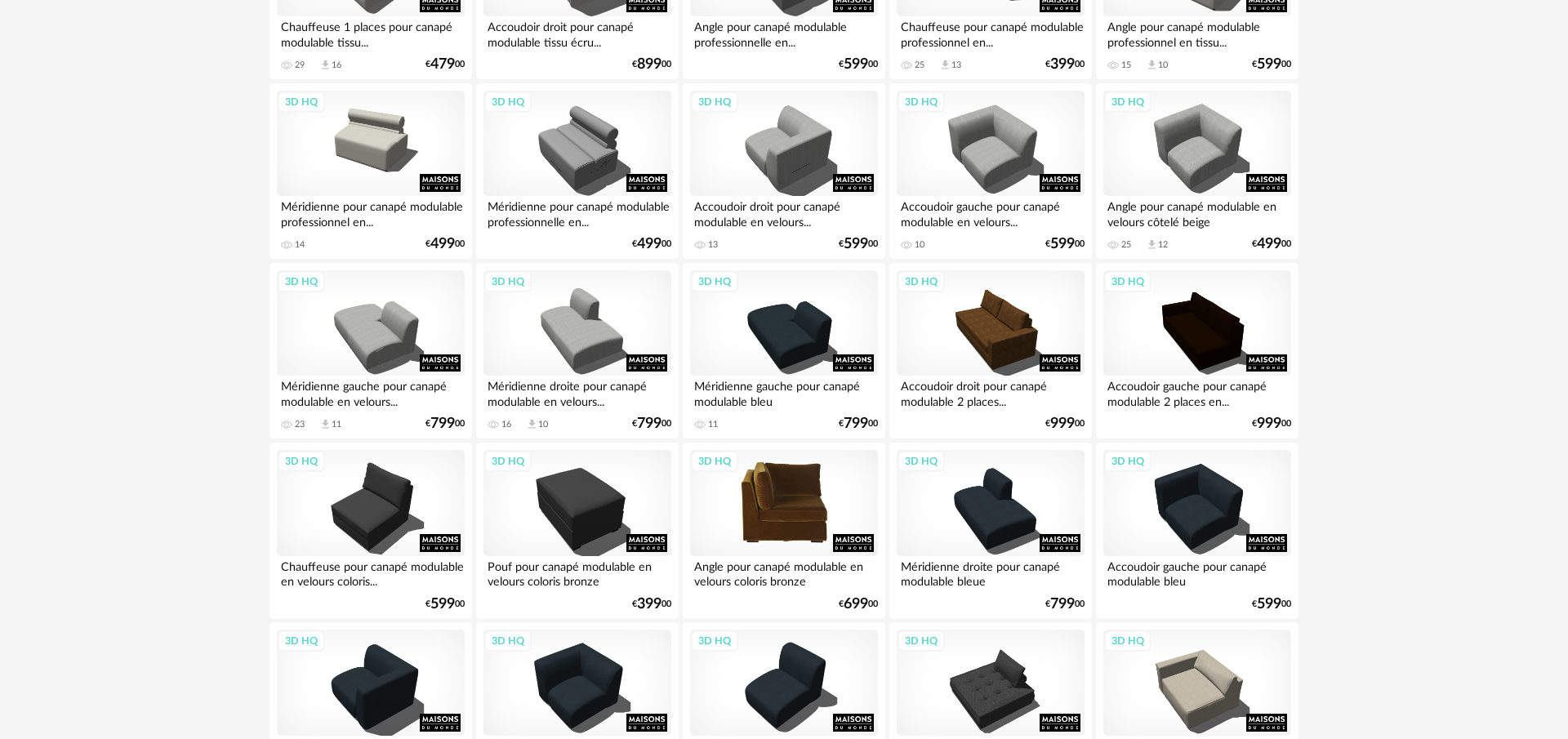
click at [747, 501] on div "3D HQ" at bounding box center [784, 503] width 188 height 107
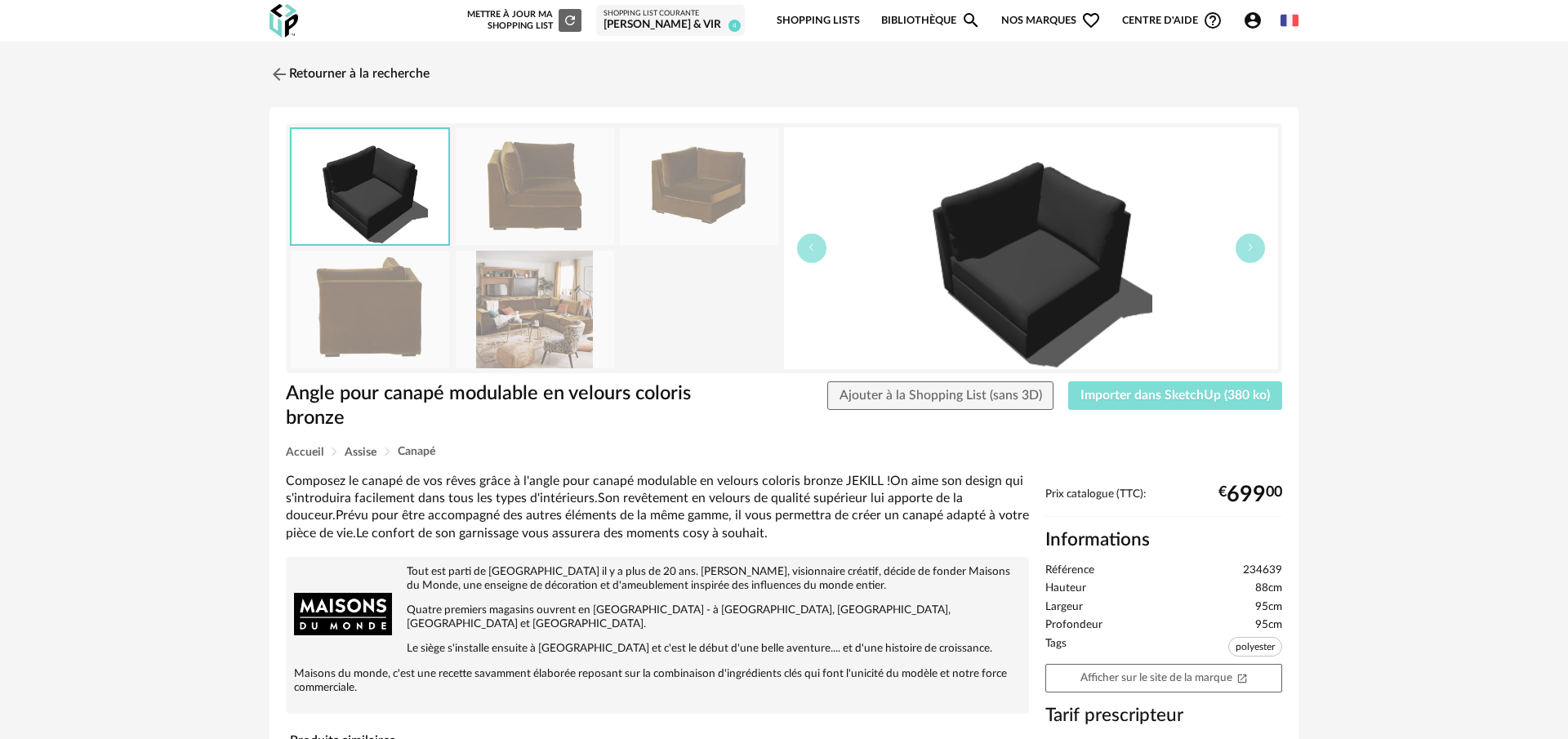
click at [1197, 388] on span "Importer dans SketchUp (380 ko)" at bounding box center [1176, 394] width 190 height 13
click at [958, 395] on span "Ajouter à la Shopping List (sans 3D)" at bounding box center [940, 394] width 203 height 13
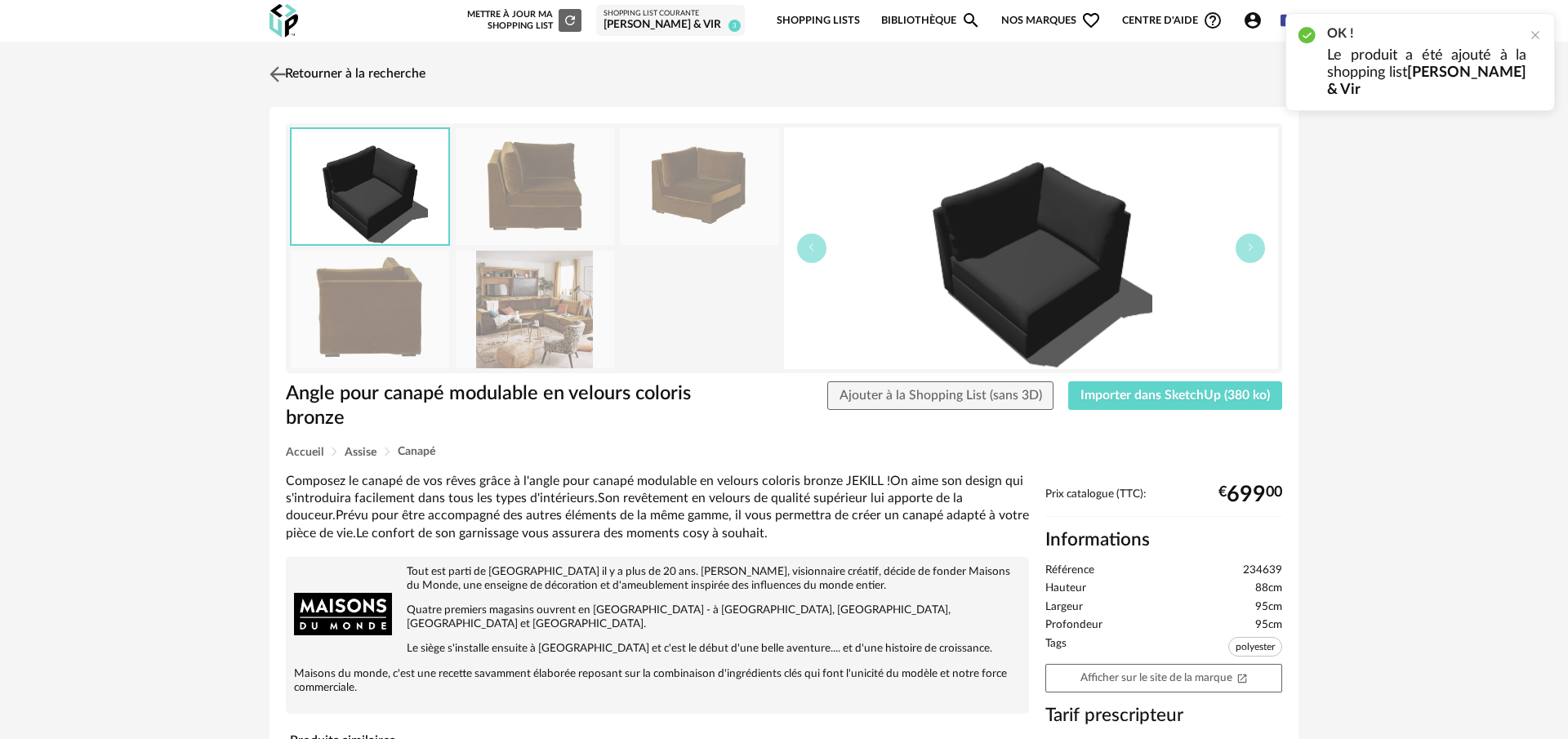
click at [280, 75] on img at bounding box center [278, 74] width 23 height 23
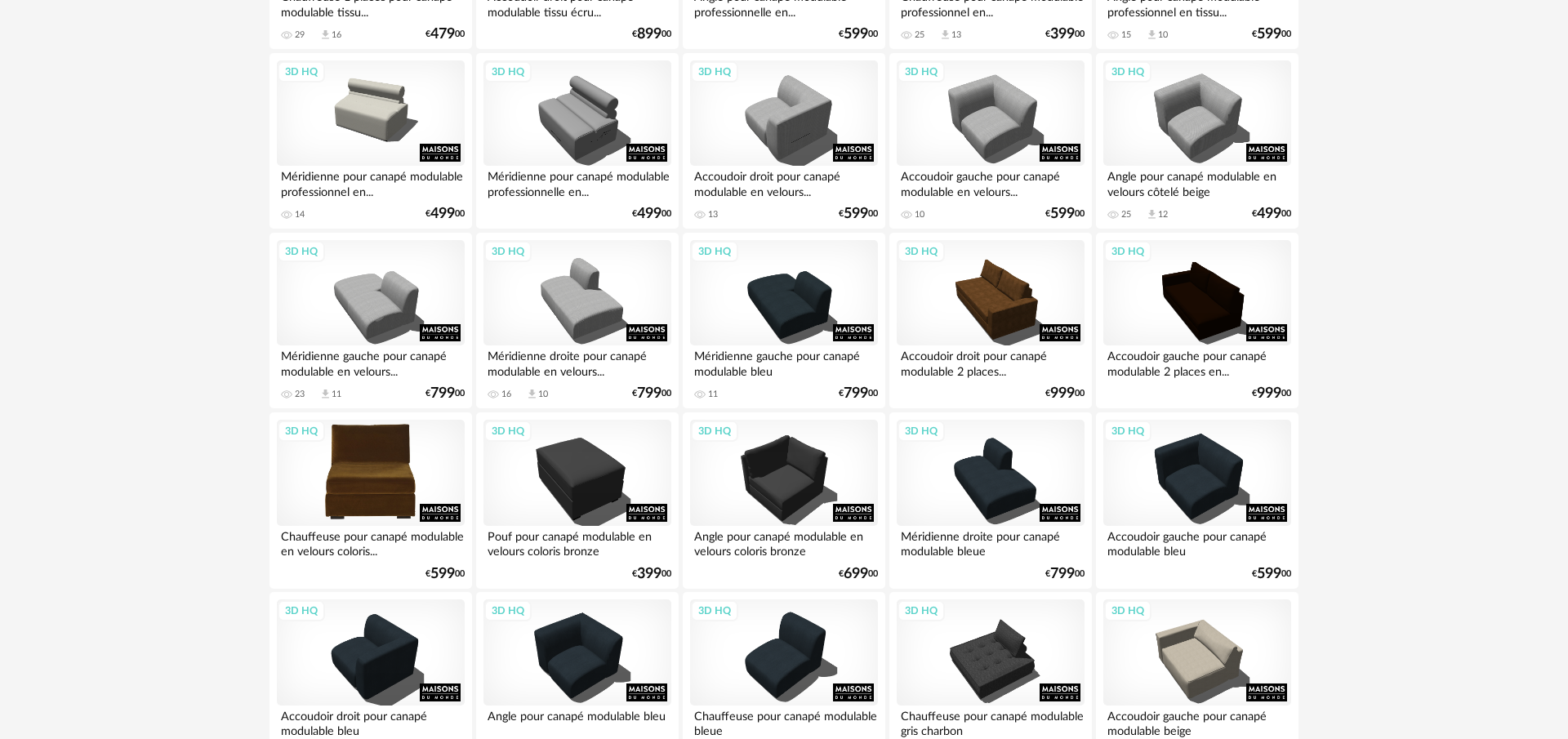
scroll to position [1082, 0]
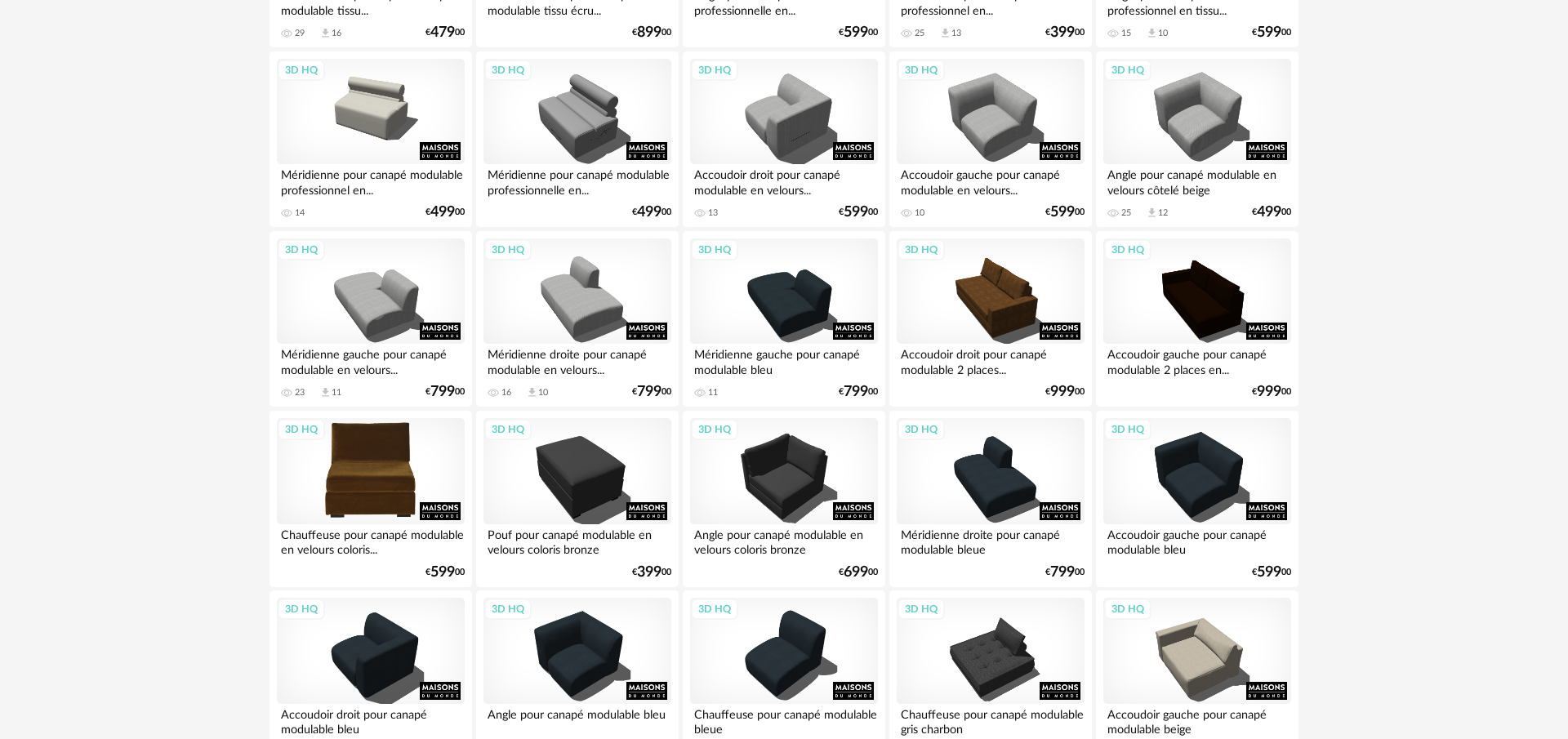
click at [418, 482] on div "3D HQ" at bounding box center [371, 471] width 188 height 107
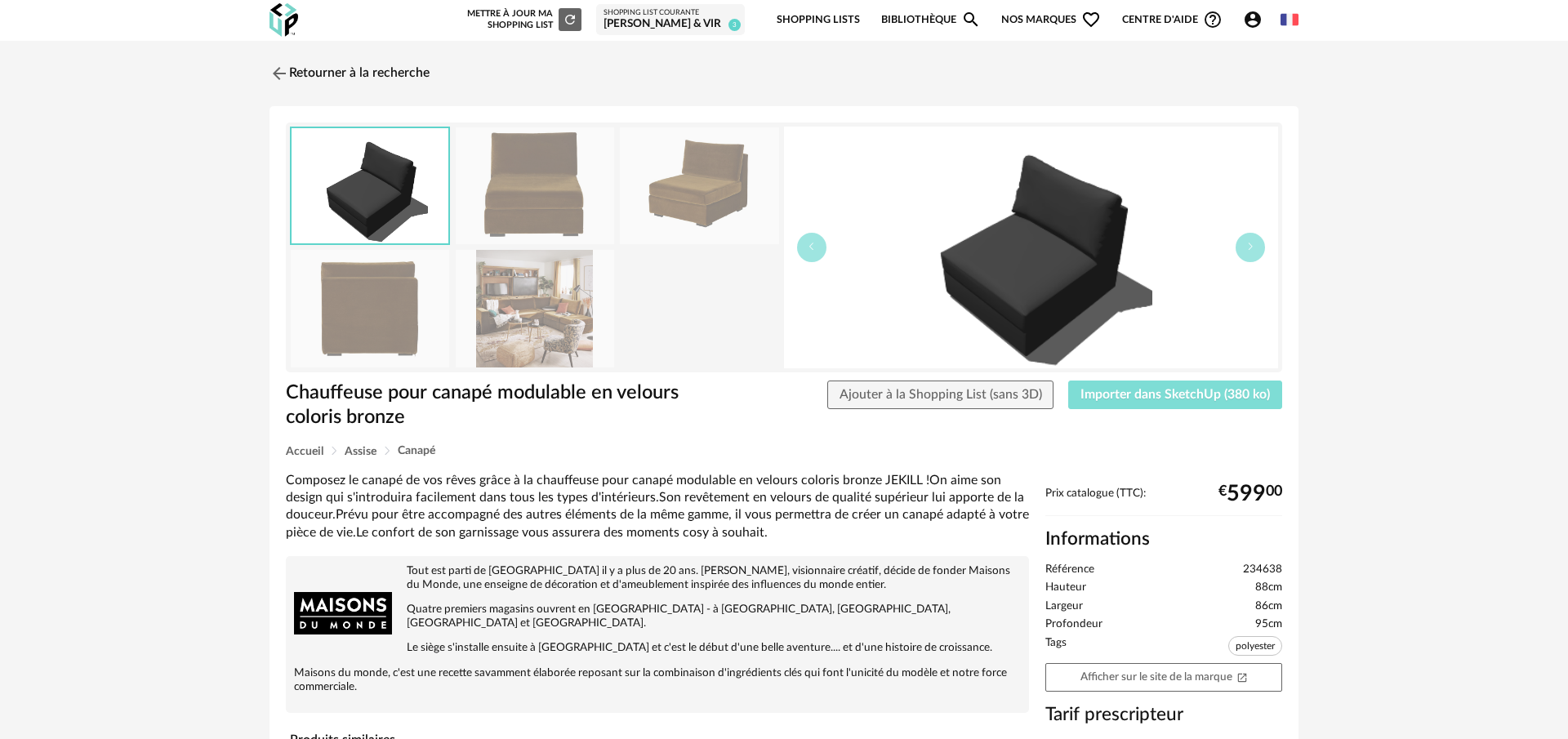
click at [1171, 388] on span "Importer dans SketchUp (380 ko)" at bounding box center [1176, 393] width 190 height 13
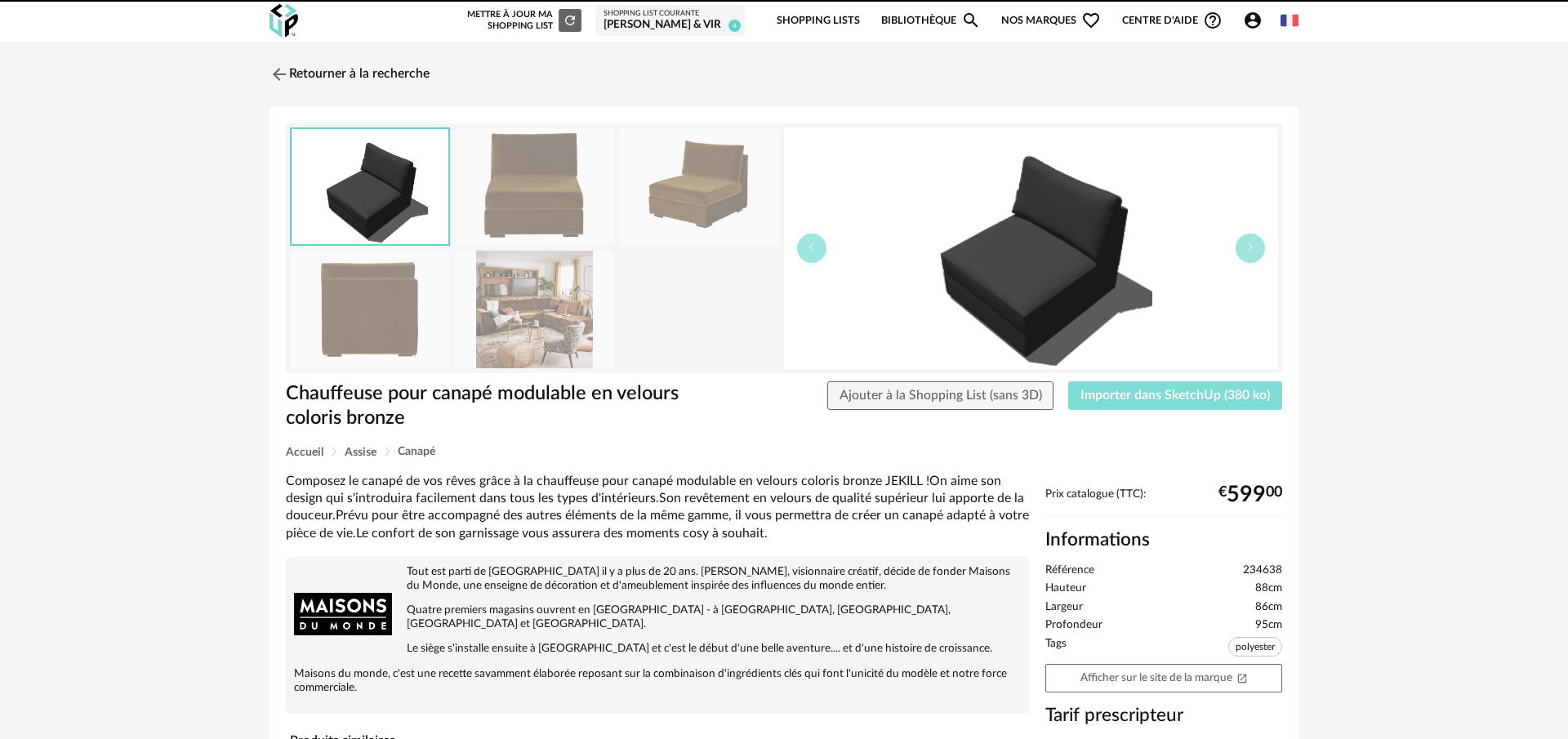
drag, startPoint x: 1082, startPoint y: 390, endPoint x: 919, endPoint y: 339, distance: 170.8
click at [1082, 390] on button "Importer dans SketchUp (380 ko)" at bounding box center [1175, 396] width 214 height 29
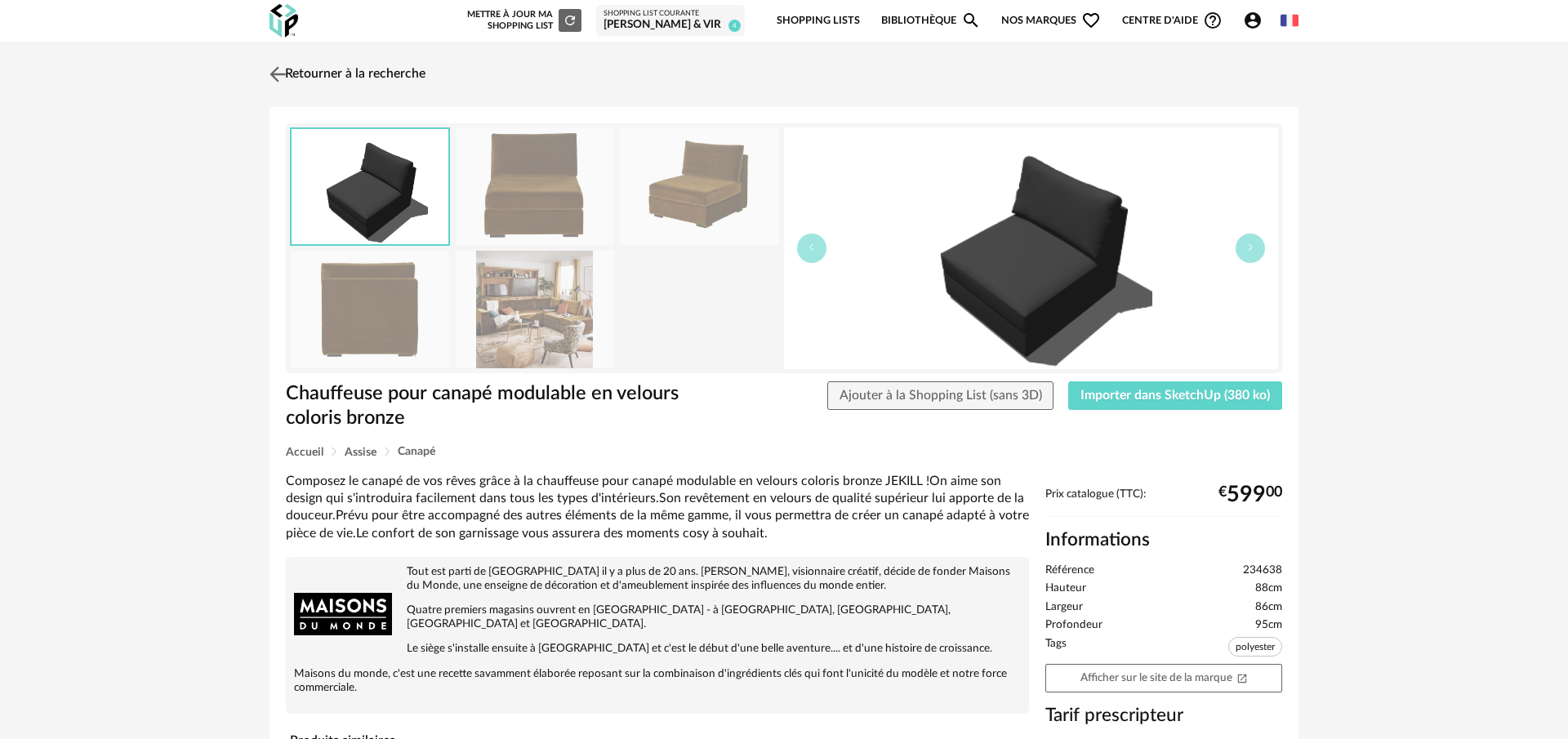
click at [283, 65] on img at bounding box center [278, 74] width 23 height 23
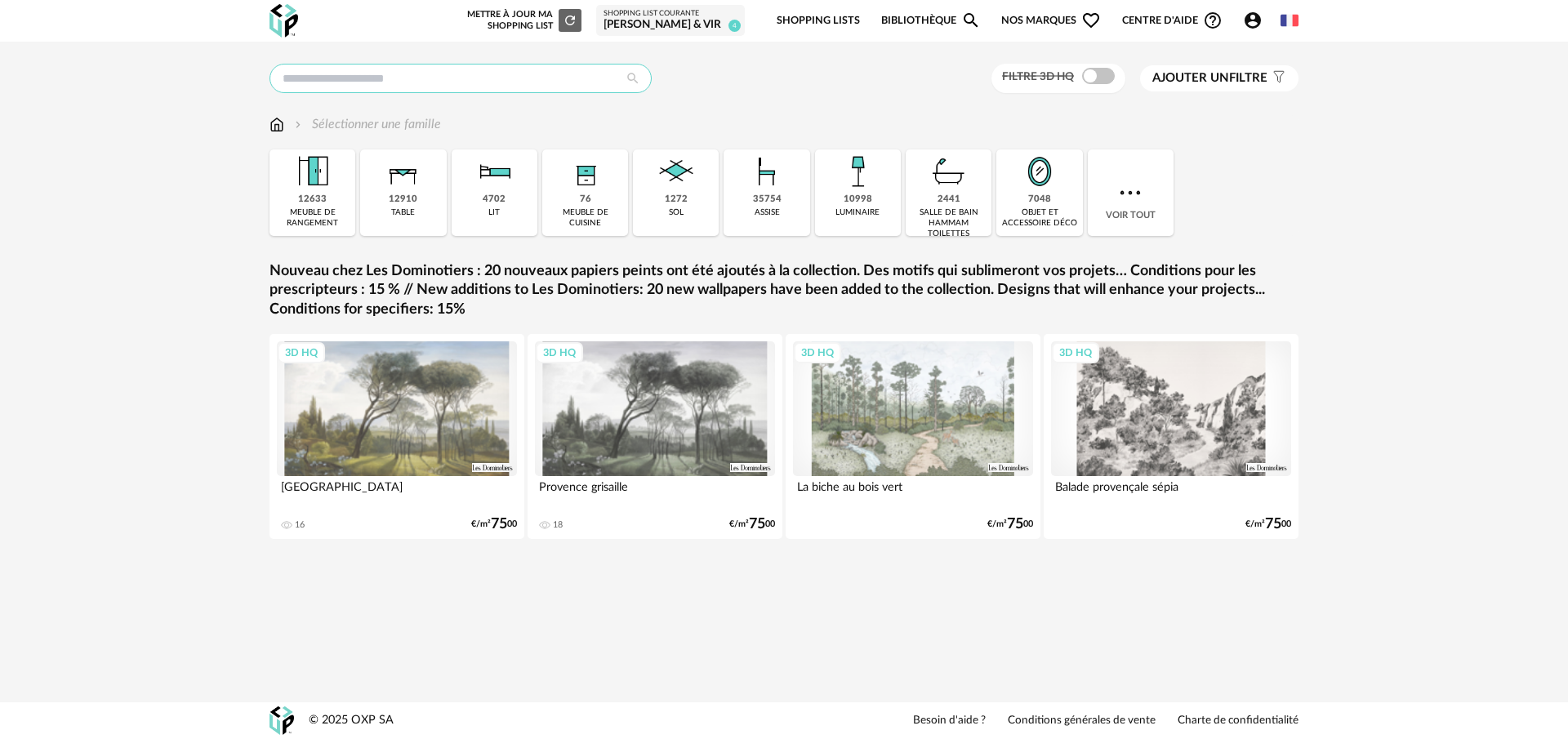
click at [495, 84] on input "text" at bounding box center [460, 78] width 382 height 29
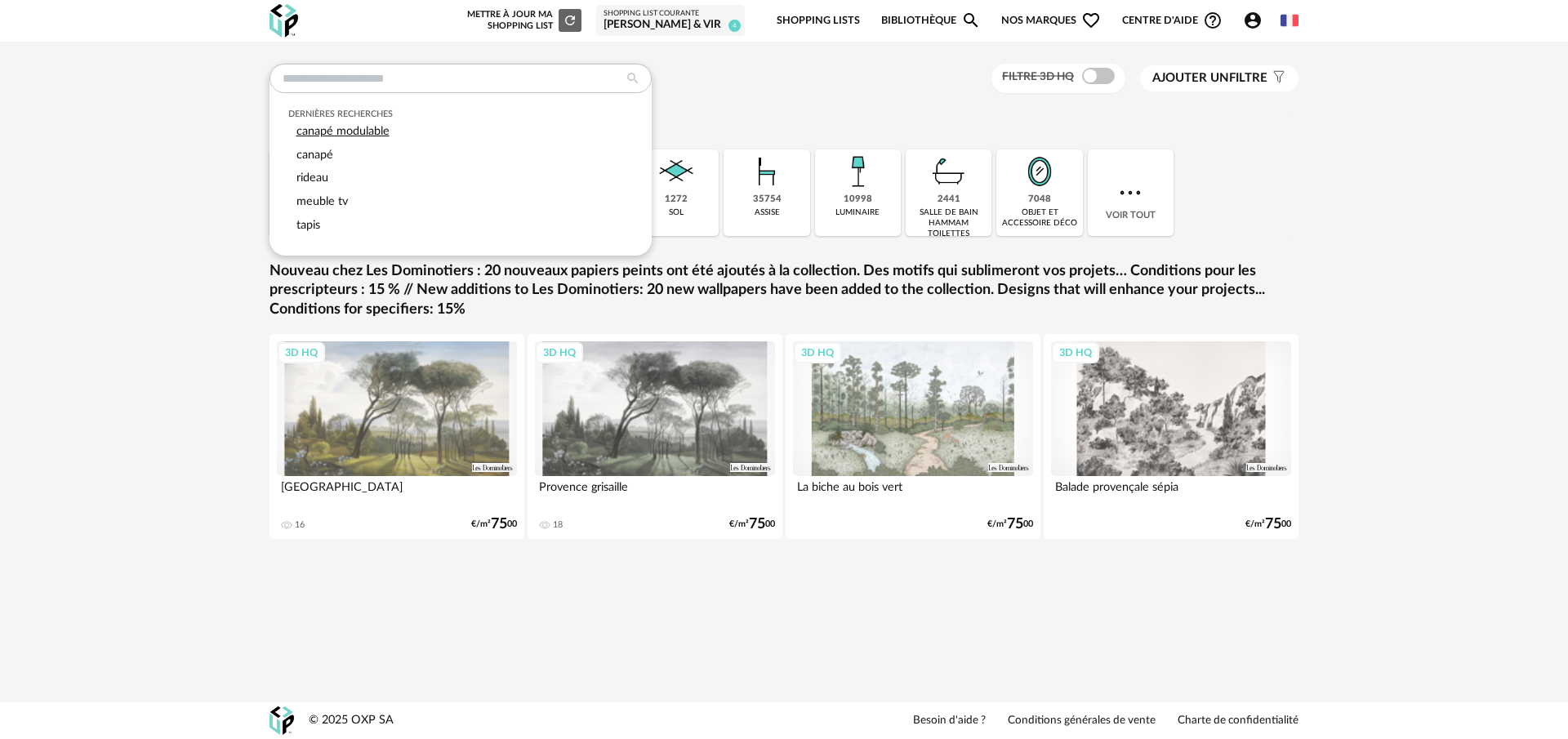
click at [462, 124] on div "canapé modulable" at bounding box center [460, 132] width 345 height 23
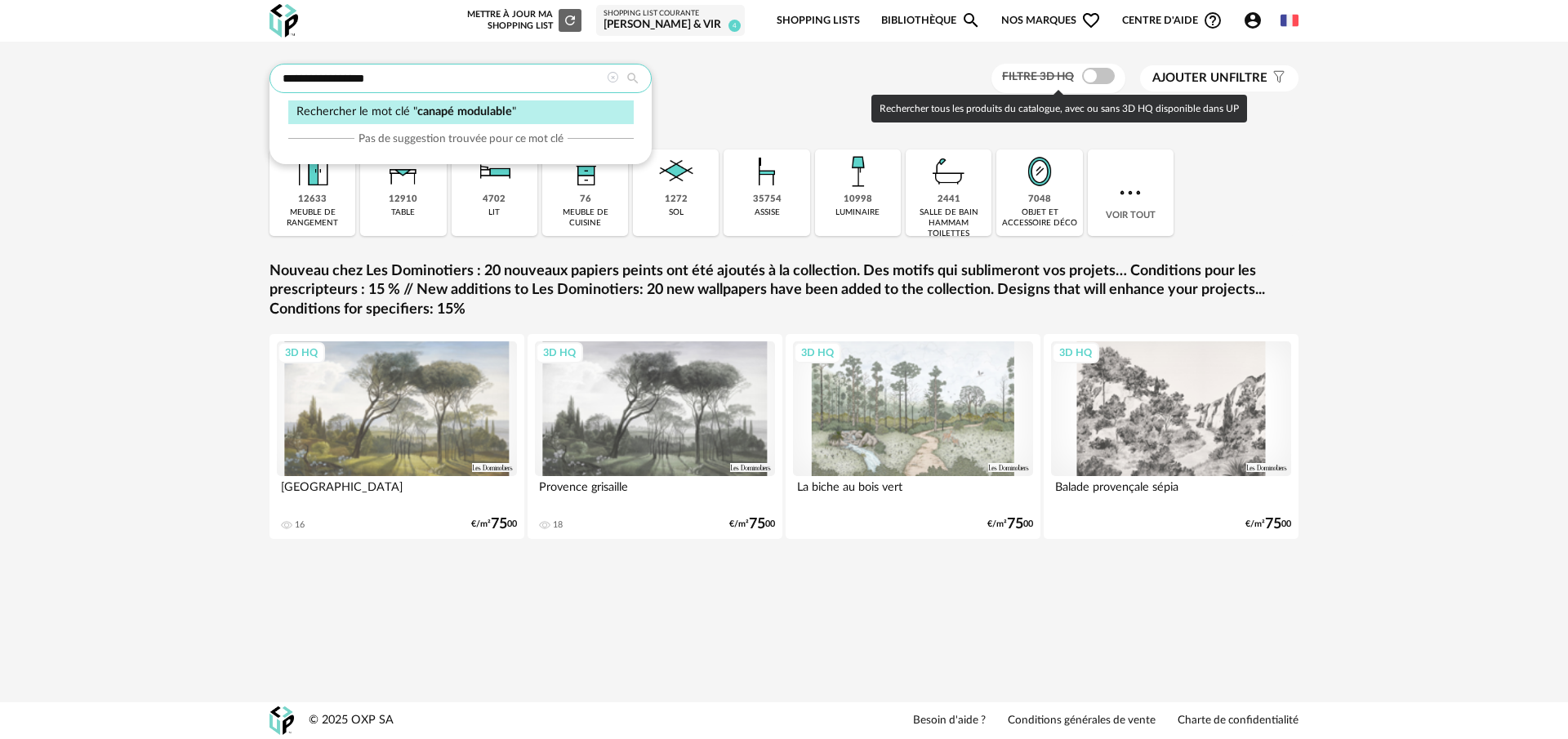
type input "**********"
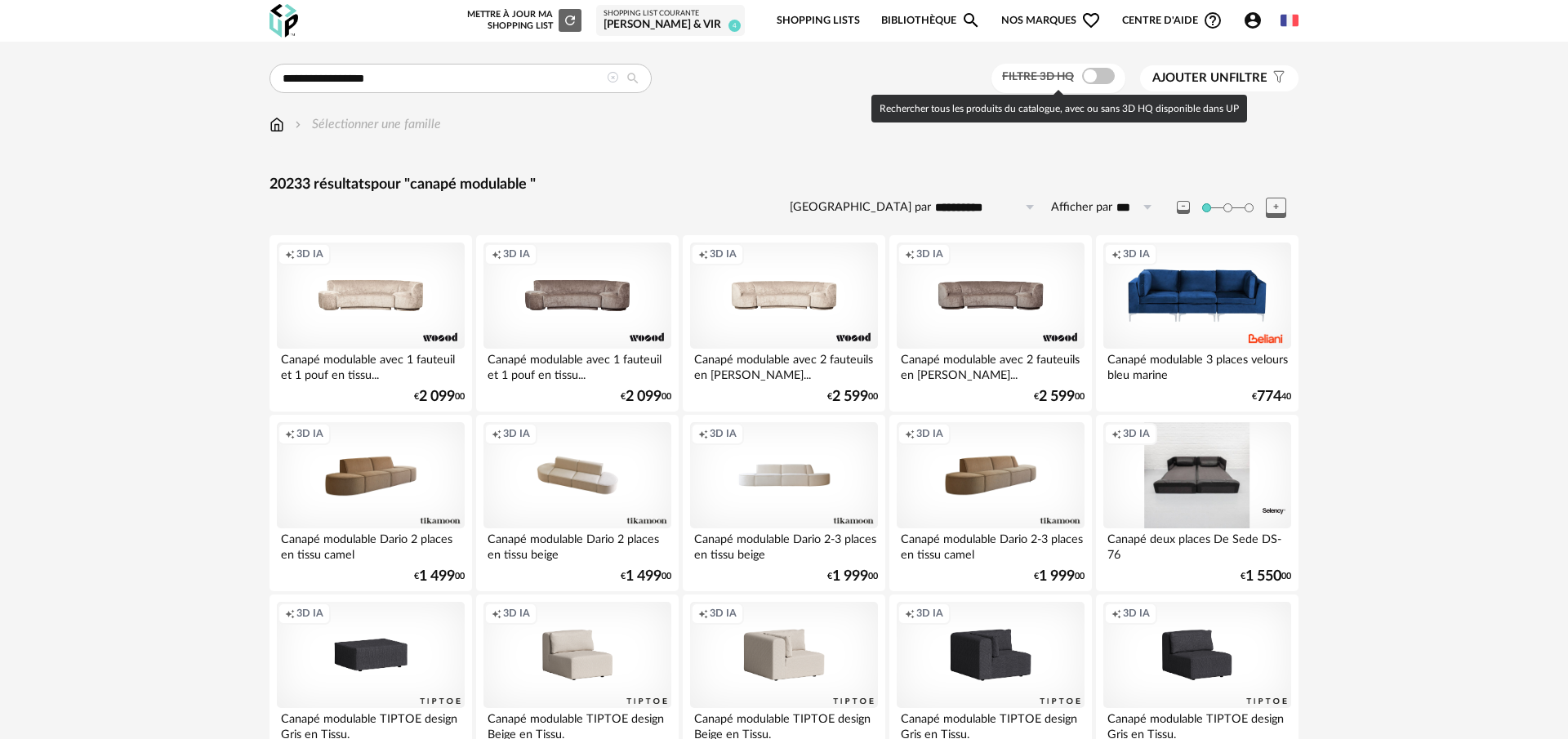
drag, startPoint x: 1084, startPoint y: 74, endPoint x: 1098, endPoint y: 95, distance: 25.2
click at [1085, 74] on span at bounding box center [1099, 76] width 33 height 16
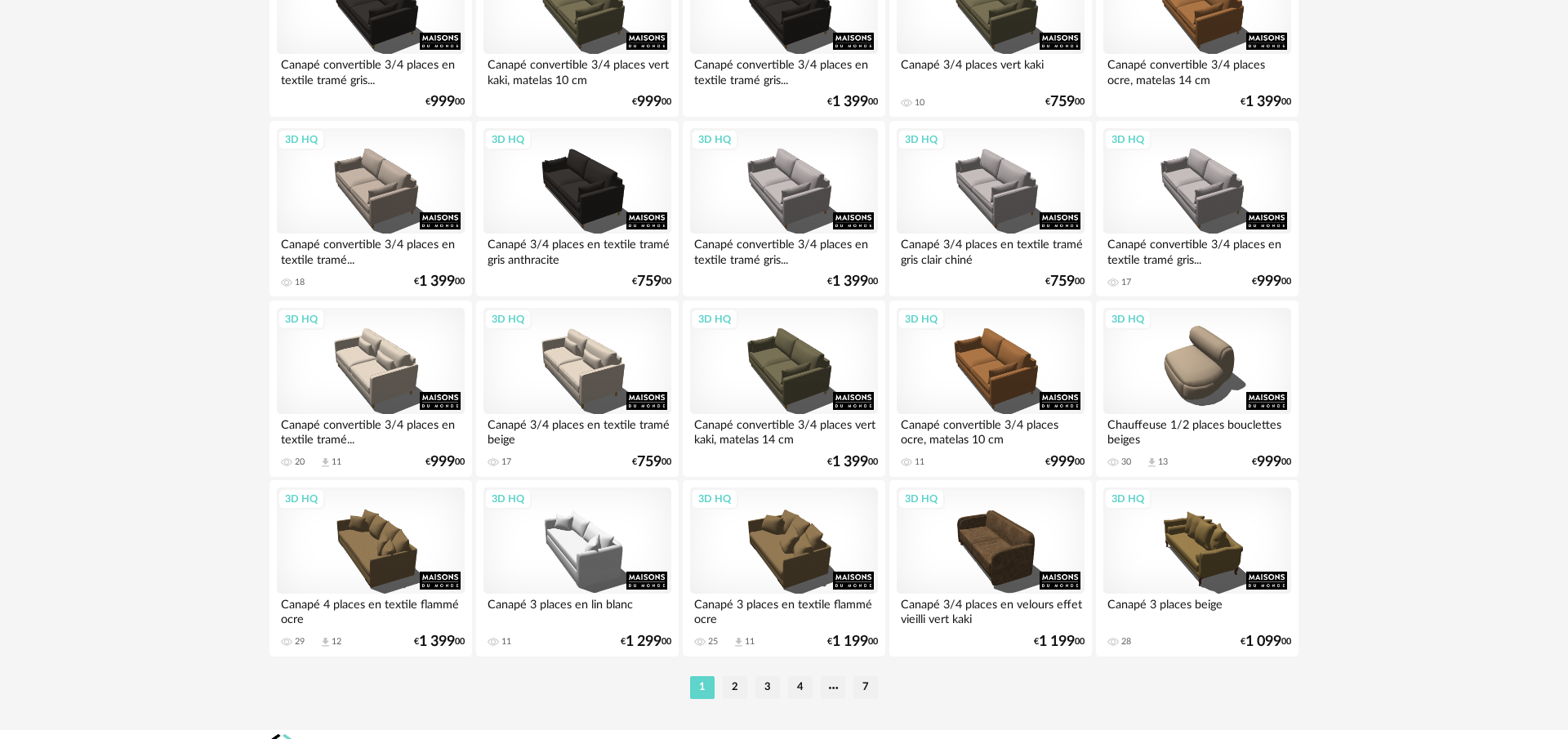
scroll to position [3209, 0]
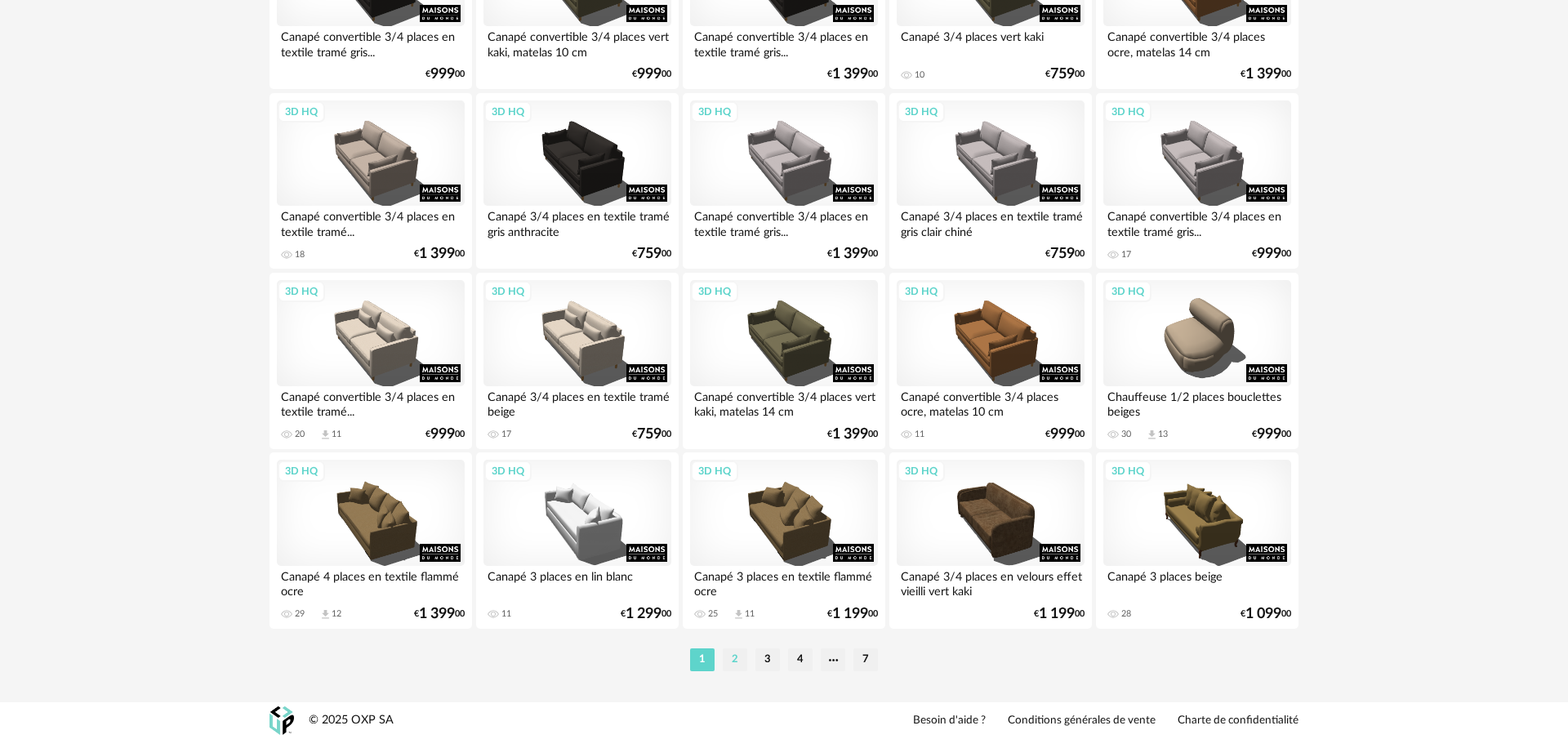
click at [730, 664] on li "2" at bounding box center [735, 660] width 24 height 23
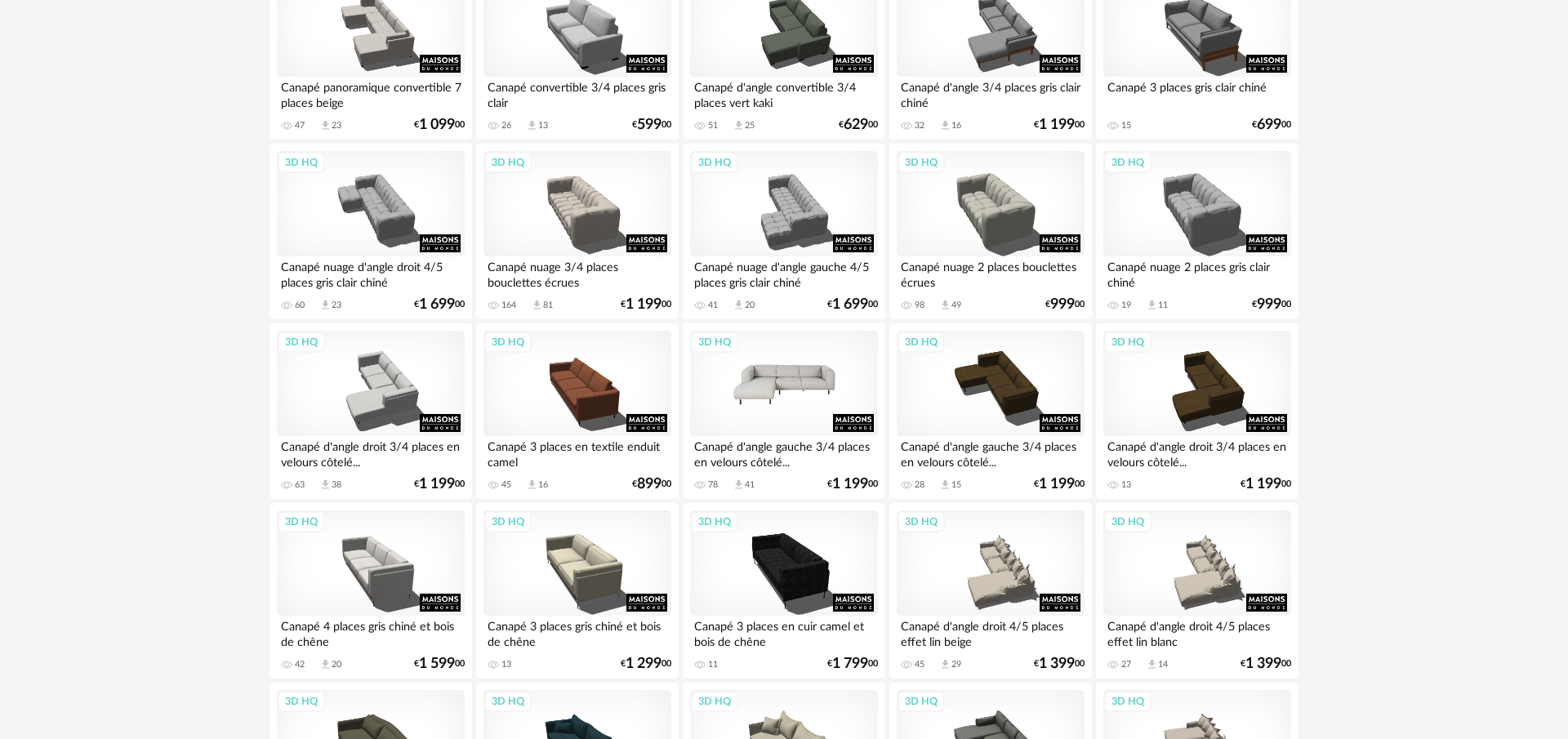
scroll to position [651, 0]
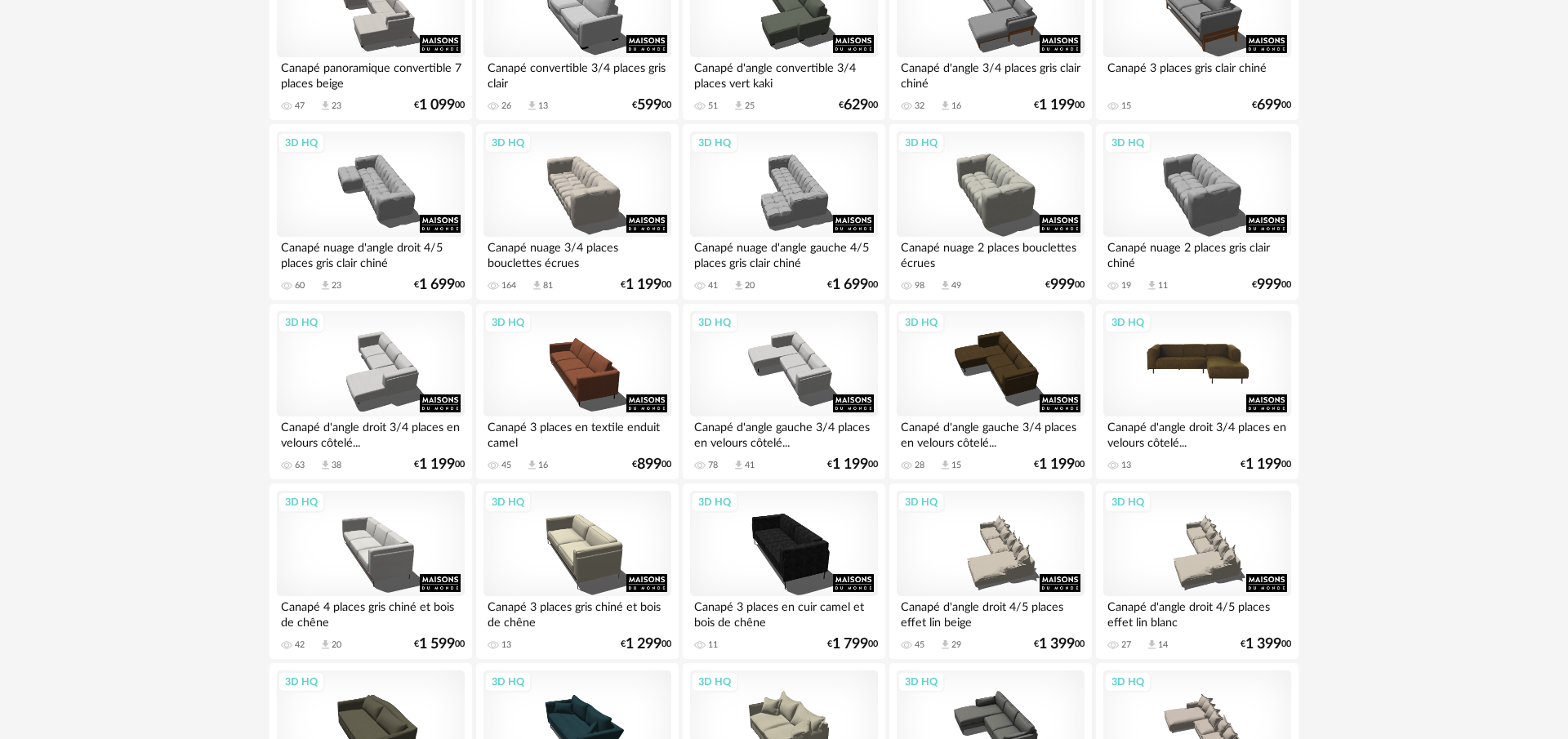
click at [1213, 377] on div "3D HQ" at bounding box center [1198, 364] width 188 height 107
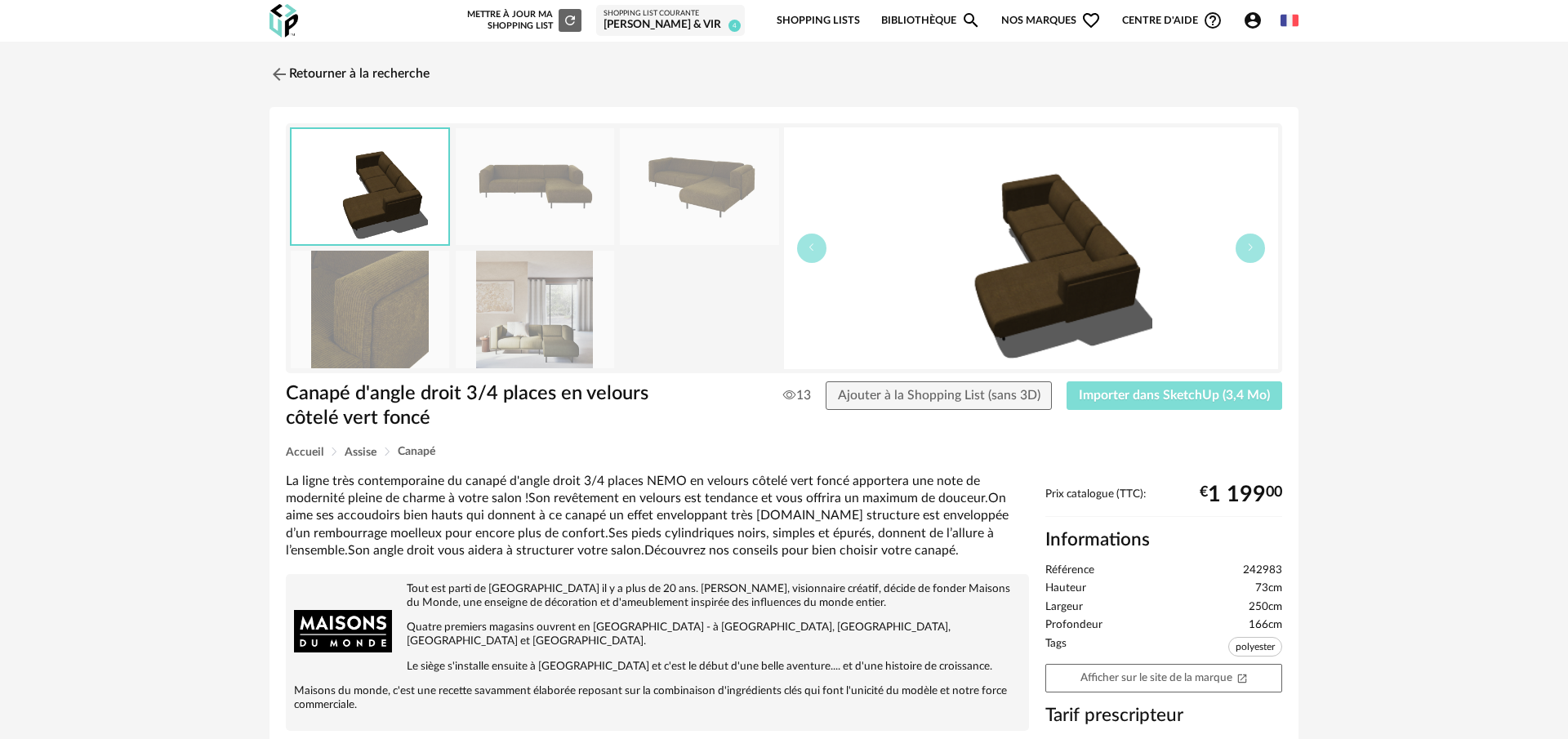
drag, startPoint x: 1221, startPoint y: 408, endPoint x: 1197, endPoint y: 408, distance: 24.0
click at [1221, 408] on button "Importer dans SketchUp (3,4 Mo)" at bounding box center [1175, 396] width 215 height 29
click at [847, 14] on link "Shopping Lists" at bounding box center [818, 21] width 83 height 39
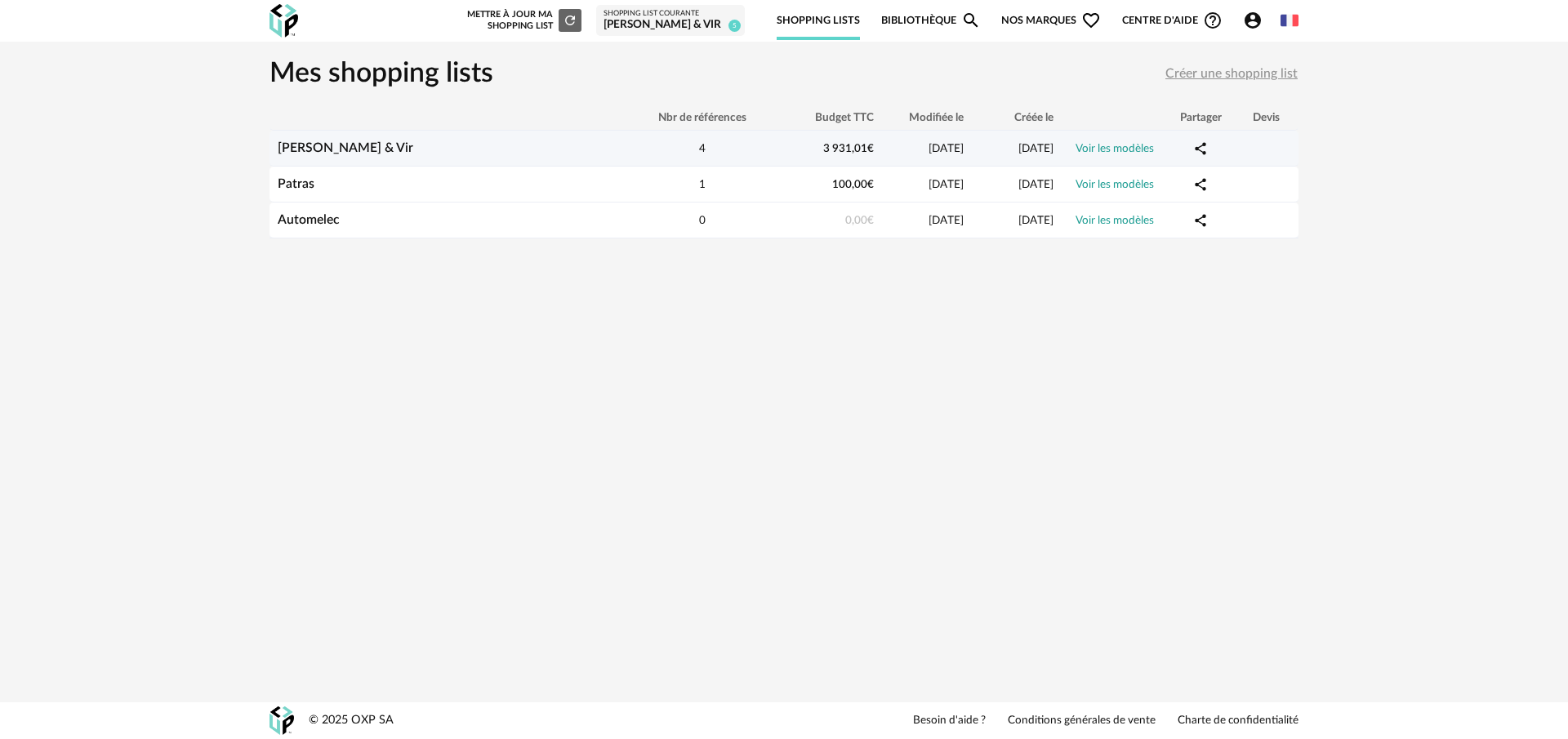
click at [823, 154] on span "3 931,01 €" at bounding box center [848, 148] width 50 height 12
click at [1111, 148] on link "Voir les modèles" at bounding box center [1114, 148] width 78 height 12
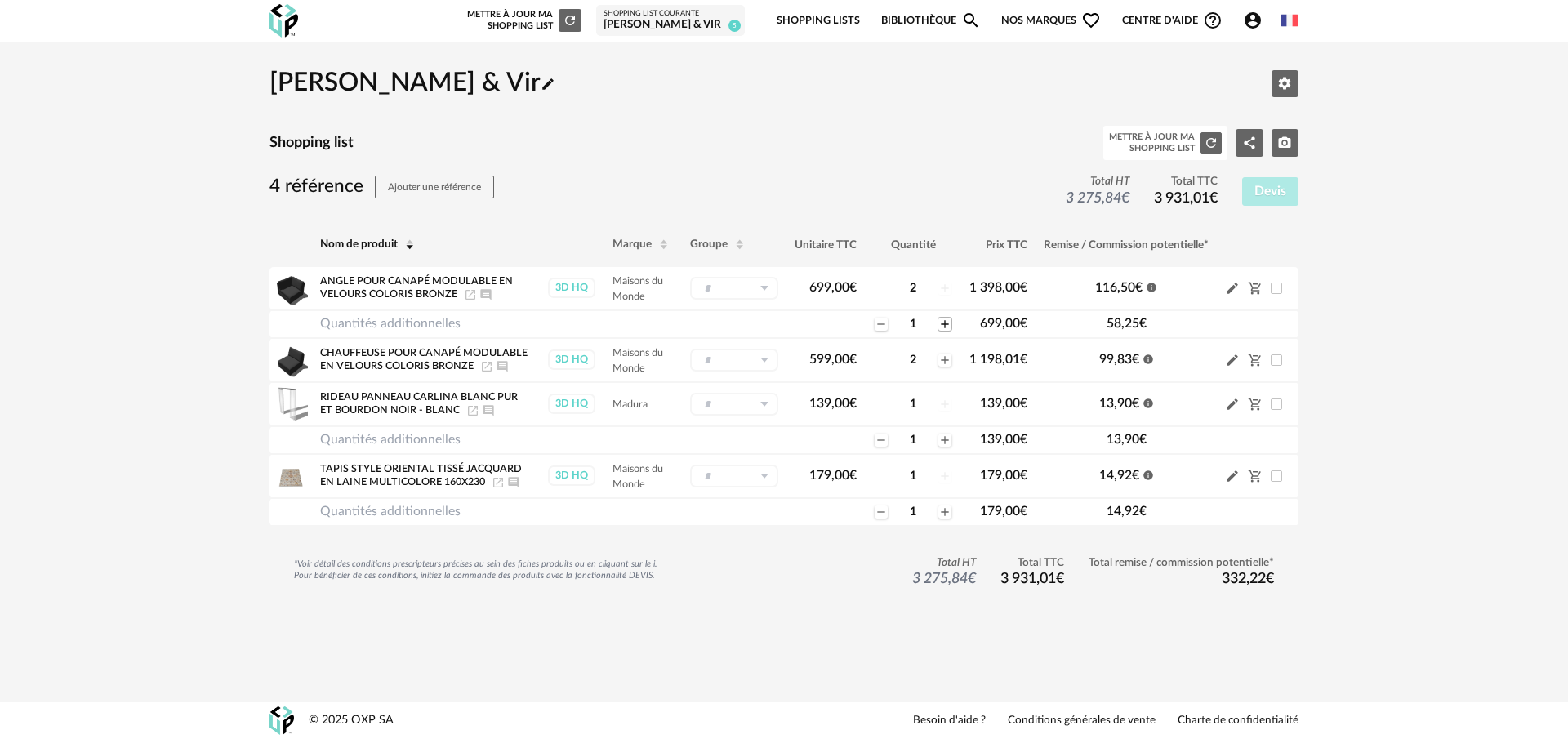
click at [947, 323] on icon "Plus icon" at bounding box center [944, 323] width 13 height 13
click at [875, 323] on icon "Minus icon" at bounding box center [881, 323] width 13 height 13
click at [1280, 479] on span at bounding box center [1276, 476] width 12 height 12
click at [1280, 478] on span at bounding box center [1276, 476] width 12 height 12
click at [878, 512] on icon "Minus icon" at bounding box center [881, 511] width 13 height 13
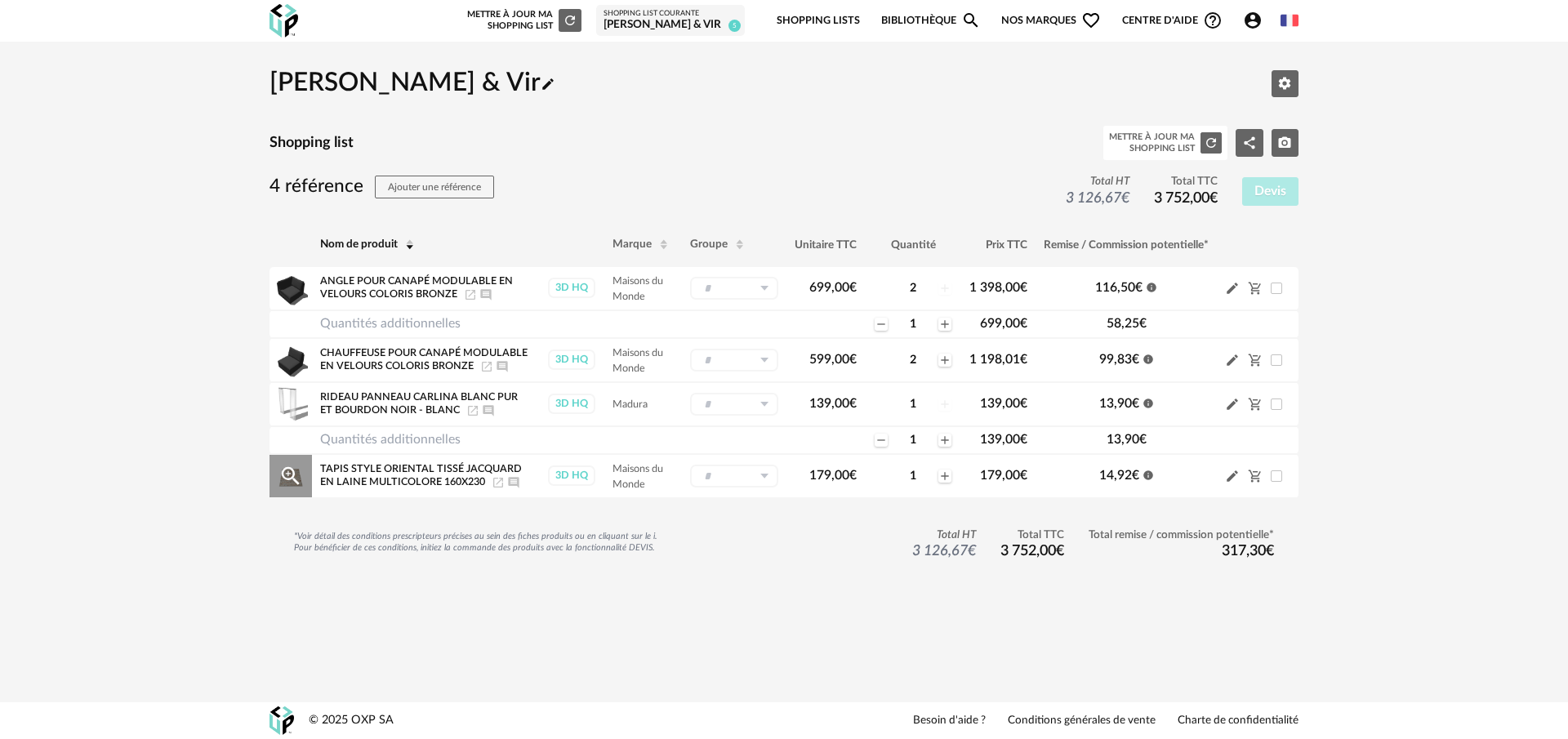
click at [1234, 475] on icon "Pencil icon" at bounding box center [1233, 477] width 12 height 12
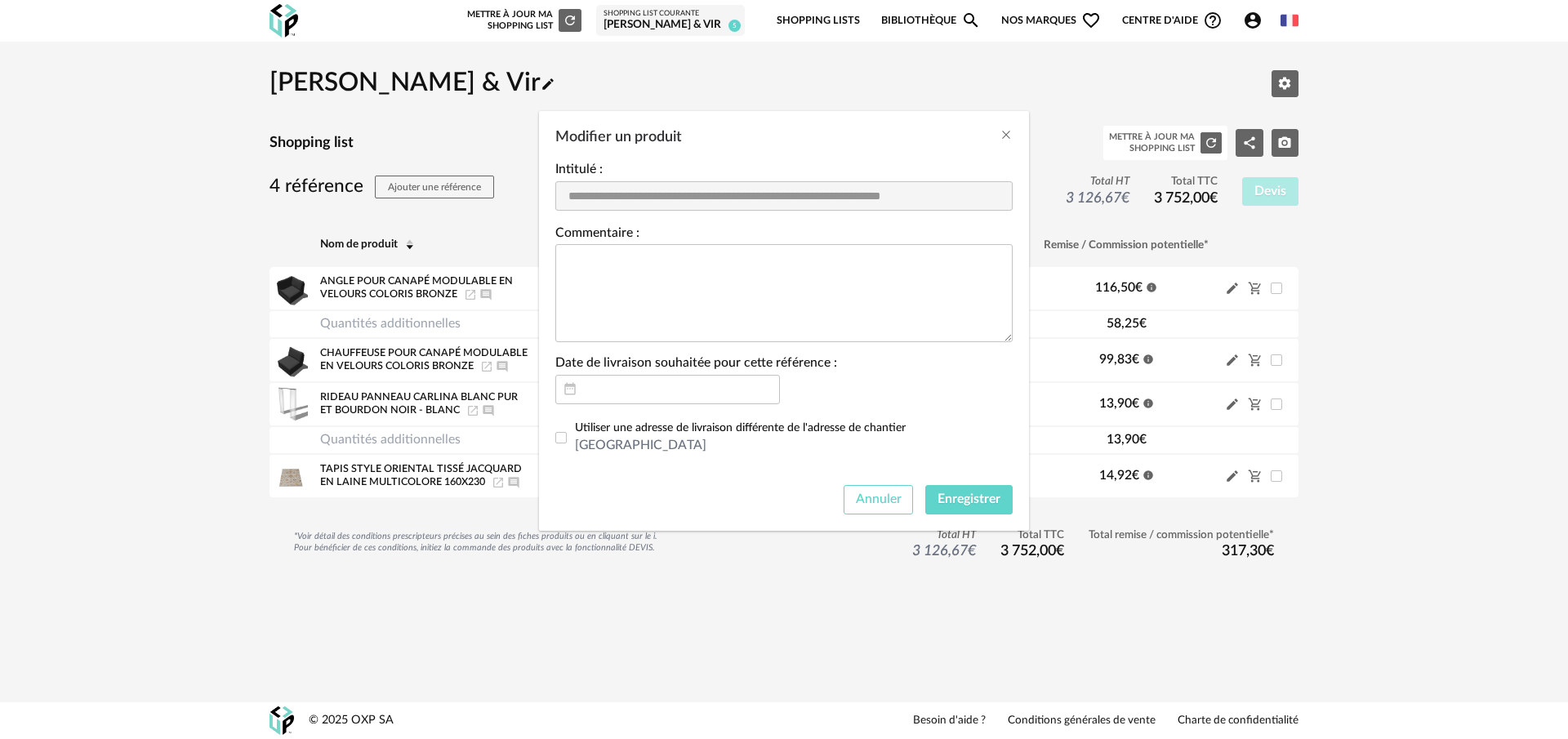
click at [887, 505] on span "Annuler" at bounding box center [878, 498] width 46 height 13
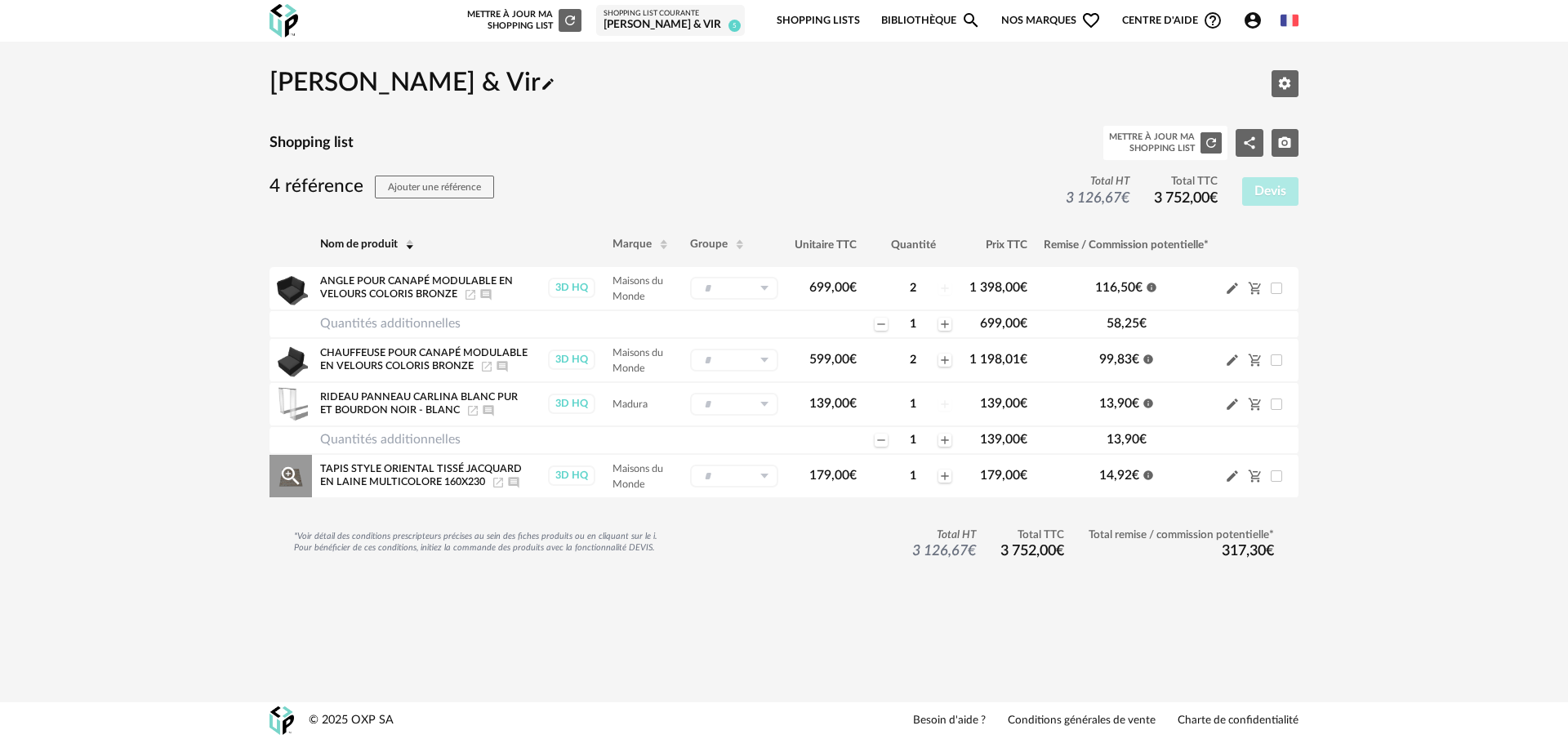
click at [397, 475] on div "Tapis style oriental tissé jacquard en laine multicolore 160x230 Launch icon Aj…" at bounding box center [424, 476] width 210 height 25
click at [771, 477] on icon at bounding box center [764, 477] width 20 height 23
click at [935, 576] on div "*Voir détail des conditions prescripteurs précises au sein des fiches produits …" at bounding box center [784, 565] width 1029 height 75
click at [1252, 476] on icon "Cart Minus icon" at bounding box center [1255, 476] width 13 height 13
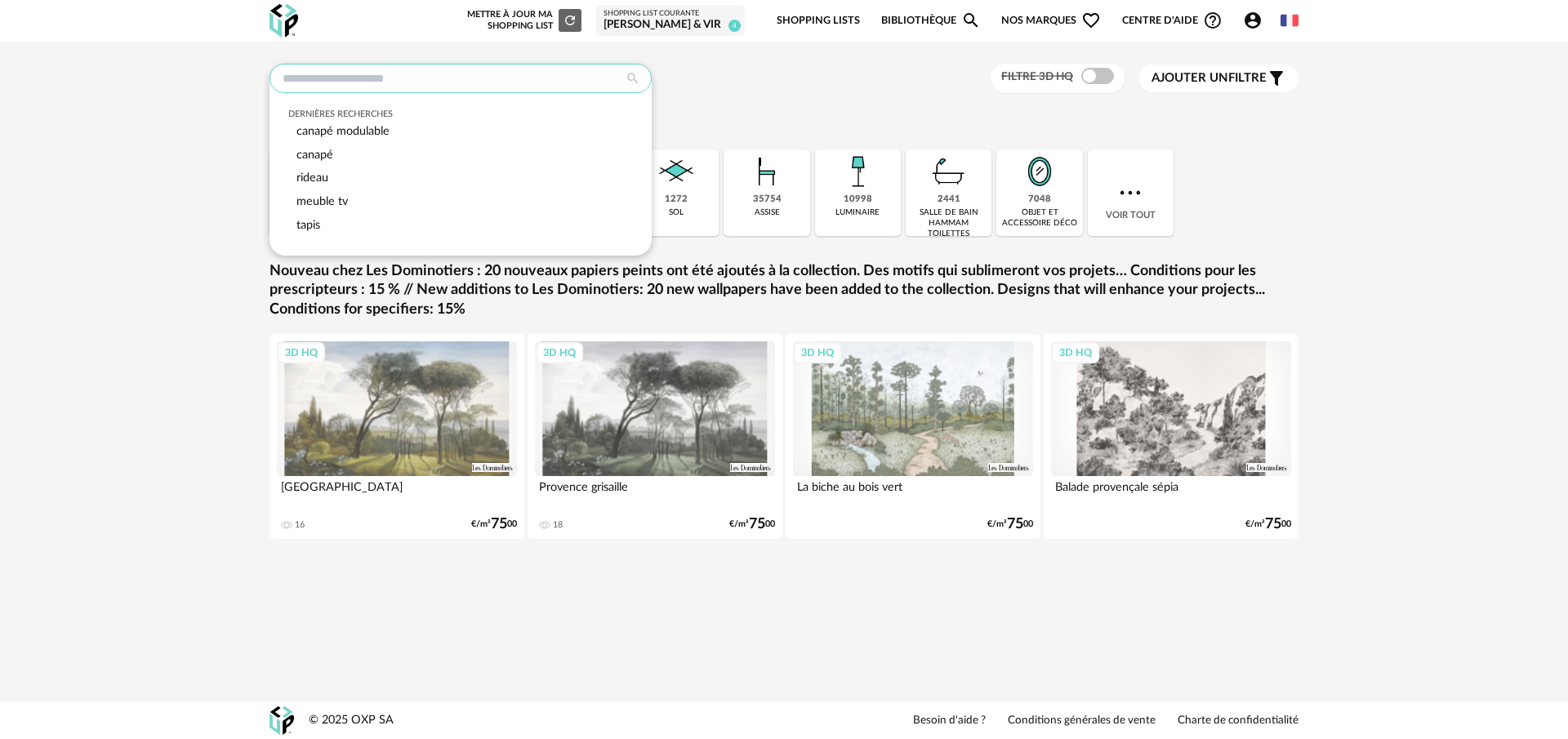
click at [341, 79] on input "text" at bounding box center [460, 78] width 382 height 29
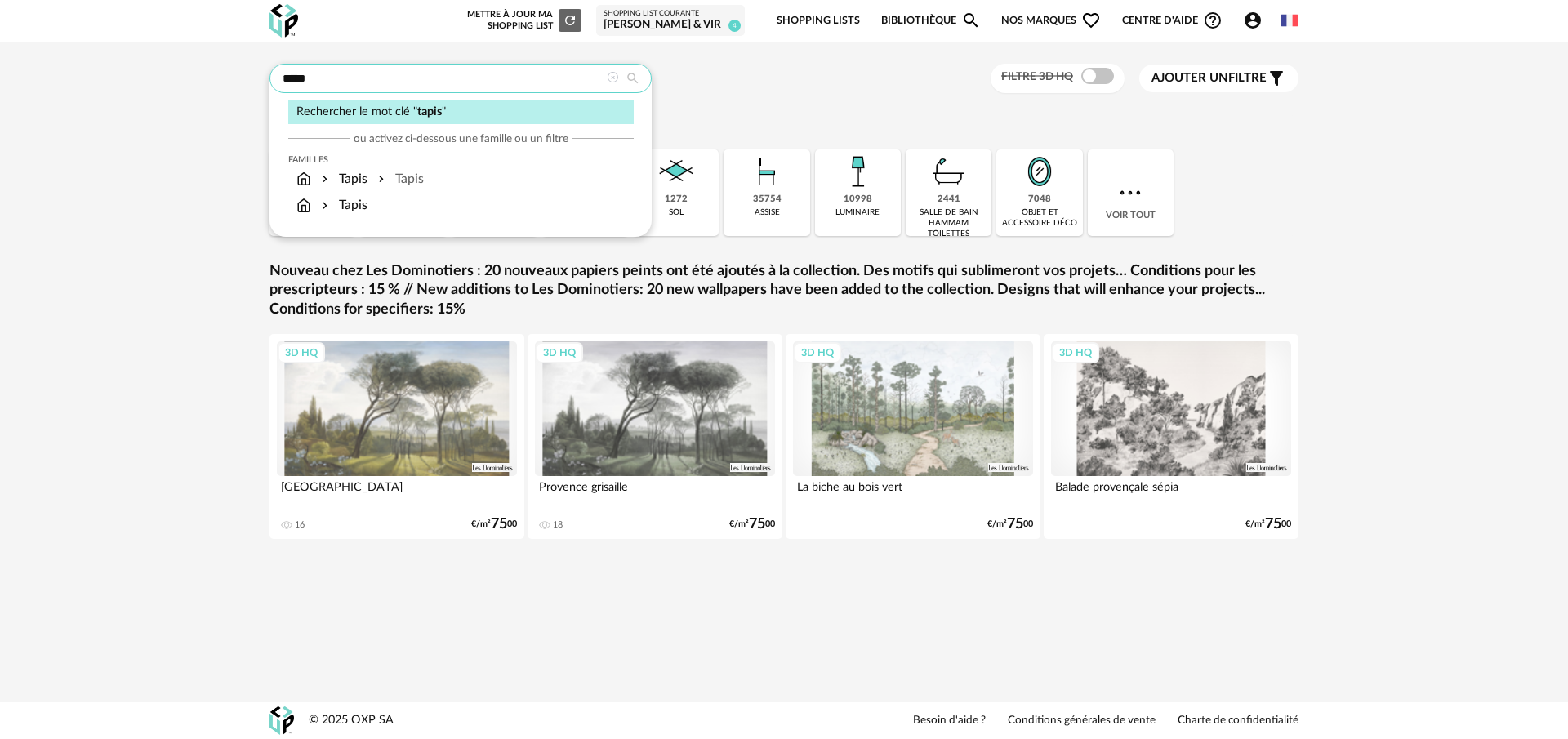
type input "*****"
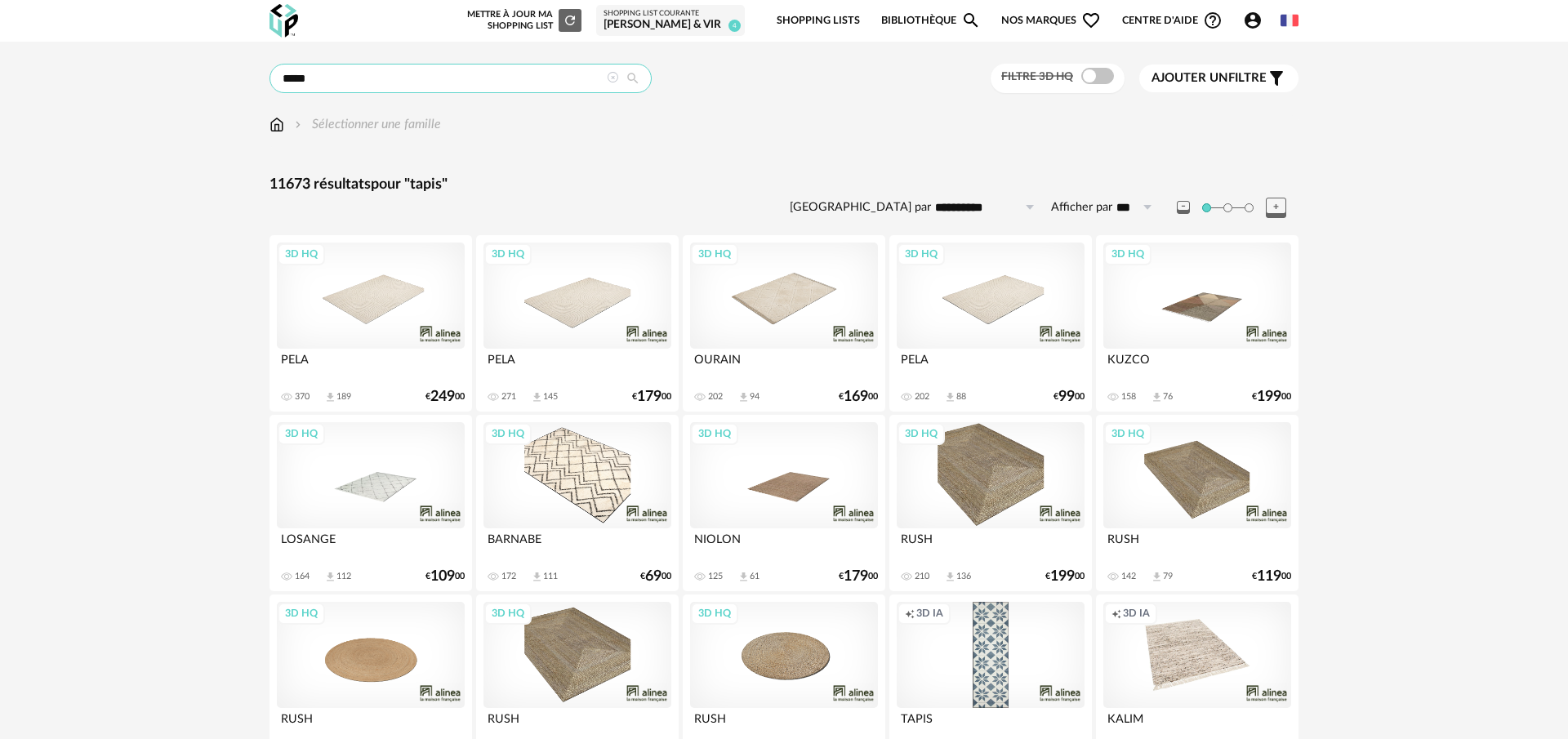
scroll to position [1, 0]
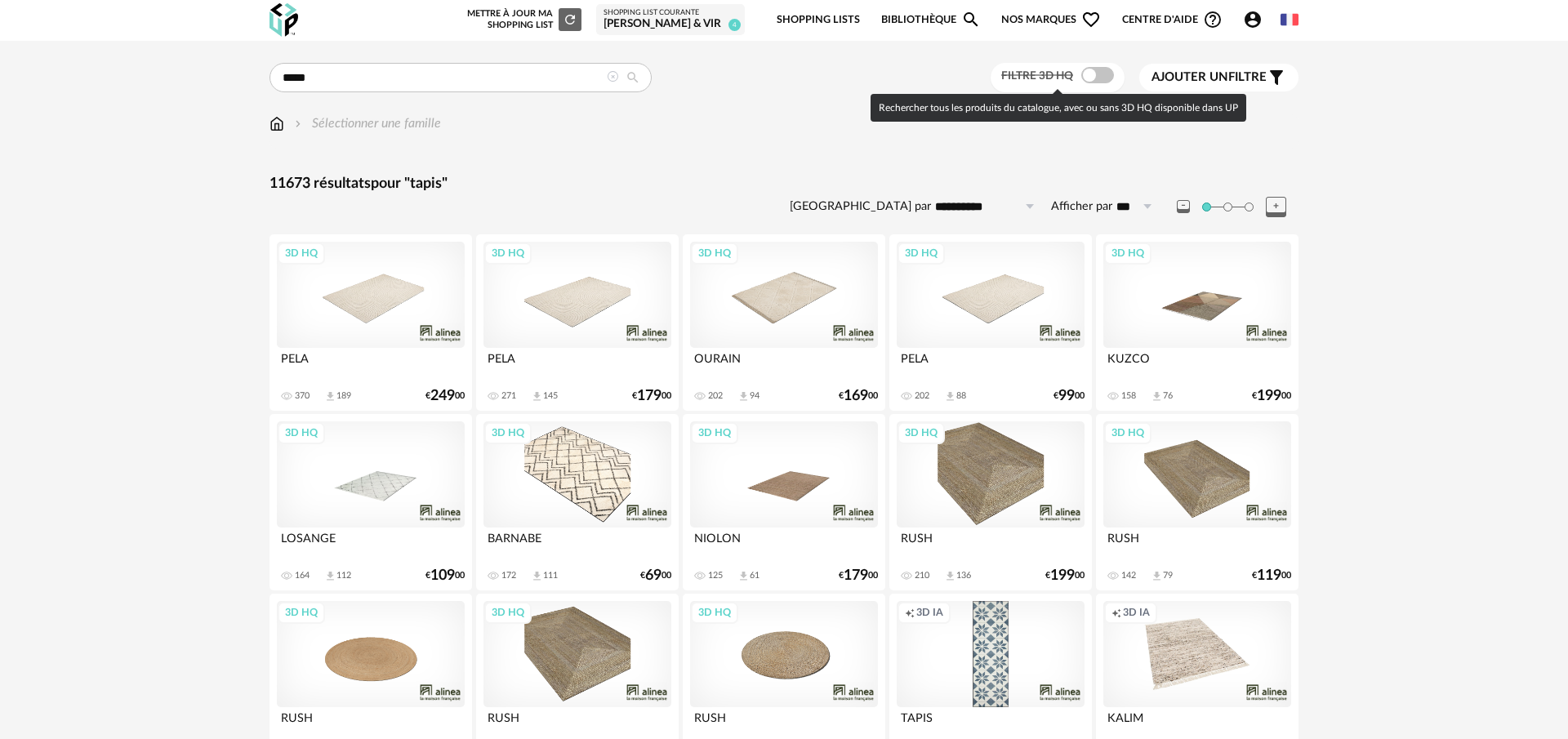
click at [1076, 72] on label "Filtre 3D HQ" at bounding box center [1059, 75] width 116 height 15
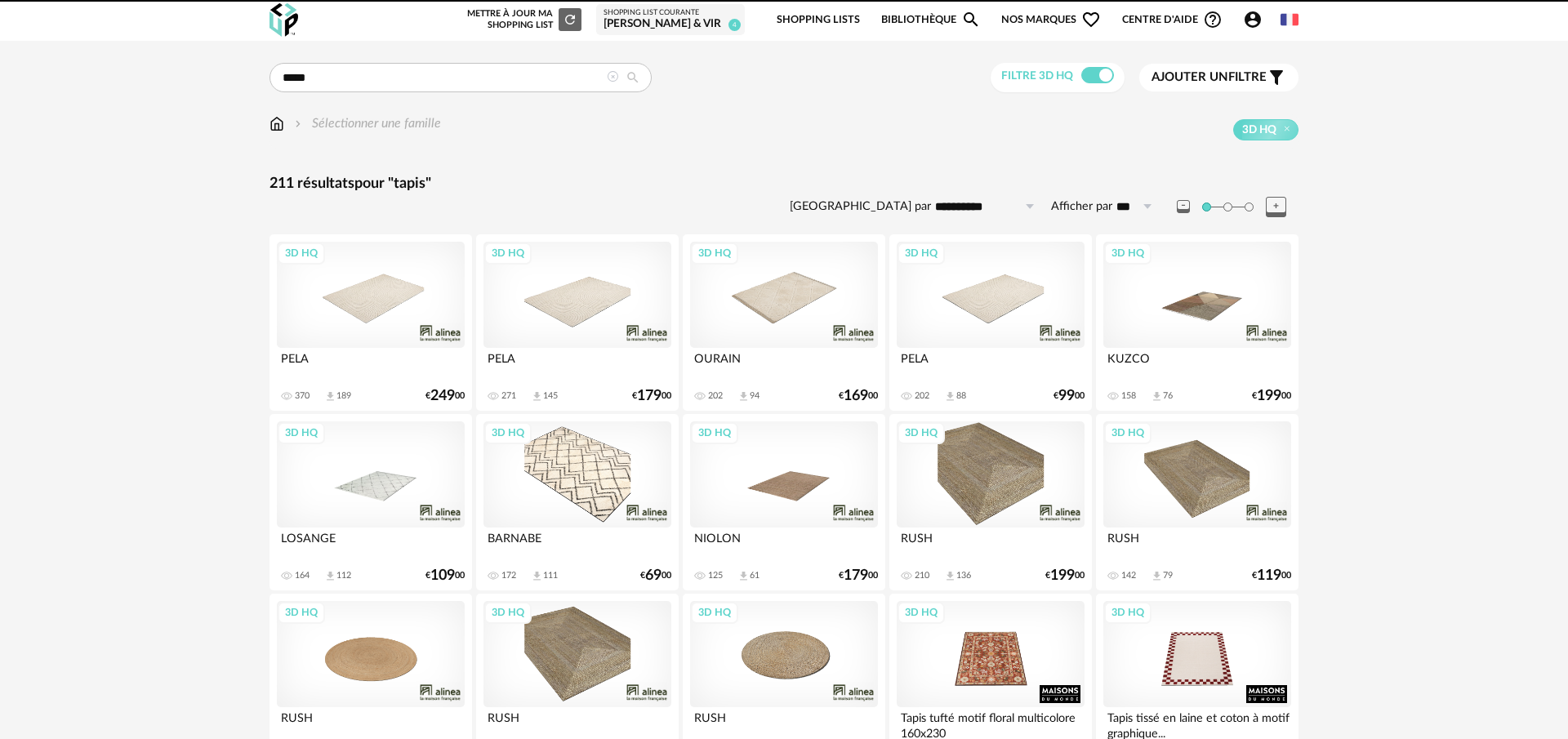
click at [1178, 74] on span "Ajouter un" at bounding box center [1189, 77] width 77 height 13
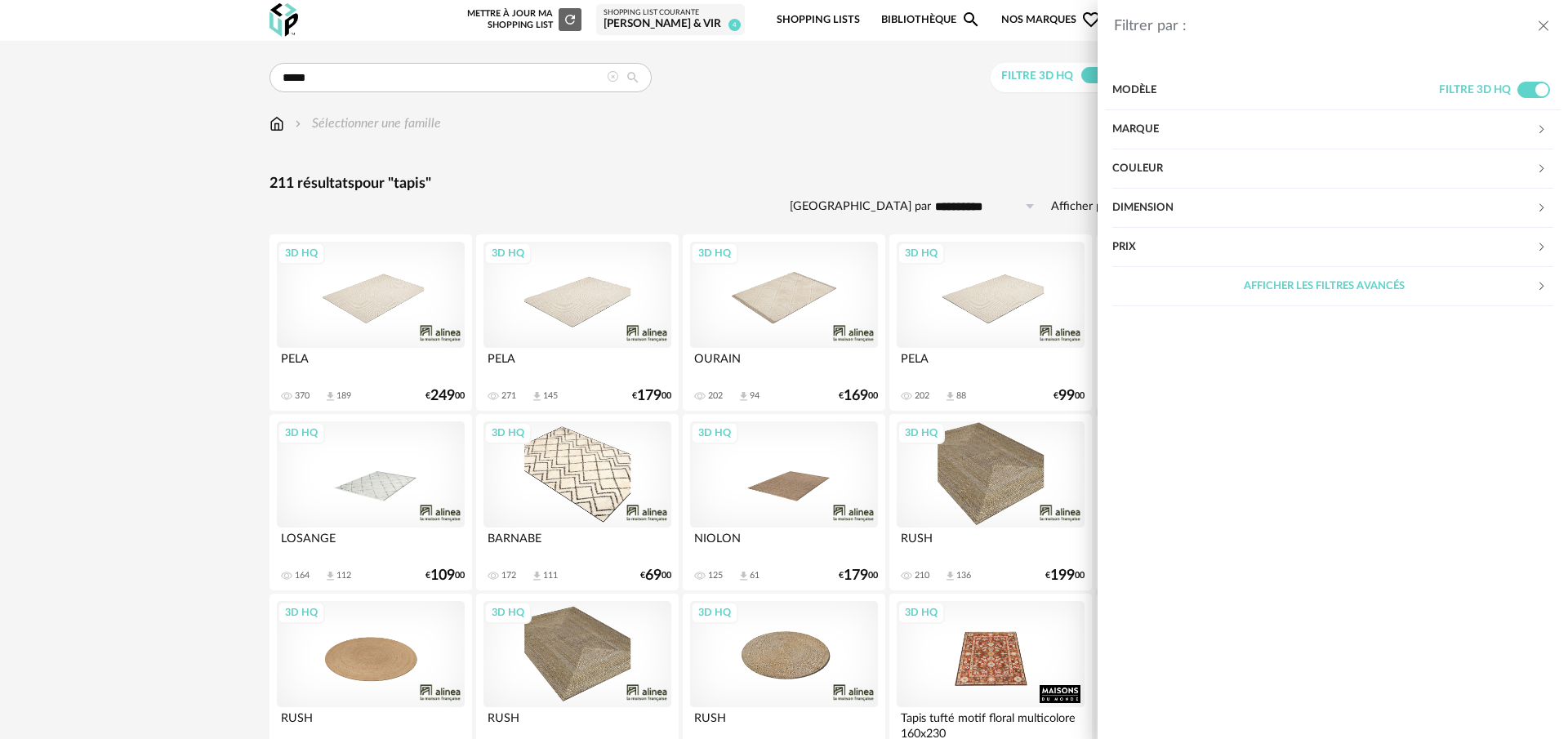
click at [1224, 211] on div "Dimension" at bounding box center [1324, 208] width 423 height 39
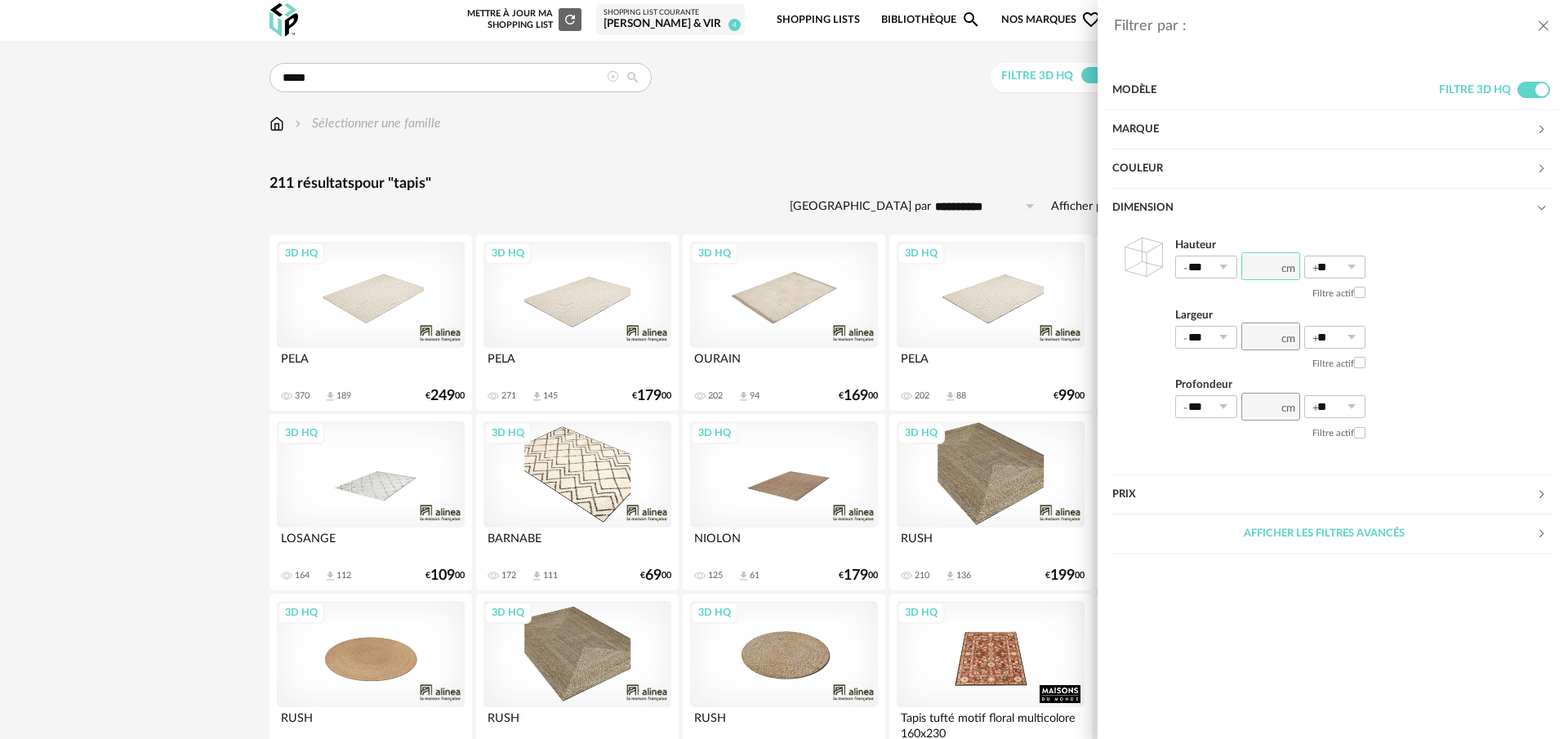
click at [1269, 267] on input "number" at bounding box center [1270, 265] width 59 height 28
click at [1259, 335] on input "number" at bounding box center [1270, 336] width 59 height 28
type input "***"
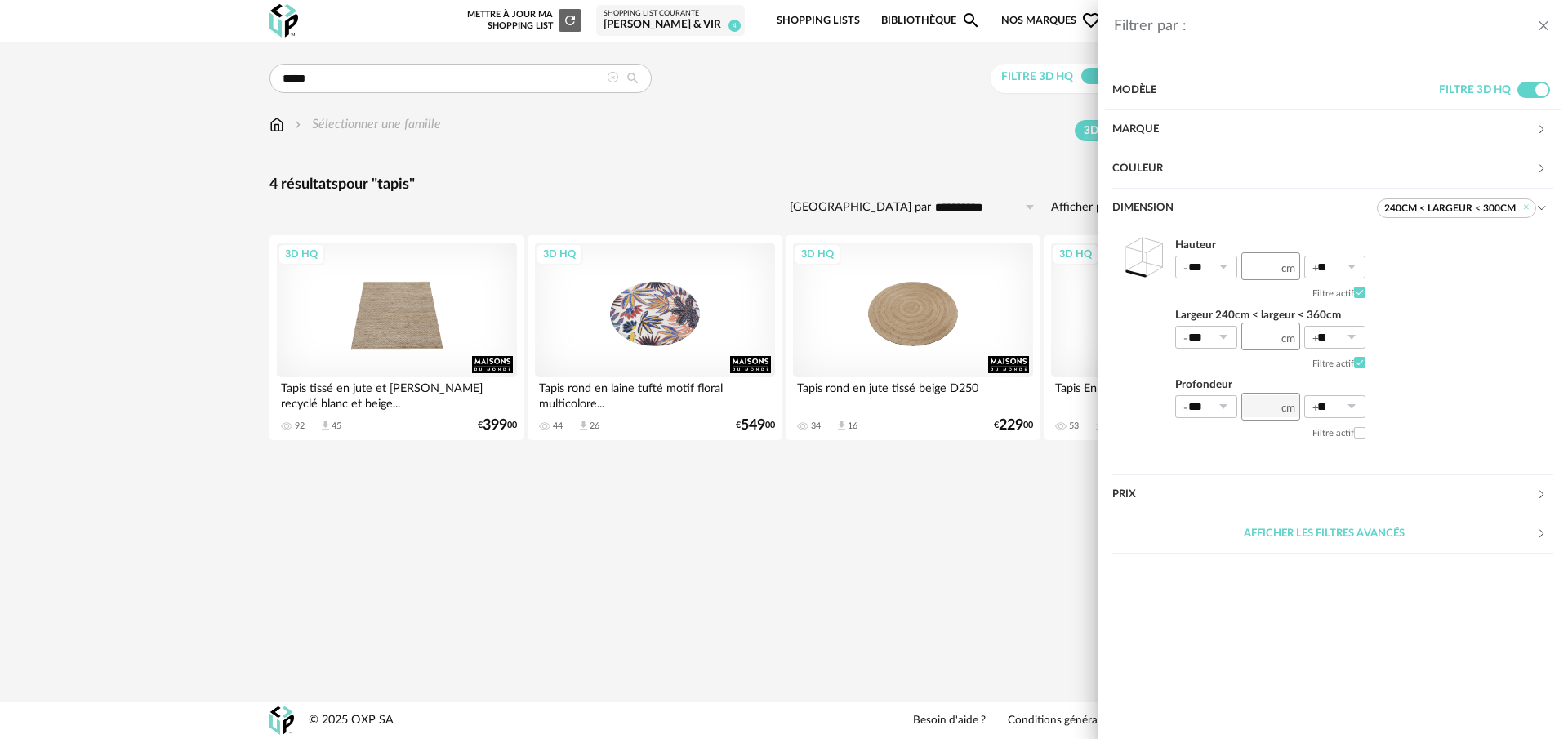
click at [751, 109] on div "Filtrer par : Modèle Filtre 3D HQ Marque &tradition 0 101 Copenhagen 0 366 Conc…" at bounding box center [784, 369] width 1568 height 739
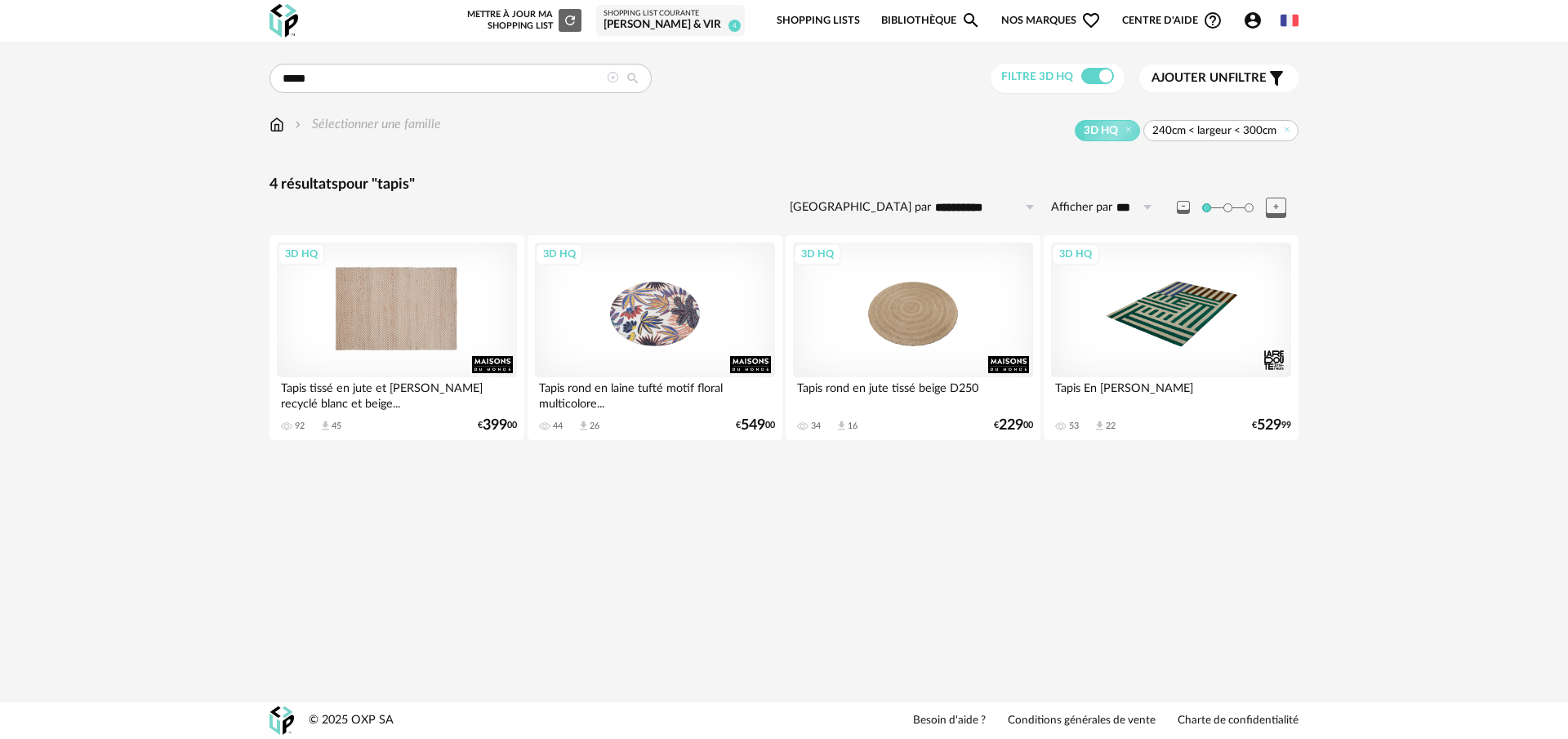
click at [370, 323] on div "3D HQ" at bounding box center [397, 309] width 240 height 135
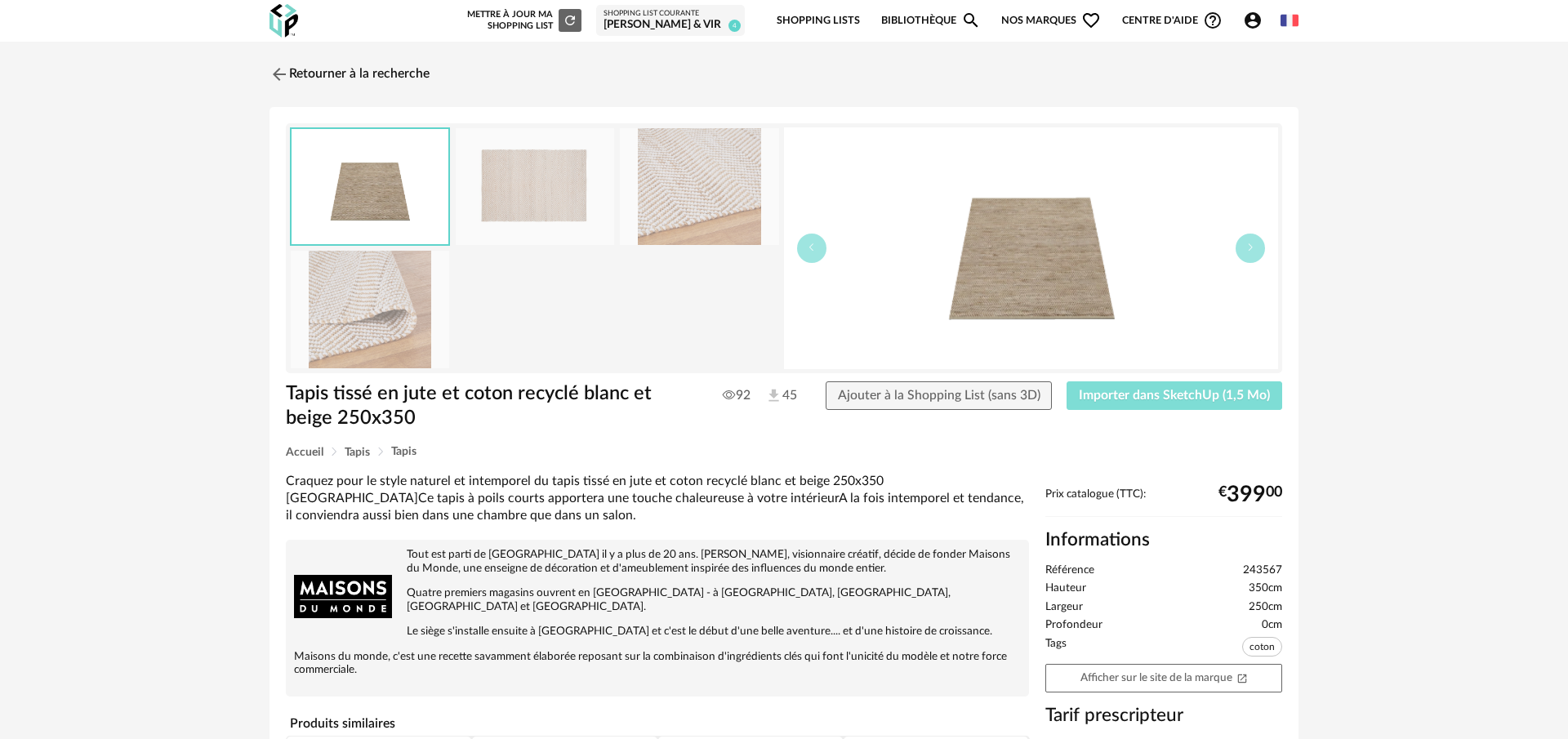
drag, startPoint x: 1225, startPoint y: 400, endPoint x: 1204, endPoint y: 403, distance: 21.2
click at [1225, 400] on span "Importer dans SketchUp (1,5 Mo)" at bounding box center [1174, 394] width 191 height 13
click at [968, 394] on span "Ajouter à la Shopping List (sans 3D)" at bounding box center [939, 394] width 203 height 13
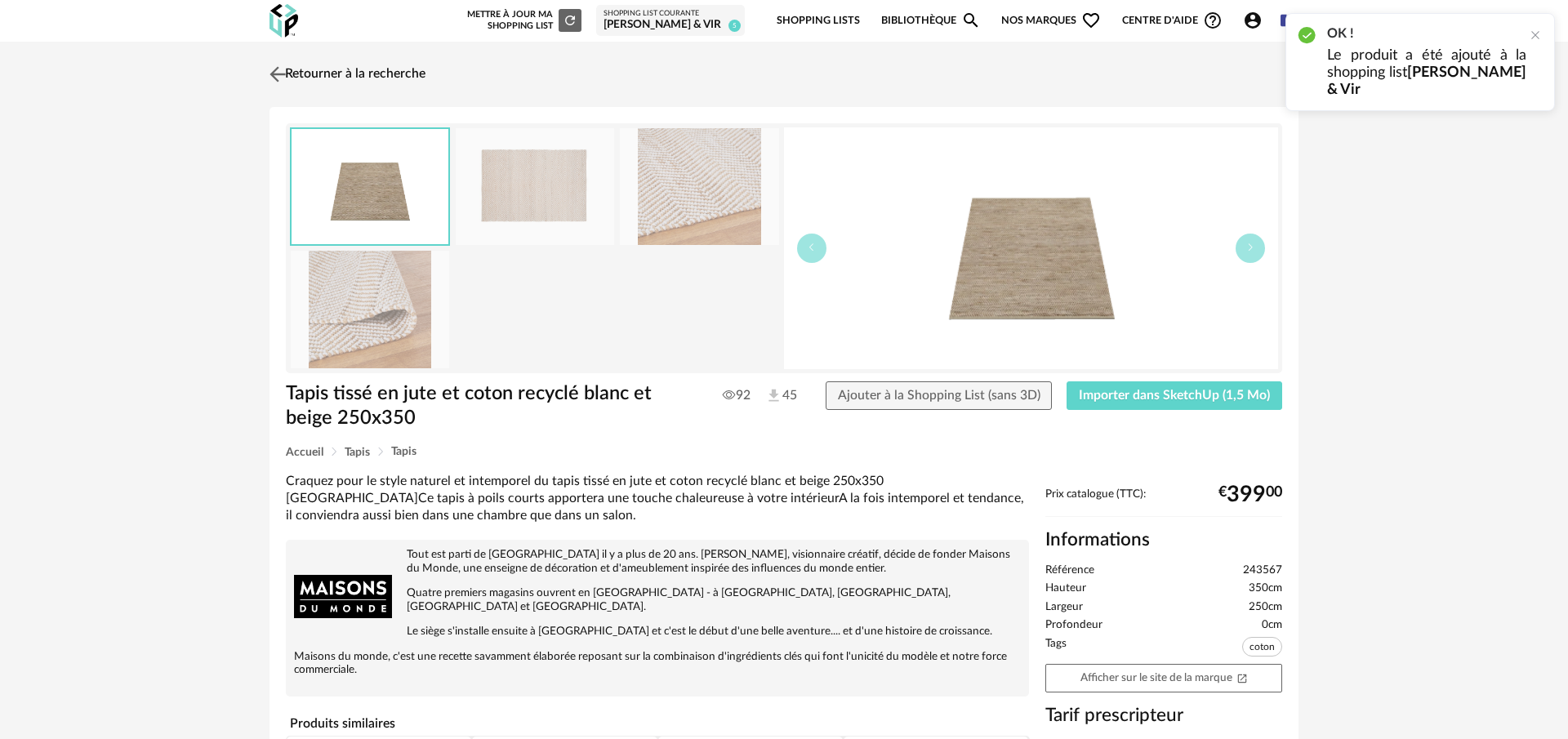
click at [281, 73] on img at bounding box center [278, 74] width 23 height 23
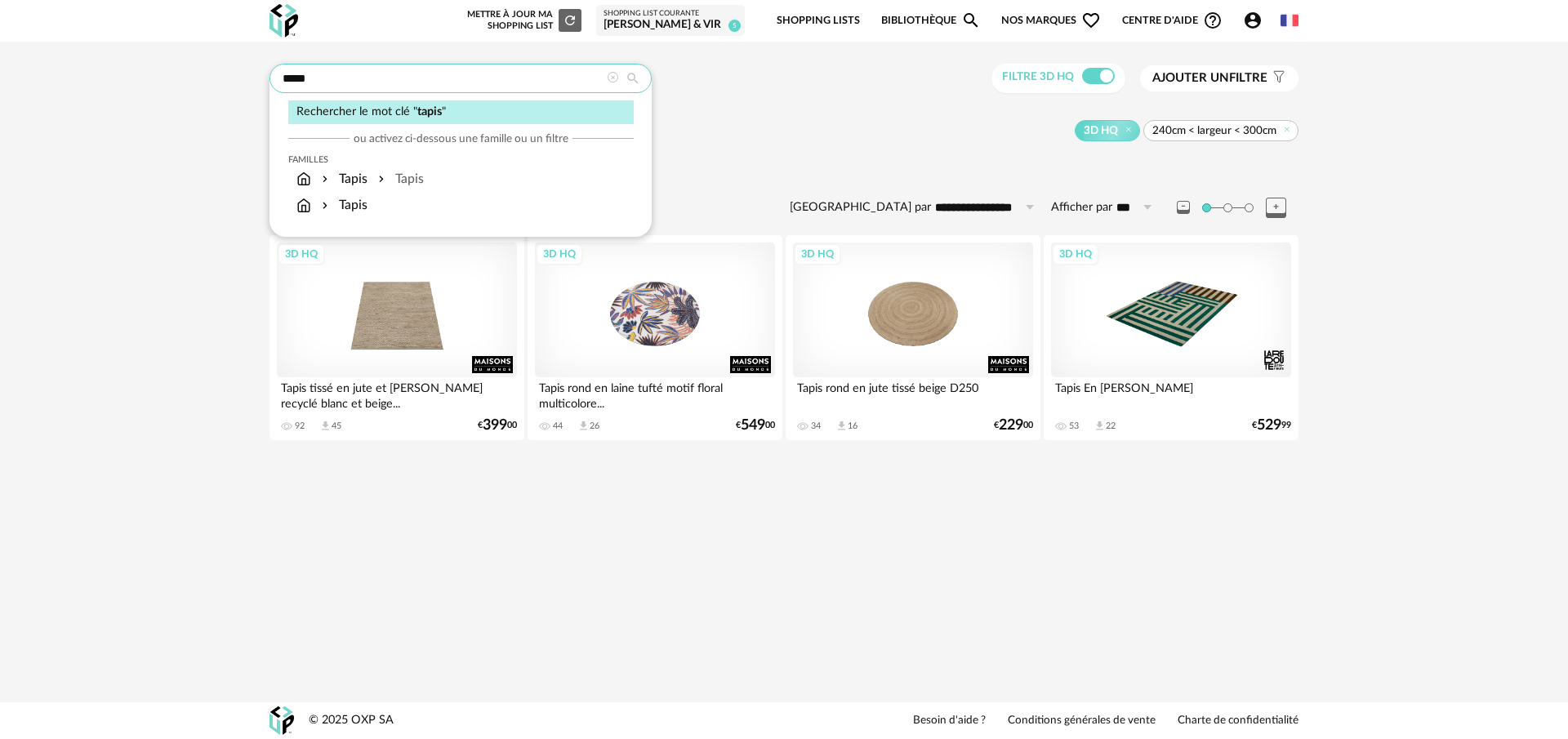
drag, startPoint x: 321, startPoint y: 80, endPoint x: 211, endPoint y: 77, distance: 110.0
click at [211, 77] on div "**********" at bounding box center [784, 258] width 1568 height 432
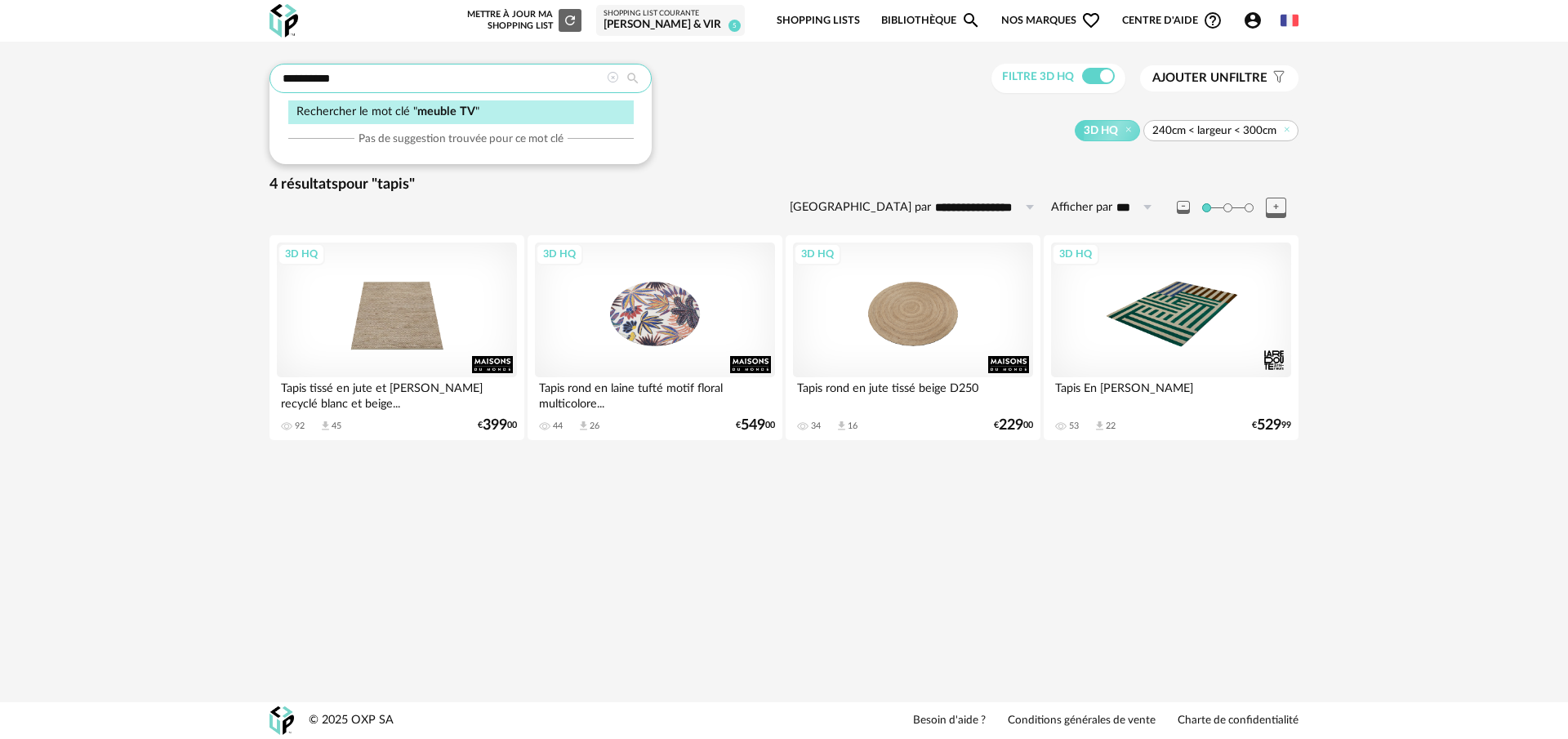
type input "*********"
type input "**********"
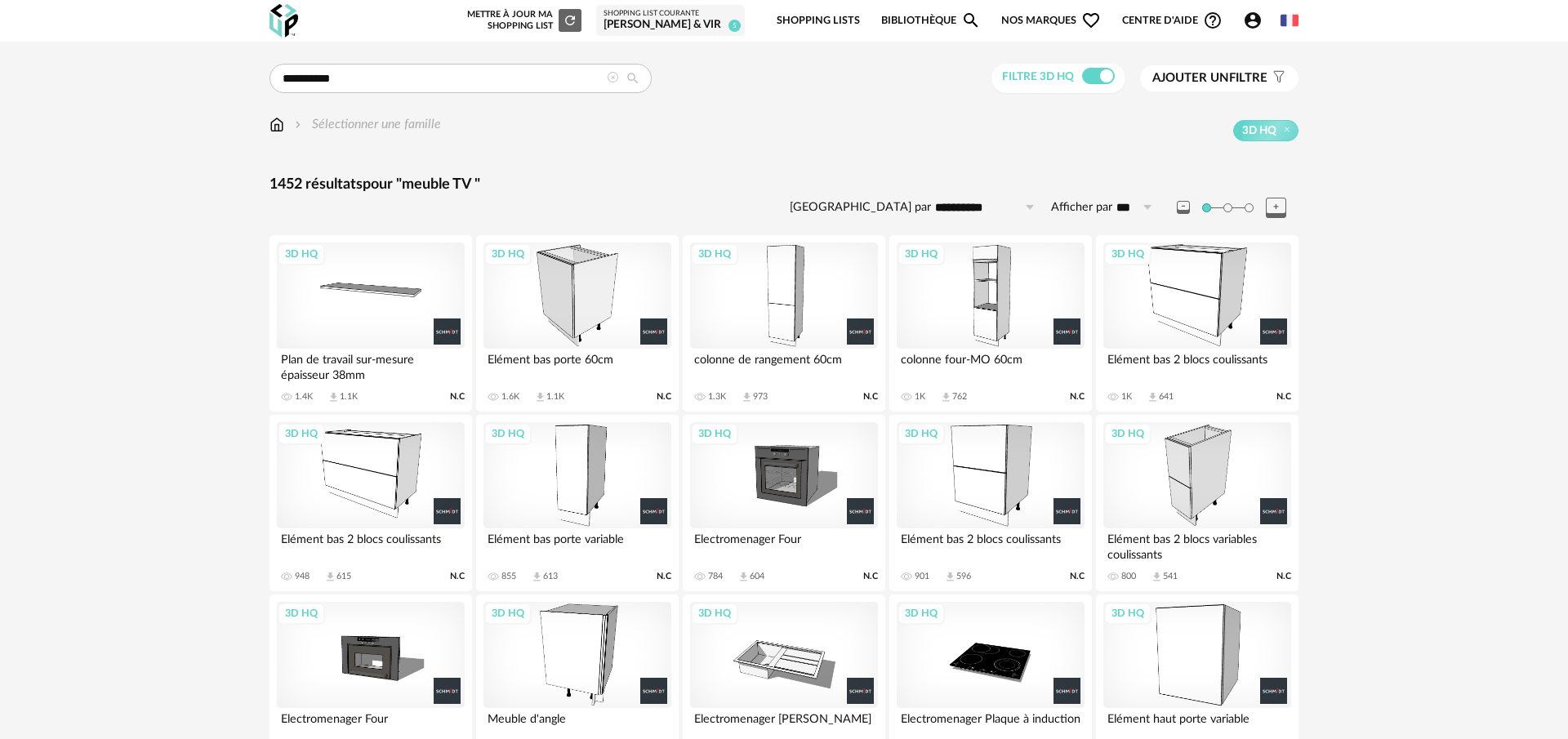
click at [1195, 78] on span "Ajouter un" at bounding box center [1190, 77] width 77 height 13
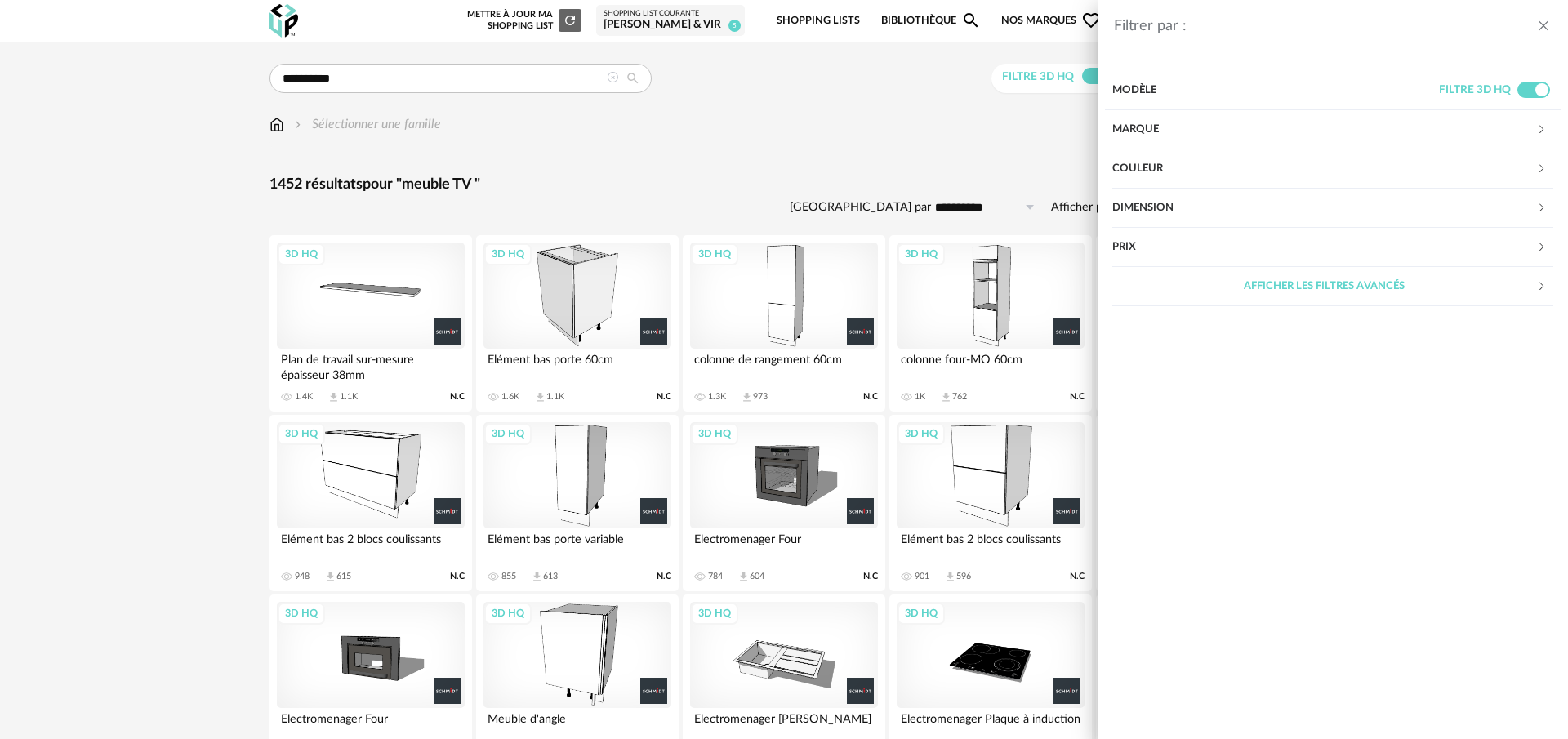
click at [1168, 125] on div "Marque" at bounding box center [1324, 130] width 423 height 39
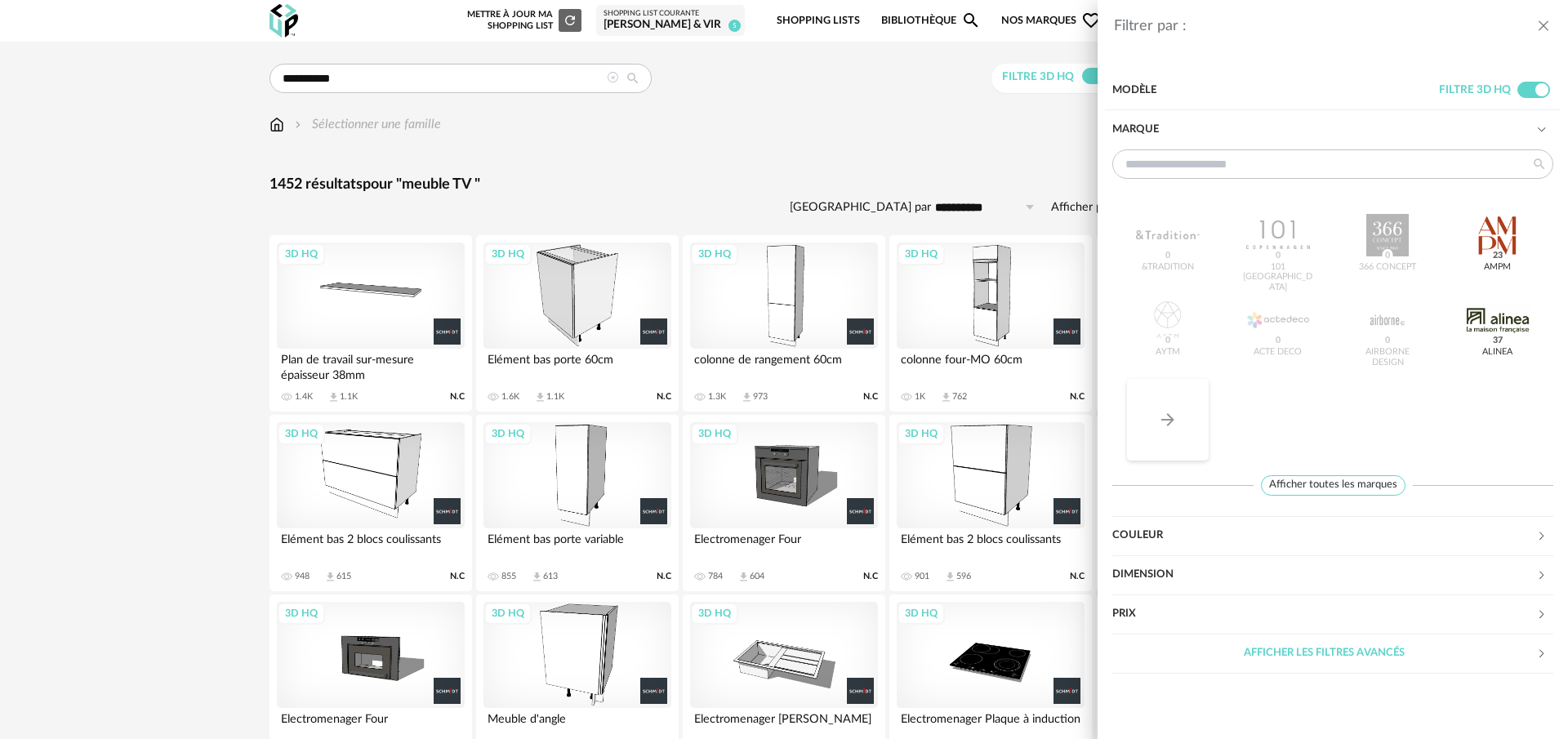
click at [1160, 415] on icon "Arrow Right icon" at bounding box center [1168, 419] width 19 height 19
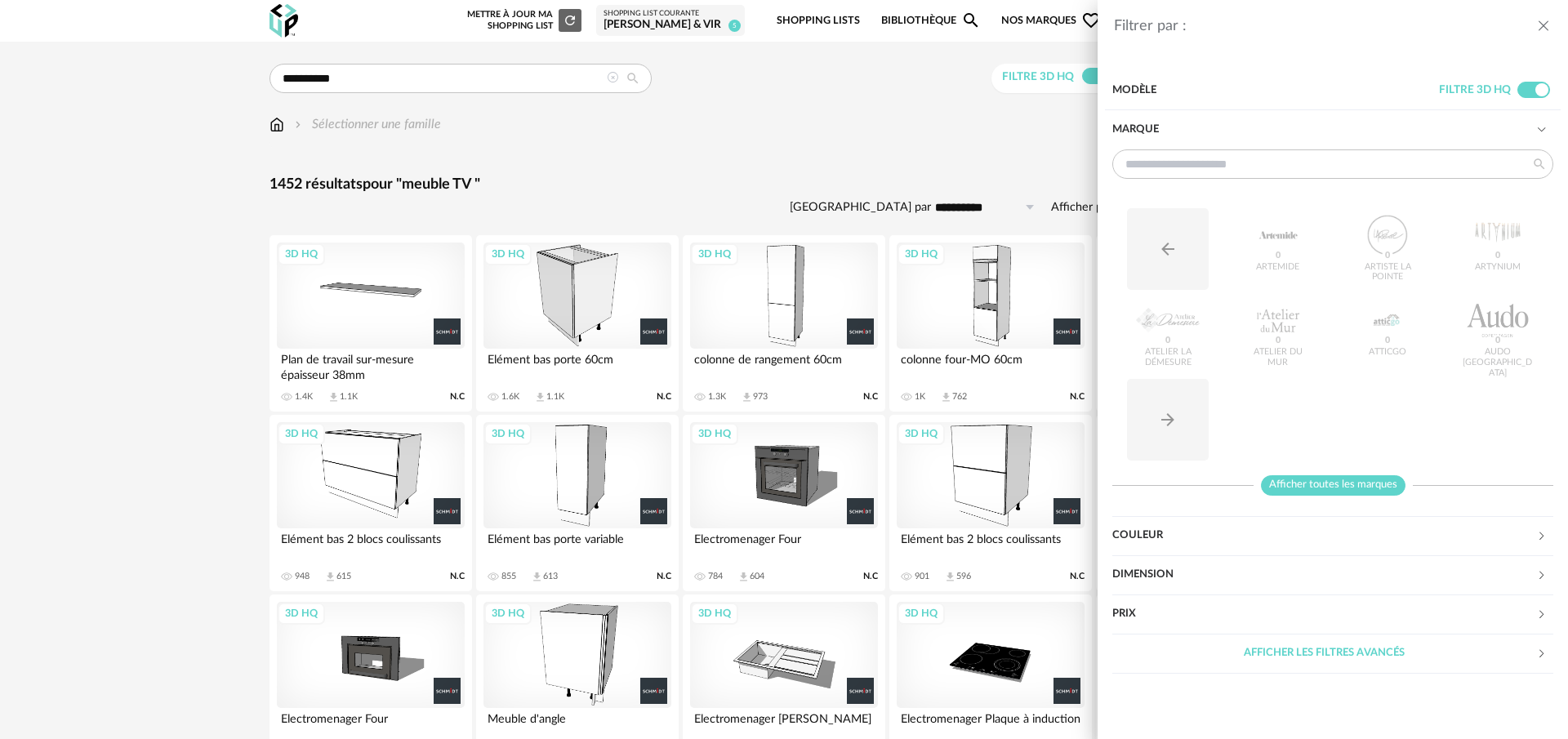
click at [1327, 481] on span "Afficher toutes les marques" at bounding box center [1333, 484] width 144 height 20
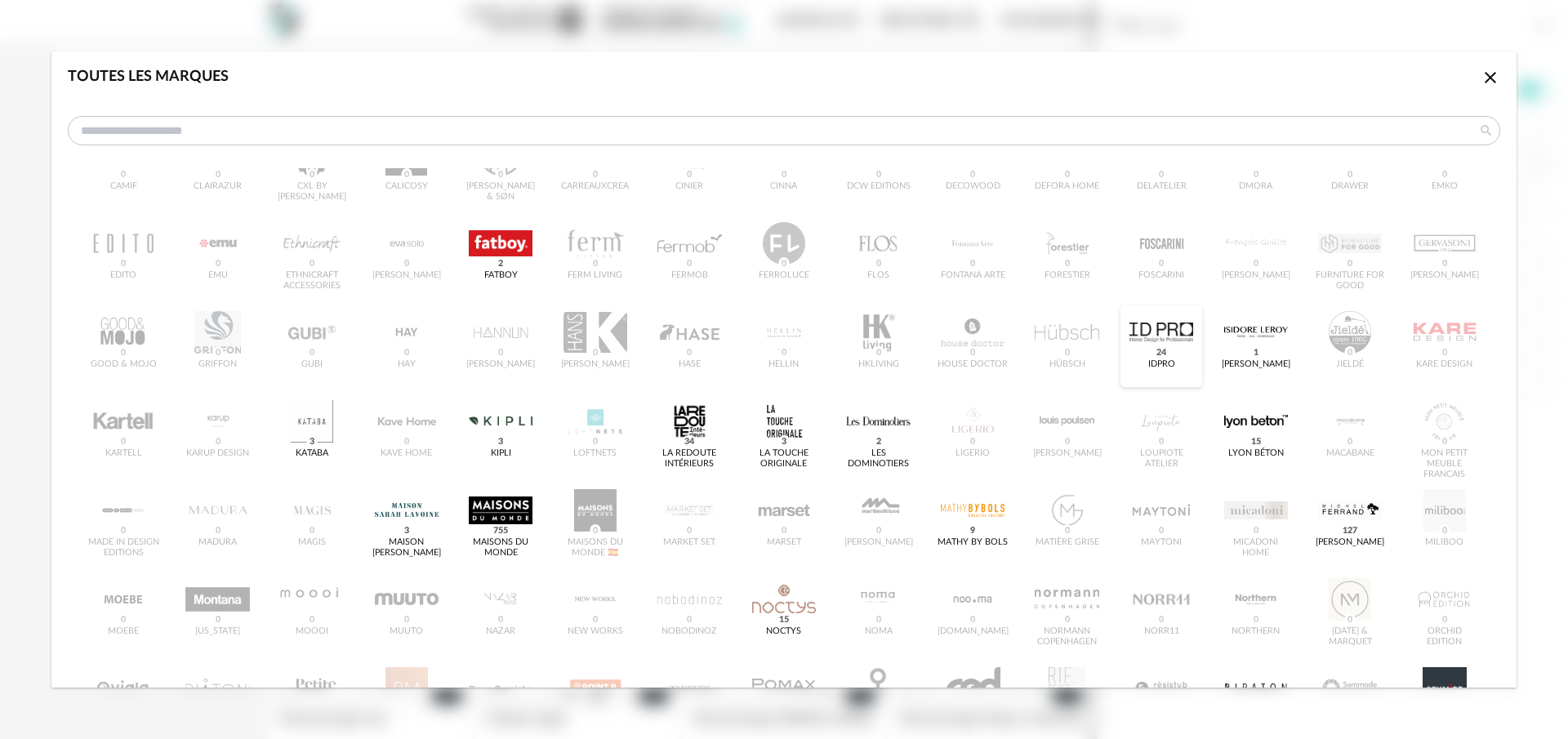
scroll to position [236, 0]
click at [679, 440] on div "dialog" at bounding box center [689, 419] width 64 height 43
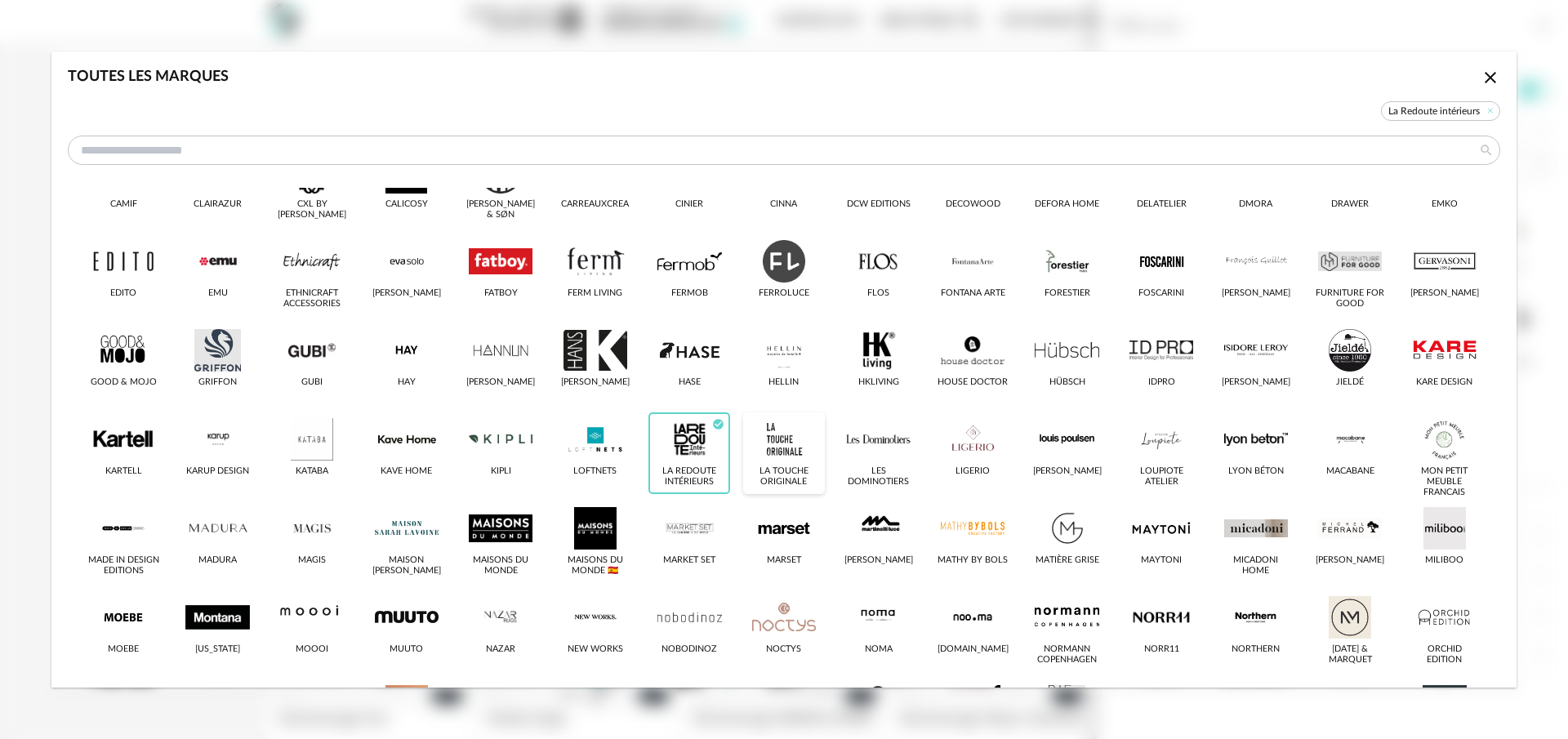
scroll to position [256, 0]
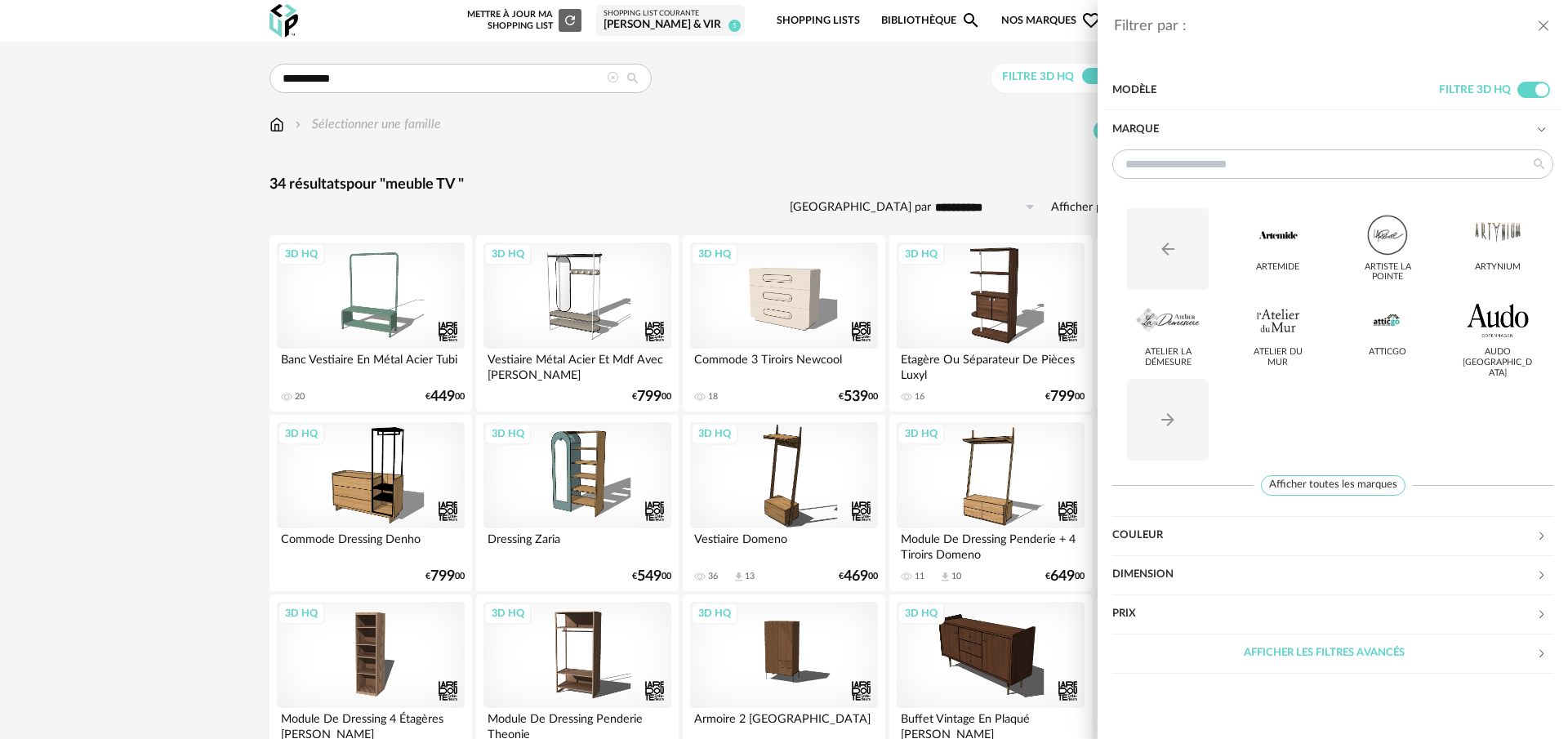
click at [1342, 494] on span "Afficher toutes les marques" at bounding box center [1333, 484] width 144 height 20
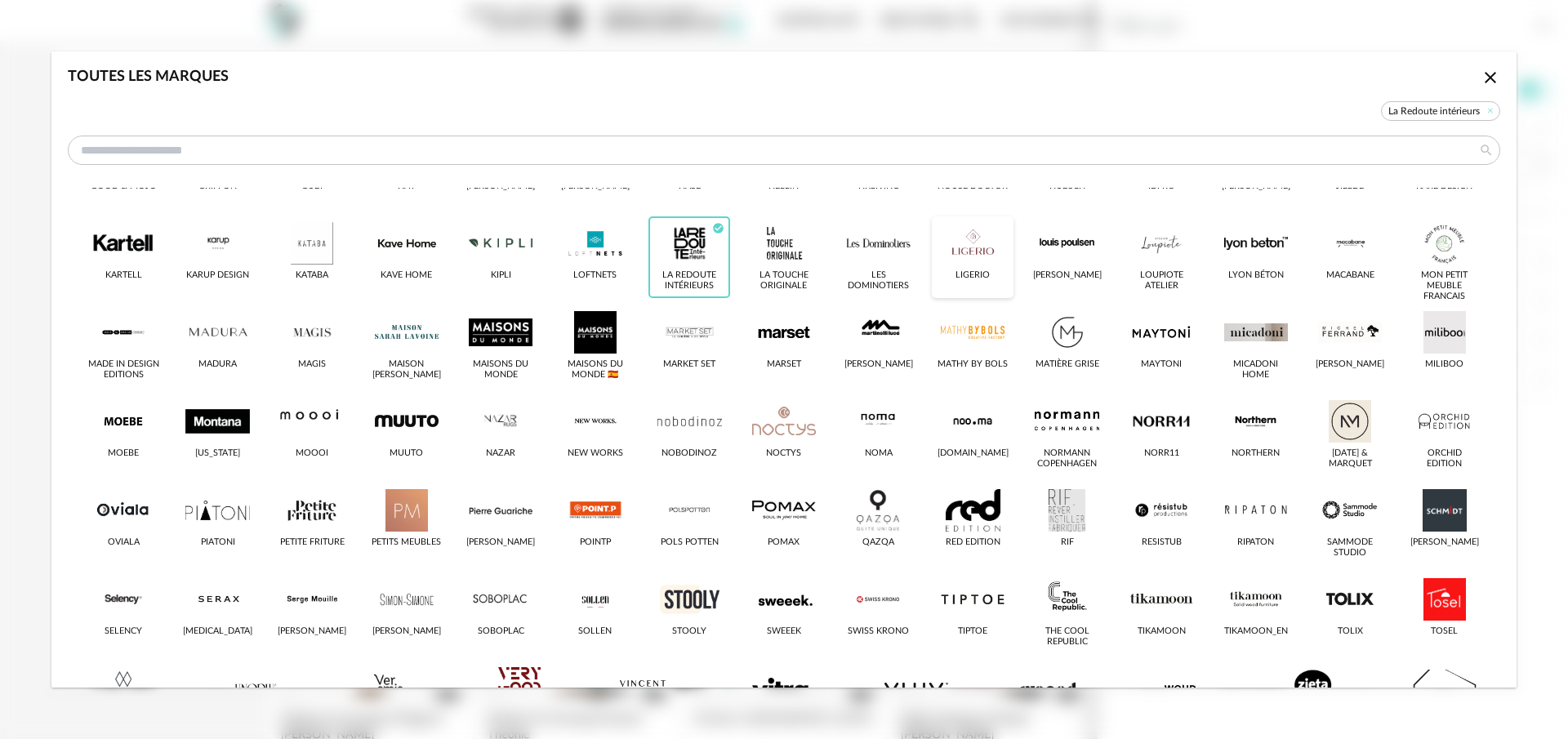
scroll to position [510, 0]
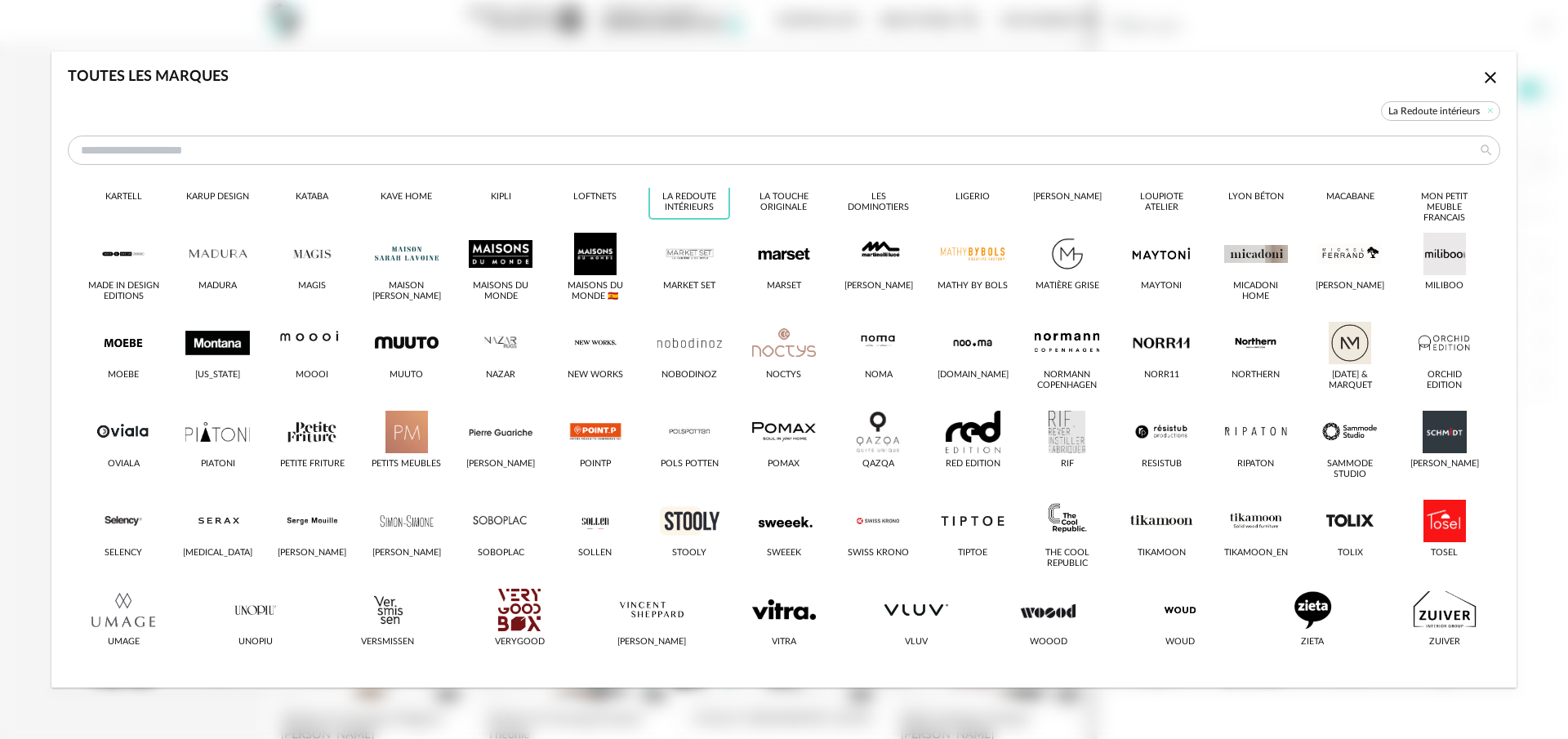
click at [1481, 78] on icon "Close icon" at bounding box center [1490, 77] width 19 height 19
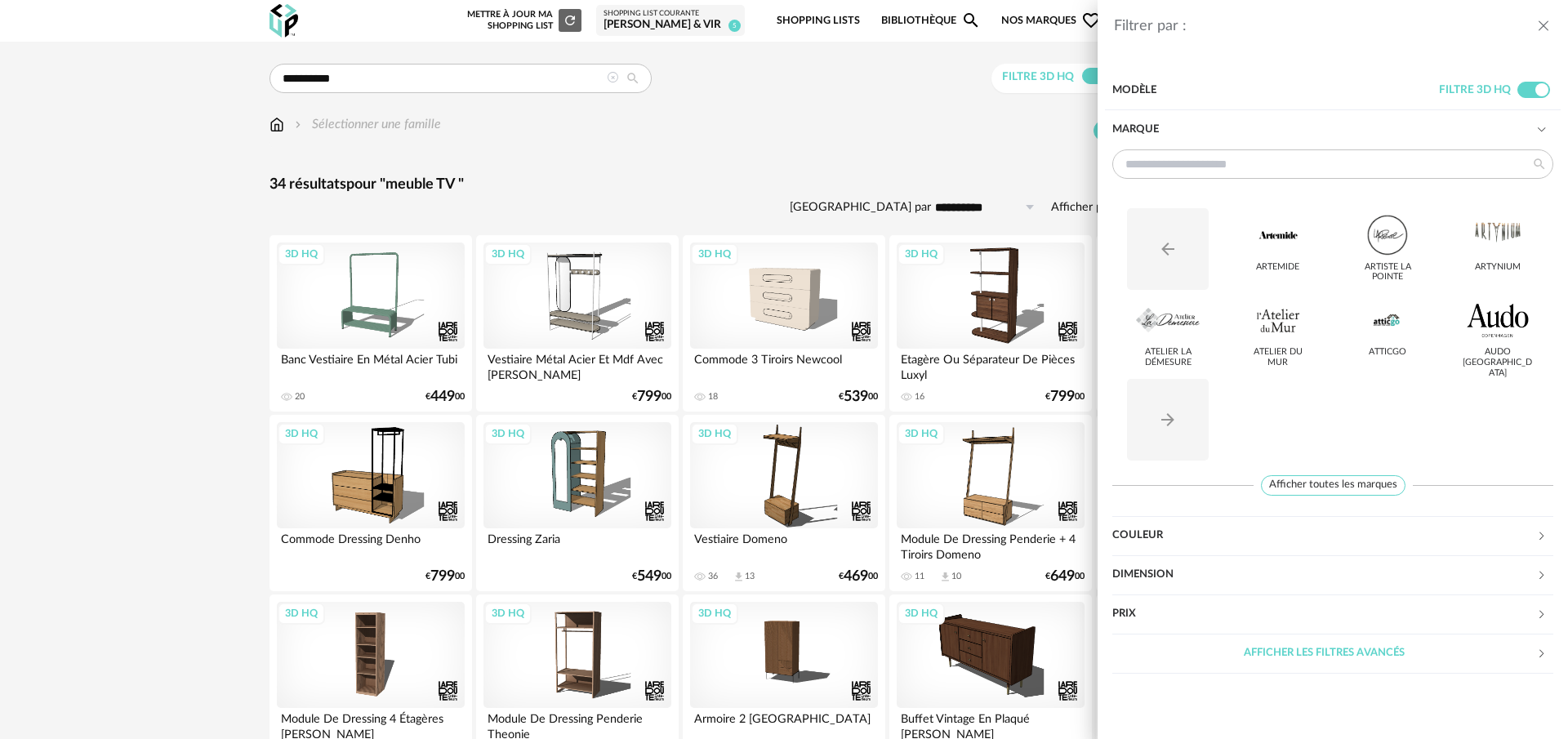
click at [1020, 184] on div "Filtrer par : Modèle Filtre 3D HQ Marque Arrow Left icon Artemide Artiste [GEOG…" at bounding box center [784, 369] width 1568 height 739
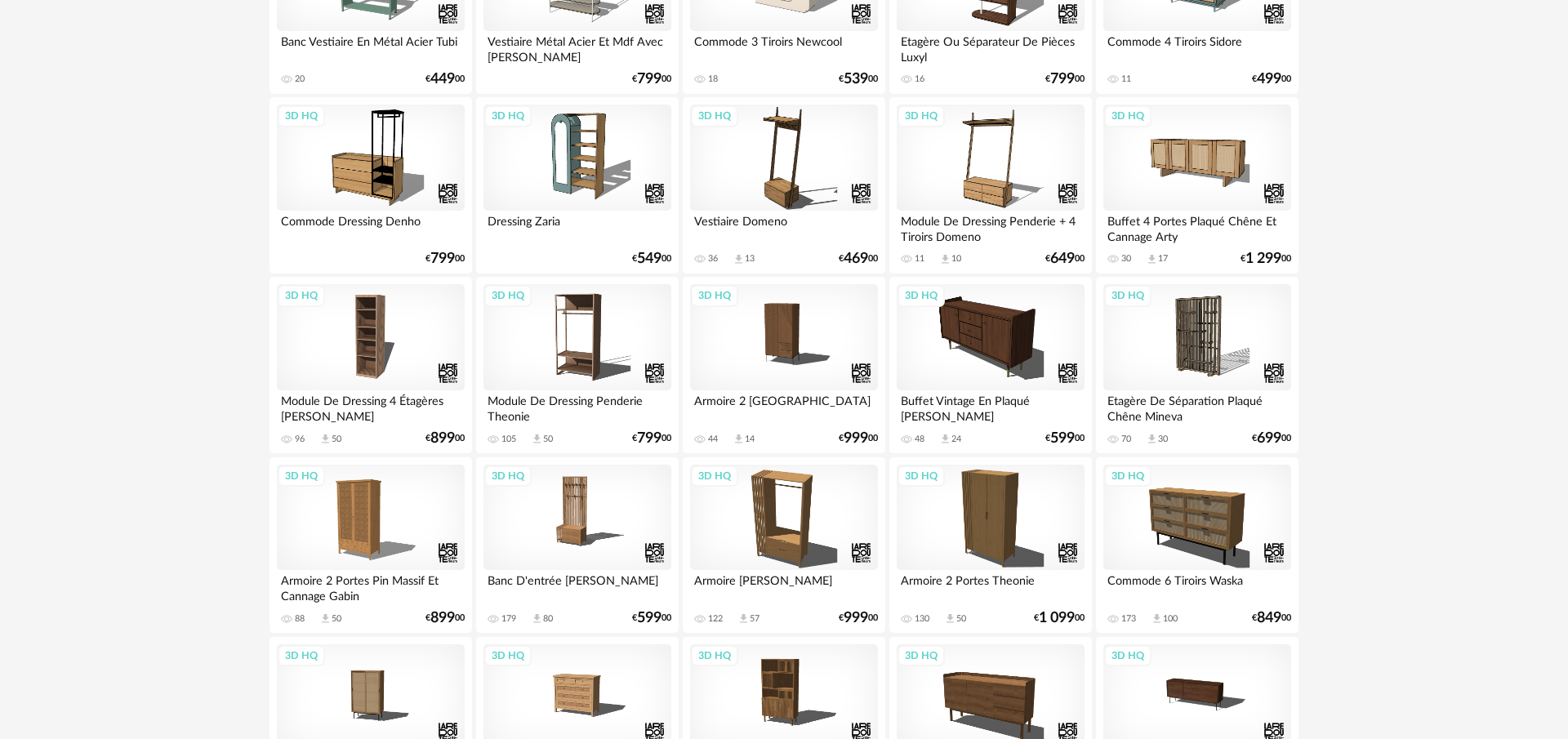
scroll to position [0, 0]
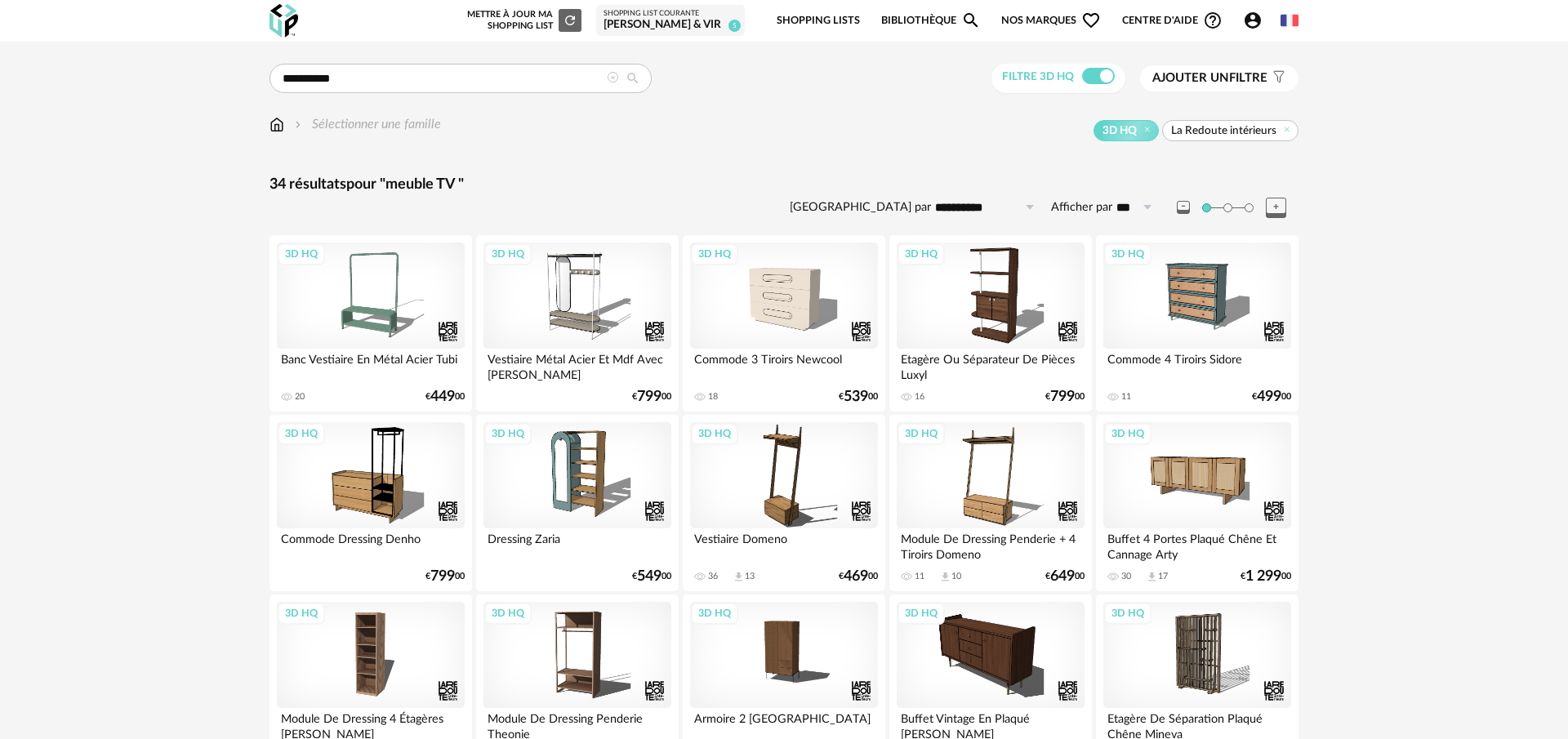
click at [1254, 72] on span "Ajouter un filtre" at bounding box center [1209, 77] width 115 height 16
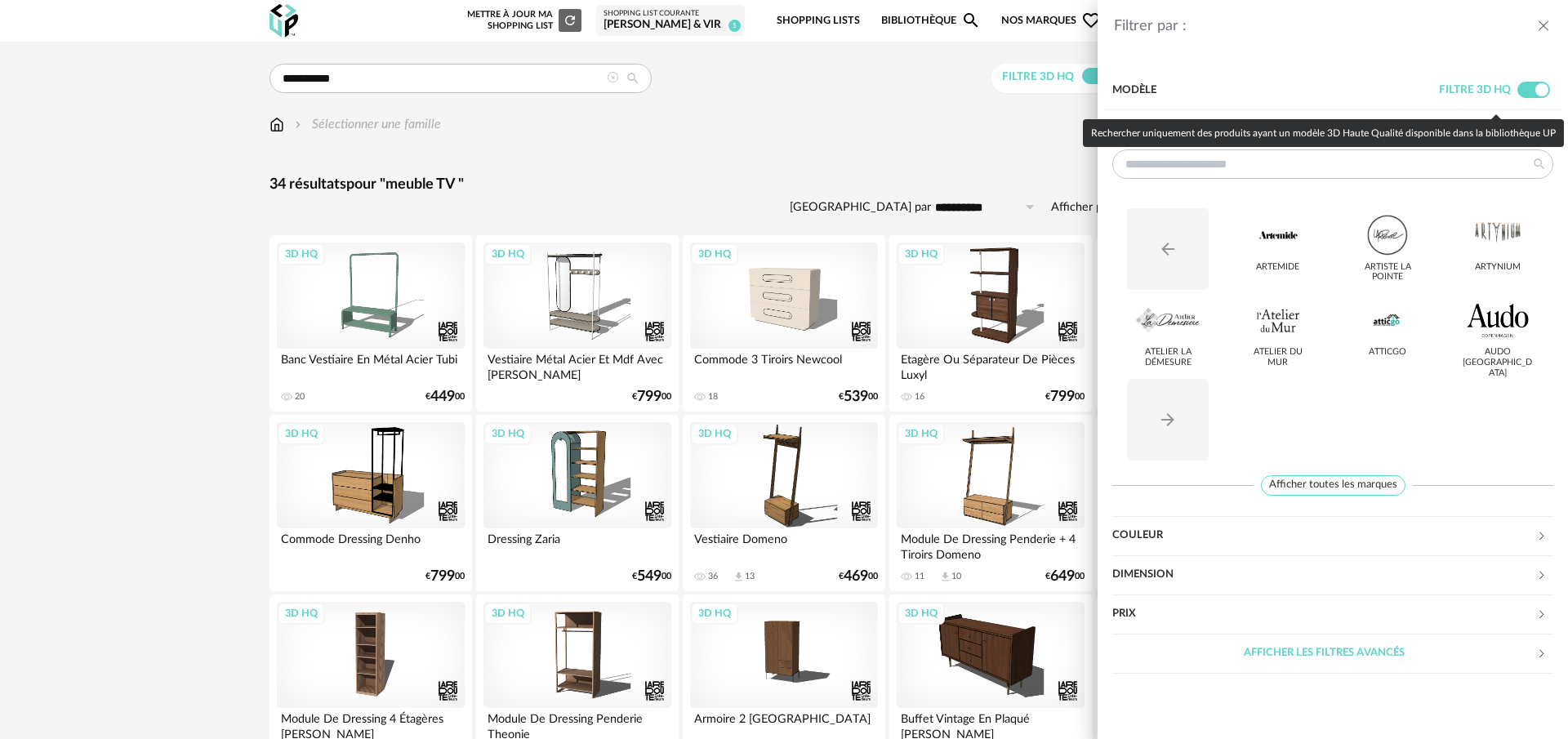
click at [1540, 28] on icon "close drawer" at bounding box center [1543, 26] width 16 height 16
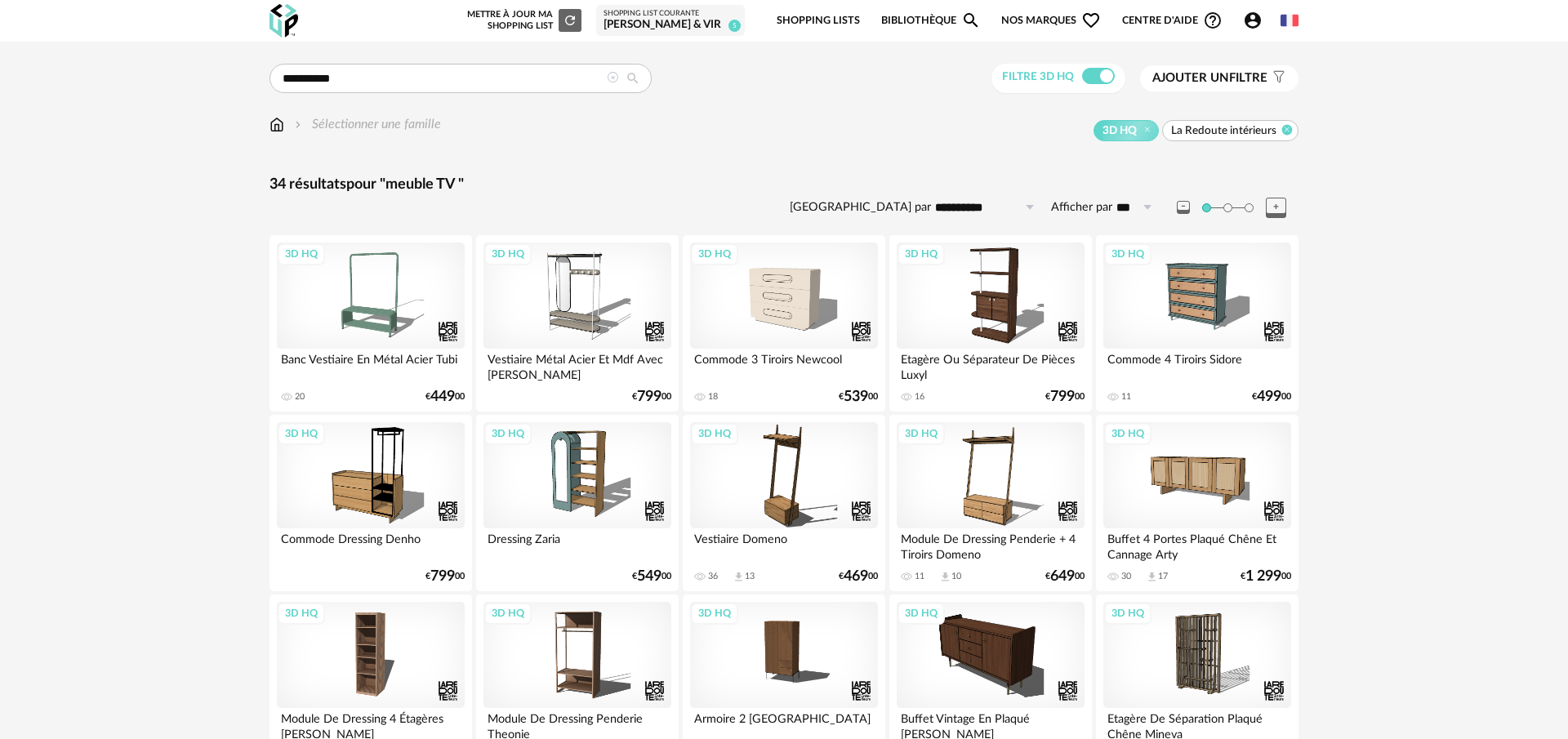
click at [1288, 129] on icon at bounding box center [1287, 129] width 11 height 11
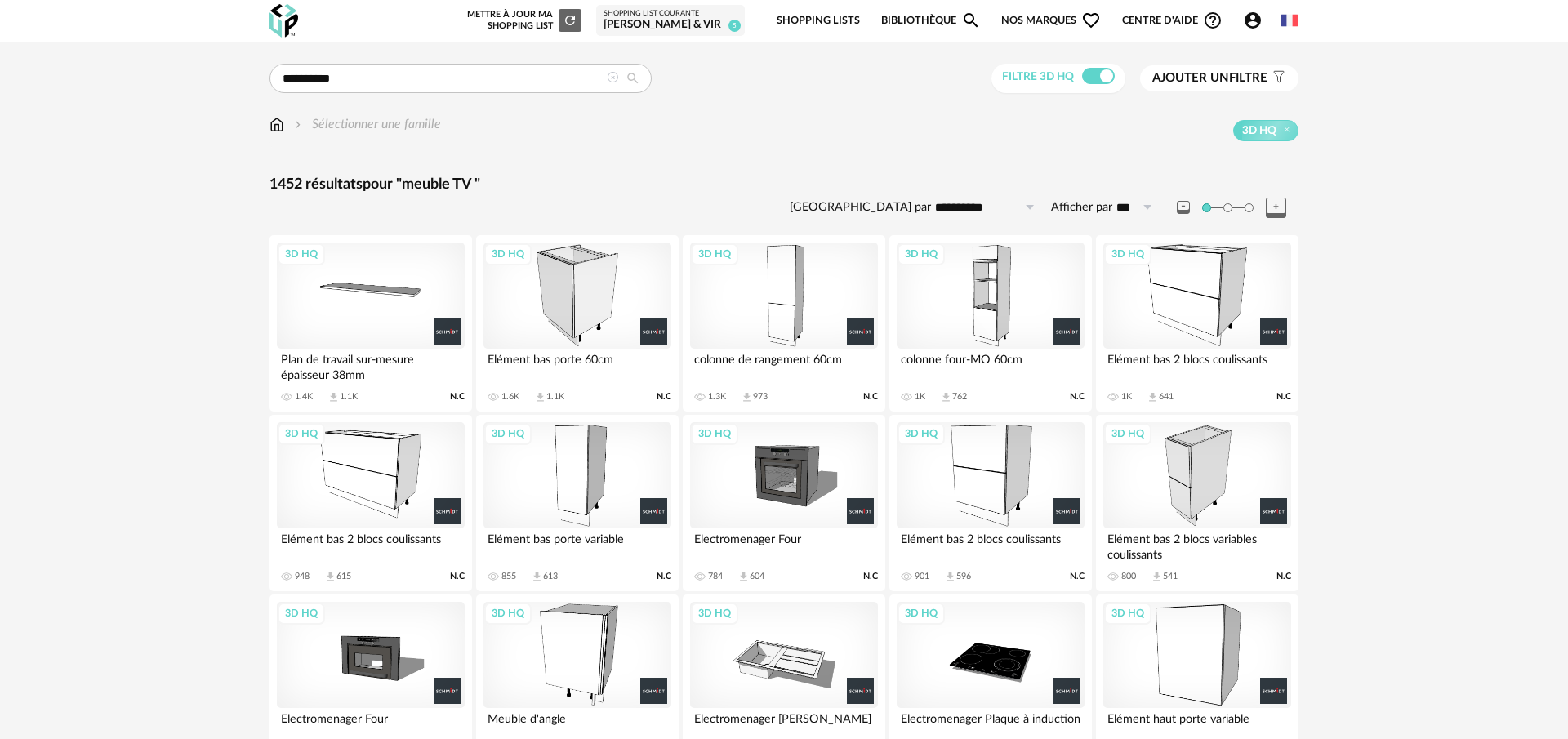
click at [1215, 72] on span "Ajouter un" at bounding box center [1190, 77] width 77 height 13
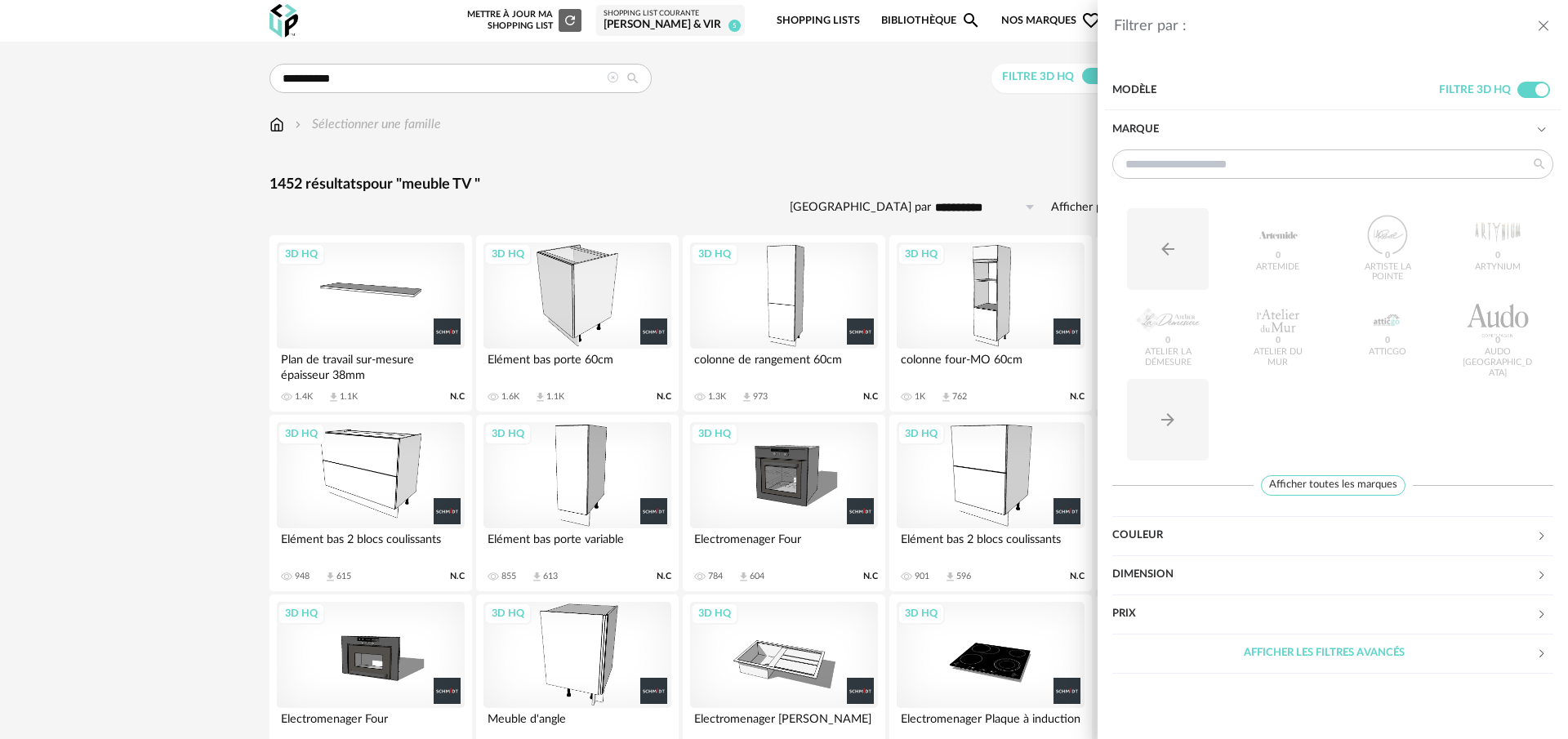
click at [1242, 564] on div "Dimension" at bounding box center [1324, 574] width 423 height 39
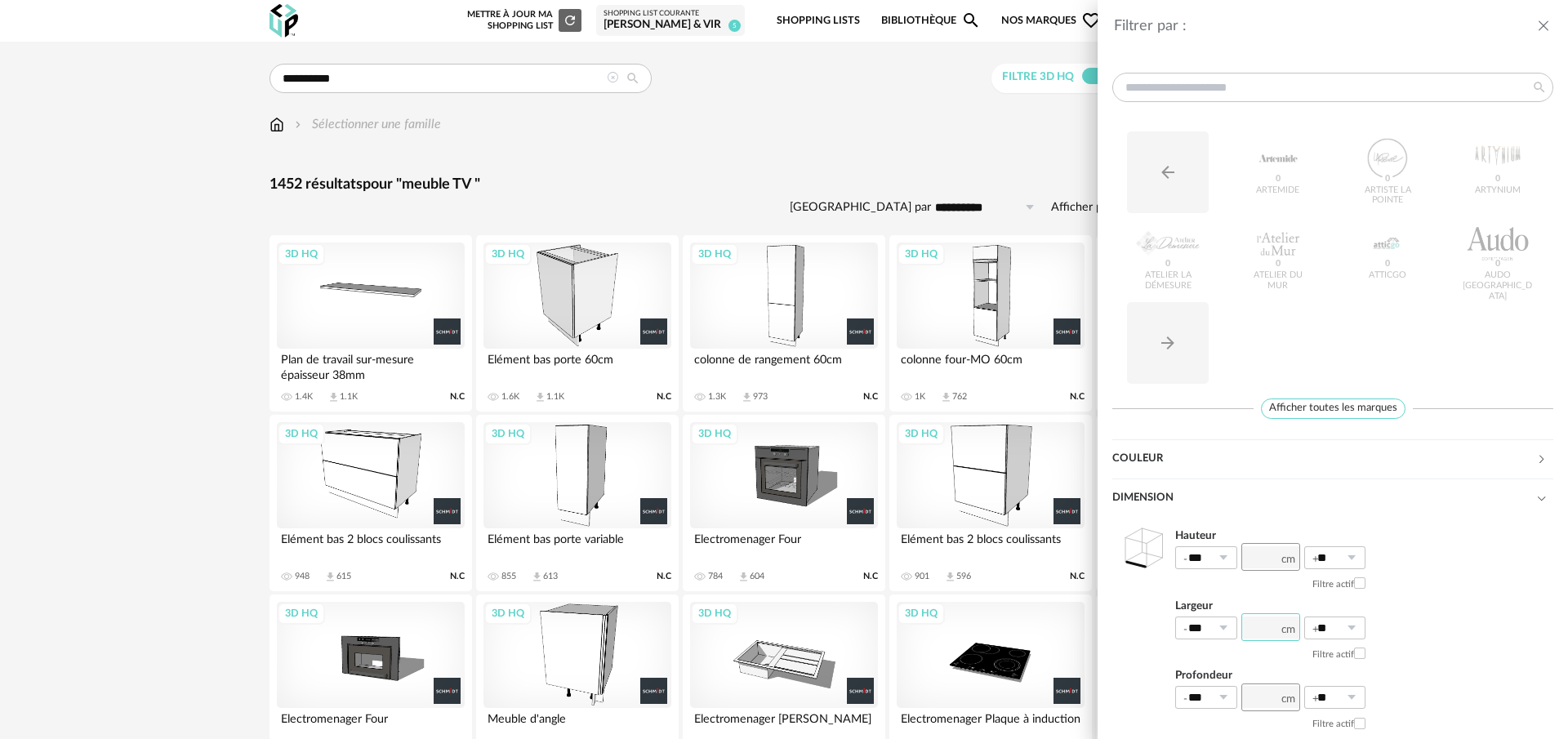
click at [1264, 630] on input "number" at bounding box center [1270, 627] width 59 height 28
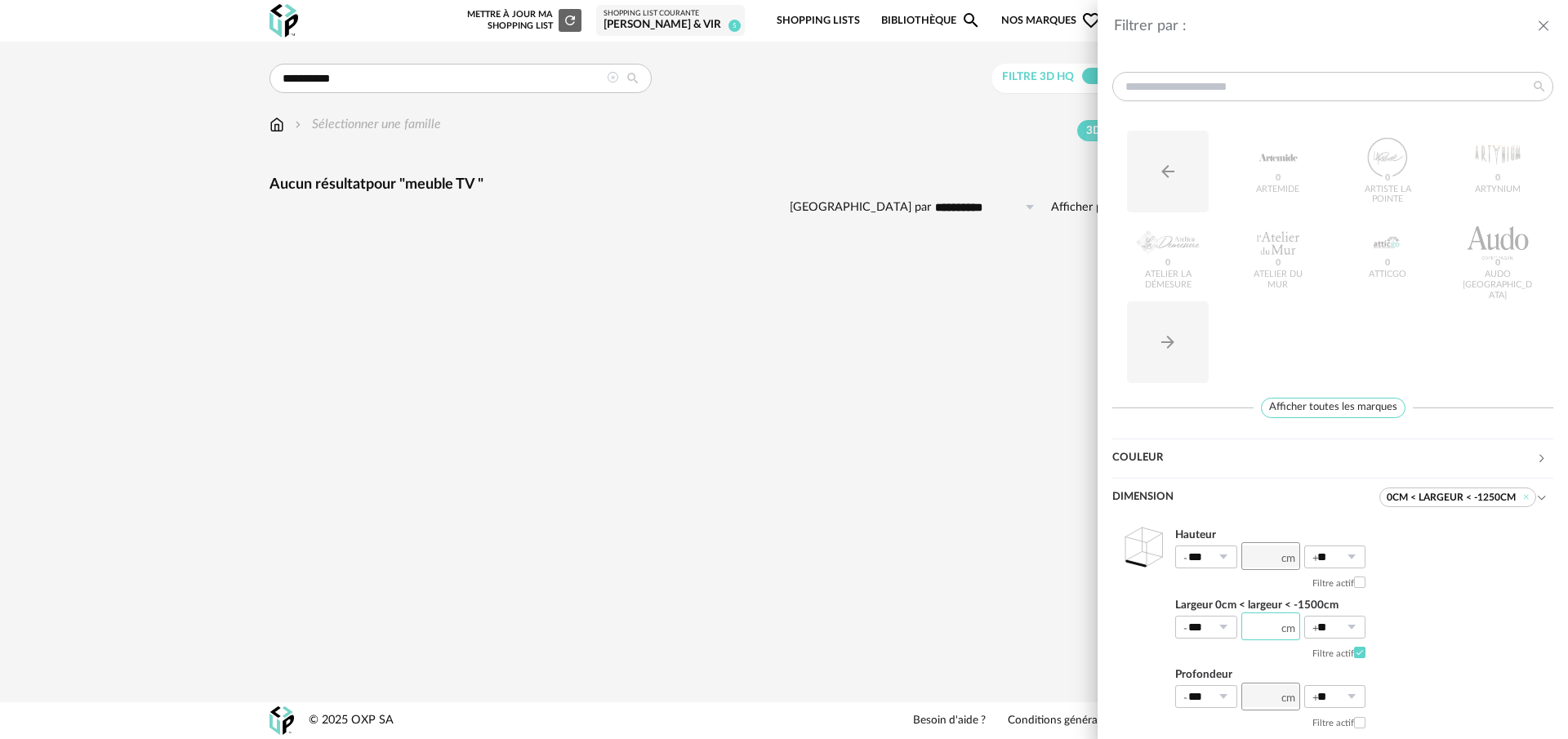
click at [1261, 627] on input "*****" at bounding box center [1270, 626] width 59 height 28
type input "***"
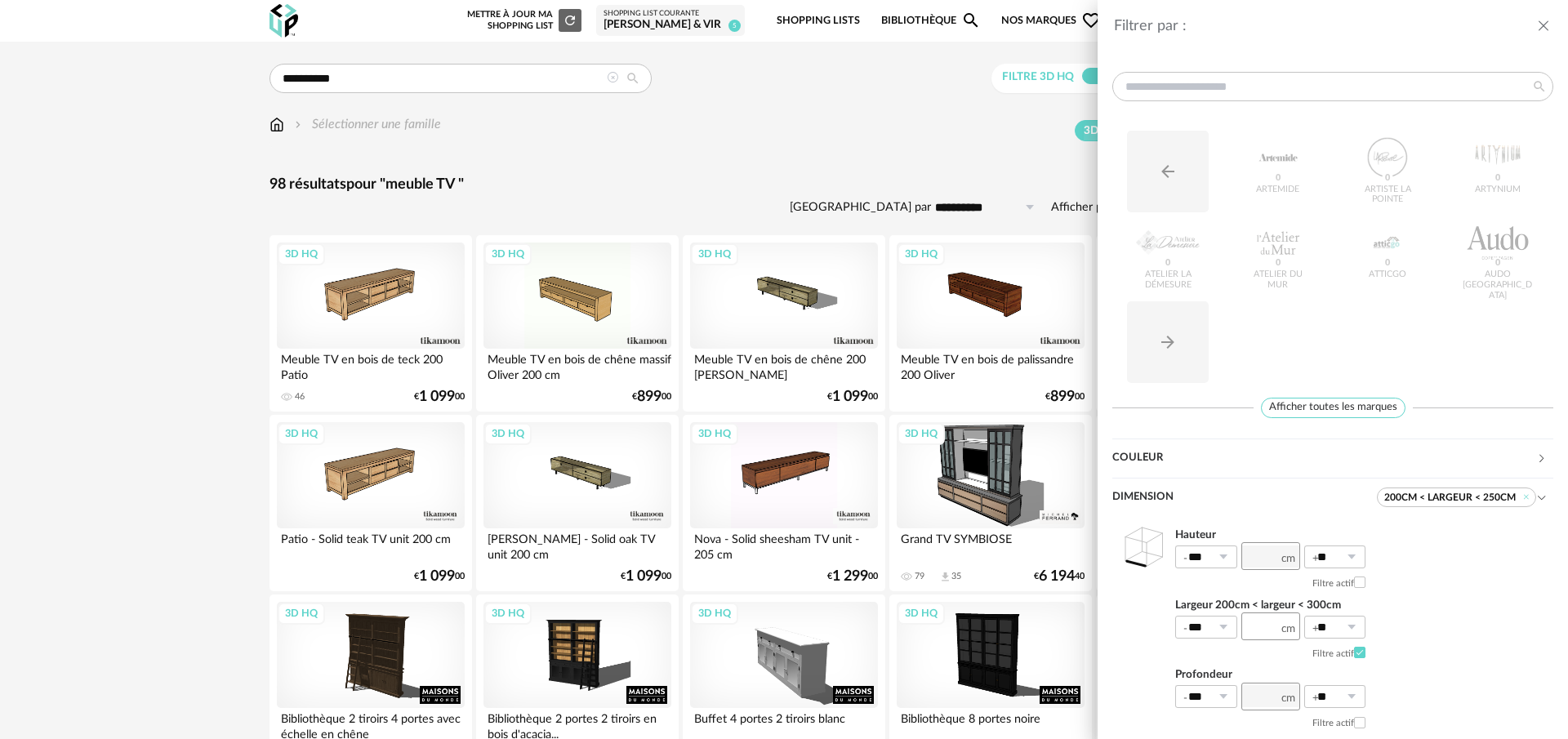
click at [792, 179] on div "Filtrer par : Modèle Filtre 3D HQ Marque Arrow Left icon Artemide 0 Artiste La …" at bounding box center [784, 369] width 1568 height 739
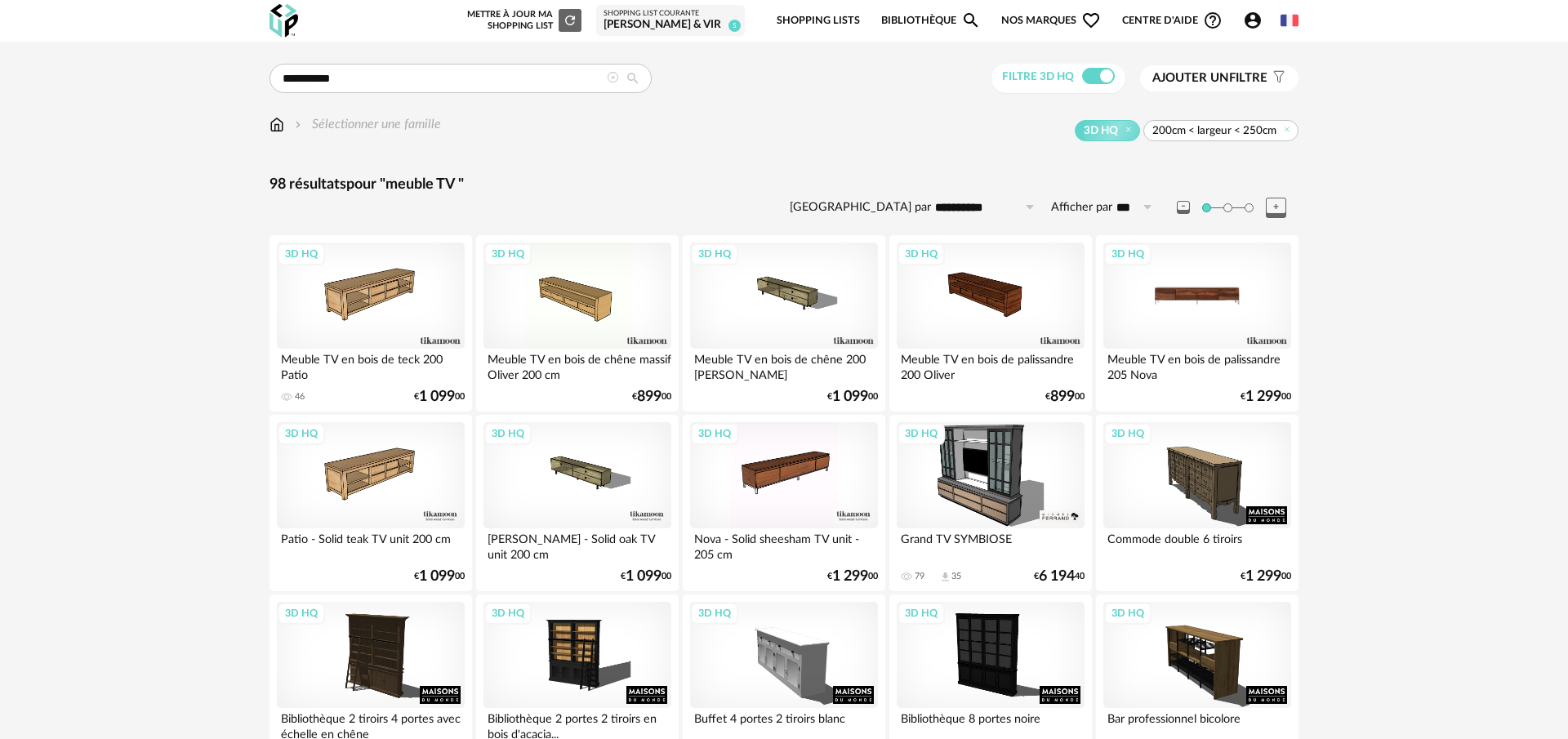
click at [1130, 304] on div "3D HQ" at bounding box center [1198, 295] width 188 height 107
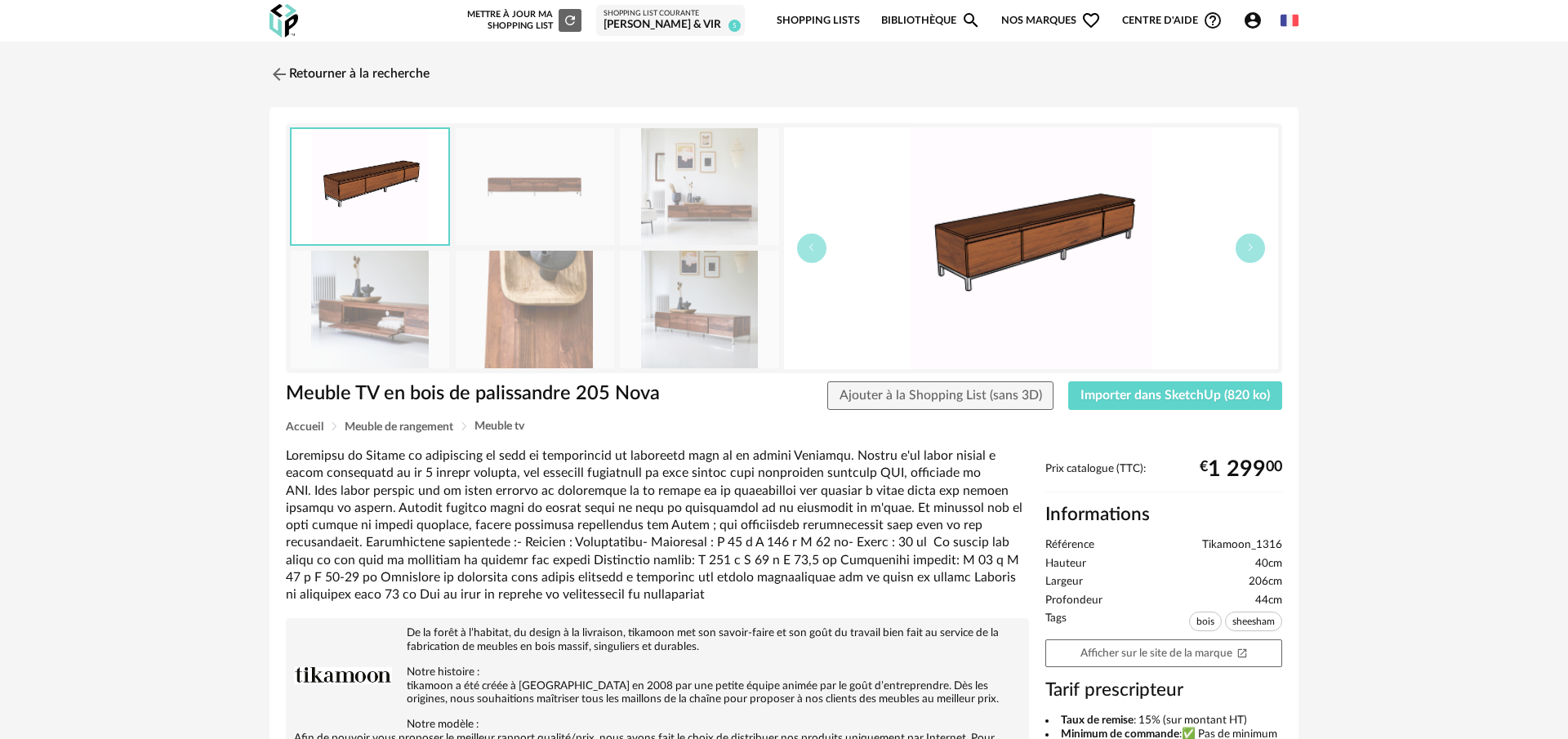
click at [555, 188] on img at bounding box center [534, 186] width 158 height 117
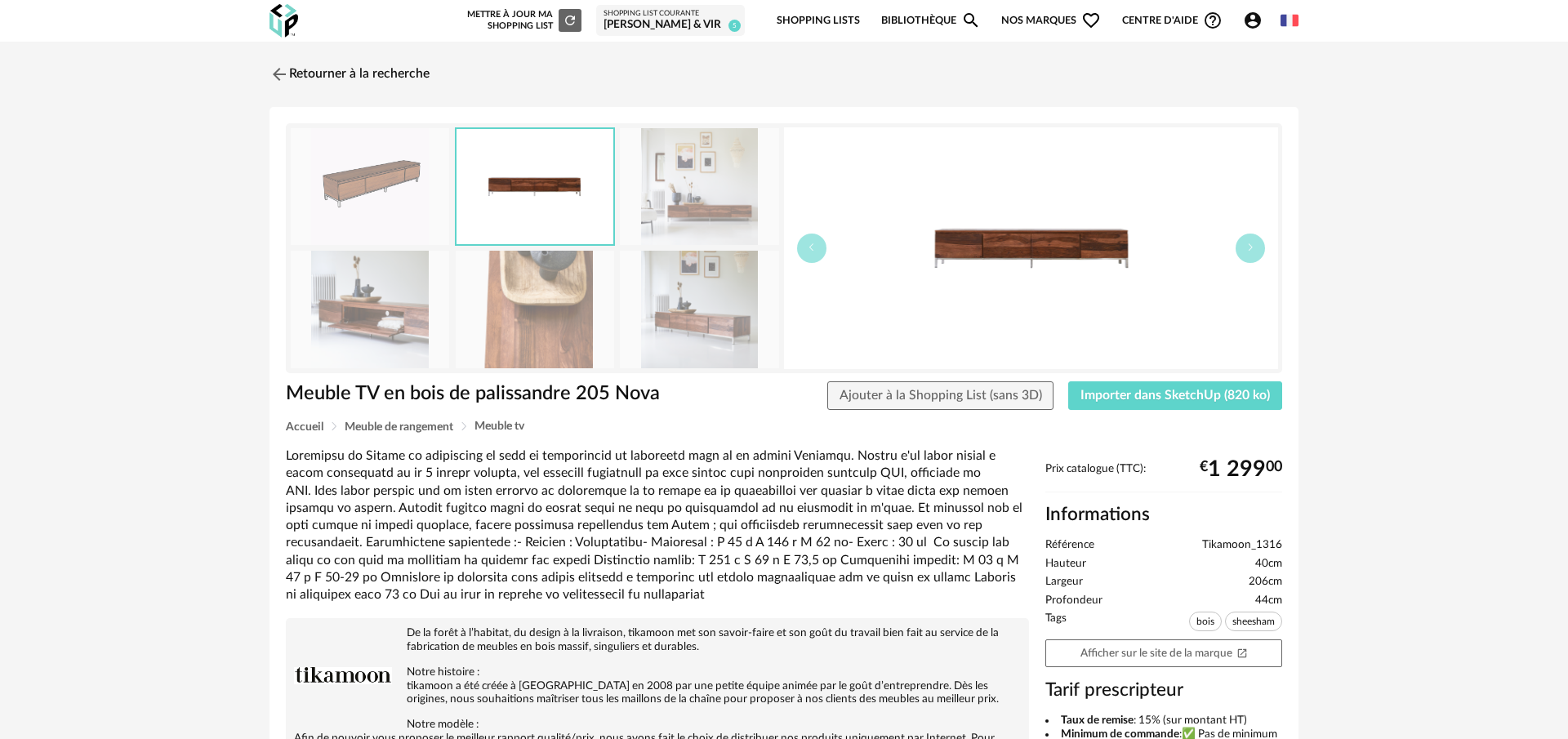
click at [697, 198] on img at bounding box center [699, 186] width 158 height 117
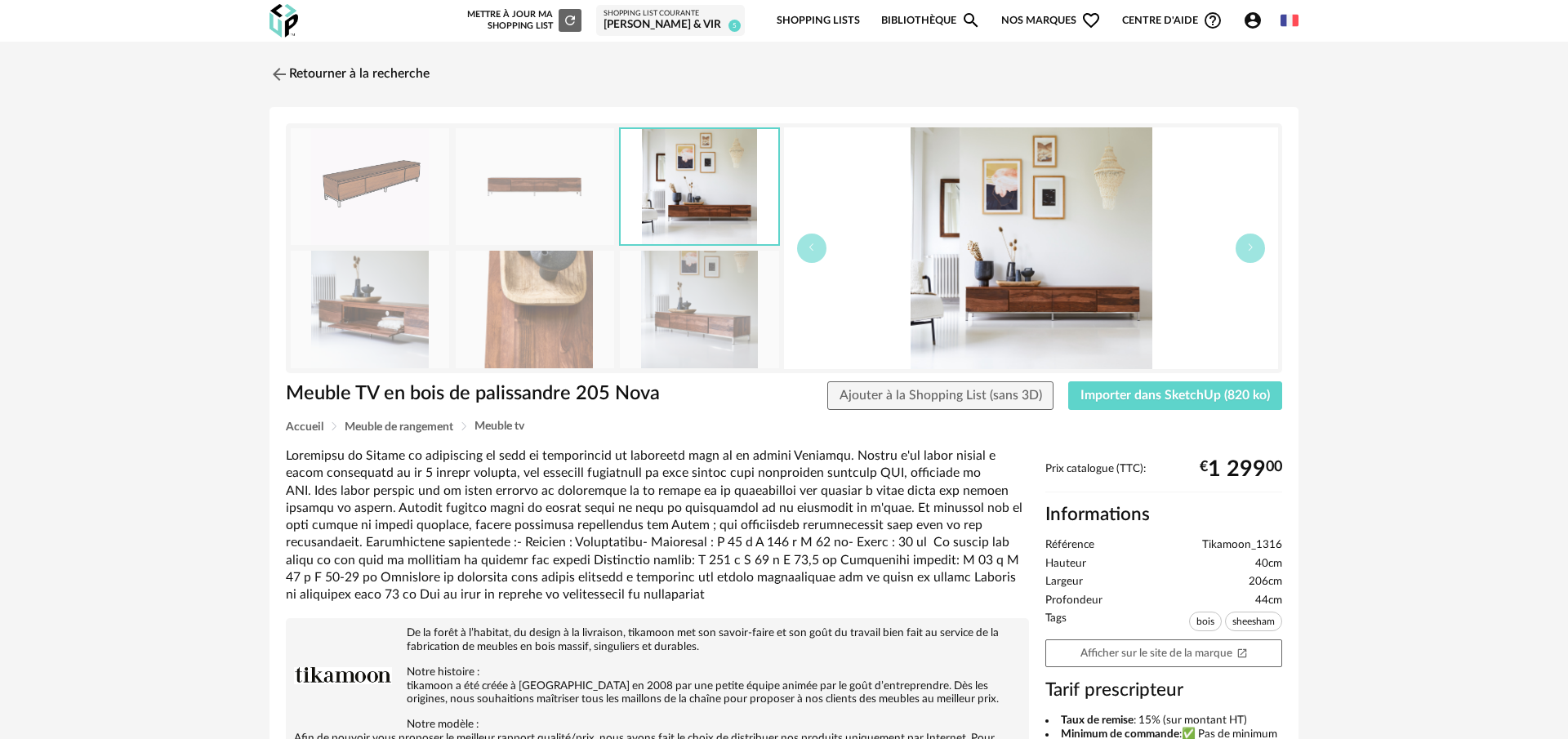
click at [699, 314] on img at bounding box center [699, 309] width 158 height 117
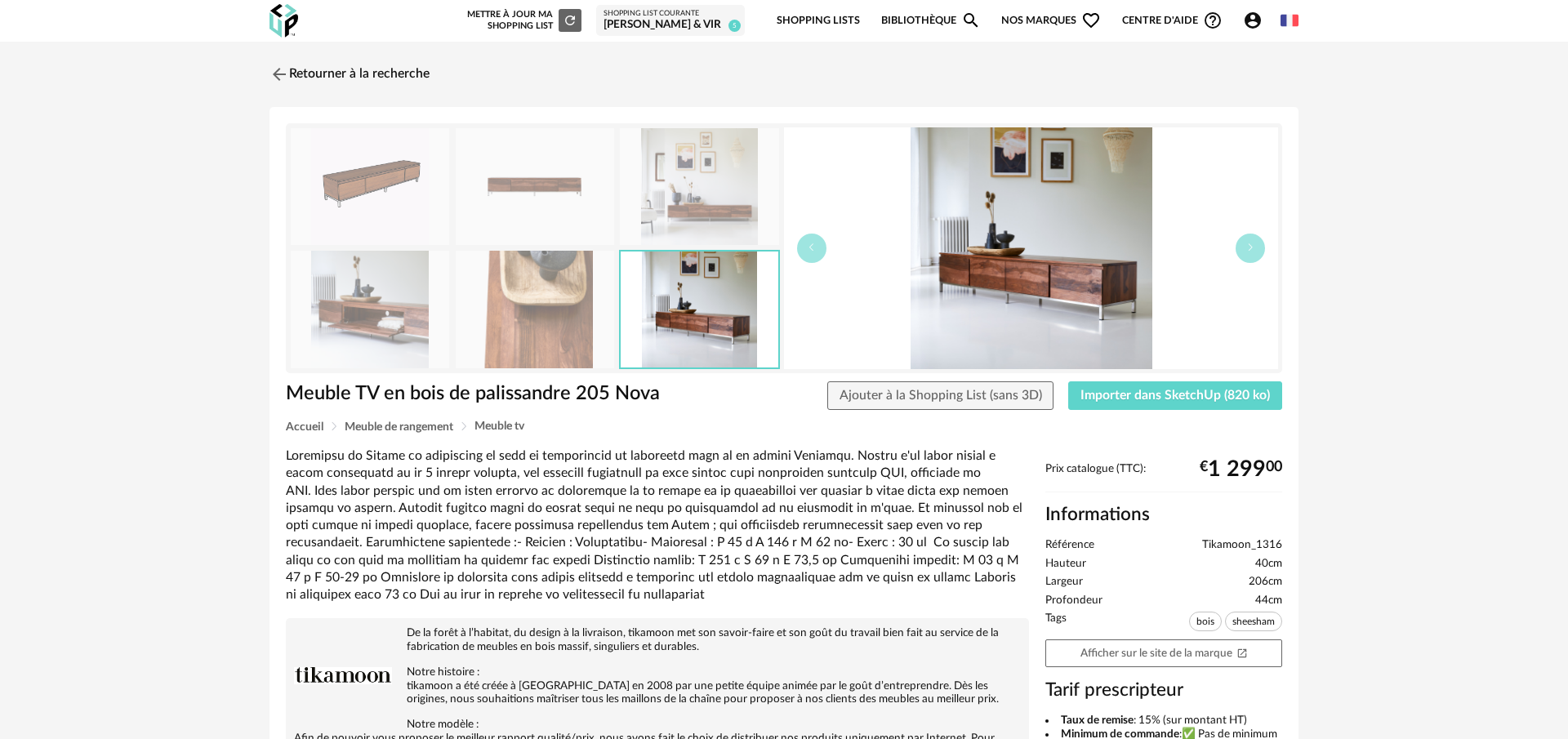
click at [579, 316] on img at bounding box center [534, 309] width 158 height 117
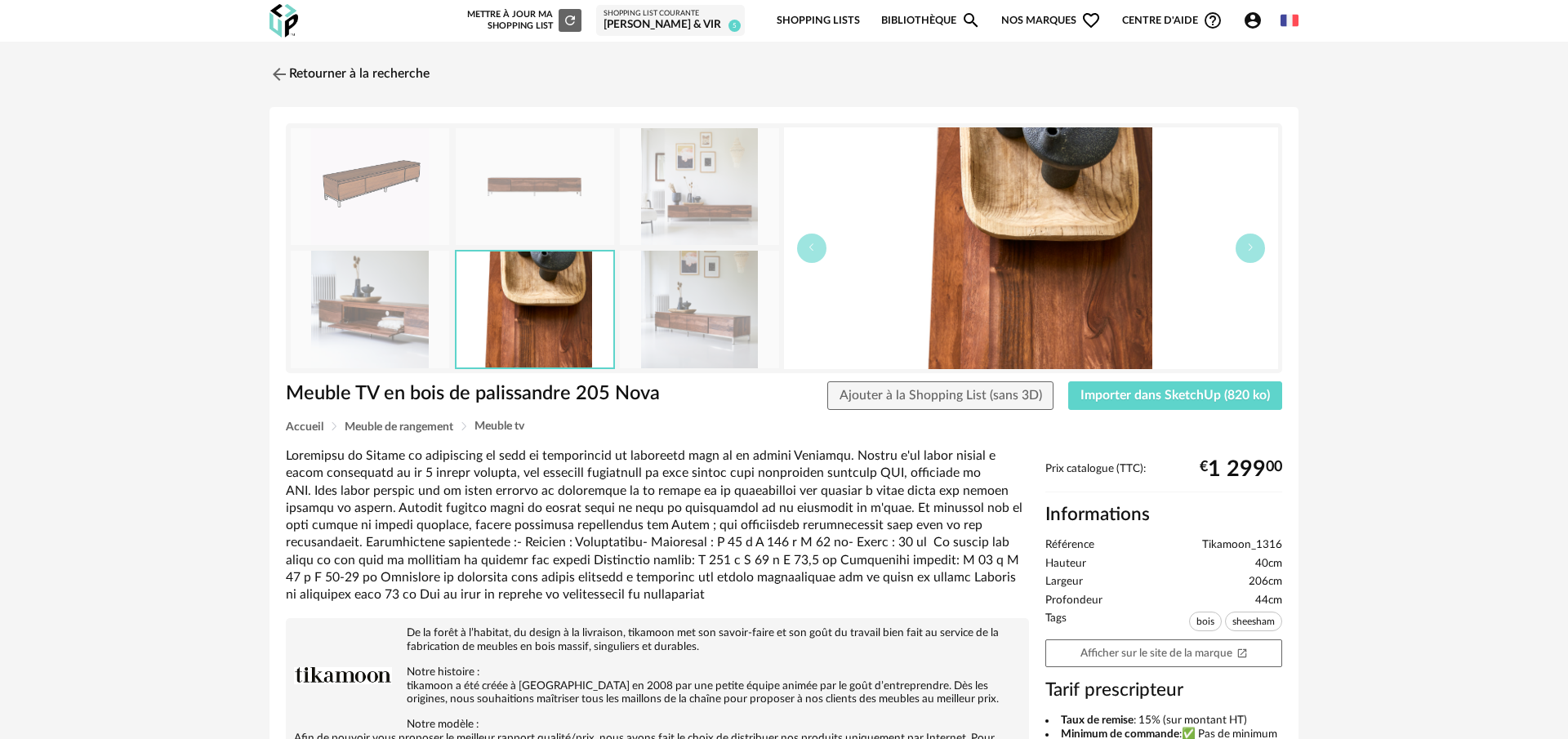
click at [419, 313] on img at bounding box center [369, 309] width 158 height 117
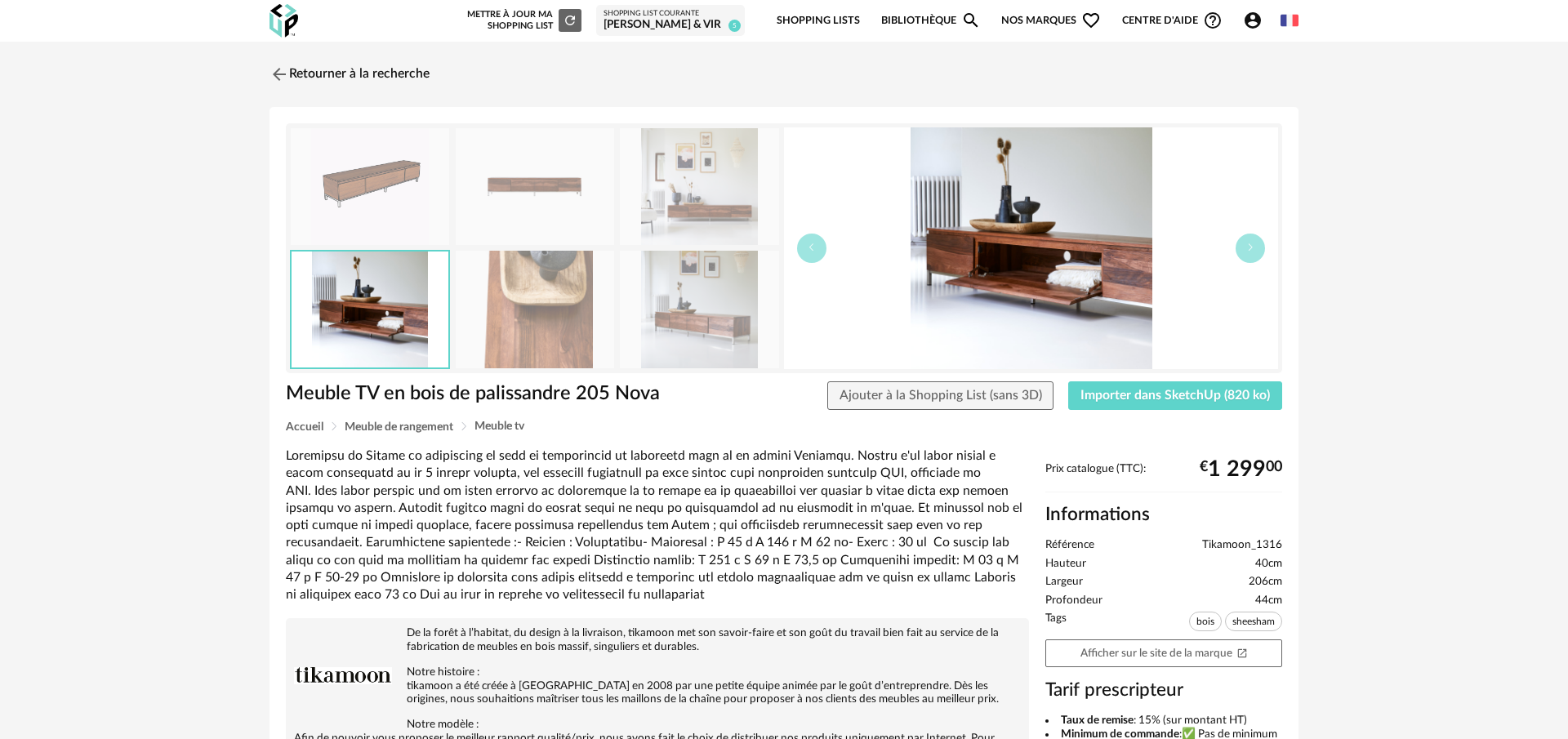
click at [715, 324] on img at bounding box center [699, 309] width 158 height 117
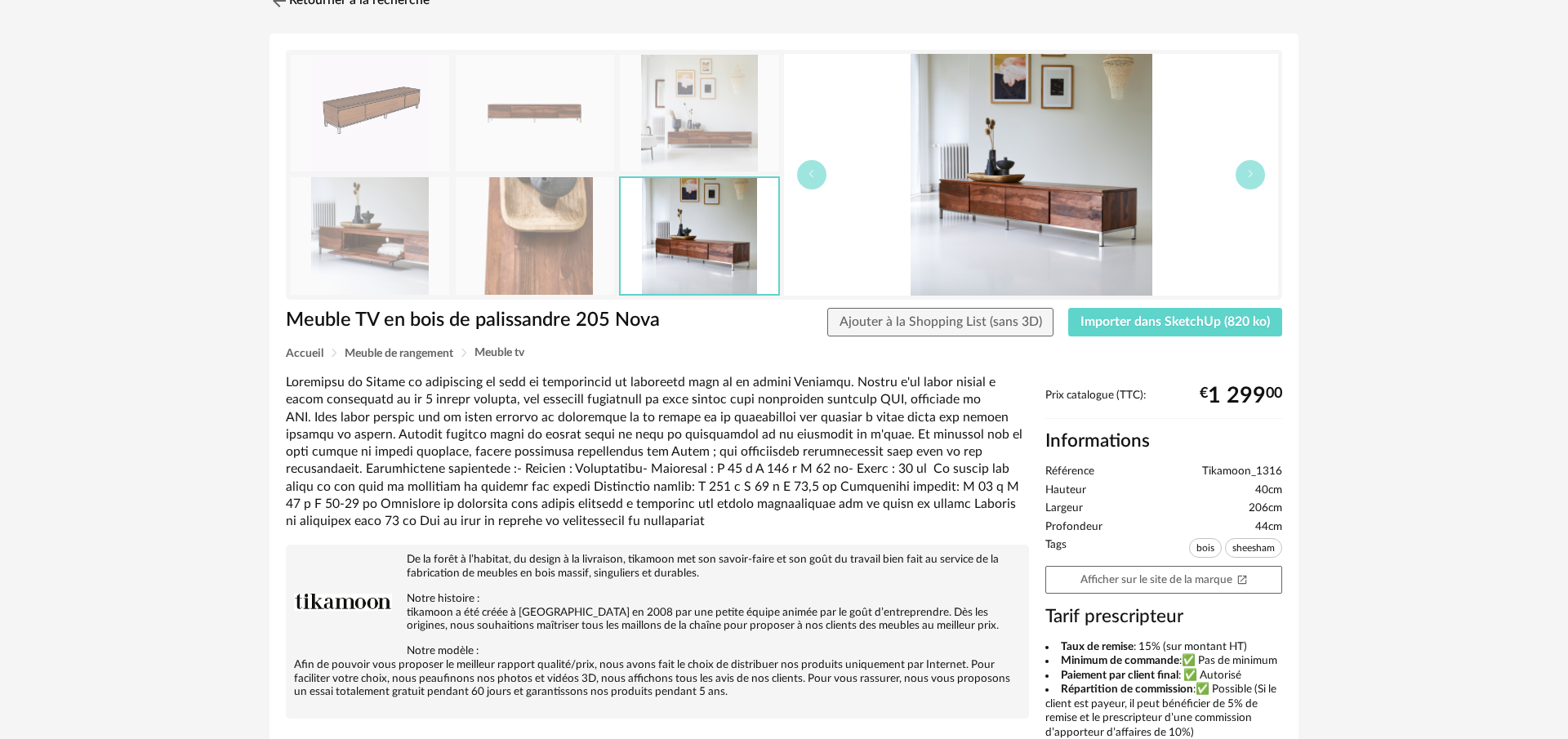
scroll to position [73, 0]
